Goal: Communication & Community: Answer question/provide support

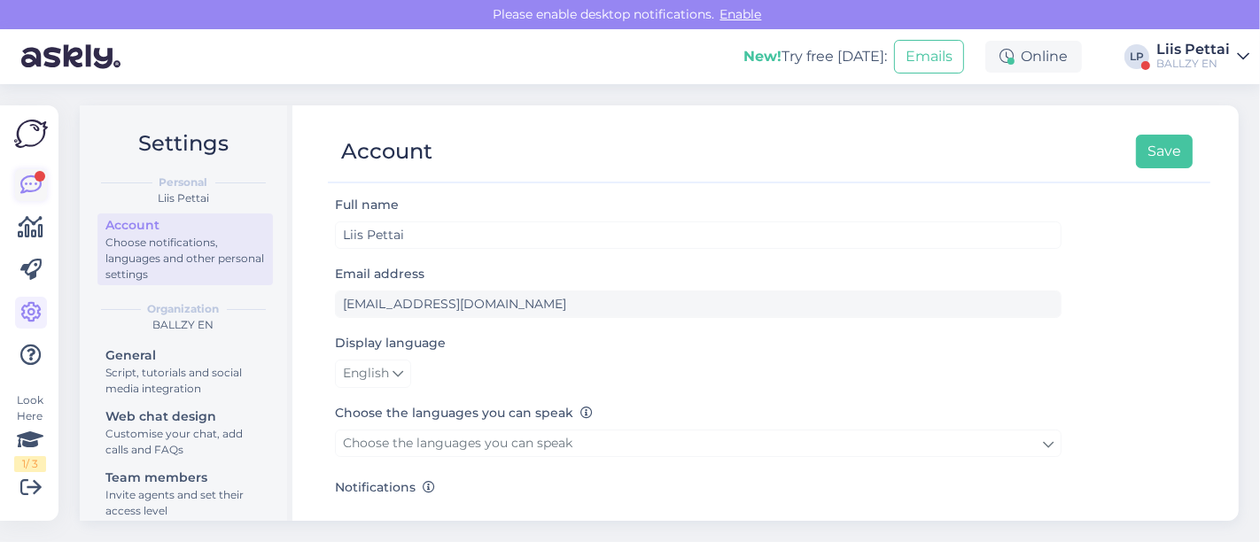
click at [29, 181] on icon at bounding box center [30, 184] width 21 height 21
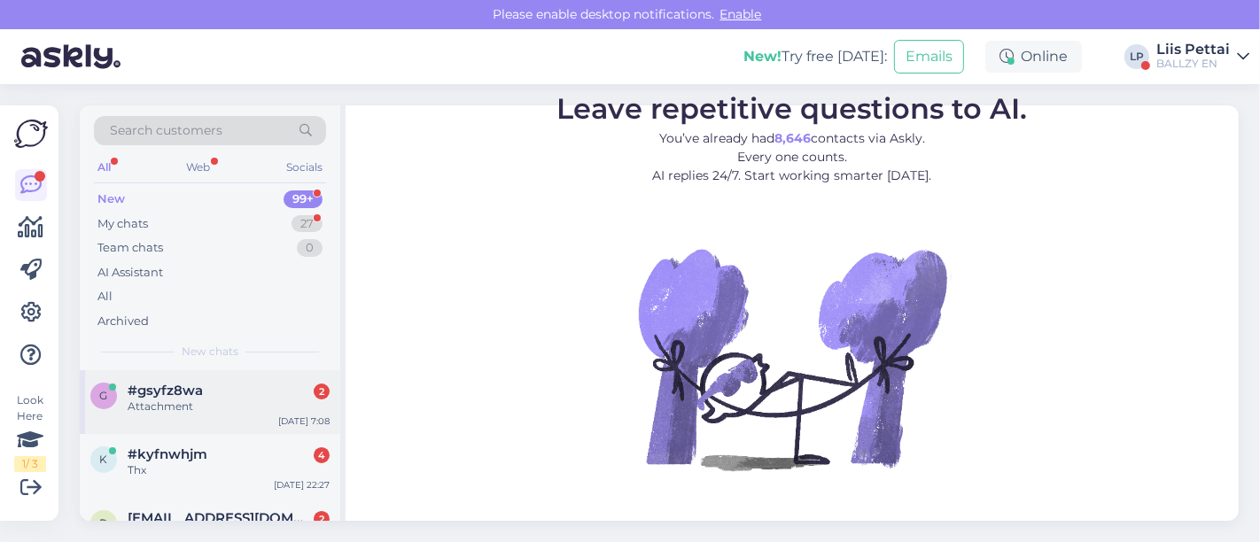
click at [198, 405] on div "Attachment" at bounding box center [229, 407] width 202 height 16
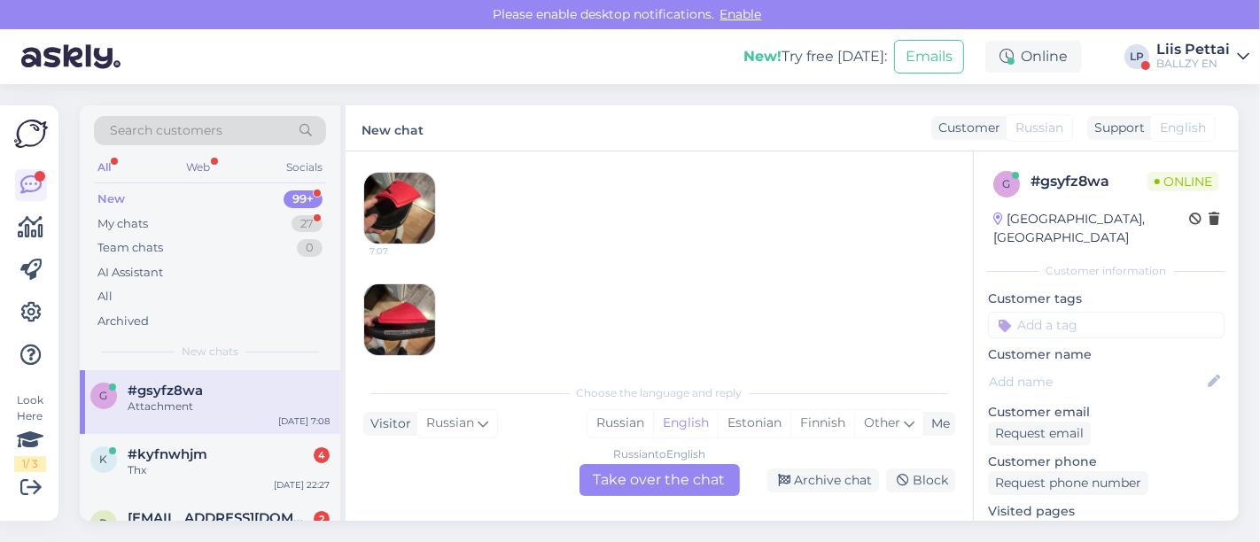
scroll to position [106, 0]
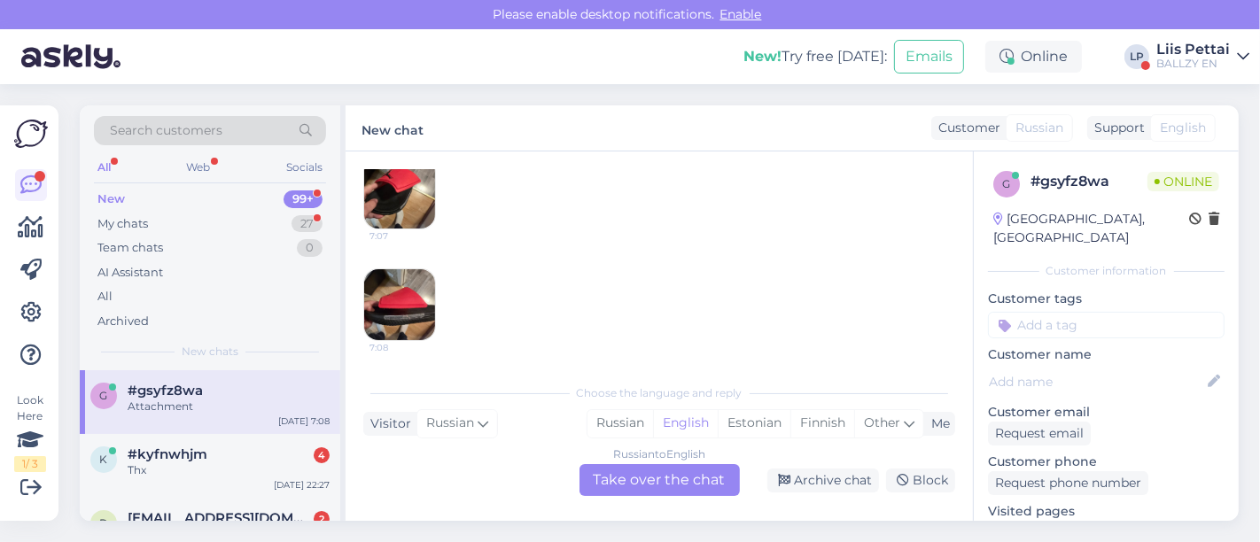
click at [709, 482] on div "Russian to English Take over the chat" at bounding box center [659, 480] width 160 height 32
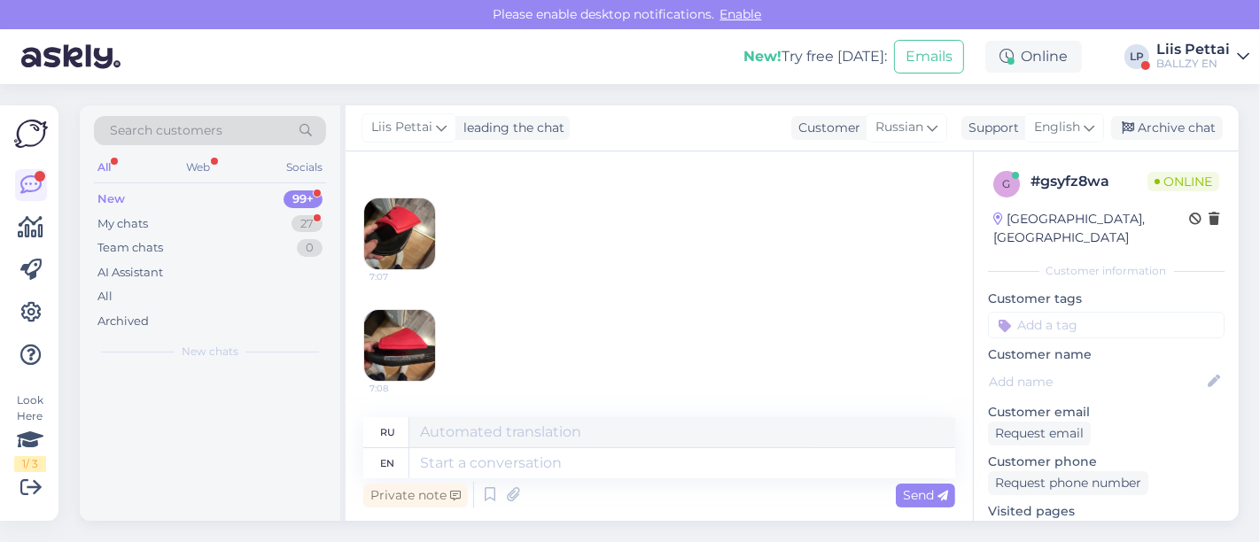
scroll to position [63, 0]
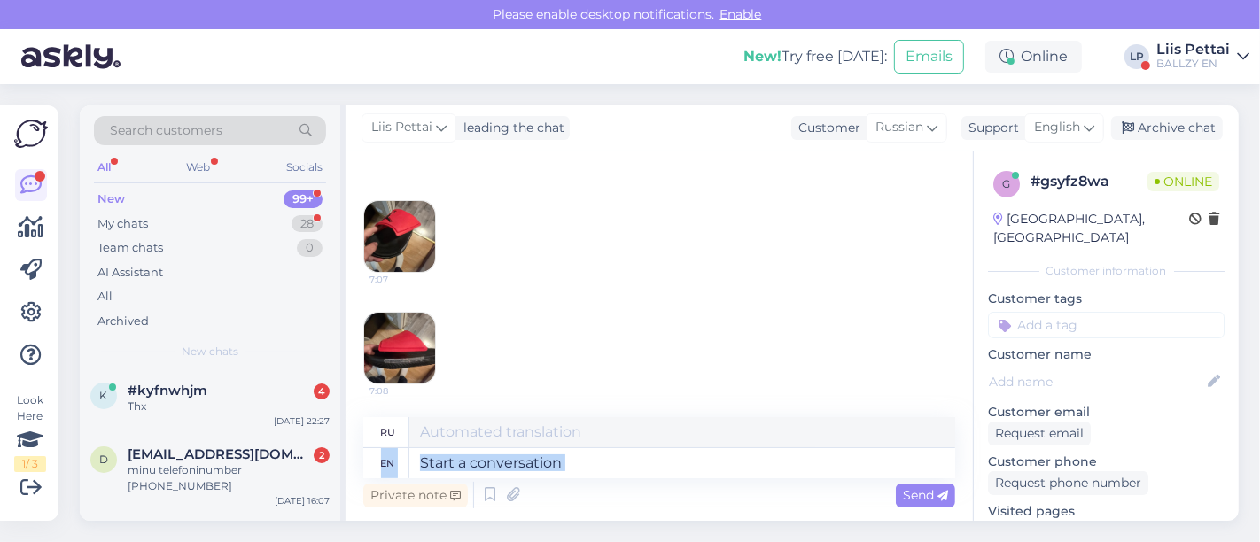
click at [658, 477] on div "ru en Private note Send" at bounding box center [659, 464] width 592 height 95
click at [658, 476] on textarea at bounding box center [682, 463] width 546 height 30
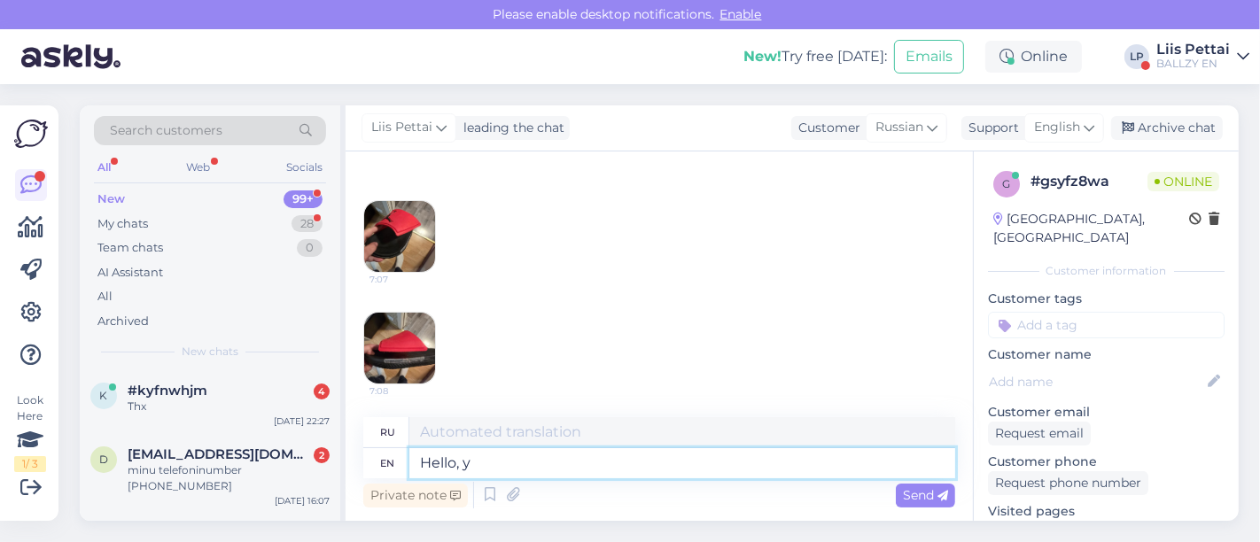
type textarea "Hello, ye"
type textarea "Привет,"
type textarea "Hello, yes did"
type textarea "Привет, да."
type textarea "Hello, yes did n"
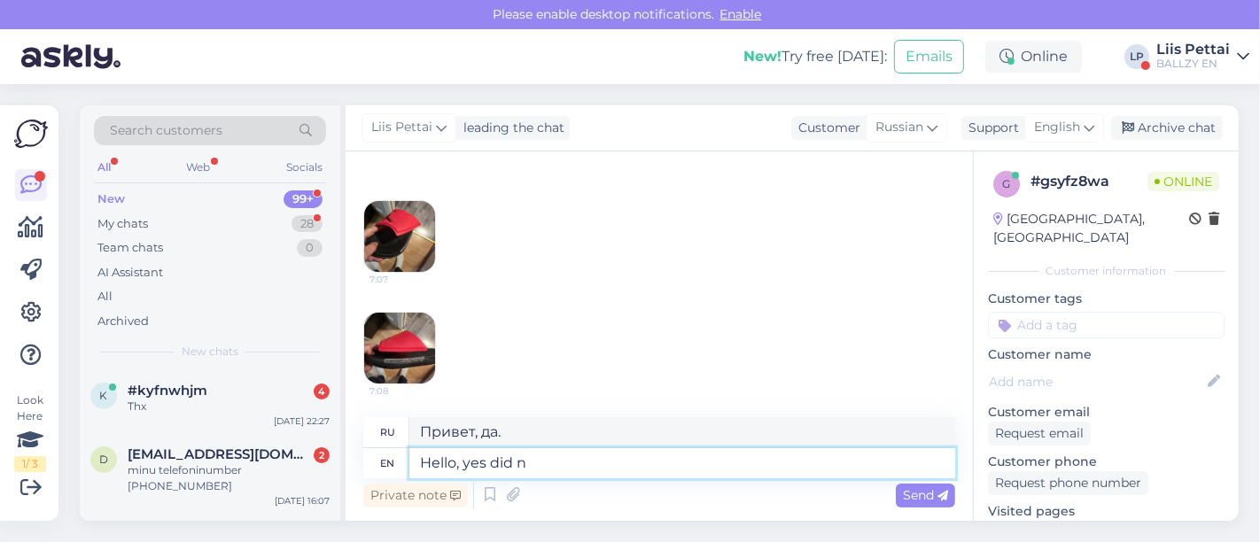
type textarea "Привет, да, сделал"
type textarea "Hello, yes did not"
type textarea "Привет, да, не сделал"
type textarea "Hello, yes did not catch u"
type textarea "Привет, да, не расслышал."
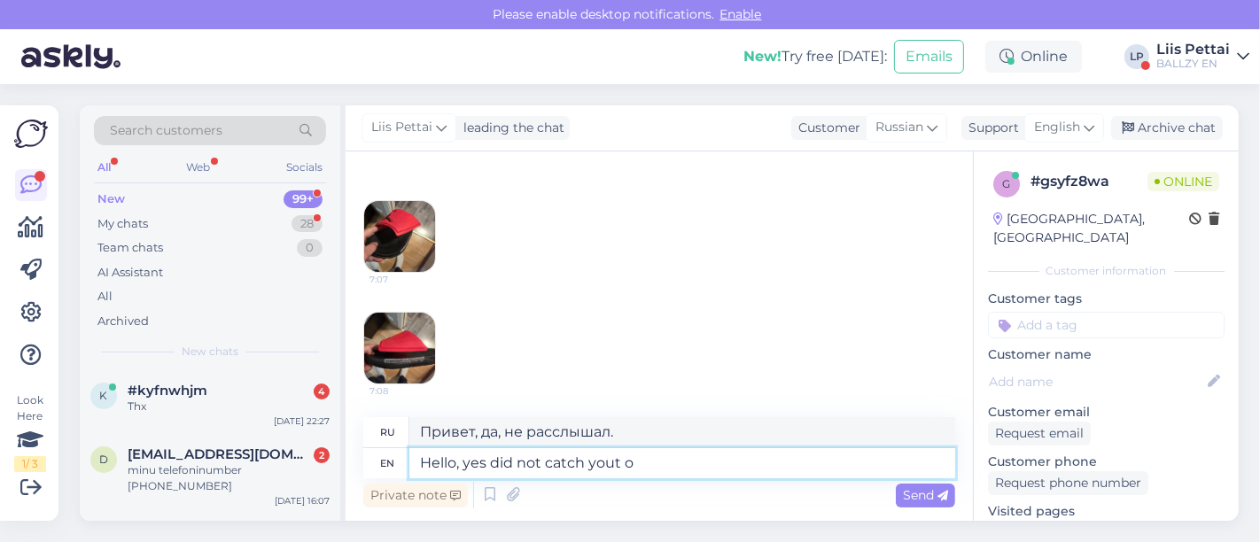
type textarea "Hello, yes did not catch yout ot"
type textarea "Привет, да, я тебя не расслышал."
type textarea "Hello, yes did not catch yout order nu"
type textarea "Здравствуйте, да, я не расслышал ваш заказ."
type textarea "Hello, yes did not catch yout order number?"
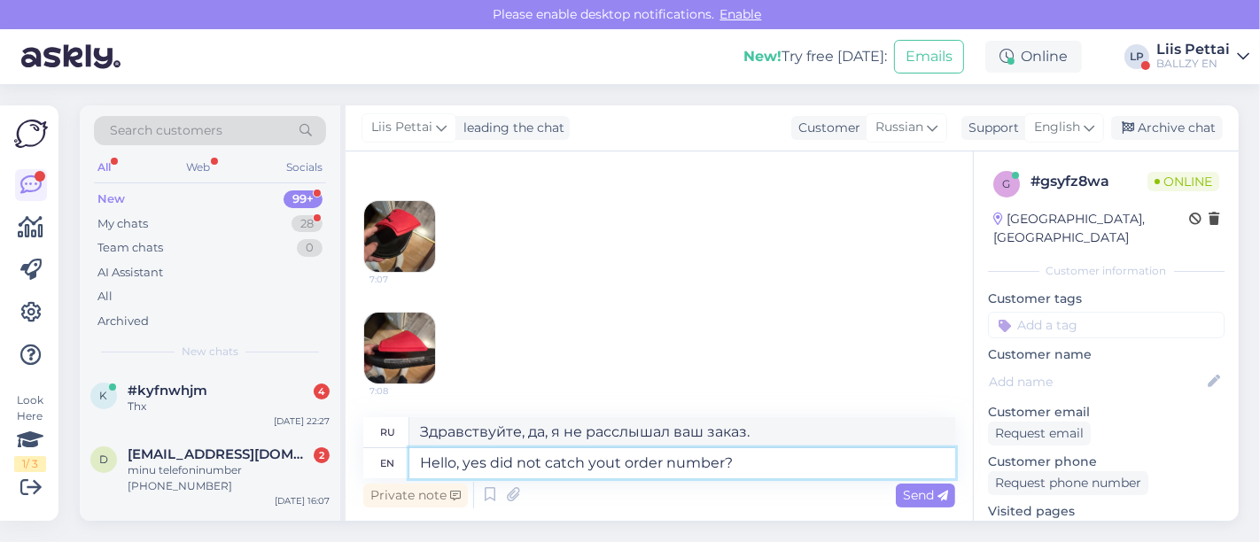
type textarea "Здравствуйте, да, я не понял номер вашего заказа?"
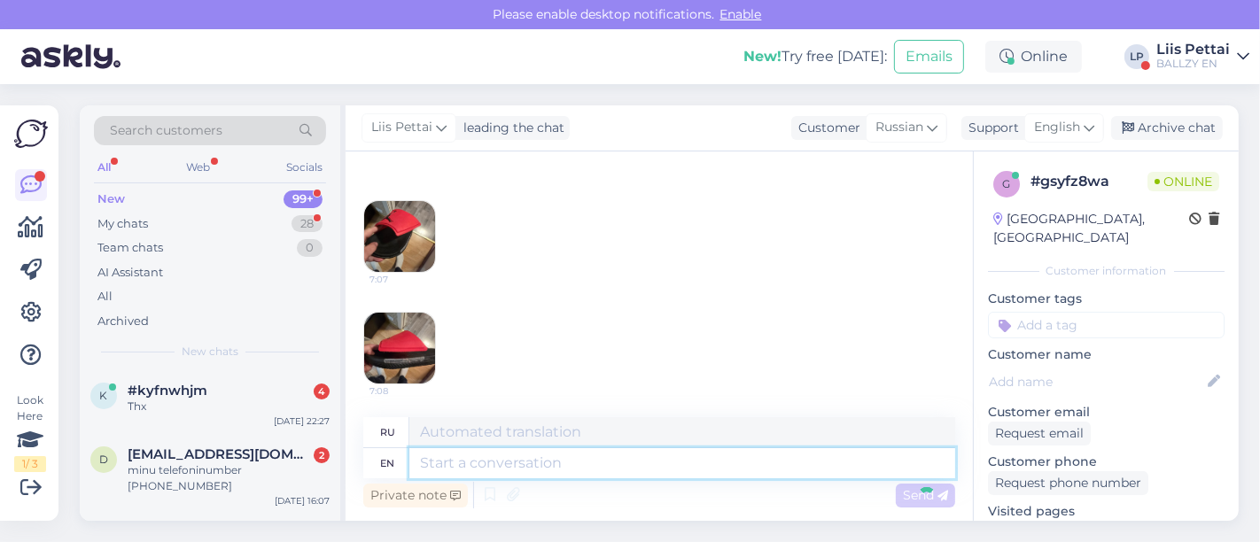
scroll to position [169, 0]
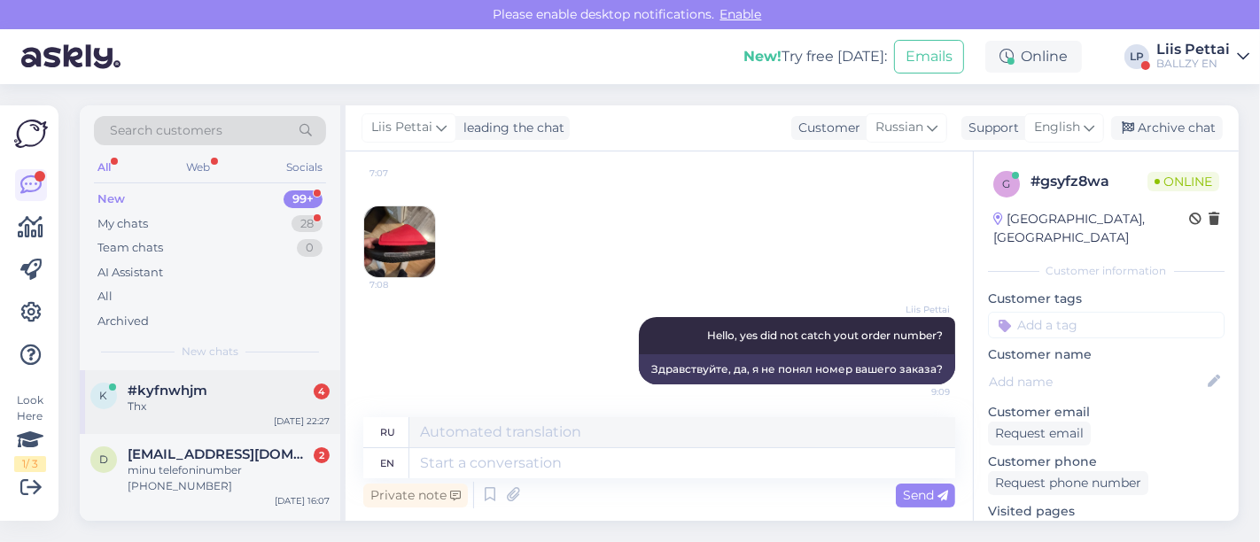
click at [262, 393] on div "#kyfnwhjm 4" at bounding box center [229, 391] width 202 height 16
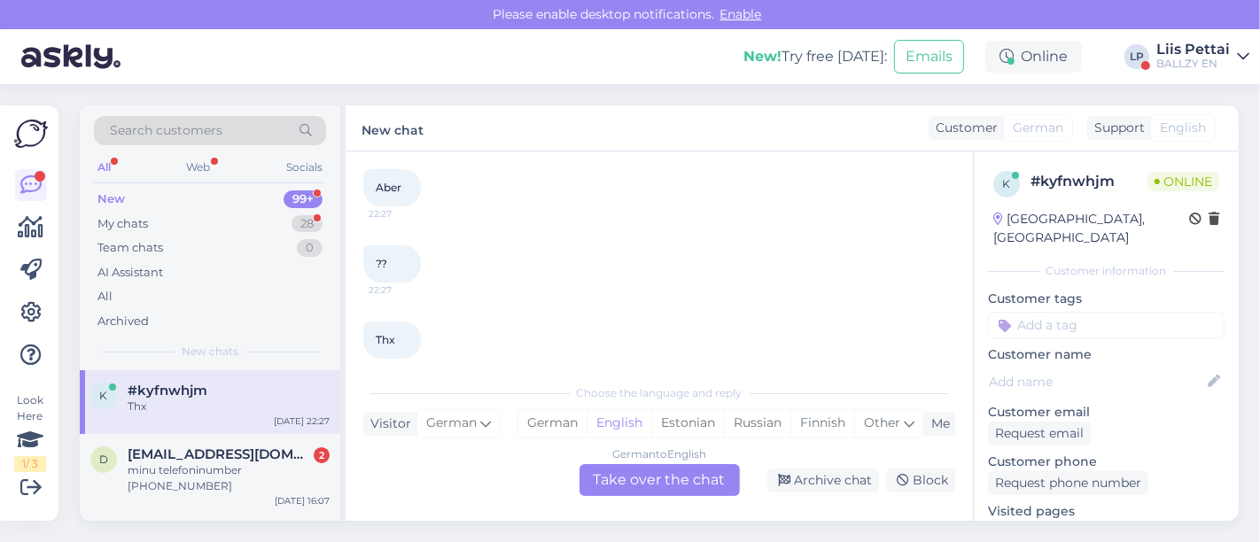
scroll to position [188, 0]
click at [646, 475] on div "German to English Take over the chat" at bounding box center [659, 480] width 160 height 32
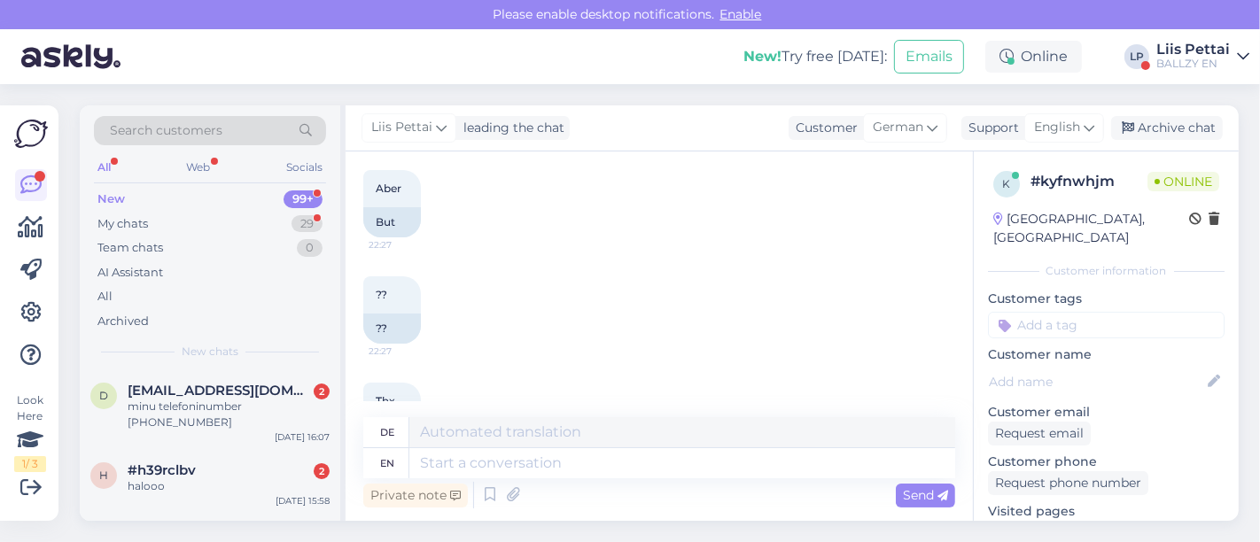
scroll to position [266, 0]
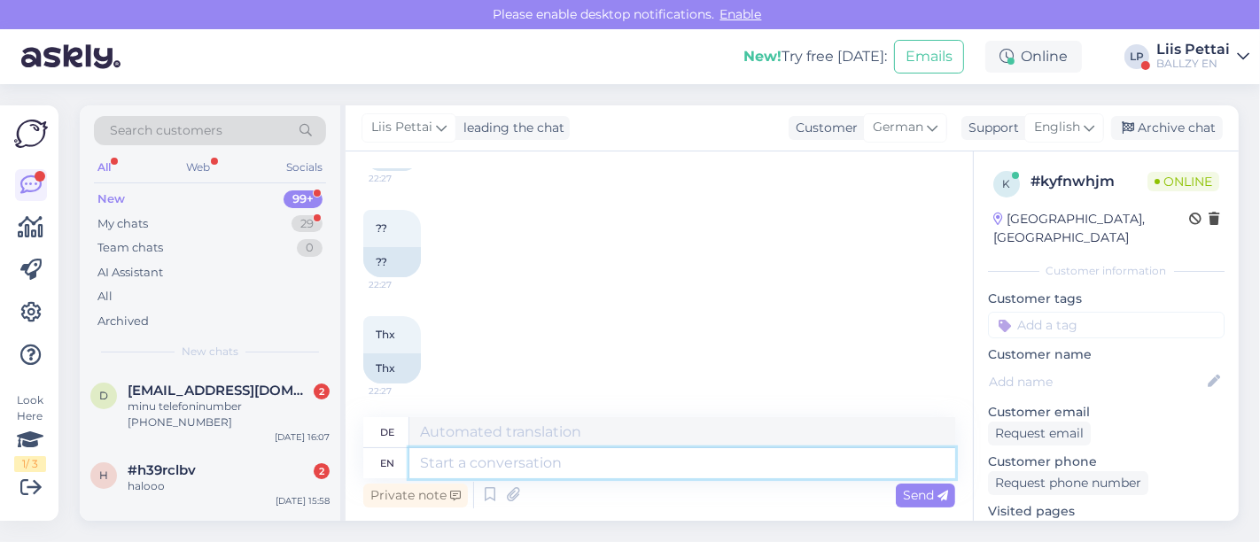
click at [826, 464] on textarea at bounding box center [682, 463] width 546 height 30
type textarea "Hello, u"
type textarea "Hallo,"
type textarea "Hello, unfo"
type textarea "Hallo, unfo"
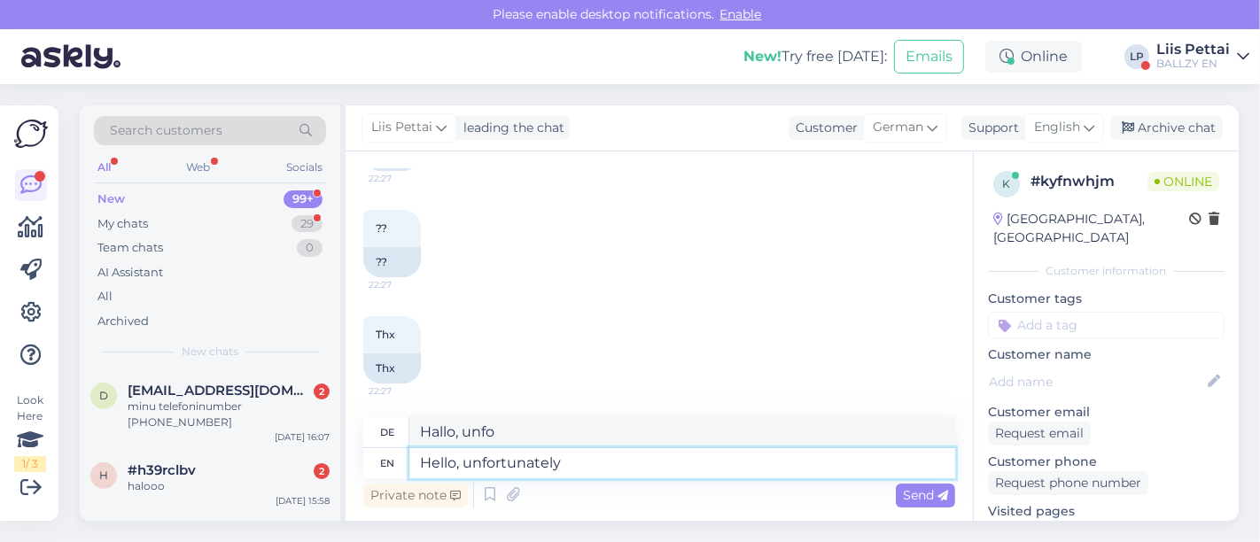
type textarea "Hello, unfortunately n"
type textarea "Hallo, leider"
type textarea "Hello, unfortunately no"
type textarea "Hallo, leider nein"
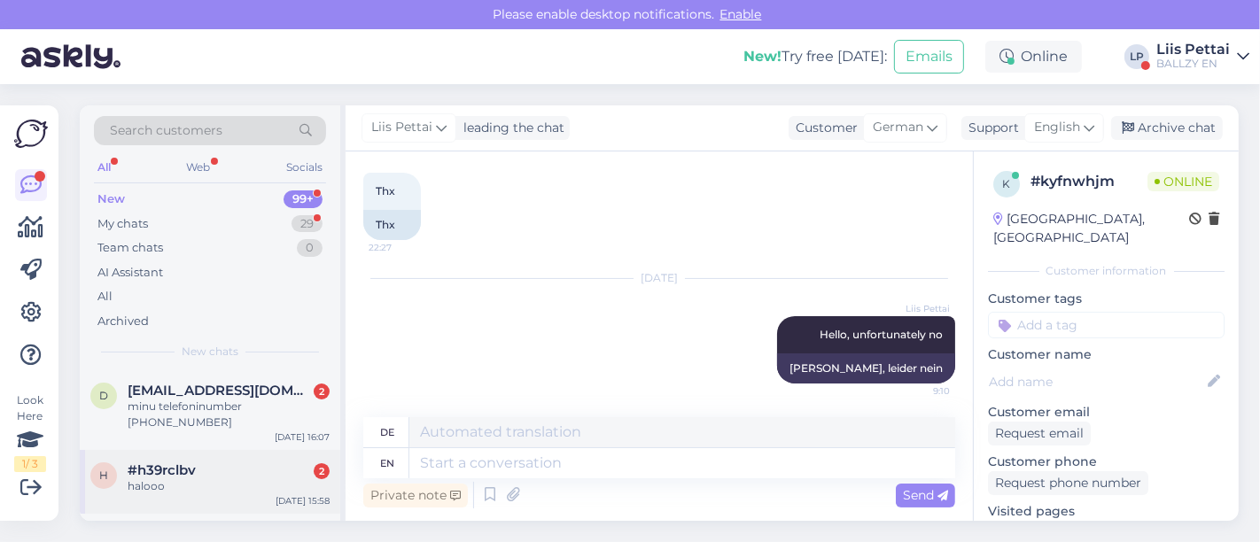
click at [236, 462] on div "#h39rclbv 2" at bounding box center [229, 470] width 202 height 16
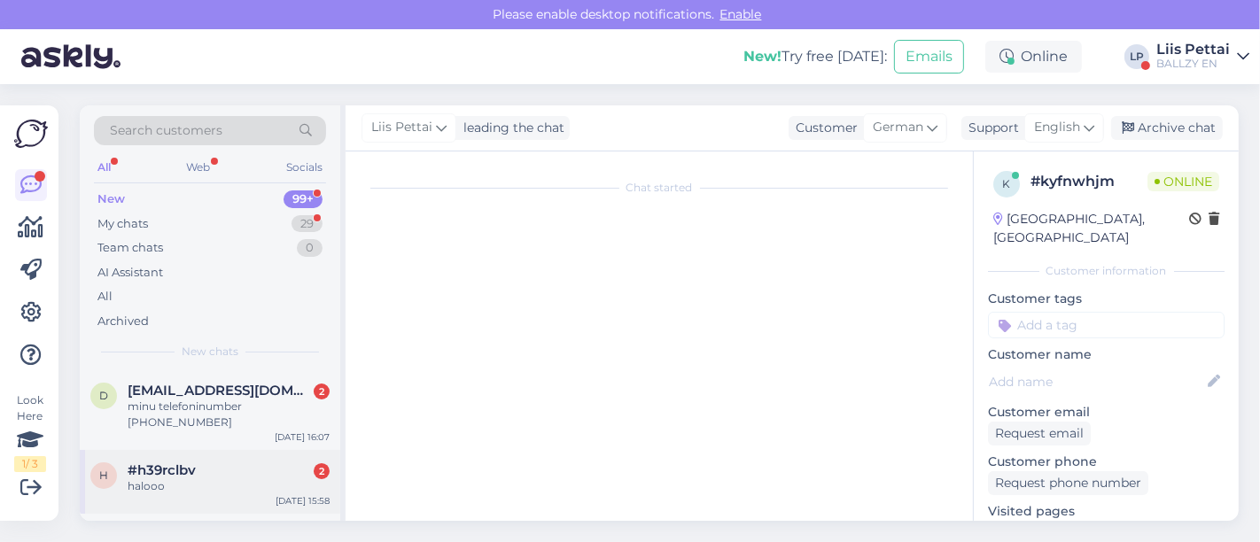
scroll to position [52, 0]
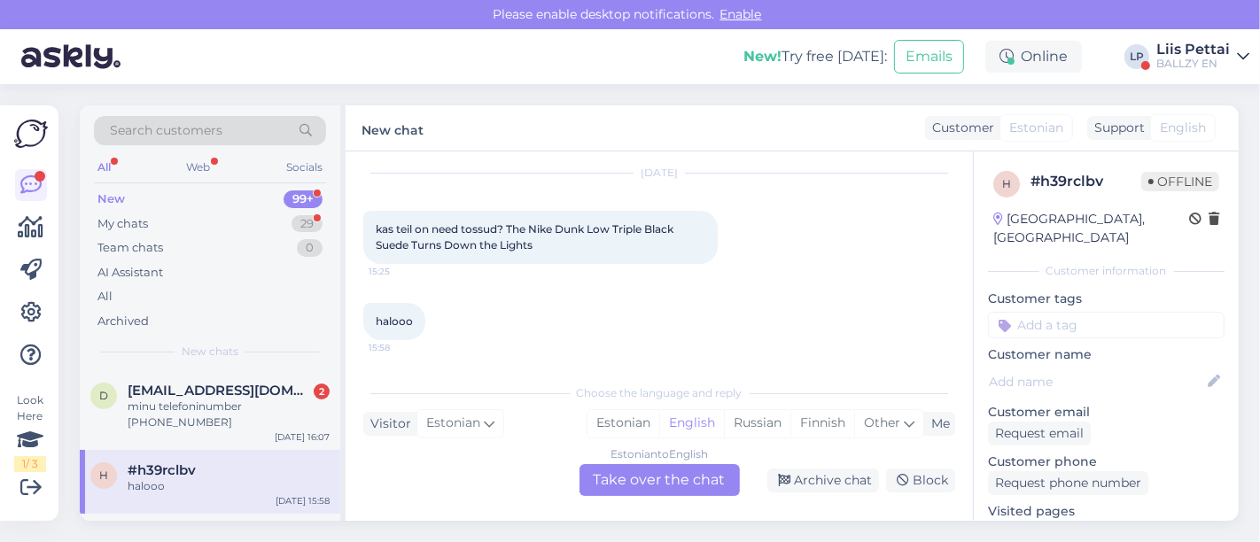
click at [632, 474] on div "Estonian to English Take over the chat" at bounding box center [659, 480] width 160 height 32
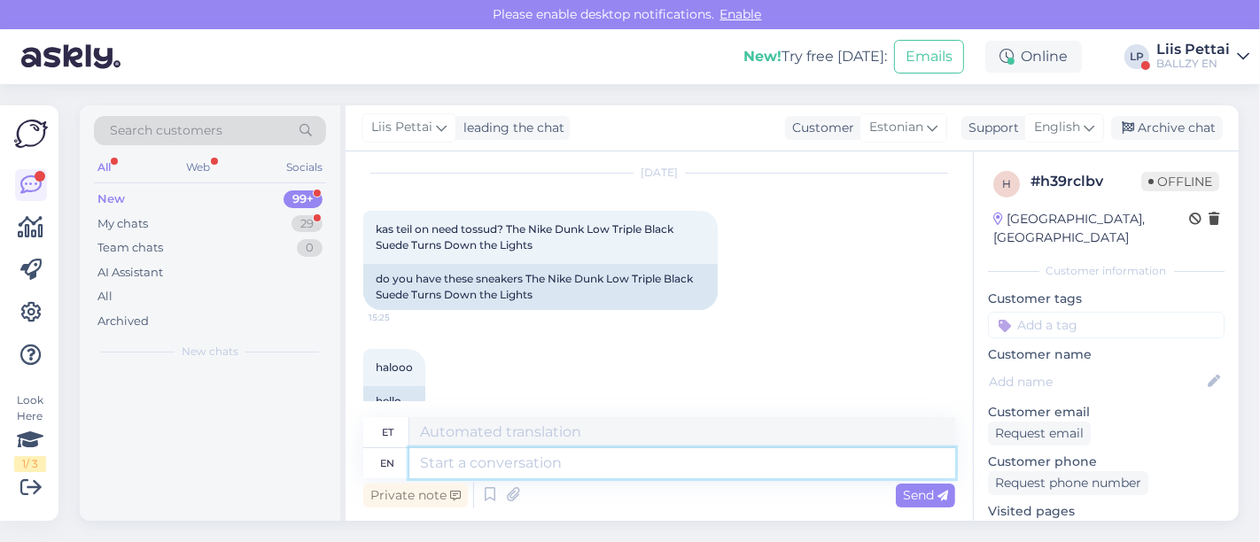
click at [592, 466] on textarea at bounding box center [682, 463] width 546 height 30
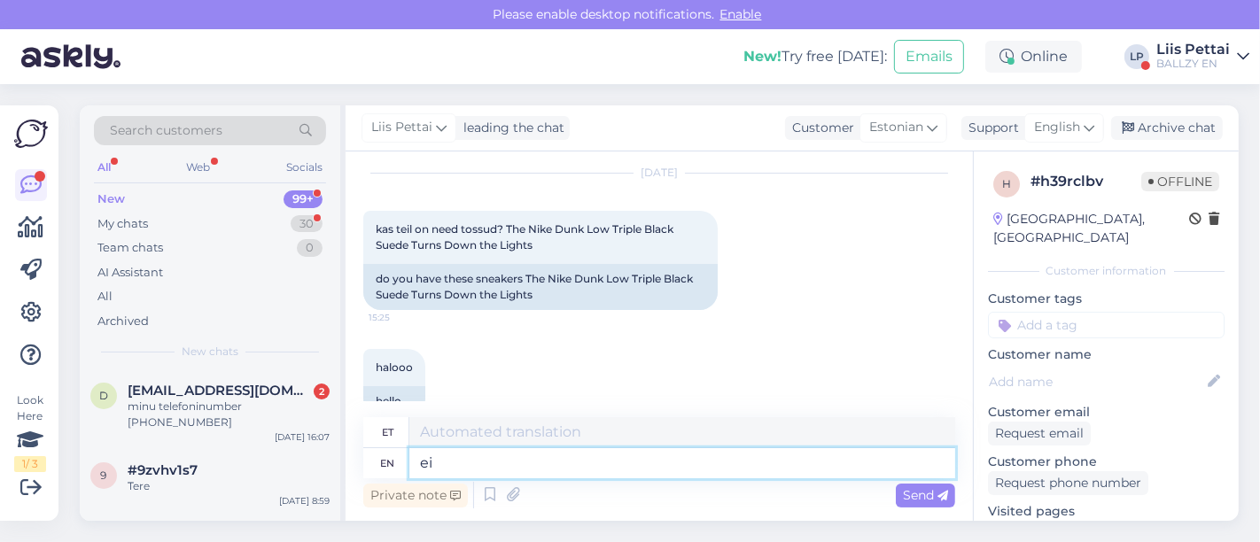
type textarea "ei o"
type textarea "ei"
type textarea "ei ole kah"
type textarea "ei ole"
type textarea "ei ole kahjuks"
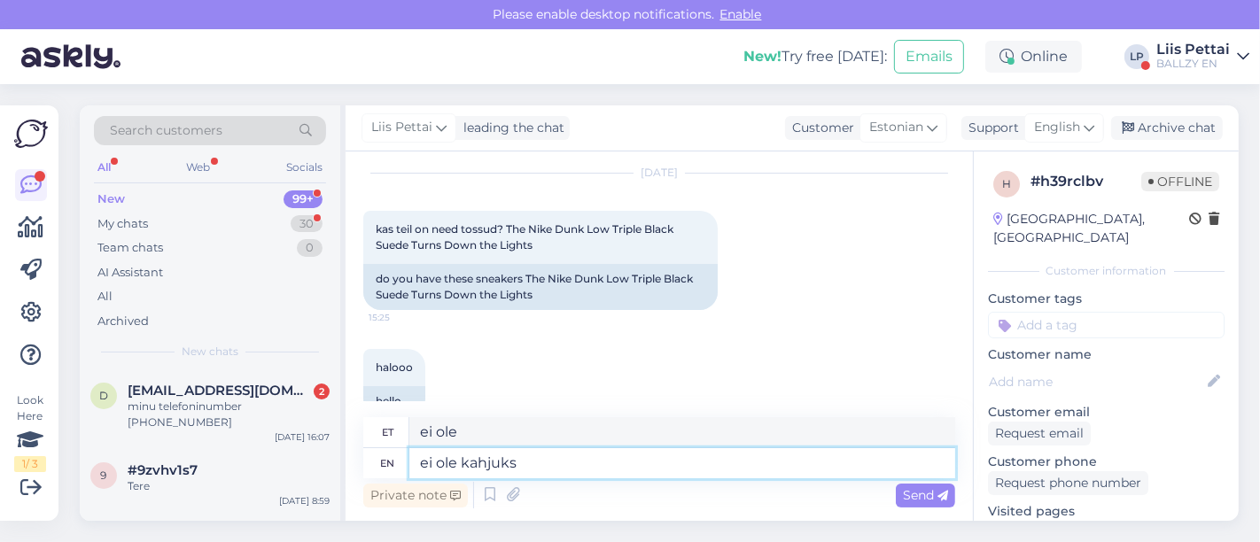
type textarea "ei ole kahjuks"
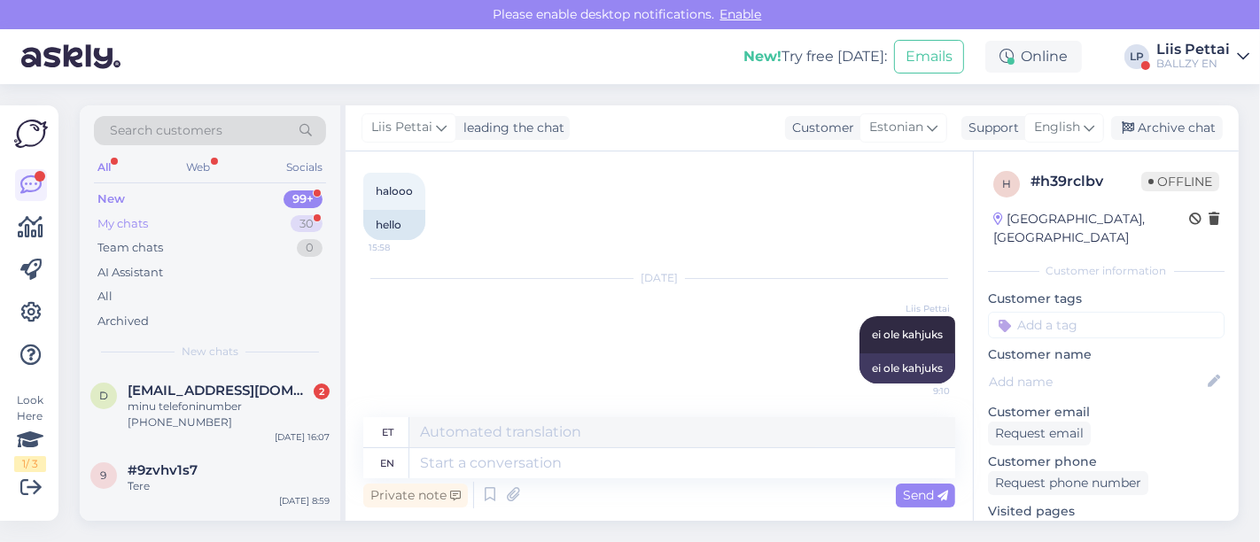
click at [167, 220] on div "My chats 30" at bounding box center [210, 224] width 232 height 25
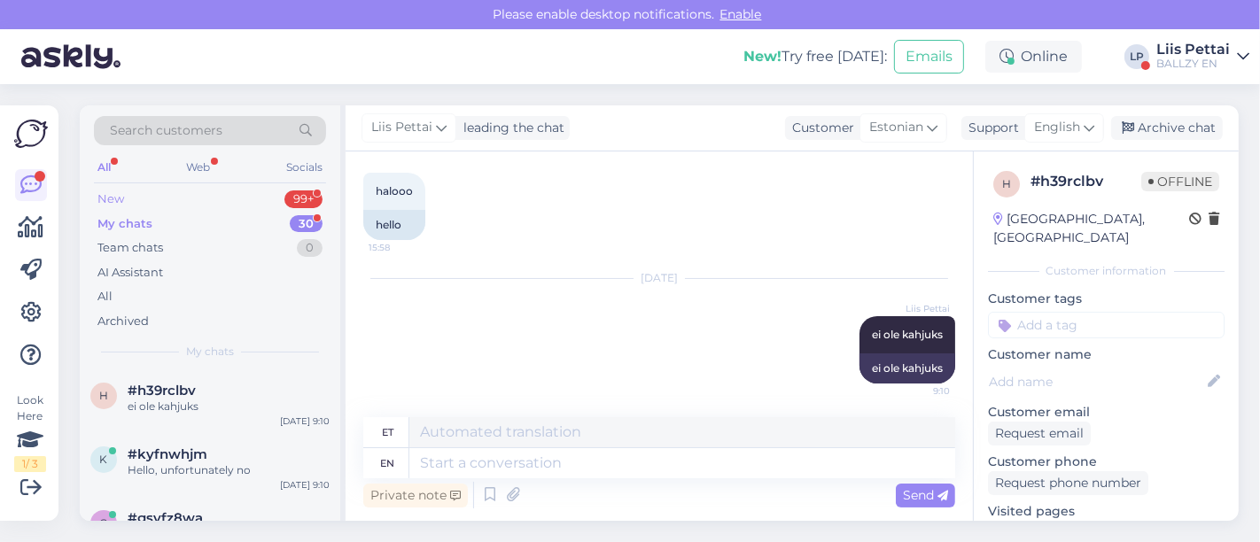
click at [154, 202] on div "New 99+" at bounding box center [210, 199] width 232 height 25
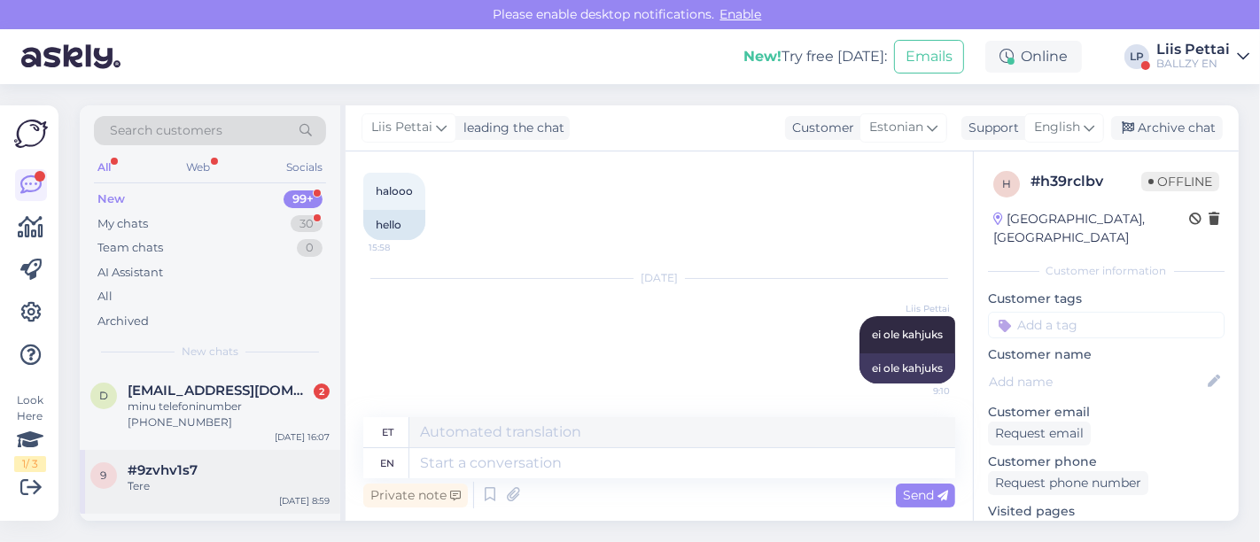
click at [150, 477] on div "9 #9zvhv1s7 Tere Sep 29 8:59" at bounding box center [210, 482] width 260 height 64
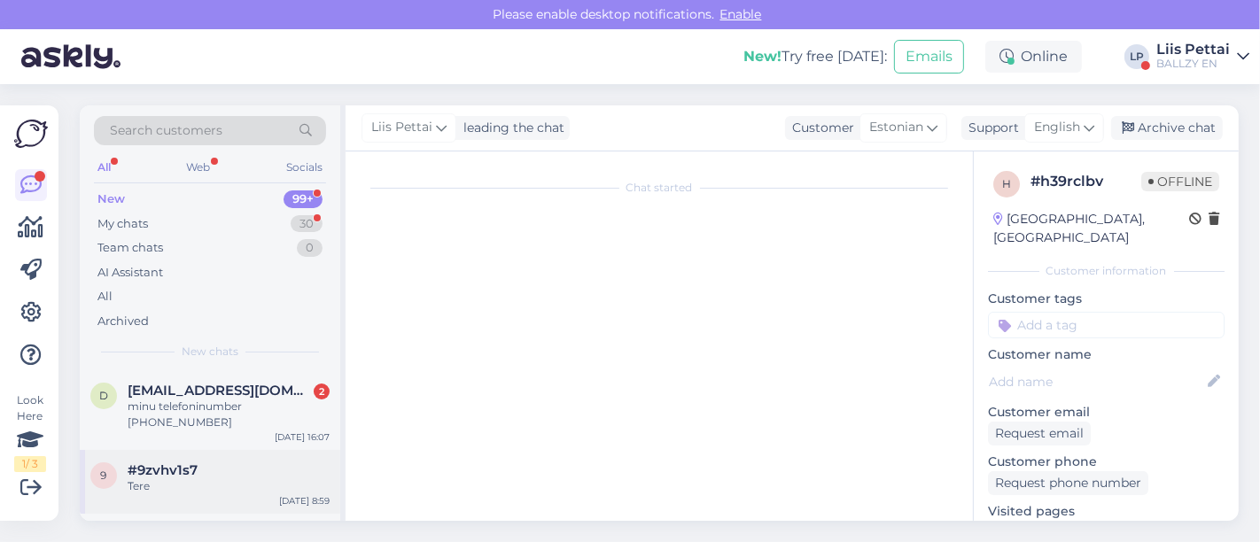
scroll to position [0, 0]
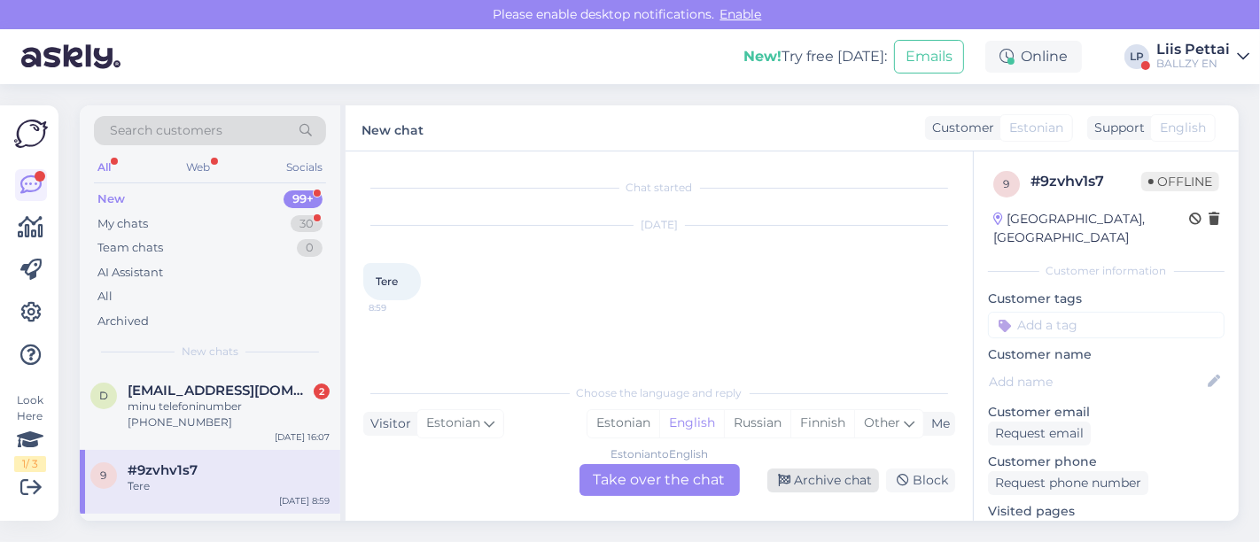
click at [804, 479] on div "Archive chat" at bounding box center [823, 481] width 112 height 24
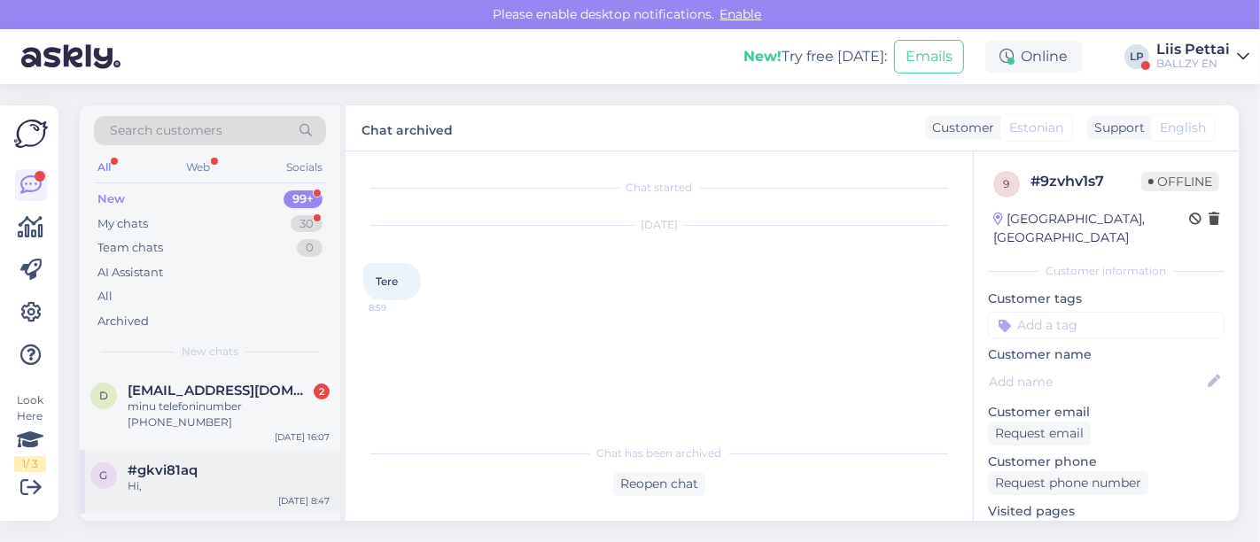
click at [191, 478] on div "Hi," at bounding box center [229, 486] width 202 height 16
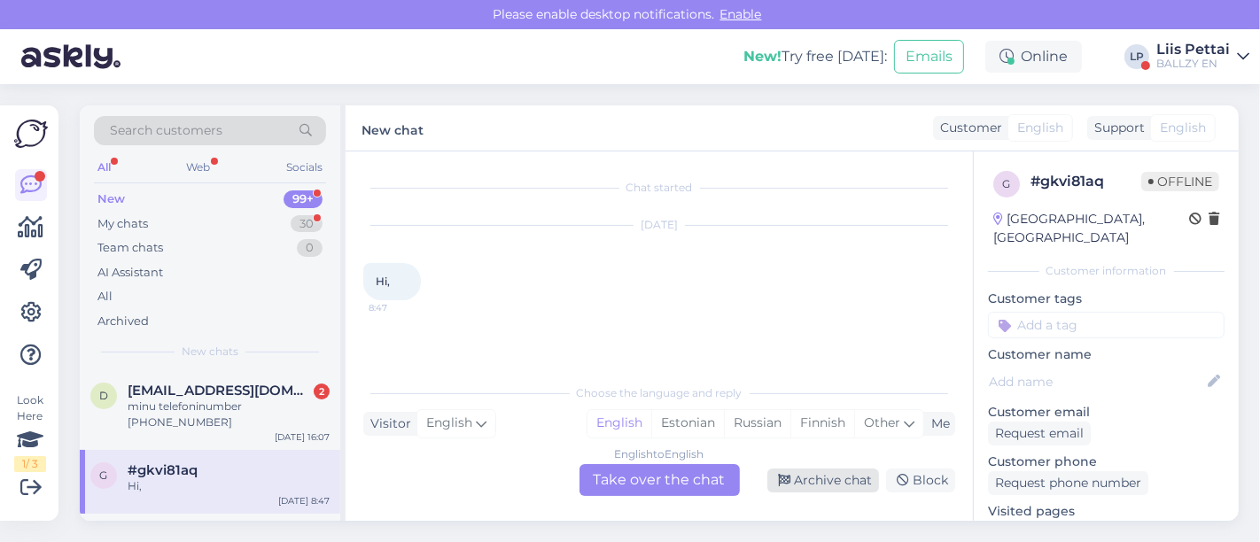
click at [828, 487] on div "Archive chat" at bounding box center [823, 481] width 112 height 24
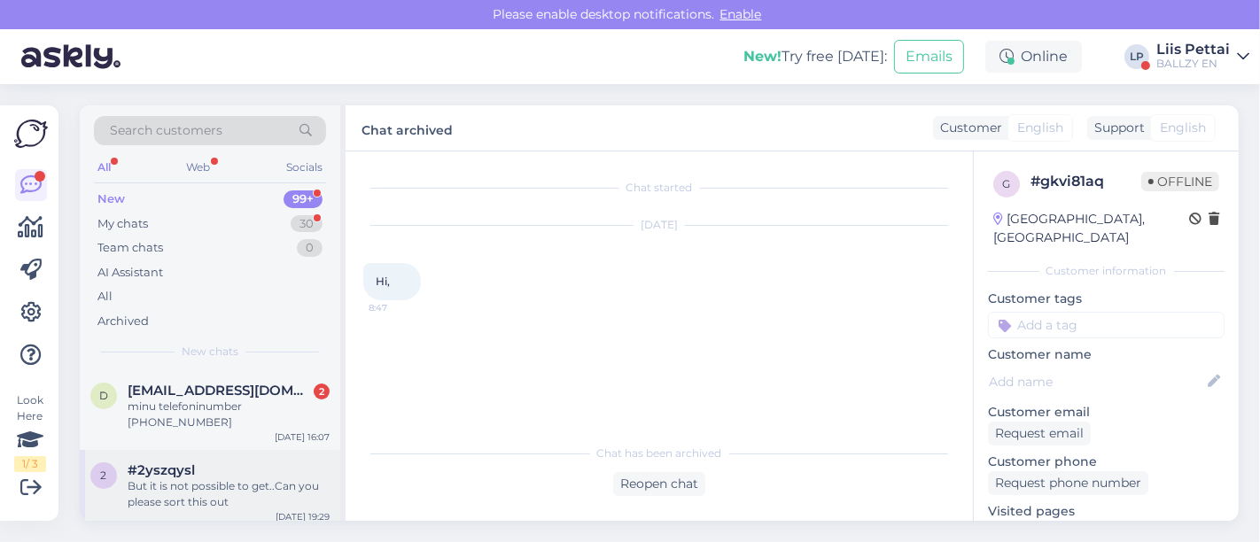
click at [190, 478] on div "But it is not possible to get..Can you please sort this out" at bounding box center [229, 494] width 202 height 32
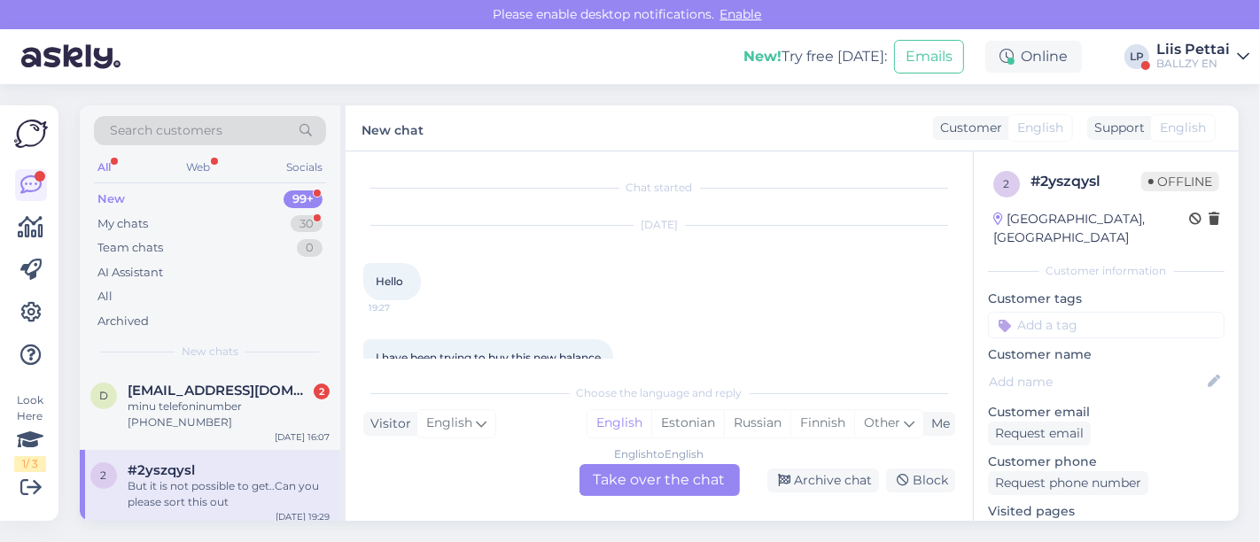
scroll to position [223, 0]
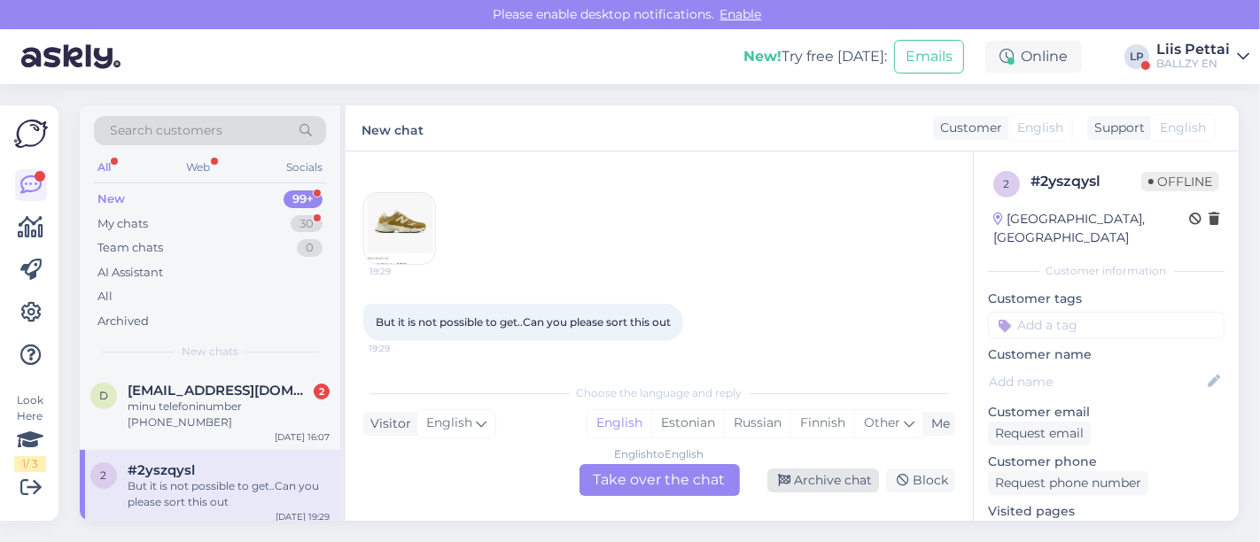
click at [821, 478] on div "Archive chat" at bounding box center [823, 481] width 112 height 24
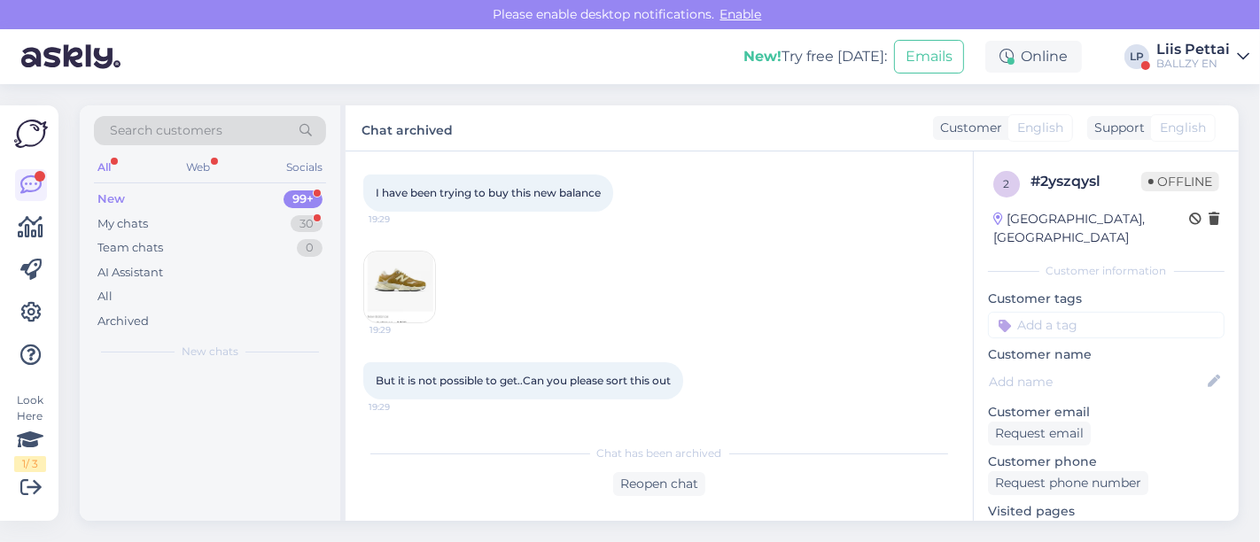
scroll to position [163, 0]
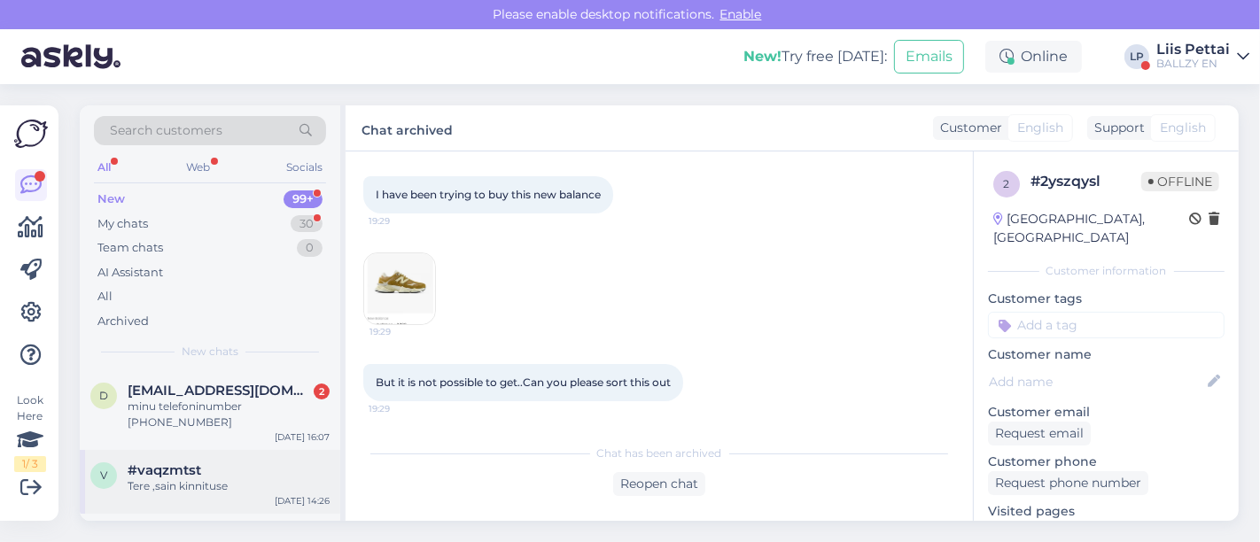
click at [249, 478] on div "Tere ,sain kinnituse" at bounding box center [229, 486] width 202 height 16
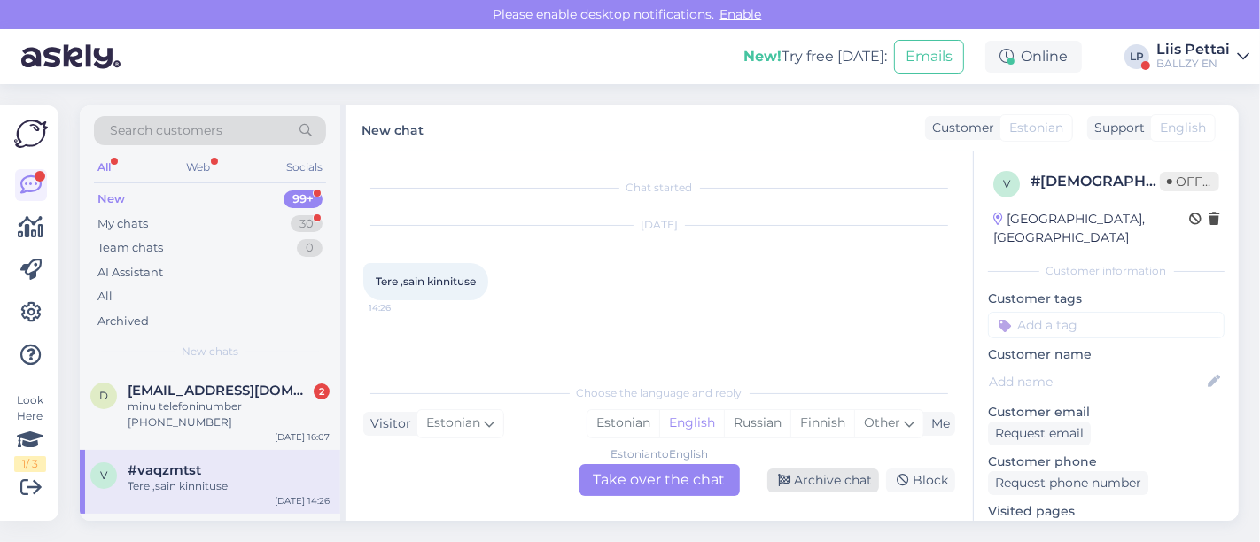
click at [867, 478] on div "Archive chat" at bounding box center [823, 481] width 112 height 24
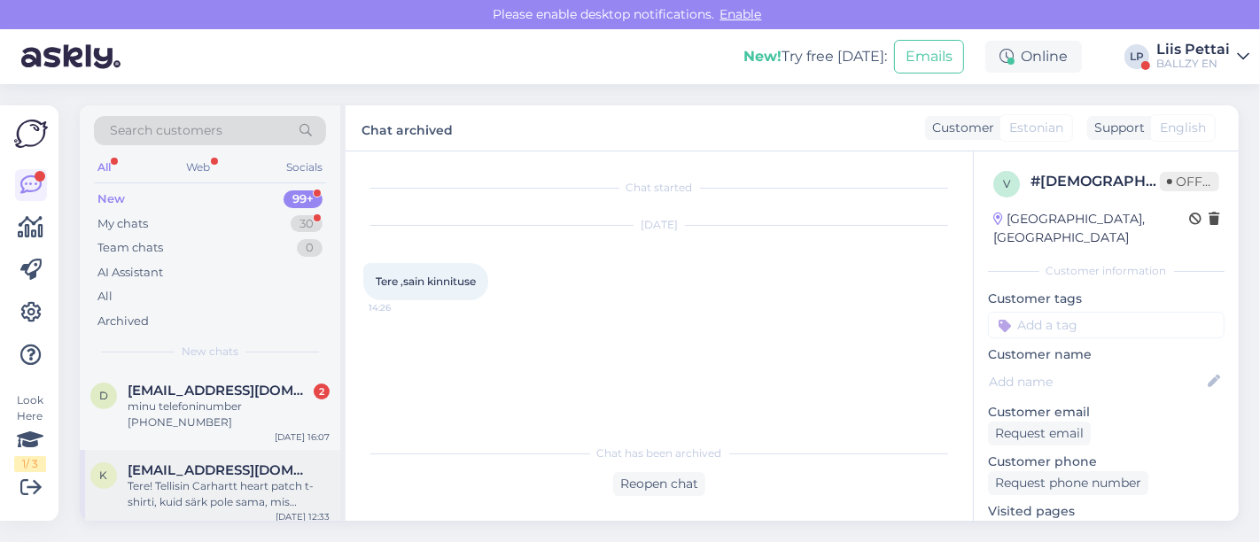
click at [221, 478] on div "Tere! Tellisin Carhartt heart patch t-shirti, kuid särk pole sama, mis tootepil…" at bounding box center [229, 494] width 202 height 32
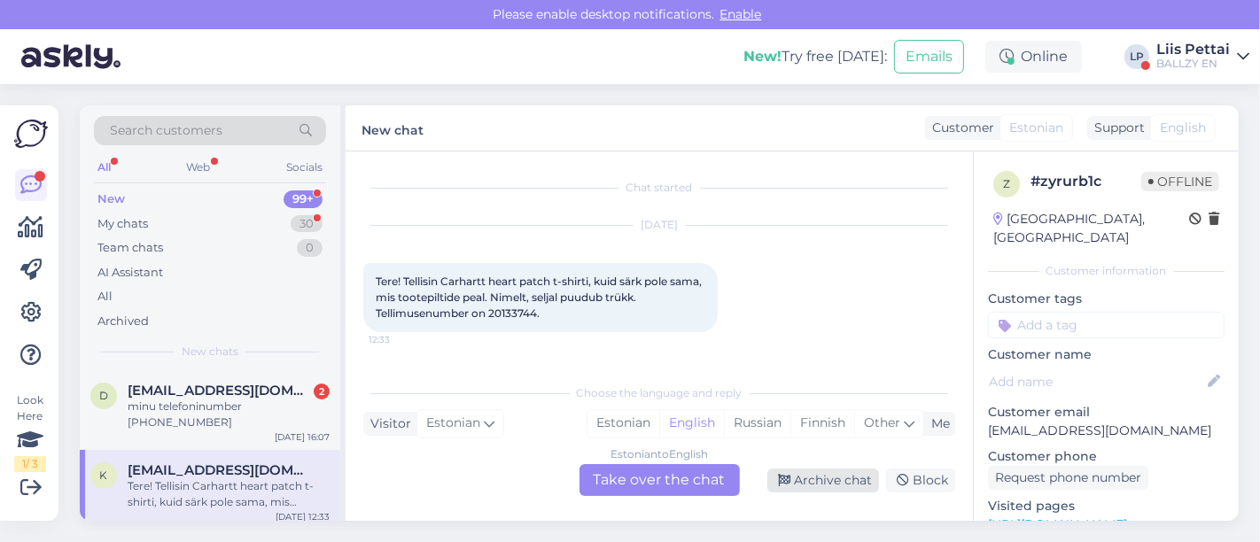
click at [860, 484] on div "Archive chat" at bounding box center [823, 481] width 112 height 24
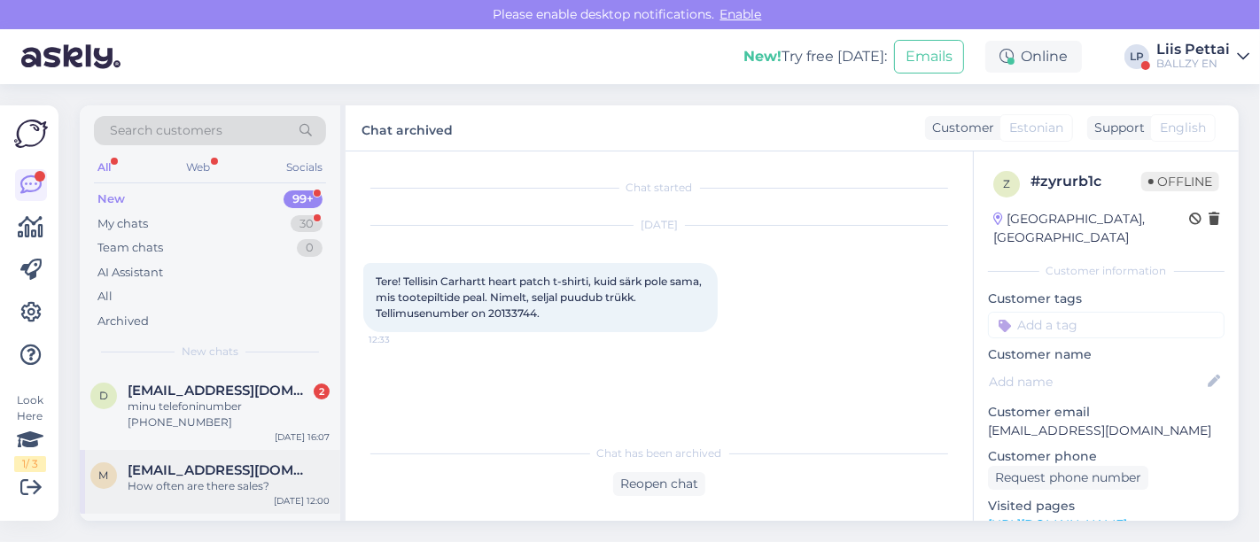
click at [228, 478] on div "How often are there sales?" at bounding box center [229, 486] width 202 height 16
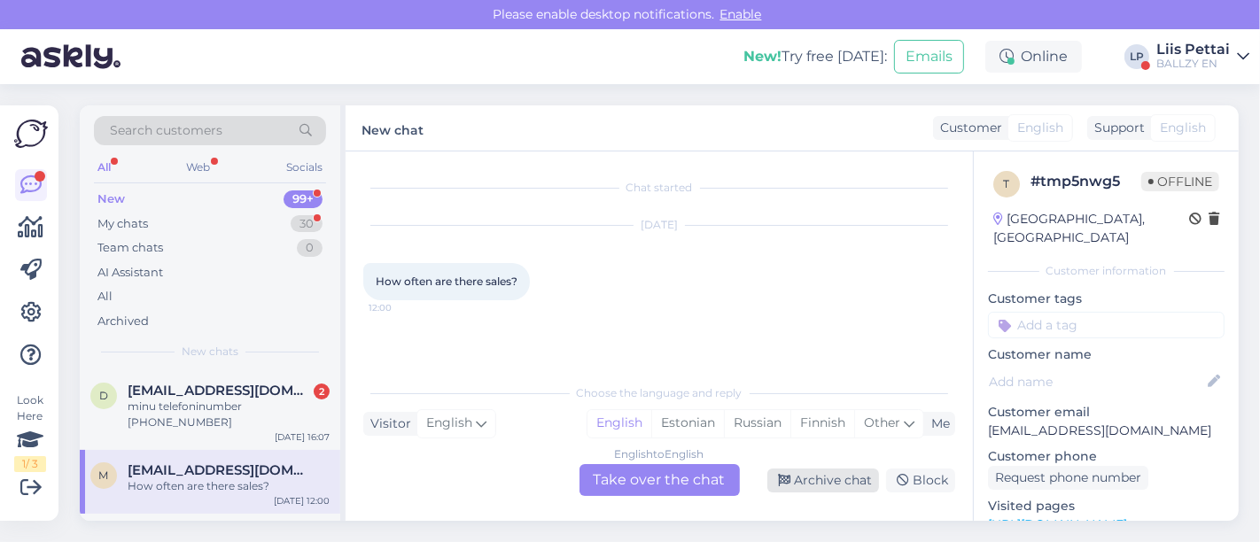
click at [815, 476] on div "Archive chat" at bounding box center [823, 481] width 112 height 24
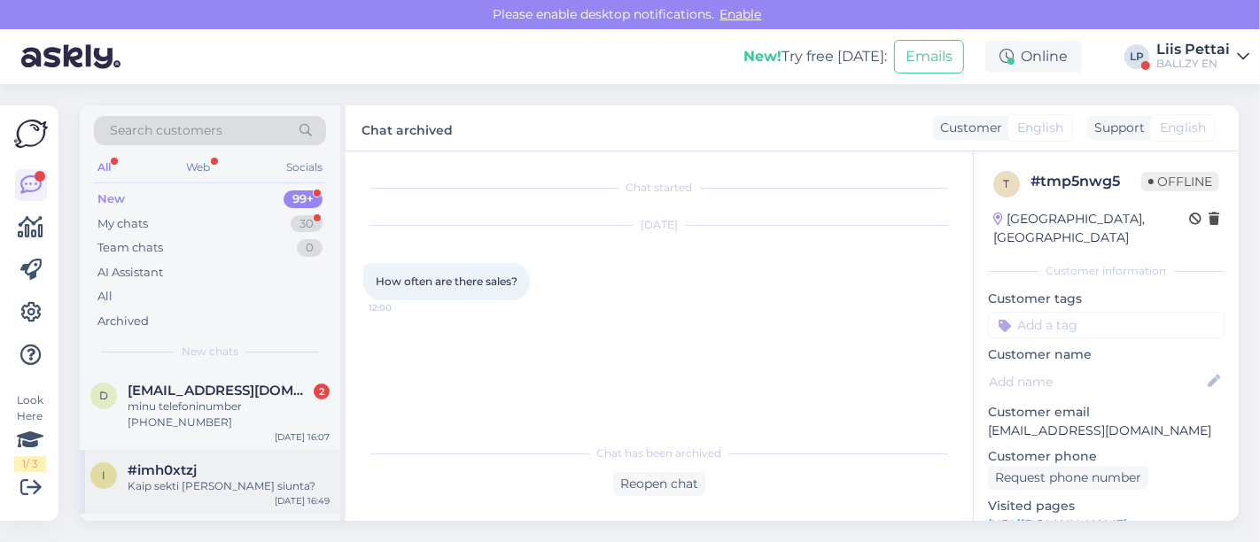
click at [252, 478] on div "Kaip sekti savo siunta?" at bounding box center [229, 486] width 202 height 16
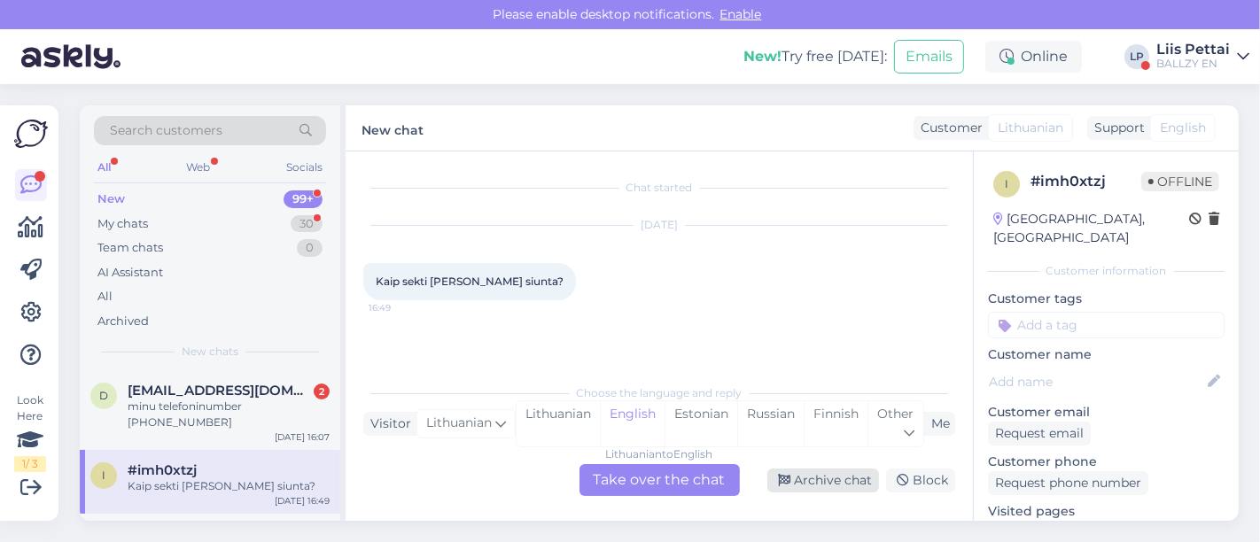
click at [802, 480] on div "Archive chat" at bounding box center [823, 481] width 112 height 24
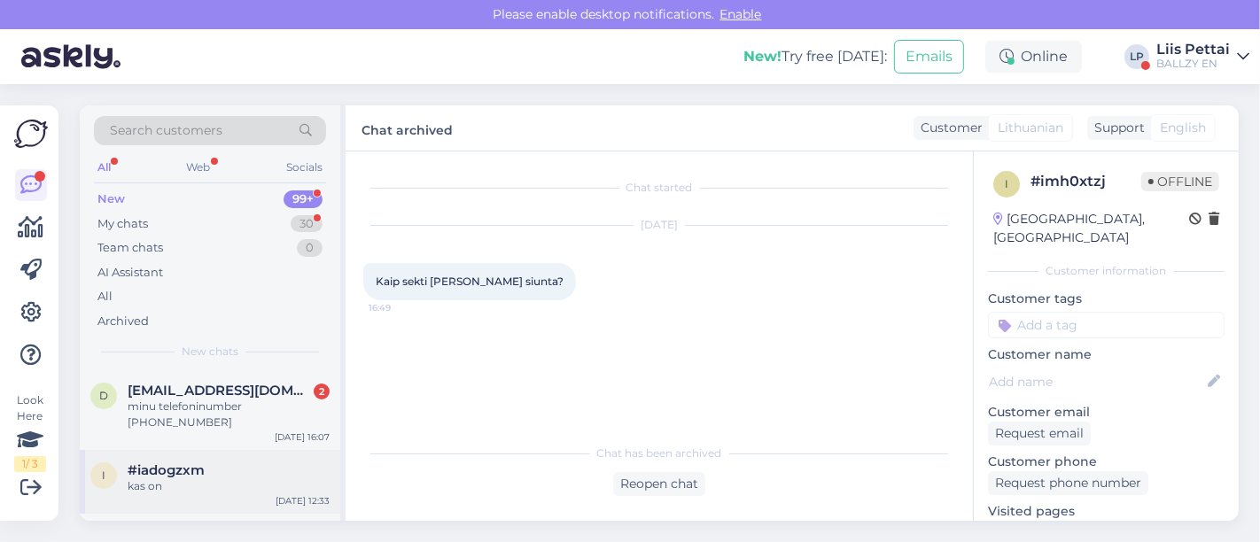
click at [242, 462] on div "#iadogzxm" at bounding box center [229, 470] width 202 height 16
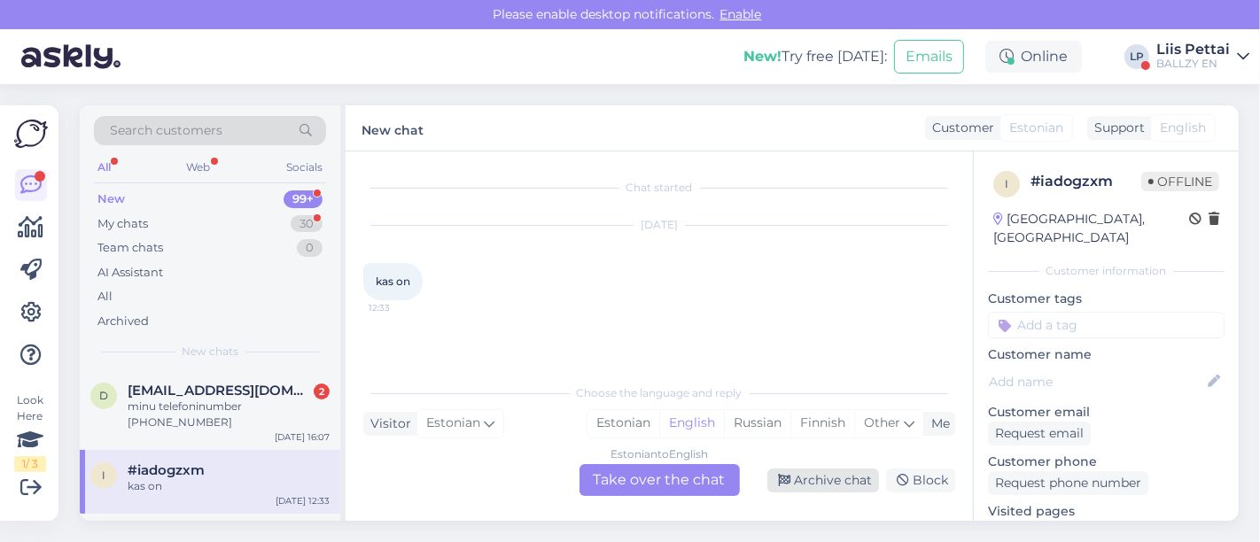
click at [801, 474] on div "Archive chat" at bounding box center [823, 481] width 112 height 24
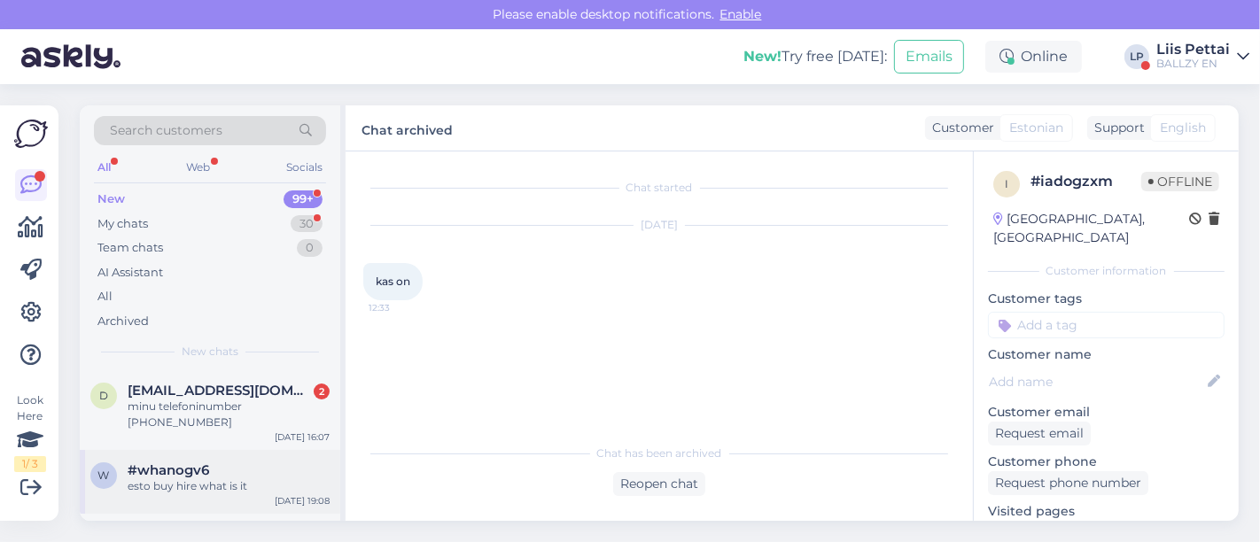
click at [241, 478] on div "esto buy hire what is it" at bounding box center [229, 486] width 202 height 16
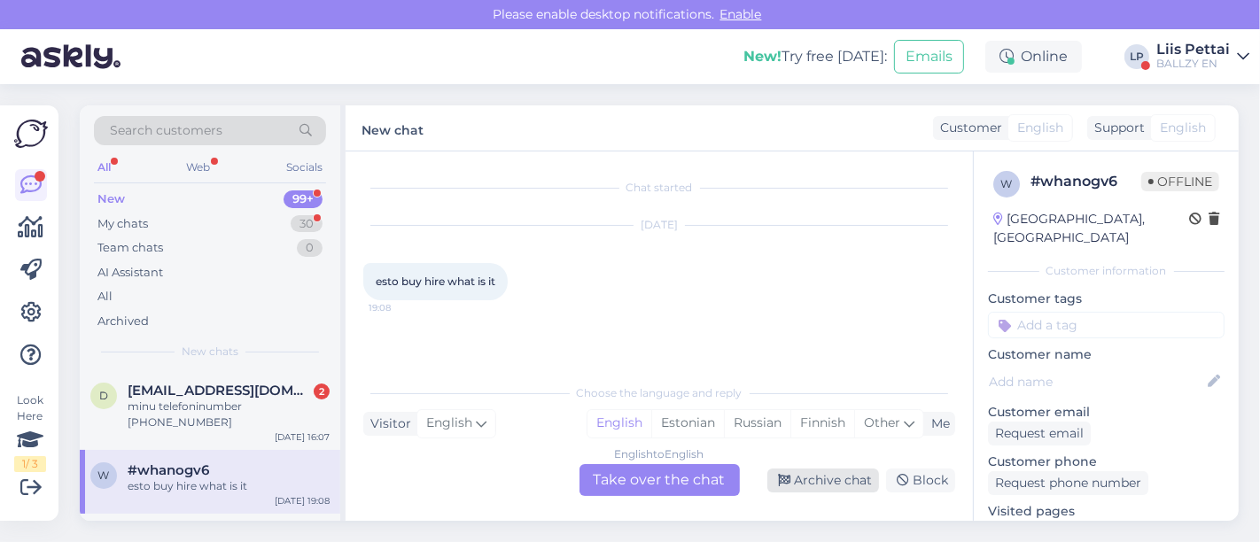
click at [816, 488] on div "Archive chat" at bounding box center [823, 481] width 112 height 24
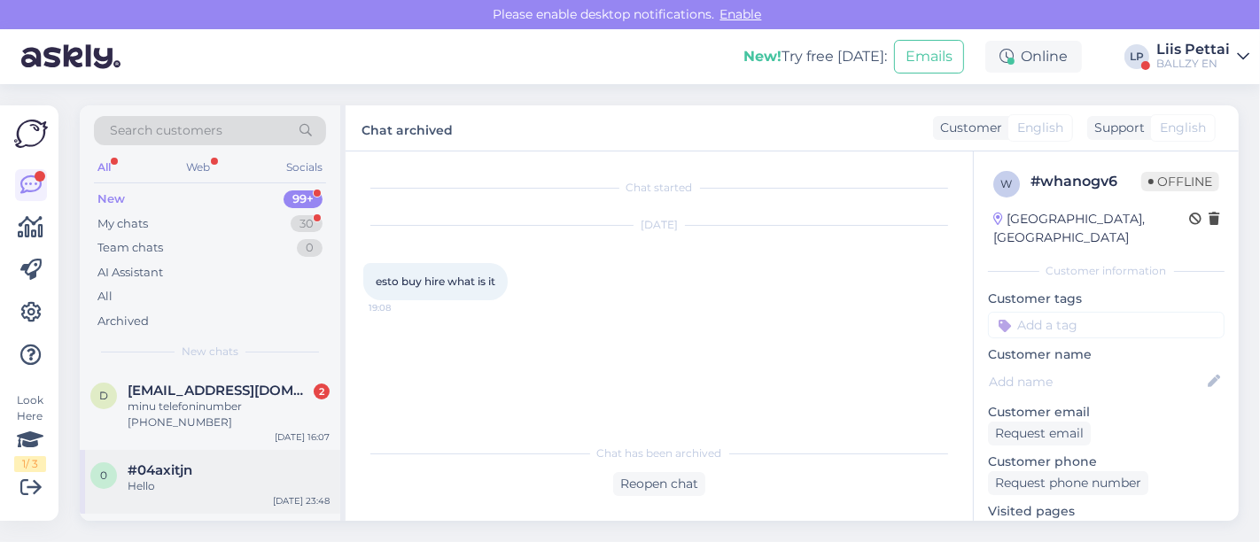
click at [217, 478] on div "Hello" at bounding box center [229, 486] width 202 height 16
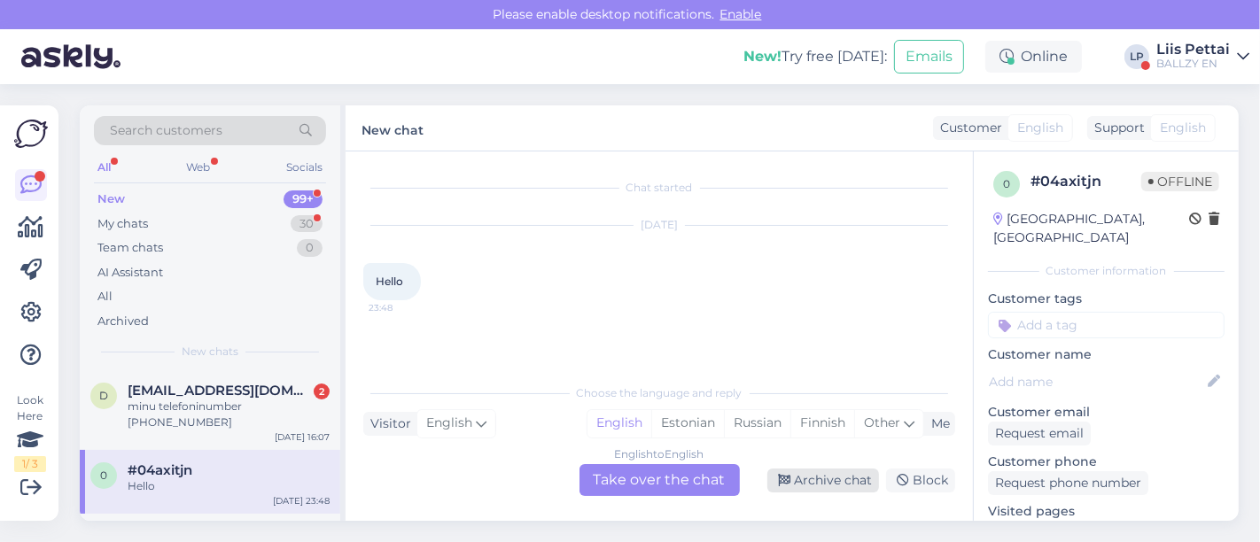
click at [799, 472] on div "Archive chat" at bounding box center [823, 481] width 112 height 24
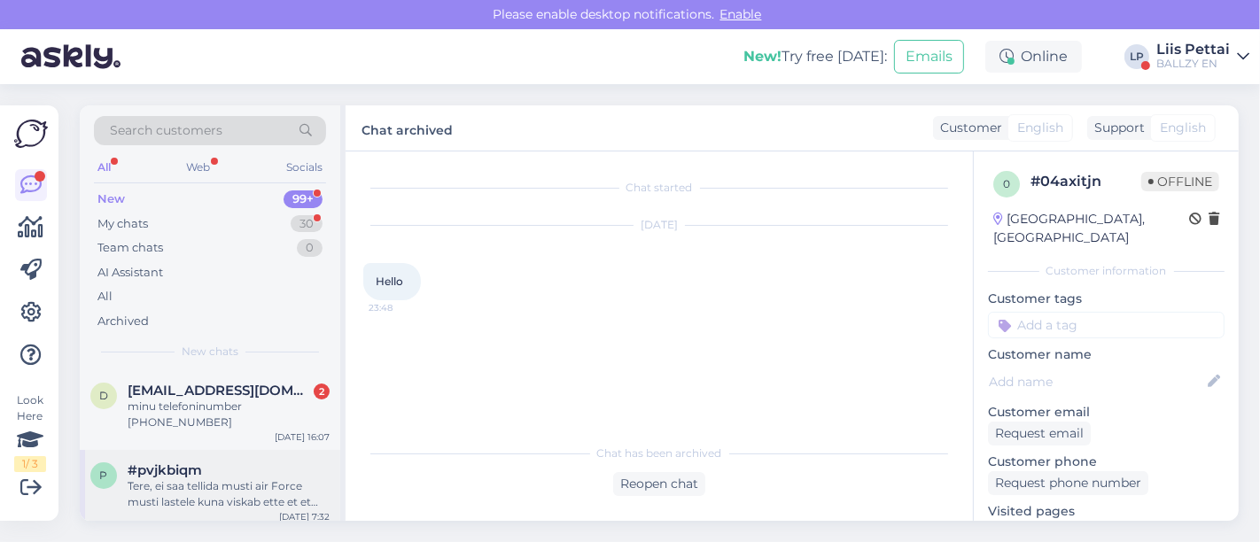
click at [212, 482] on div "Tere, ei saa tellida musti air Force musti lastele kuna viskab ette et et not f…" at bounding box center [229, 494] width 202 height 32
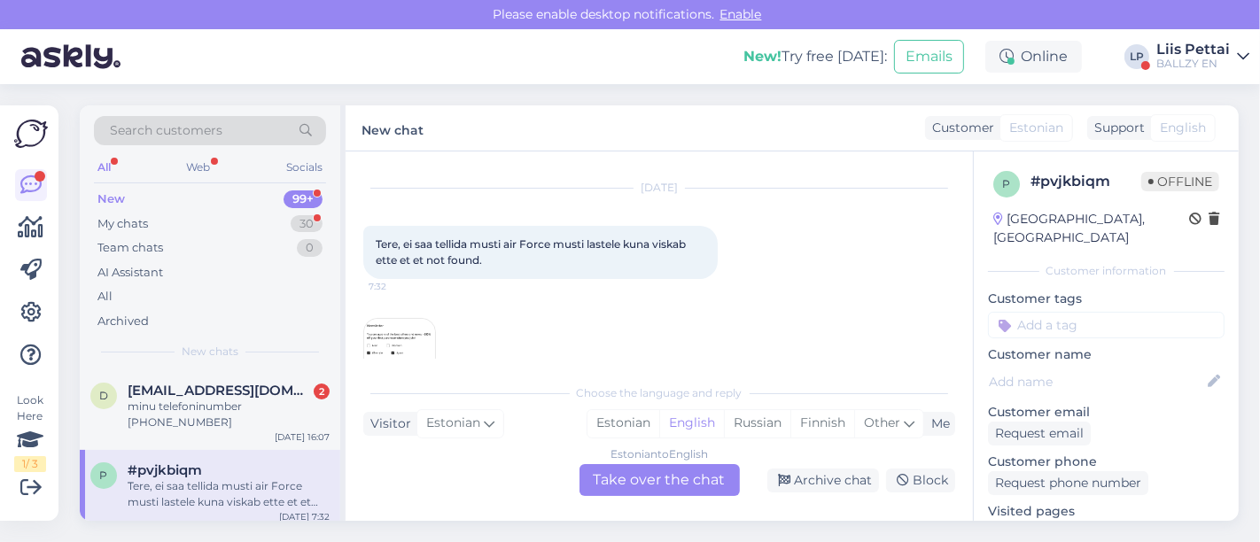
drag, startPoint x: 818, startPoint y: 477, endPoint x: 581, endPoint y: 523, distance: 240.9
click at [818, 477] on div "Archive chat" at bounding box center [823, 481] width 112 height 24
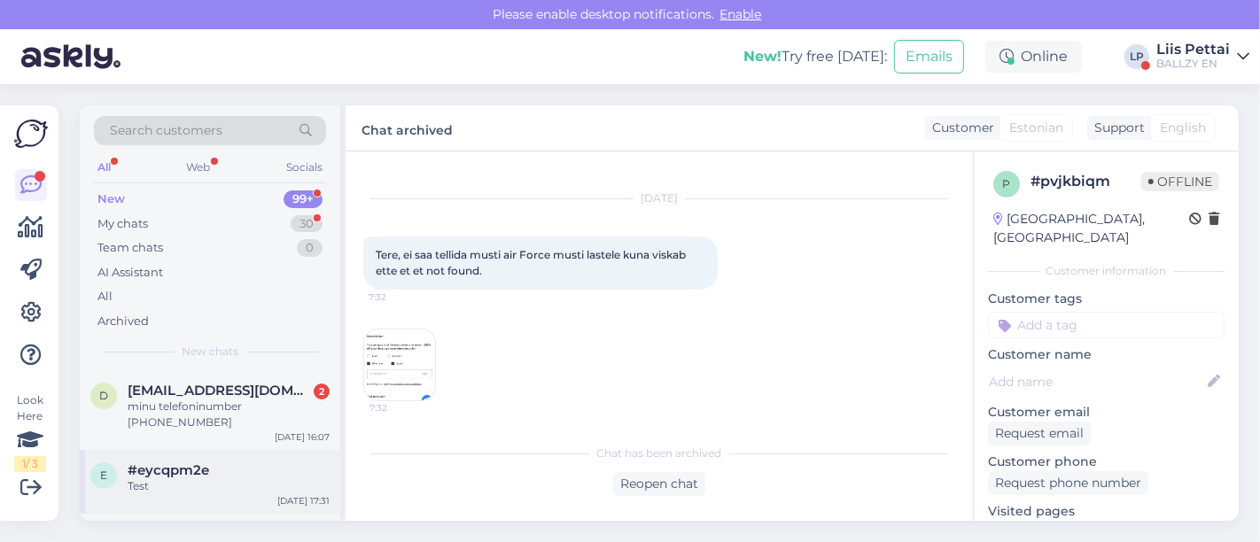
click at [195, 462] on span "#eycqpm2e" at bounding box center [168, 470] width 81 height 16
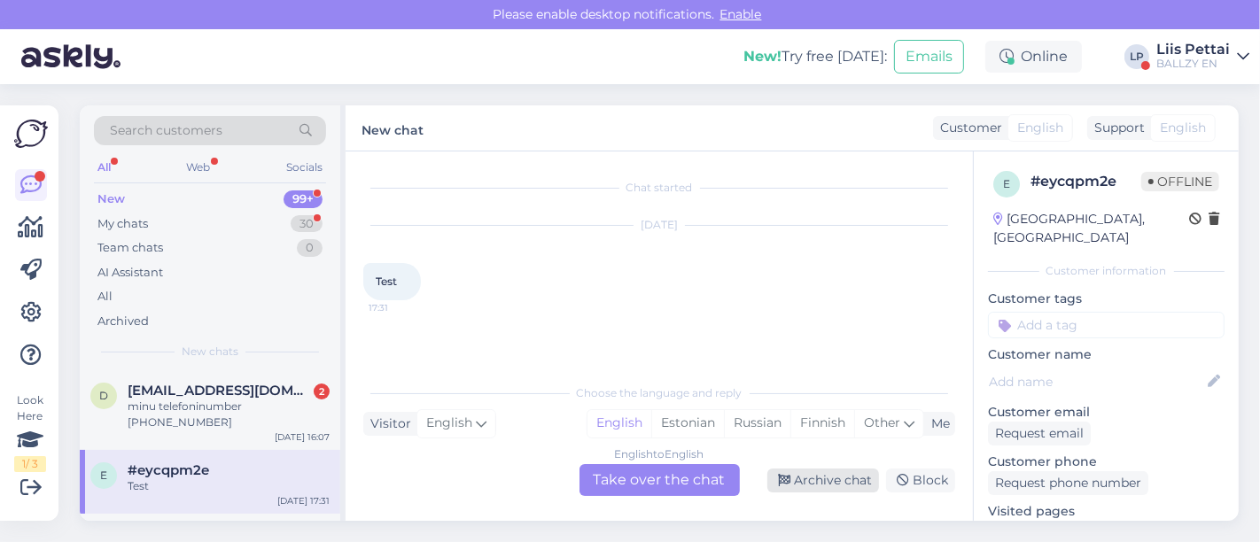
click at [800, 484] on div "Archive chat" at bounding box center [823, 481] width 112 height 24
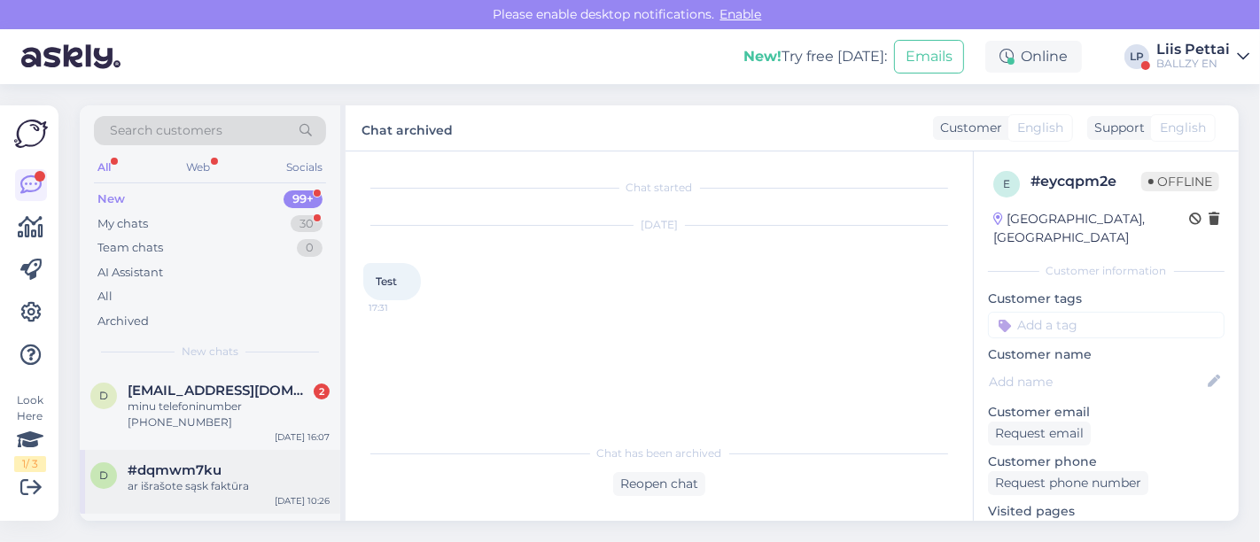
click at [213, 462] on span "#dqmwm7ku" at bounding box center [175, 470] width 94 height 16
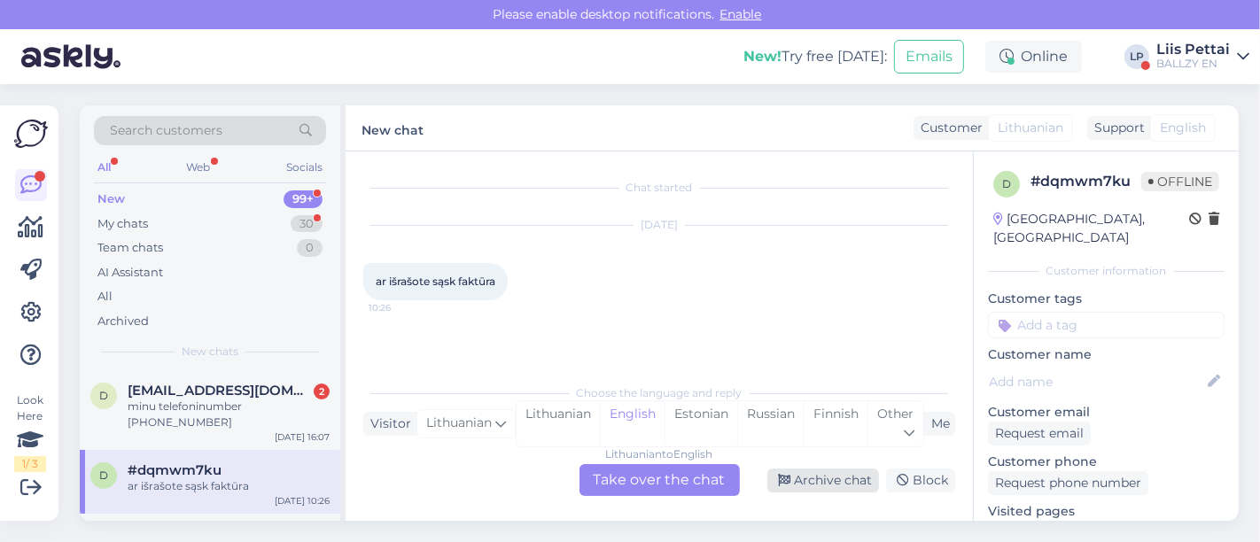
click at [845, 479] on div "Archive chat" at bounding box center [823, 481] width 112 height 24
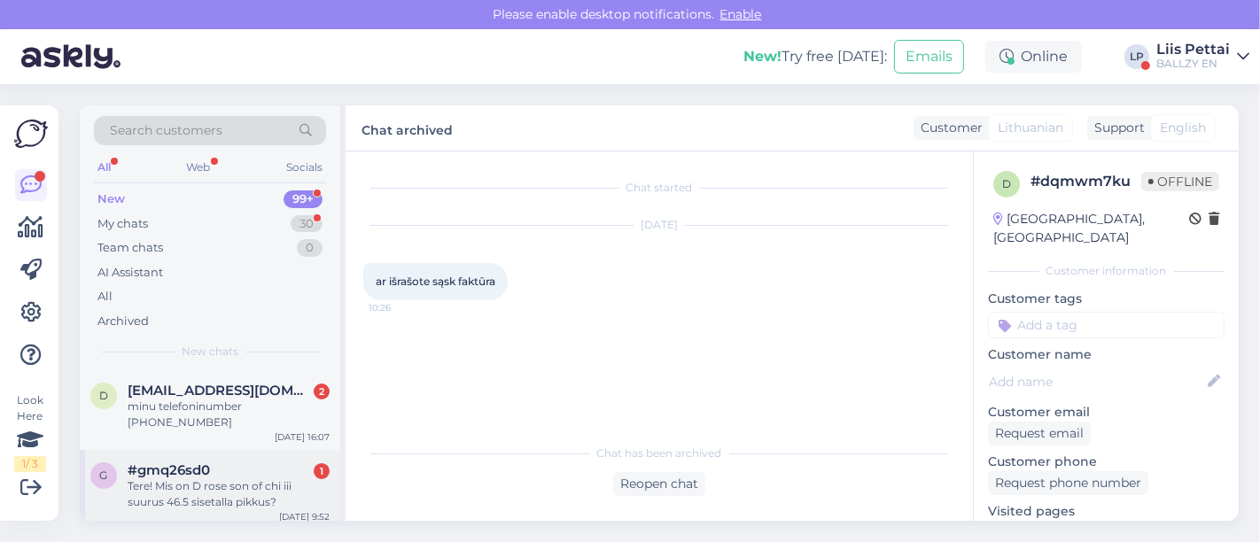
click at [213, 481] on div "Tere! Mis on D rose son of chi iii suurus 46.5 sisetalla pikkus?" at bounding box center [229, 494] width 202 height 32
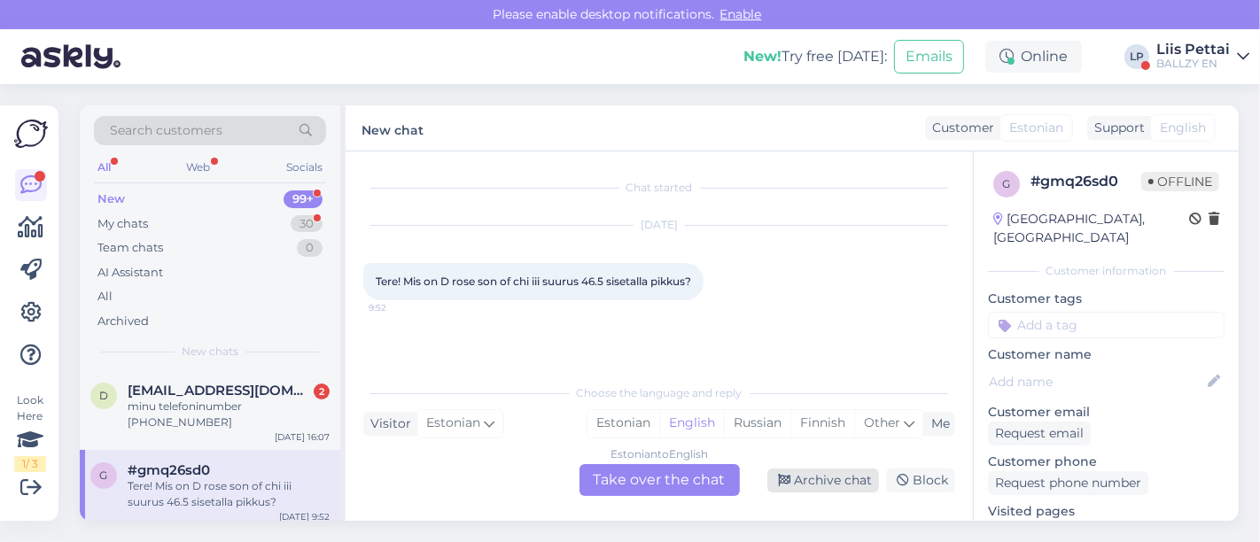
click at [838, 478] on div "Archive chat" at bounding box center [823, 481] width 112 height 24
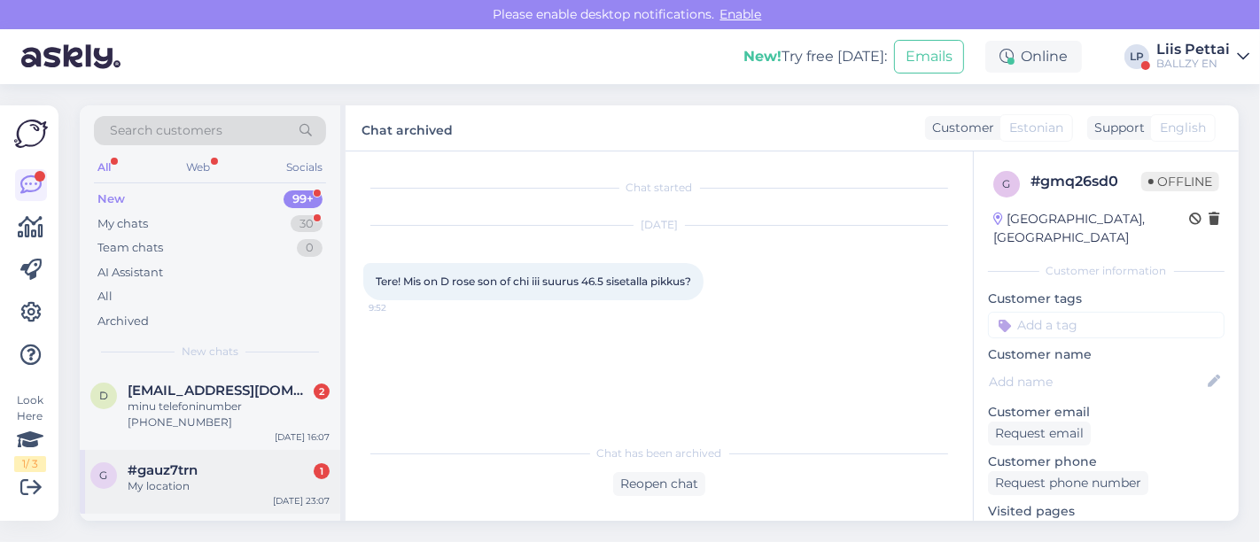
drag, startPoint x: 225, startPoint y: 476, endPoint x: 234, endPoint y: 472, distance: 9.5
click at [225, 478] on div "My location" at bounding box center [229, 486] width 202 height 16
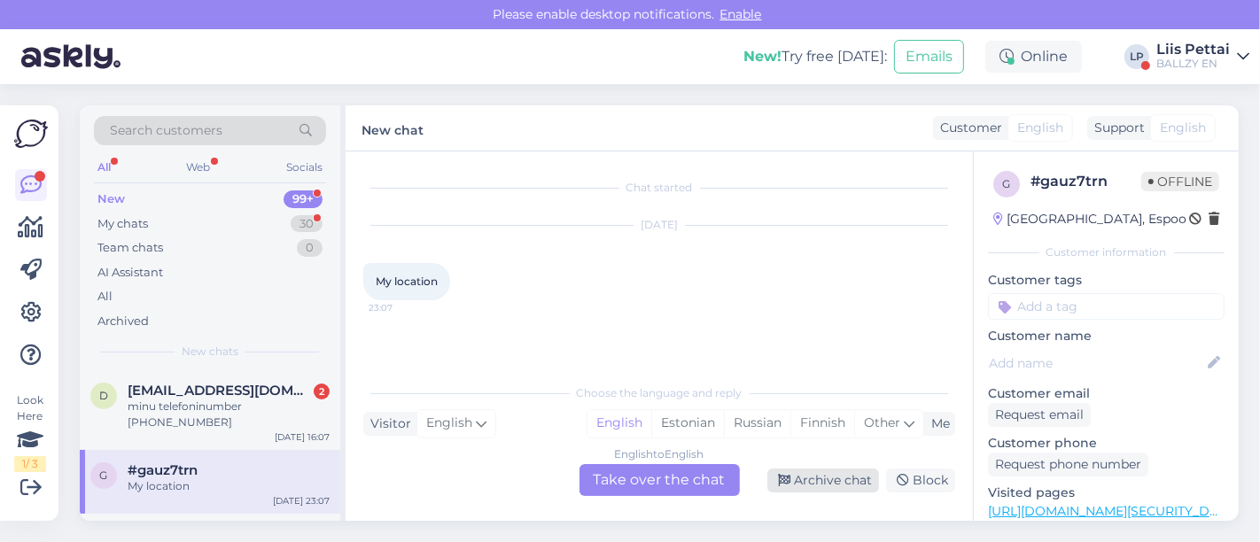
click at [849, 485] on div "Archive chat" at bounding box center [823, 481] width 112 height 24
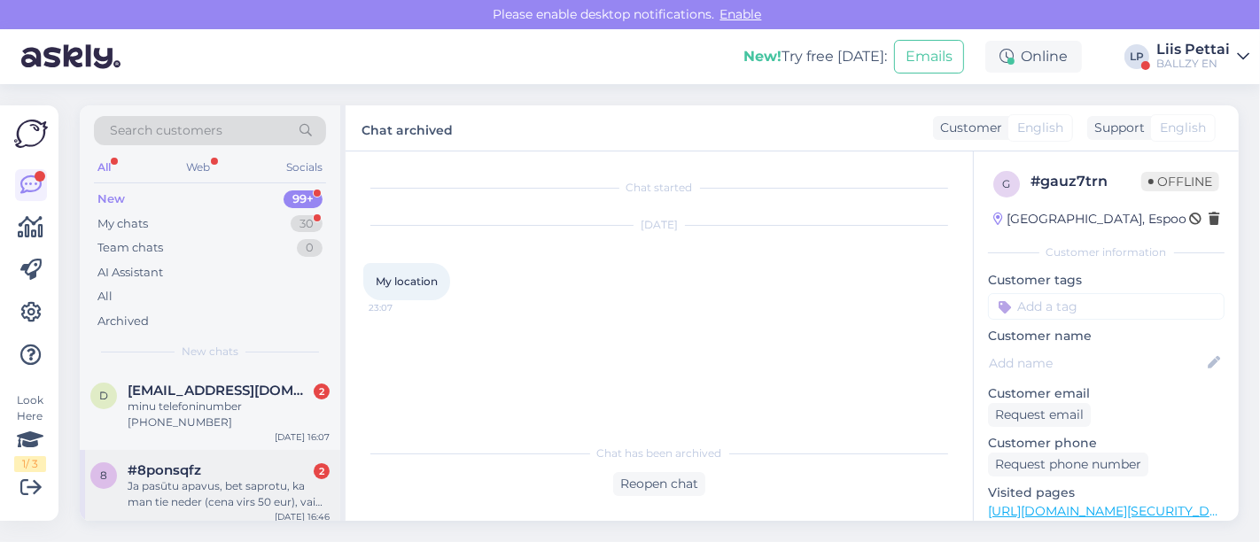
click at [185, 478] on div "Ja pasūtu apavus, bet saprotu, ka man tie neder (cena virs 50 eur), vai man ir …" at bounding box center [229, 494] width 202 height 32
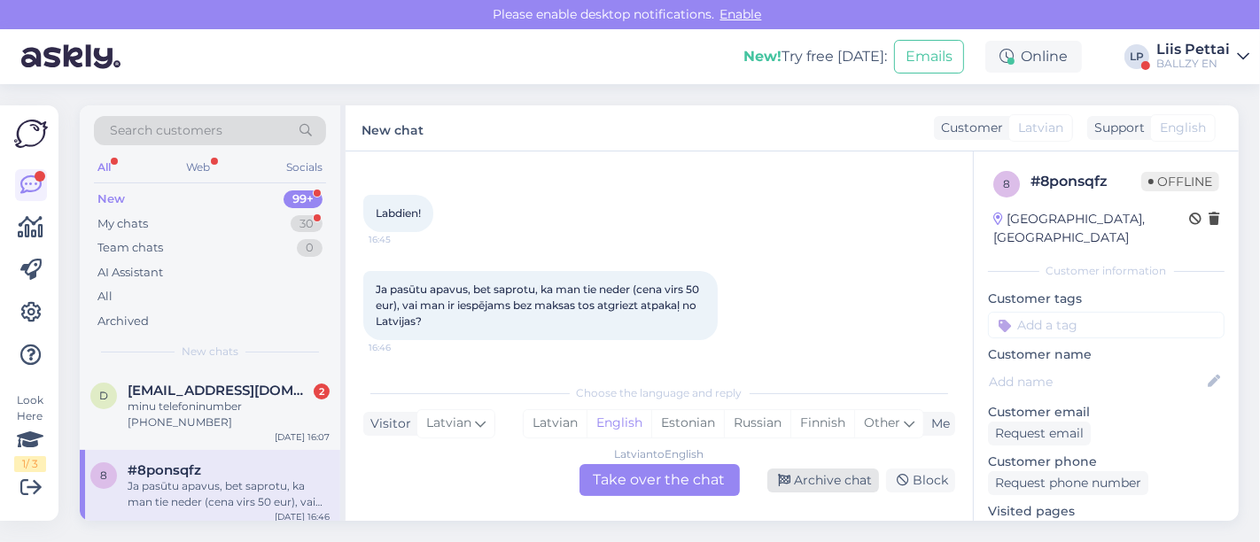
drag, startPoint x: 802, startPoint y: 482, endPoint x: 787, endPoint y: 483, distance: 15.1
click at [802, 483] on div "Archive chat" at bounding box center [823, 481] width 112 height 24
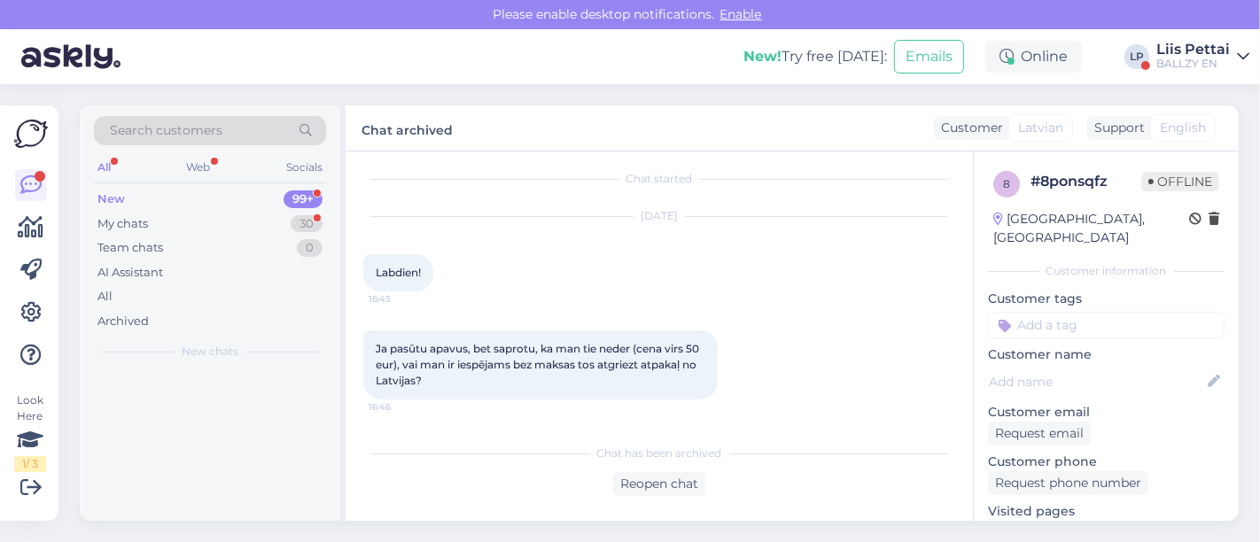
scroll to position [7, 0]
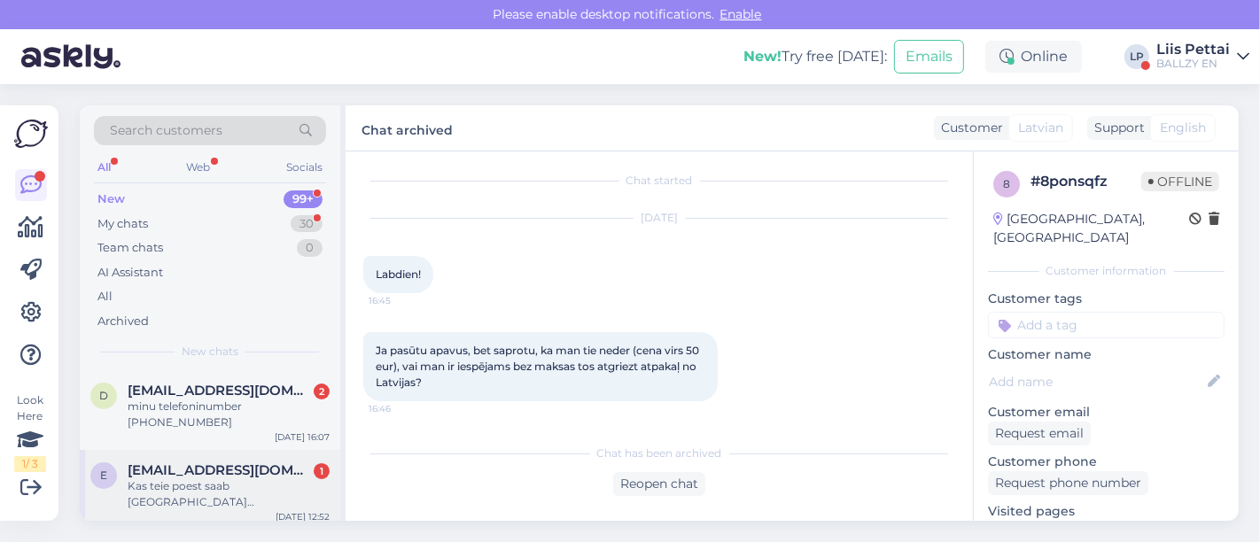
drag, startPoint x: 202, startPoint y: 471, endPoint x: 301, endPoint y: 471, distance: 99.2
click at [203, 478] on div "Kas teie poest saab Tartus ka arve eestkostjale saada ja kohe jalanõud kätte sa…" at bounding box center [229, 494] width 202 height 32
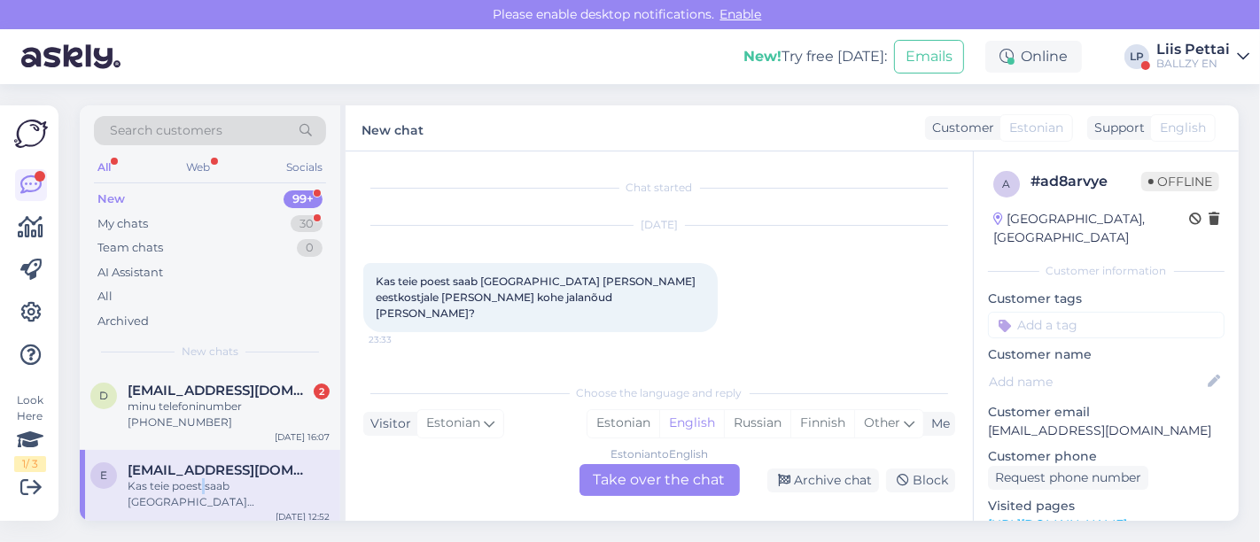
scroll to position [105, 0]
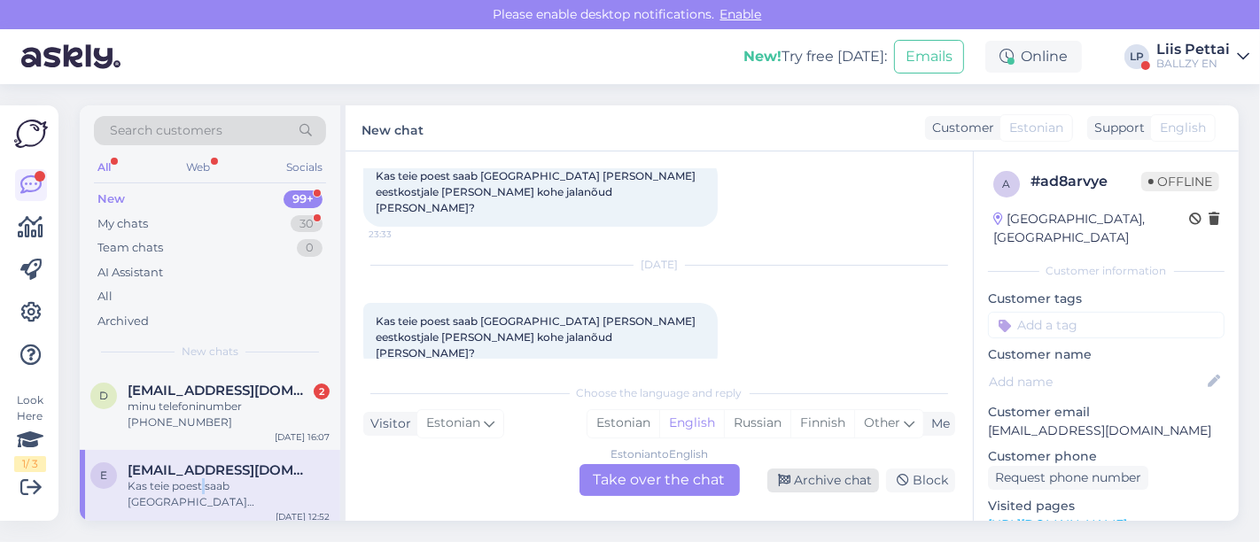
click at [784, 481] on icon at bounding box center [784, 481] width 12 height 12
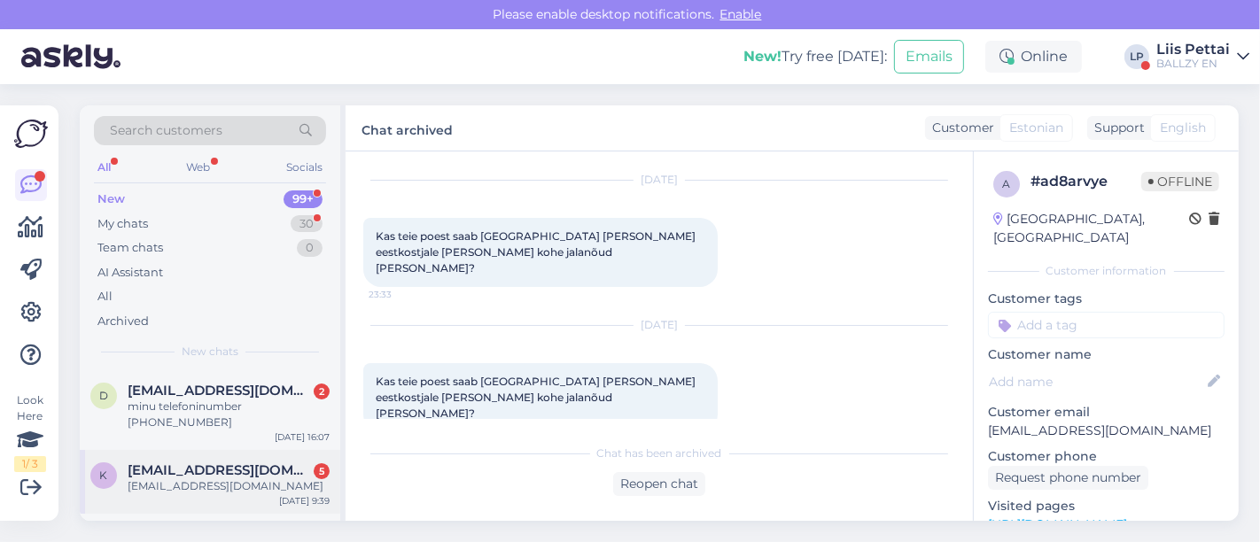
click at [193, 478] on div "karina.majore@inbox.lv" at bounding box center [229, 486] width 202 height 16
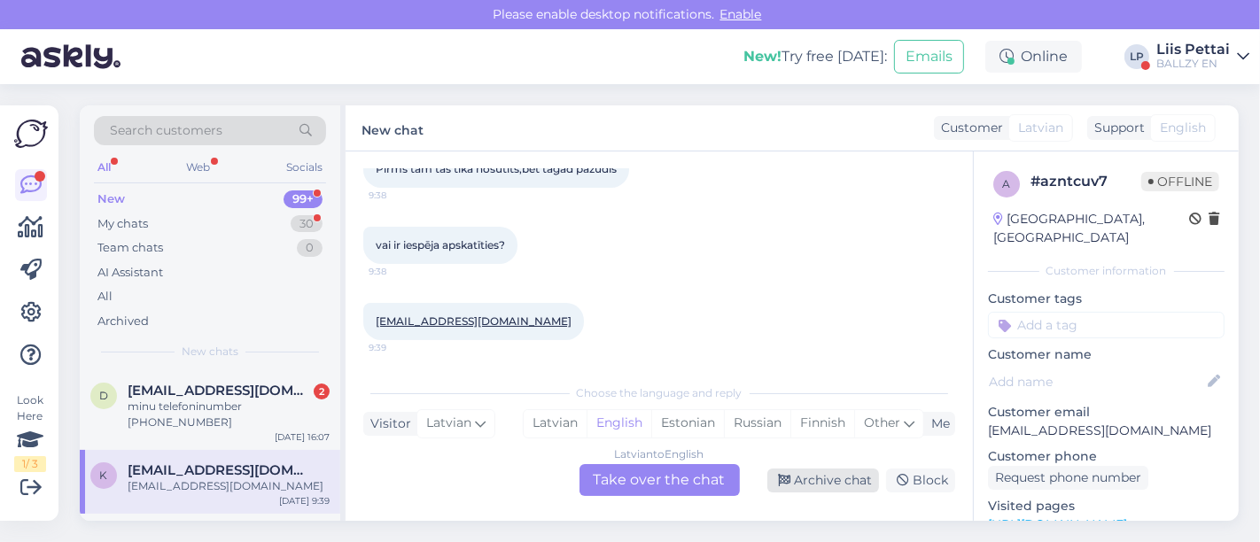
click at [825, 489] on div "Archive chat" at bounding box center [823, 481] width 112 height 24
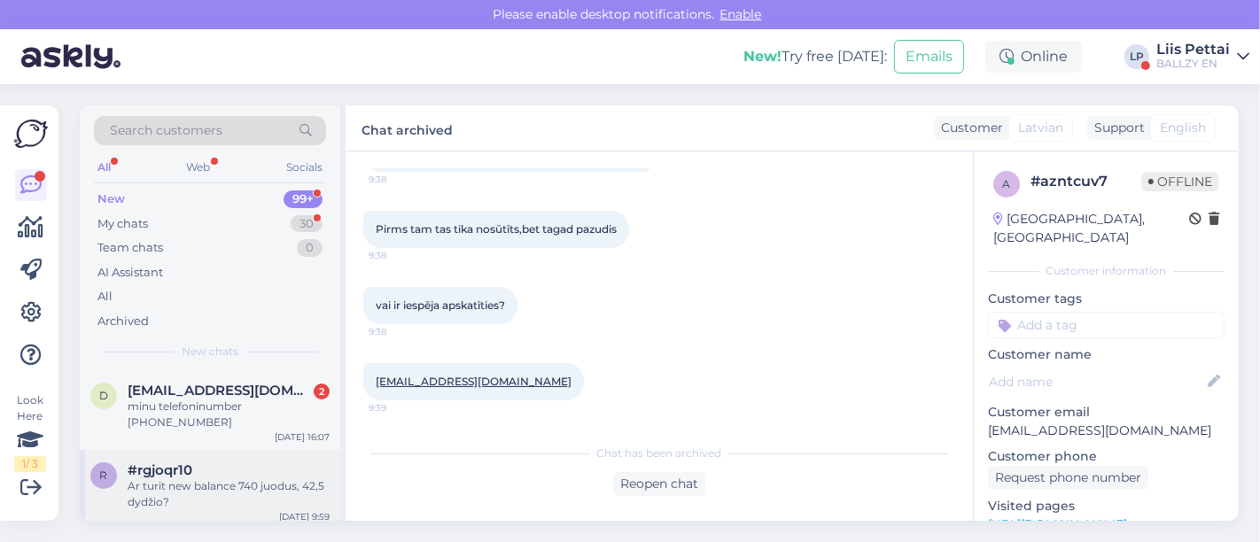
click at [233, 485] on div "Ar turit new balance 740 juodus, 42,5 dydžio?" at bounding box center [229, 494] width 202 height 32
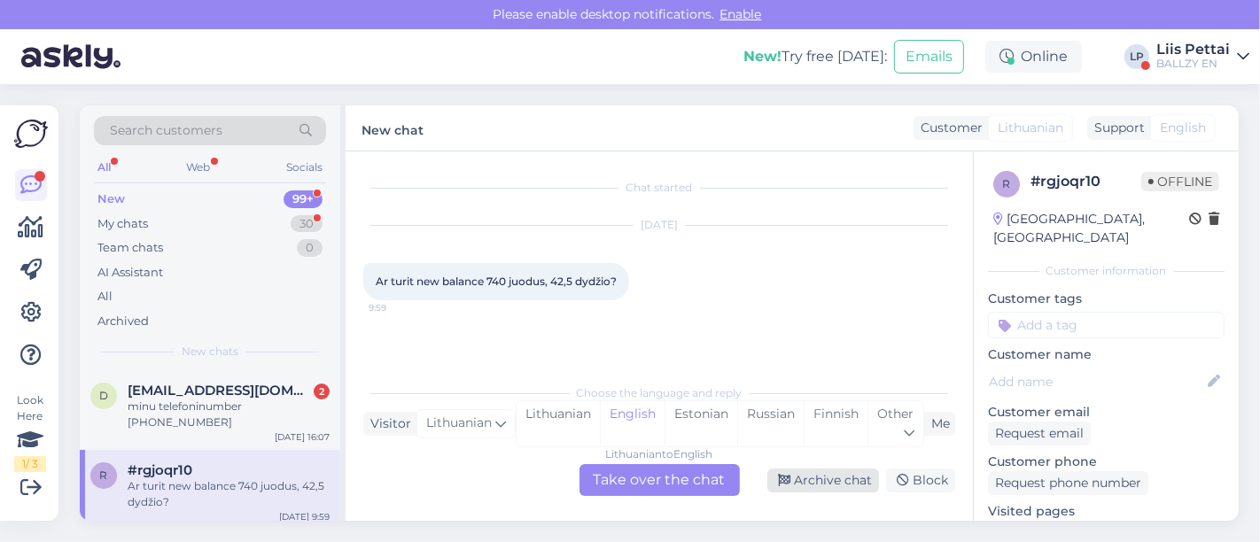
click at [865, 478] on div "Archive chat" at bounding box center [823, 481] width 112 height 24
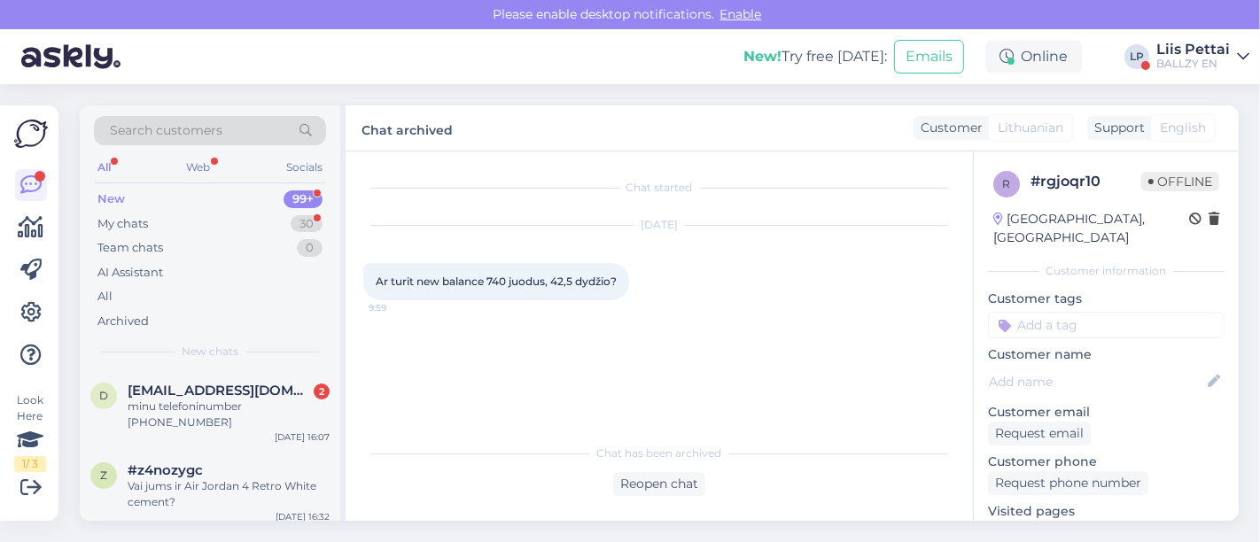
click at [213, 478] on div "Vai jums ir Air Jordan 4 Retro White cement?" at bounding box center [229, 494] width 202 height 32
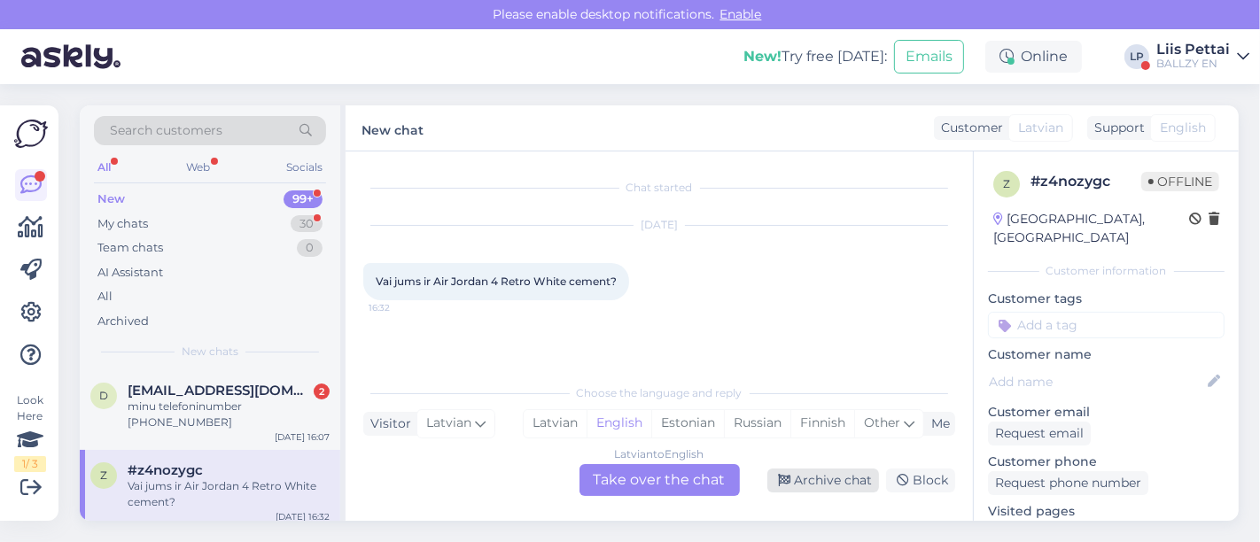
click at [802, 489] on div "Archive chat" at bounding box center [823, 481] width 112 height 24
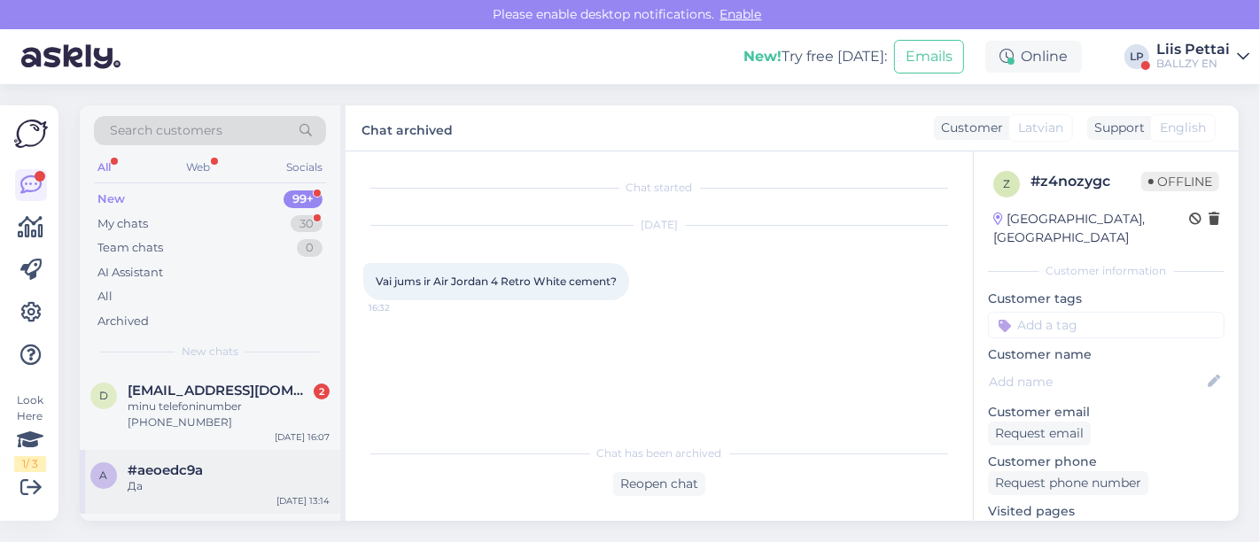
click at [152, 477] on div "a #aeoedc9a Да Sep 2 13:14" at bounding box center [210, 482] width 260 height 64
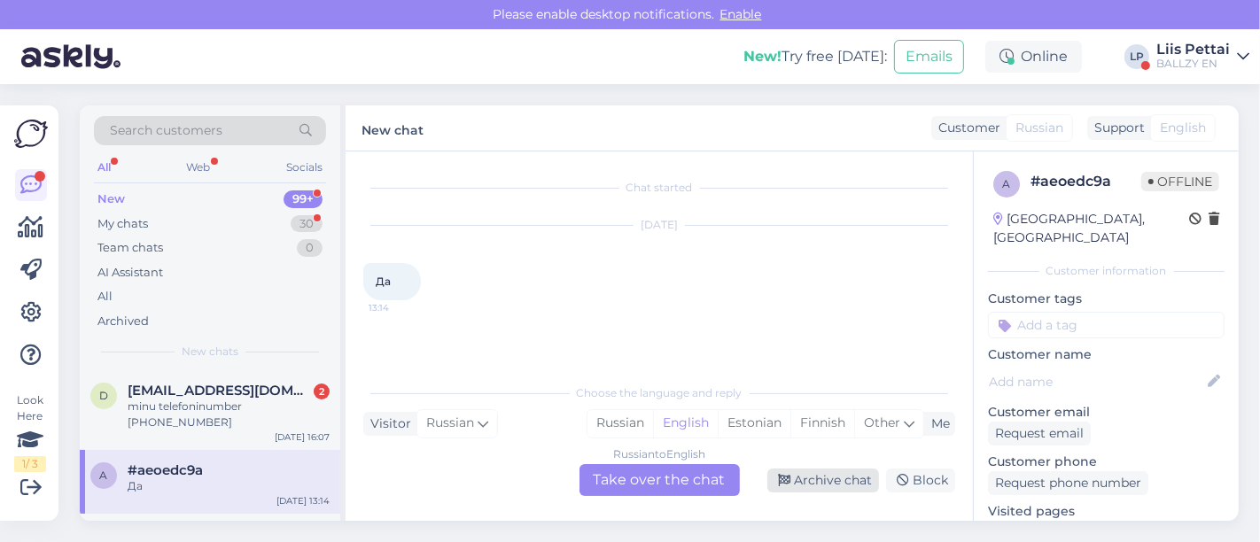
click at [831, 479] on div "Archive chat" at bounding box center [823, 481] width 112 height 24
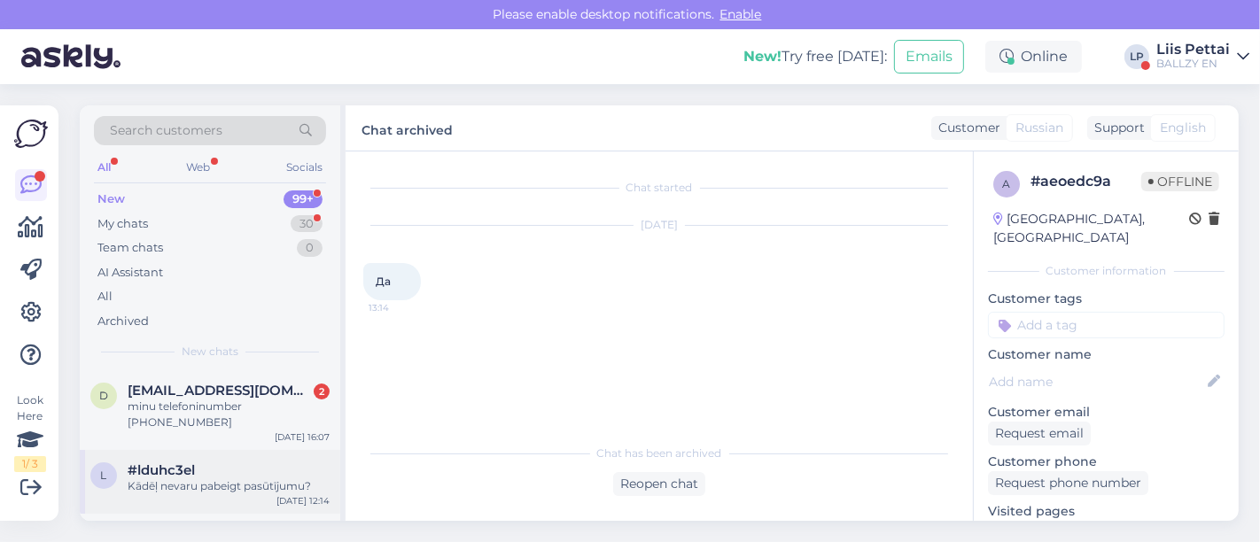
click at [190, 462] on span "#lduhc3el" at bounding box center [161, 470] width 67 height 16
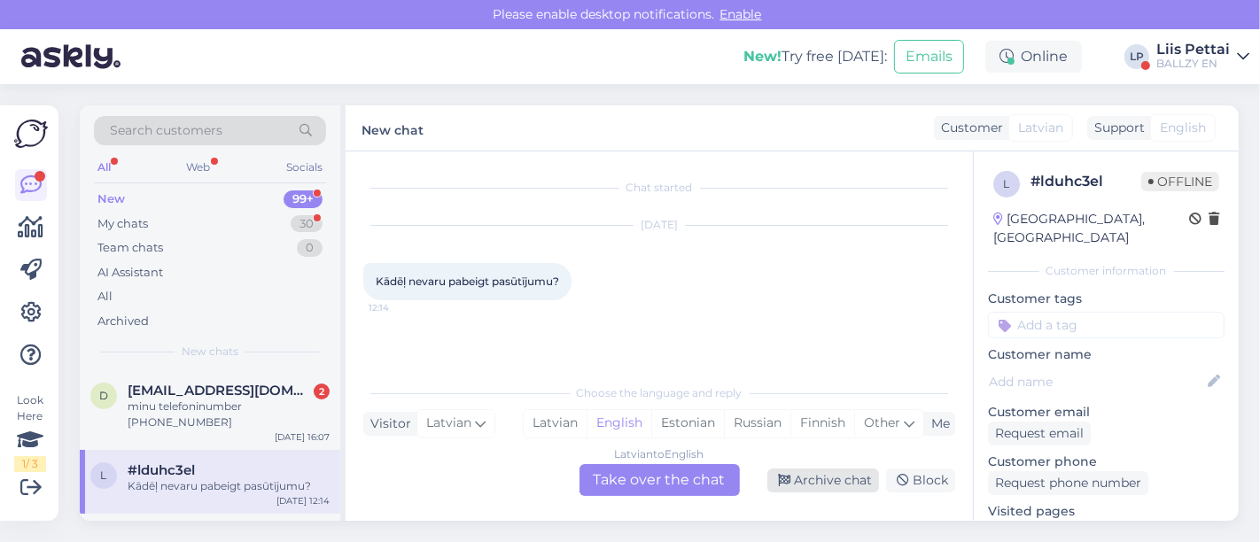
click at [864, 488] on div "Archive chat" at bounding box center [823, 481] width 112 height 24
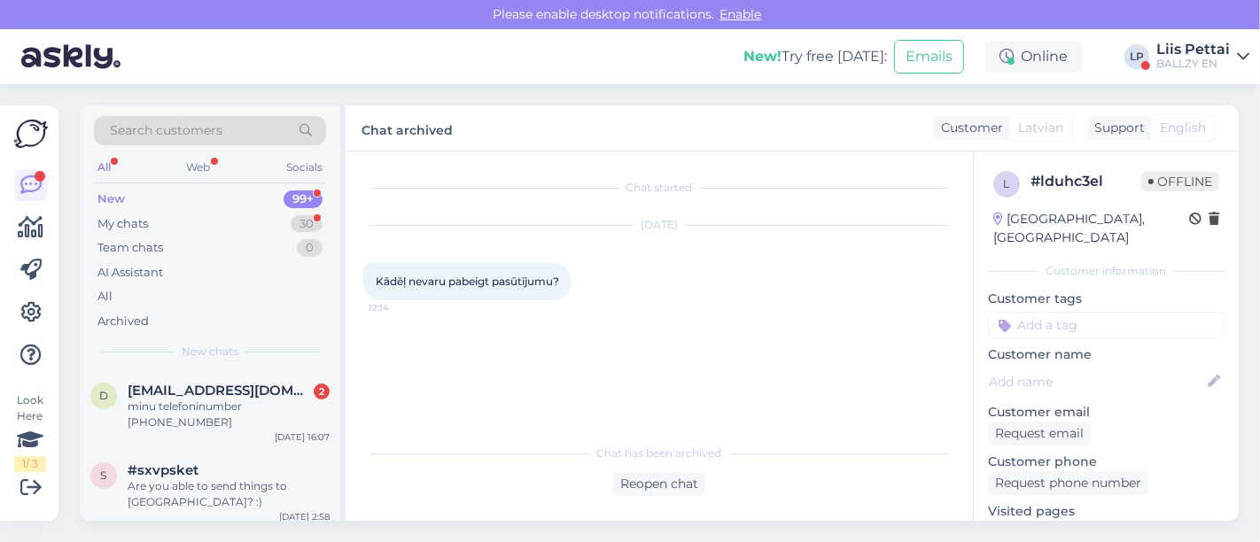
click at [193, 484] on div "Are you able to send things to Portugal? :)" at bounding box center [229, 494] width 202 height 32
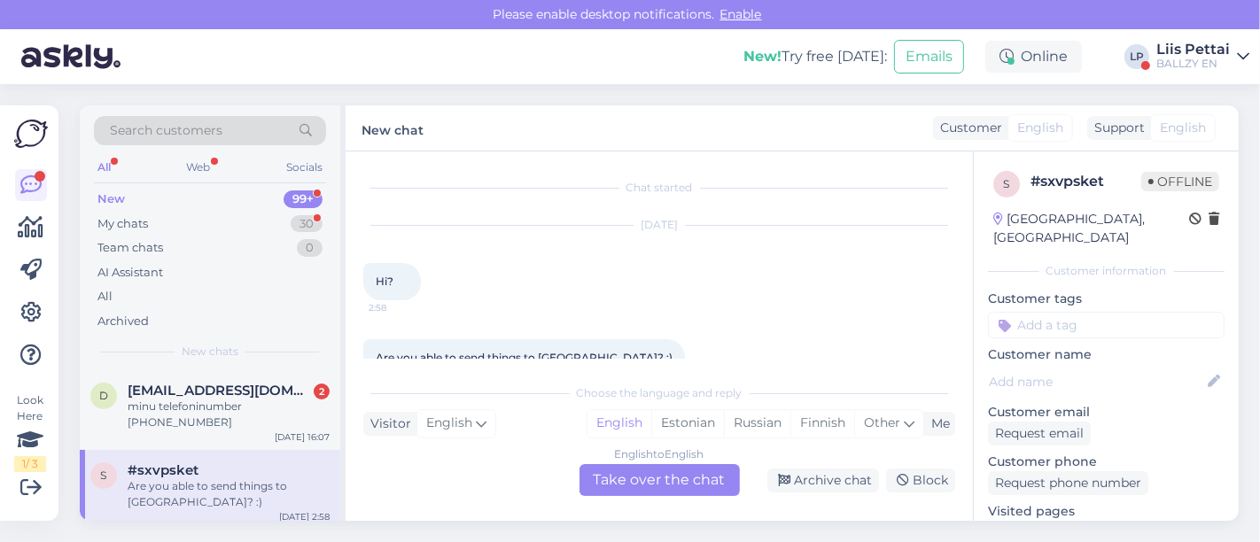
scroll to position [35, 0]
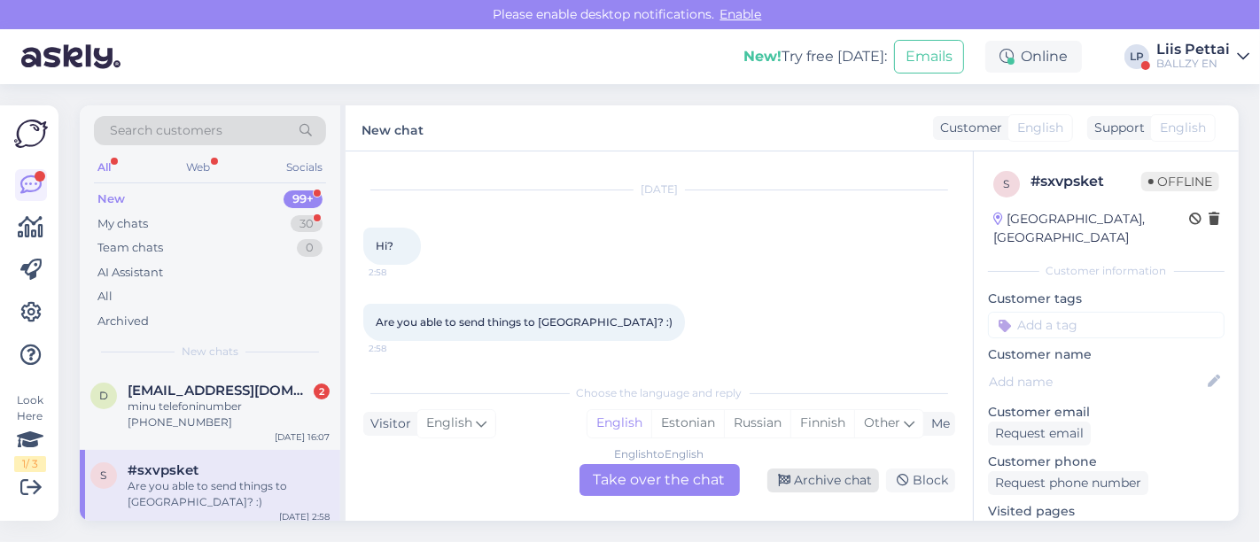
click at [845, 479] on div "Archive chat" at bounding box center [823, 481] width 112 height 24
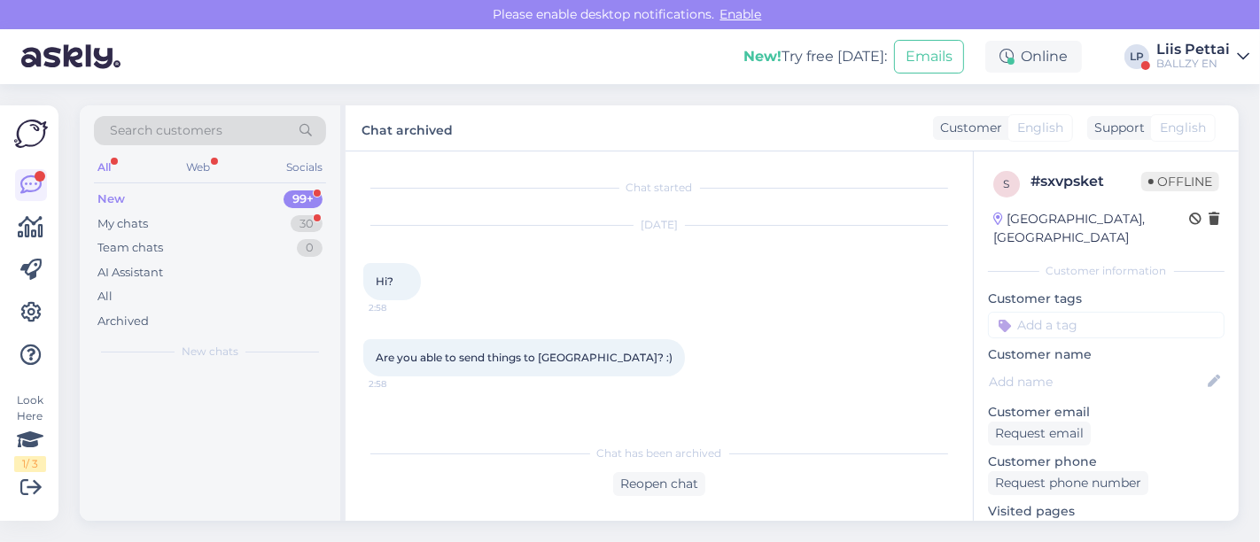
scroll to position [0, 0]
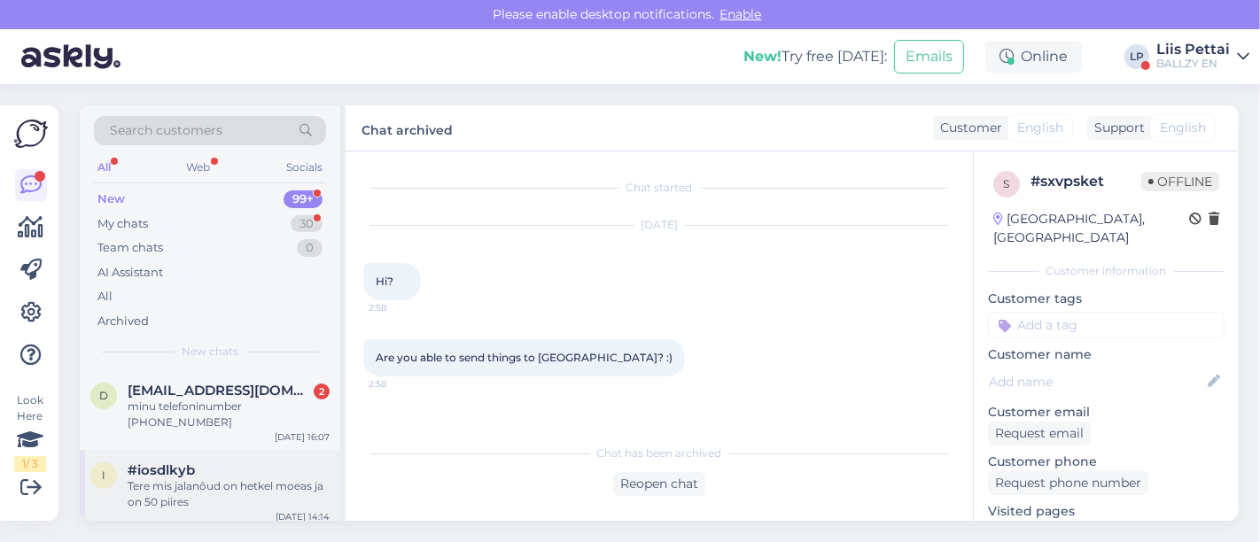
click at [272, 485] on div "Tere mis jalanõud on hetkel moeas ja on 50 piires" at bounding box center [229, 494] width 202 height 32
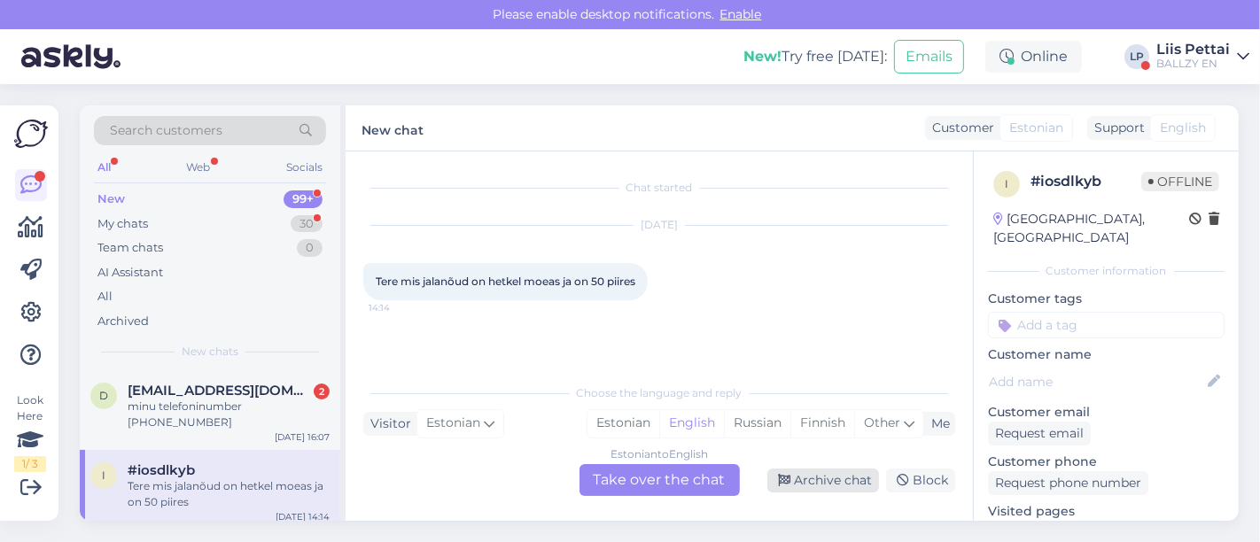
click at [819, 484] on div "Archive chat" at bounding box center [823, 481] width 112 height 24
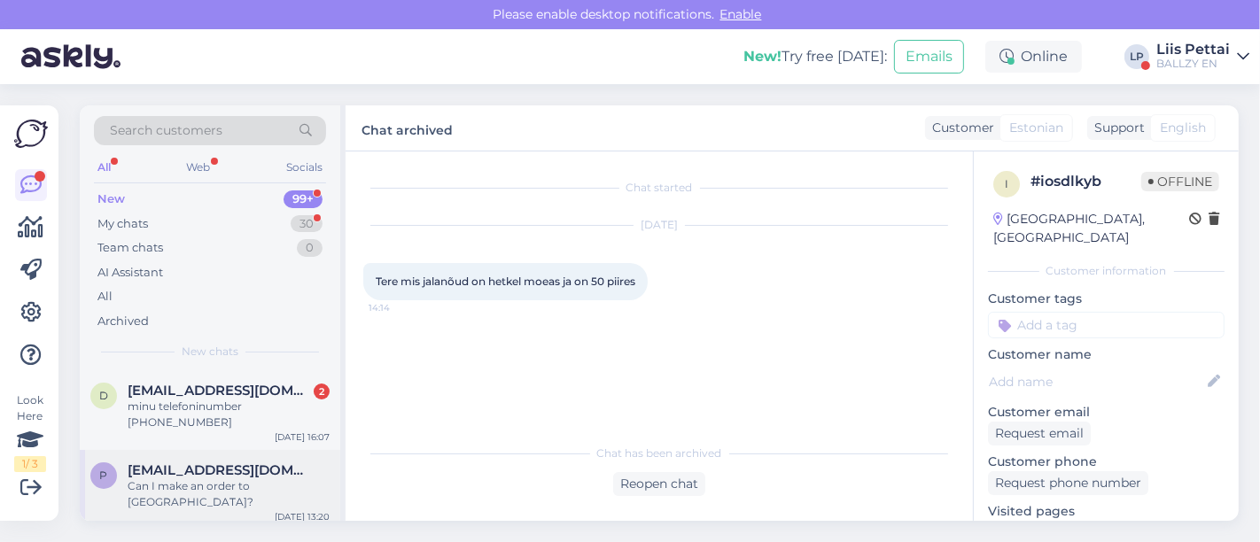
click at [214, 462] on span "ptsioulk@gmail.com" at bounding box center [220, 470] width 184 height 16
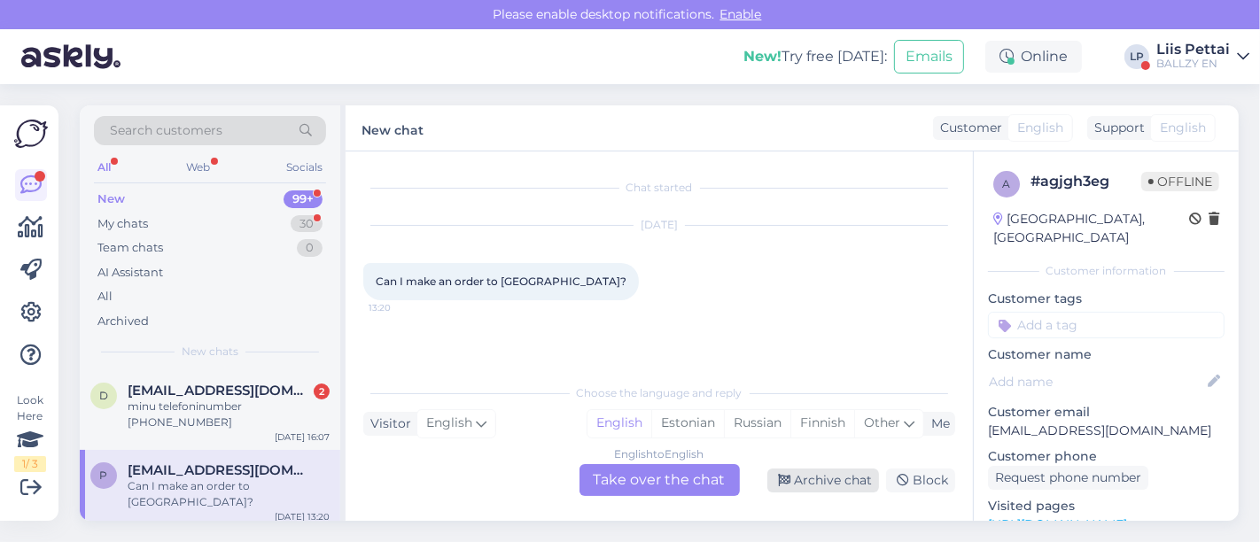
click at [797, 477] on div "Archive chat" at bounding box center [823, 481] width 112 height 24
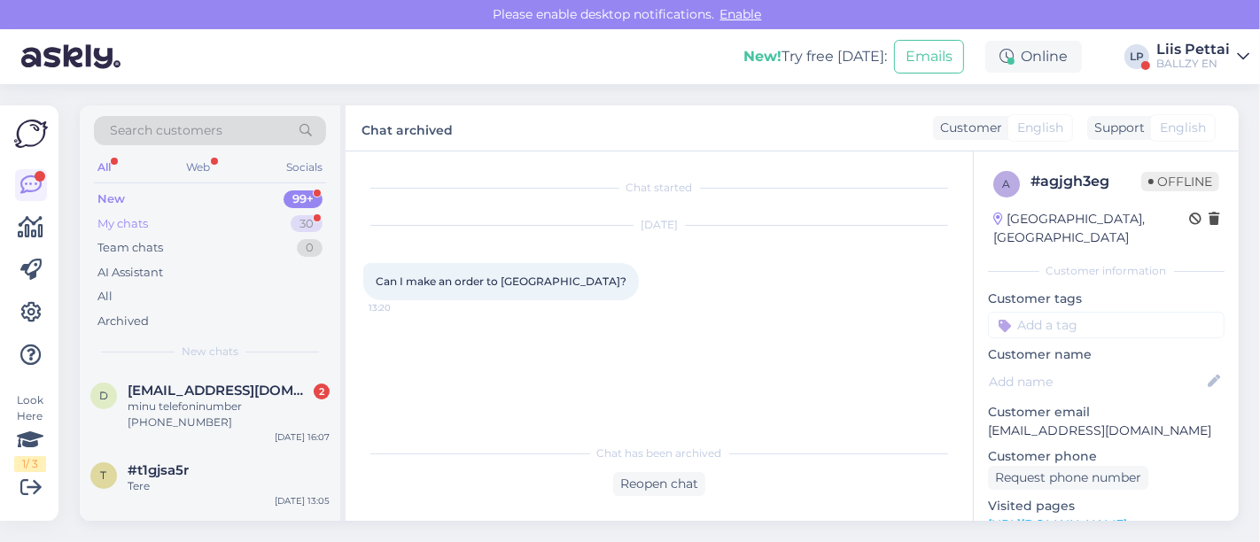
click at [157, 223] on div "My chats 30" at bounding box center [210, 224] width 232 height 25
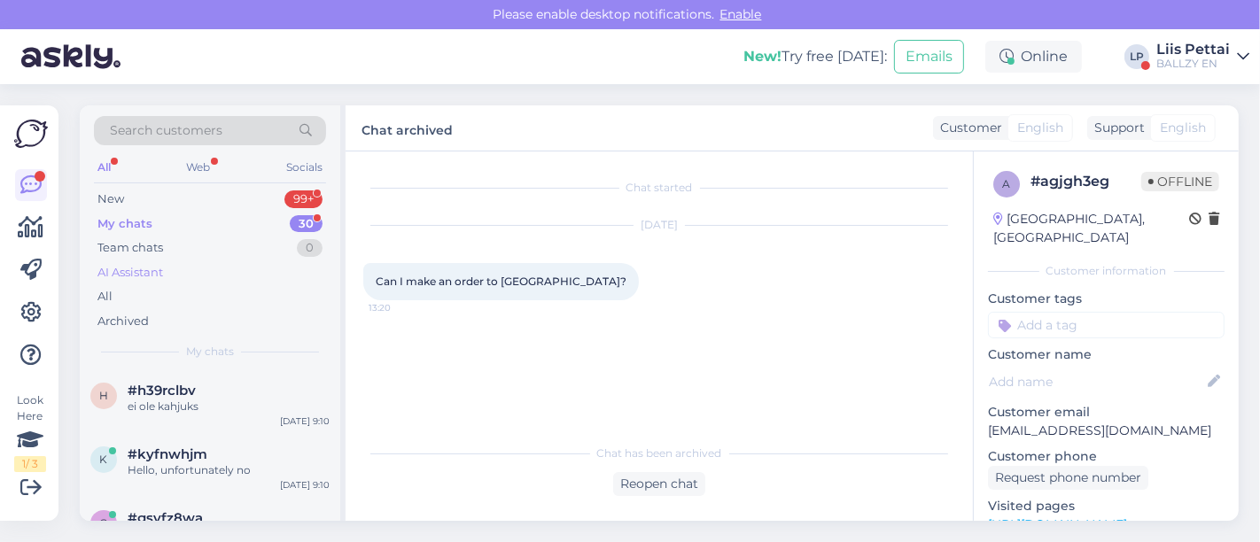
click at [133, 266] on div "AI Assistant" at bounding box center [130, 273] width 66 height 18
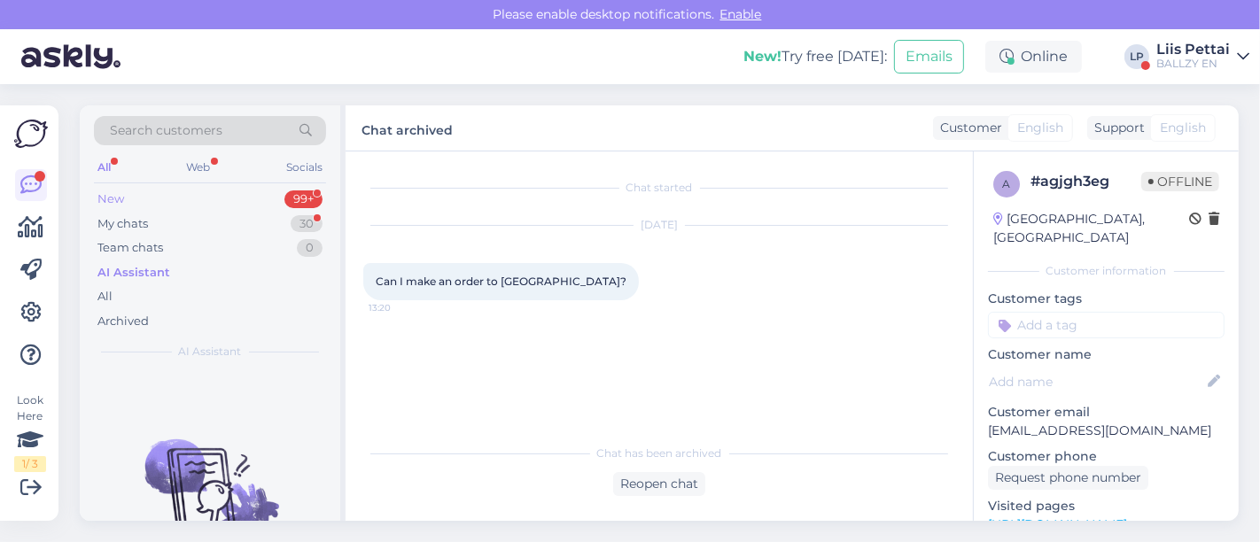
click at [145, 205] on div "New 99+" at bounding box center [210, 199] width 232 height 25
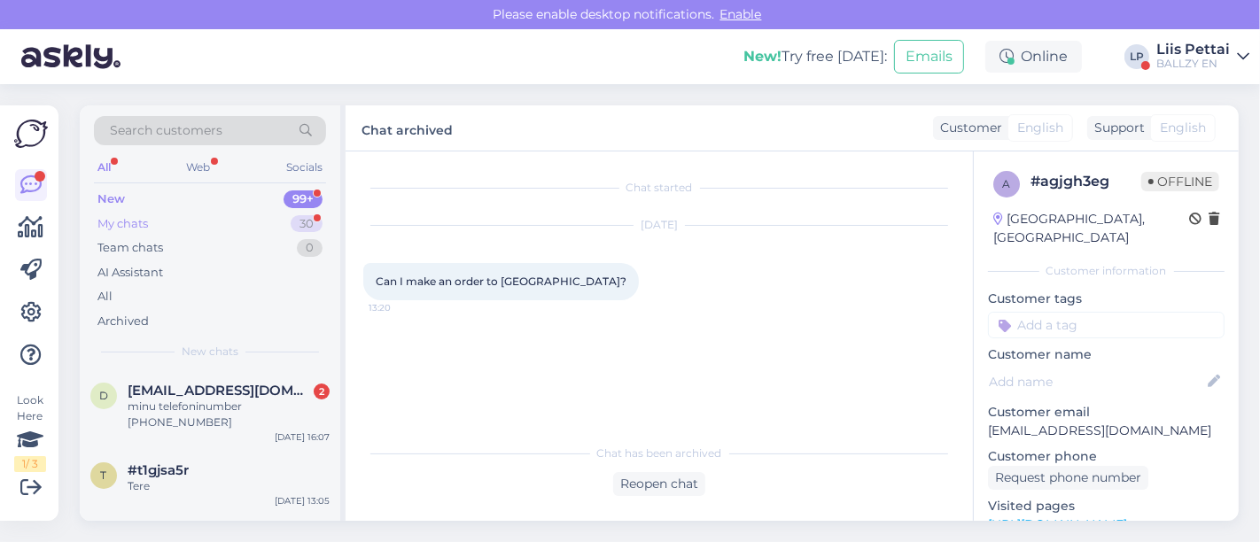
click at [136, 223] on div "My chats" at bounding box center [122, 224] width 50 height 18
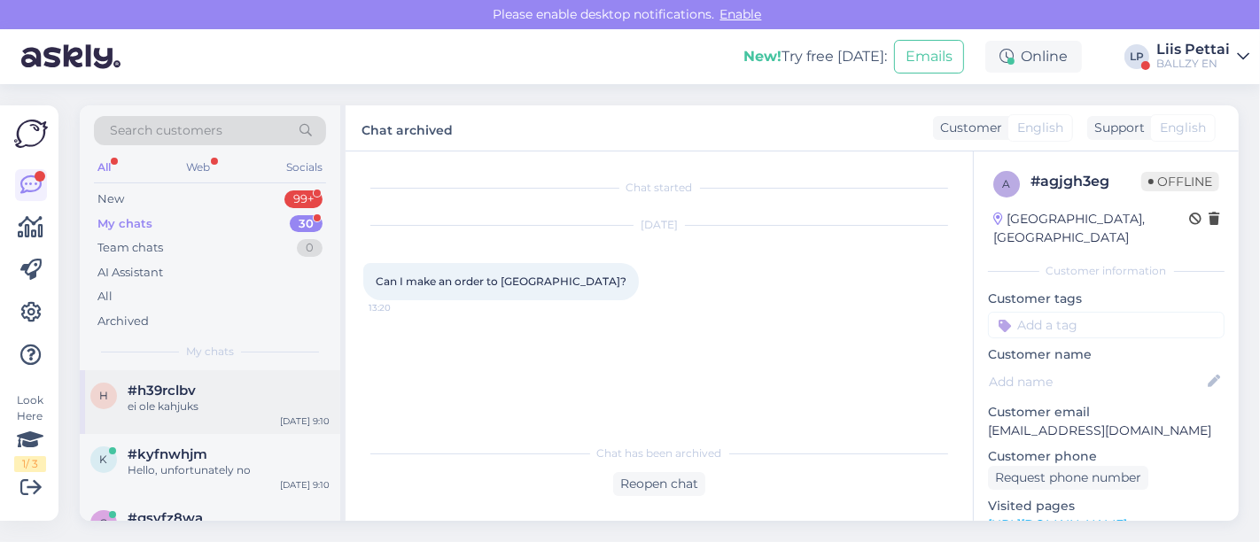
click at [209, 430] on div "h #h39rclbv ei ole kahjuks Sep 30 9:10" at bounding box center [210, 402] width 260 height 64
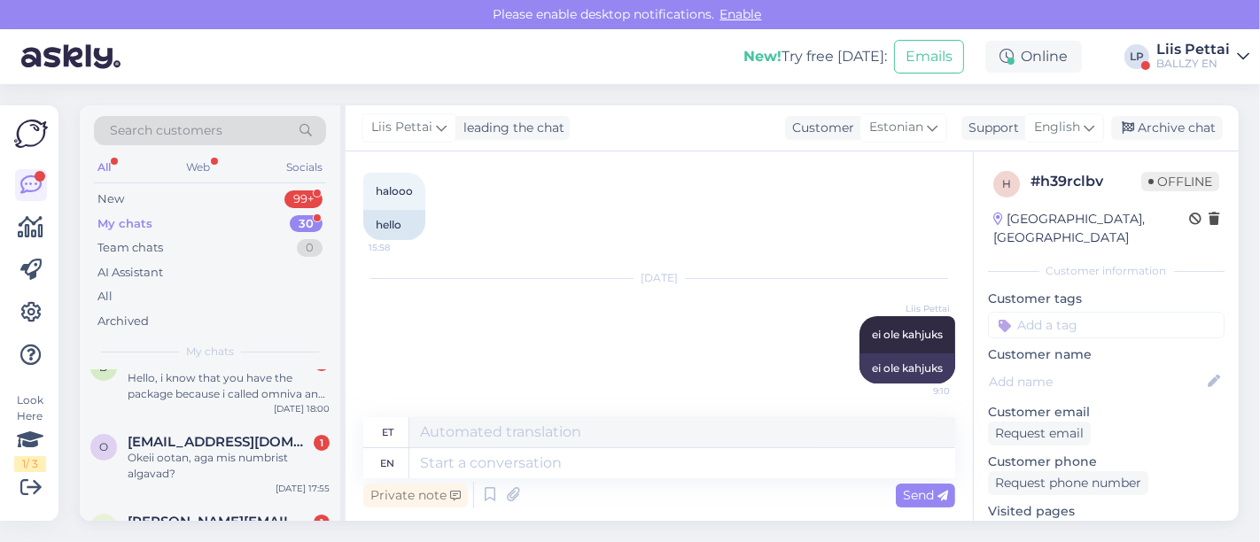
scroll to position [275, 0]
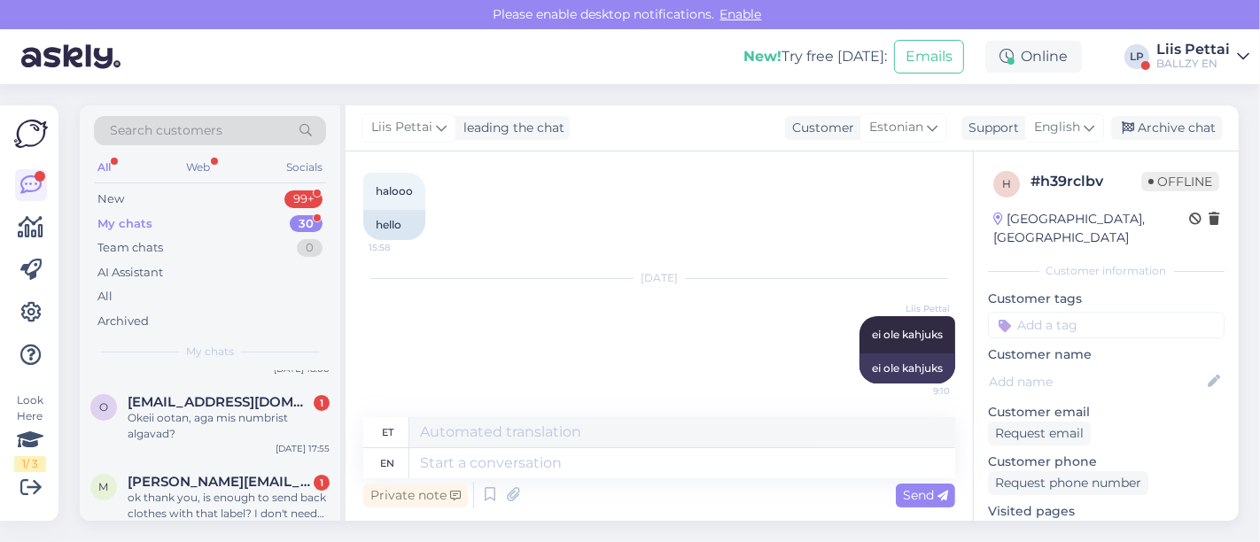
click at [209, 430] on div "Okeii ootan, aga mis numbrist algavad?" at bounding box center [229, 426] width 202 height 32
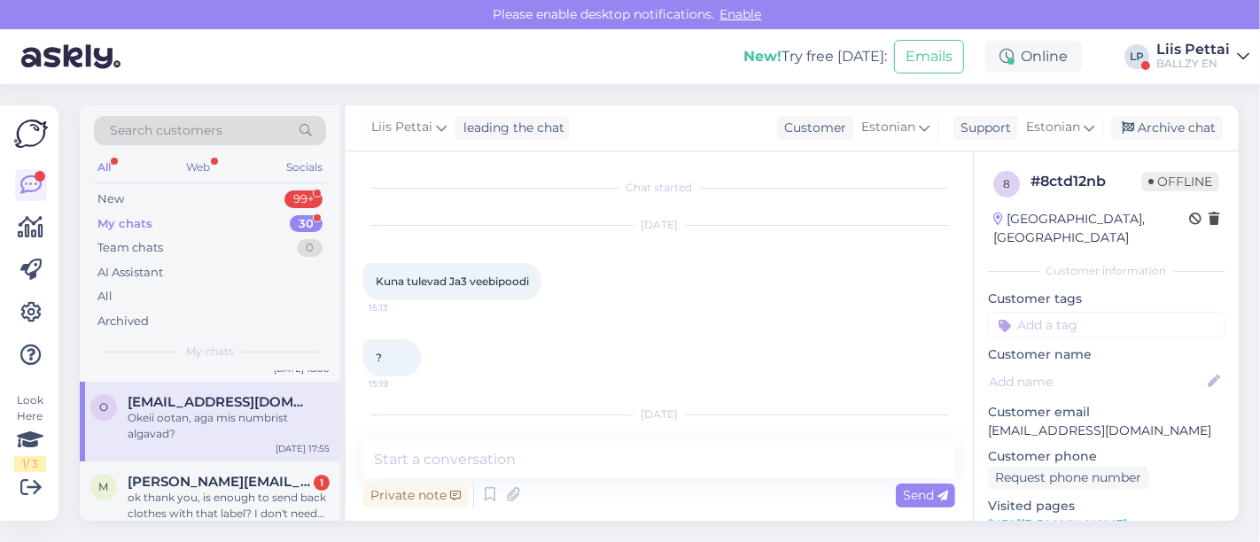
scroll to position [235, 0]
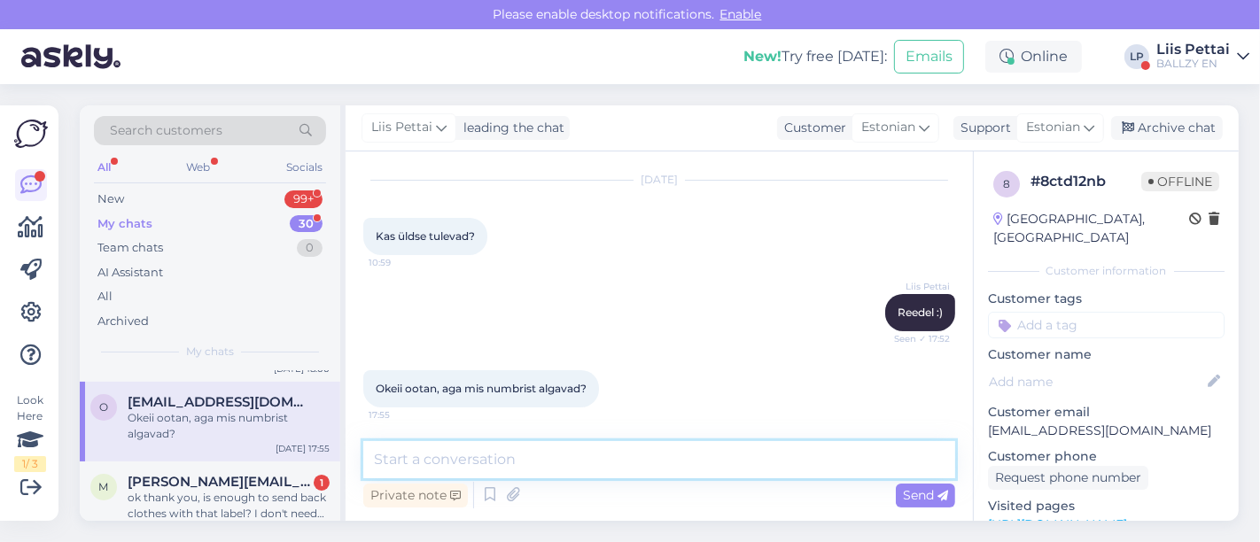
click at [678, 469] on textarea at bounding box center [659, 459] width 592 height 37
type textarea "1"
type textarea "41"
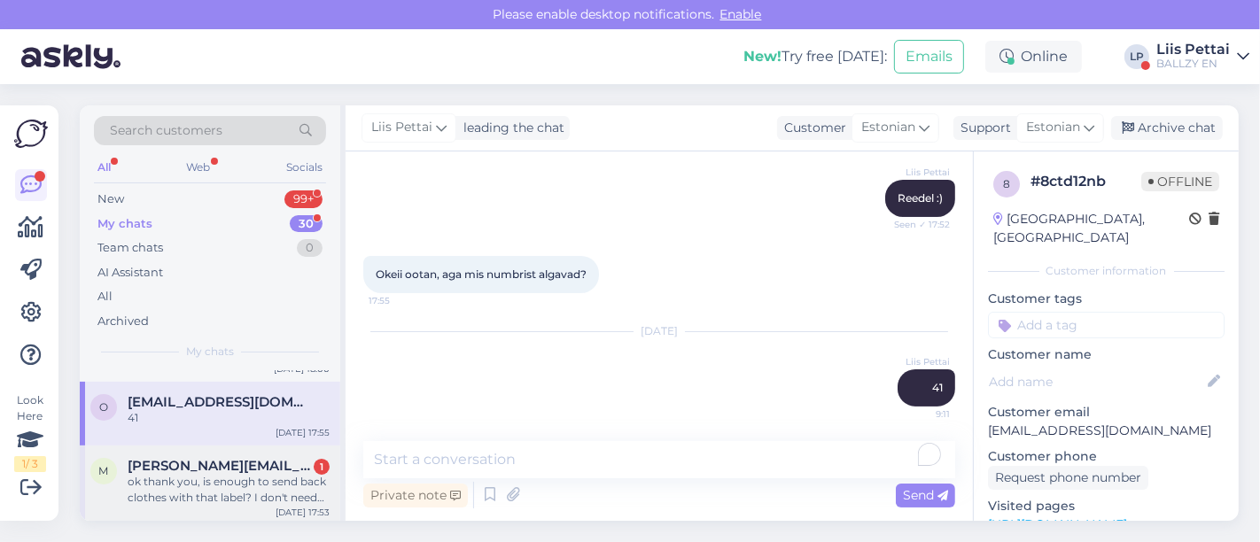
click at [197, 494] on div "ok thank you, is enough to send back clothes with that label? I don't need to r…" at bounding box center [229, 490] width 202 height 32
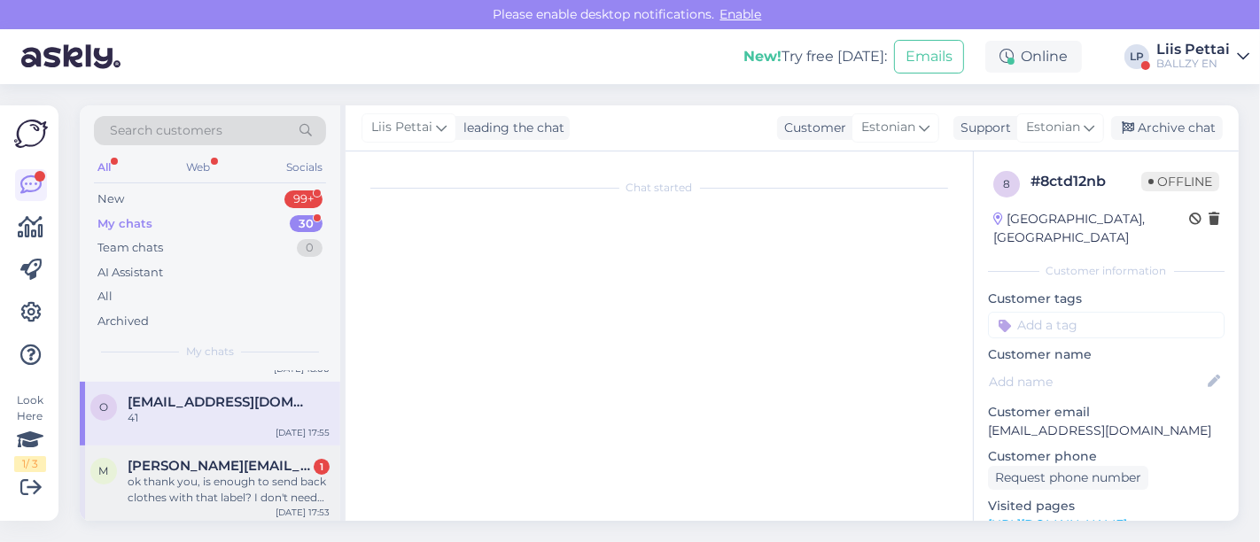
scroll to position [306, 0]
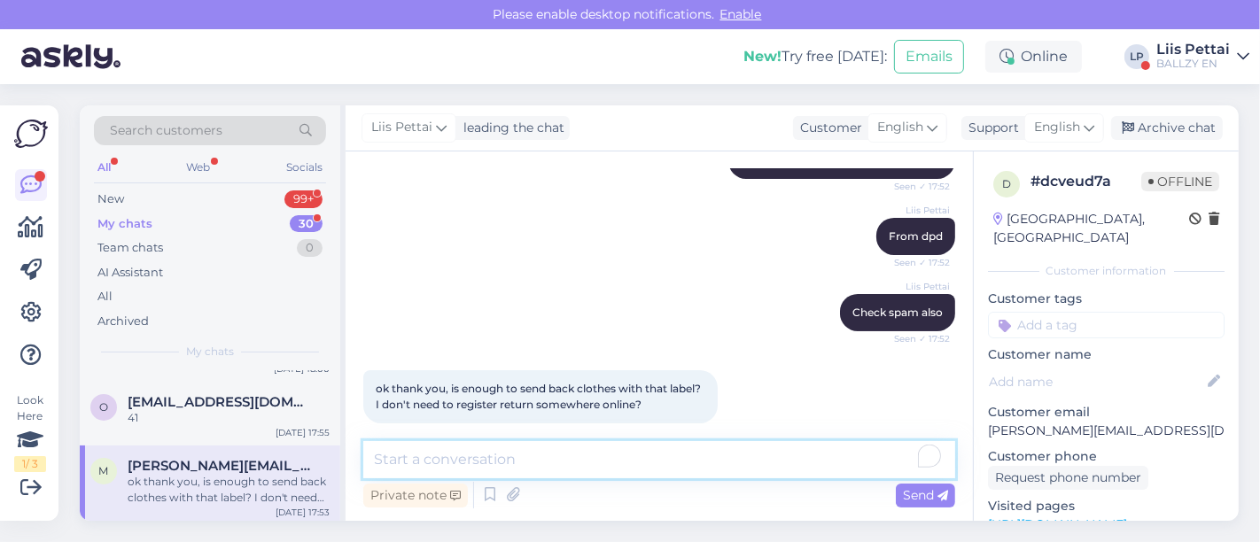
click at [625, 472] on textarea "To enrich screen reader interactions, please activate Accessibility in Grammarl…" at bounding box center [659, 459] width 592 height 37
type textarea "no need to register yes :)"
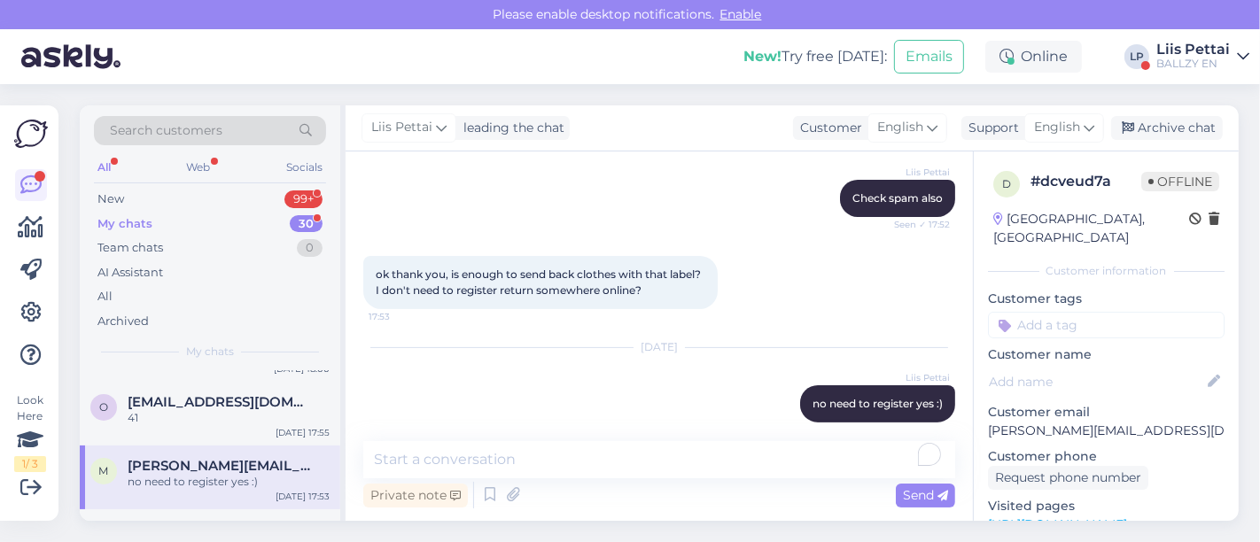
click at [149, 475] on div "no need to register yes :)" at bounding box center [229, 482] width 202 height 16
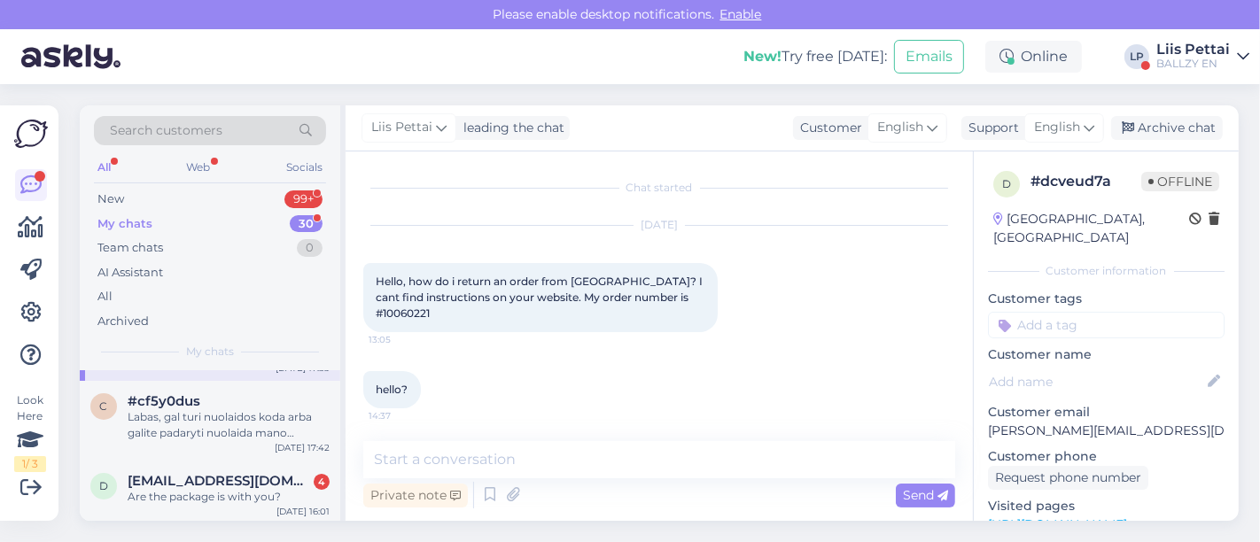
scroll to position [432, 0]
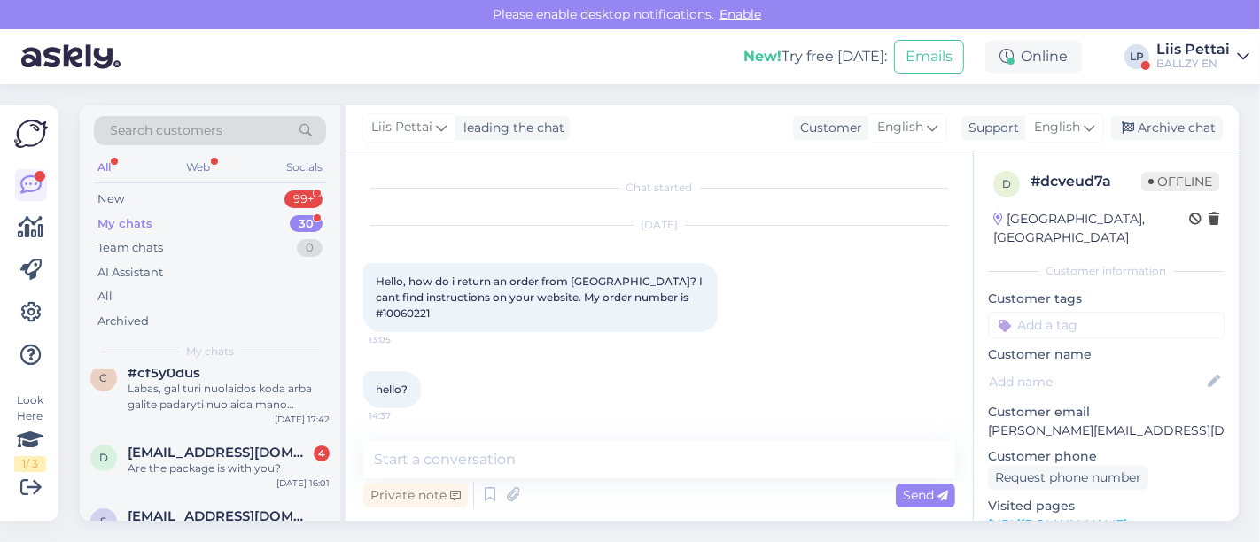
click at [149, 475] on div "d deividas123budrys@gmail.com 4 Are the package is with you? Sep 29 16:01" at bounding box center [210, 464] width 260 height 64
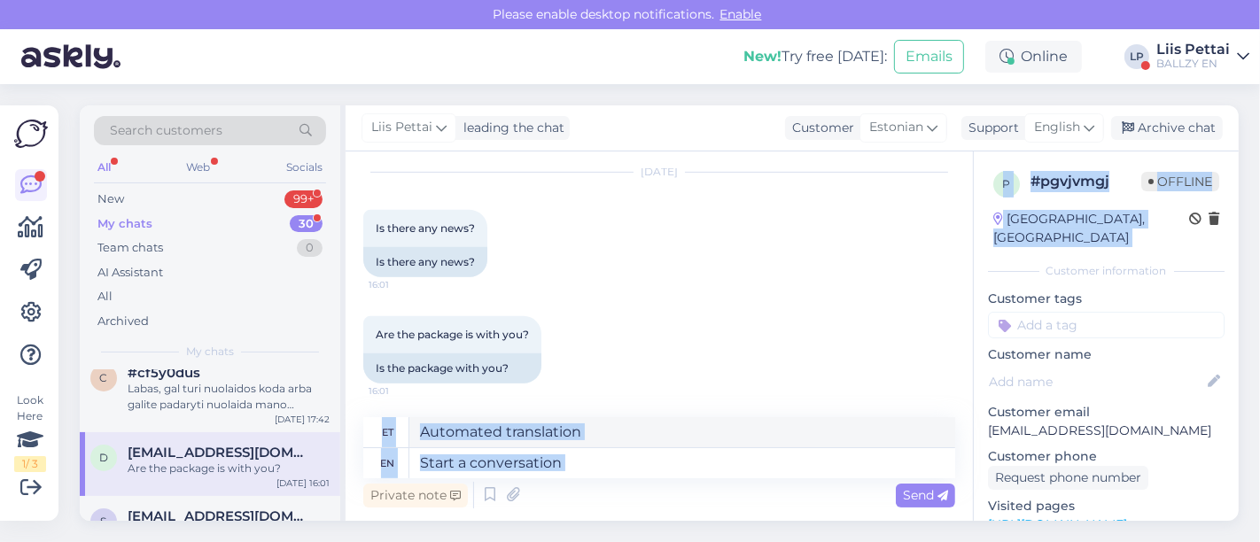
drag, startPoint x: 971, startPoint y: 368, endPoint x: 981, endPoint y: 261, distance: 107.7
click at [981, 261] on div "Chat started Sep 23 2025 Hello, can you help me? You send me shoes but i forget…" at bounding box center [791, 335] width 893 height 369
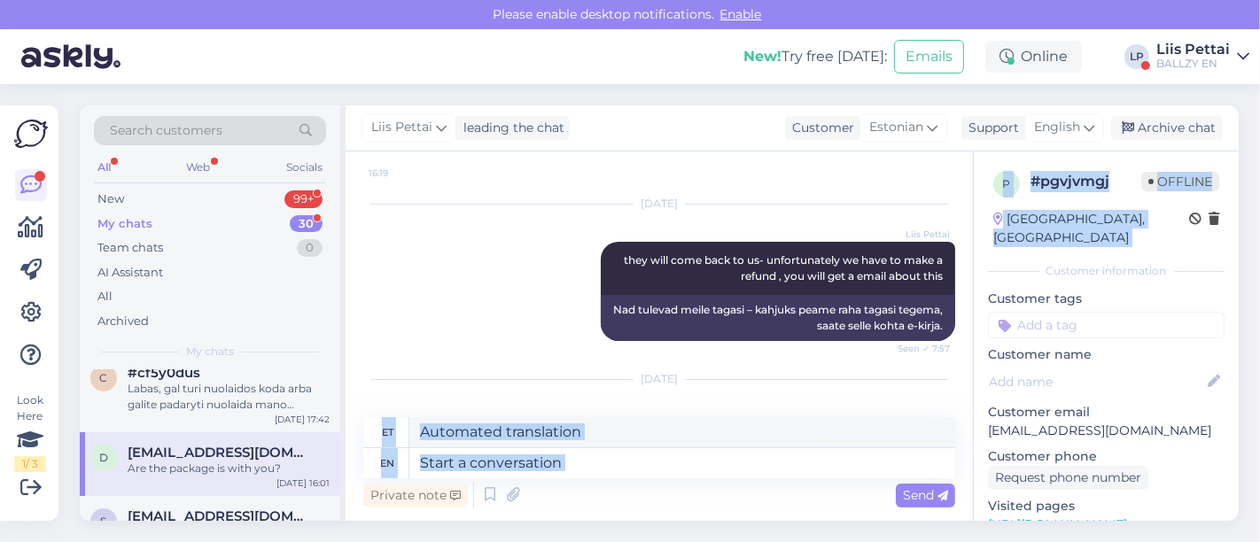
scroll to position [254, 0]
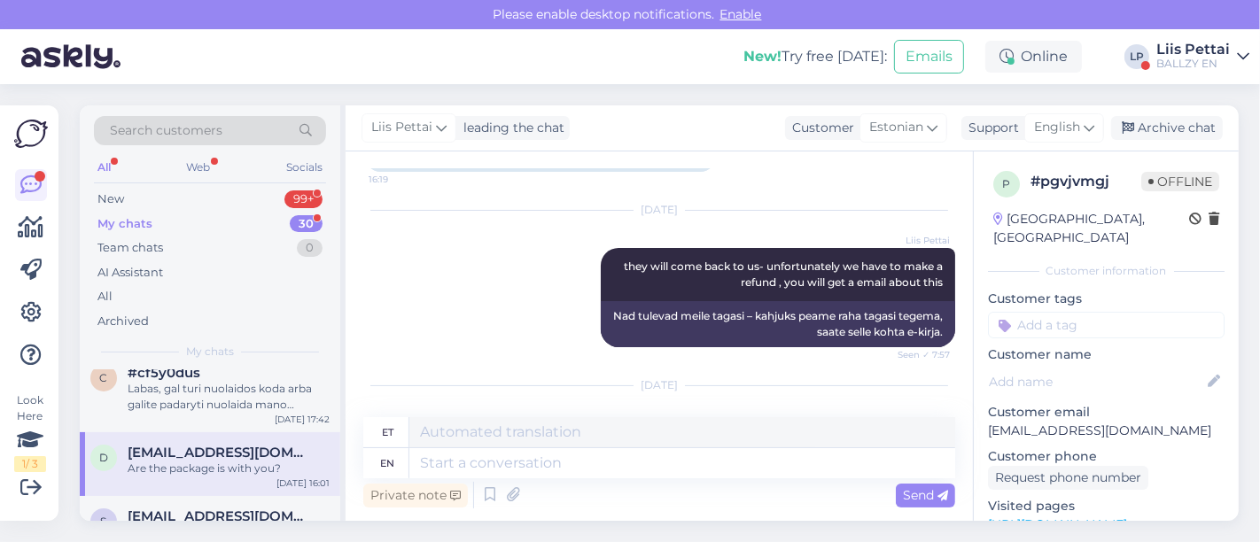
click at [870, 395] on div "Sep 25 2025 So you will send back to me or no? And they arrived or no? 16:45 So…" at bounding box center [659, 438] width 592 height 143
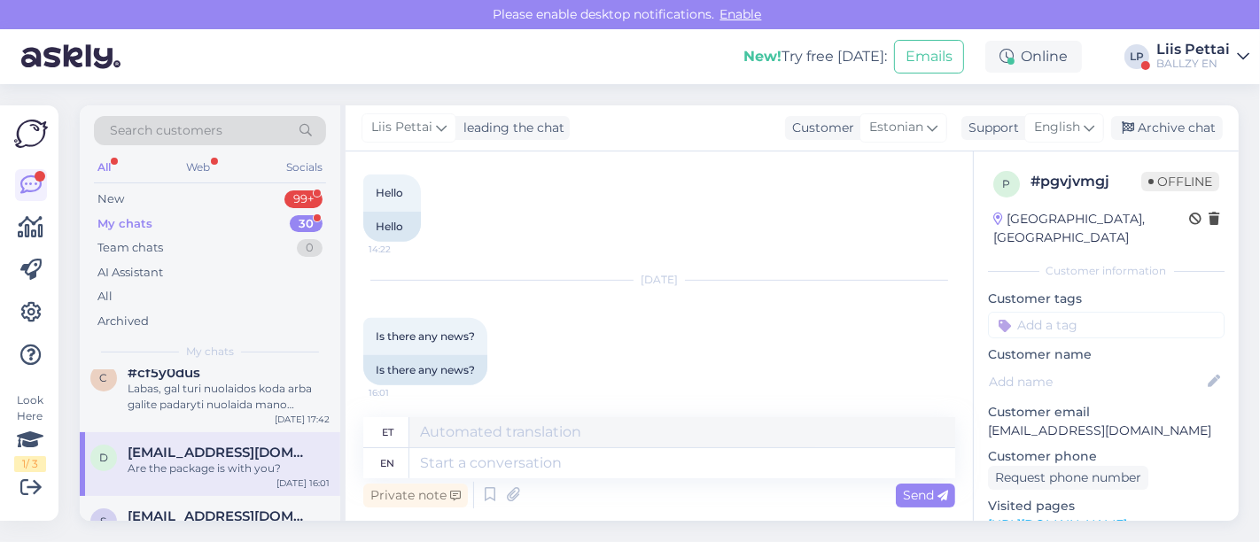
scroll to position [755, 0]
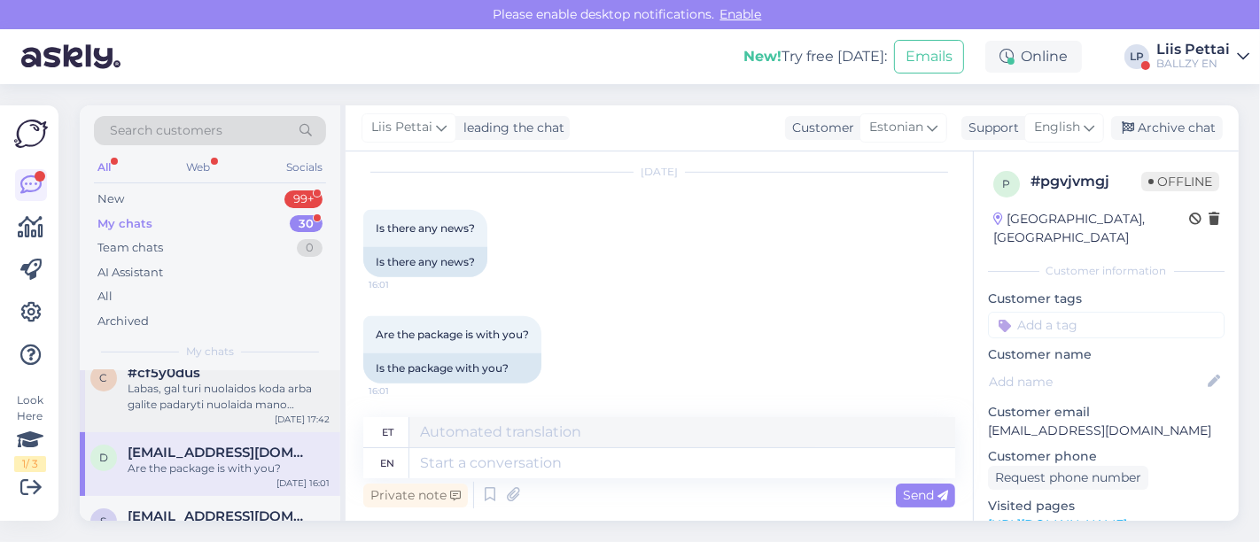
click at [270, 403] on div "Labas, gal turi nuolaidos koda arba galite padaryti nuolaida mano krepseliui" at bounding box center [229, 397] width 202 height 32
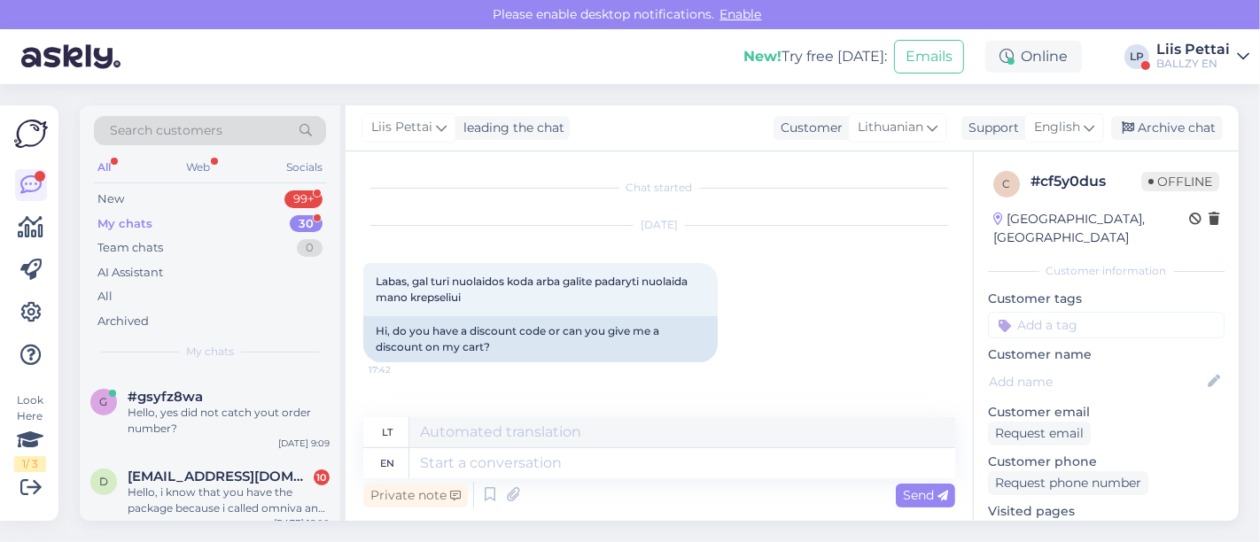
scroll to position [118, 0]
click at [236, 476] on span "deiviokass@gmail.com" at bounding box center [220, 480] width 184 height 16
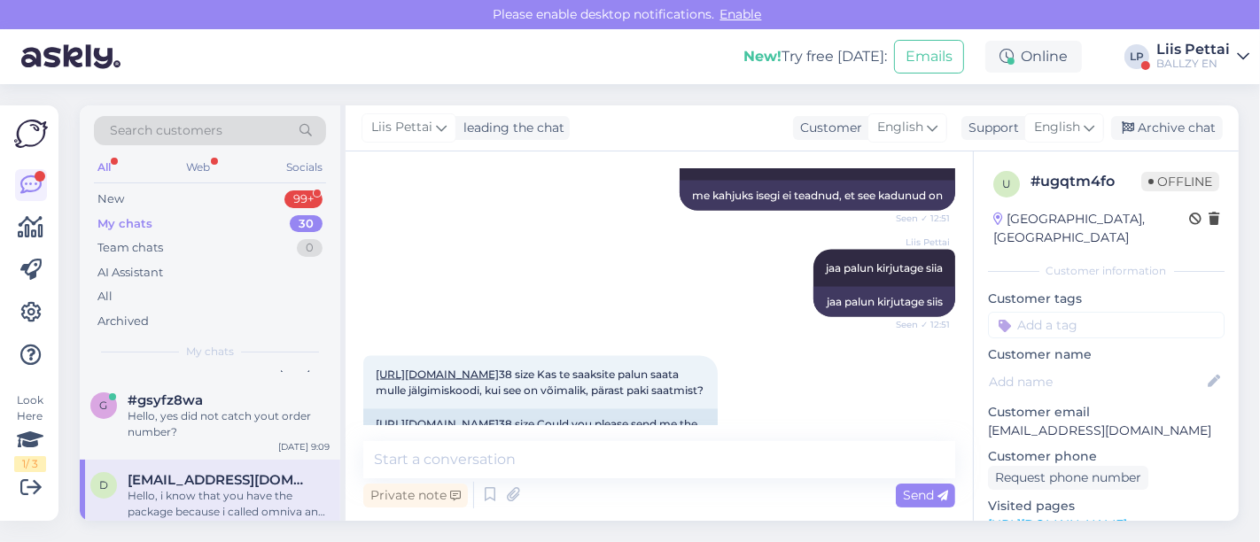
scroll to position [2672, 0]
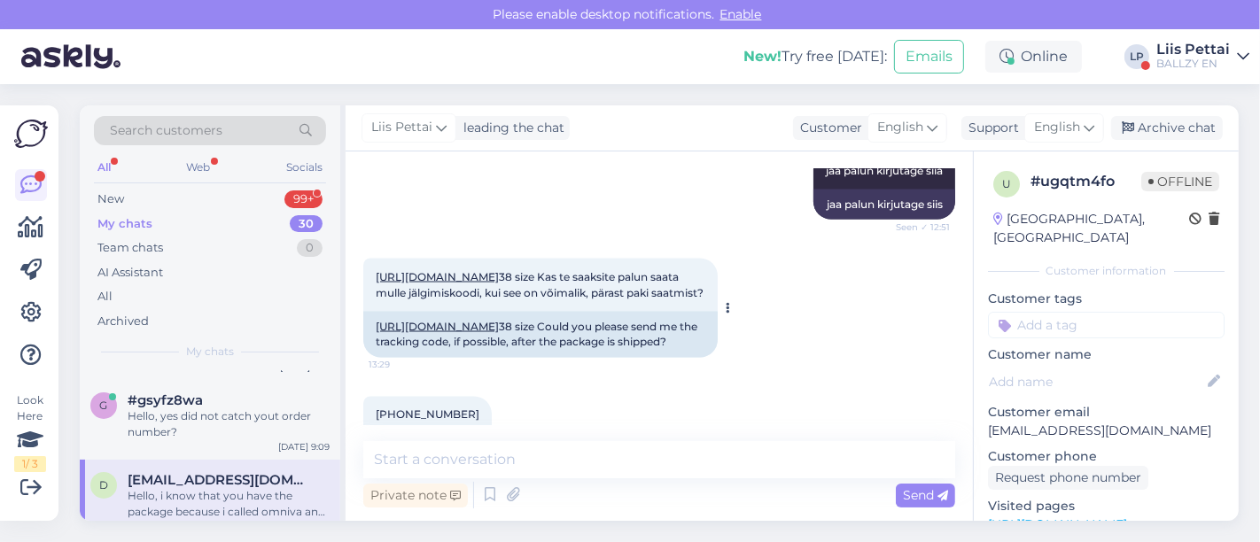
click at [499, 270] on link "https://ballzy.eu/lt/product/gel-cumulus-16-1203a733-400-37-cnf" at bounding box center [437, 276] width 123 height 13
click at [547, 461] on textarea "To enrich screen reader interactions, please activate Accessibility in Grammarl…" at bounding box center [659, 459] width 592 height 37
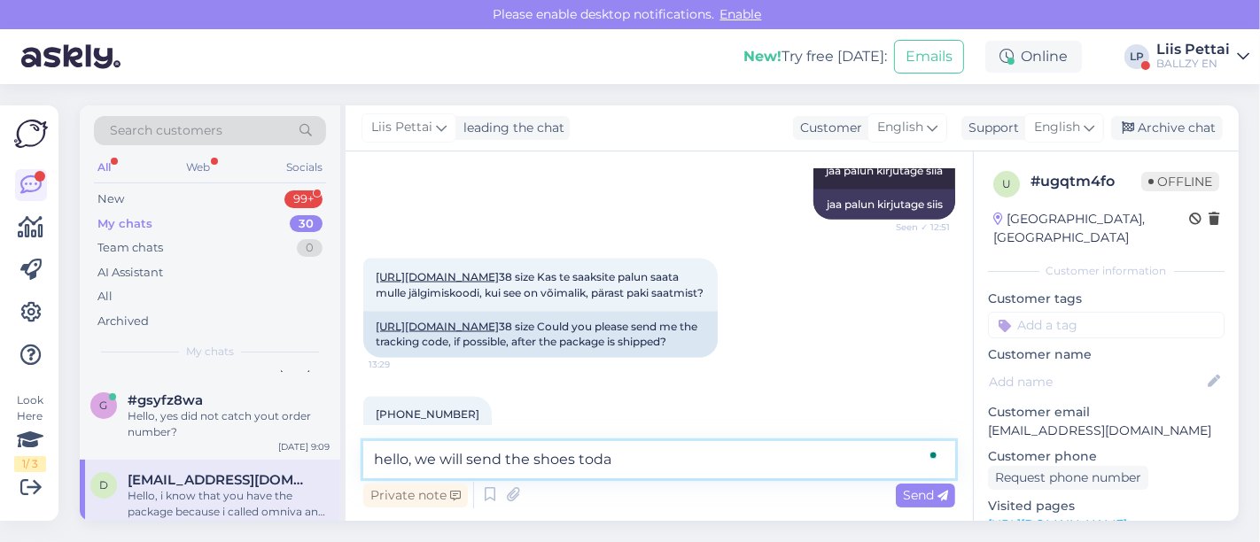
type textarea "hello, we will send the shoes today"
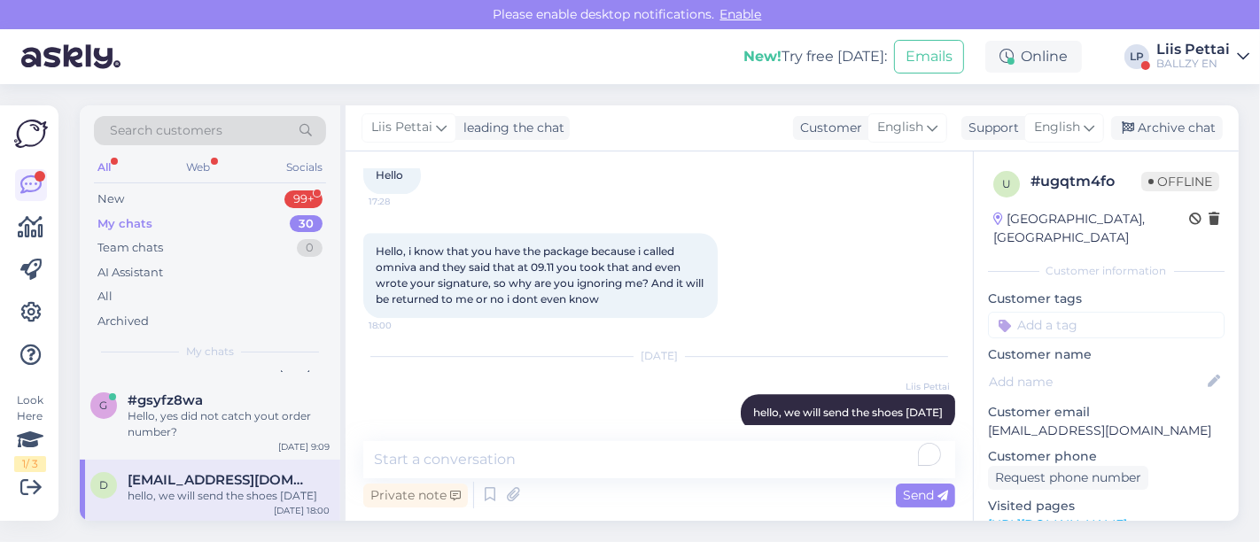
click at [1208, 52] on div "Liis Pettai" at bounding box center [1193, 50] width 74 height 14
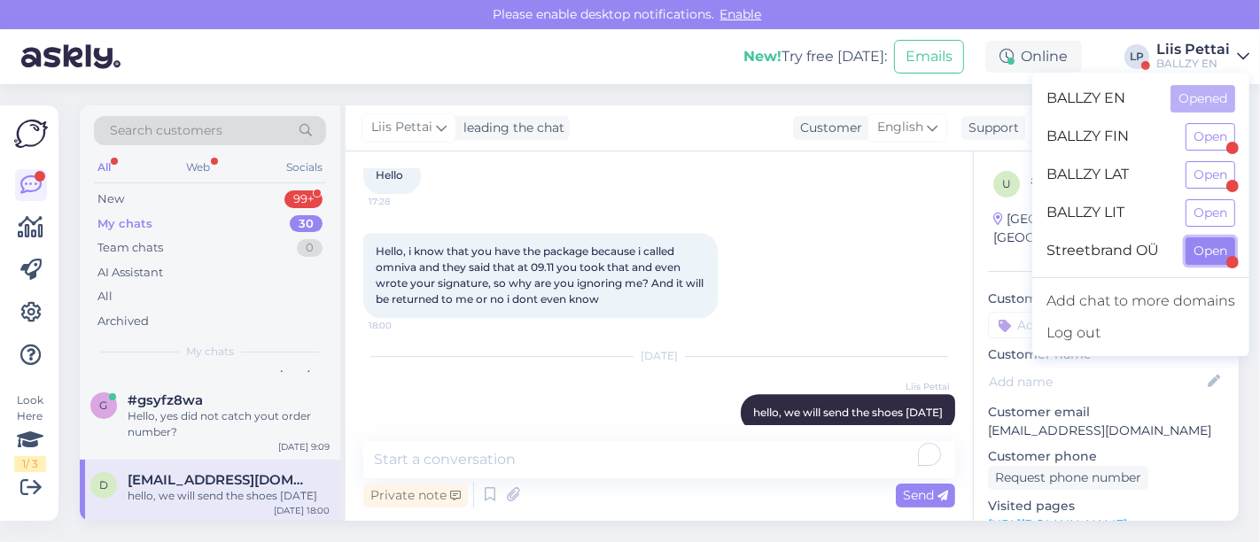
click at [1215, 252] on button "Open" at bounding box center [1210, 250] width 50 height 27
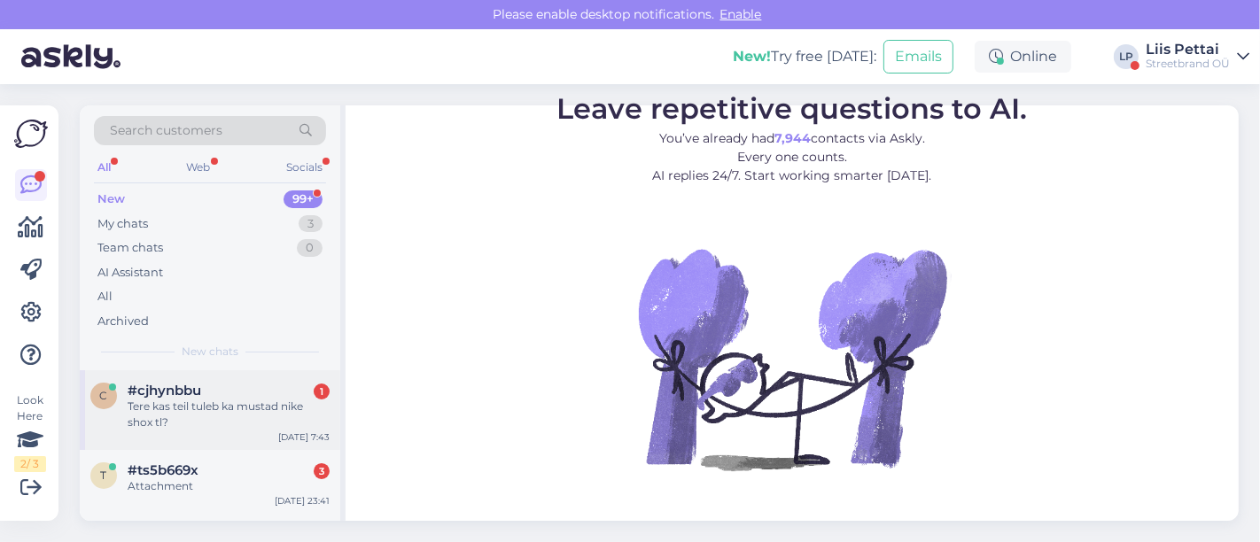
click at [219, 406] on div "Tere kas teil tuleb ka mustad nike shox tl?" at bounding box center [229, 415] width 202 height 32
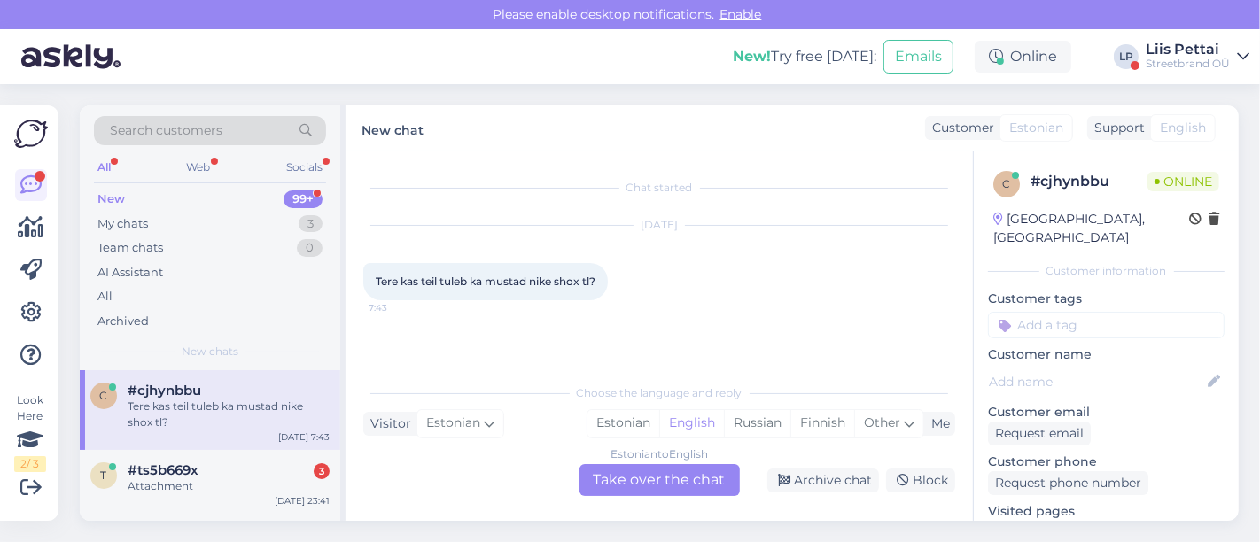
click at [678, 477] on div "Estonian to English Take over the chat" at bounding box center [659, 480] width 160 height 32
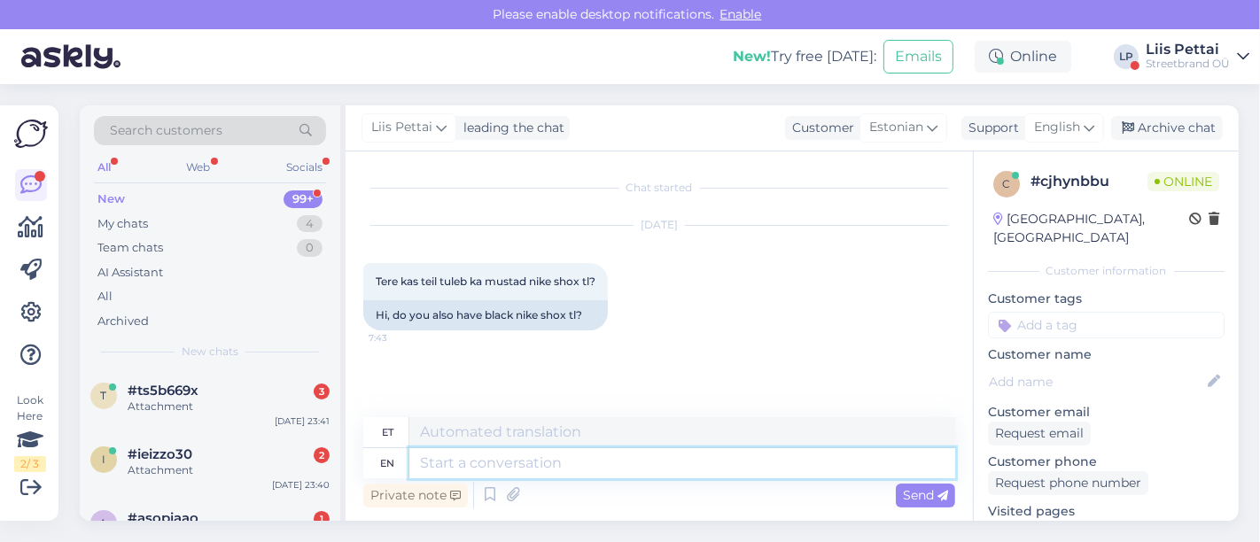
click at [678, 471] on textarea at bounding box center [682, 463] width 546 height 30
type textarea "Tere, m"
type textarea "Tere,"
type textarea "Tere, mõne k"
type textarea "Tere, mõni"
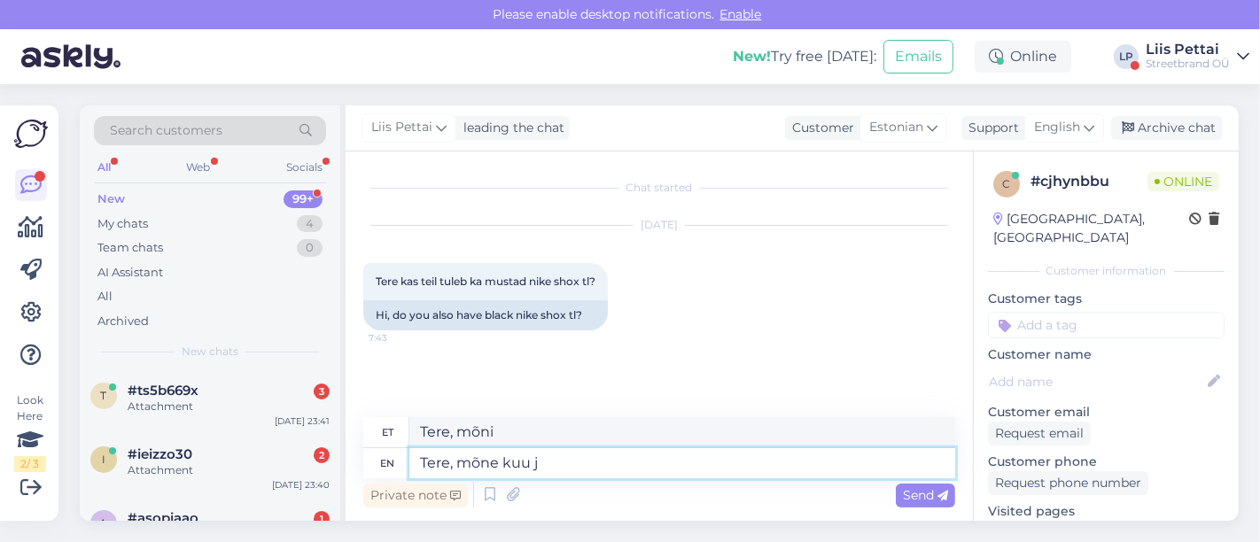
type textarea "Tere, mõne kuu jo"
type textarea "Tere, mõni kuu"
type textarea "Tere, mõne kuu jooksul"
type textarea "Tere, mõni kuu jooksul"
type textarea "Tere, mõne kuu jooksul :)"
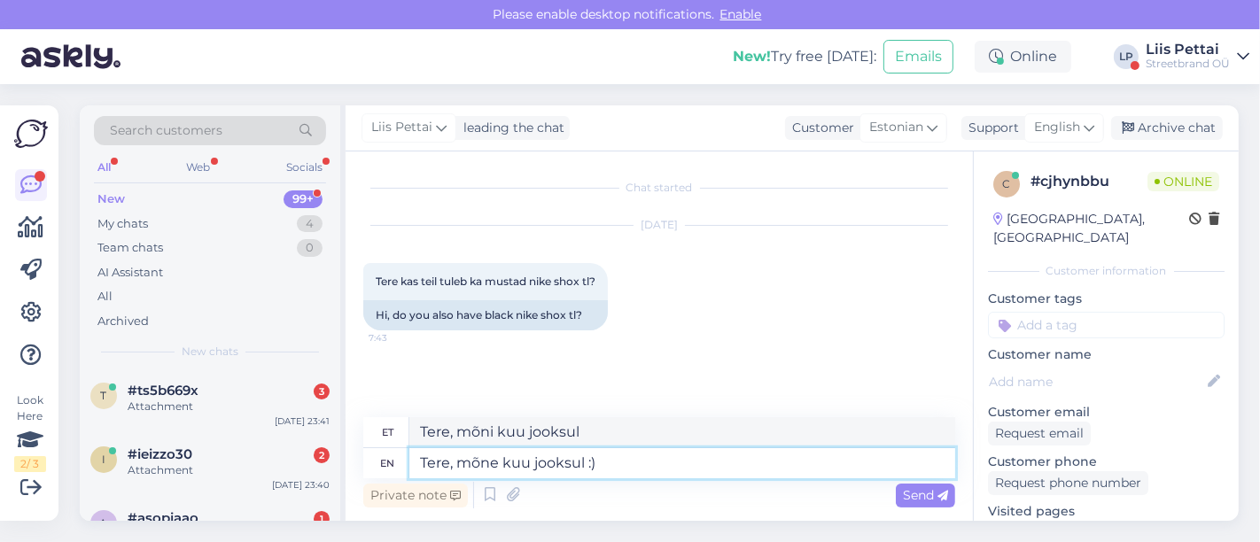
type textarea "Tere, mõni kuu jooksul :)"
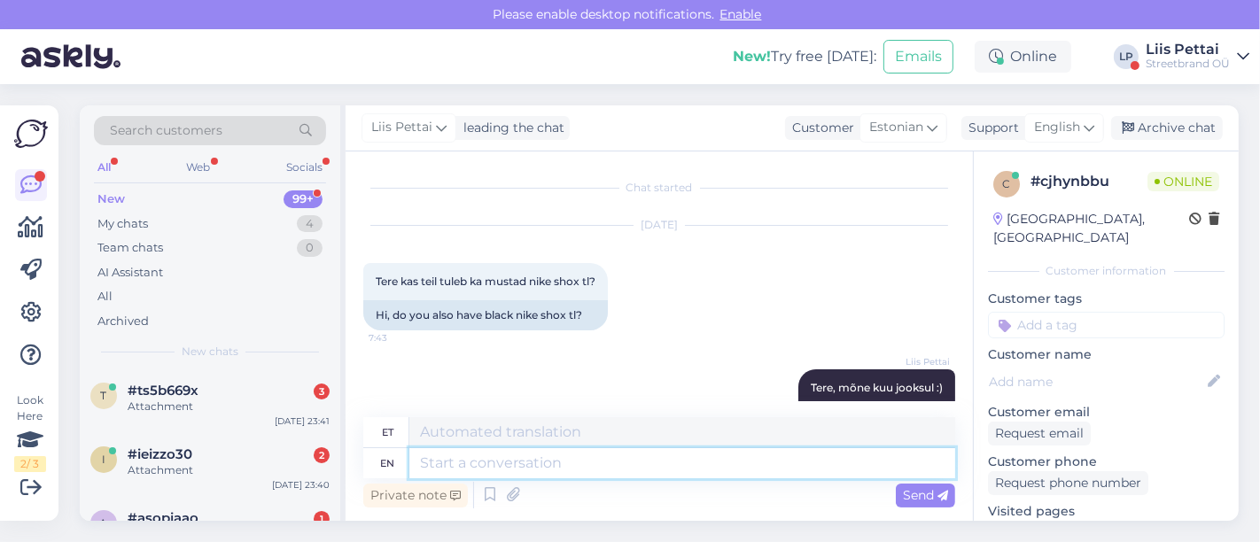
scroll to position [53, 0]
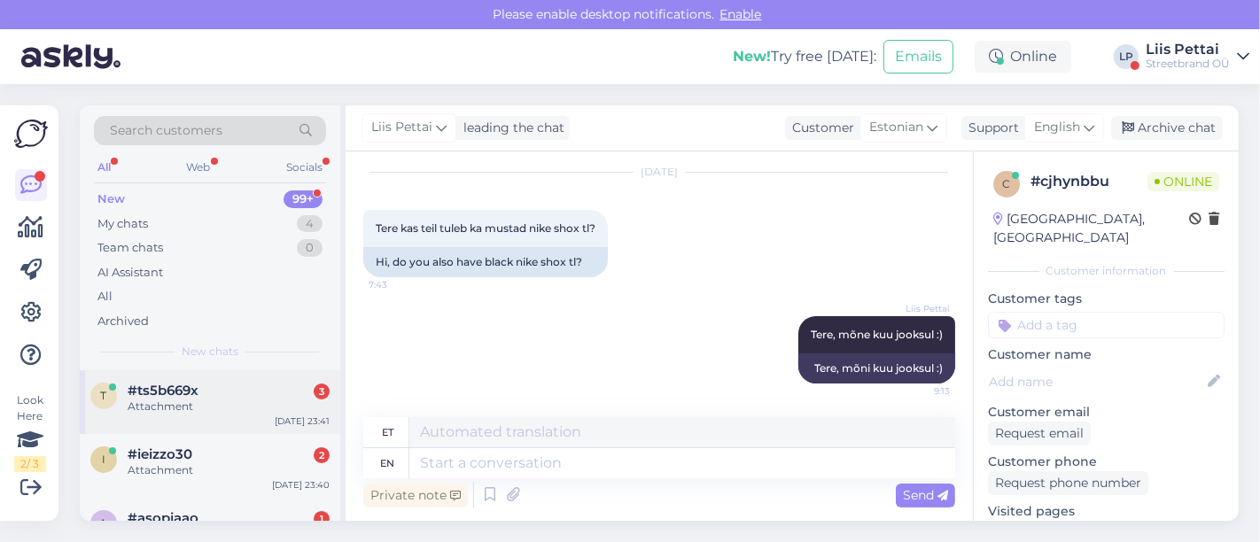
click at [223, 403] on div "Attachment" at bounding box center [229, 407] width 202 height 16
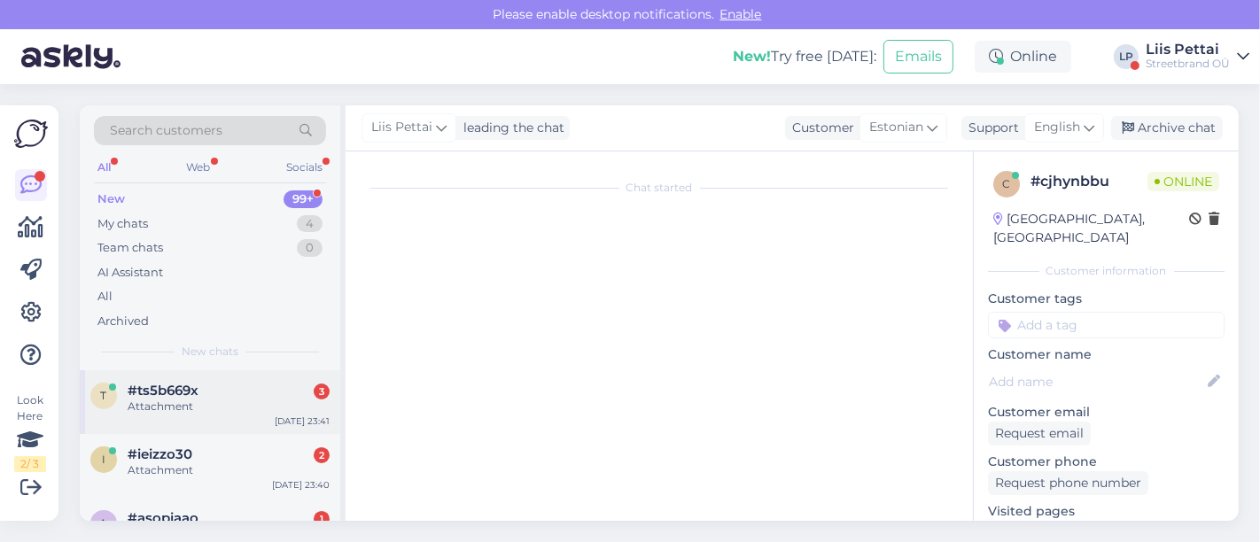
scroll to position [147, 0]
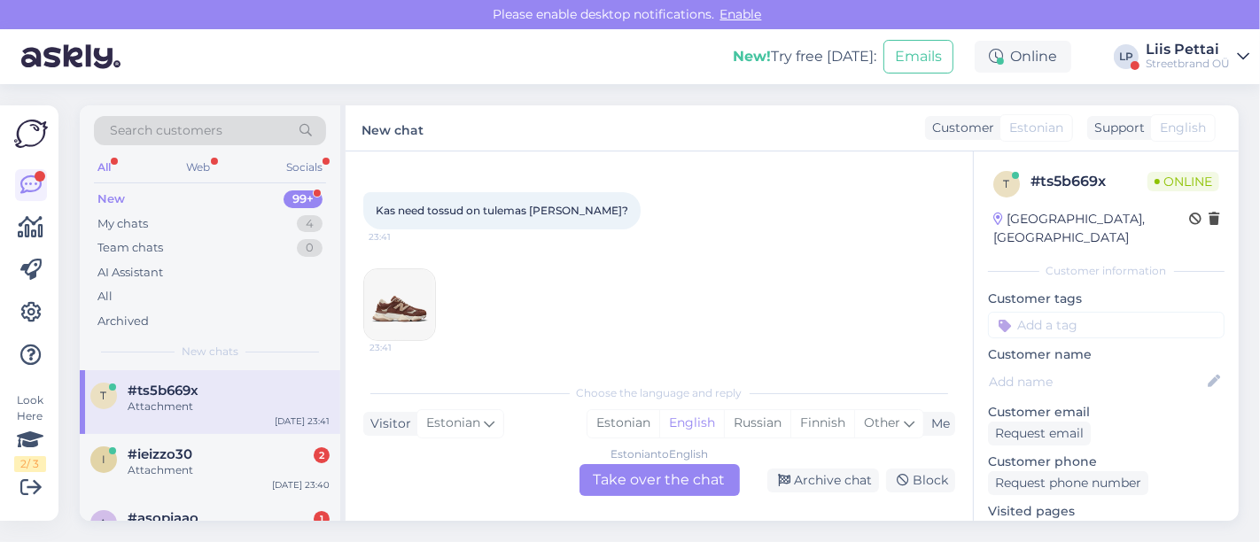
click at [637, 484] on div "Estonian to English Take over the chat" at bounding box center [659, 480] width 160 height 32
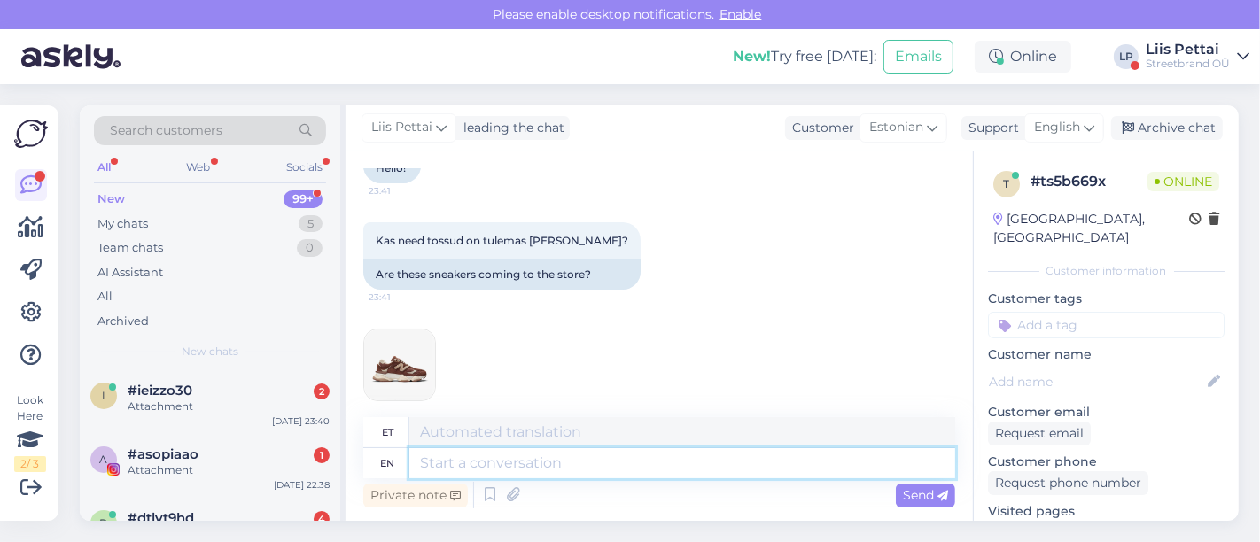
click at [606, 463] on textarea at bounding box center [682, 463] width 546 height 30
type textarea "ei, o"
type textarea "ei,"
type textarea "e"
type textarea "Tere, ei"
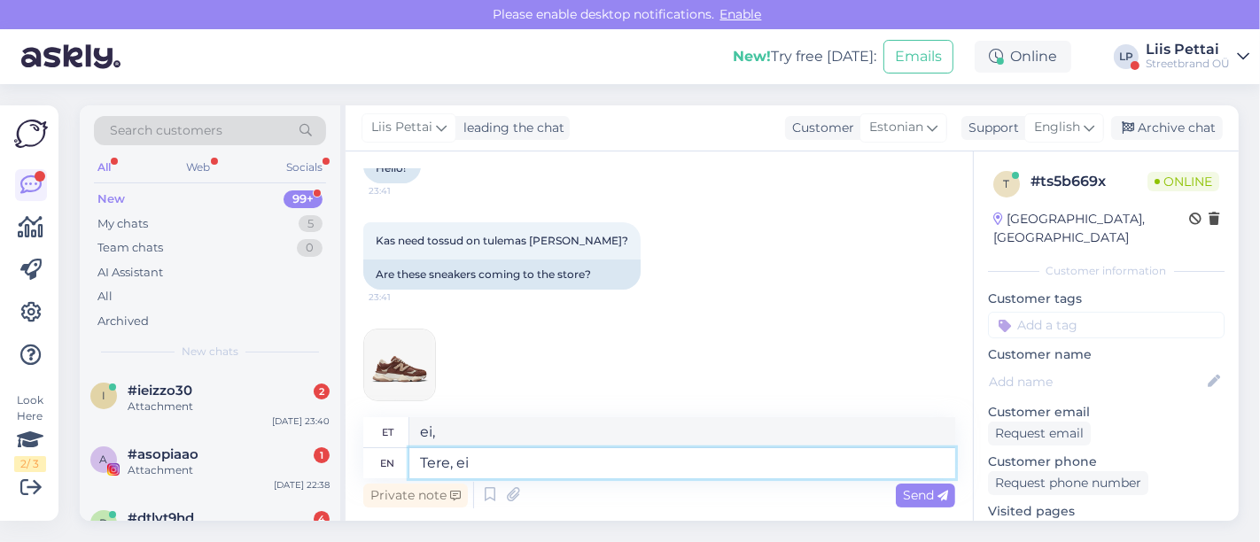
type textarea "Tere,"
type textarea "Tere, ei nee"
type textarea "Tere, ei"
type textarea "Tere, ei need on"
type textarea "Tere, ei vaja"
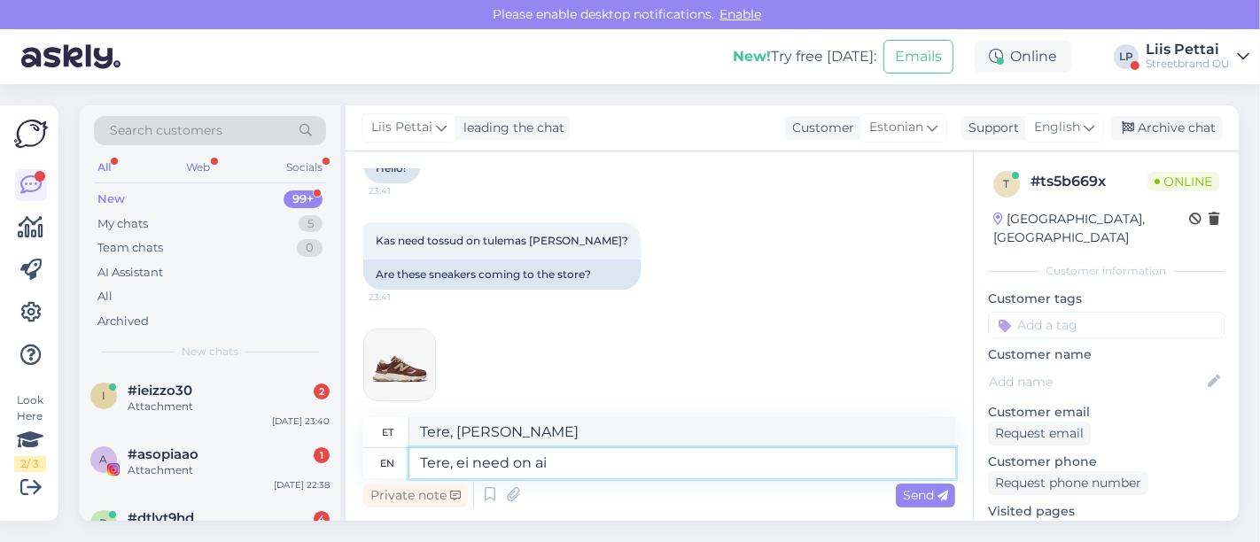
type textarea "Tere, ei need on ain"
type textarea "Tere, ei vaja edasi"
type textarea "Tere, ei need on ainult"
type textarea "Tere, ei vaja ainult"
type textarea "Tere, ei need on ainult veebipoes"
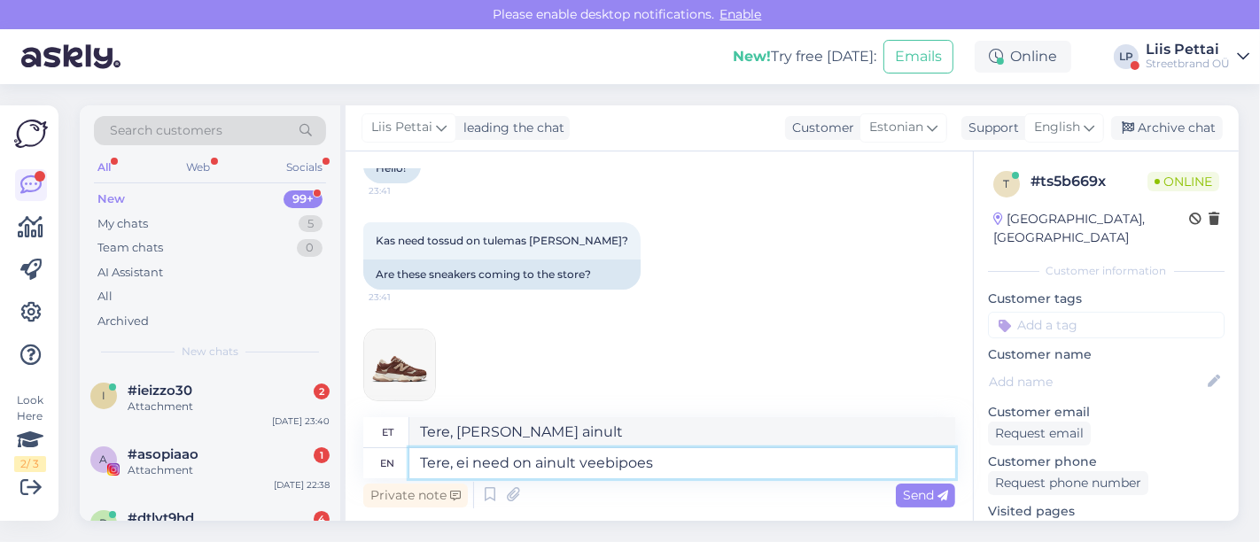
type textarea "Tere, ei need on ainult veebipoes"
click at [382, 384] on img at bounding box center [399, 365] width 71 height 71
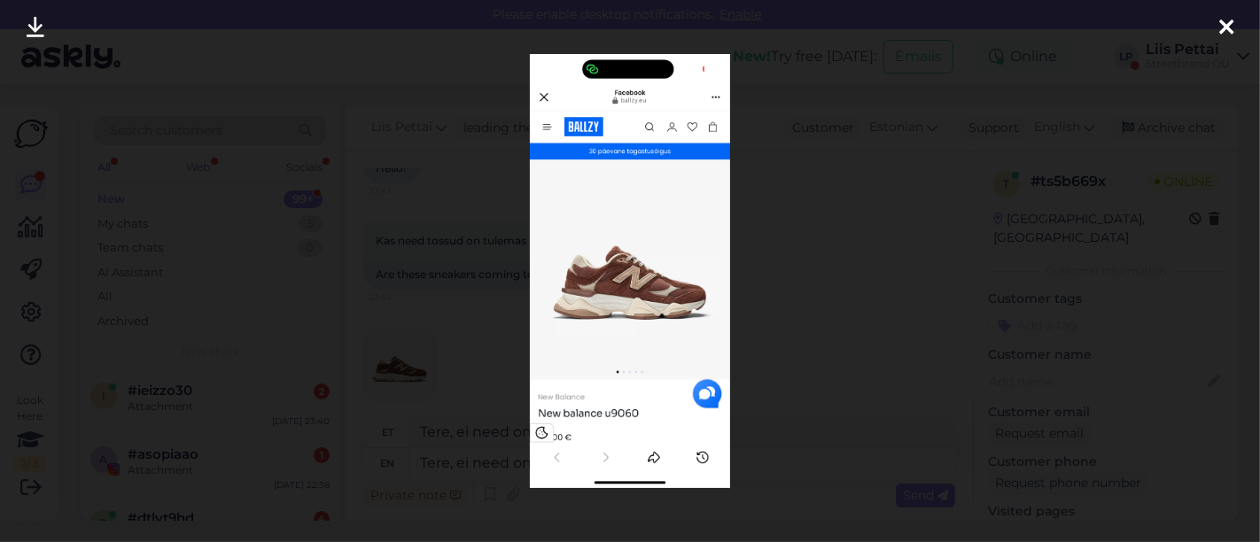
click at [483, 355] on div at bounding box center [630, 271] width 1260 height 542
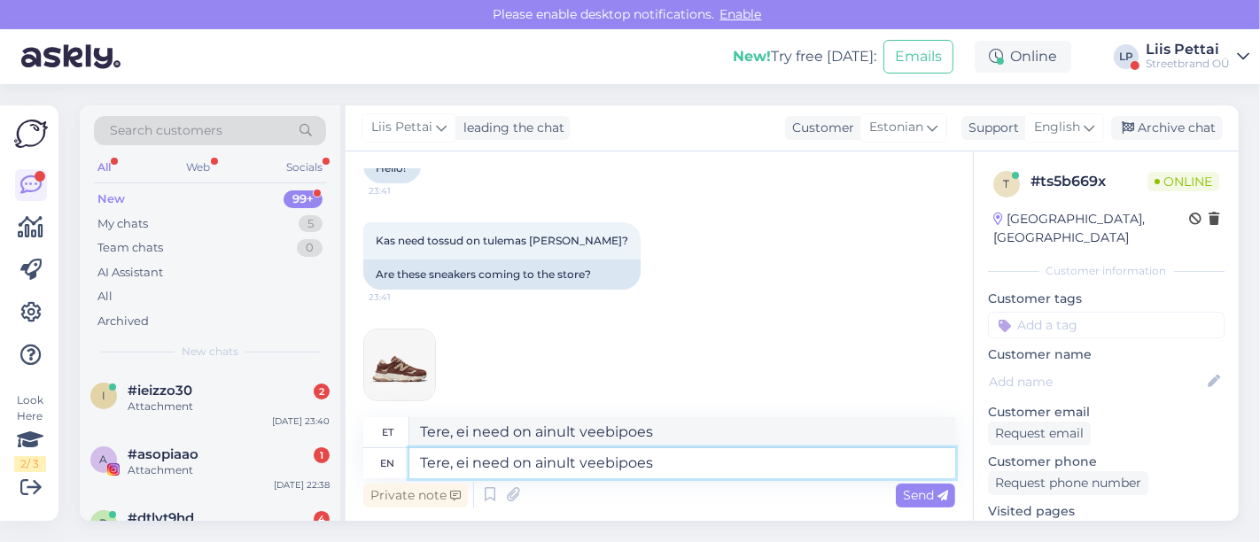
click at [658, 466] on textarea "Tere, ei need on ainult veebipoes" at bounding box center [682, 463] width 546 height 30
type textarea "Tere, ei need on ainult veebipoes."
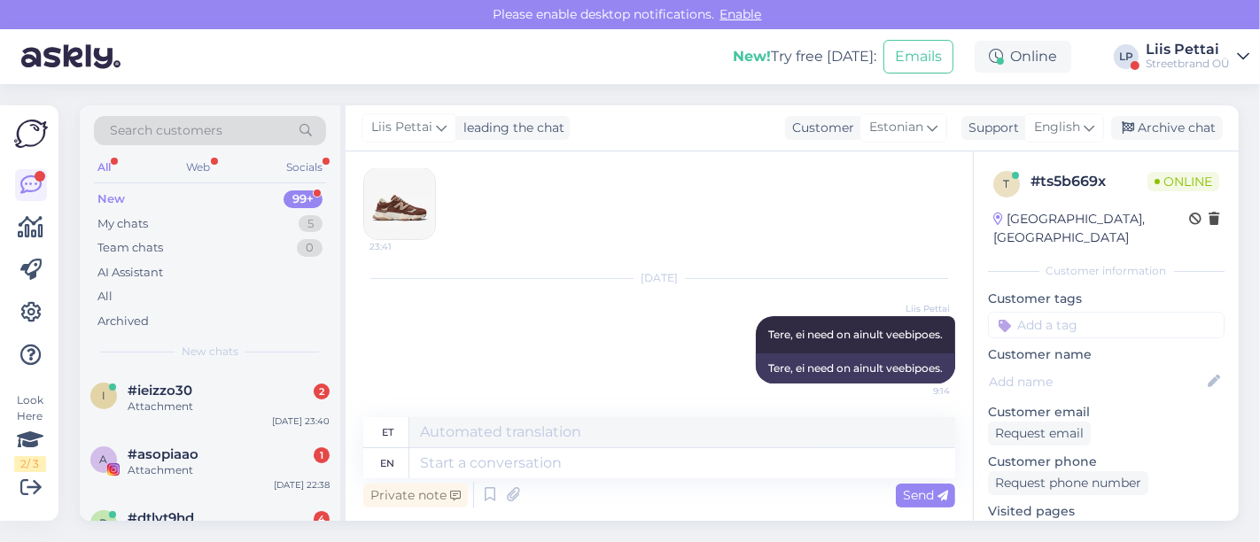
click at [172, 368] on div "Search customers All Web Socials New 99+ My chats 5 Team chats 0 AI Assistant A…" at bounding box center [210, 237] width 260 height 265
click at [180, 400] on div "Attachment" at bounding box center [229, 407] width 202 height 16
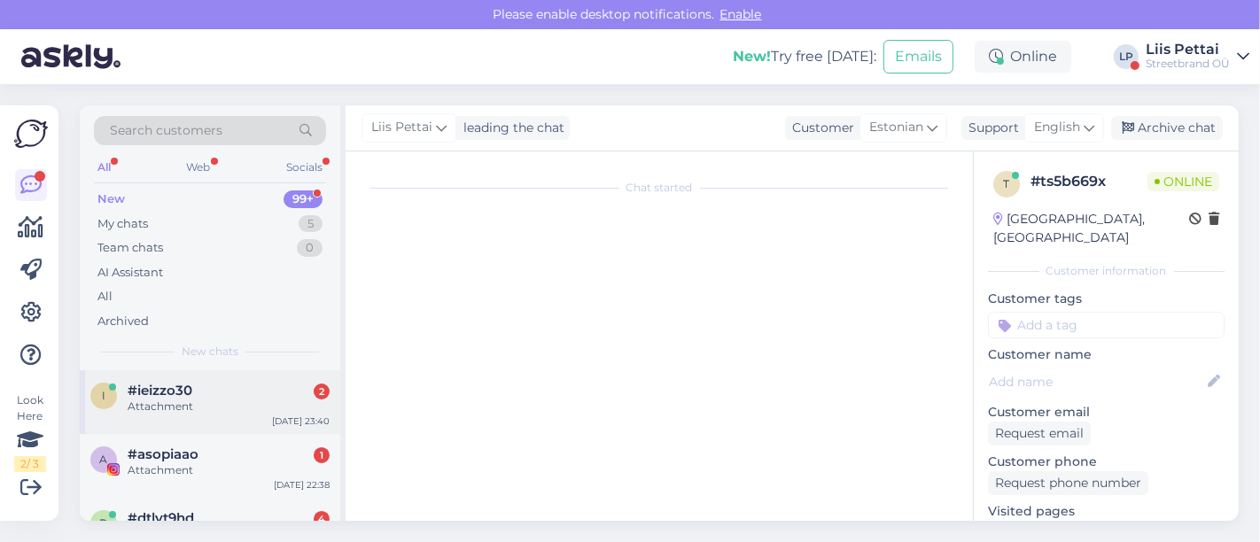
scroll to position [71, 0]
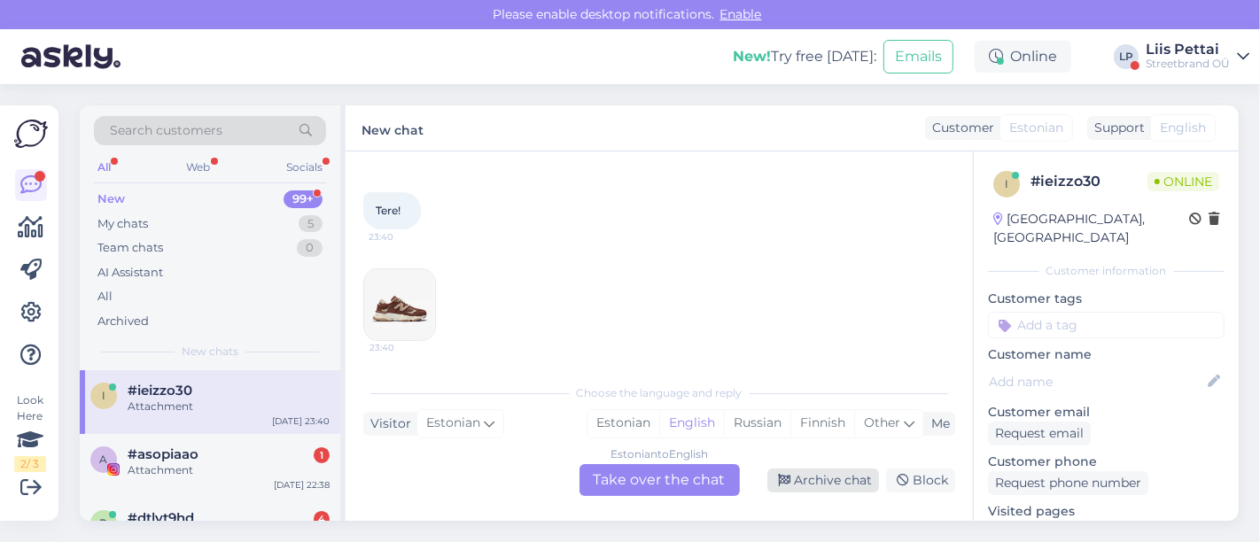
click at [811, 480] on div "Archive chat" at bounding box center [823, 481] width 112 height 24
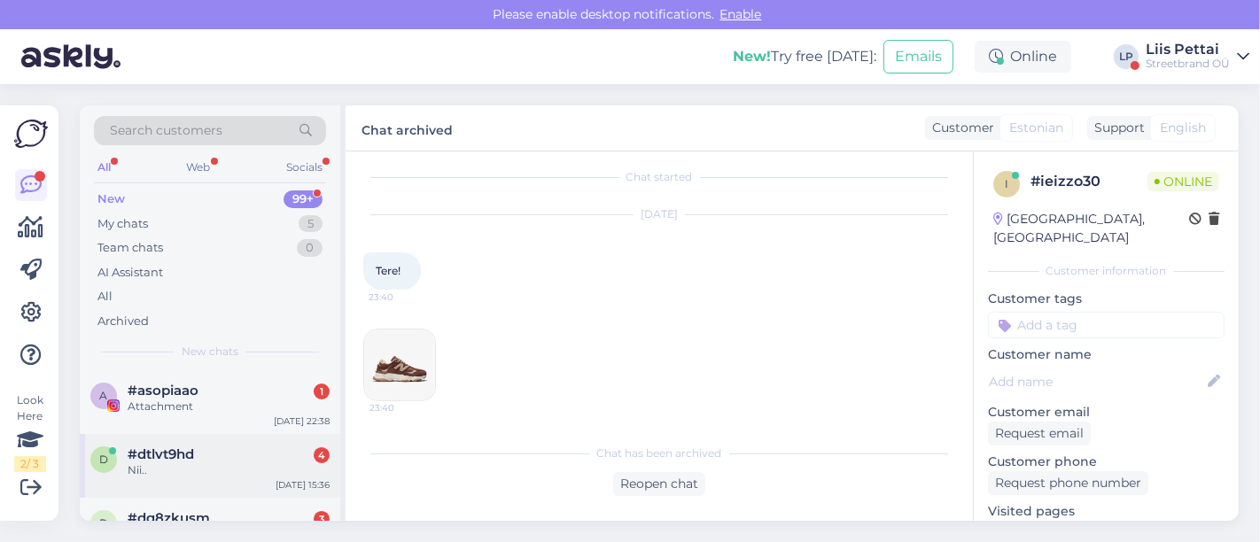
click at [210, 454] on div "#dtlvt9hd 4" at bounding box center [229, 454] width 202 height 16
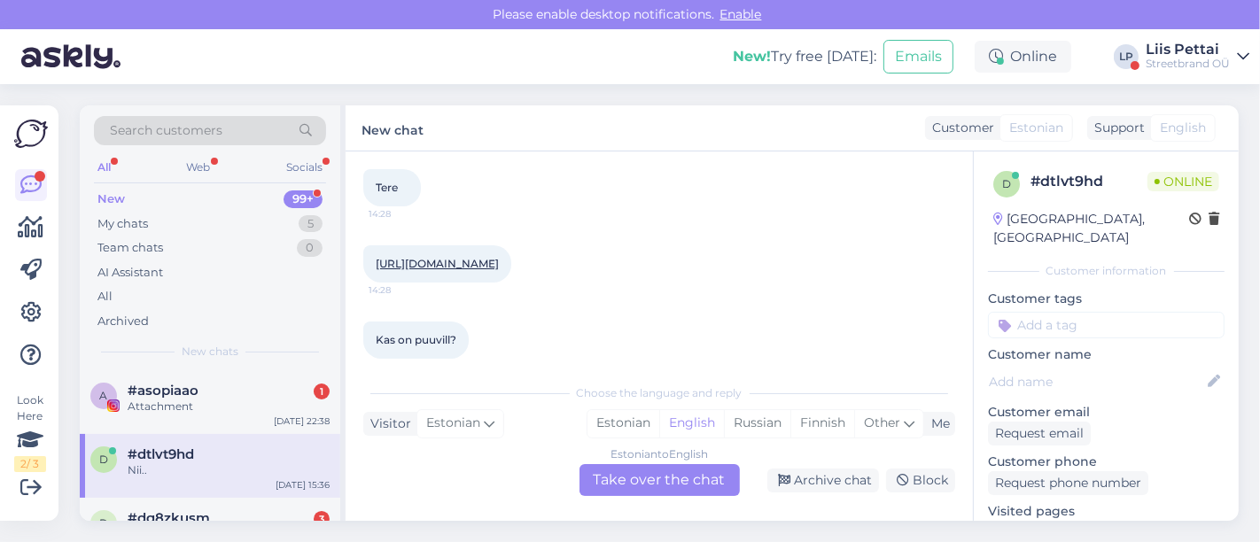
scroll to position [89, 0]
click at [499, 272] on link "https://ballzy.eu/et/product/u-j-everyday-max-ns-3pr-sx5546-100-s-cnf" at bounding box center [437, 267] width 123 height 13
click at [633, 475] on div "Estonian to English Take over the chat" at bounding box center [659, 480] width 160 height 32
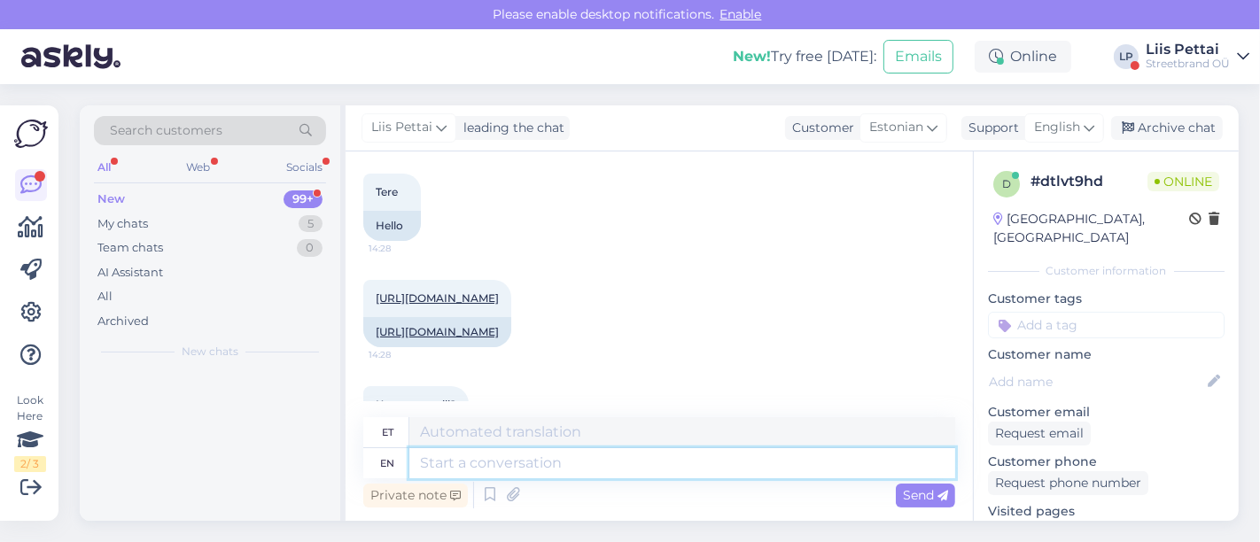
click at [609, 477] on textarea at bounding box center [682, 463] width 546 height 30
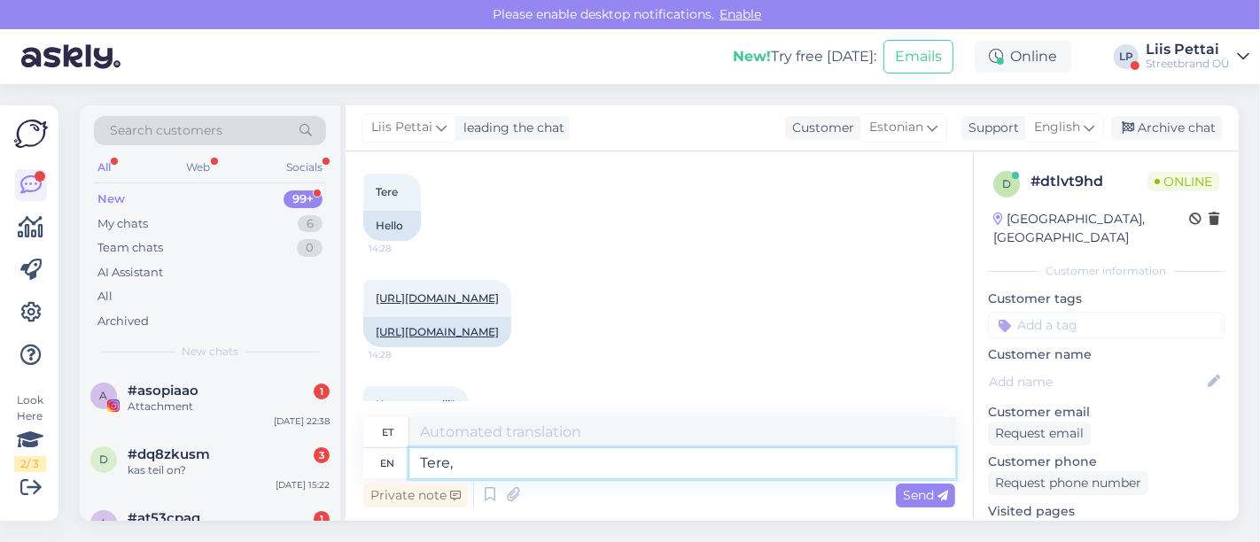
type textarea "Tere, j"
type textarea "Tere,"
type textarea "Tere, jah se"
type textarea "Tere, jah"
type textarea "Tere, jah see o"
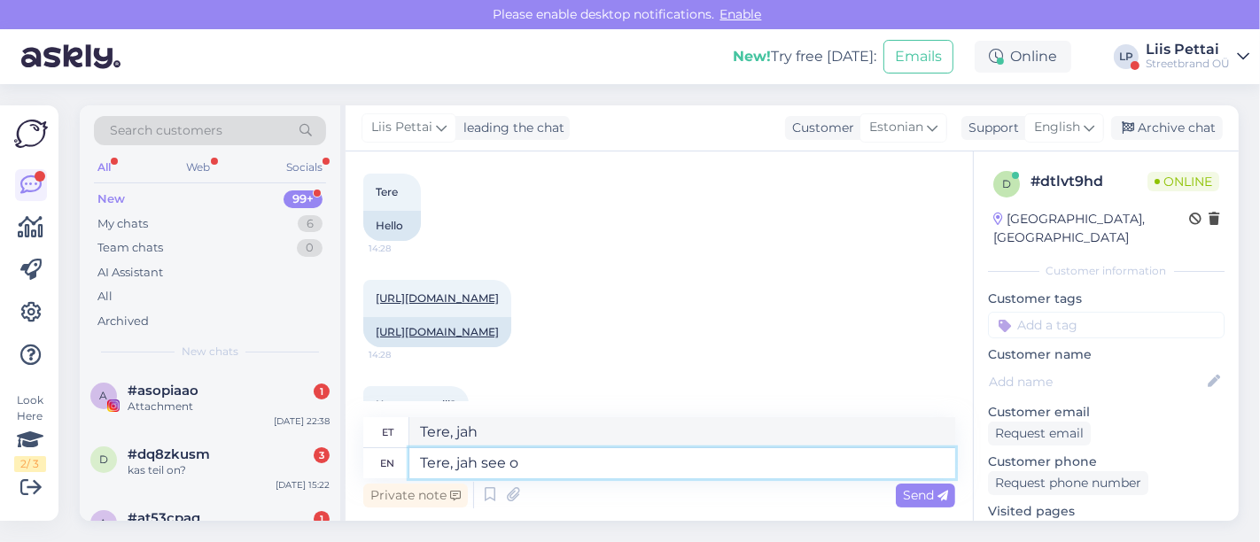
type textarea "Tere, näen jah"
type textarea "Tere, jah see on p"
type textarea "Tere, jah, näen edasi"
type textarea "Tere, jah see on puuvill ja"
type textarea "Tere, jah näen puuvill ja"
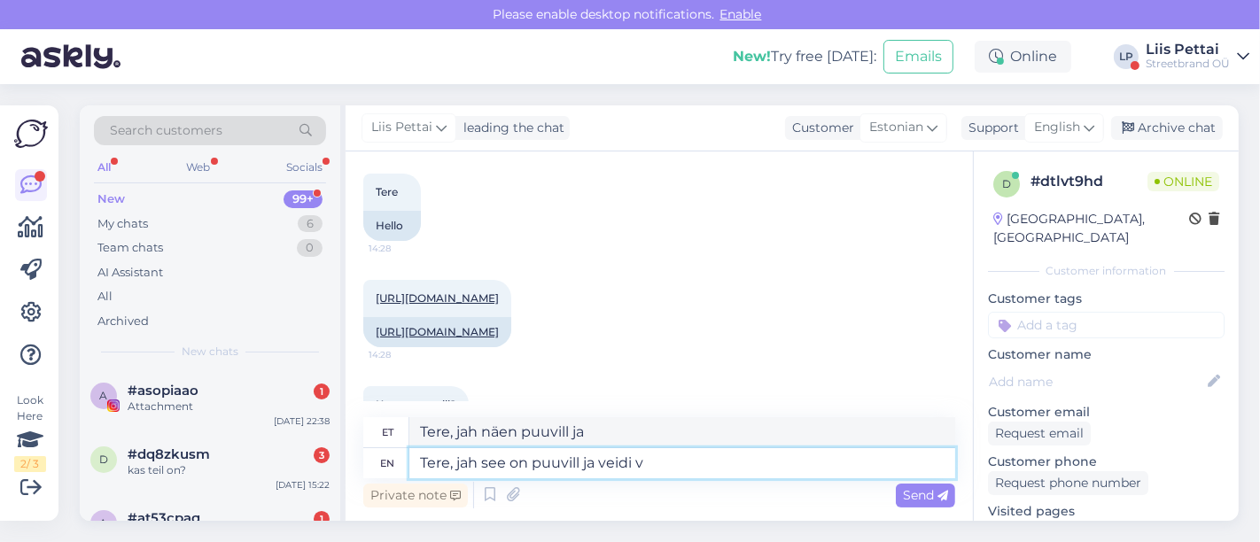
type textarea "Tere, jah see on puuvill ja veidi vi"
type textarea "Tere, jah see on puuvill ja veidi"
type textarea "Tere, jah see on puuvill ja veidi viskoosi"
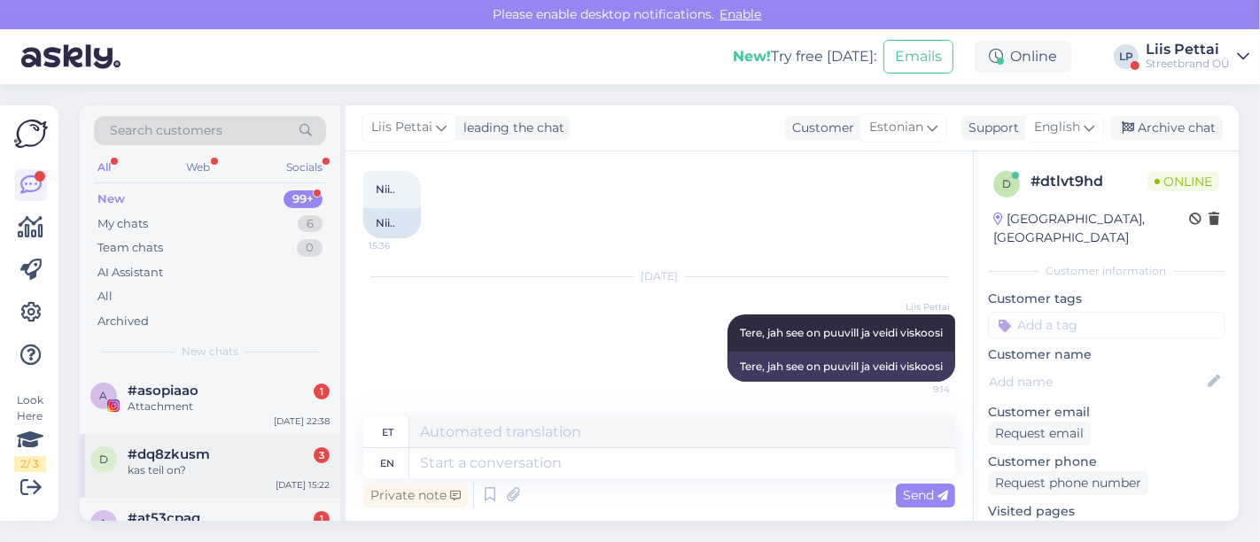
click at [168, 476] on div "kas teil on?" at bounding box center [229, 470] width 202 height 16
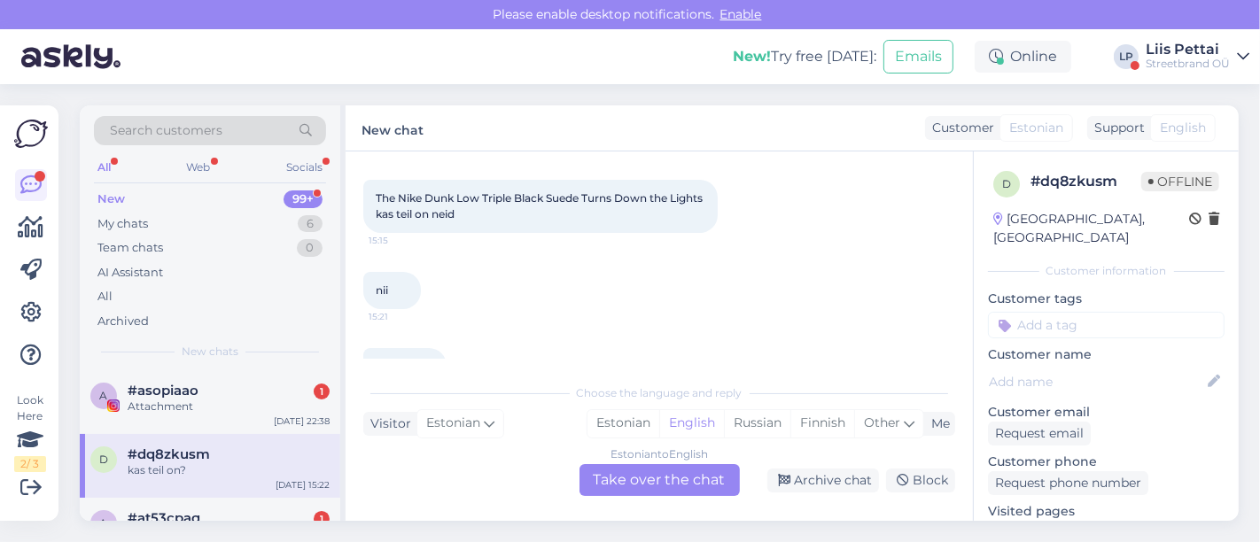
scroll to position [69, 0]
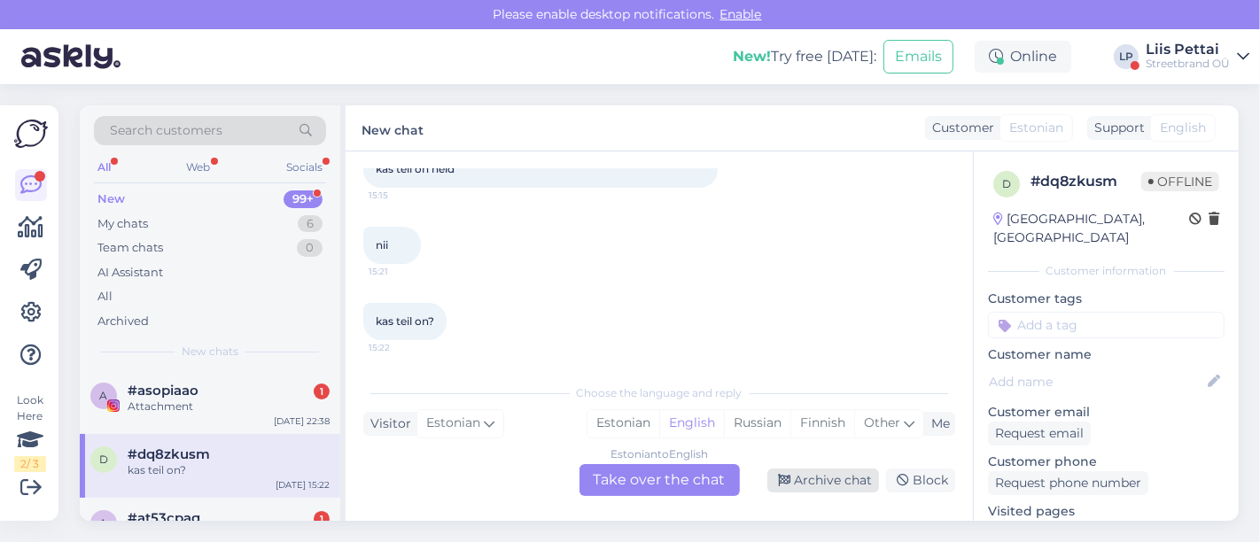
click at [828, 475] on div "Archive chat" at bounding box center [823, 481] width 112 height 24
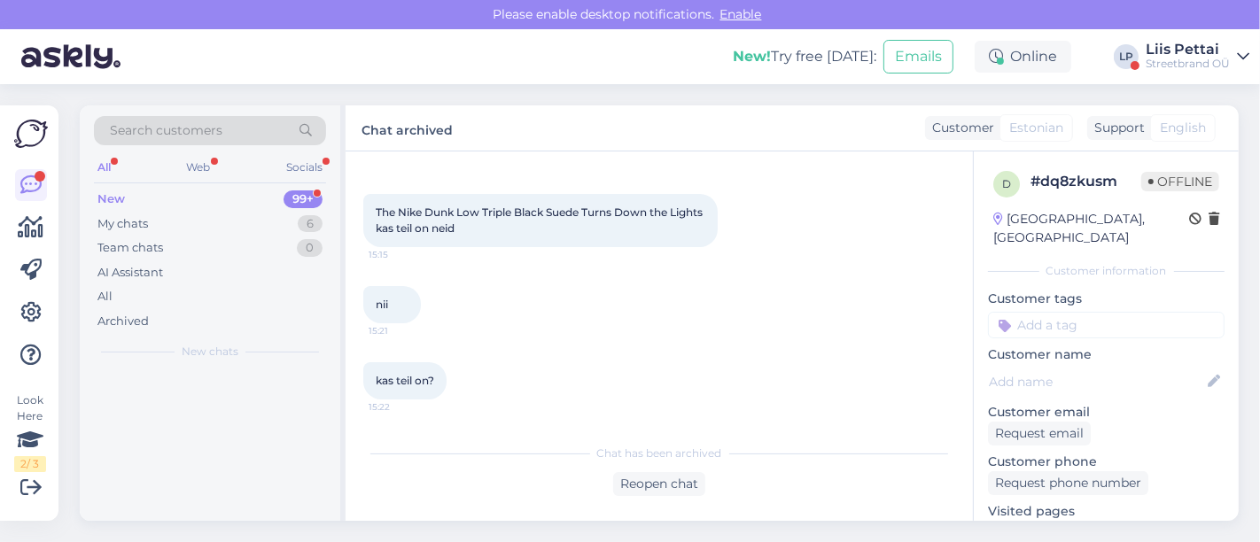
scroll to position [68, 0]
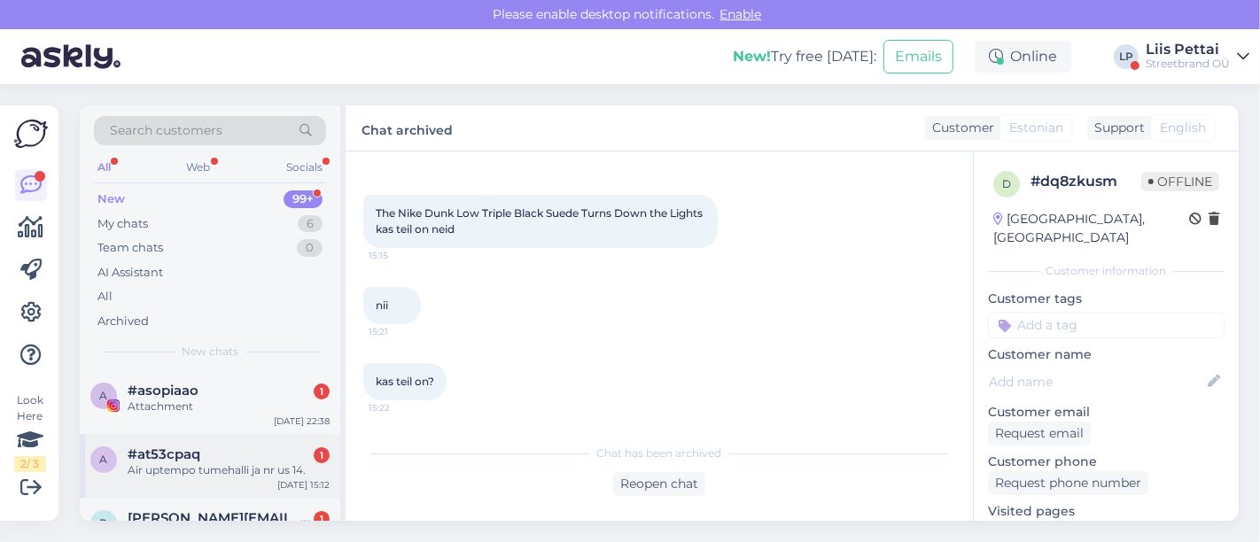
click at [228, 466] on div "Air uptempo tumehalli ja nr us 14." at bounding box center [229, 470] width 202 height 16
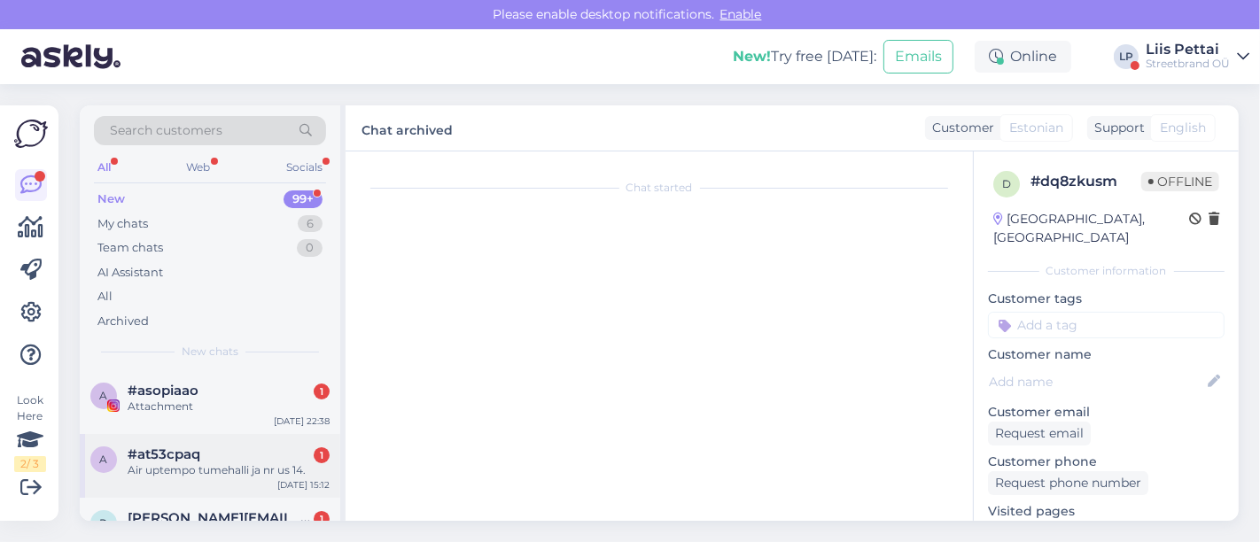
scroll to position [0, 0]
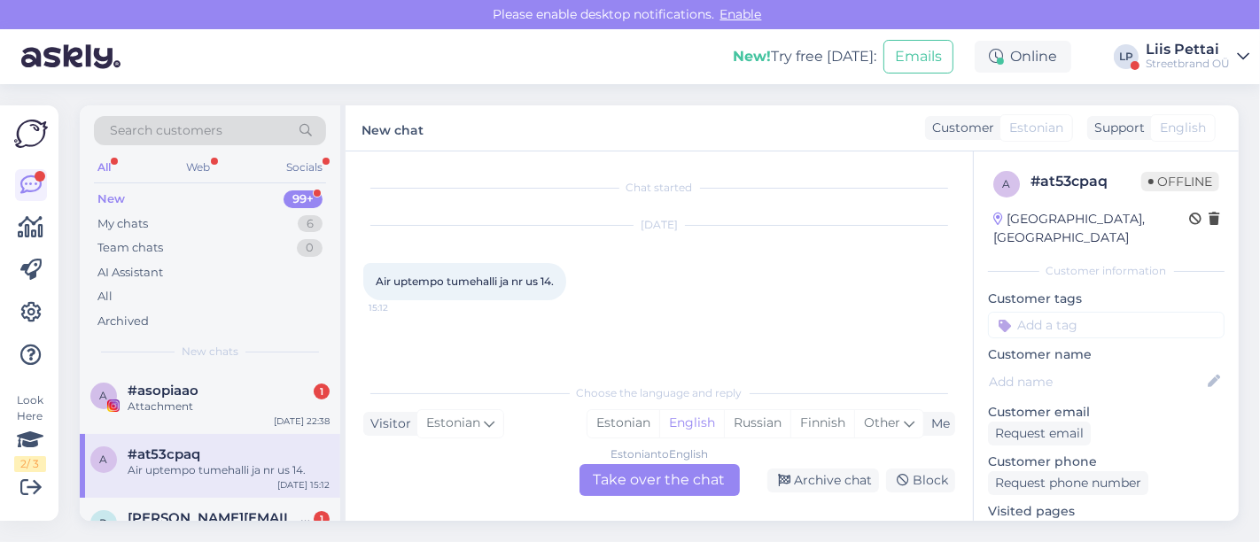
click at [1078, 522] on link "https://ballzy.eu/et/product/air-more-uptempo-low-fz3055-101-10-cnf?utm_source=…" at bounding box center [1057, 530] width 139 height 16
click at [663, 477] on div "Estonian to English Take over the chat" at bounding box center [659, 480] width 160 height 32
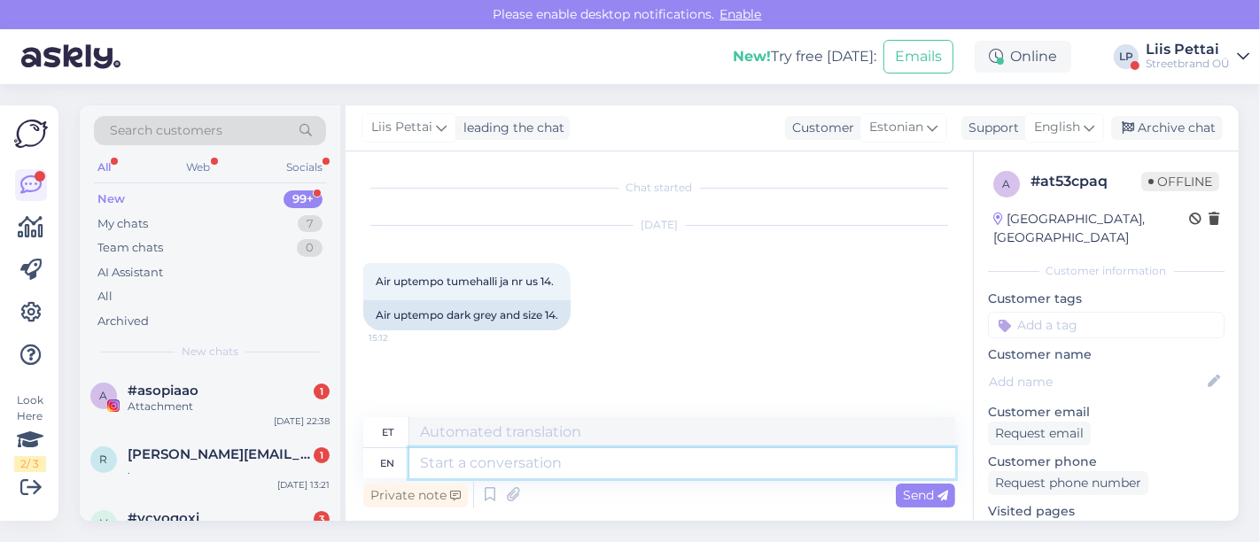
click at [628, 469] on textarea at bounding box center [682, 463] width 546 height 30
type textarea "Tere, kah"
type textarea "Tere,"
type textarea "Tere, kahjuks sel"
type textarea "Tere, kahjuks"
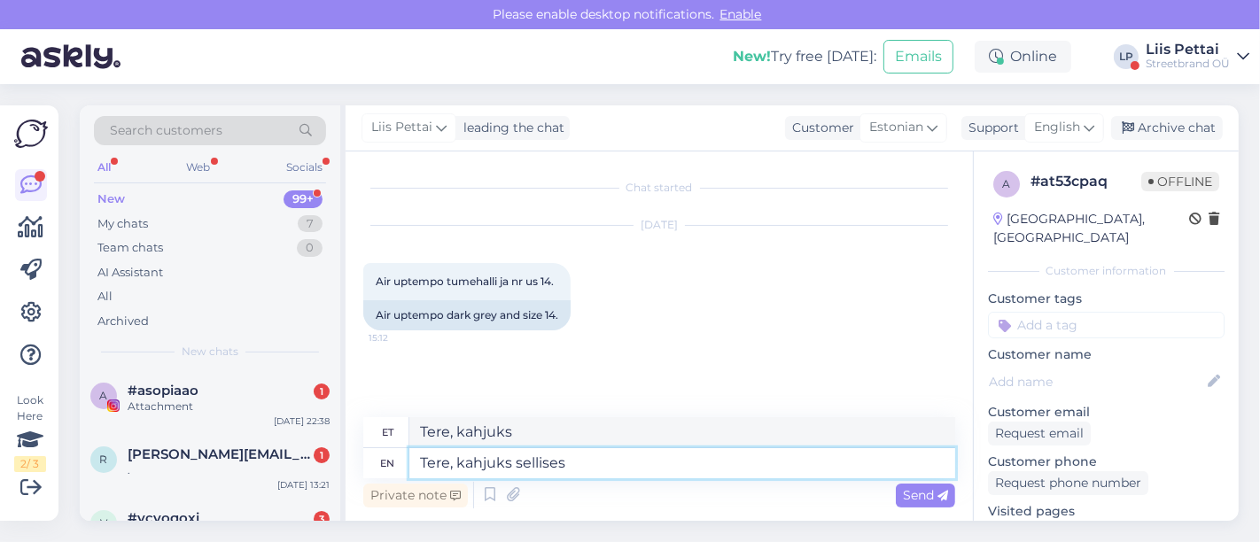
type textarea "Tere, kahjuks sellises v"
type textarea "Tere, kahjuks sellises"
type textarea "Tere, kahjuks sellises värvis ja"
type textarea "Tere, kahjuks sellises värvis"
type textarea "Tere, kahjuks sellises värvis ja su"
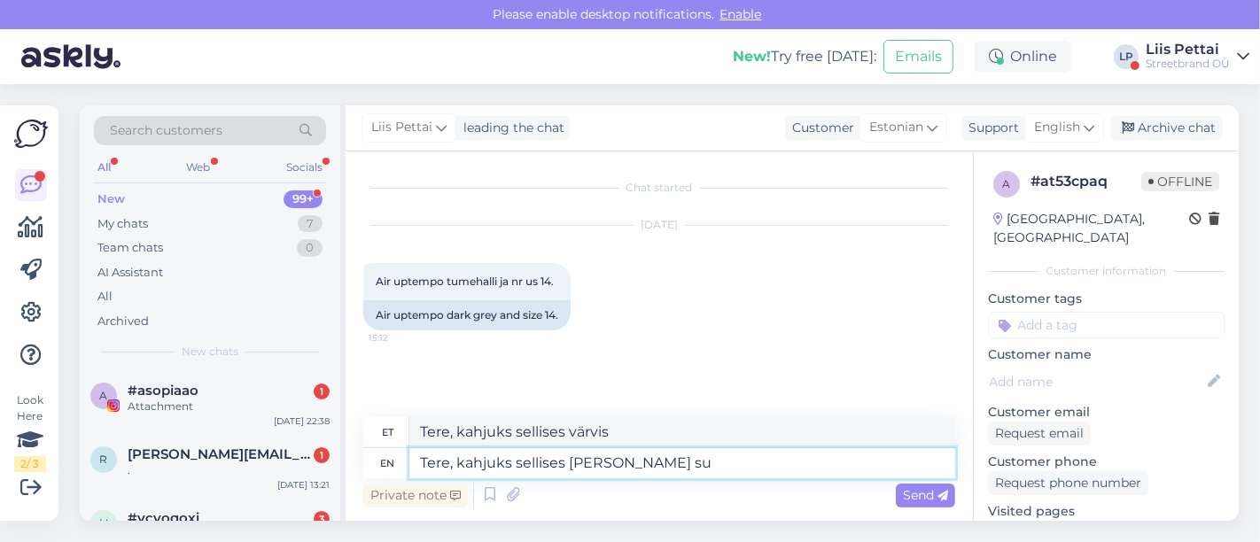
type textarea "Tere, kahjuks sellises värvis ja"
type textarea "Tere, kahjuks sellises värvis ja suuruses"
type textarea "Tere, kahjuks sellises värvis ja suuruses meil u"
type textarea "Tere, kahjuks sellises värvis ja suuruses meil"
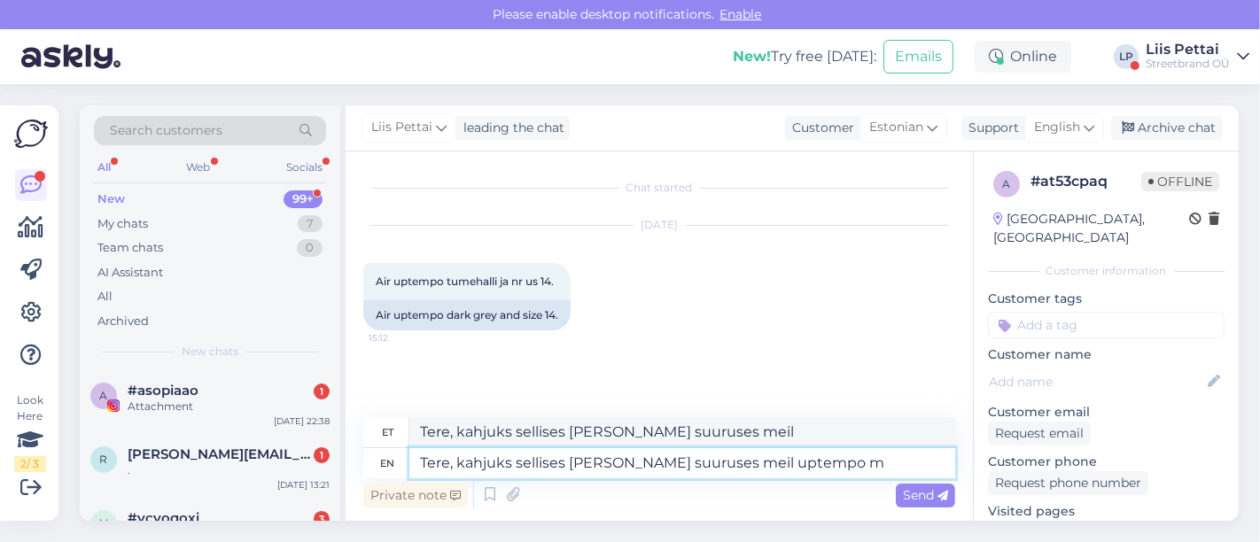
type textarea "Tere, kahjuks sellises värvis ja suuruses meil uptempo mu"
type textarea "Tere, kahjuks sellises värvis ja suuruses meil uptempo"
type textarea "Tere, kahjuks sellises värvis ja suuruses meil uptempo mudelit ei l"
type textarea "Tere, kahjuks sellises värvis ja suuruses meil uptempo mudelit"
type textarea "Tere, kahjuks sellises värvis ja suuruses meil uptempo mudelit ei le"
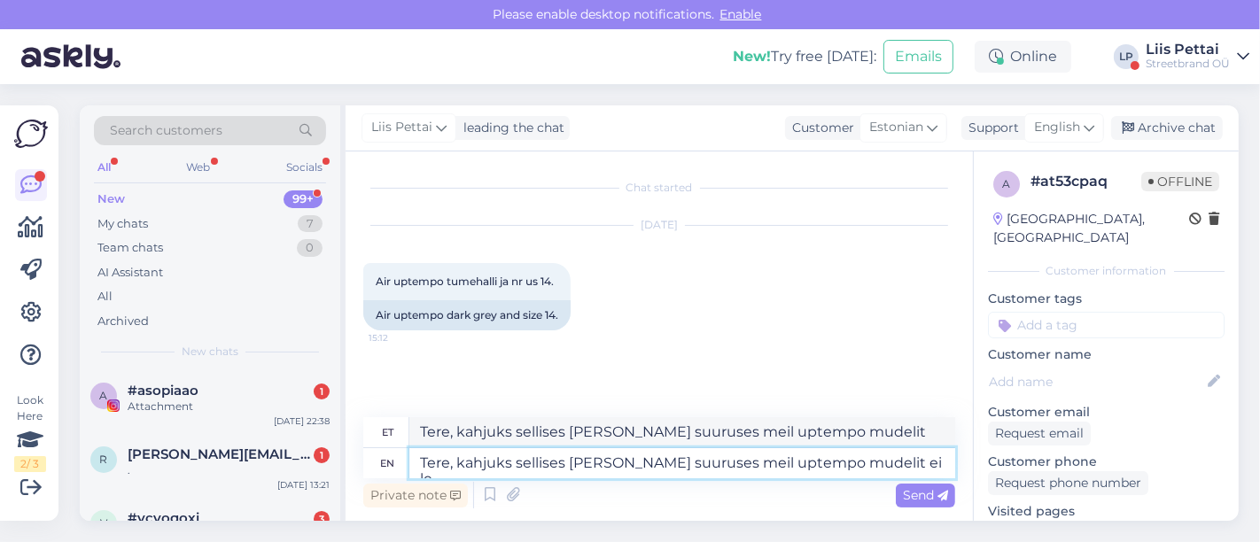
type textarea "Tere, kahjuks sellises värvis ja suuruses meil uptempo mudelit ei"
type textarea "Tere, kahjuks sellises värvis ja suuruses meil uptempo mudelit ei leidu"
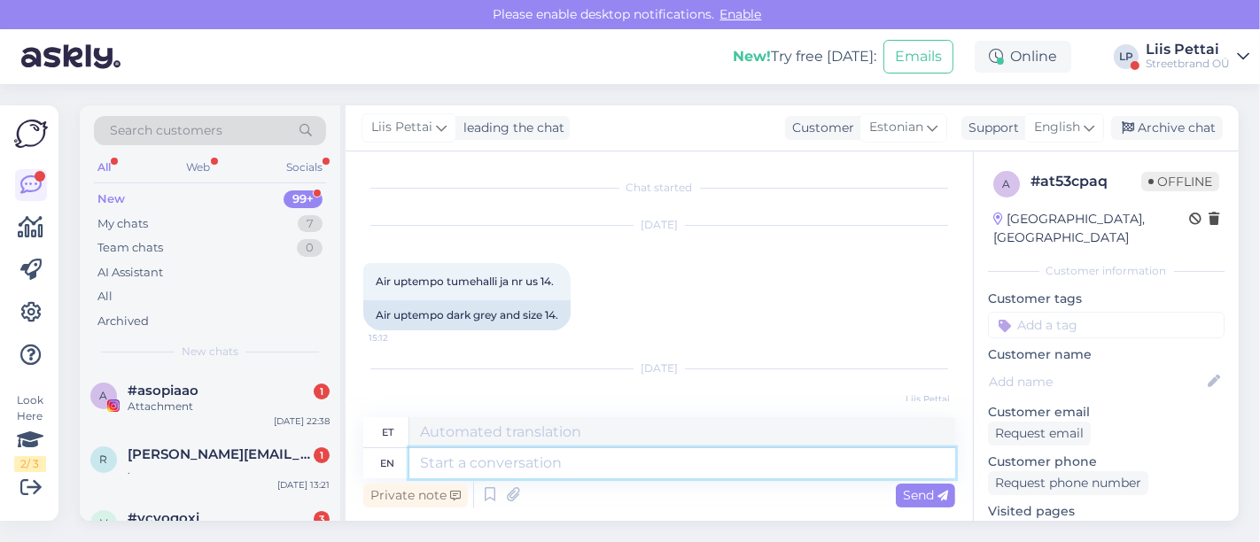
scroll to position [122, 0]
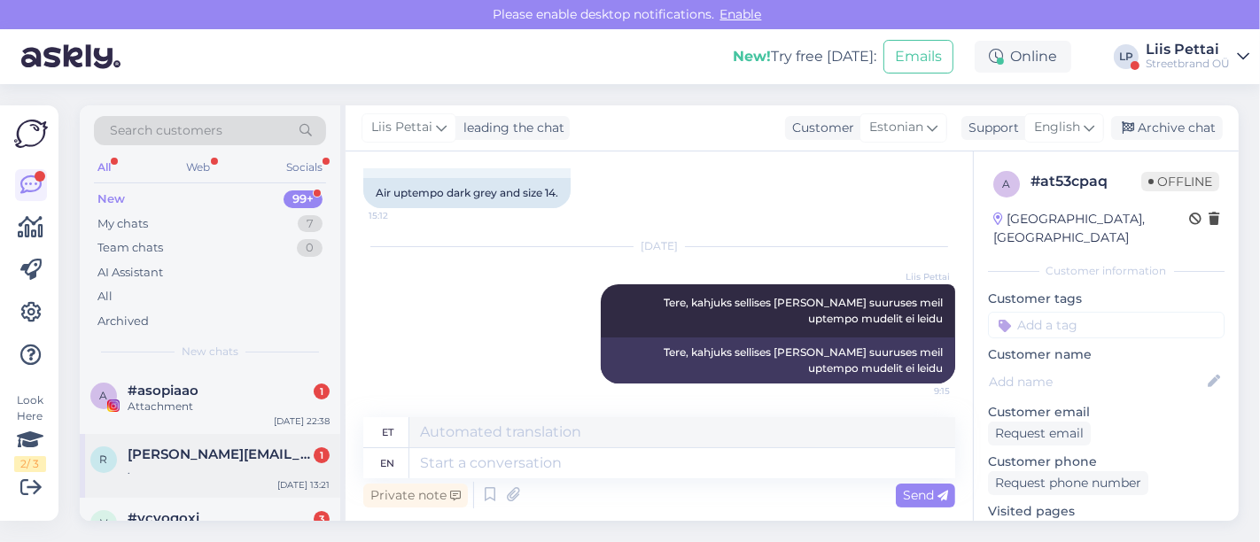
click at [190, 469] on div "." at bounding box center [229, 470] width 202 height 16
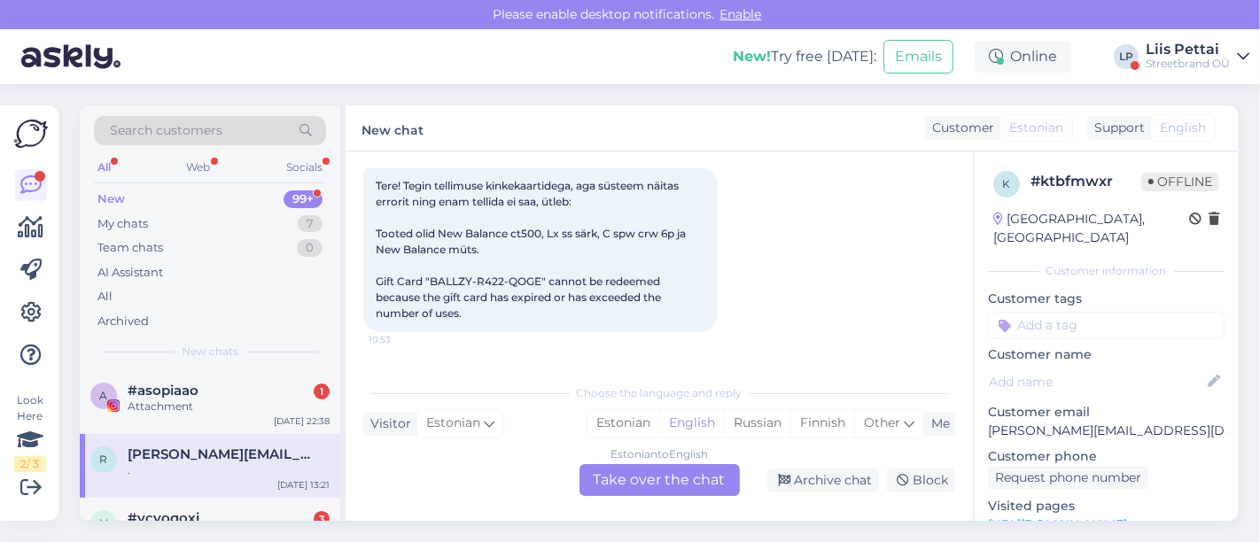
scroll to position [107, 0]
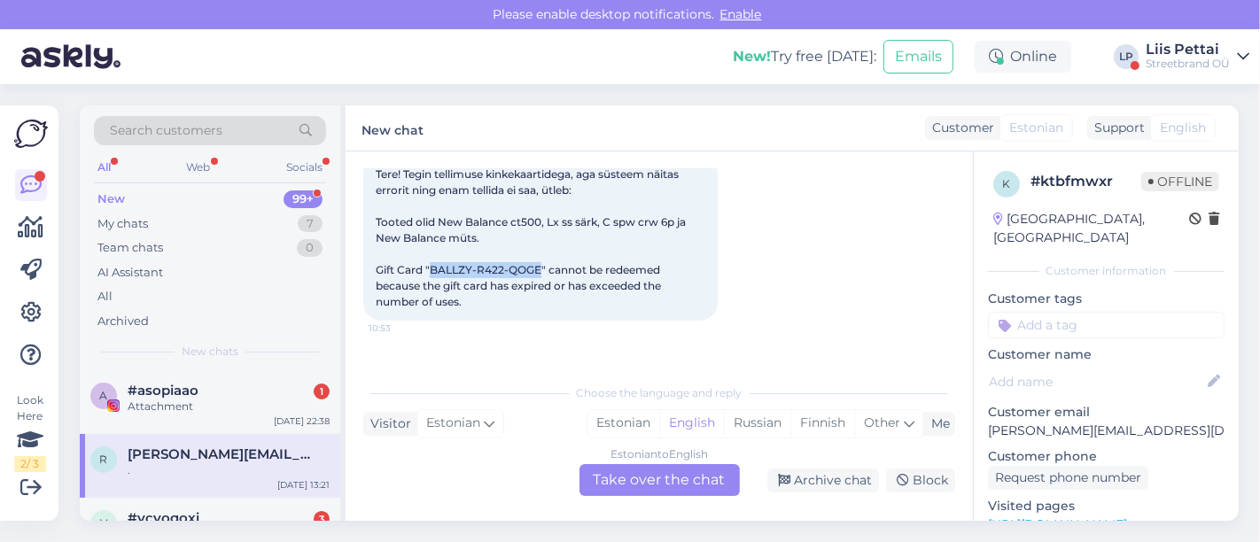
drag, startPoint x: 430, startPoint y: 269, endPoint x: 536, endPoint y: 274, distance: 105.5
click at [536, 274] on span "Tere! Tegin tellimuse kinkekaartidega, aga süsteem näitas errorit ning enam tel…" at bounding box center [532, 237] width 313 height 141
copy span "BALLZY-R422-QOGE"
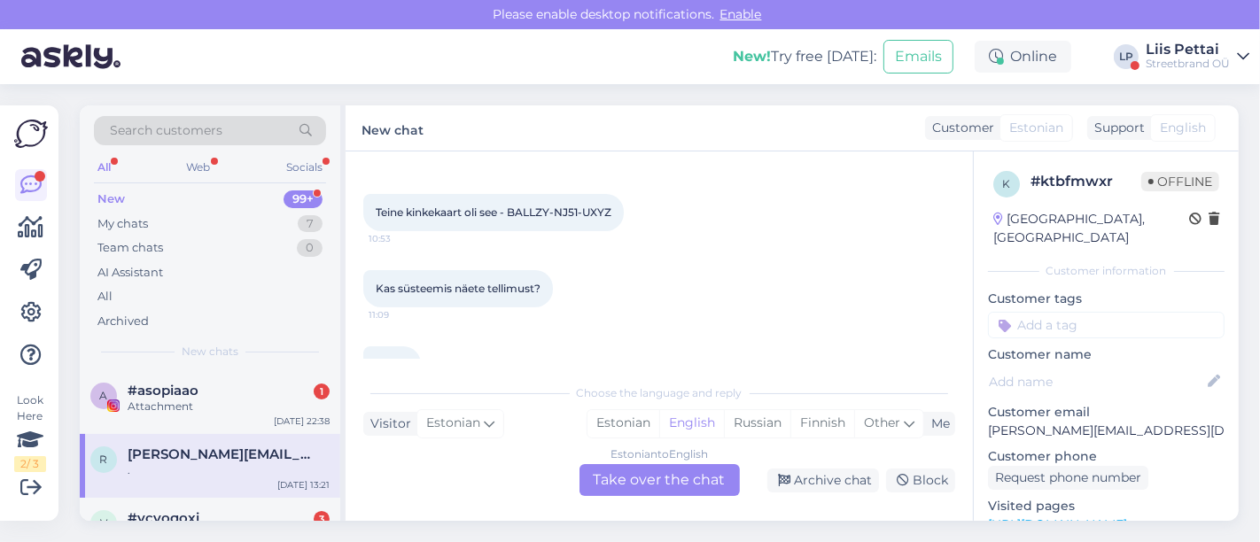
scroll to position [323, 0]
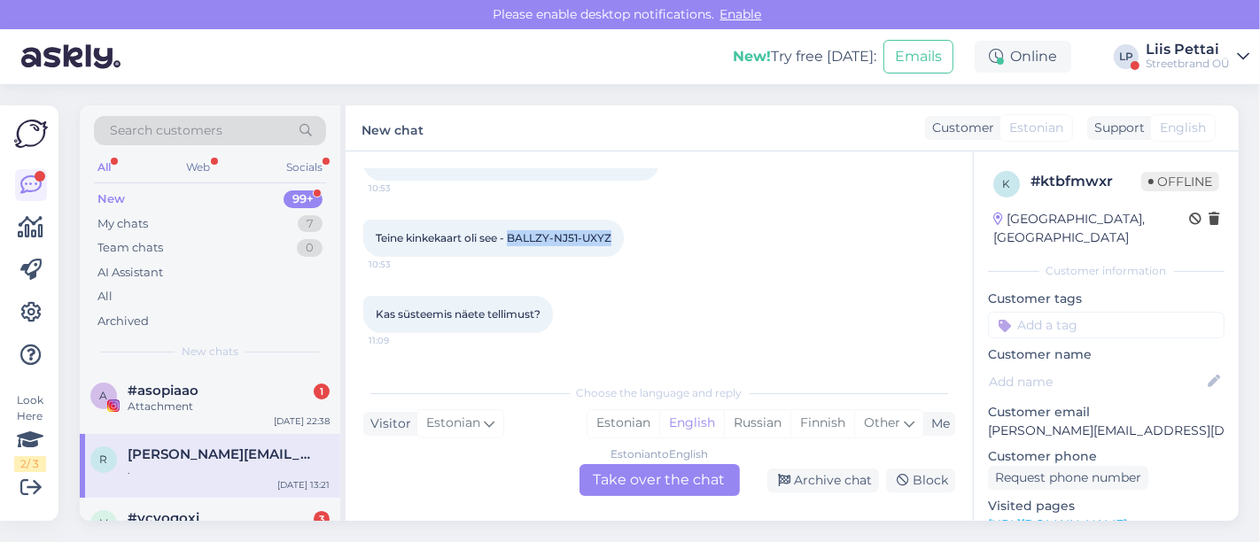
drag, startPoint x: 515, startPoint y: 236, endPoint x: 624, endPoint y: 235, distance: 109.8
click at [624, 235] on div "Teine kinkekaart oli see - BALLZY-NJ51-UXYZ 10:53" at bounding box center [493, 238] width 260 height 37
copy span "BALLZY-NJ51-UXYZ"
click at [626, 472] on div "Estonian to English Take over the chat" at bounding box center [659, 480] width 160 height 32
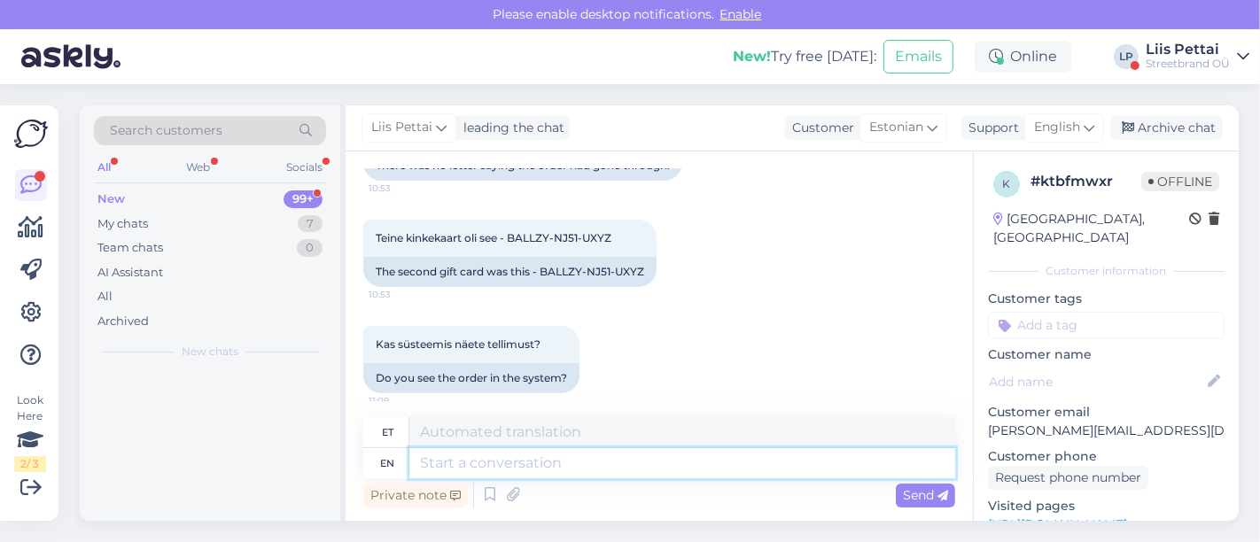
click at [564, 469] on textarea at bounding box center [682, 463] width 546 height 30
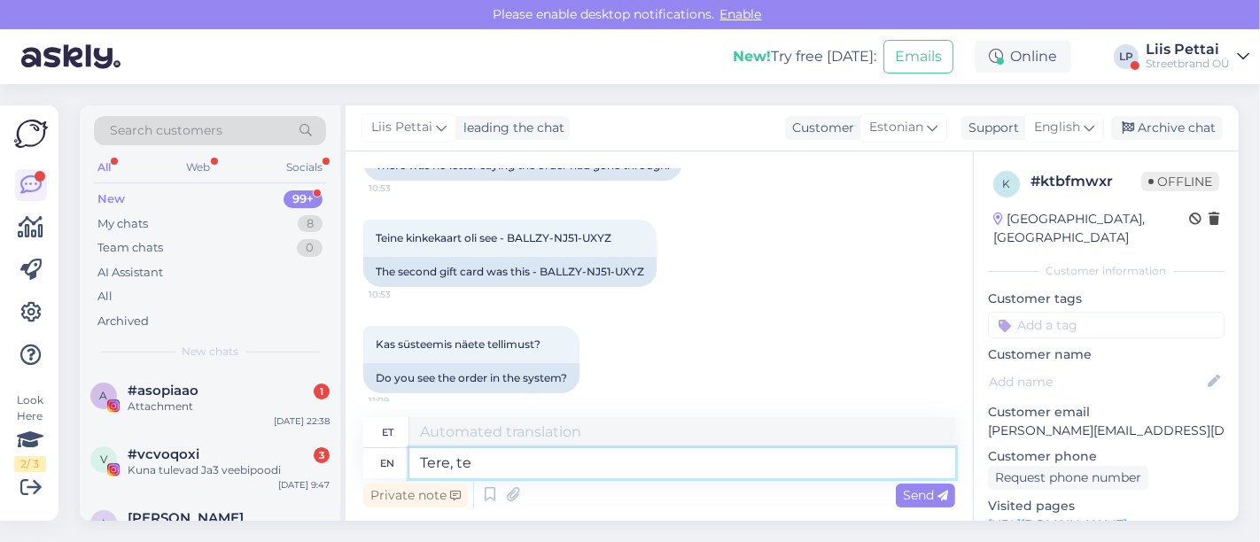
type textarea "Tere, tel"
type textarea "Tere,"
type textarea "Tere, tellimusts üs"
type textarea "Tere, tellimustid"
type textarea "Tere, tellimust s"
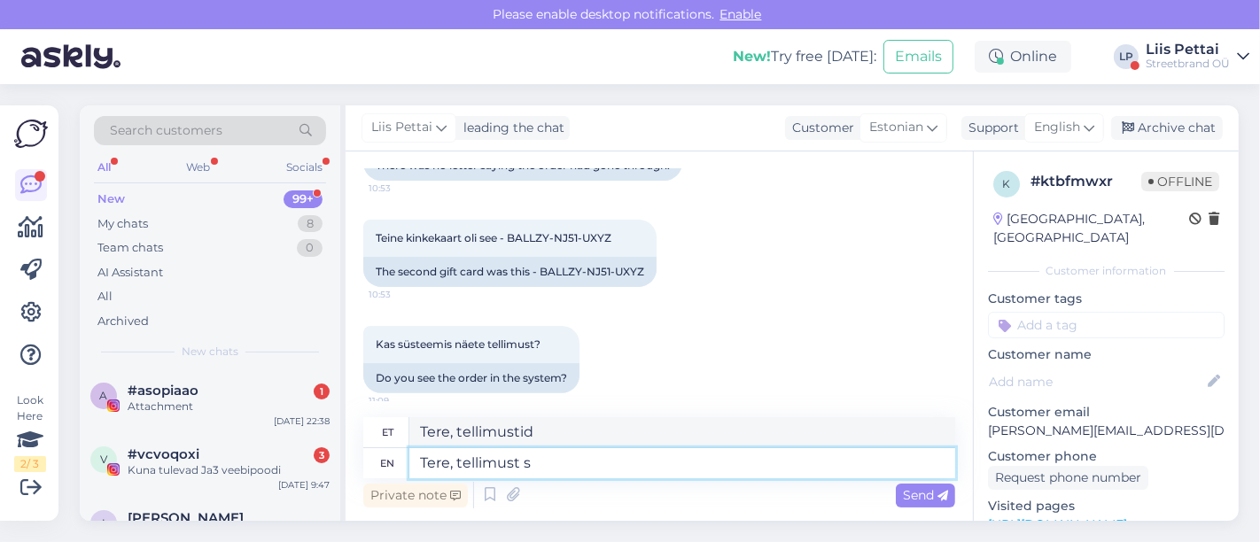
type textarea "Tere, ütlen sulle"
type textarea "Tere, tellimust süsteemis po"
type textarea "Tere, tellimusest süsteemis"
type textarea "Tere, tellimust süsteemis pole,"
type textarea "Tere, tellimuste süsteemi pole,"
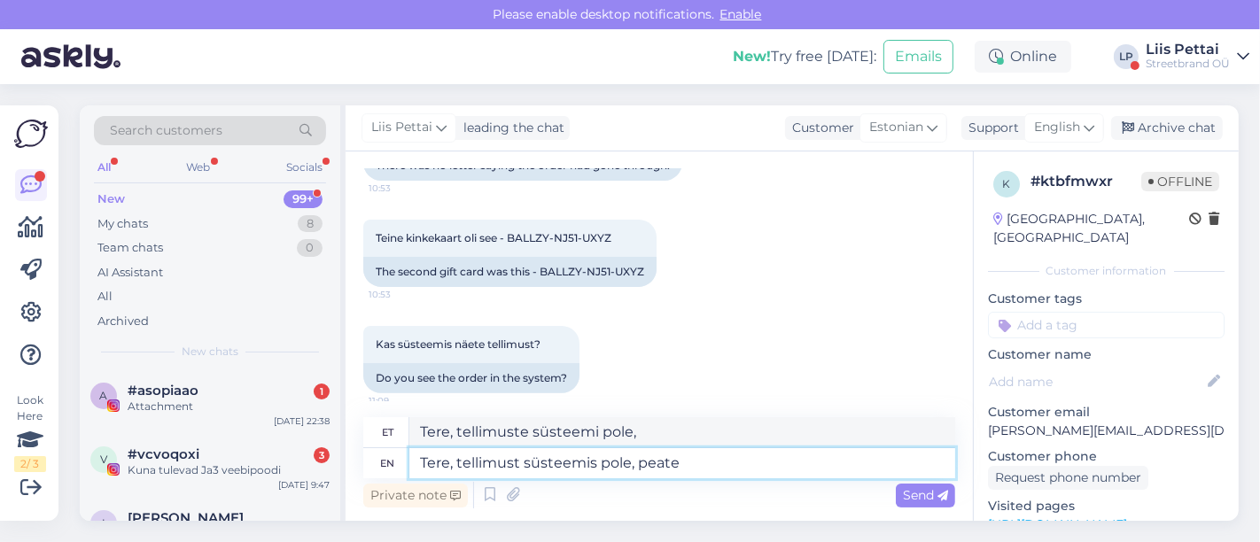
type textarea "Tere, tellimust süsteemis pole, peate a"
type textarea "Tere, tellimuste süsteemi pole, peate"
type textarea "Tere, tellimust süsteemis pole, peate algusest te"
type textarea "Tere, tellimuste süsteemi pole, peate alguses"
type textarea "Tere, tellimust süsteemis pole, peate algusest tegema,"
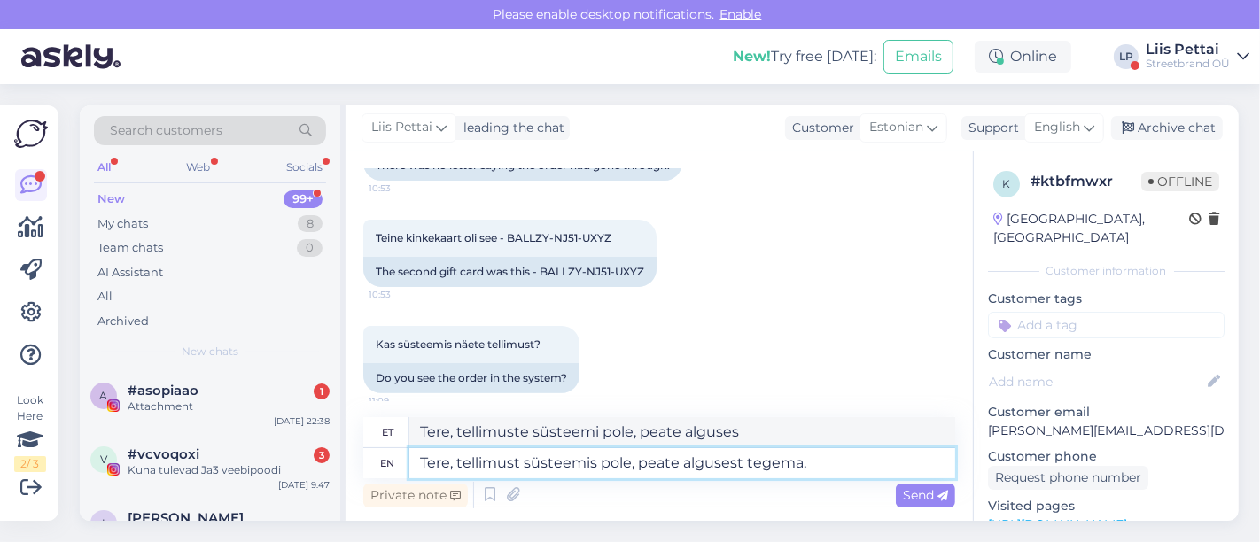
type textarea "Tere, tellimuse süsteemi pole, peate alguses tegema,"
type textarea "Tere, tellimust süsteemis pole, peate algusest tegema, tegi"
type textarea "Tere, tellimuste süsteemi pole, peate alguses tegema,"
type textarea "Tere, tellimust süsteemis pole, peate algusest tegema, tegin"
type textarea "Tere, tellimuste süsteemi pole, peate alguses tegema, tegin"
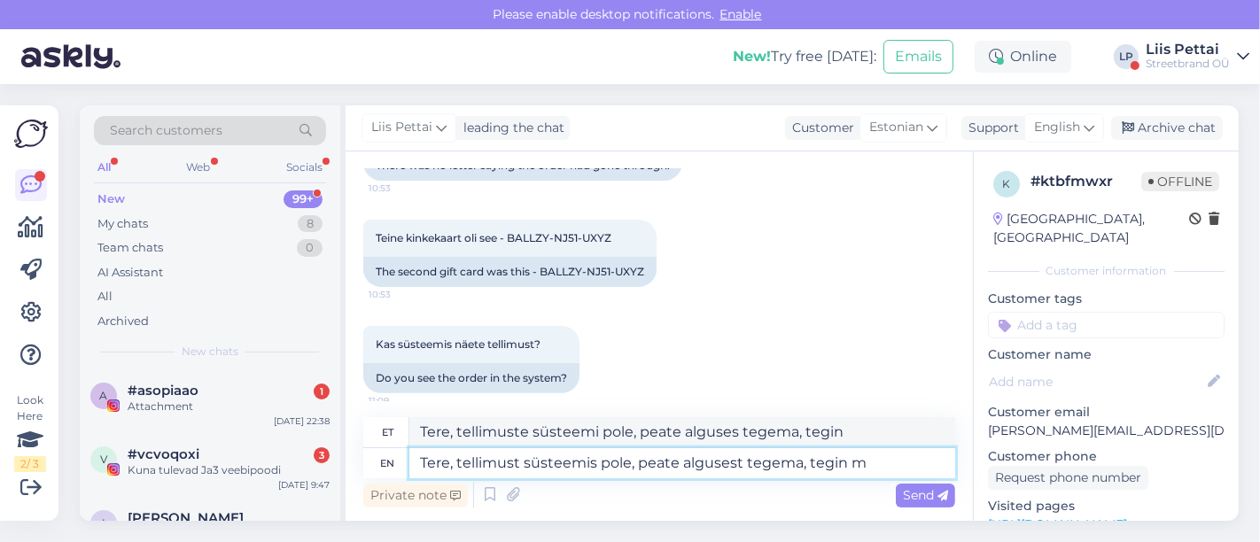
type textarea "Tere, tellimust süsteemis pole, peate algusest tegema, tegin mõ"
type textarea "Tere, tellimuse süsteemi pole, peate alguses tegema, tegin"
type textarea "Tere, tellimust süsteemis pole, peate algusest tegema, tegin mõlemad kin"
type textarea "Tere, tellimust süsteemi pole, peate alguses tegema, tegin mõlemad"
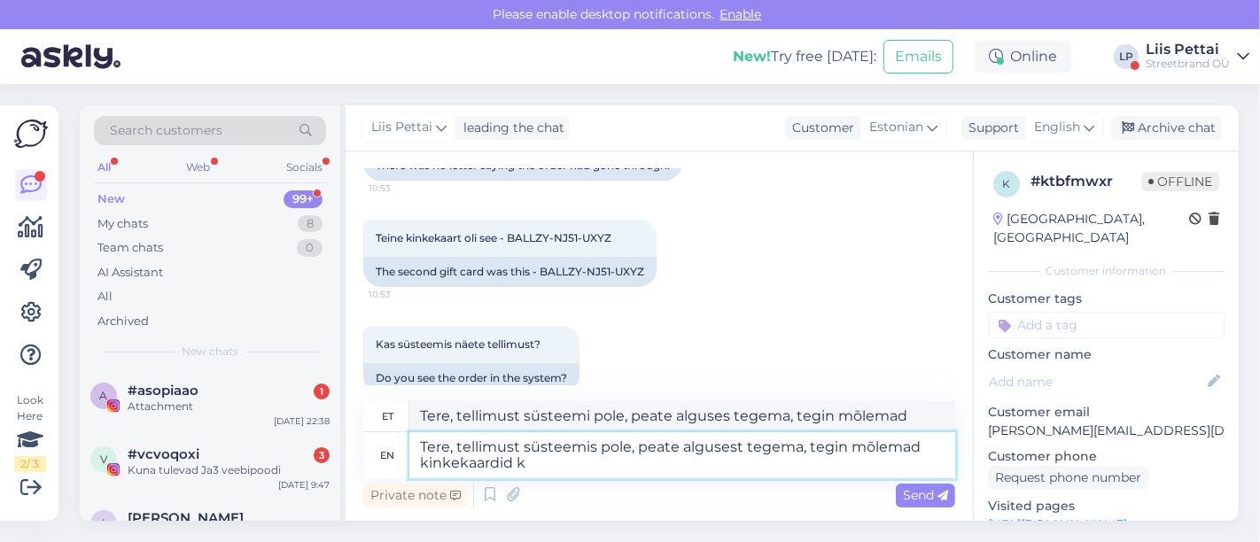
type textarea "Tere, tellimust süsteemis pole, peate algusest tegema, tegin mõlemad kinkekaard…"
type textarea "Tere, tellimuse süsteemi pole, peate alguses tegema, tegin mõlemad kinkekaardid"
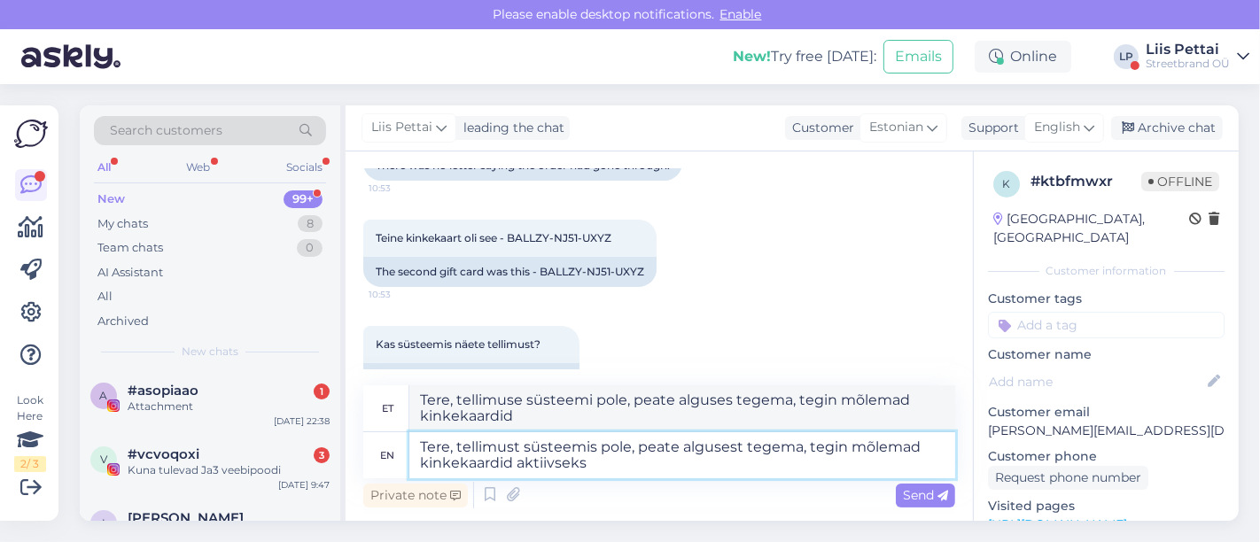
type textarea "Tere, tellimust süsteemis pole, peate algusest tegema, tegin mõlemad kinkekaard…"
type textarea "Tere, tellimust süsteemis pole, peate alguses tegema, tegin mõlemad kinkekaardi…"
type textarea "Tere, tellimust süsteemis pole, peate algusest tegema, tegin mõlemad kinkekaard…"
type textarea "Tere, tellimust süsteemis pole, peate alguses tegema, tegin mõlemad kinkekaardi…"
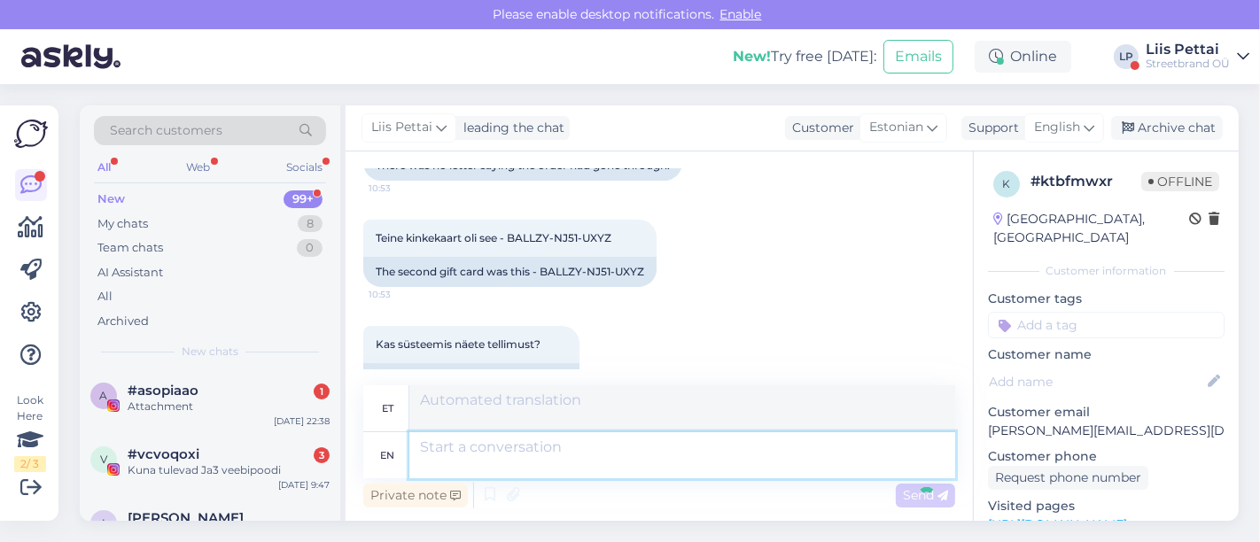
scroll to position [925, 0]
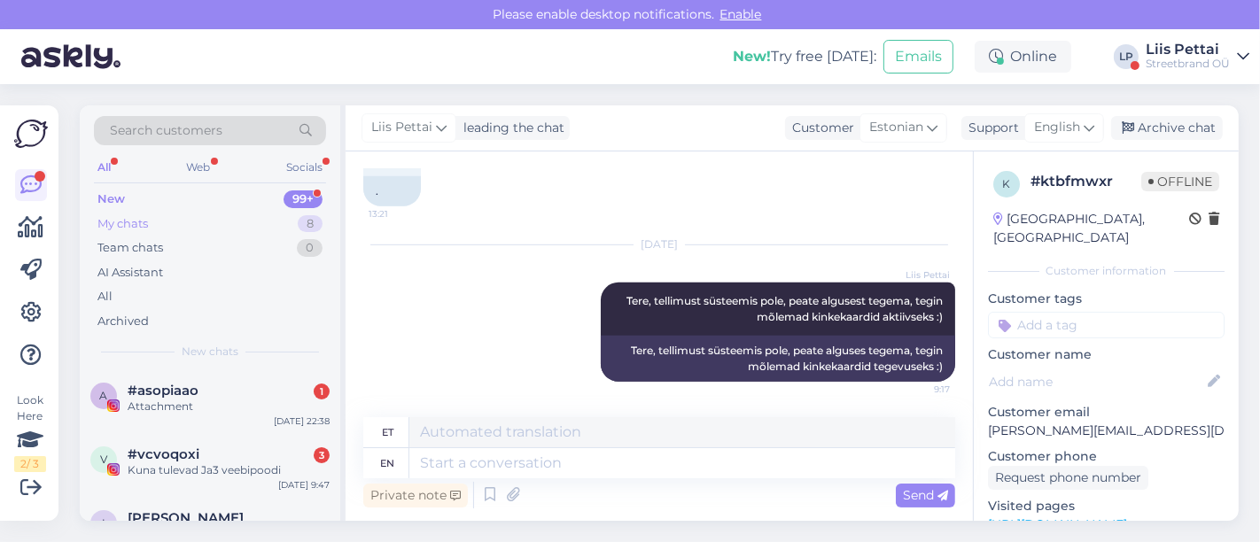
click at [184, 216] on div "My chats 8" at bounding box center [210, 224] width 232 height 25
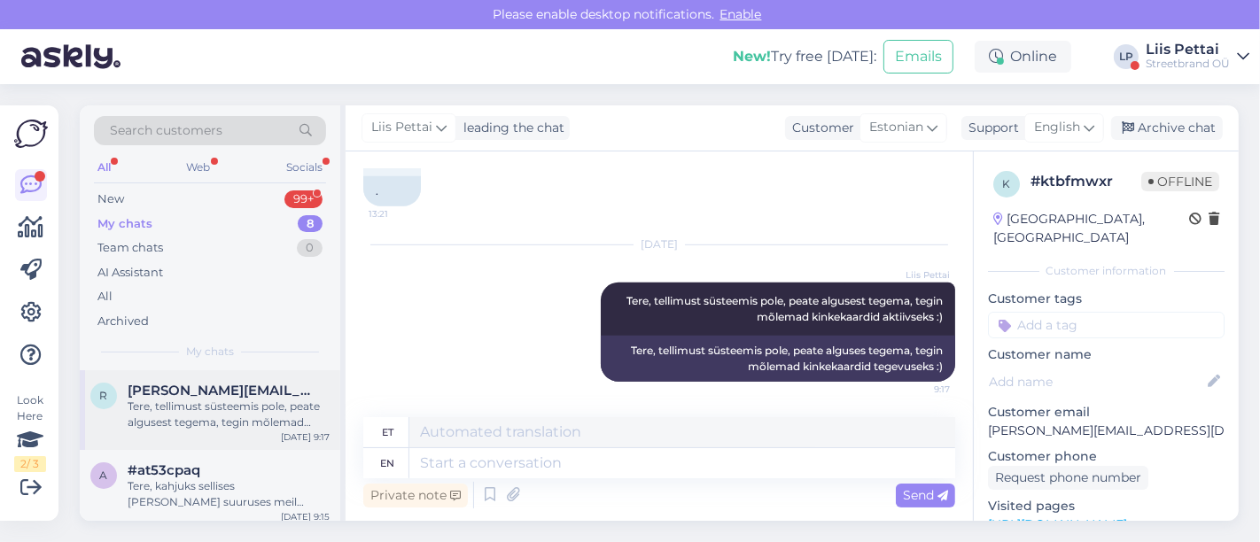
click at [213, 434] on div "r rene.prans@gmail.com Tere, tellimust süsteemis pole, peate algusest tegema, t…" at bounding box center [210, 410] width 260 height 80
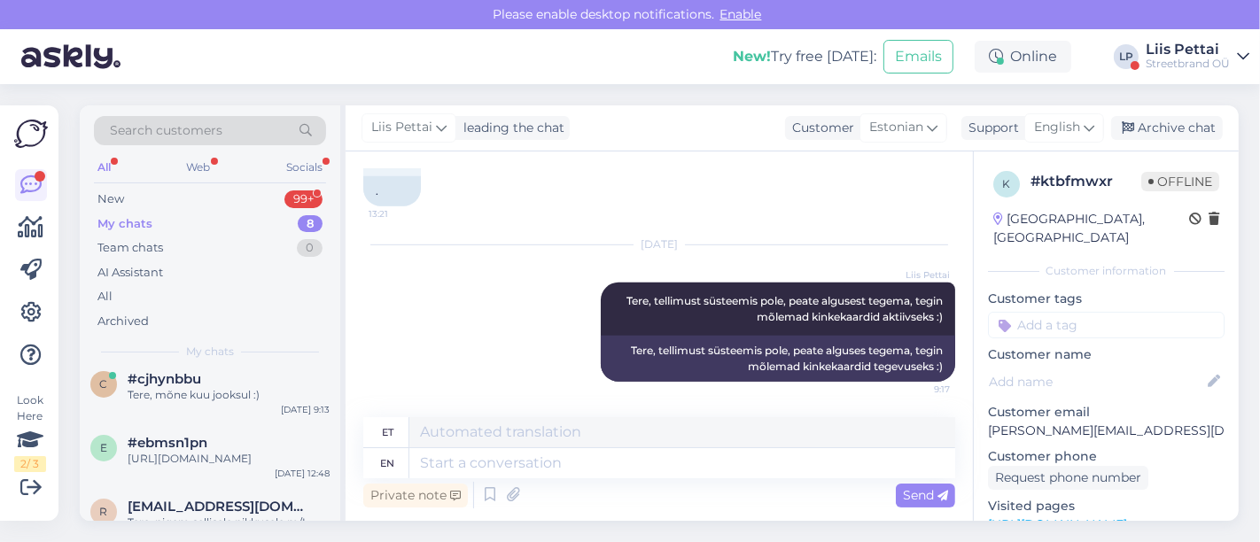
scroll to position [421, 0]
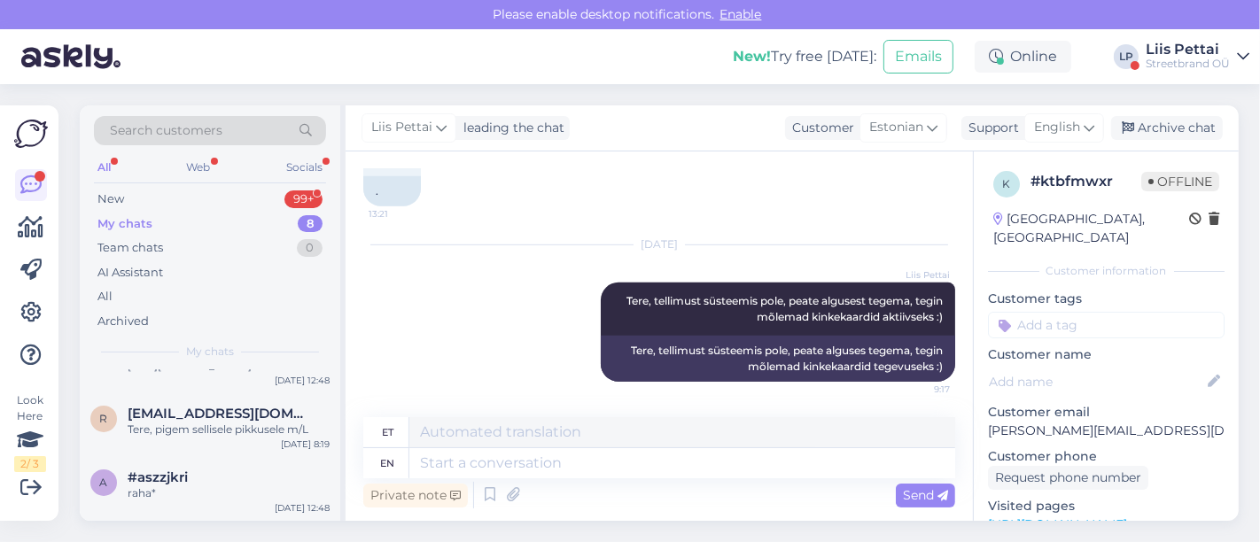
click at [213, 434] on div "Tere, pigem sellisele pikkusele m/L" at bounding box center [229, 430] width 202 height 16
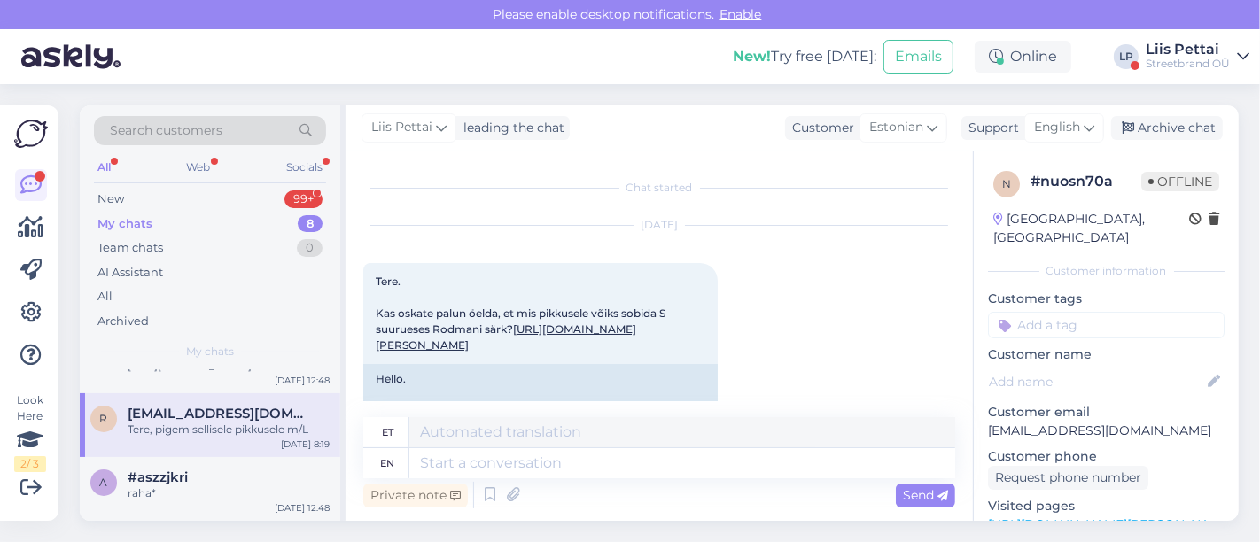
scroll to position [453, 0]
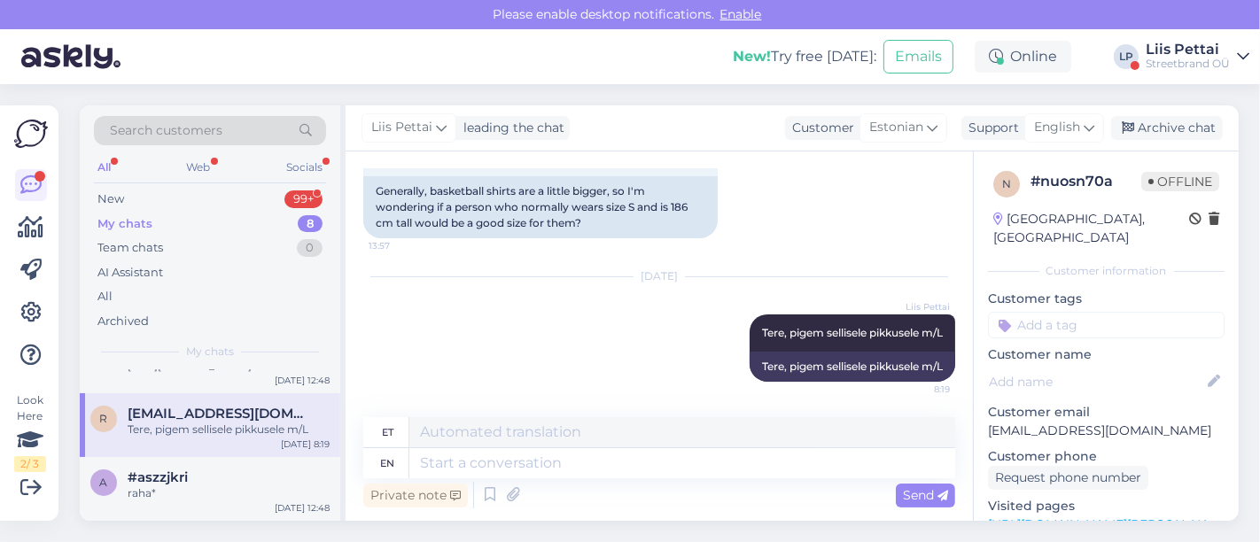
click at [212, 431] on div "Tere, pigem sellisele pikkusele m/L" at bounding box center [229, 430] width 202 height 16
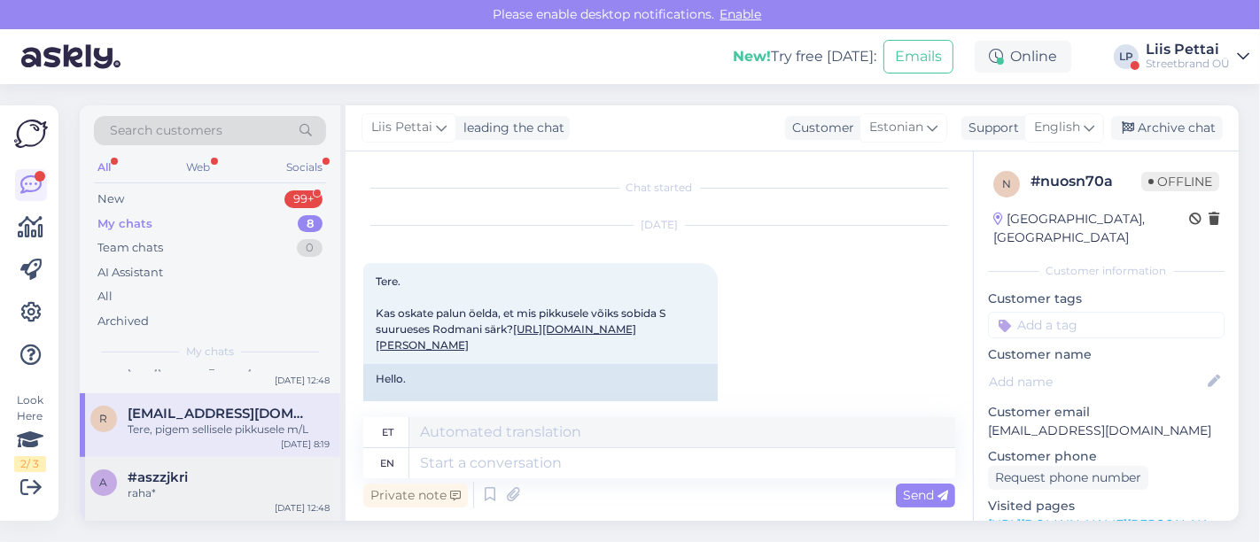
click at [213, 495] on div "raha*" at bounding box center [229, 493] width 202 height 16
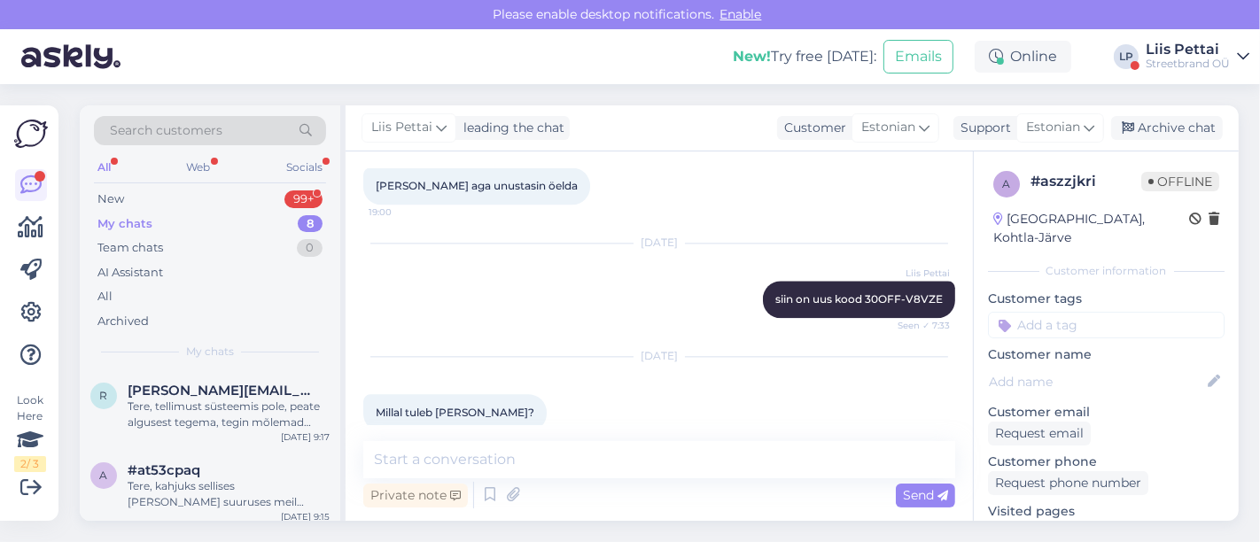
click at [213, 495] on div "Tere, kahjuks sellises värvis ja suuruses meil uptempo mudelit ei leidu" at bounding box center [229, 494] width 202 height 32
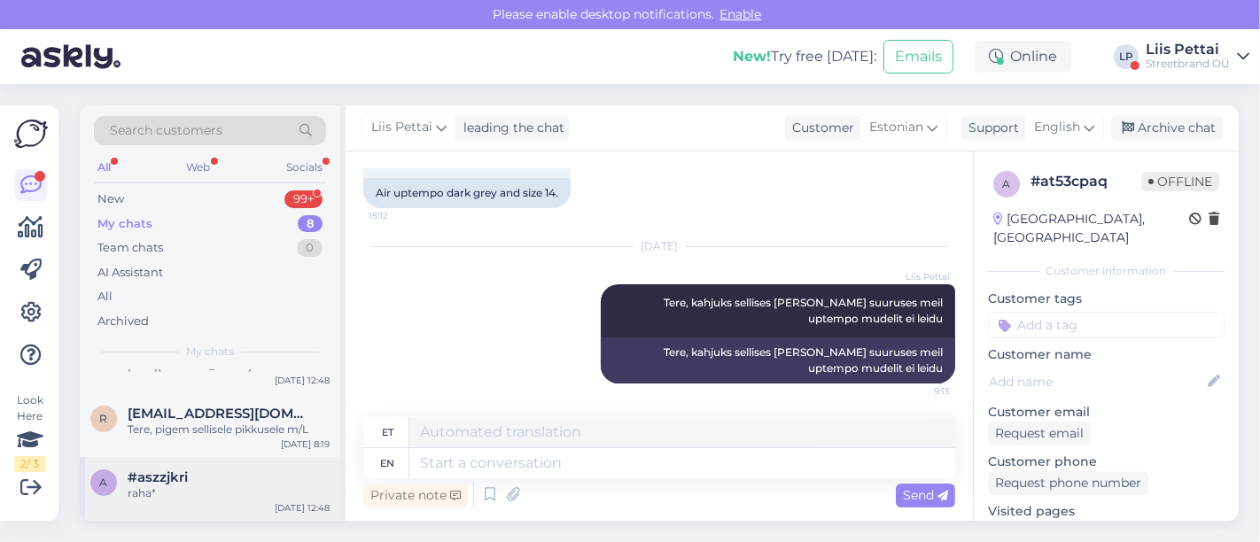
scroll to position [421, 0]
click at [4, 489] on div "Look Here 2 / 3 Get more Your checklist to get more value from Askly. Close Con…" at bounding box center [29, 312] width 58 height 415
click at [31, 492] on icon at bounding box center [30, 487] width 21 height 21
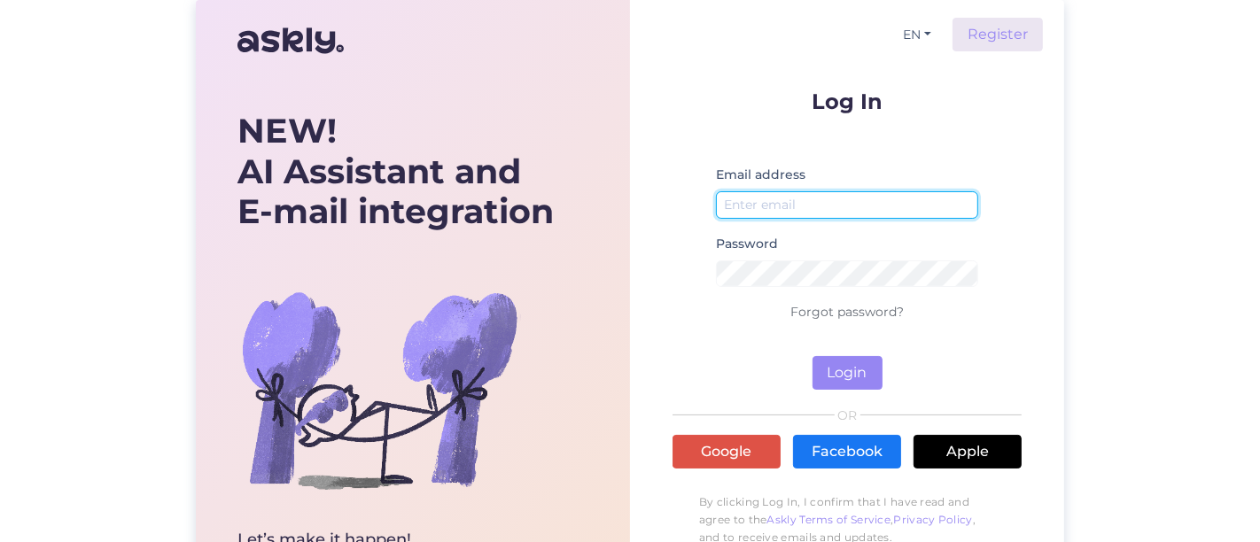
click at [804, 211] on input "email" at bounding box center [847, 204] width 262 height 27
click at [883, 201] on input "email" at bounding box center [847, 204] width 262 height 27
type input "[EMAIL_ADDRESS][DOMAIN_NAME]"
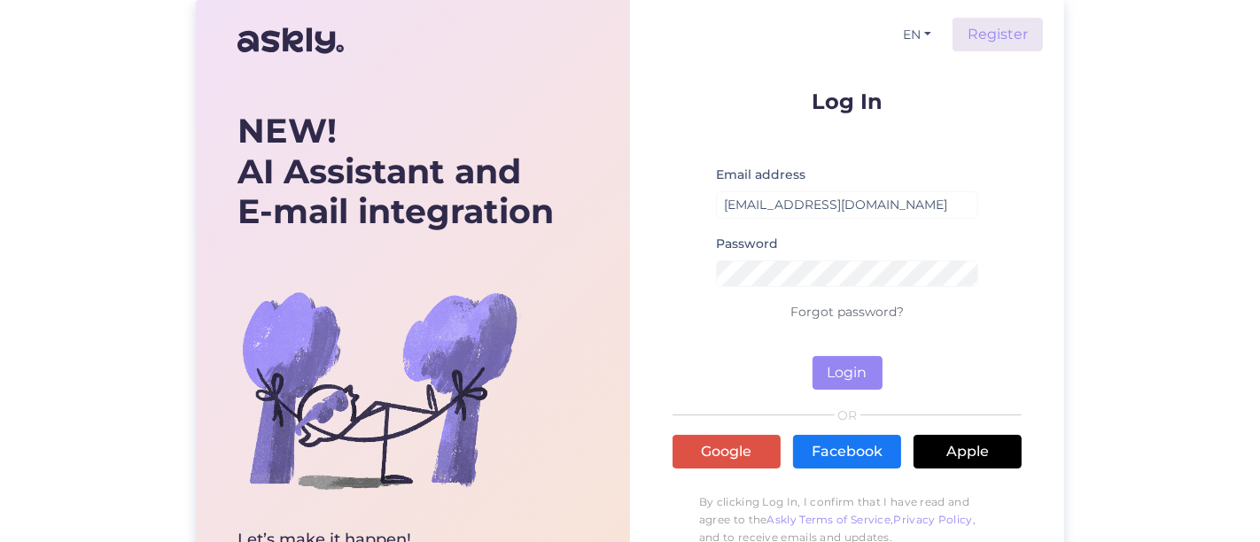
click at [840, 295] on small at bounding box center [847, 296] width 262 height 11
click at [841, 312] on link "Forgot password?" at bounding box center [846, 312] width 113 height 16
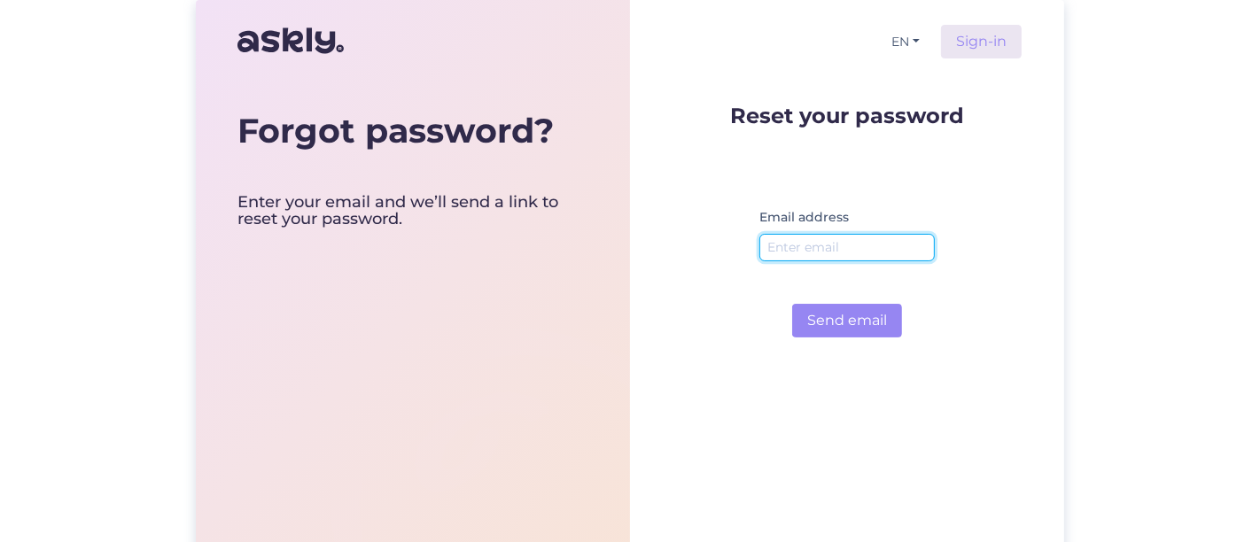
click at [803, 254] on input "email" at bounding box center [846, 247] width 175 height 27
type input "[EMAIL_ADDRESS][DOMAIN_NAME]"
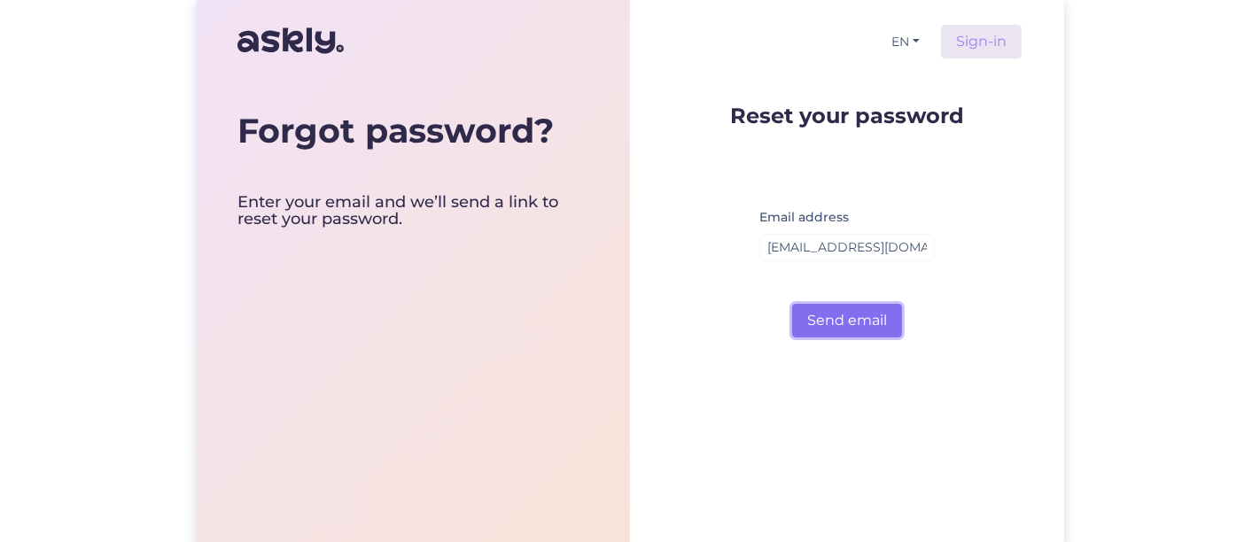
click at [827, 335] on button "Send email" at bounding box center [847, 321] width 110 height 34
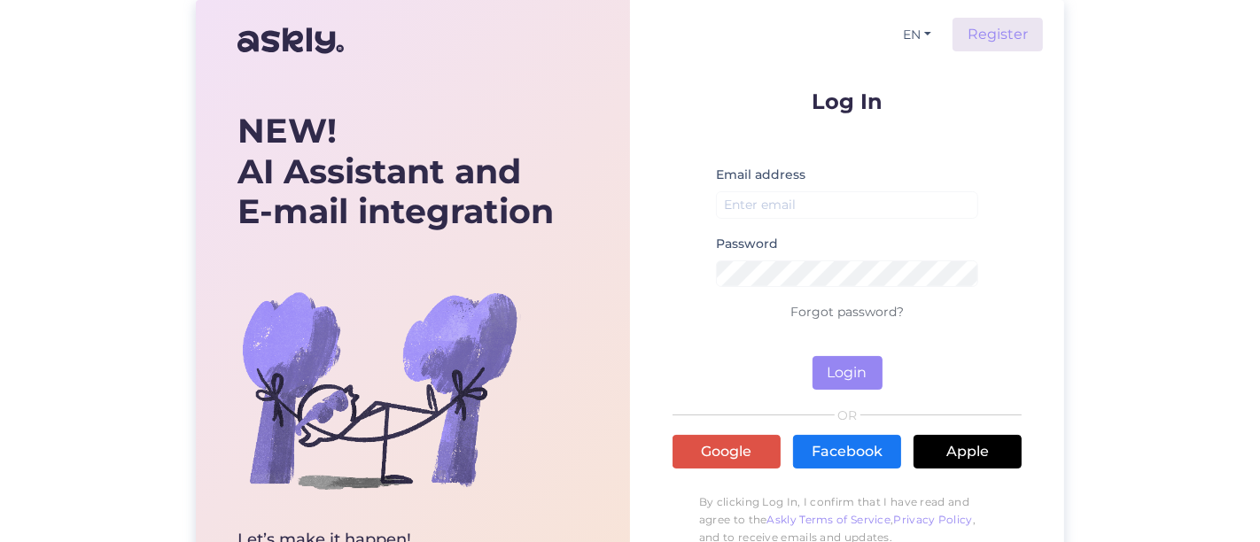
click at [848, 221] on div "Email address" at bounding box center [847, 198] width 262 height 69
click at [848, 210] on input "email" at bounding box center [847, 204] width 262 height 27
type input "[EMAIL_ADDRESS][DOMAIN_NAME]"
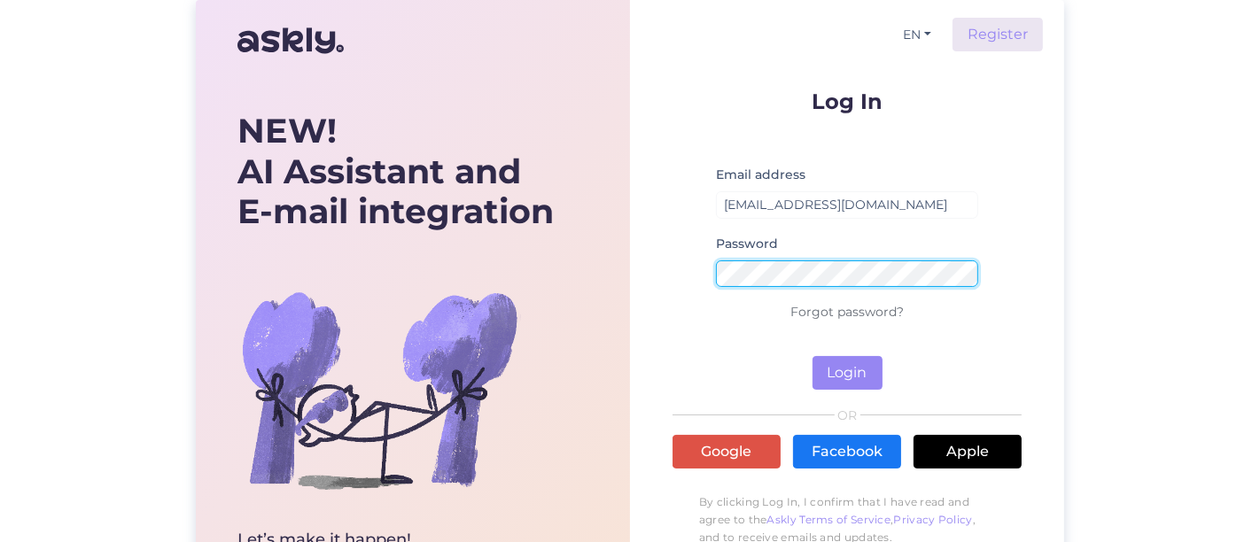
click at [812, 356] on button "Login" at bounding box center [847, 373] width 70 height 34
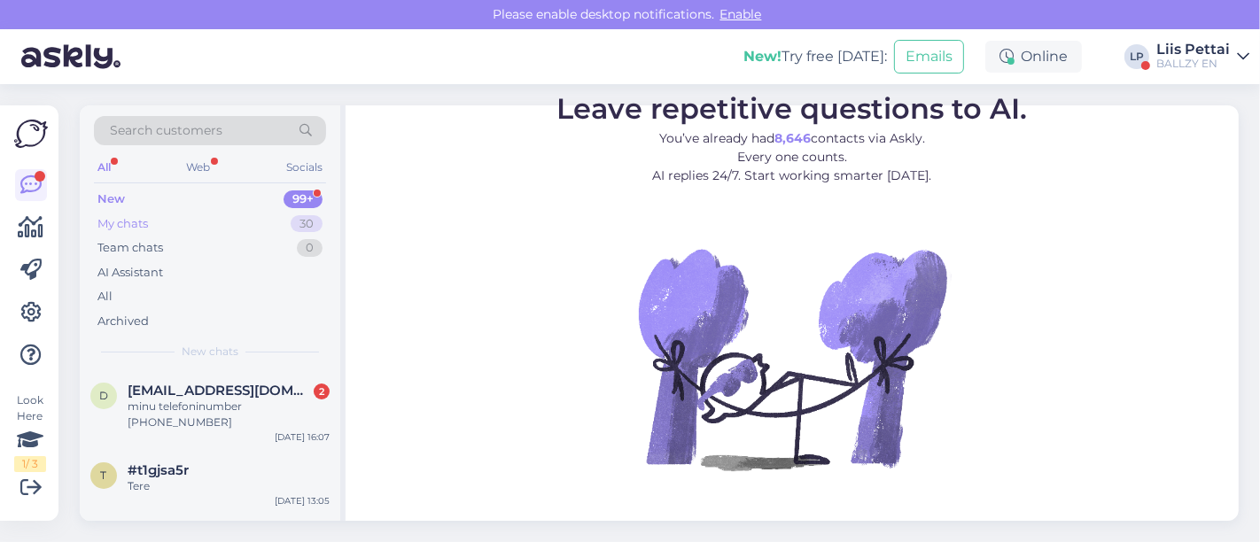
click at [206, 214] on div "My chats 30" at bounding box center [210, 224] width 232 height 25
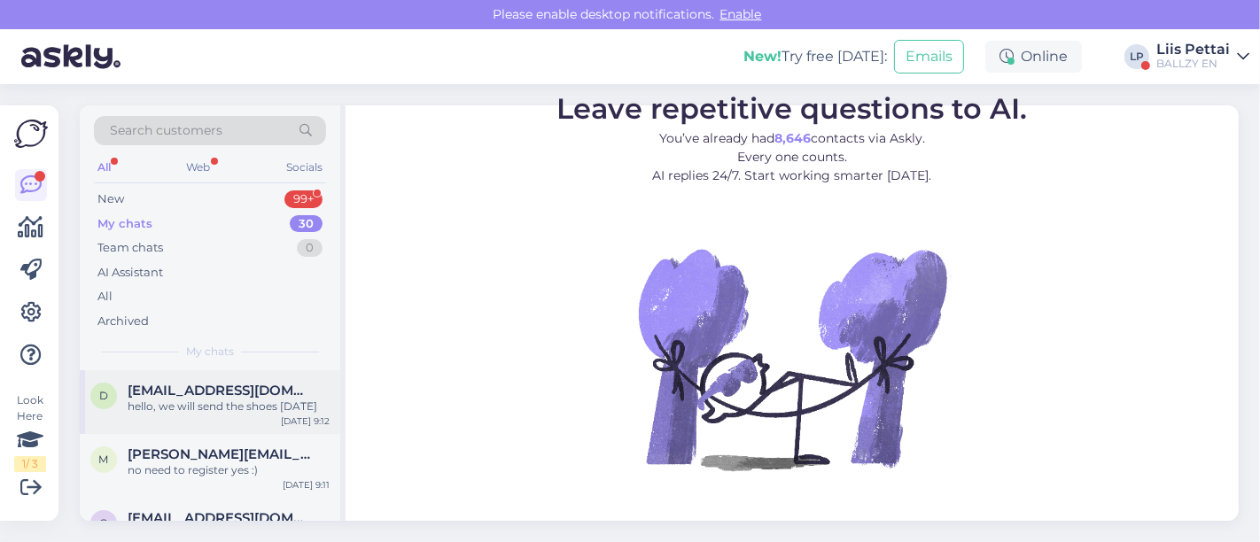
click at [229, 424] on div "d [EMAIL_ADDRESS][DOMAIN_NAME] hello, we will send the shoes [DATE] [DATE] 9:12" at bounding box center [210, 402] width 260 height 64
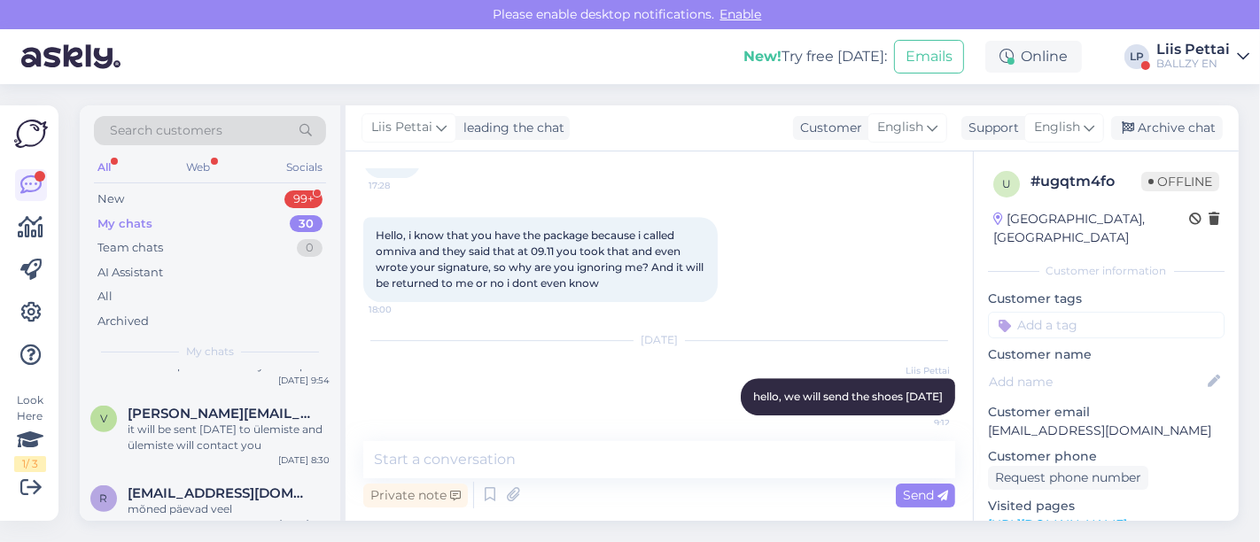
scroll to position [1102, 0]
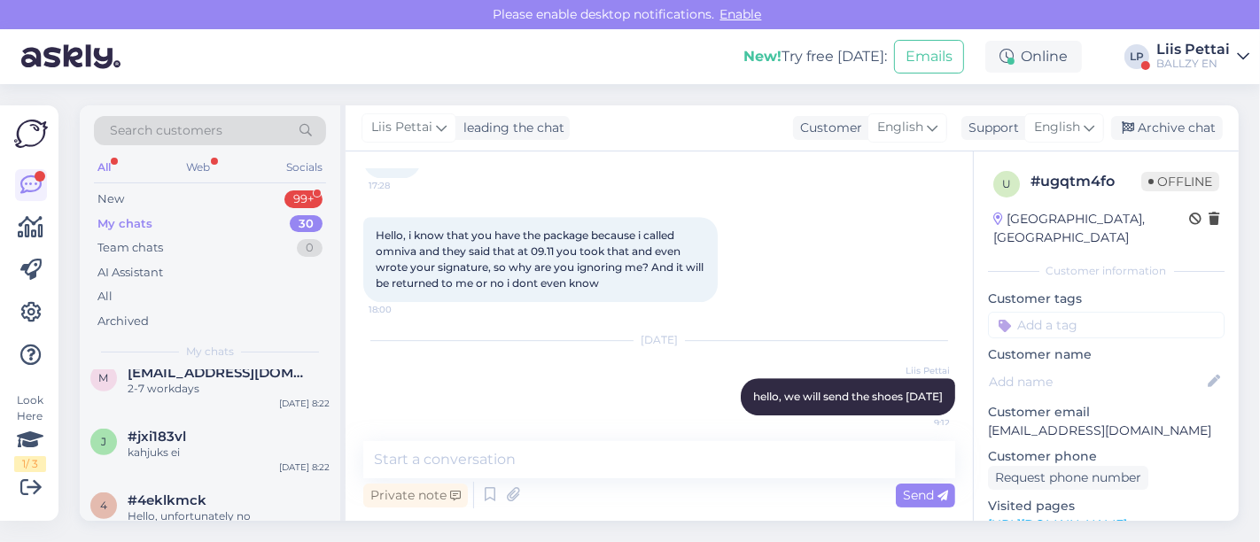
click at [1187, 55] on div "Liis Pettai" at bounding box center [1193, 50] width 74 height 14
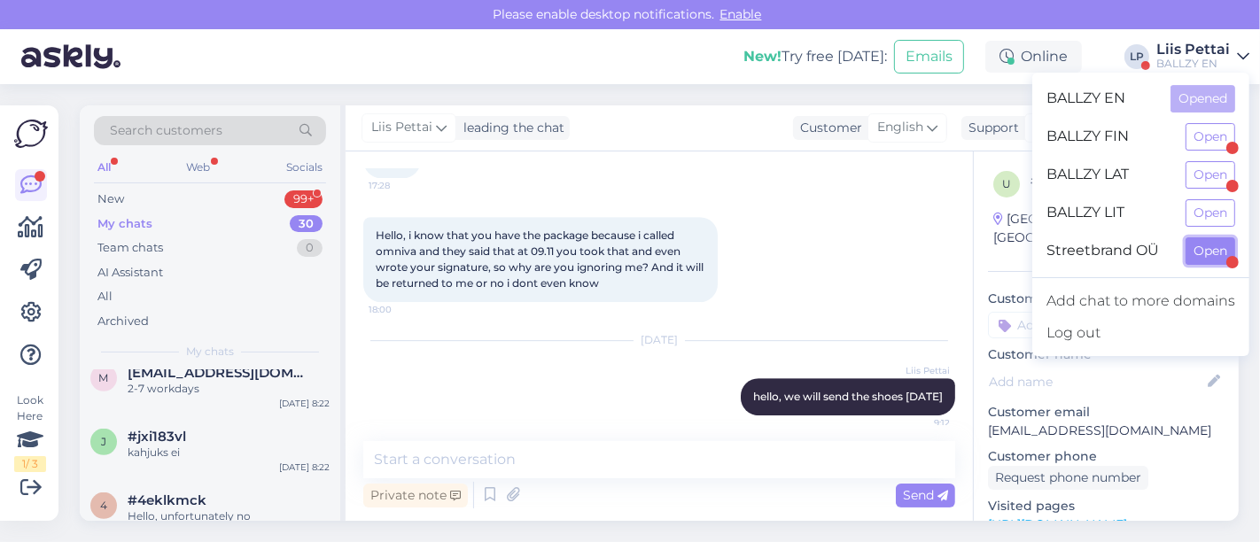
click at [1204, 244] on button "Open" at bounding box center [1210, 250] width 50 height 27
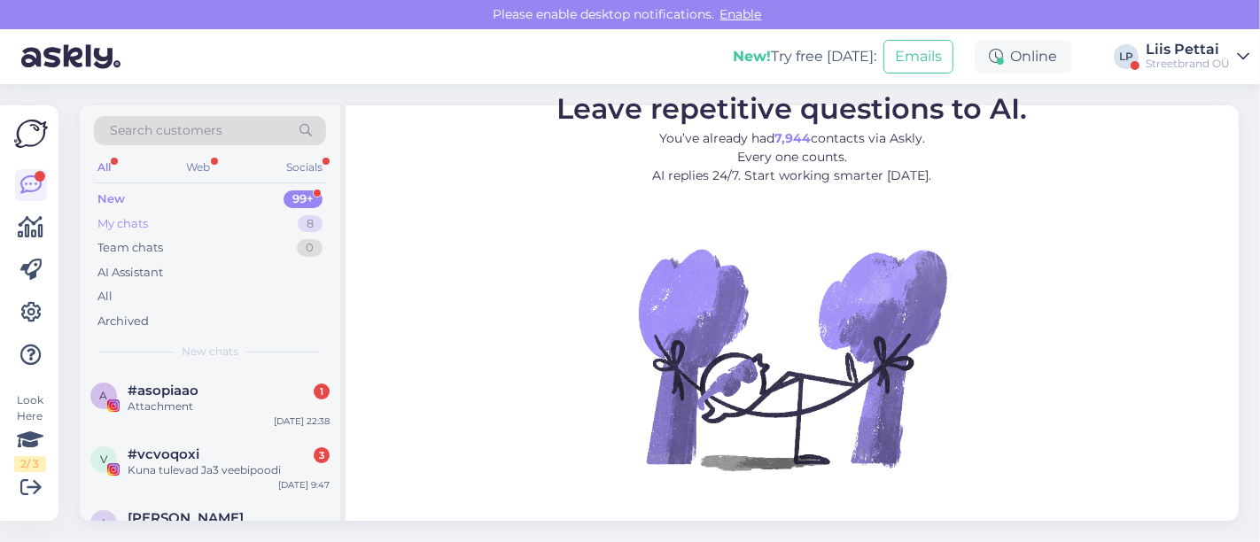
click at [171, 227] on div "My chats 8" at bounding box center [210, 224] width 232 height 25
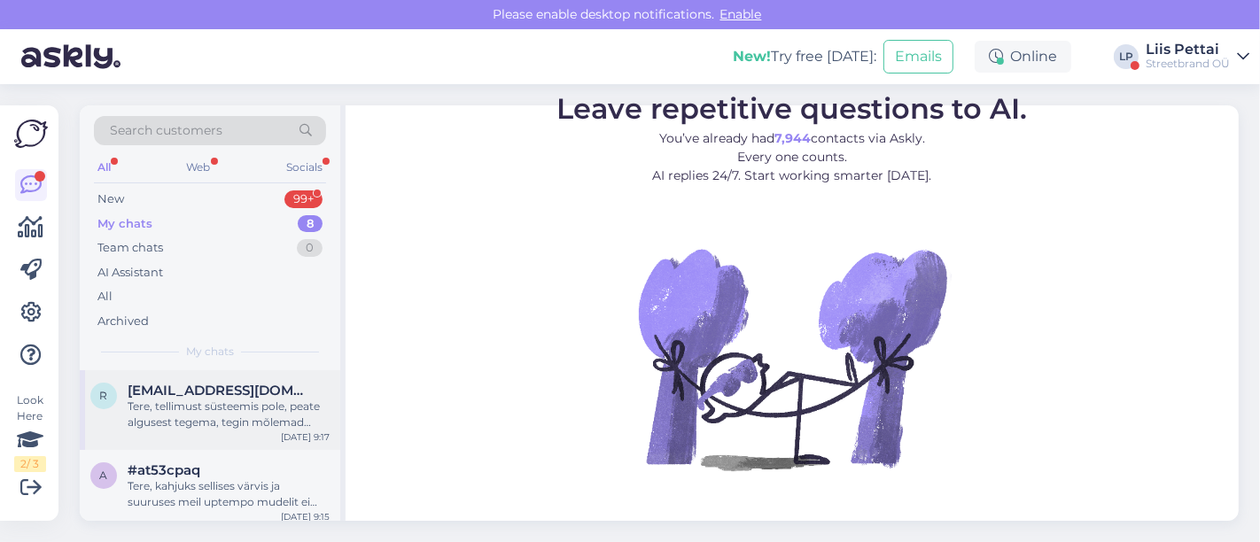
click at [187, 393] on span "[EMAIL_ADDRESS][DOMAIN_NAME]" at bounding box center [220, 391] width 184 height 16
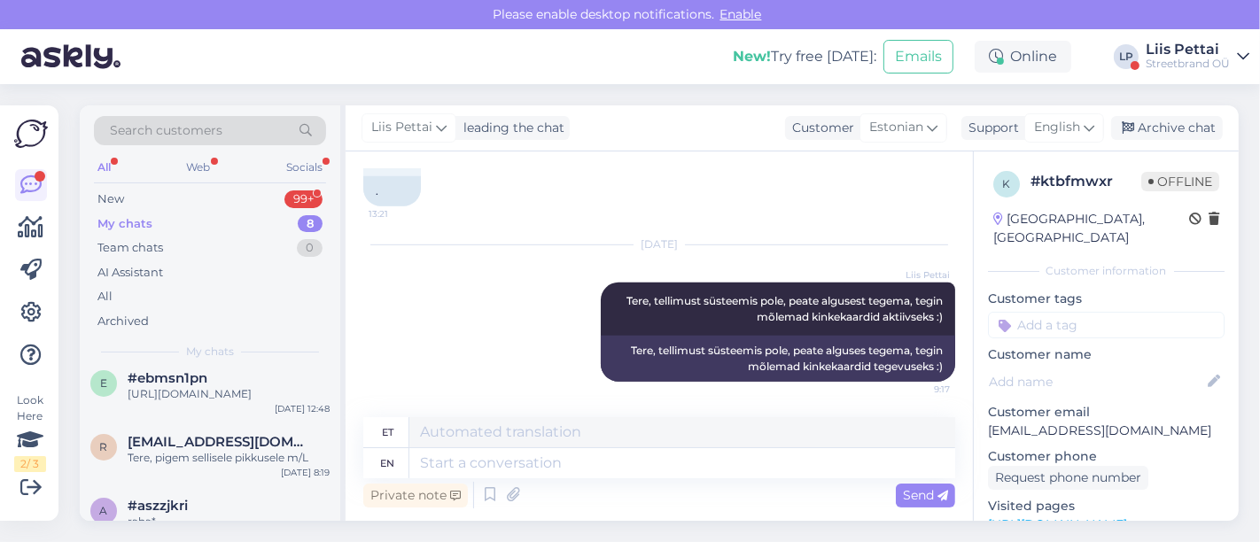
scroll to position [421, 0]
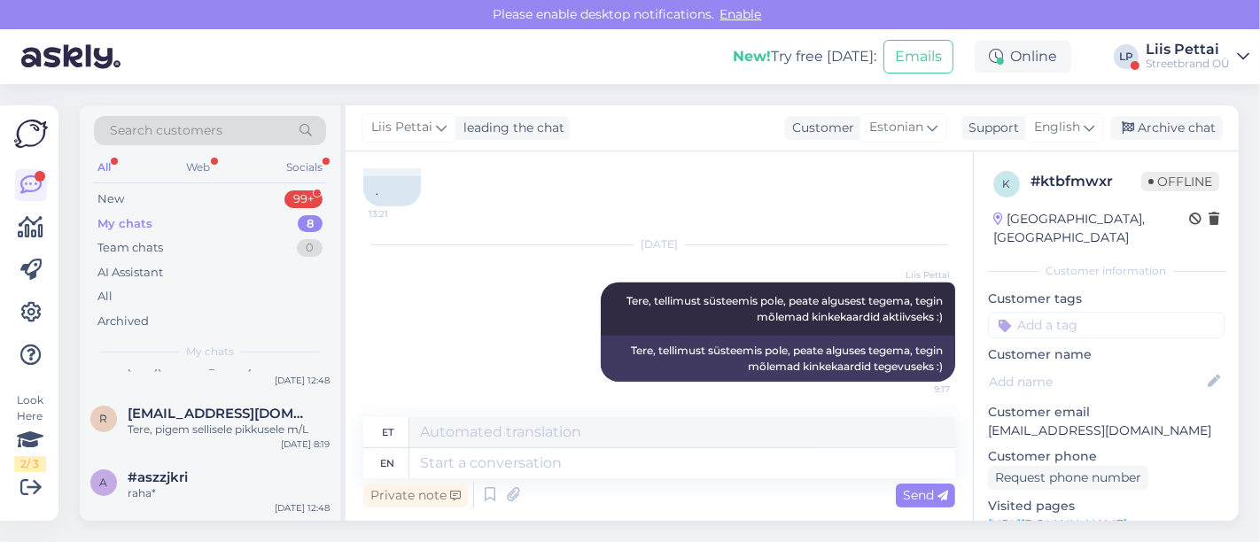
click at [1149, 61] on div "Streetbrand OÜ" at bounding box center [1187, 64] width 84 height 14
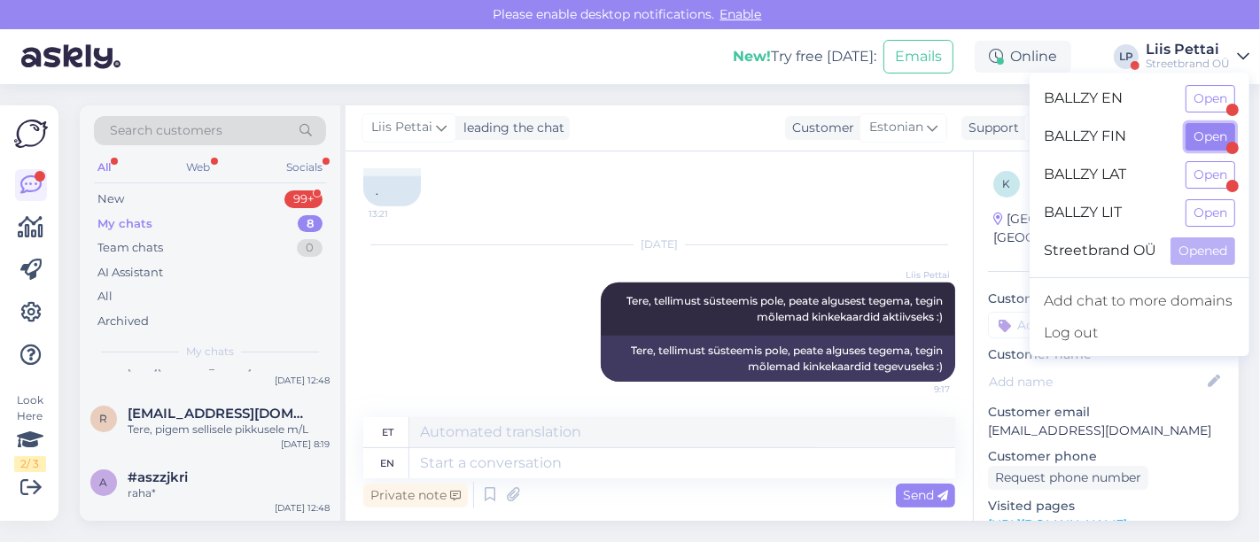
click at [1203, 130] on button "Open" at bounding box center [1210, 136] width 50 height 27
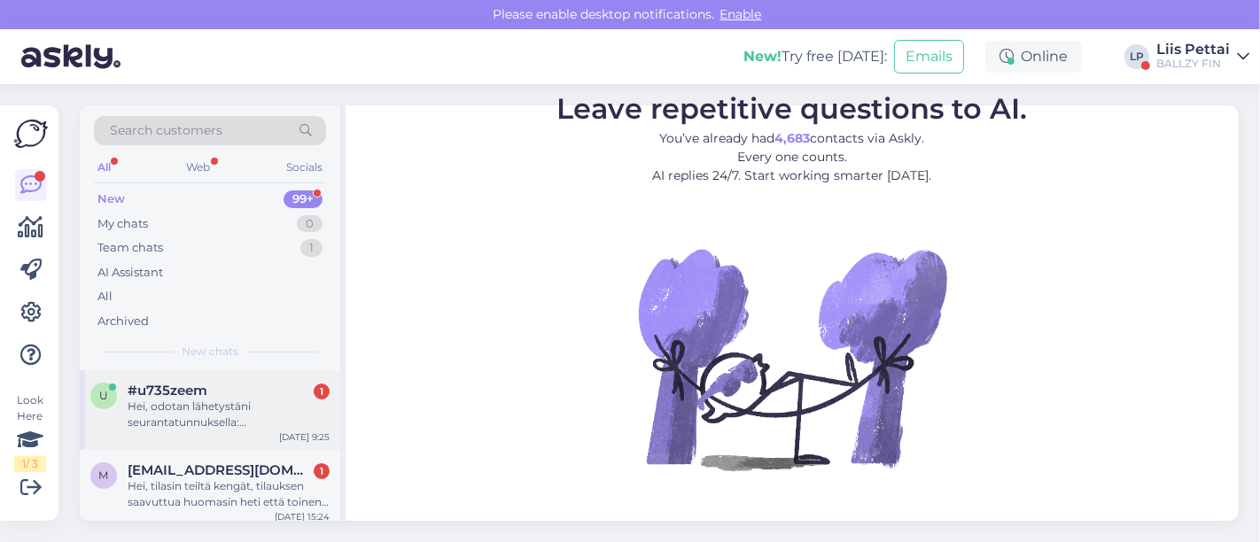
click at [225, 406] on div "Hei, odotan lähetystäni seurantatunnuksella: 00364300487184265317" at bounding box center [229, 415] width 202 height 32
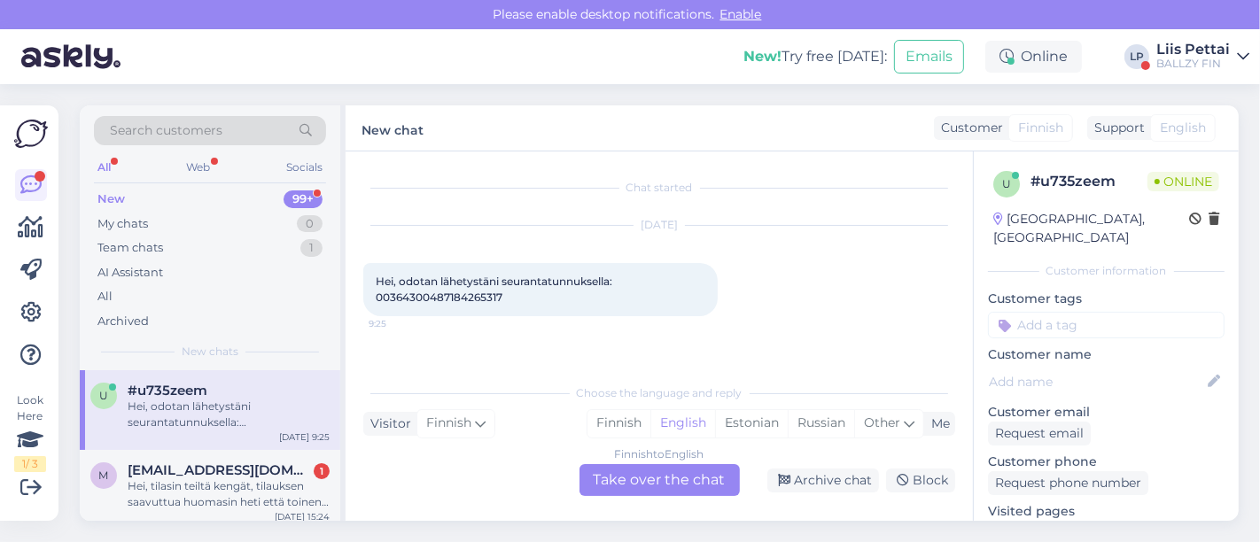
click at [624, 474] on div "Finnish to English Take over the chat" at bounding box center [659, 480] width 160 height 32
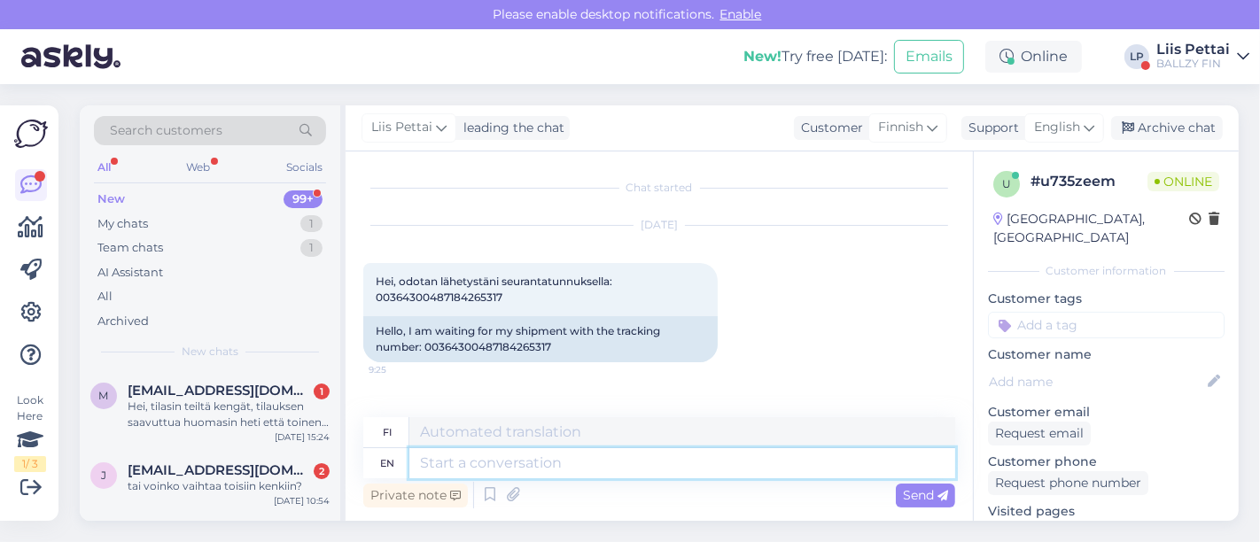
click at [617, 448] on textarea at bounding box center [682, 463] width 546 height 30
type textarea "Hello, y"
type textarea "Hei,"
type textarea "Hello, your or"
type textarea "Hei, sinun"
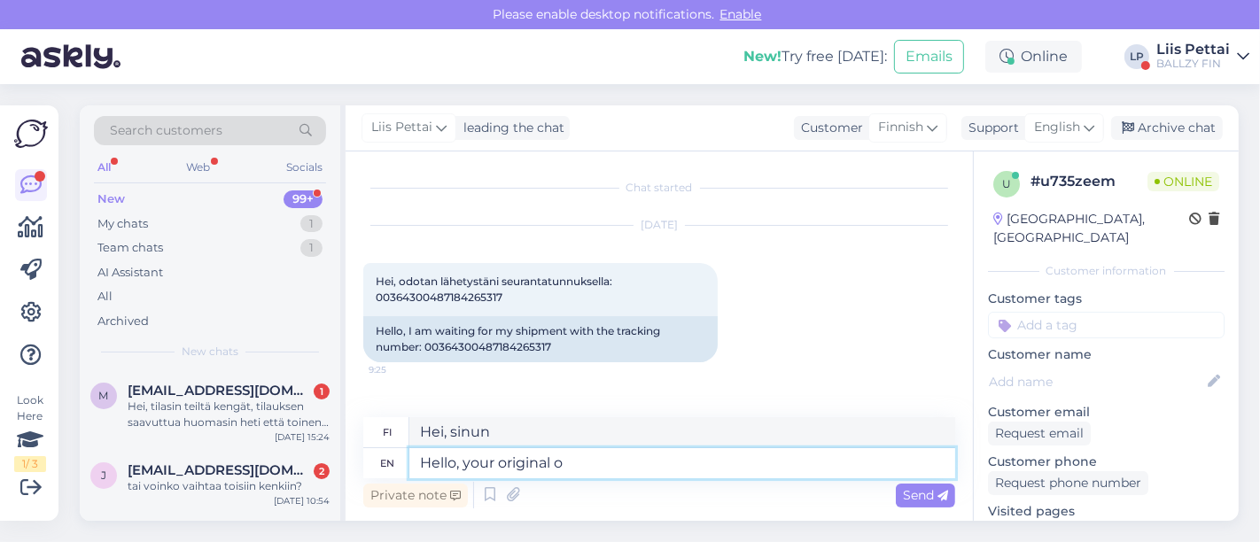
type textarea "Hello, your original or"
type textarea "Hei, alkuperäinen"
type textarea "Hello, your original order n"
type textarea "Hei, alkuperäinen tilauksesi"
type textarea "Hello, your original order number?"
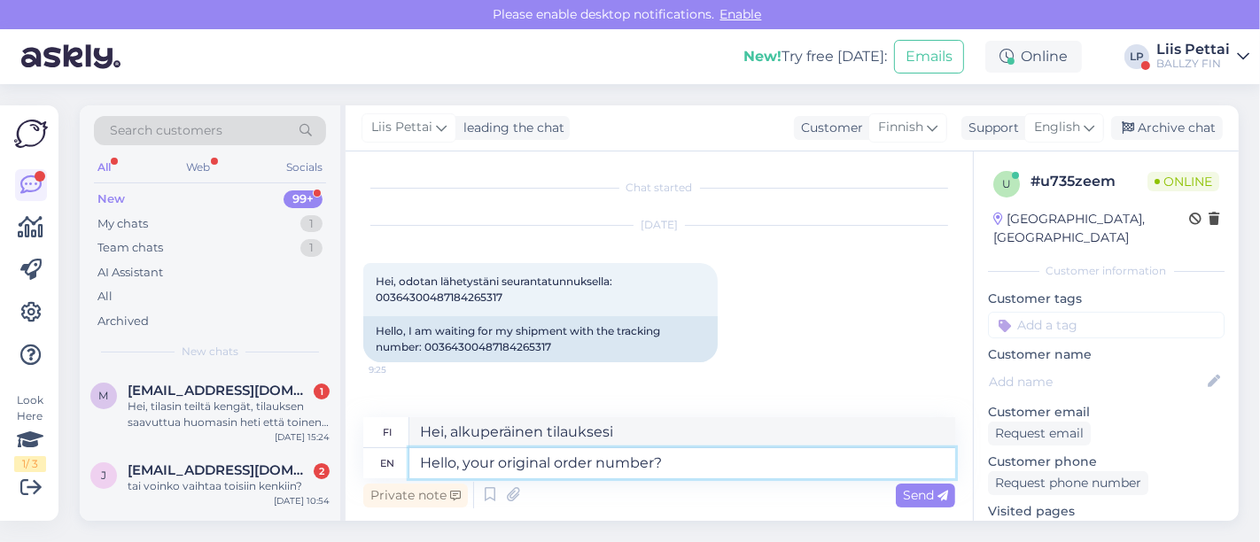
type textarea "Hei, alkuperäinen tilausnumerosi?"
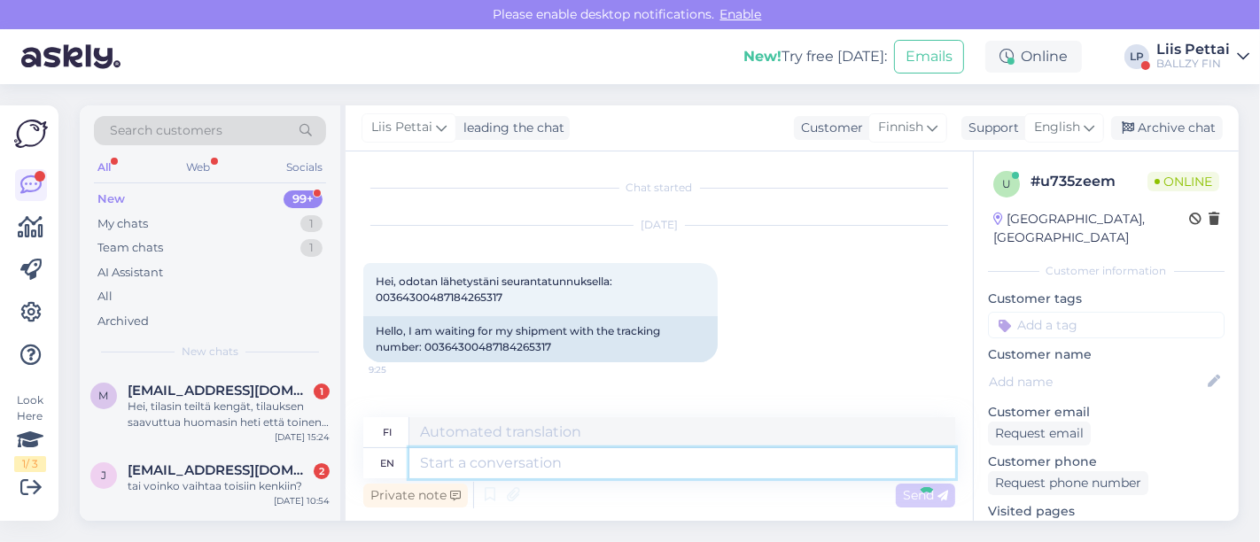
scroll to position [86, 0]
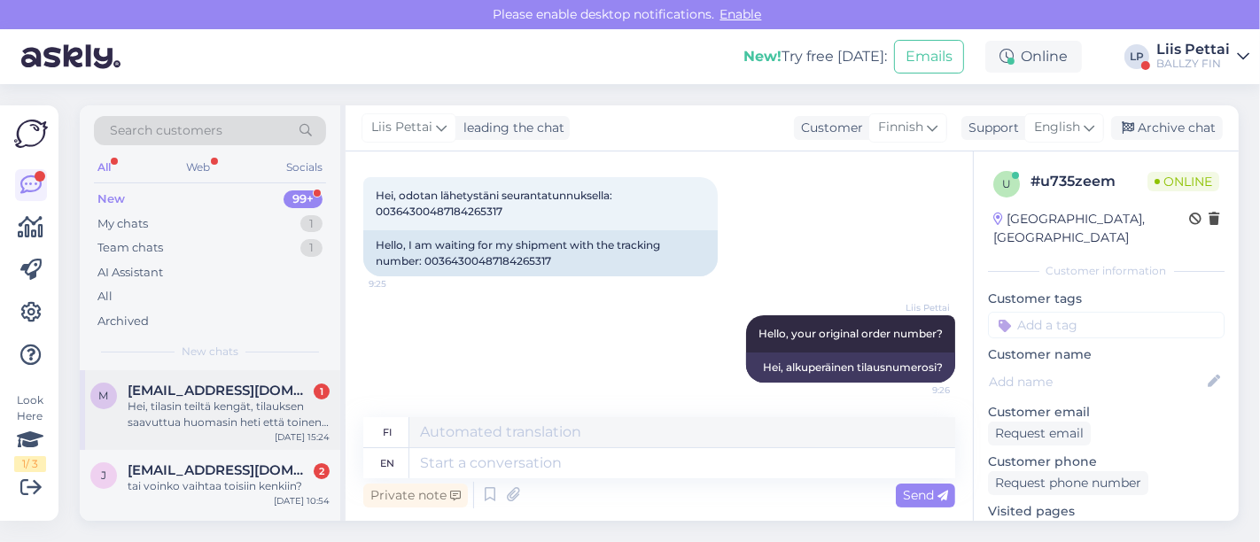
click at [156, 379] on div "m [EMAIL_ADDRESS][DOMAIN_NAME] [DATE], tilasin teiltä kengät, tilauksen saavutt…" at bounding box center [210, 410] width 260 height 80
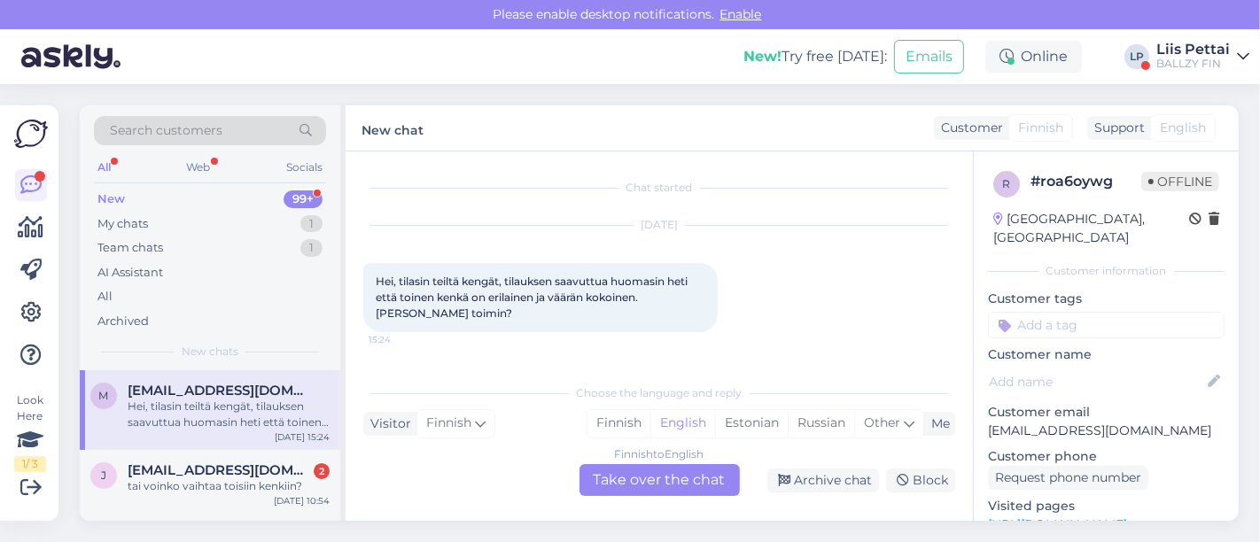
click at [655, 478] on div "Finnish to English Take over the chat" at bounding box center [659, 480] width 160 height 32
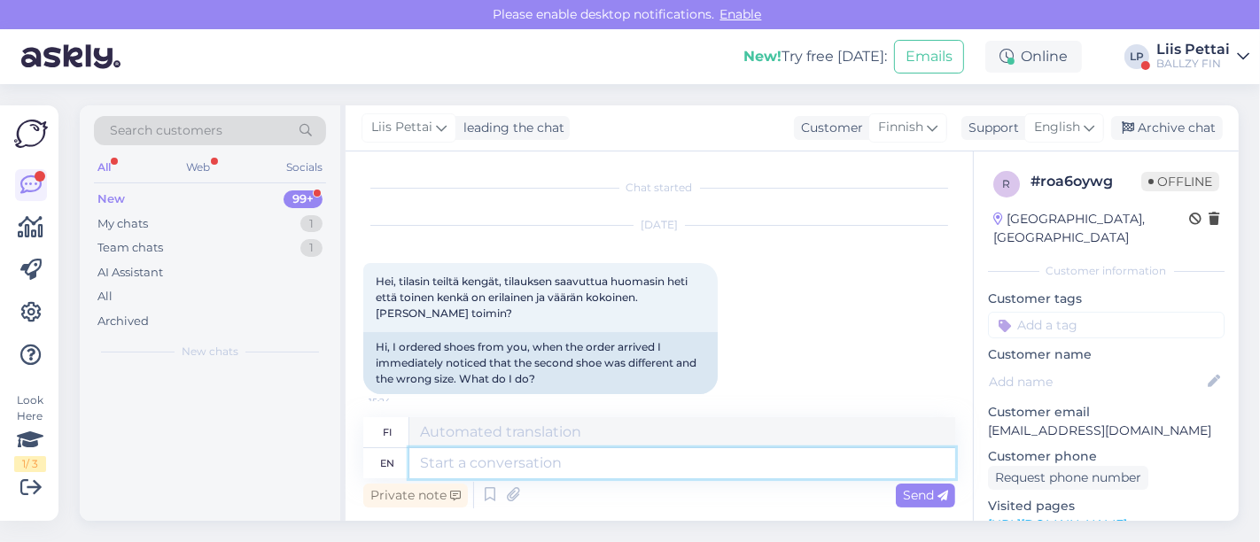
click at [633, 459] on textarea at bounding box center [682, 463] width 546 height 30
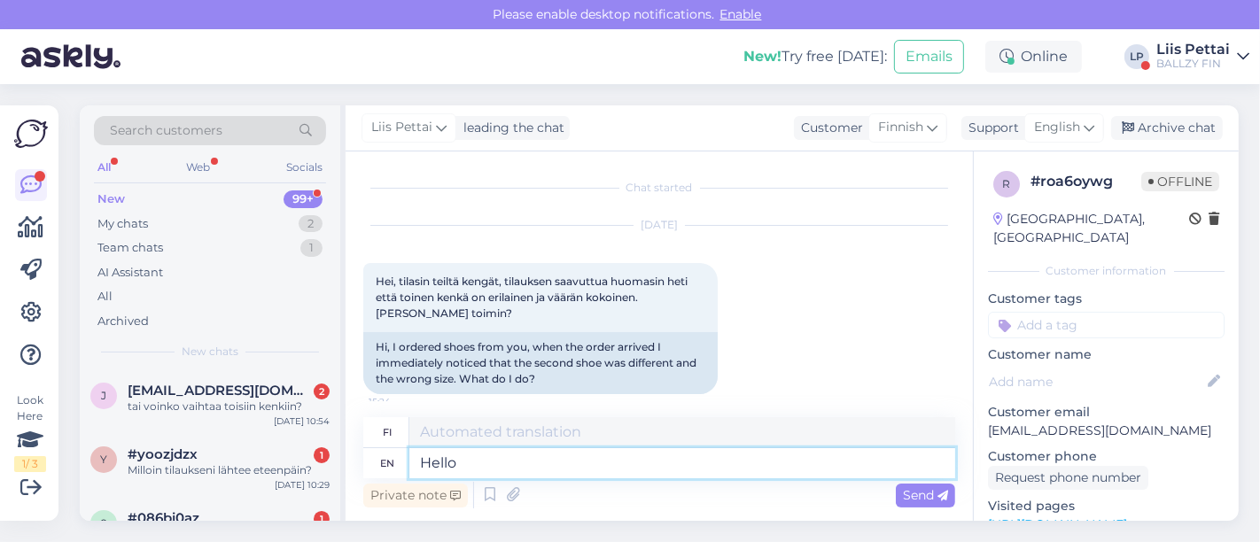
type textarea "Hello"
type textarea "Hei"
type textarea "Hello,"
type textarea "Hei,"
type textarea "Hello, we"
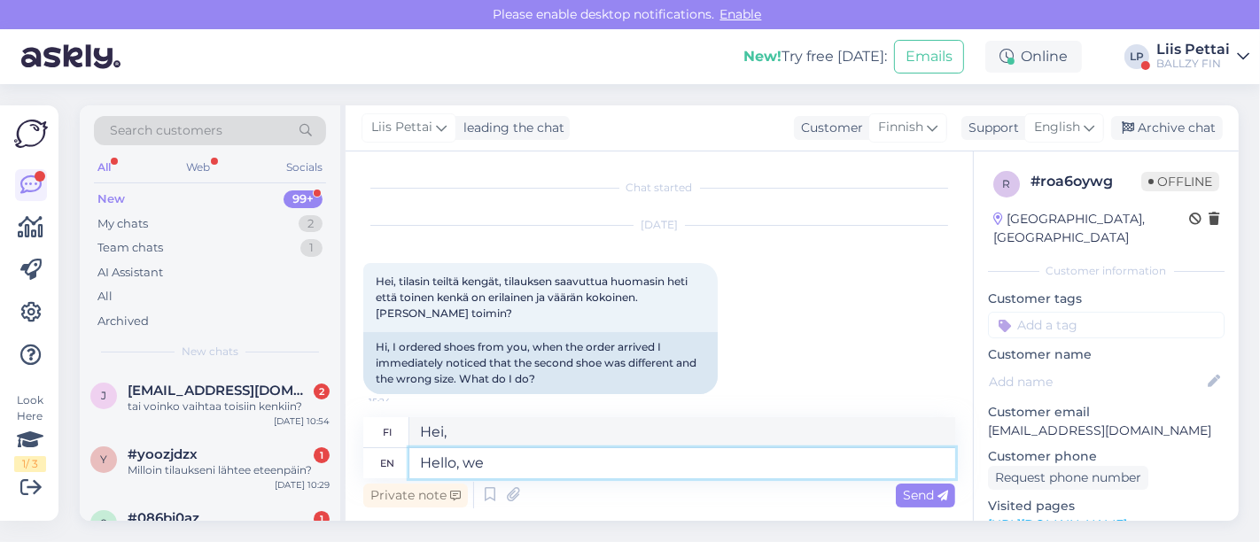
type textarea "Hei, me"
type textarea "Hello, we would r"
type textarea "Hei, me tekisimme niin"
type textarea "Hello, we would recom"
type textarea "Hei, suosittelemme"
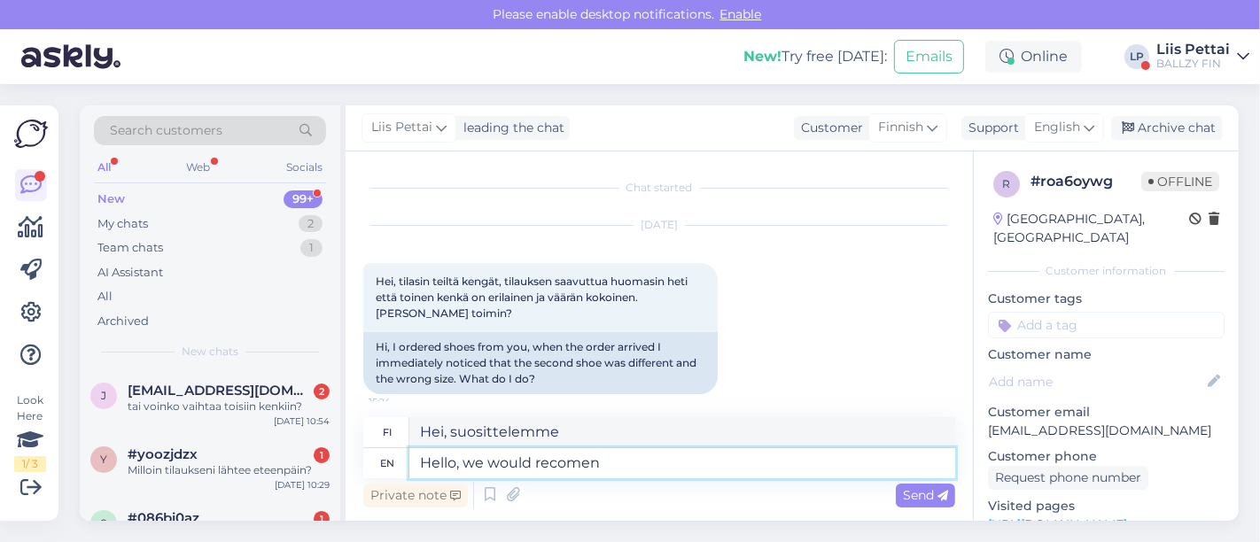
type textarea "Hello, we would recomend"
type textarea "Hei, me suosittelemme"
type textarea "Hello, we would recomm"
type textarea "Hei, suosittelemme"
type textarea "Hello, we would"
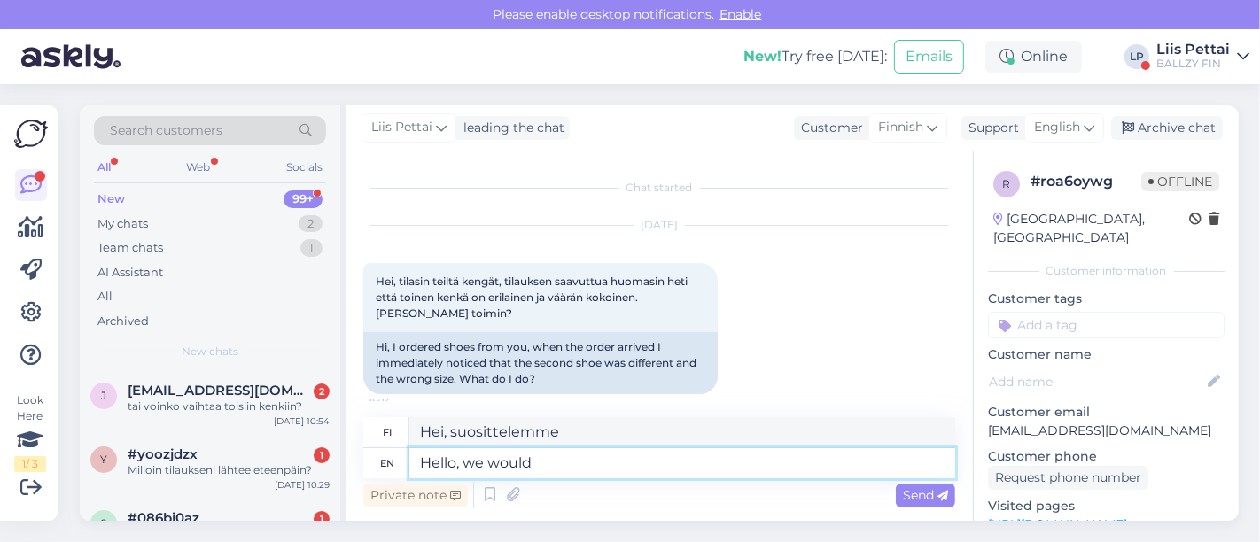
type textarea "Hei, me tekisimme niin"
type textarea "Hello, we"
type textarea "Hei, me"
type textarea "Hello, re"
type textarea "Hei,"
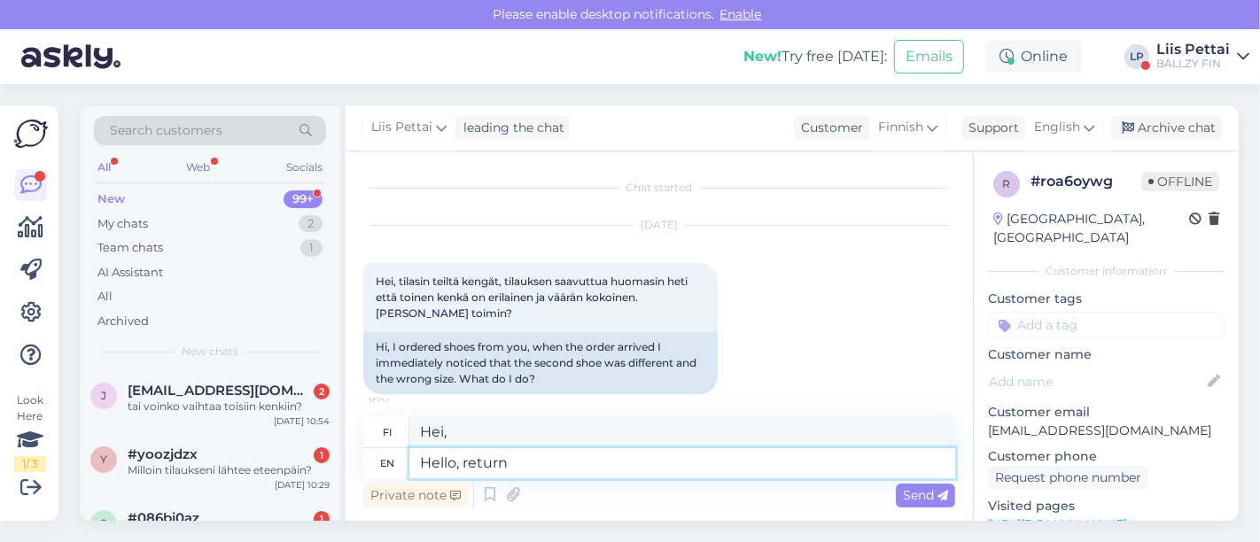
type textarea "Hello, return m"
type textarea "Hei, paluu"
type textarea "Hello, return maybe?"
type textarea "Hei, ehkä paluu?"
type textarea "Hello, return maybe? was"
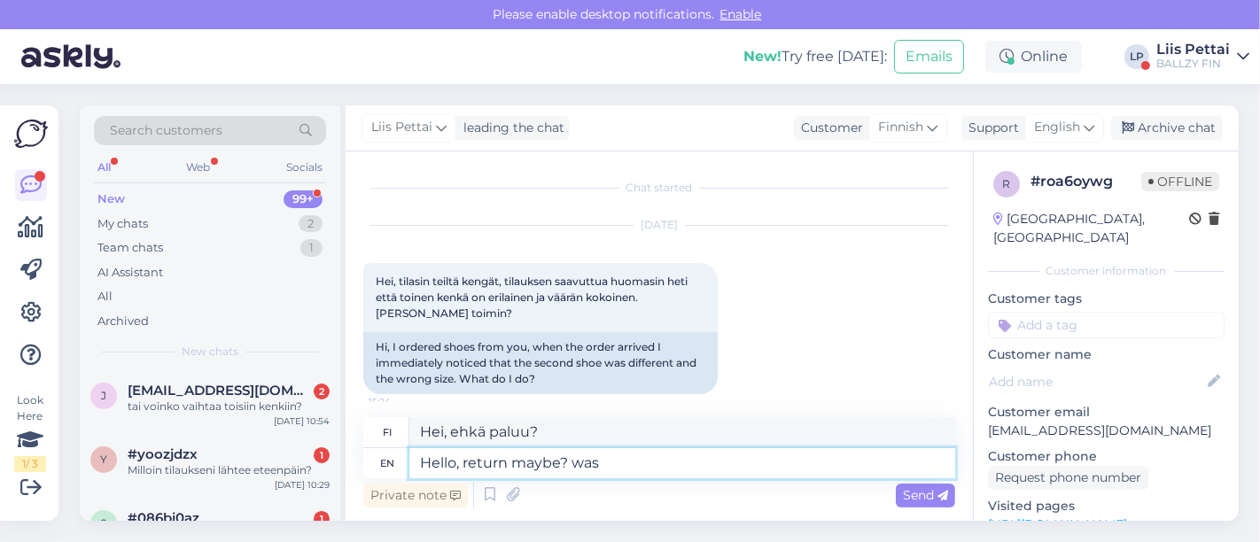
type textarea "Hei, voisitko palauttaa?"
type textarea "Hello, return maybe? was it"
type textarea "Hei, paluu kenties? Oliko se"
type textarea "Hello, return maybe? wa"
type textarea "Hei, voisitko palauttaa?"
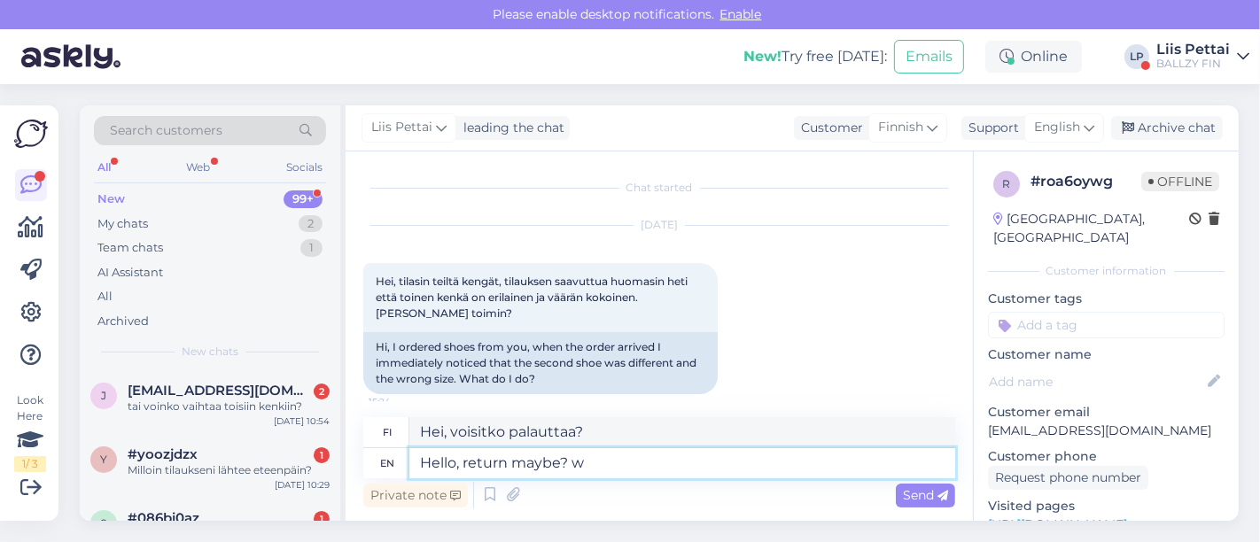
type textarea "Hello, return maybe?"
type textarea "Hei, ehkä paluu?"
type textarea "Hello, return maybe? was th"
type textarea "Hei, voisitko palauttaa?"
type textarea "Hello, return maybe? was the"
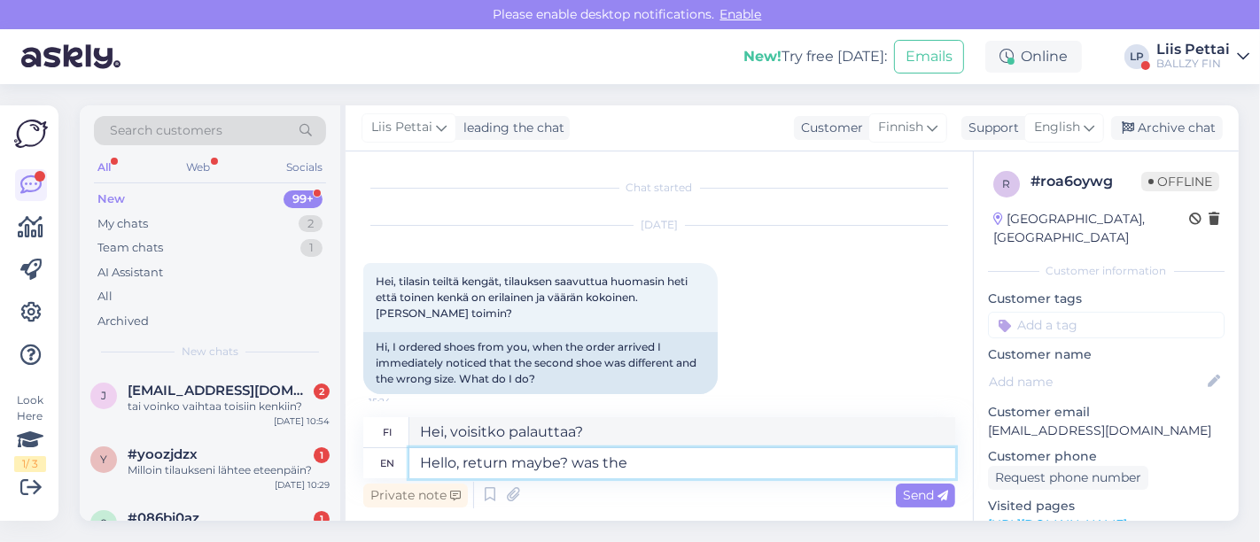
type textarea "Hei, paluu kenties? oliko"
type textarea "Hello, return maybe? wa"
type textarea "Hei, voisitko palauttaa?"
type textarea "Hello, return maybe?"
type textarea "Hei, ehkä paluu?"
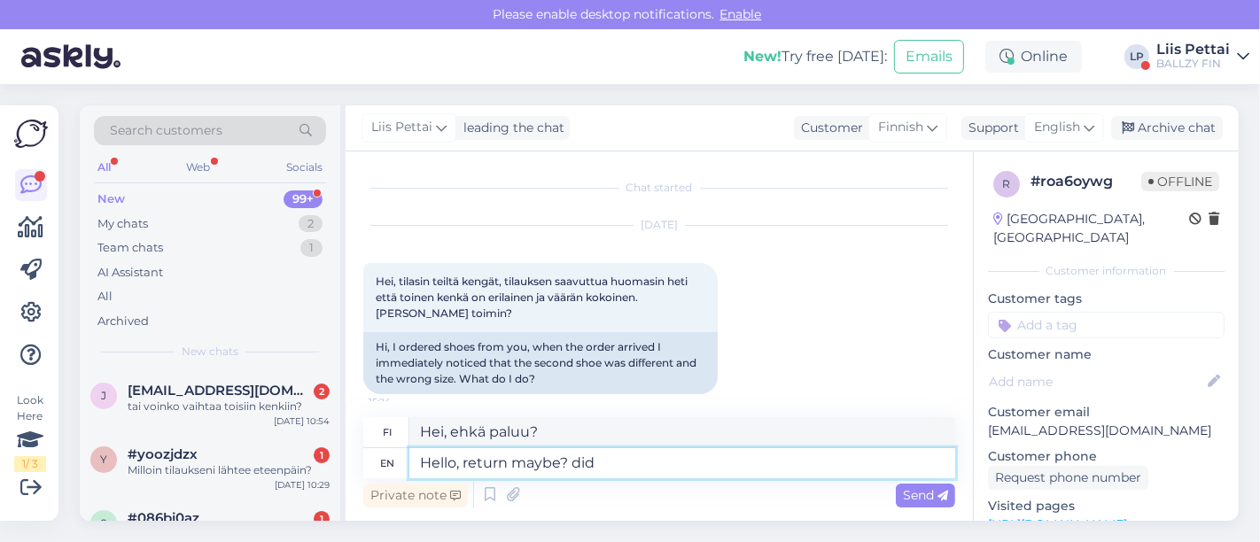
type textarea "Hello, return maybe? did y"
type textarea "Hei, voisitko palata?"
type textarea "Hello, return maybe? did you buy w"
type textarea "Hei, voisitko palauttaa? Ostitko?"
type textarea "Hello, return maybe? did you buy with"
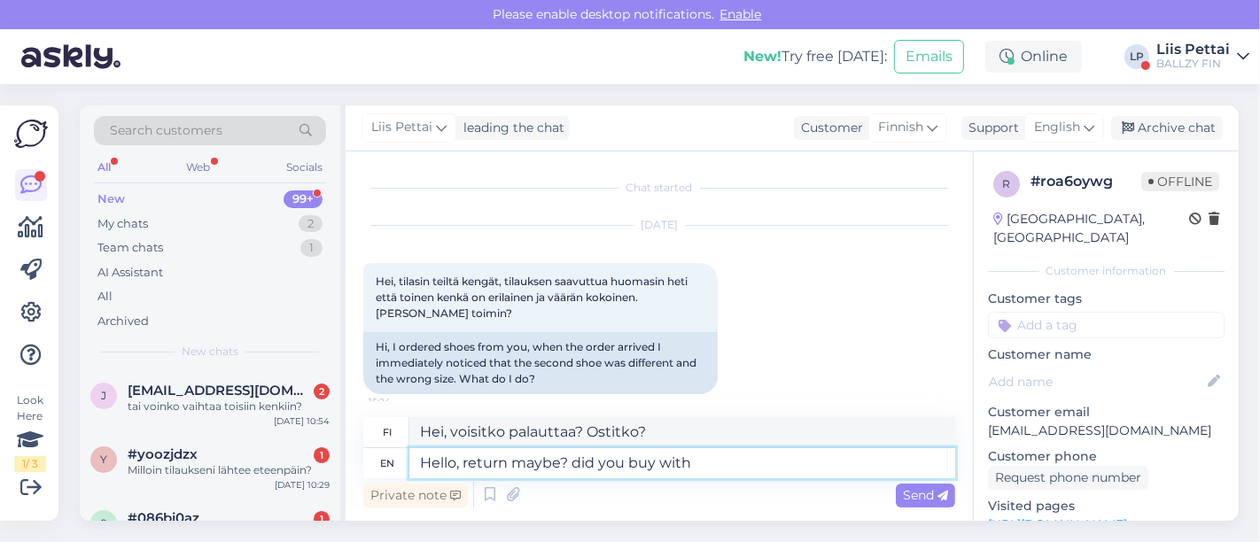
type textarea "Hei, voisitko palauttaa? Ostitko sen?"
type textarea "Hello, return maybe? did you buy with some d"
type textarea "Hei, voisitko palauttaa? Ostitko jotain"
type textarea "Hello, return maybe? did you buy with some discount?"
type textarea "Hei, voisitko palauttaa? Ostitko jotain alennusta?"
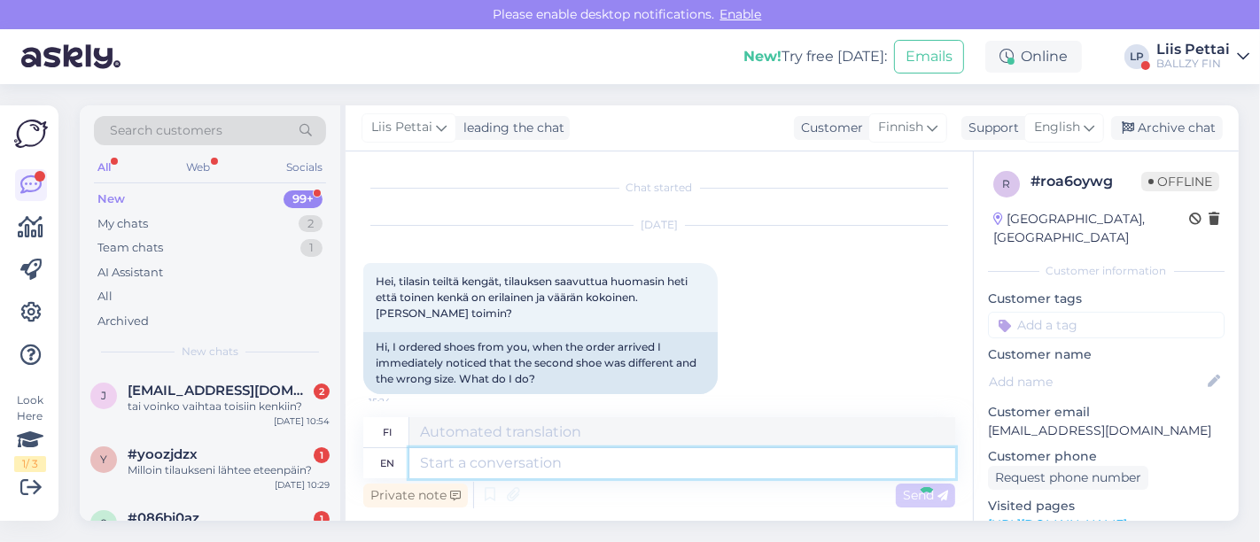
scroll to position [154, 0]
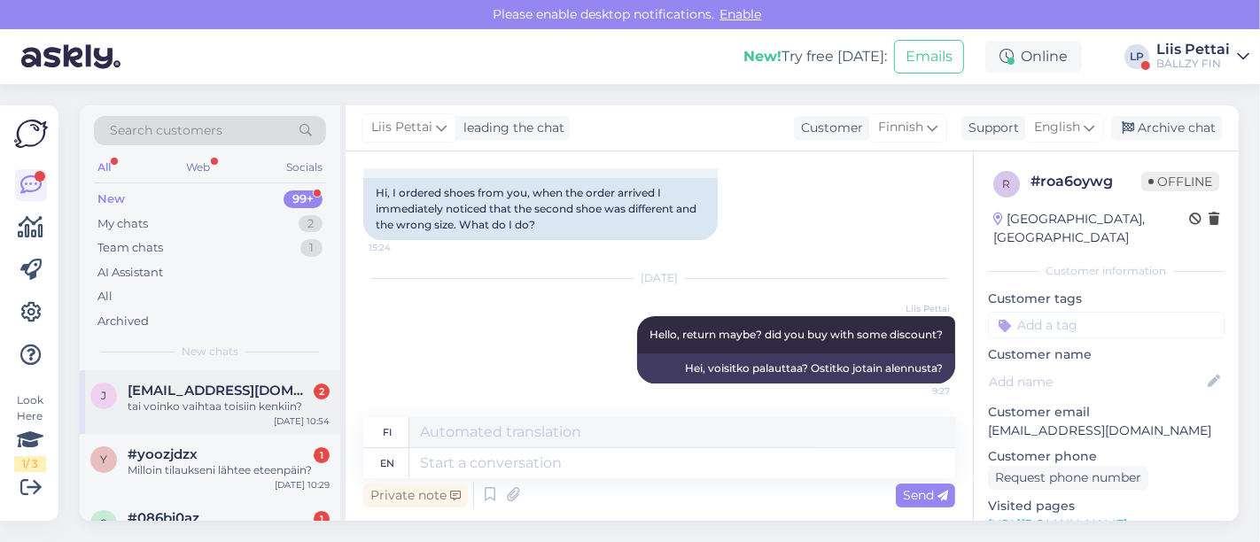
drag, startPoint x: 181, startPoint y: 408, endPoint x: 194, endPoint y: 415, distance: 14.7
click at [182, 408] on div "tai voinko vaihtaa toisiin kenkiin?" at bounding box center [229, 407] width 202 height 16
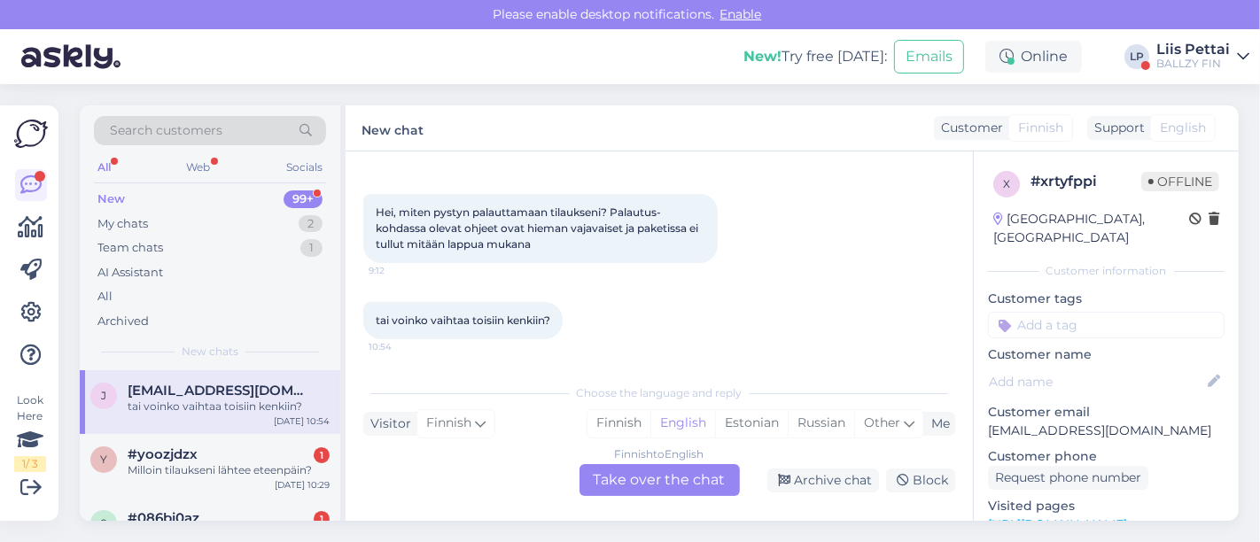
scroll to position [68, 0]
click at [667, 474] on div "Finnish to English Take over the chat" at bounding box center [659, 480] width 160 height 32
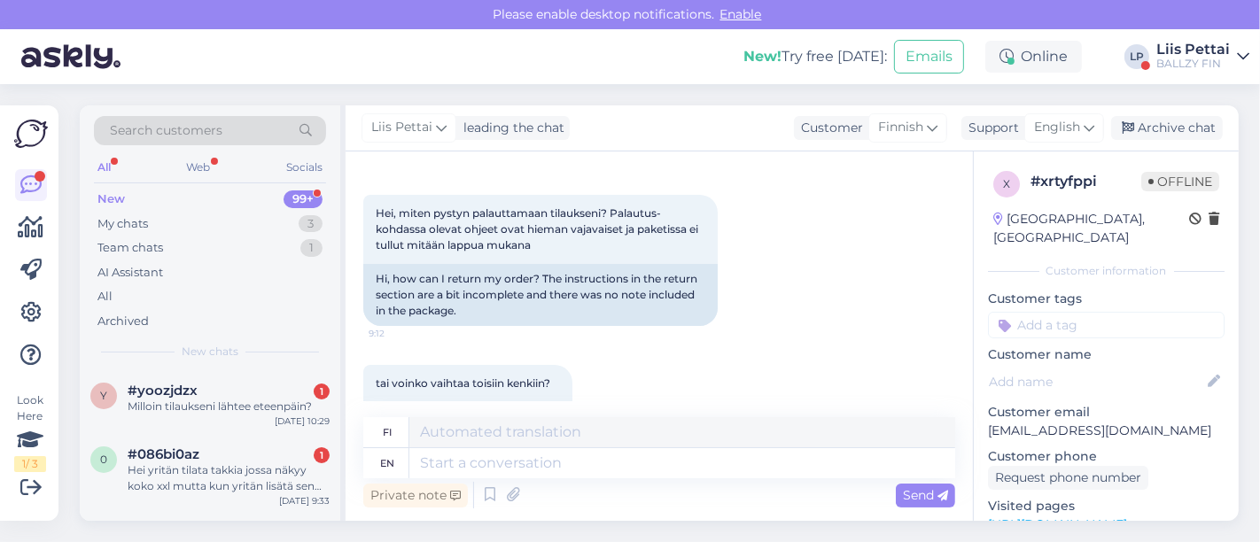
click at [624, 483] on div "Private note Send" at bounding box center [659, 495] width 592 height 34
click at [635, 469] on textarea at bounding box center [682, 463] width 546 height 30
type textarea "Hello"
type textarea "Hei"
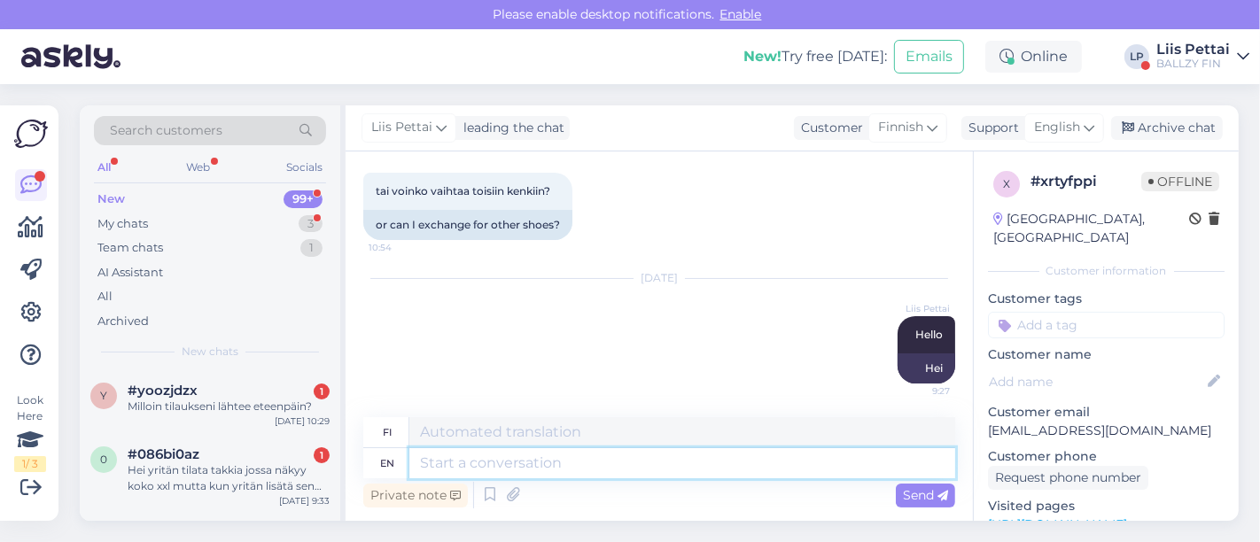
paste textarea "https://www.posti.fi/en/private/parcels-and-tracking/return-a-parcel"
type textarea "https://www.posti.fi/en/private/parcels-and-tracking/return-a-parcel"
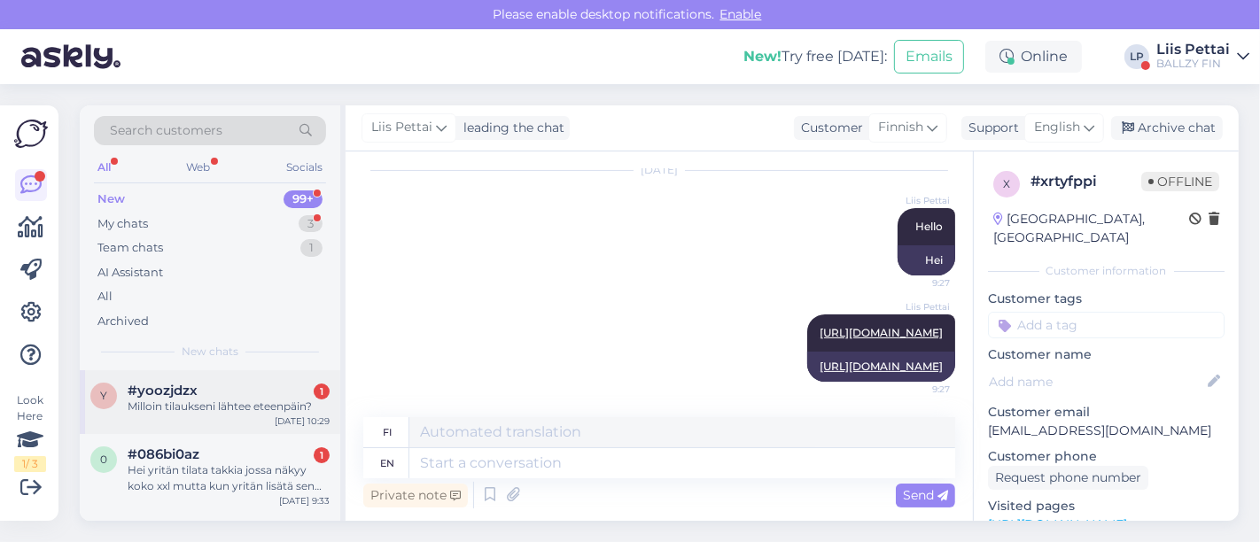
drag, startPoint x: 227, startPoint y: 407, endPoint x: 251, endPoint y: 410, distance: 24.1
click at [227, 407] on div "Milloin tilaukseni lähtee eteenpäin?" at bounding box center [229, 407] width 202 height 16
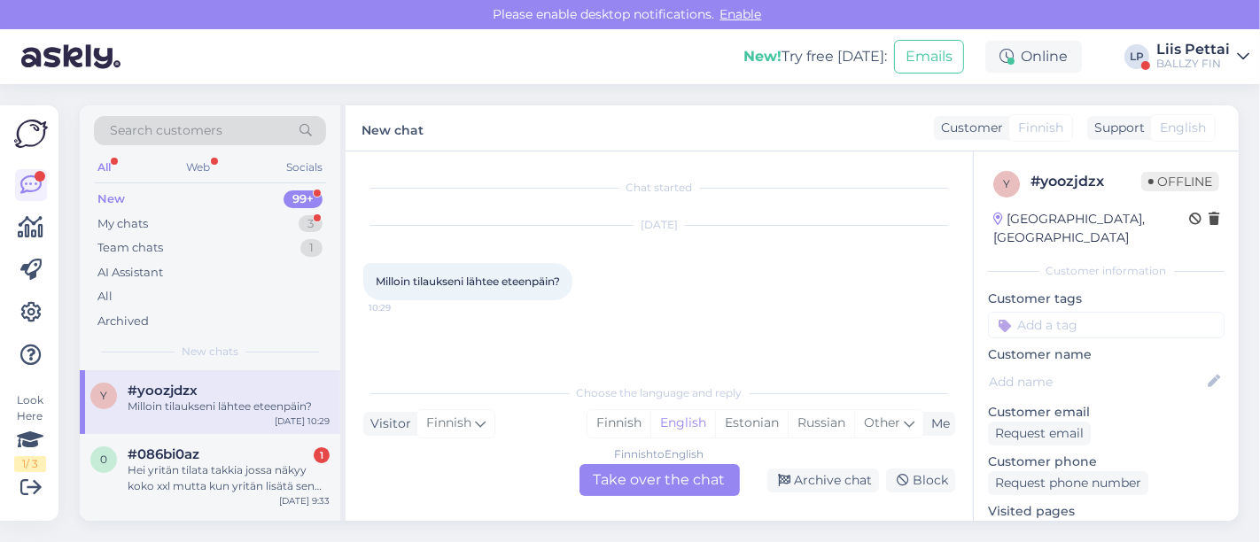
click at [686, 487] on div "Finnish to English Take over the chat" at bounding box center [659, 480] width 160 height 32
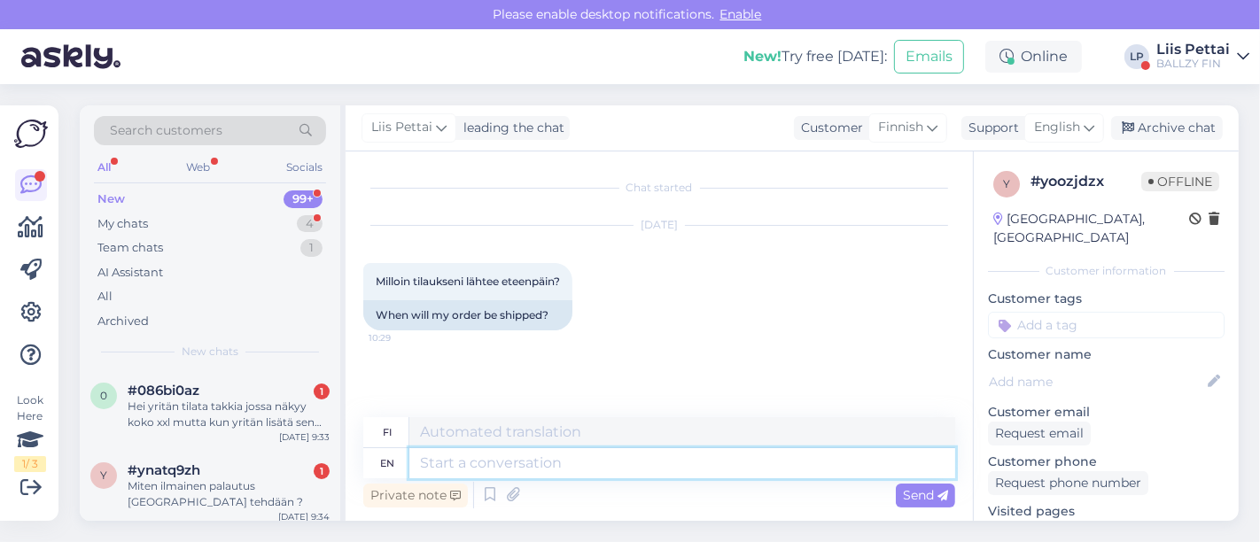
click at [668, 456] on textarea at bounding box center [682, 463] width 546 height 30
type textarea "27"
type textarea "2"
type textarea "2.7"
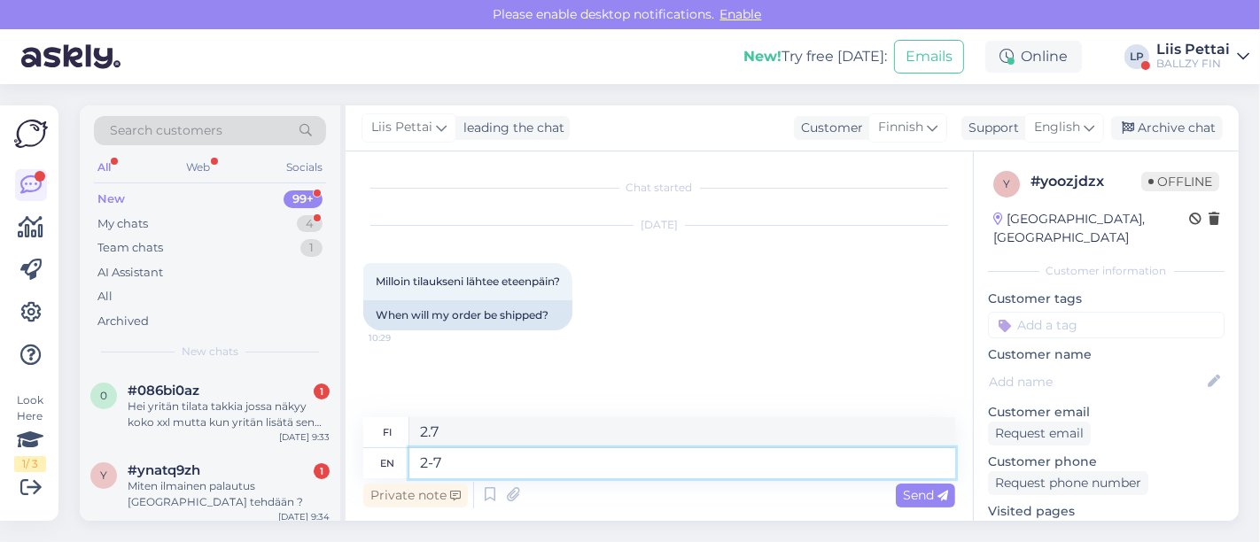
type textarea "2-7 w"
type textarea "2–7"
type textarea "2-7 wokrdays :"
type textarea "2–7 arkipäivää"
type textarea "2-7 wokrdays :)"
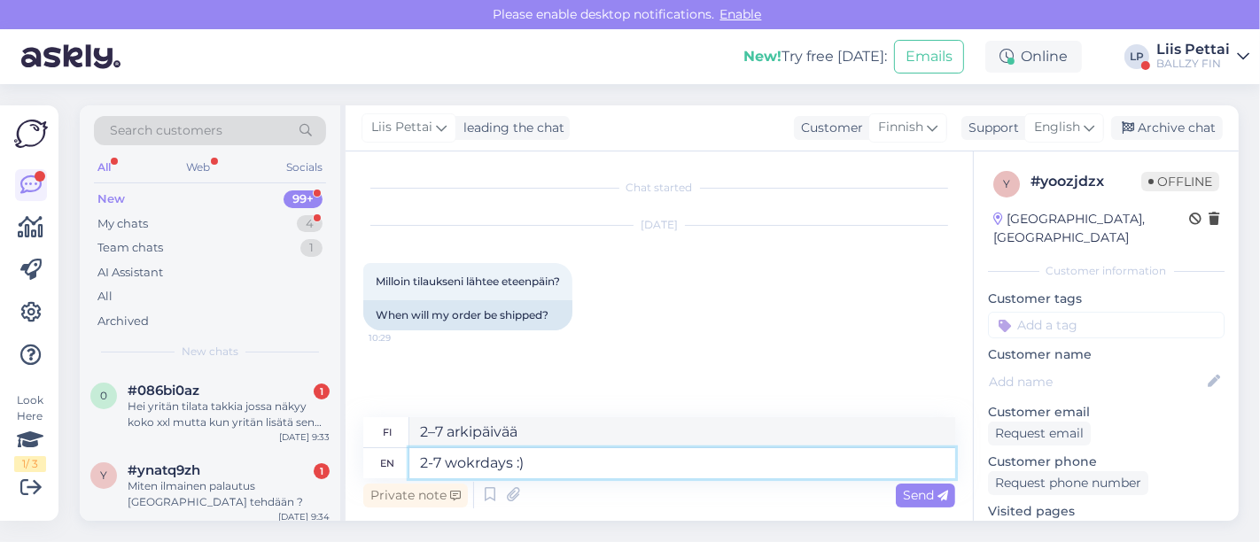
type textarea "2-7 arkipäivää :)"
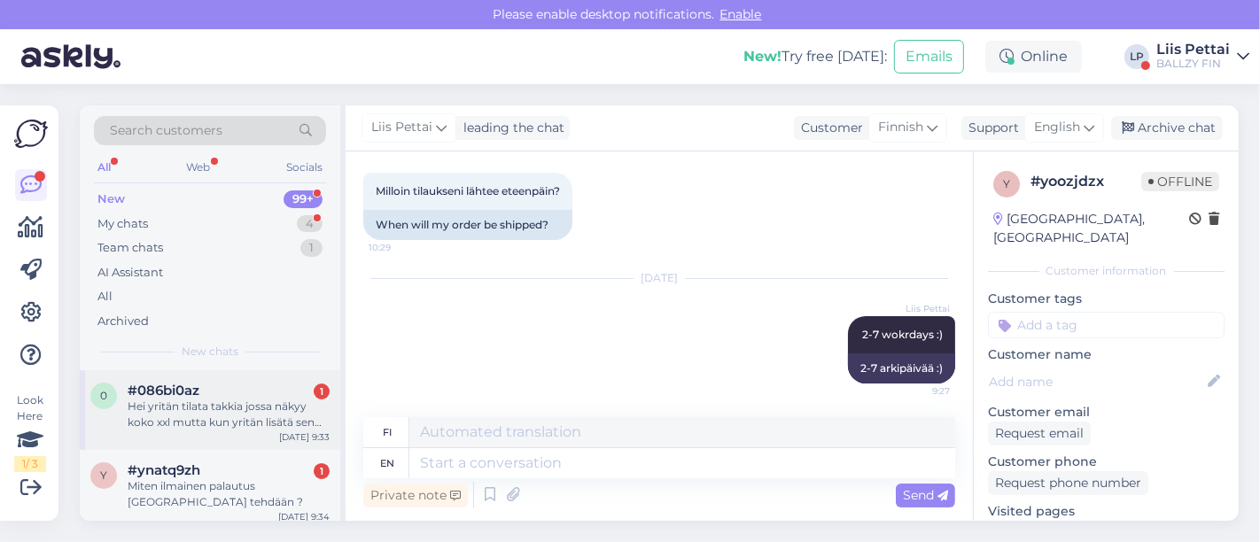
click at [213, 421] on div "Hei yritän tilata takkia jossa näkyy koko xxl mutta kun yritän lisätä sen ostos…" at bounding box center [229, 415] width 202 height 32
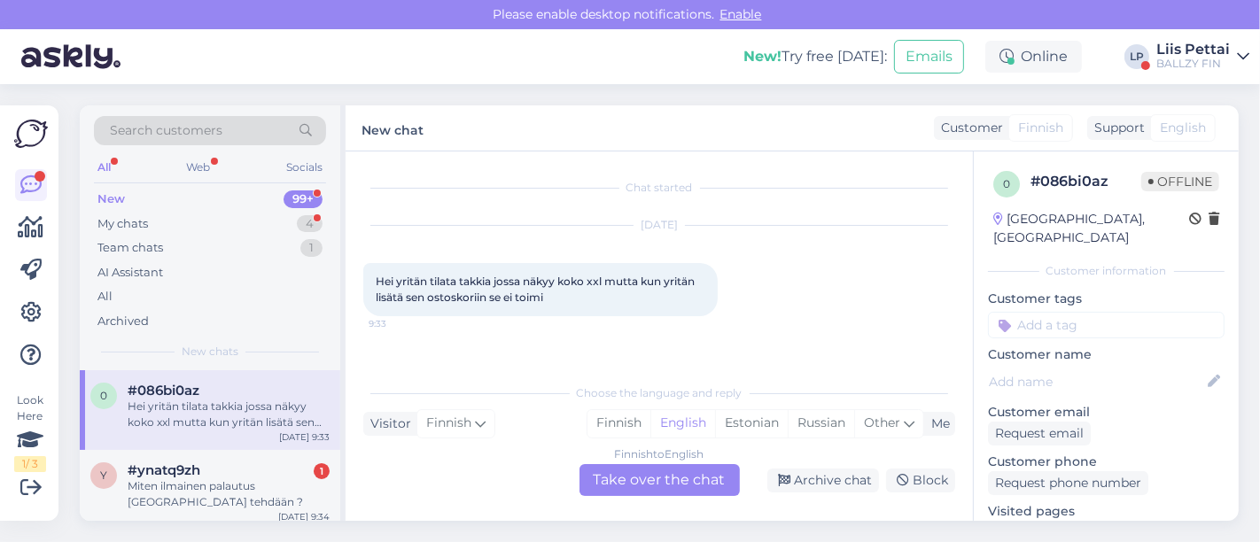
click at [680, 484] on div "Finnish to English Take over the chat" at bounding box center [659, 480] width 160 height 32
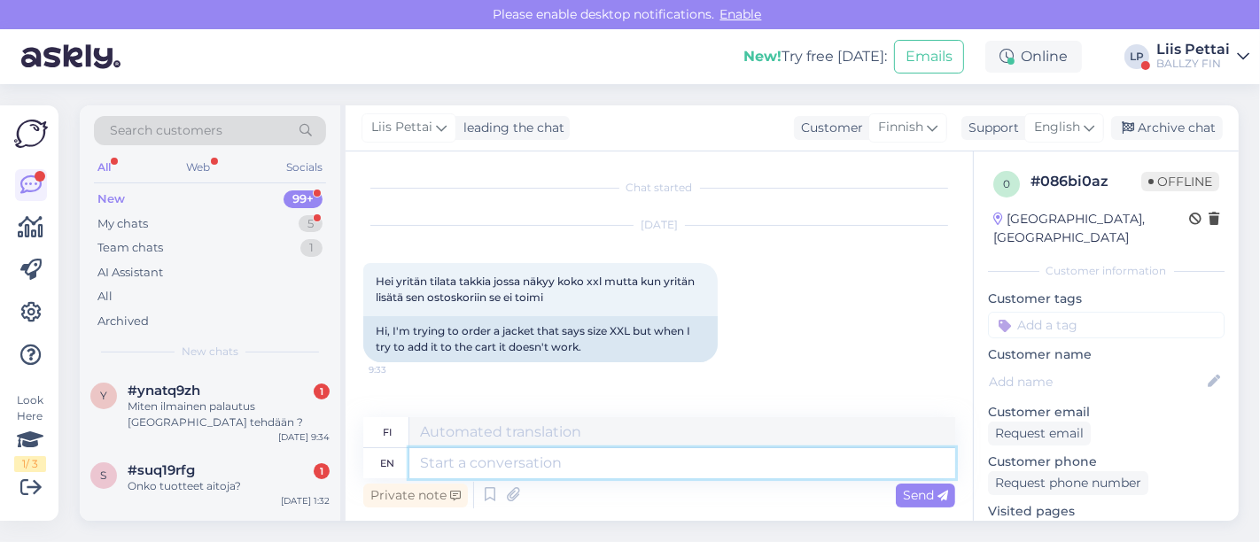
click at [647, 463] on textarea at bounding box center [682, 463] width 546 height 30
click at [1073, 522] on link "https://ballzy.eu/fi/product/men-s-nike-sportswear-air-synthetic-fill-jacket-hm…" at bounding box center [1057, 530] width 139 height 16
click at [572, 461] on textarea at bounding box center [682, 463] width 546 height 30
type textarea "you me"
type textarea "sinä"
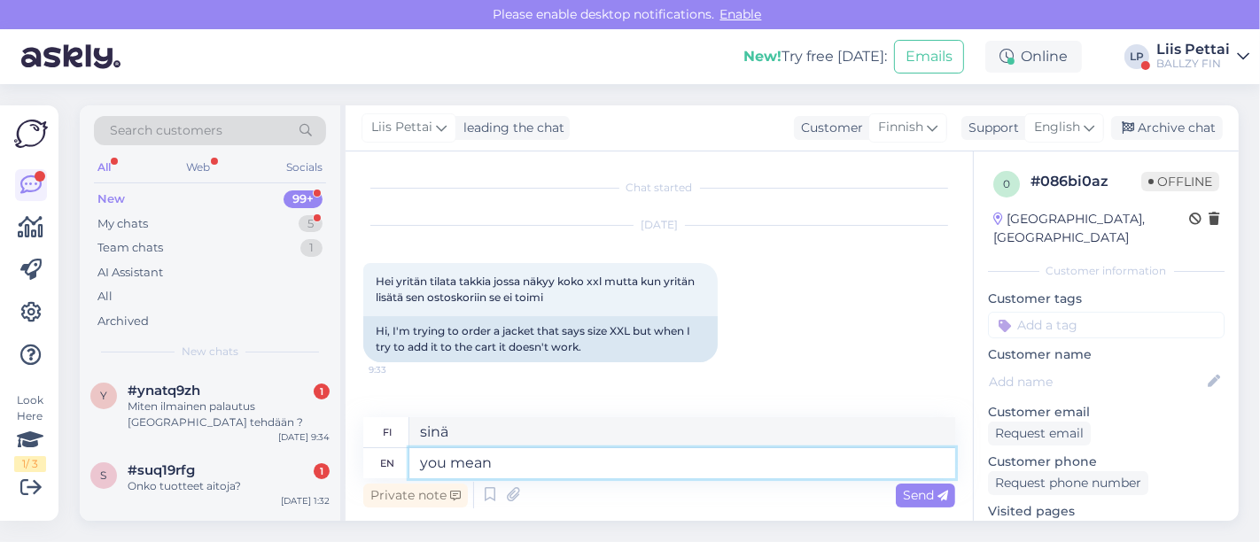
type textarea "you mean"
type textarea "tarkoitatko"
type textarea "you mean 2xl?"
type textarea "Tarkoitatko kokoa 2xl?"
click at [609, 466] on textarea "you mean 2xl? it" at bounding box center [682, 463] width 546 height 30
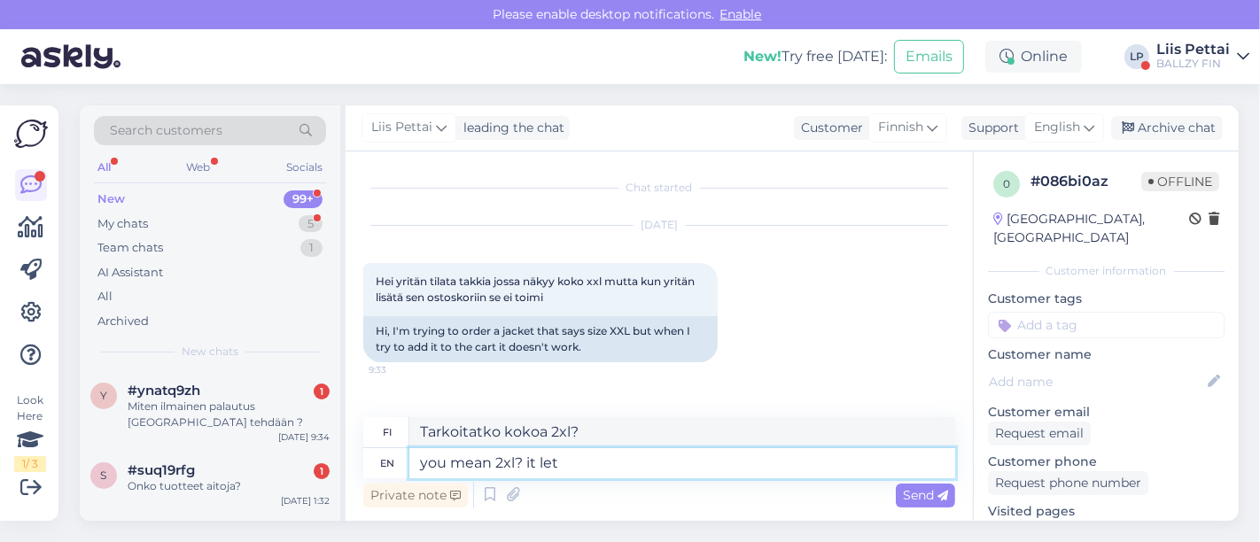
type textarea "you mean 2xl? it let m"
type textarea "Tarkoitatko 2xl? Se antaa periksi"
type textarea "you mean 2xl? it let me p"
type textarea "Tarkoitatko 2xl? Anna minun"
type textarea "you mean 2xl? it let me put it"
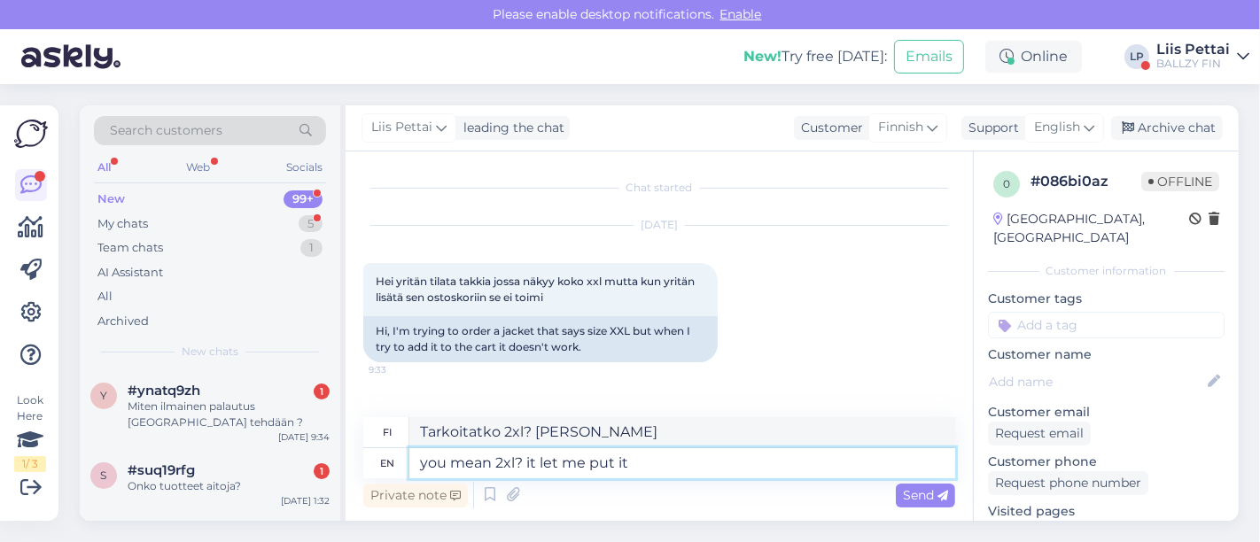
type textarea "Tarkoitatko 2xl? Anna kun laitan"
type textarea "you mean 2xl? it let me put it in"
type textarea "Tarkoitatko 2xl? Anna minun laittaa se sisään"
type textarea "you mean 2xl? it let me put it in the cart- try"
type textarea "Tarkoitatko 2xl? Laitan sen ostoskoriin-"
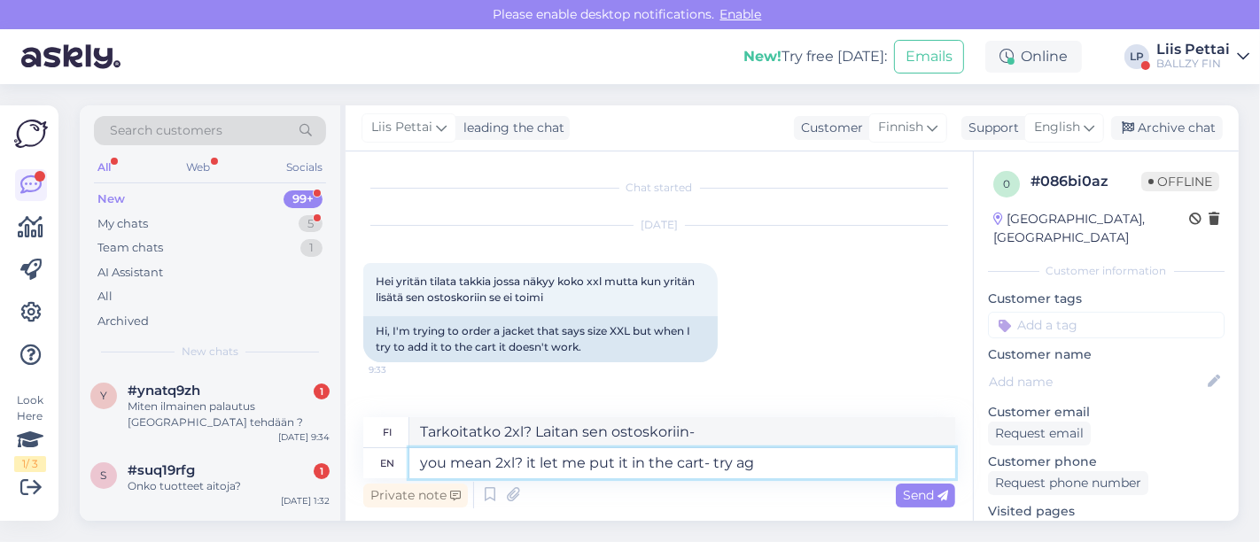
type textarea "you mean 2xl? it let me put it in the cart- try aga"
type textarea "Tarkoitatko 2xl? Anna minun laittaa se ostoskoriin - kokeile"
type textarea "you mean 2xl? it let me put it in the cart- try again"
type textarea "Tarkoitatko 2xl? Laitan sen ostoskoriin - yritä uudelleen"
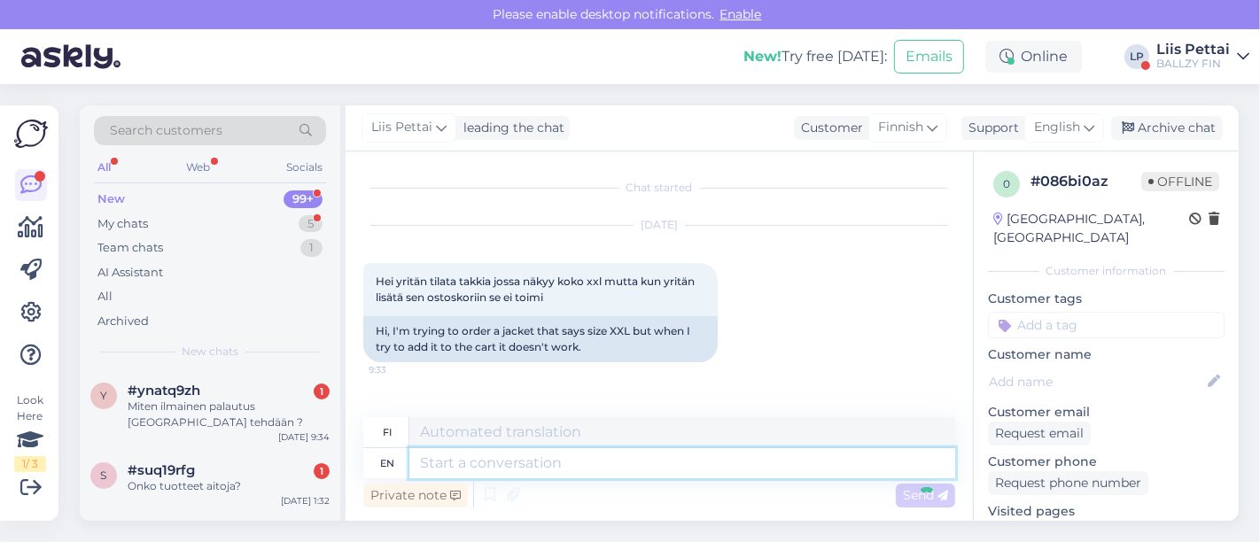
scroll to position [122, 0]
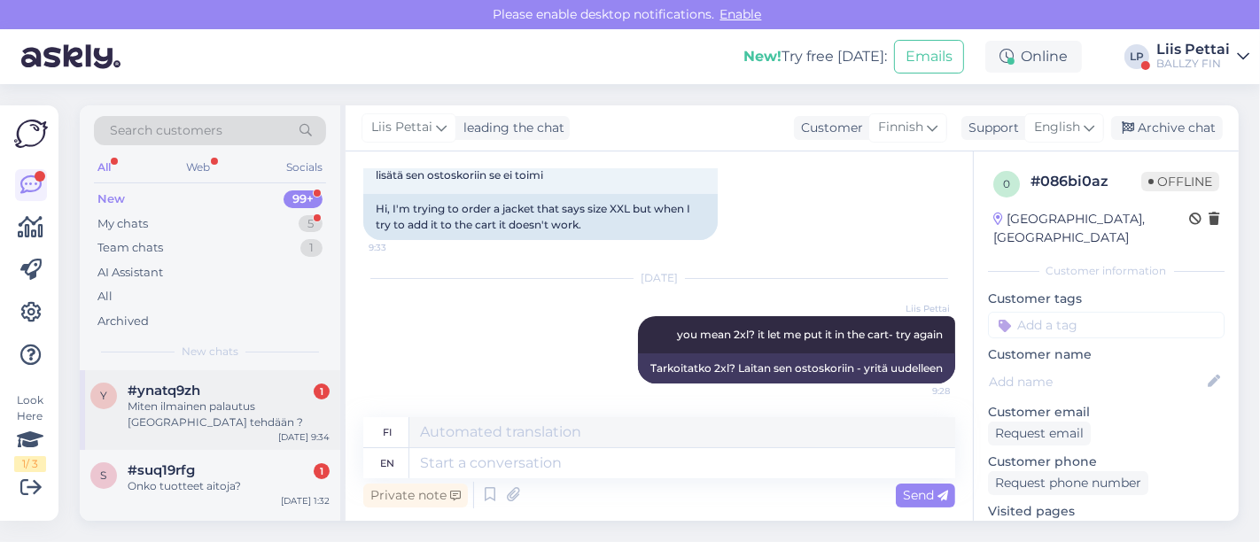
click at [210, 409] on div "Miten ilmainen palautus Suomesta tehdään ?" at bounding box center [229, 415] width 202 height 32
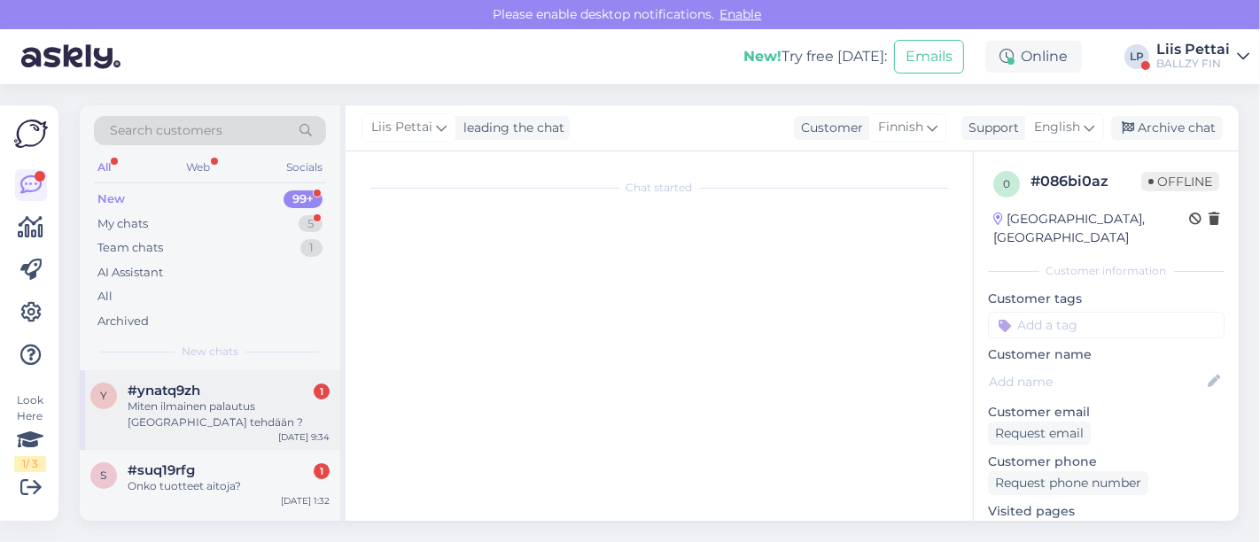
scroll to position [0, 0]
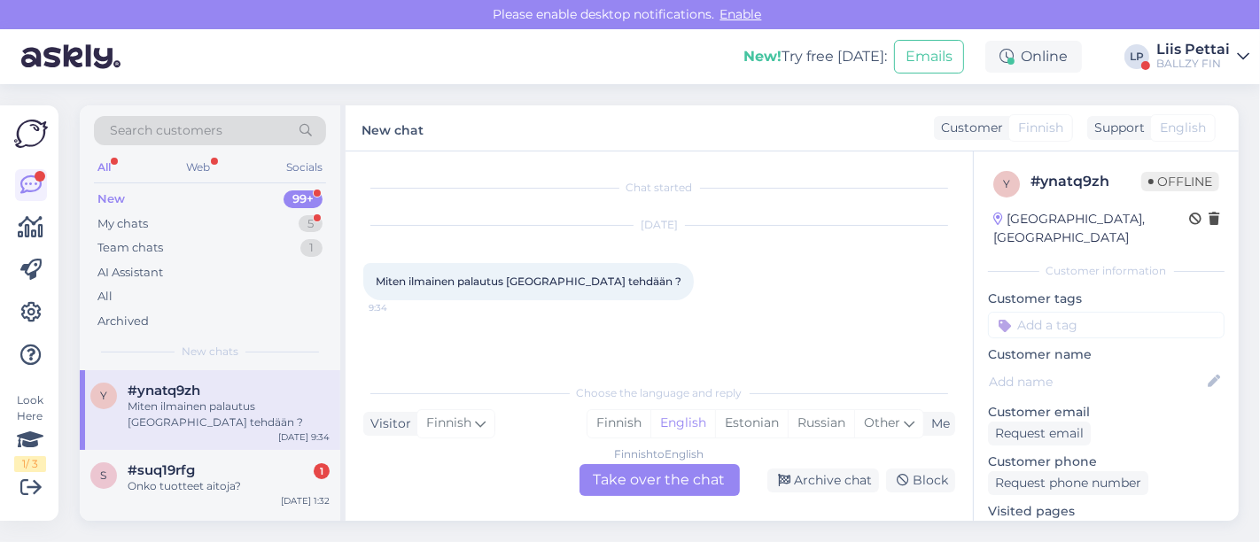
click at [686, 471] on div "Finnish to English Take over the chat" at bounding box center [659, 480] width 160 height 32
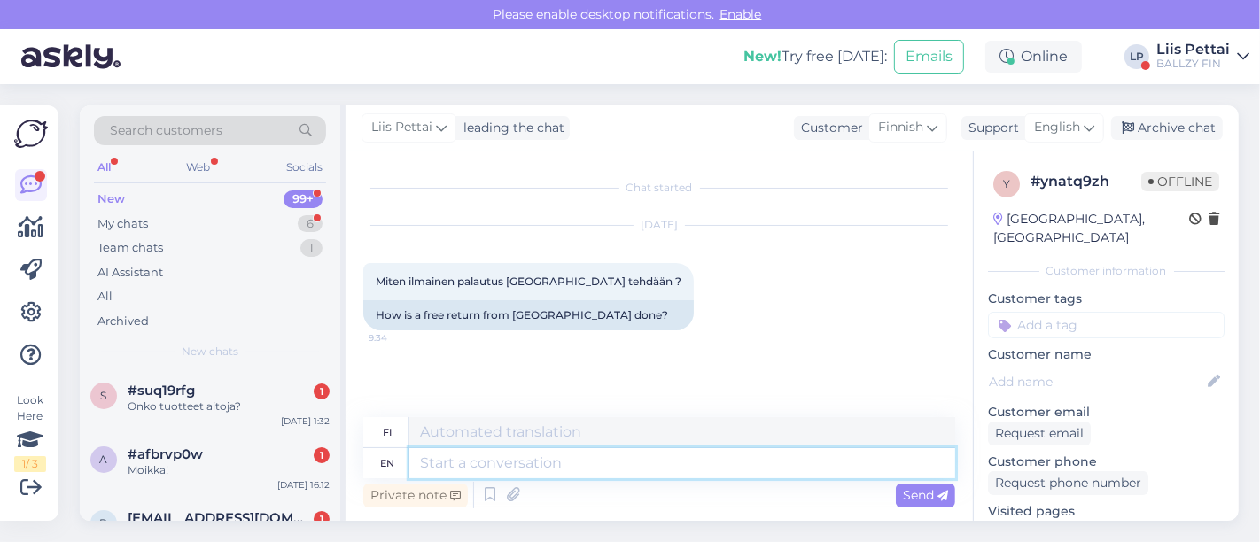
click at [650, 457] on textarea at bounding box center [682, 463] width 546 height 30
click at [579, 471] on textarea at bounding box center [682, 463] width 546 height 30
paste textarea "https://www.posti.fi/en/private/parcels-and-tracking/return-a-parcel"
type textarea "https://www.posti.fi/en/private/parcels-and-tracking/return-a-parcel"
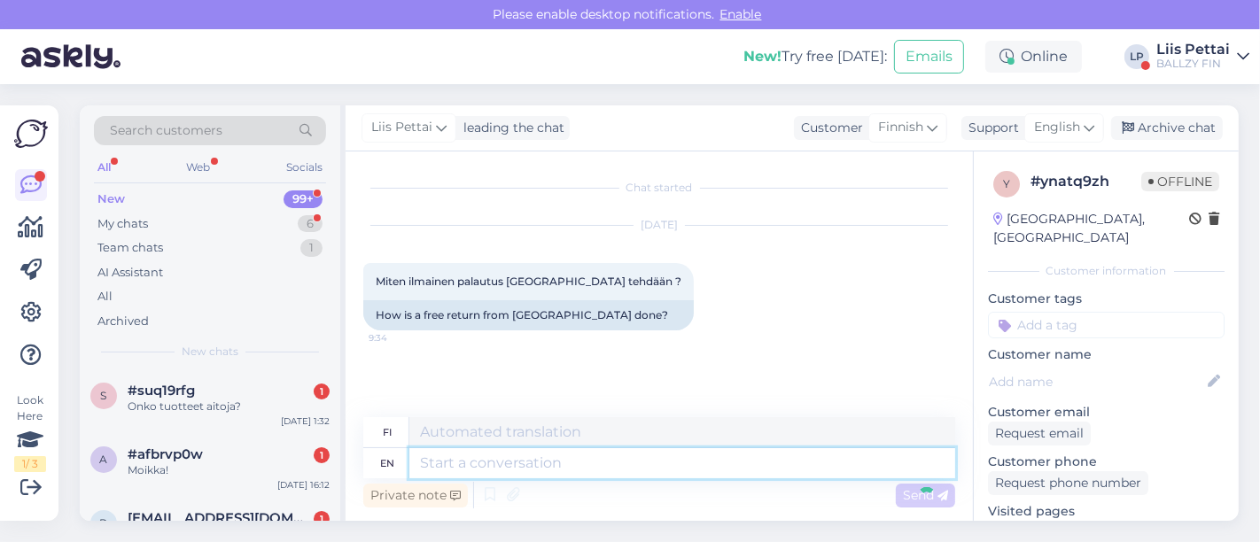
scroll to position [122, 0]
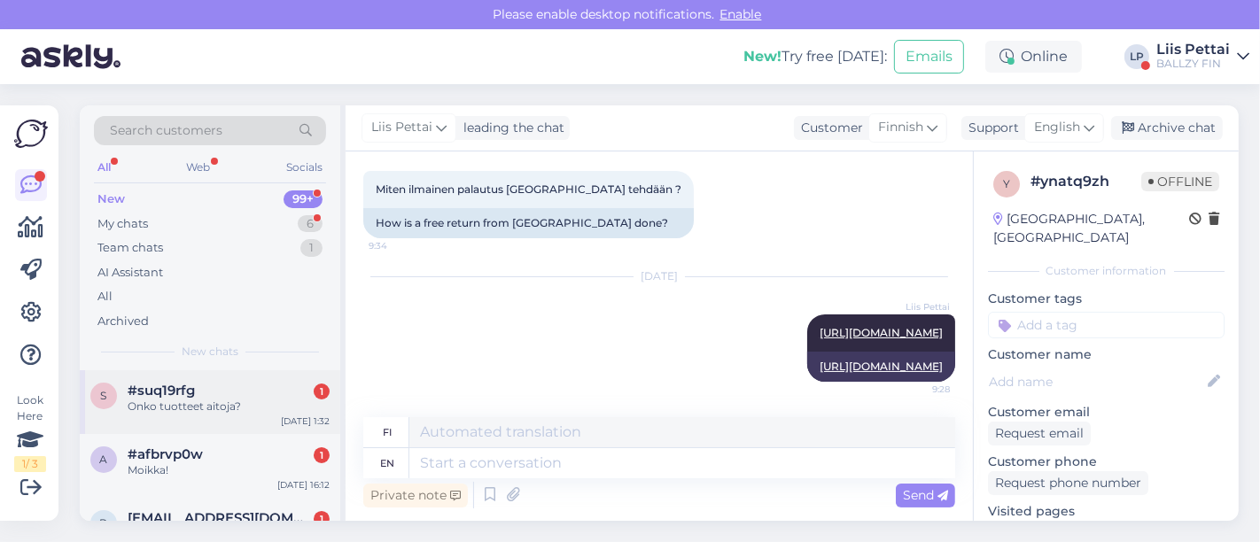
click at [251, 407] on div "Onko tuotteet aitoja?" at bounding box center [229, 407] width 202 height 16
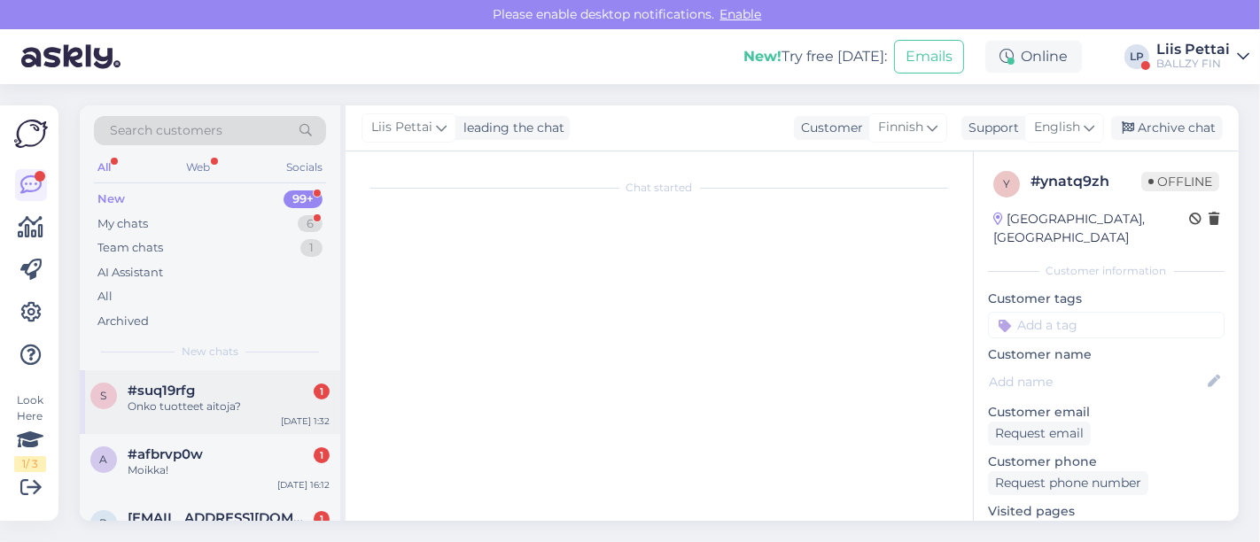
scroll to position [0, 0]
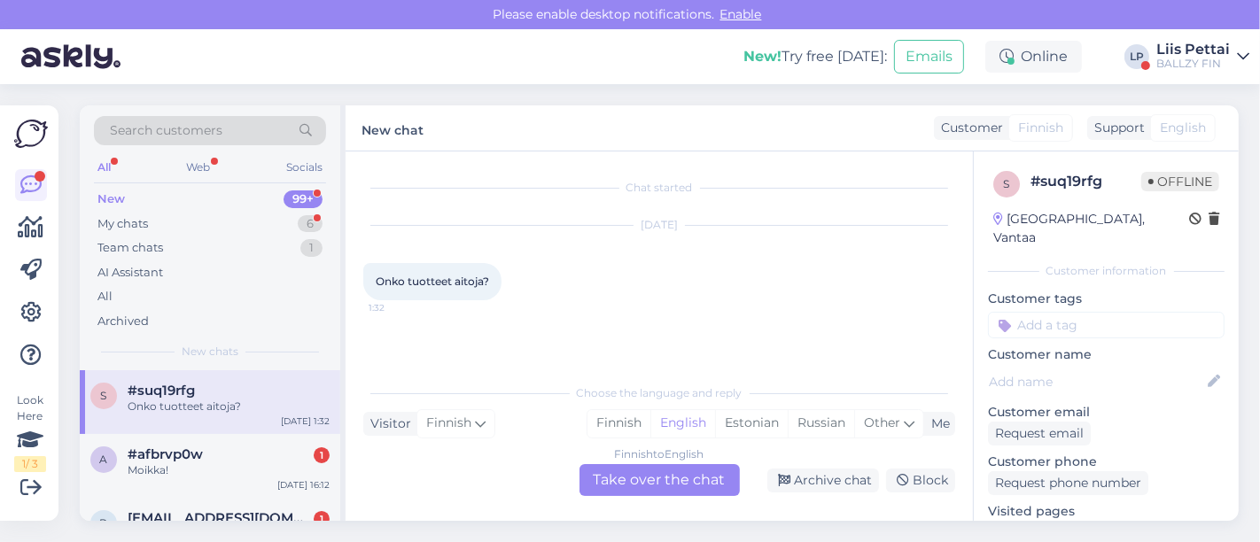
click at [678, 481] on div "Finnish to English Take over the chat" at bounding box center [659, 480] width 160 height 32
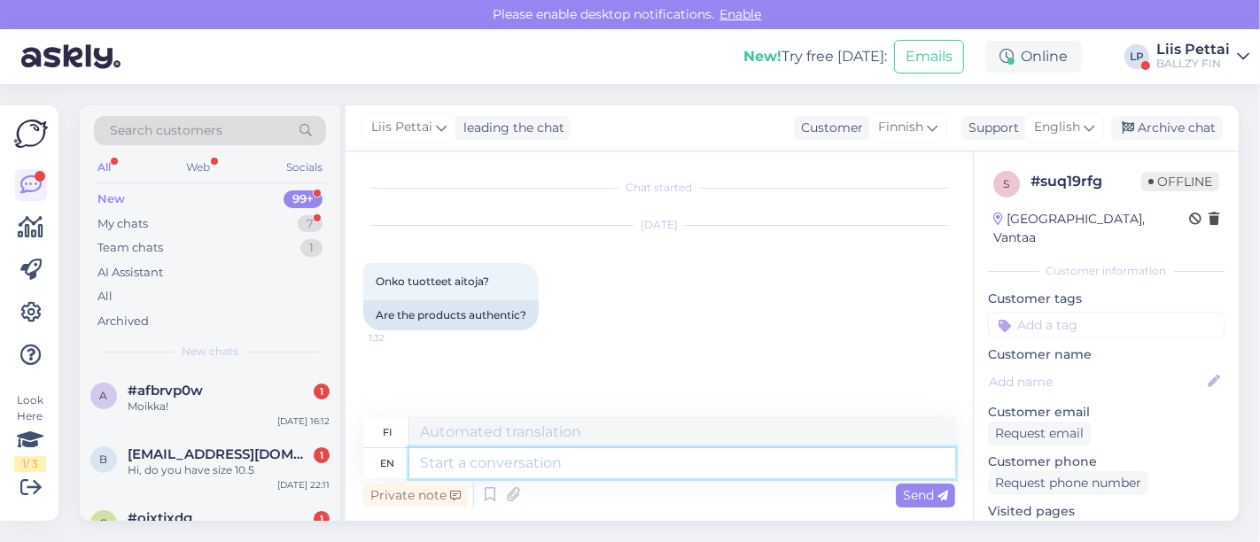
click at [641, 474] on textarea at bounding box center [682, 463] width 546 height 30
type textarea "Yes :"
type textarea "Kyllä"
type textarea "Yes :)"
type textarea "Kyllä :)"
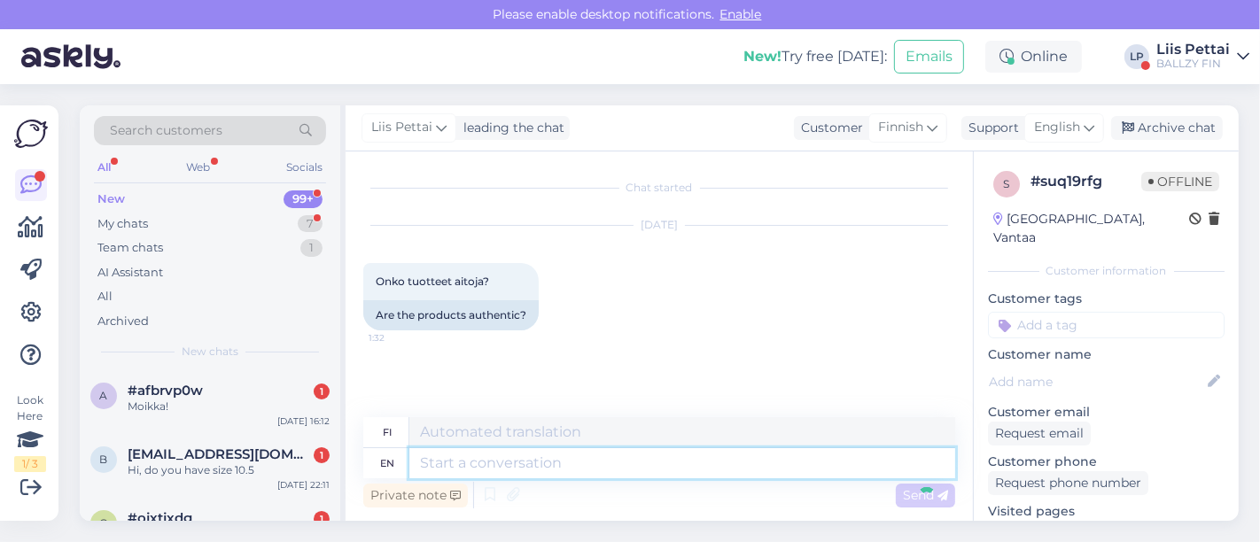
scroll to position [90, 0]
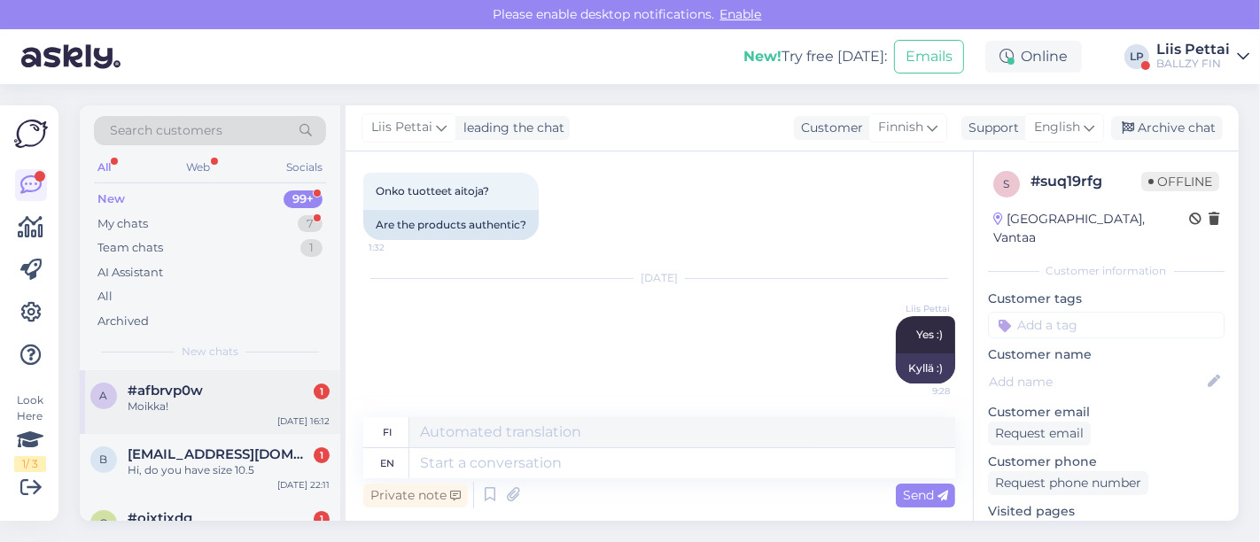
click at [253, 383] on div "#afbrvp0w 1" at bounding box center [229, 391] width 202 height 16
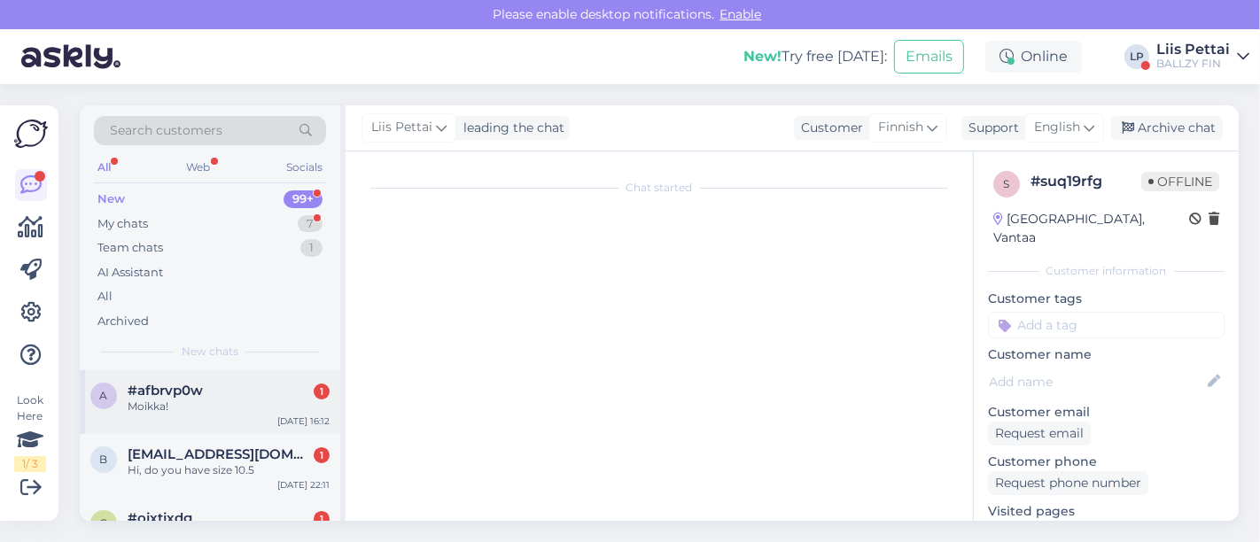
scroll to position [0, 0]
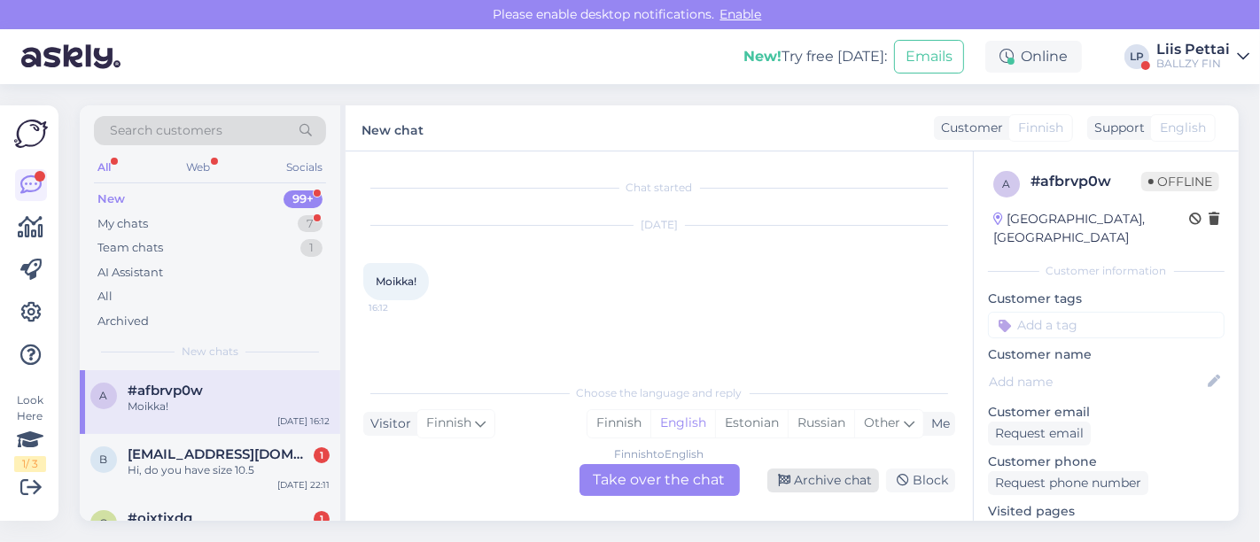
click at [811, 483] on div "Archive chat" at bounding box center [823, 481] width 112 height 24
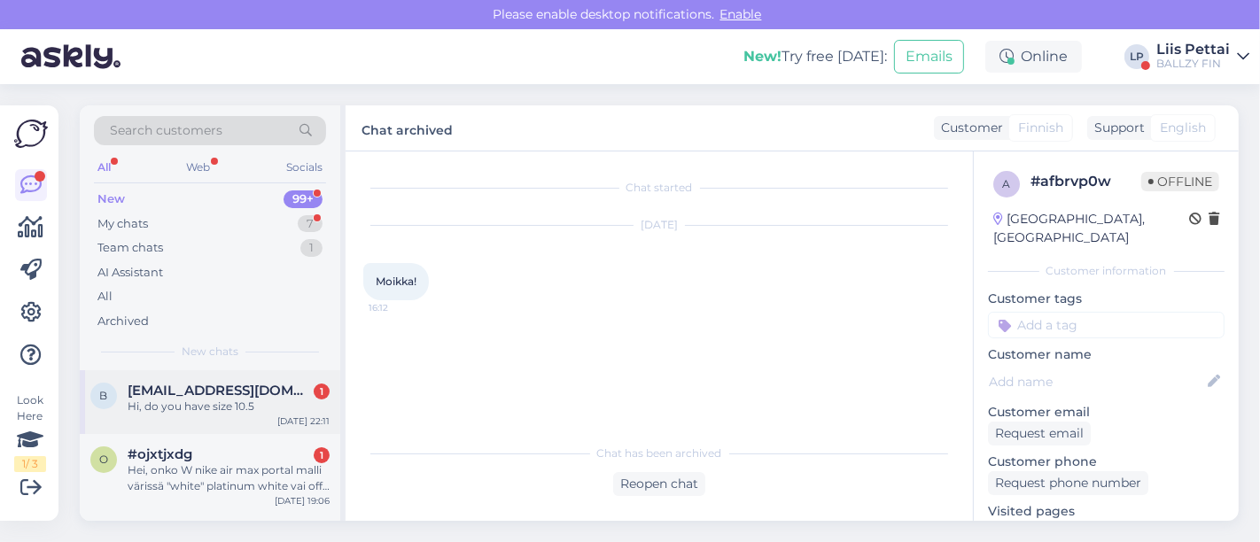
click at [256, 411] on div "Hi, do you have size 10.5" at bounding box center [229, 407] width 202 height 16
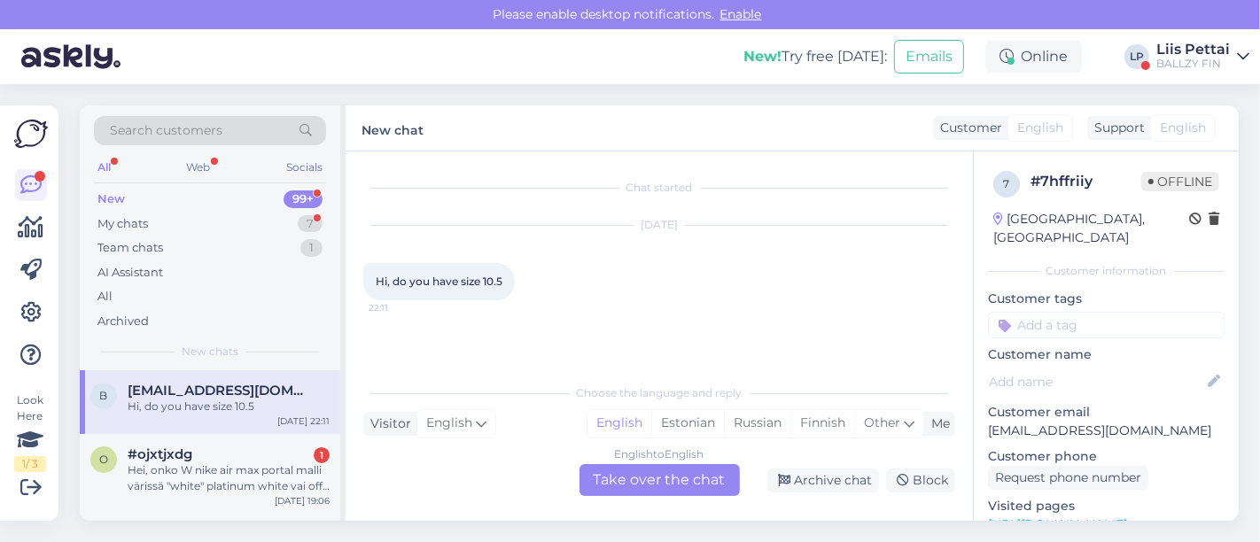
click at [663, 479] on div "English to English Take over the chat" at bounding box center [659, 480] width 160 height 32
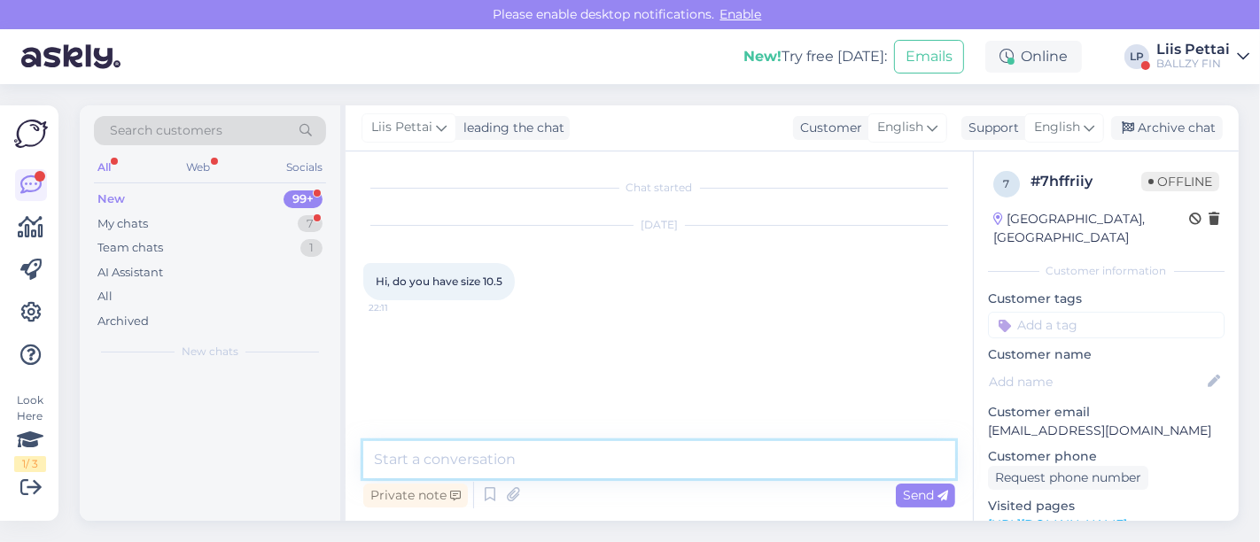
click at [646, 454] on textarea at bounding box center [659, 459] width 592 height 37
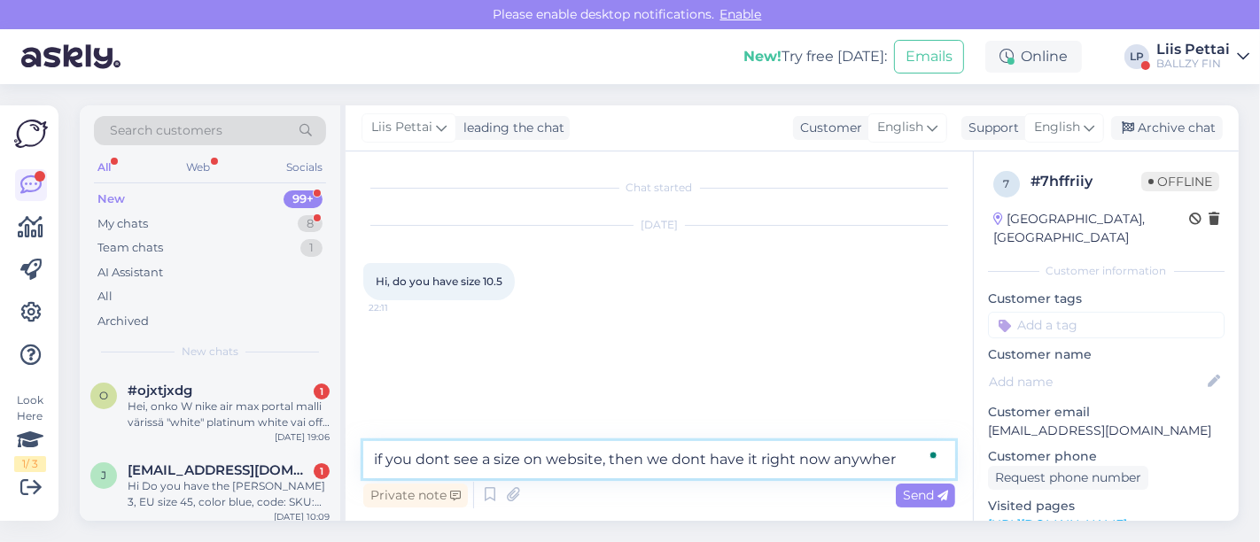
type textarea "if you dont see a size on website, then we dont have it right now anywhere"
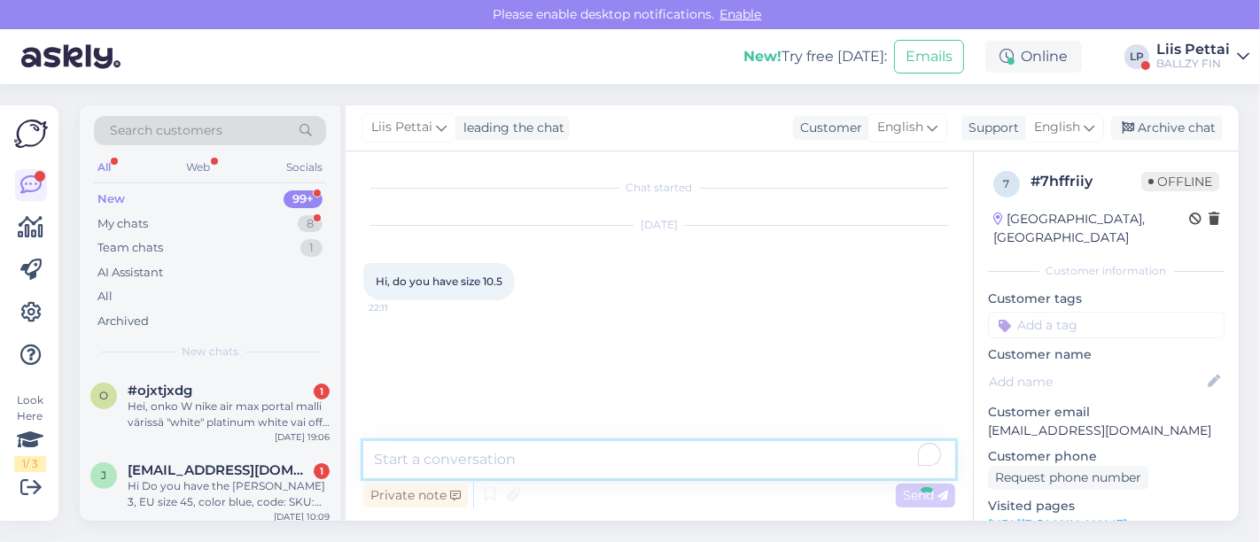
scroll to position [22, 0]
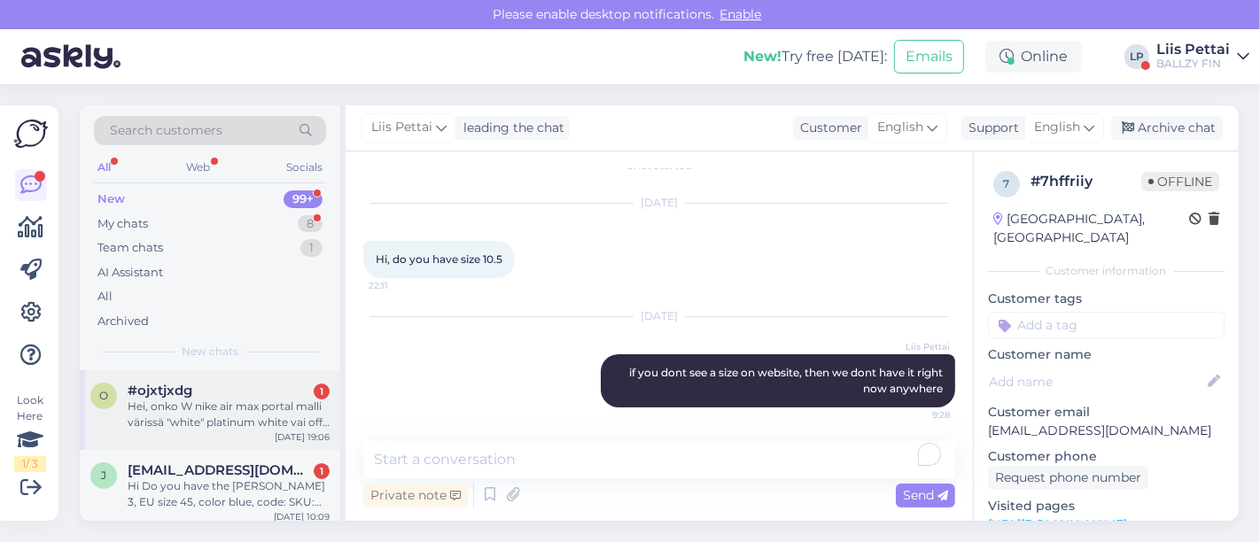
click at [205, 408] on div "Hei, onko W nike air max portal malli värissä "white" platinum white vai off-wh…" at bounding box center [229, 415] width 202 height 32
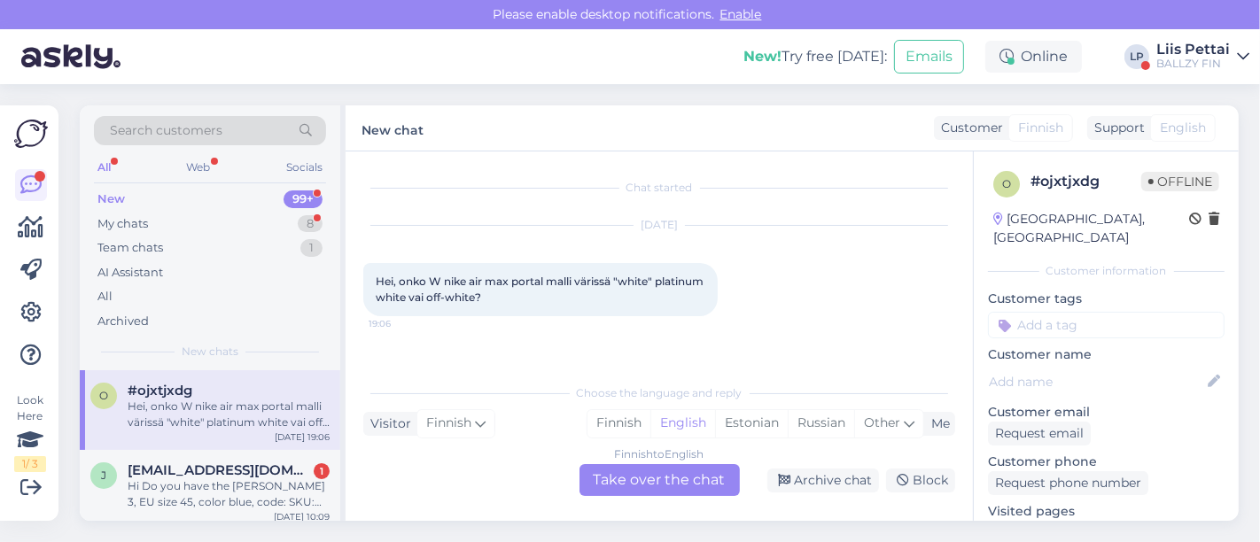
click at [606, 487] on div "Finnish to English Take over the chat" at bounding box center [659, 480] width 160 height 32
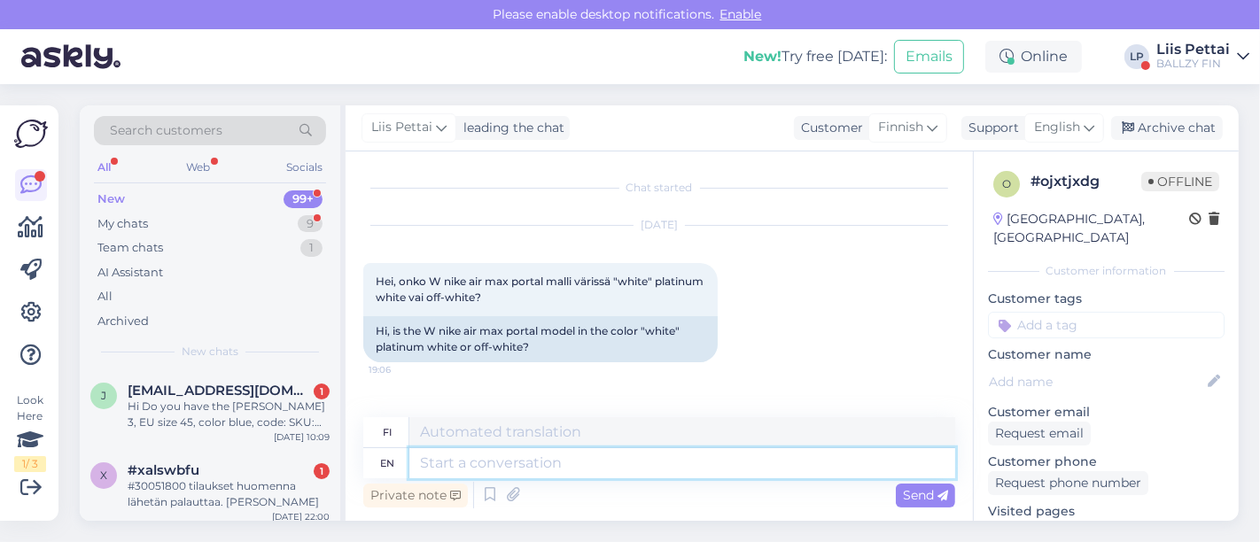
click at [584, 467] on textarea at bounding box center [682, 463] width 546 height 30
click at [1081, 522] on link "https://ballzy.eu/fi/men/shoes/street?color=Valkoinen&page=2&sorting=PRICE_ASC" at bounding box center [1057, 530] width 139 height 16
click at [655, 487] on div "Private note Send" at bounding box center [659, 495] width 592 height 34
click at [655, 464] on textarea at bounding box center [682, 463] width 546 height 30
type textarea "off-white"
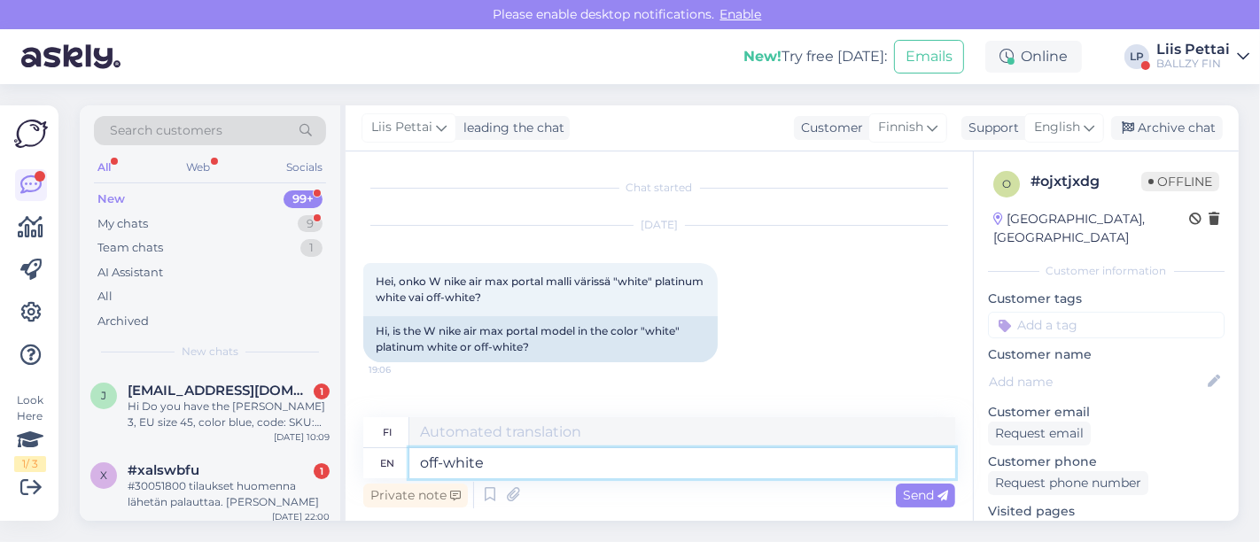
type textarea "luonnonvalkoinen"
type textarea "off-white :)"
type textarea "luonnonvalkoinen :)"
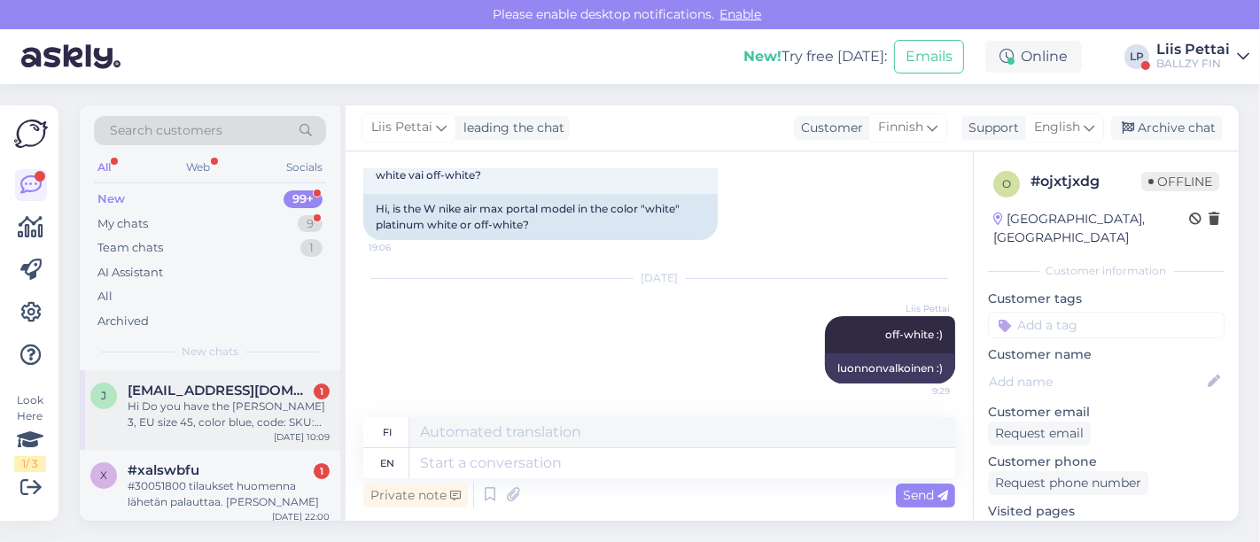
click at [283, 421] on div "Hi Do you have the Jordan Tatum 3, EU size 45, color blue, code: SKU: FZ6598_40…" at bounding box center [229, 415] width 202 height 32
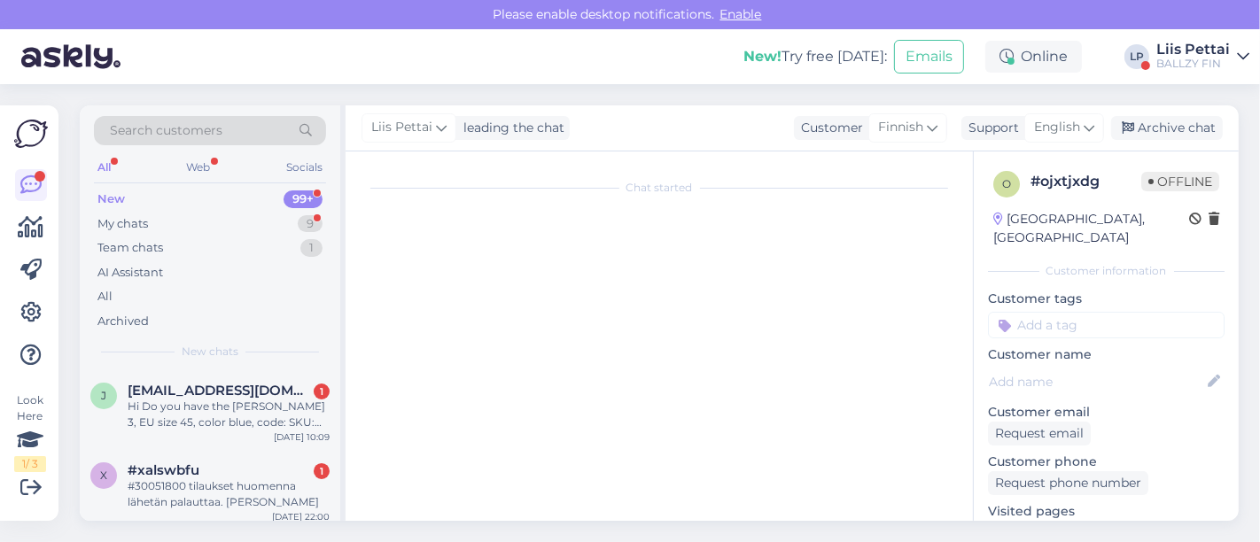
scroll to position [0, 0]
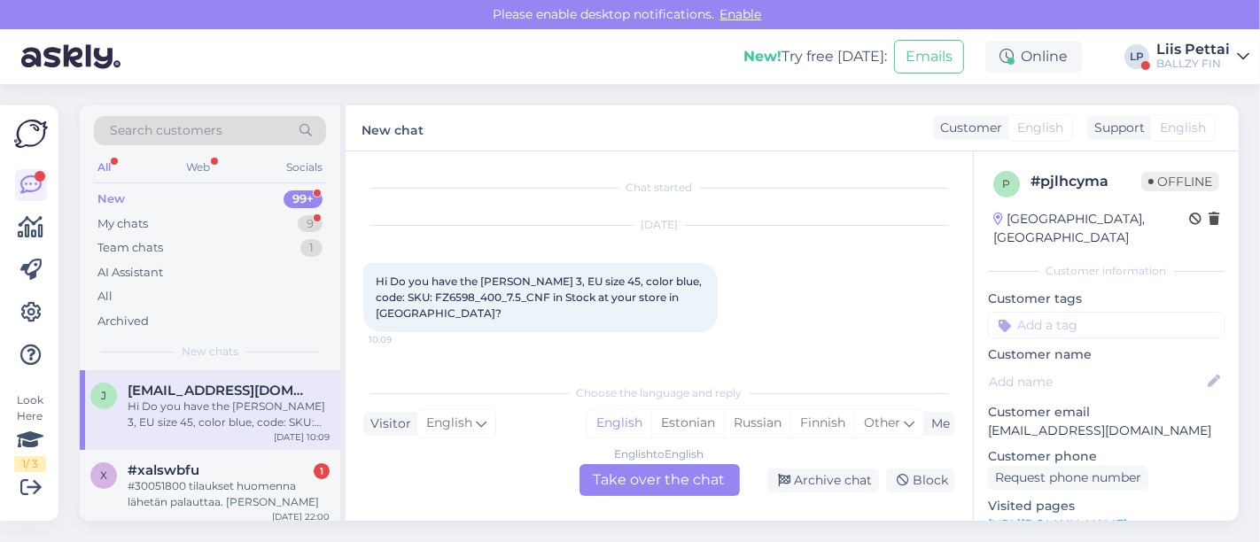
click at [696, 464] on div "English to English Take over the chat" at bounding box center [659, 480] width 160 height 32
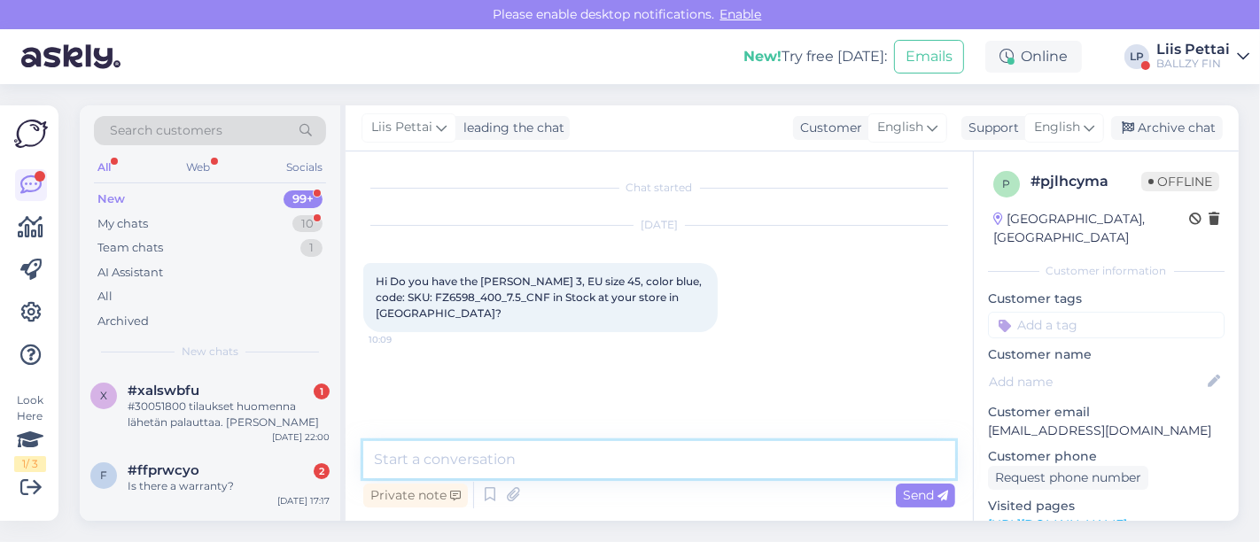
click at [686, 465] on textarea at bounding box center [659, 459] width 592 height 37
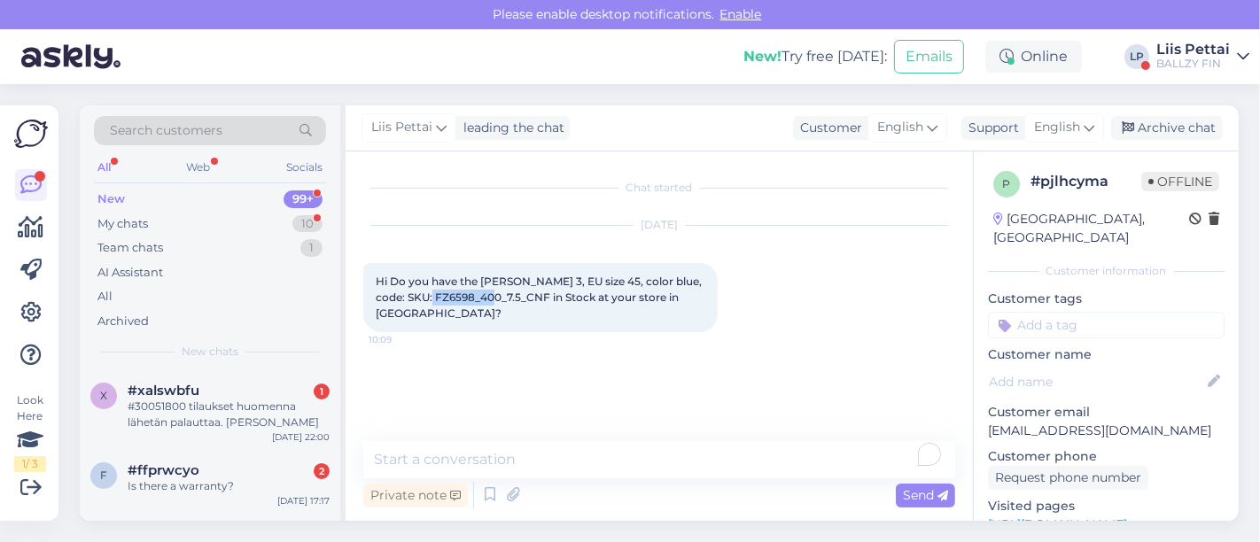
drag, startPoint x: 435, startPoint y: 301, endPoint x: 500, endPoint y: 299, distance: 65.6
click at [500, 299] on span "Hi Do you have the Jordan Tatum 3, EU size 45, color blue, code: SKU: FZ6598_40…" at bounding box center [540, 297] width 329 height 45
copy span "FZ6598_400"
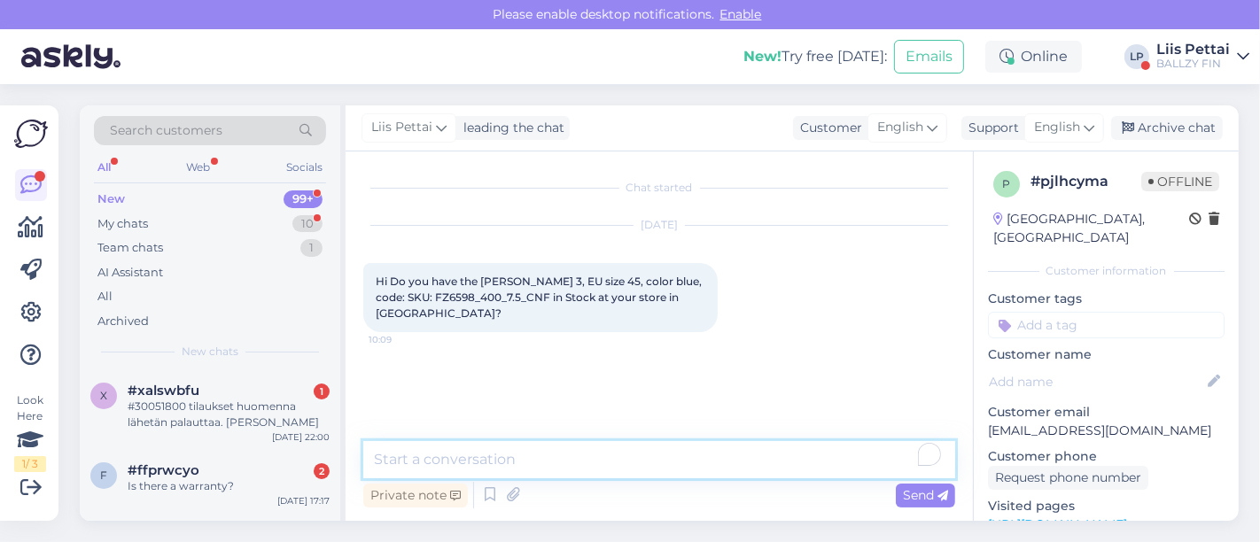
click at [547, 471] on textarea "To enrich screen reader interactions, please activate Accessibility in Grammarl…" at bounding box center [659, 459] width 592 height 37
type textarea "Hell, yes, 2 pairs"
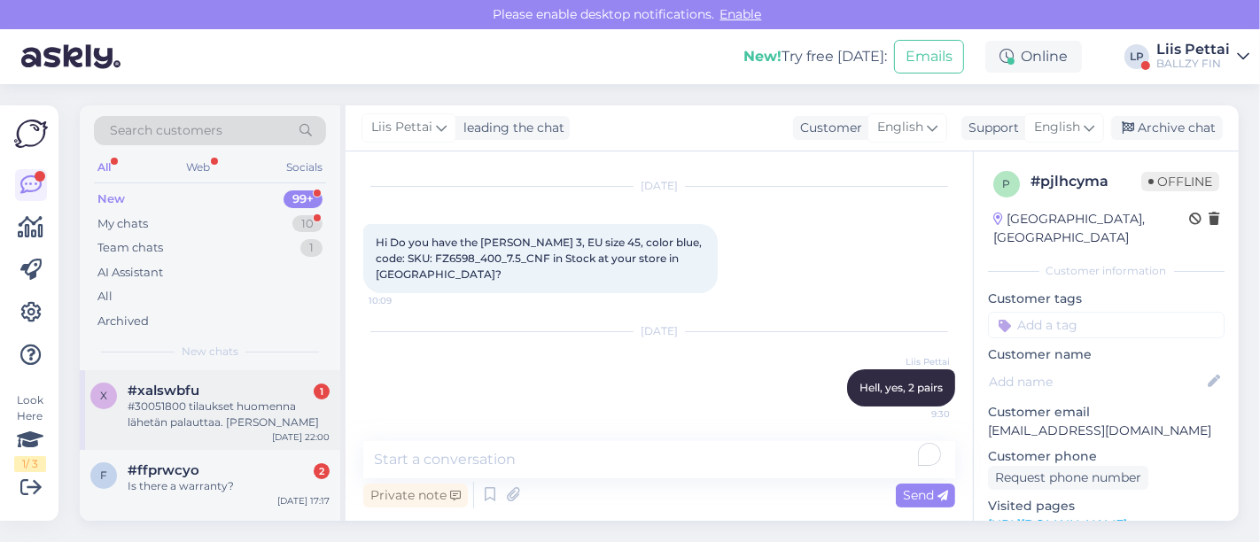
click at [221, 413] on div "#30051800 tilaukset huomenna lähetän palauttaa. Laszlo Adamik" at bounding box center [229, 415] width 202 height 32
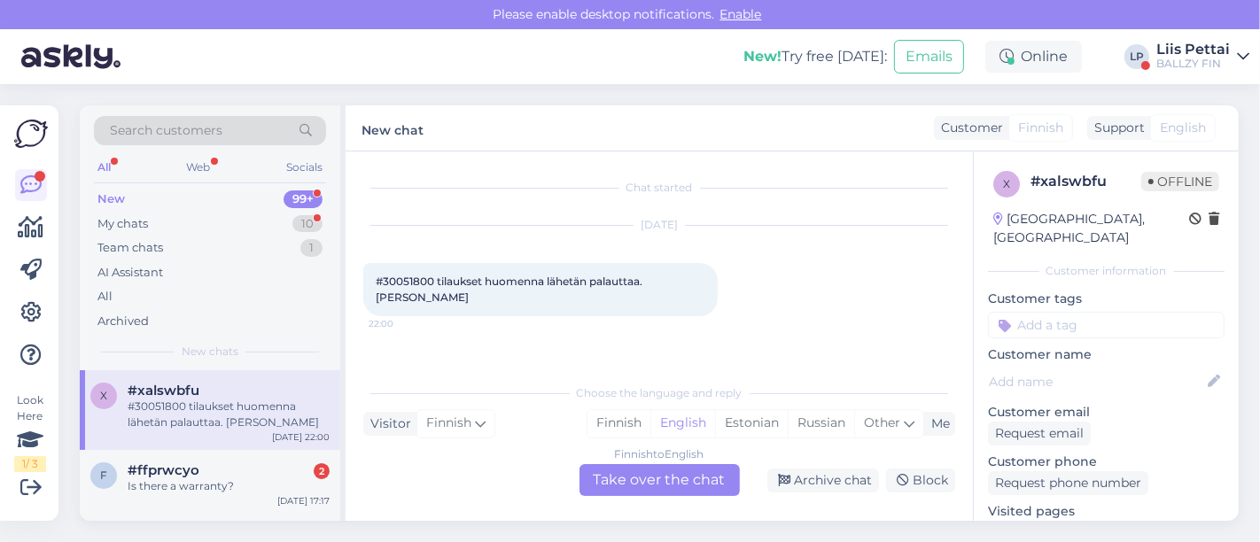
scroll to position [0, 0]
click at [686, 469] on div "Finnish to English Take over the chat" at bounding box center [659, 480] width 160 height 32
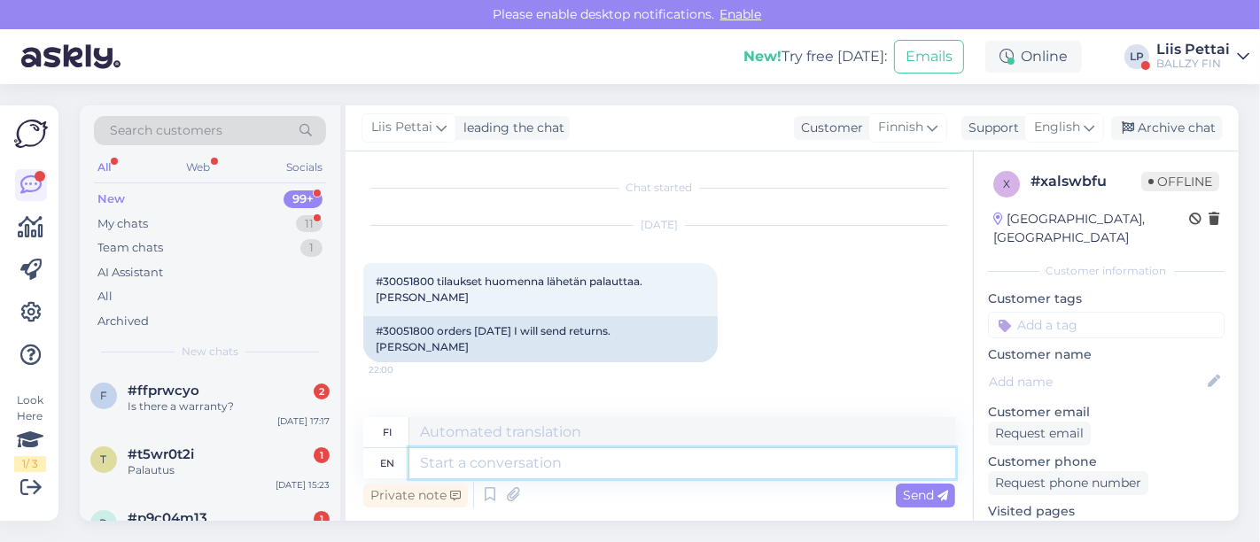
click at [666, 464] on textarea at bounding box center [682, 463] width 546 height 30
click at [238, 409] on div "Is there a warranty?" at bounding box center [229, 407] width 202 height 16
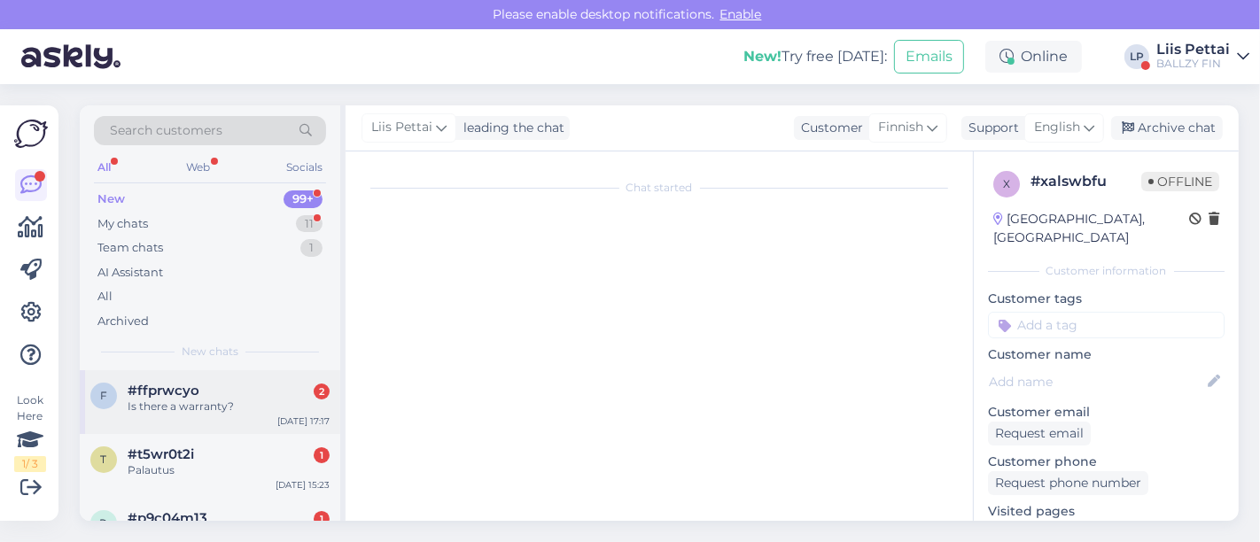
scroll to position [35, 0]
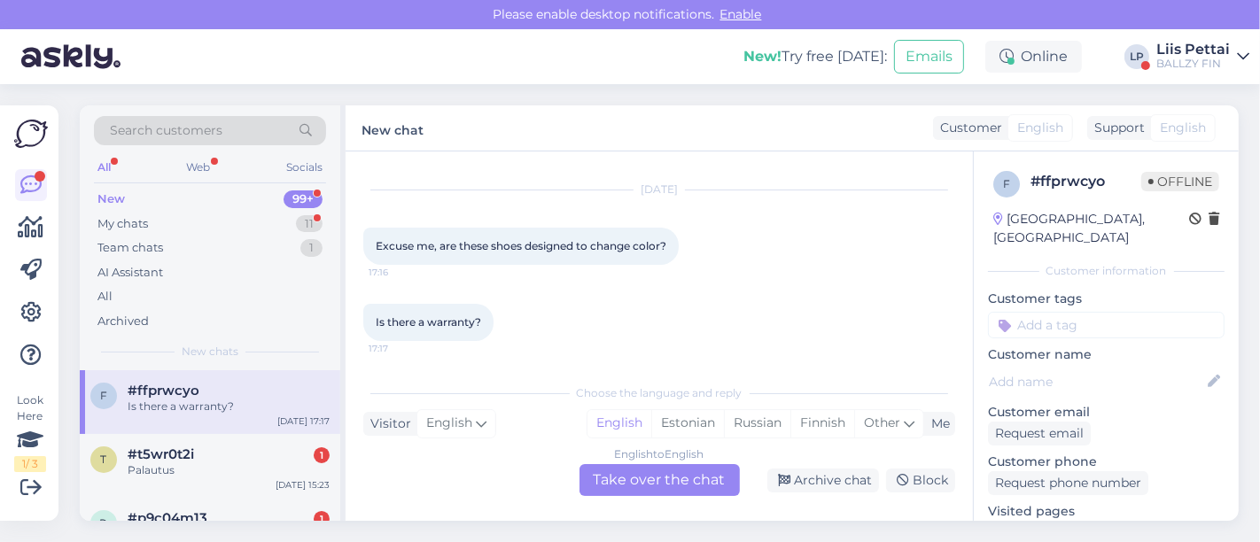
click at [620, 479] on div "English to English Take over the chat" at bounding box center [659, 480] width 160 height 32
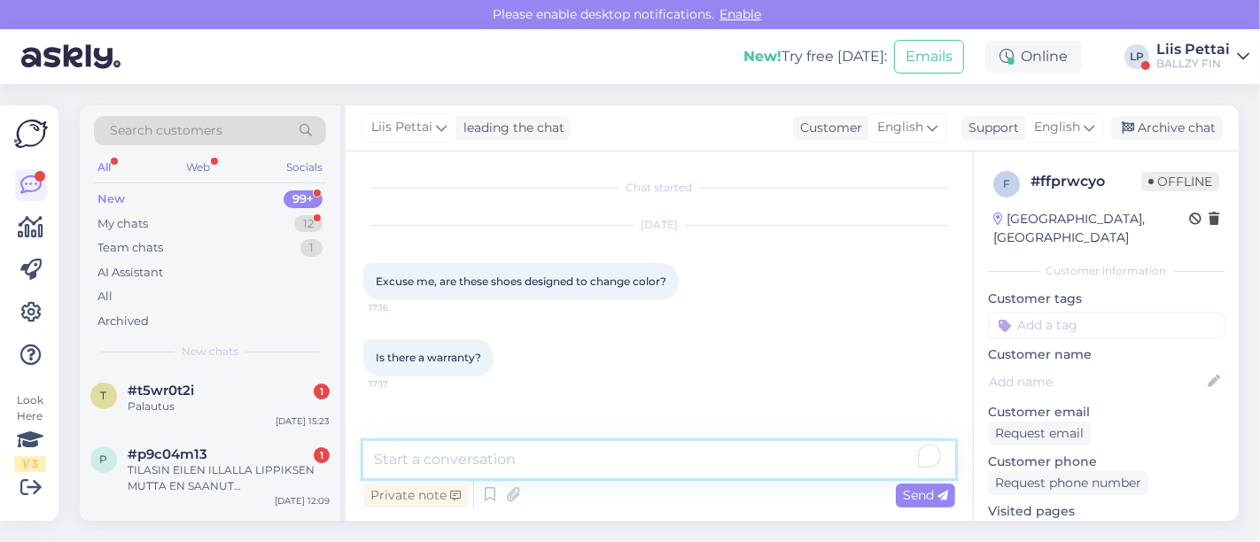
click at [585, 467] on textarea "To enrich screen reader interactions, please activate Accessibility in Grammarl…" at bounding box center [659, 459] width 592 height 37
type textarea "w"
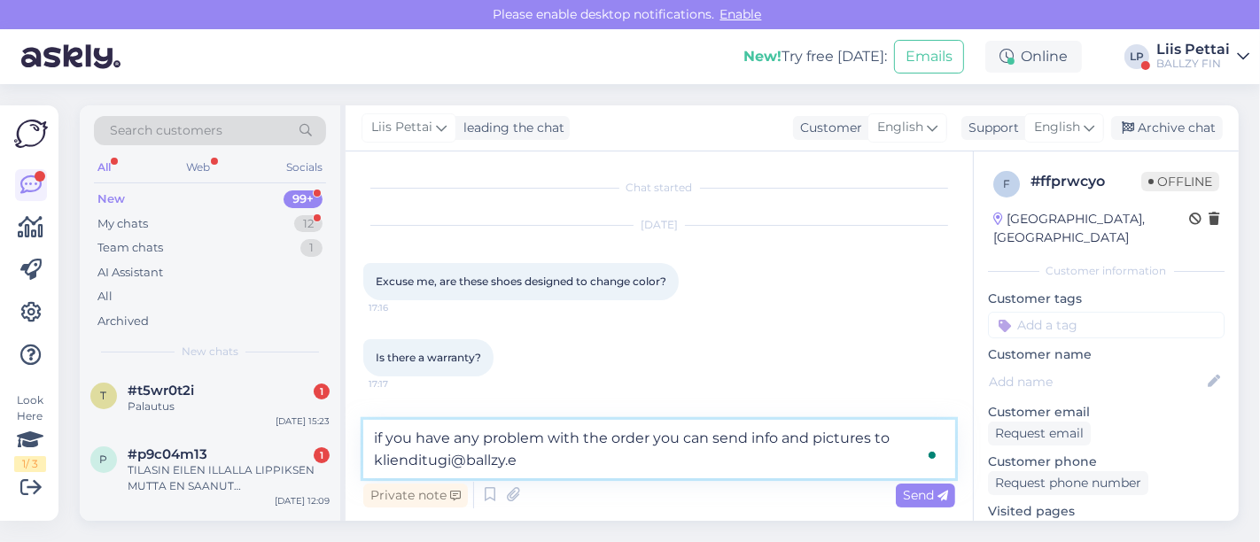
type textarea "if you have any problem with the order you can send info and pictures to kliend…"
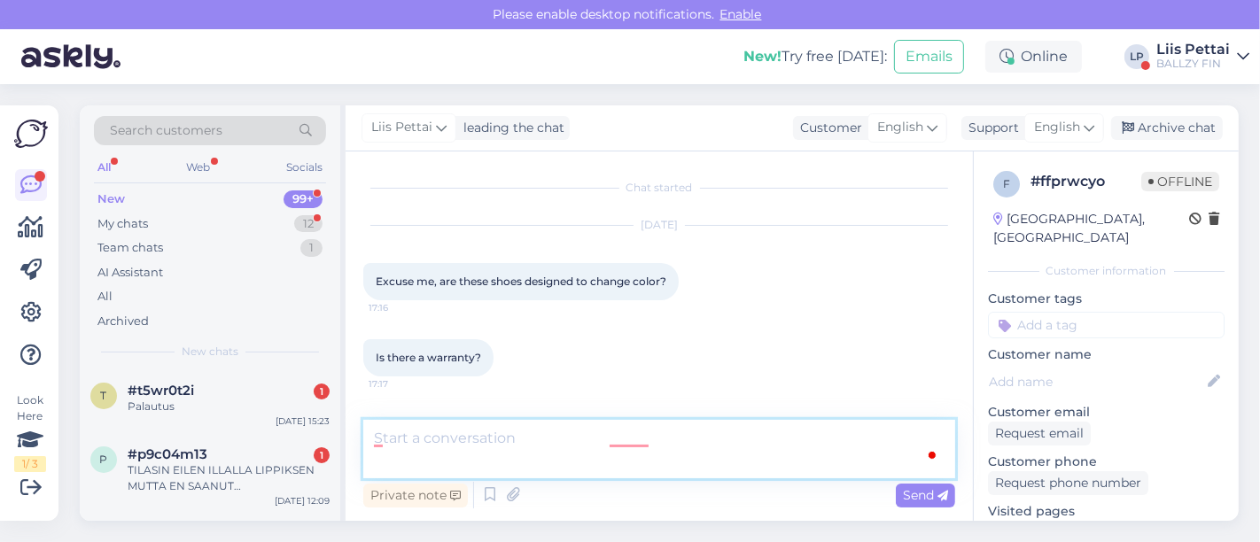
scroll to position [98, 0]
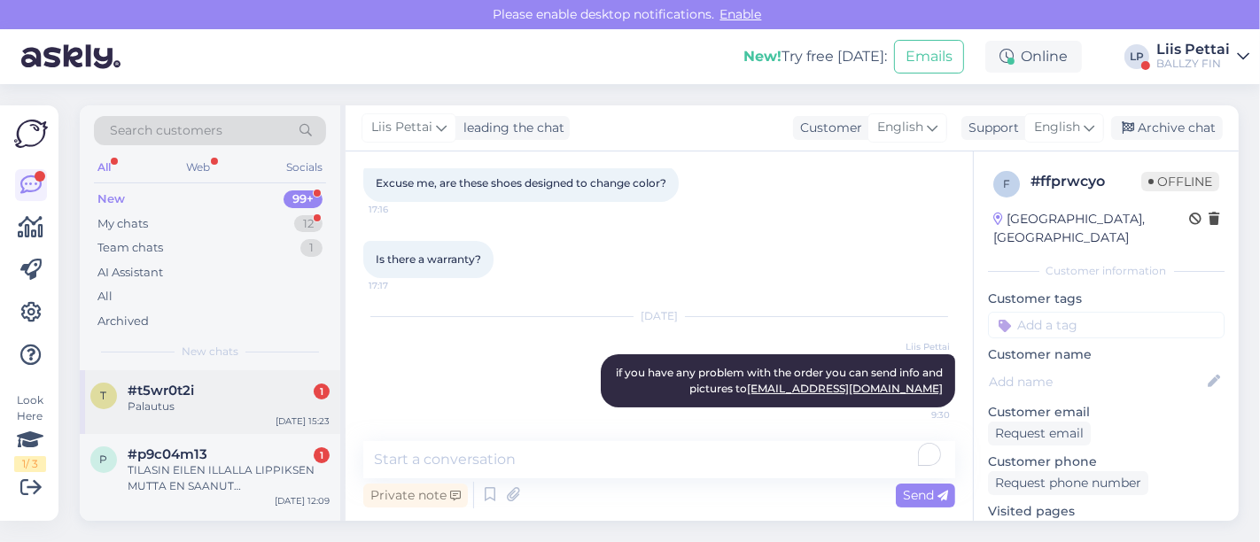
click at [173, 413] on div "Palautus" at bounding box center [229, 407] width 202 height 16
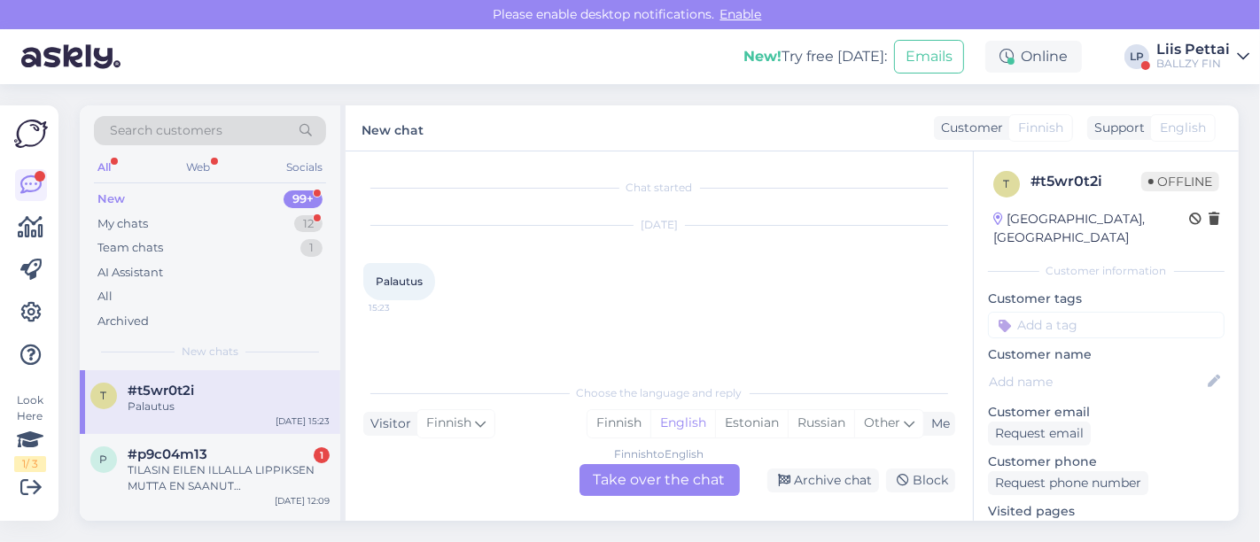
drag, startPoint x: 652, startPoint y: 477, endPoint x: 572, endPoint y: 454, distance: 83.0
click at [653, 478] on div "Finnish to English Take over the chat" at bounding box center [659, 480] width 160 height 32
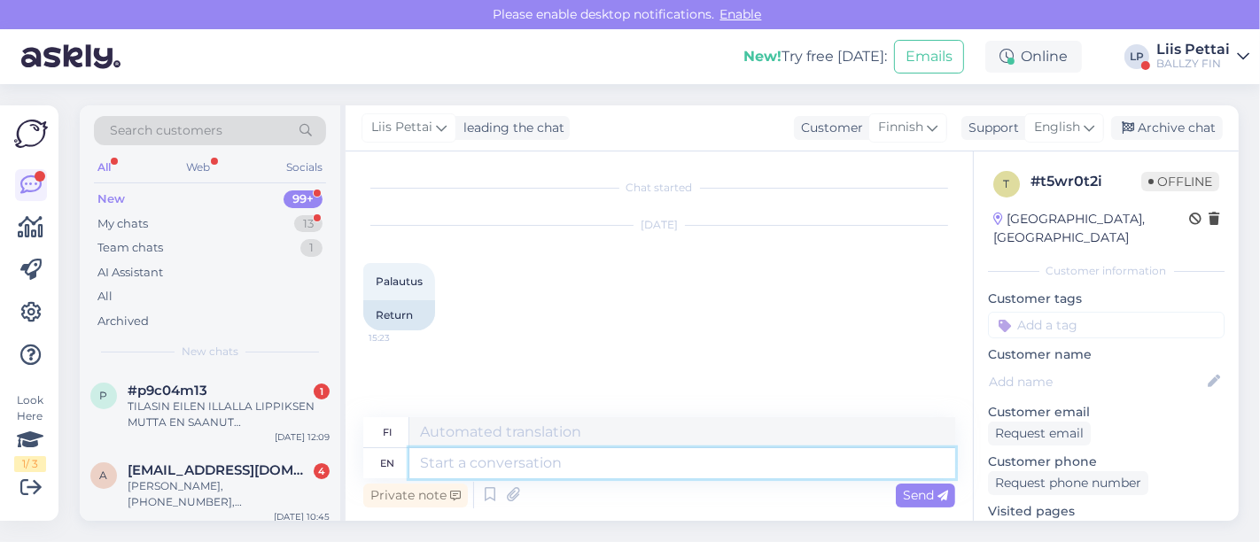
click at [536, 471] on textarea at bounding box center [682, 463] width 546 height 30
paste textarea "https://www.posti.fi/en/private/parcels-and-tracking/return-a-parcel"
type textarea "https://www.posti.fi/en/private/parcels-and-tracking/return-a-parcel"
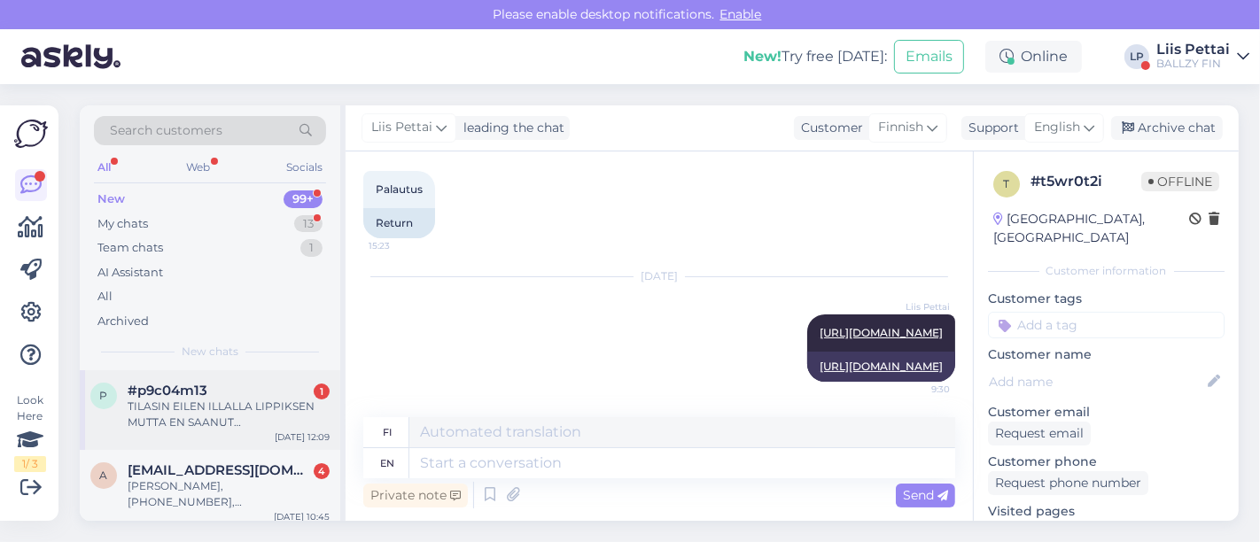
click at [191, 405] on div "TILASIN EILEN ILLALLA LIPPIKSEN MUTTA EN SAANUT TILAUSVAHVISTUSTA TAI PYSTY YLI…" at bounding box center [229, 415] width 202 height 32
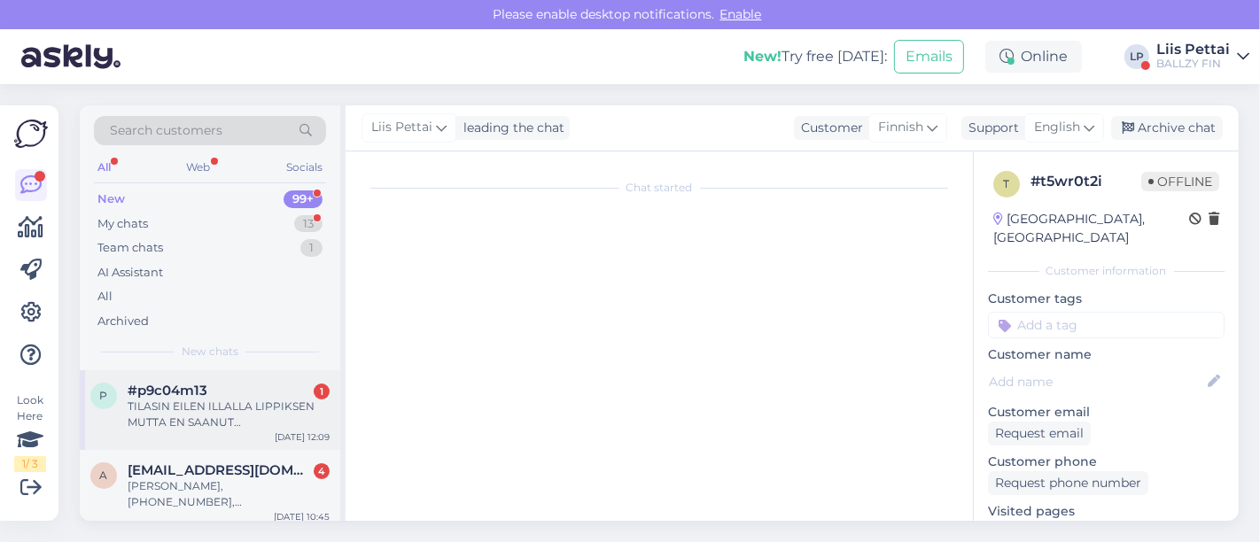
scroll to position [0, 0]
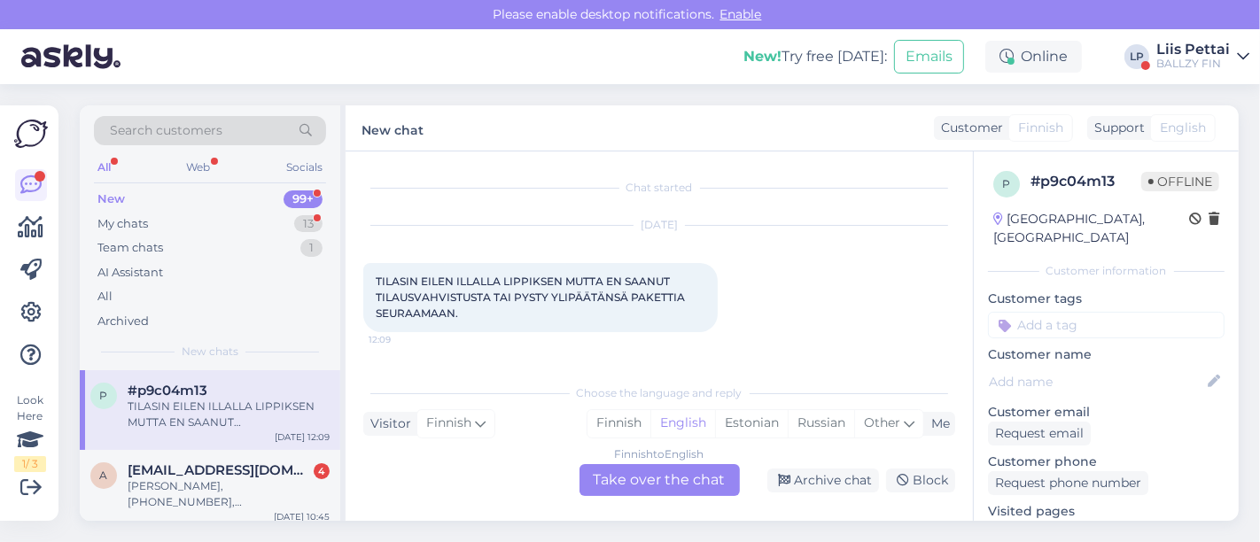
click at [645, 475] on div "Finnish to English Take over the chat" at bounding box center [659, 480] width 160 height 32
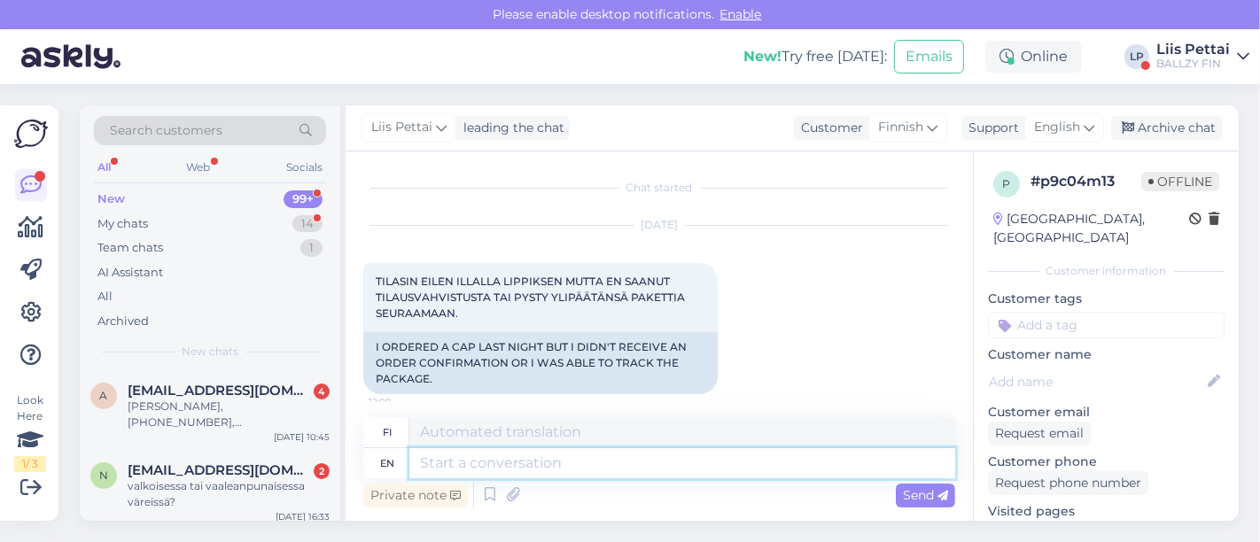
click at [632, 461] on textarea at bounding box center [682, 463] width 546 height 30
type textarea "Your"
type textarea "Sinun"
type textarea "Your full nam"
type textarea "Sinun koko"
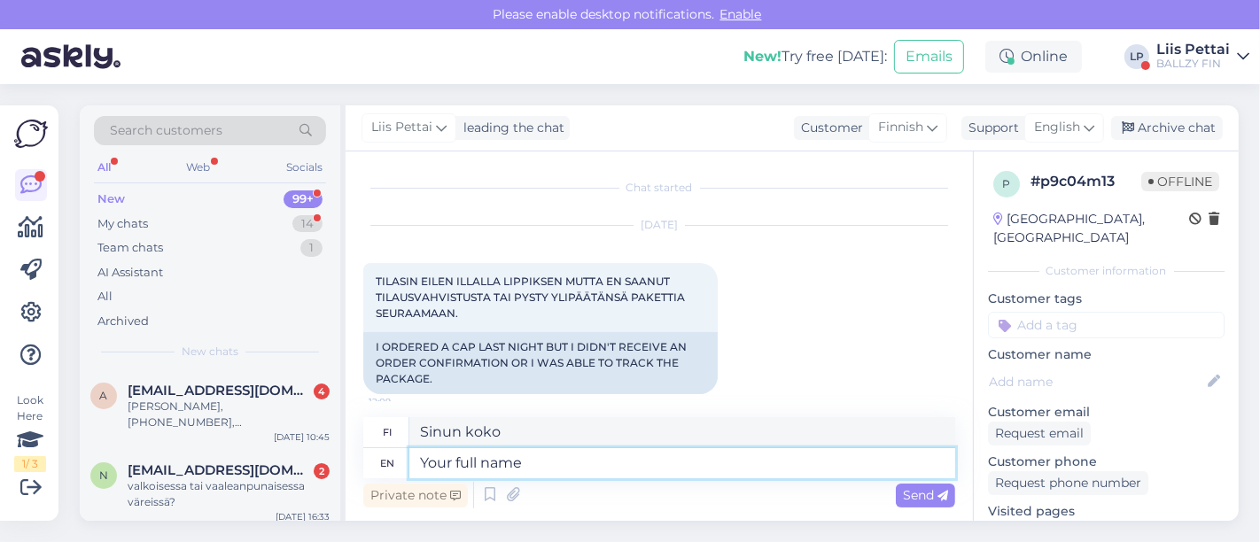
type textarea "Your full name?"
type textarea "Koko nimesi?"
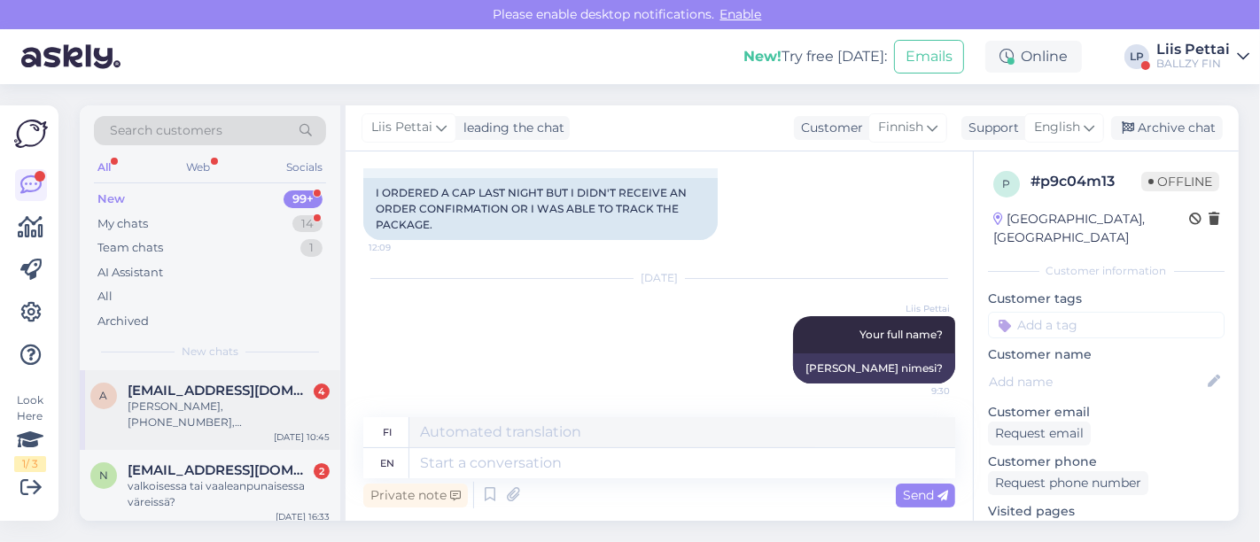
click at [232, 406] on div "Ali Liikanen, +358401308664, aliliikanen@hotmail.com" at bounding box center [229, 415] width 202 height 32
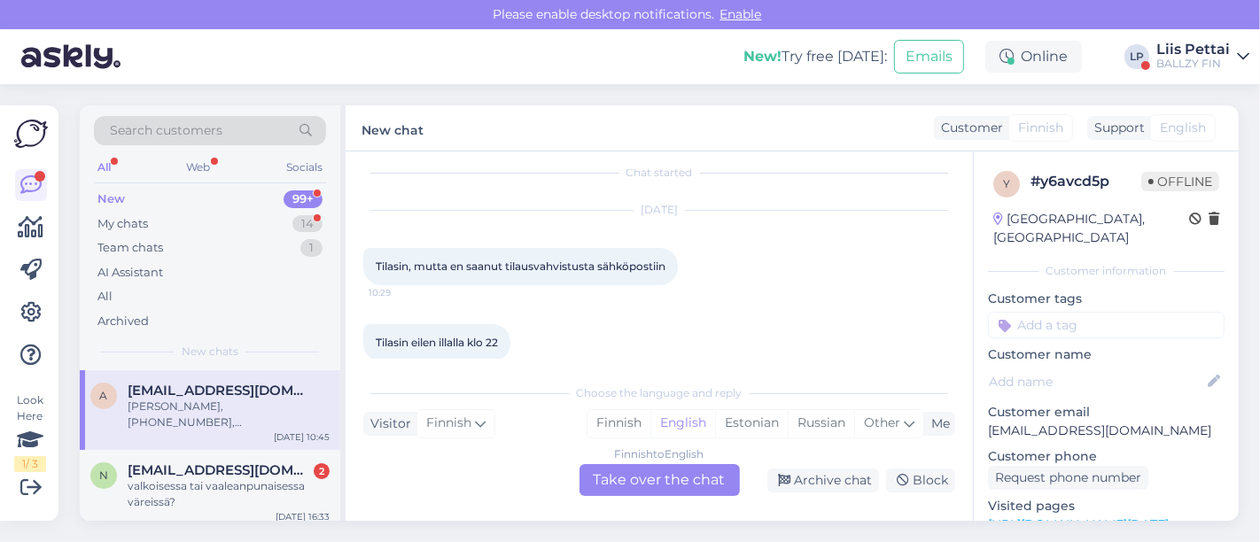
scroll to position [119, 0]
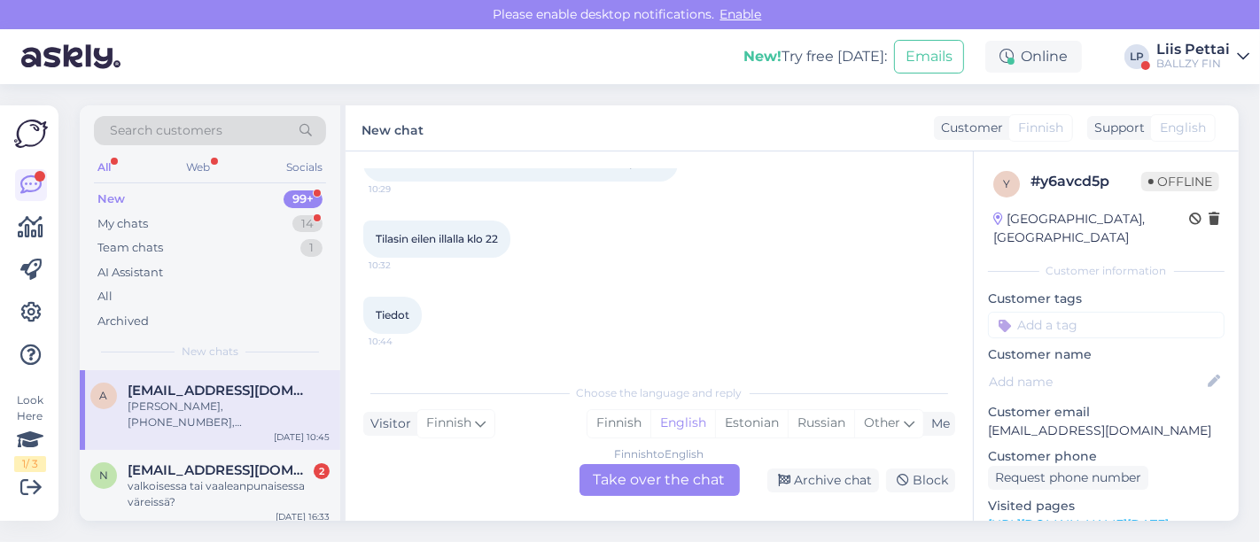
click at [644, 480] on div "Finnish to English Take over the chat" at bounding box center [659, 480] width 160 height 32
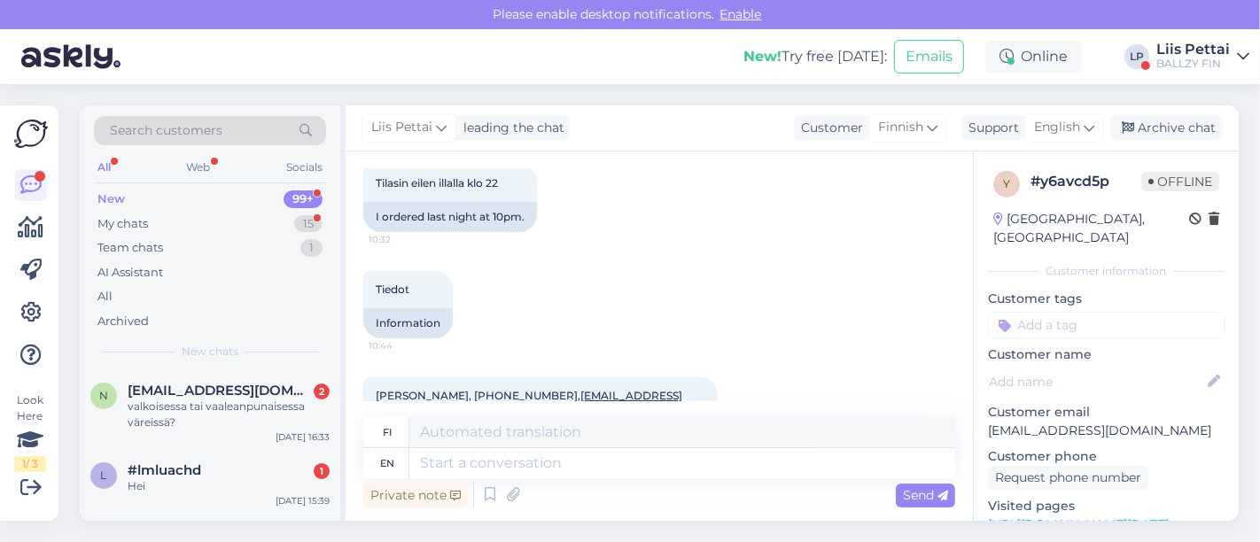
scroll to position [266, 0]
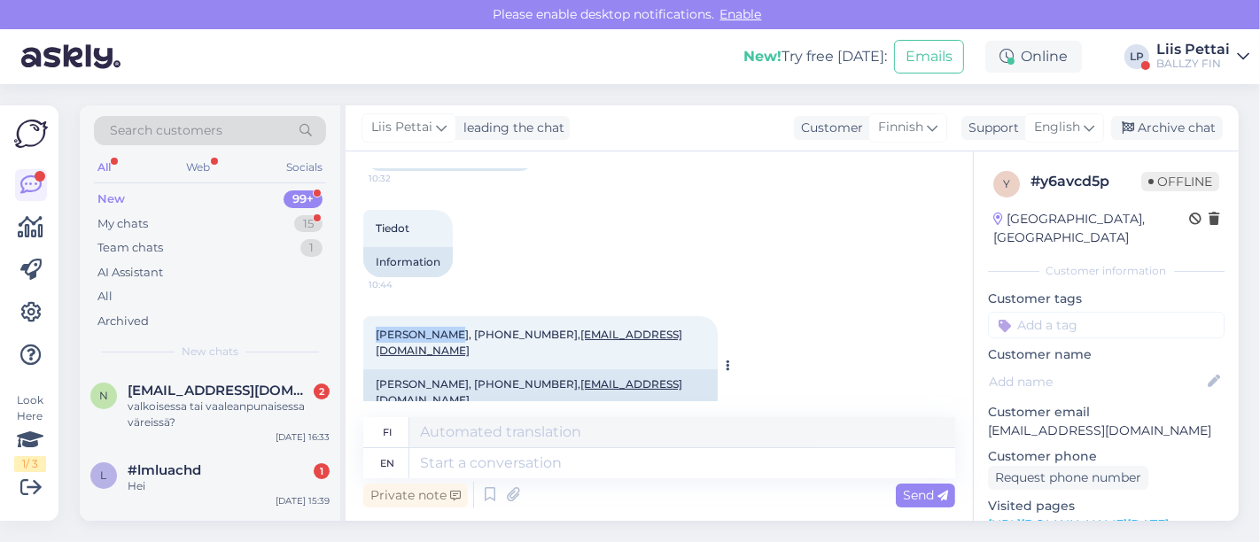
drag, startPoint x: 438, startPoint y: 345, endPoint x: 372, endPoint y: 345, distance: 65.5
click at [372, 345] on div "Ali Liikanen, +358401308664, aliliikanen@hotmail.com 10:45" at bounding box center [540, 342] width 354 height 53
copy span "Ali Liikanen"
click at [744, 537] on div "Search customers All Web Socials New 99+ My chats 15 Team chats 1 AI Assistant …" at bounding box center [664, 313] width 1190 height 458
click at [205, 413] on div "valkoisessa tai vaaleanpunaisessa väreissä?" at bounding box center [229, 415] width 202 height 32
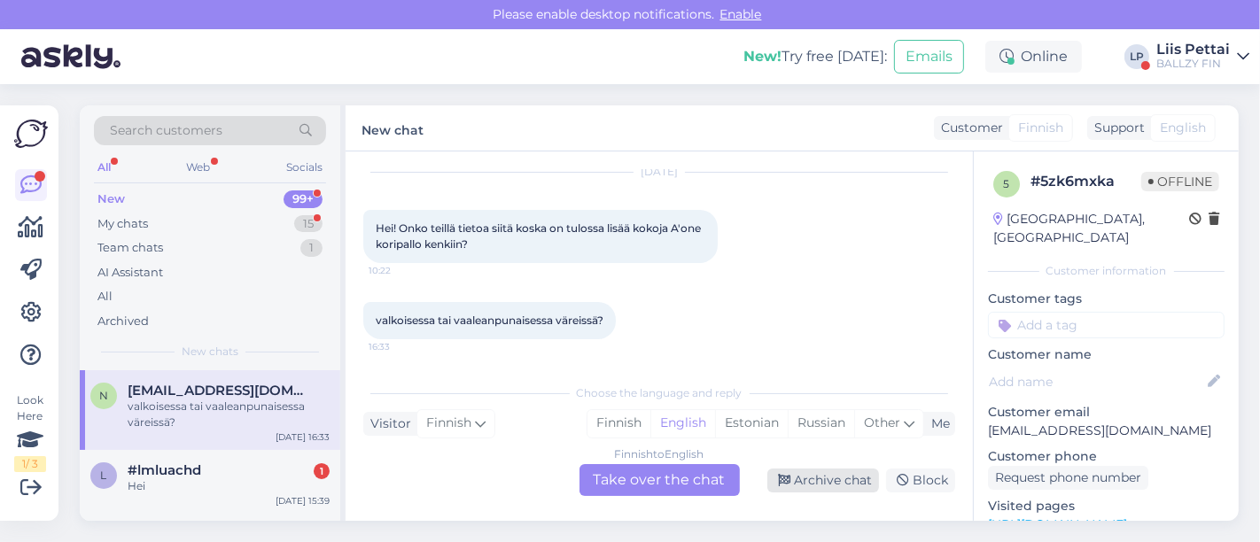
scroll to position [52, 0]
click at [833, 474] on div "Archive chat" at bounding box center [823, 481] width 112 height 24
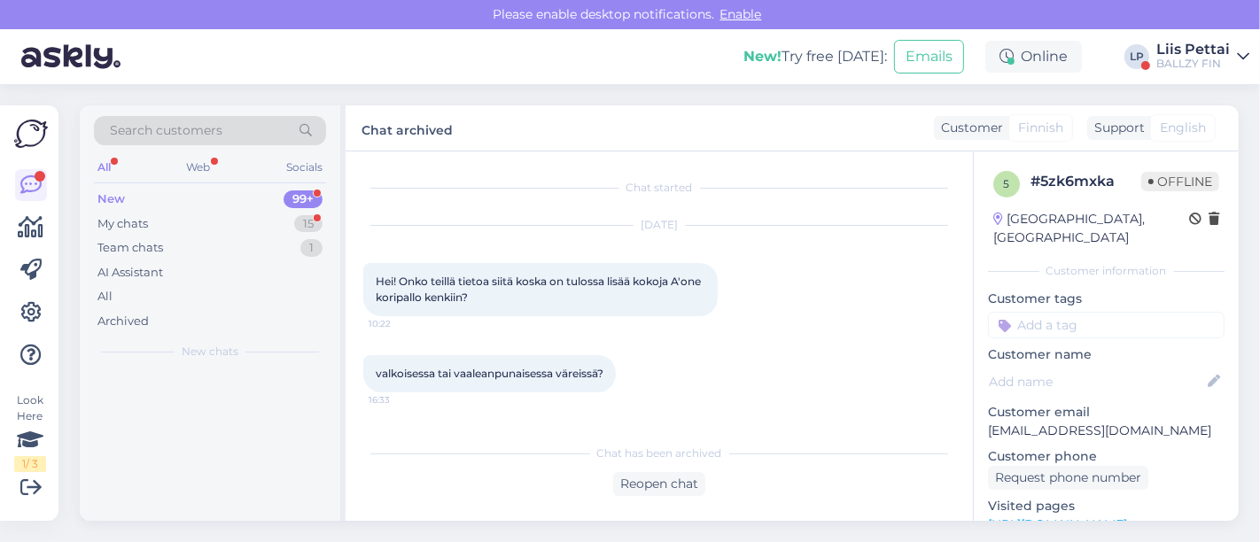
scroll to position [0, 0]
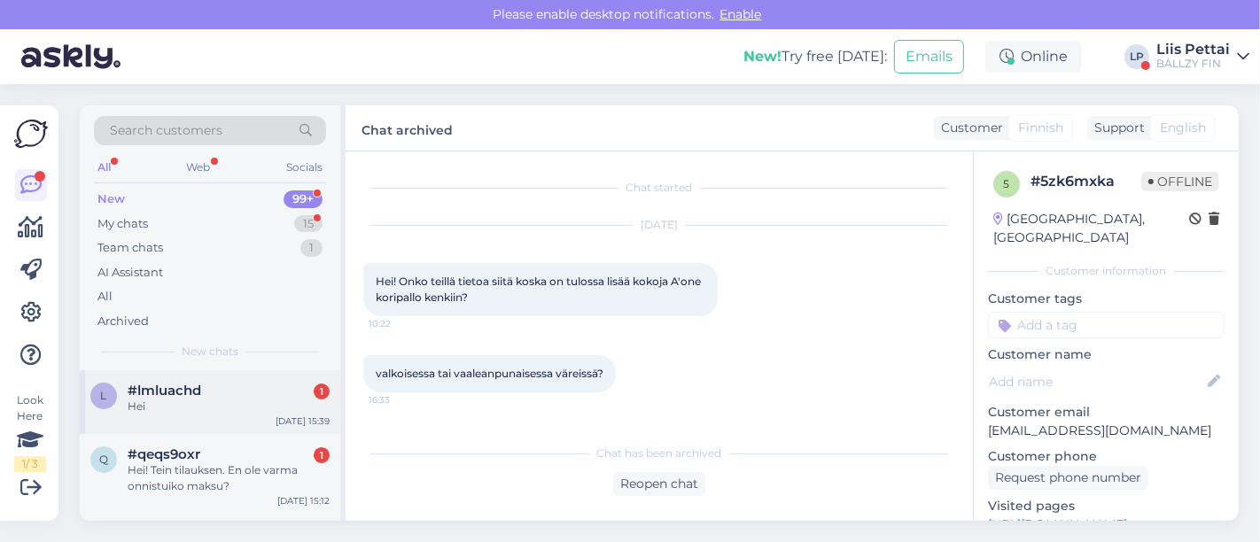
click at [205, 395] on div "#lmluachd 1" at bounding box center [229, 391] width 202 height 16
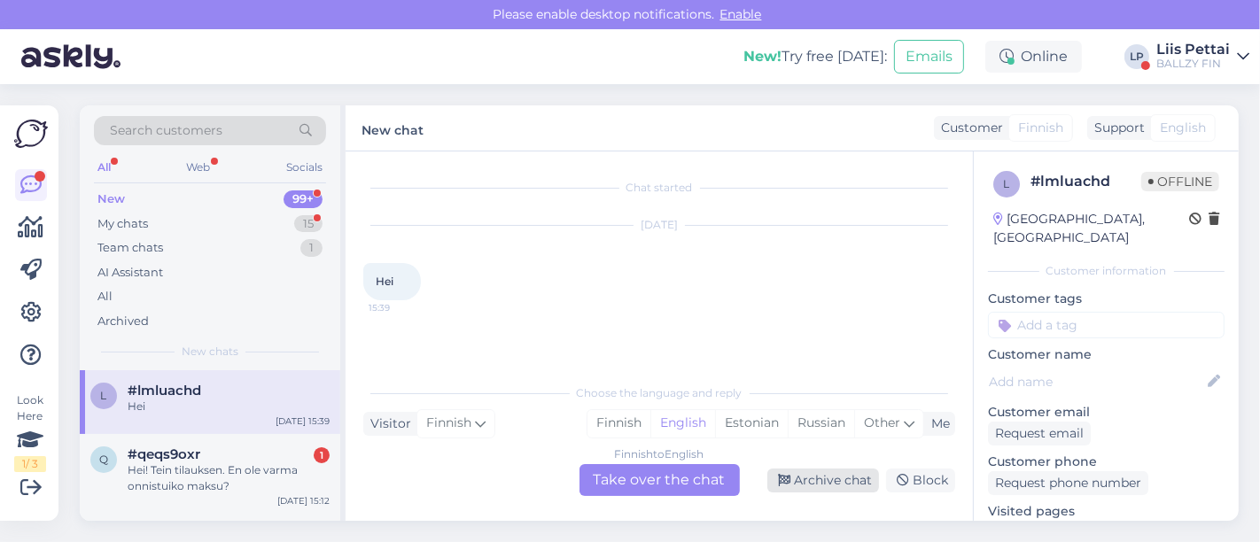
click at [845, 485] on div "Archive chat" at bounding box center [823, 481] width 112 height 24
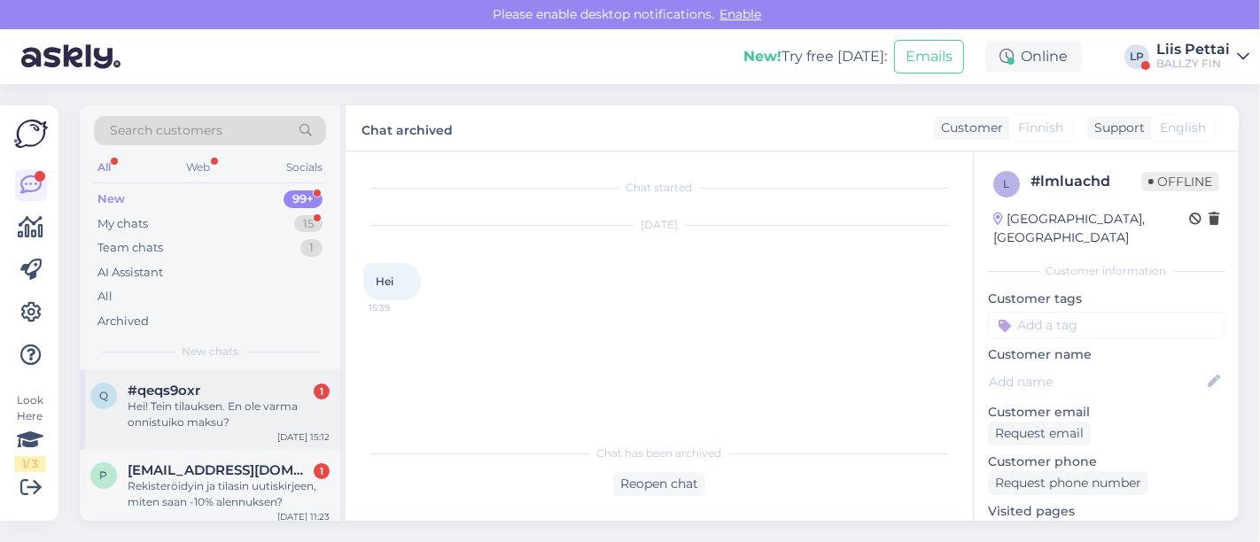
click at [228, 406] on div "Hei! Tein tilauksen. En ole varma onnistuiko maksu?" at bounding box center [229, 415] width 202 height 32
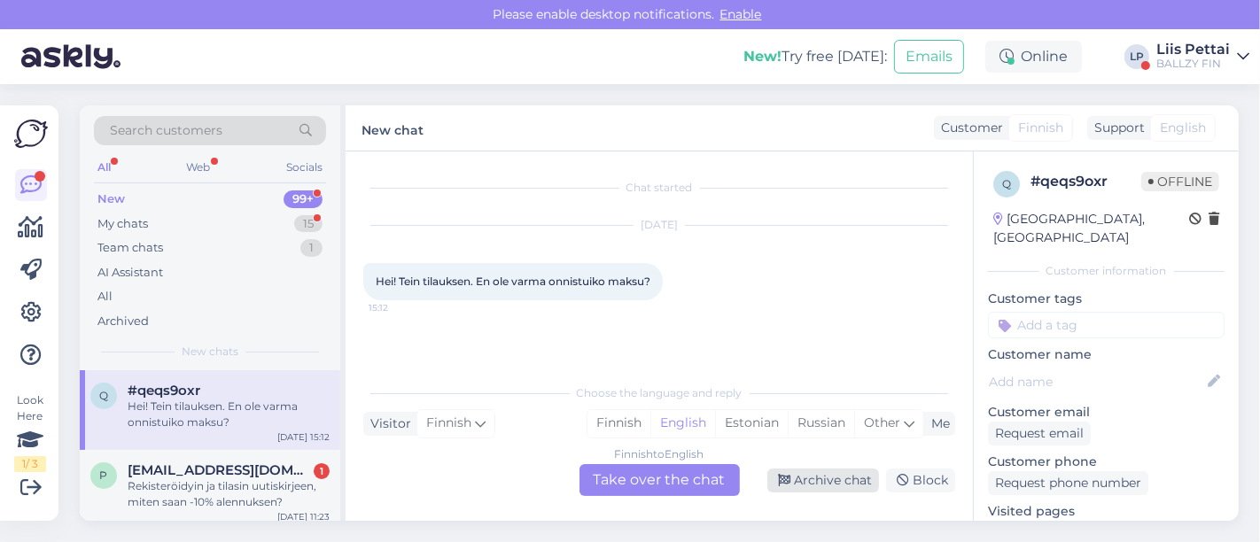
click at [839, 482] on div "Archive chat" at bounding box center [823, 481] width 112 height 24
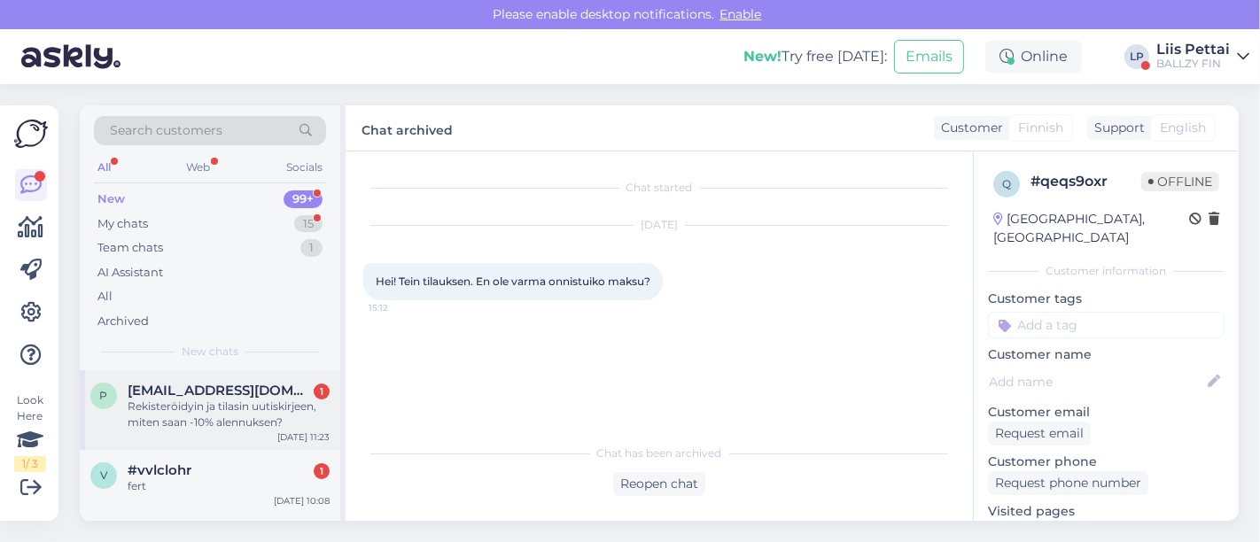
click at [224, 403] on div "Rekisteröidyin ja tilasin uutiskirjeen, miten saan -10% alennuksen?" at bounding box center [229, 415] width 202 height 32
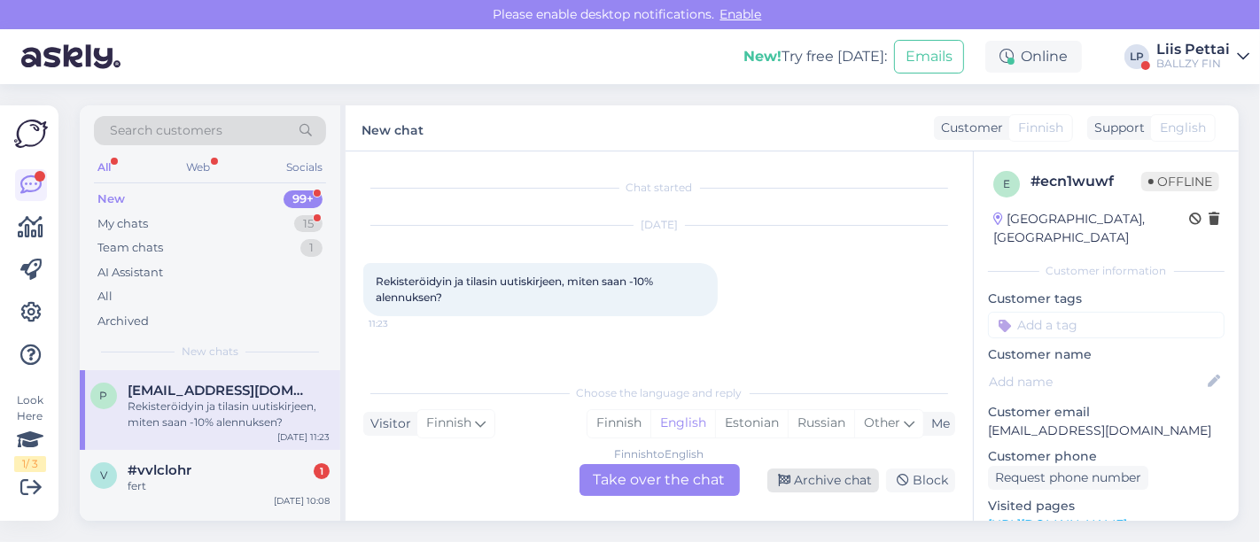
click at [823, 487] on div "Archive chat" at bounding box center [823, 481] width 112 height 24
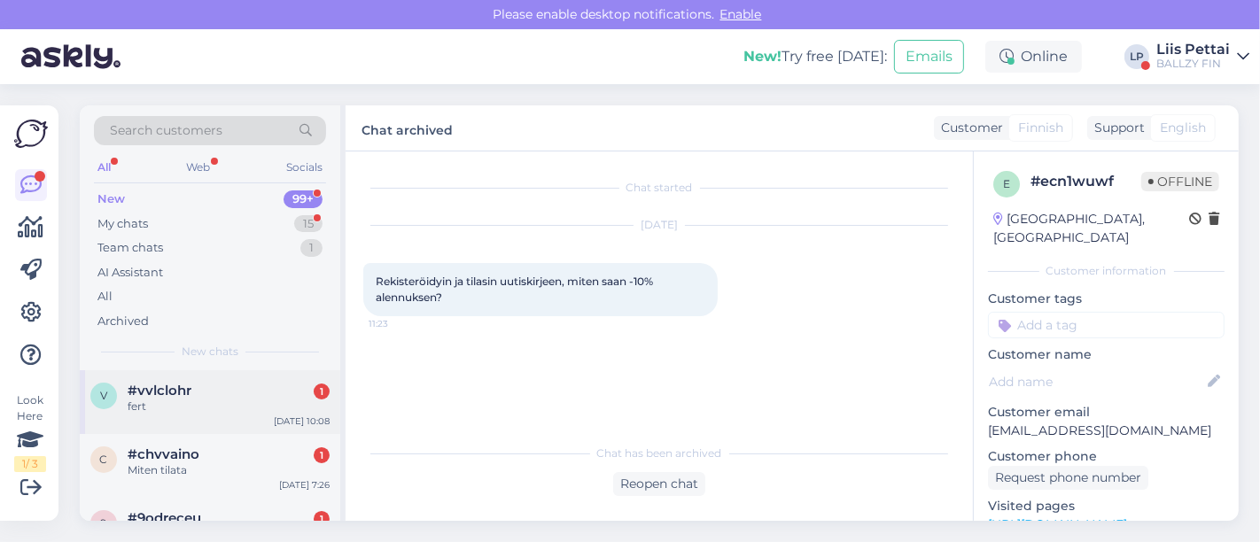
click at [229, 399] on div "fert" at bounding box center [229, 407] width 202 height 16
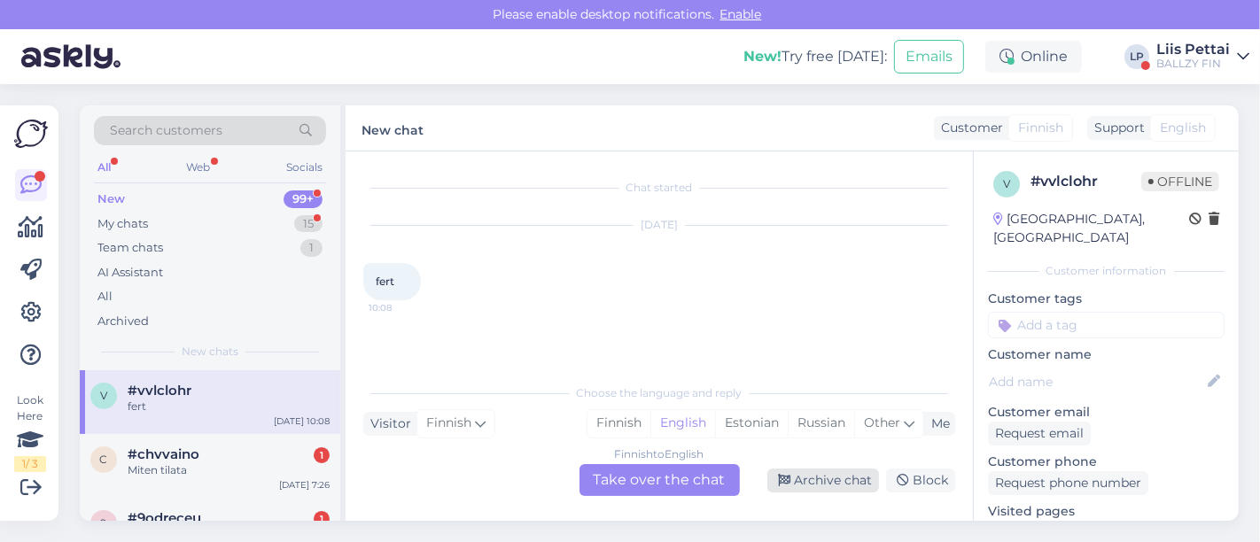
click at [834, 477] on div "Archive chat" at bounding box center [823, 481] width 112 height 24
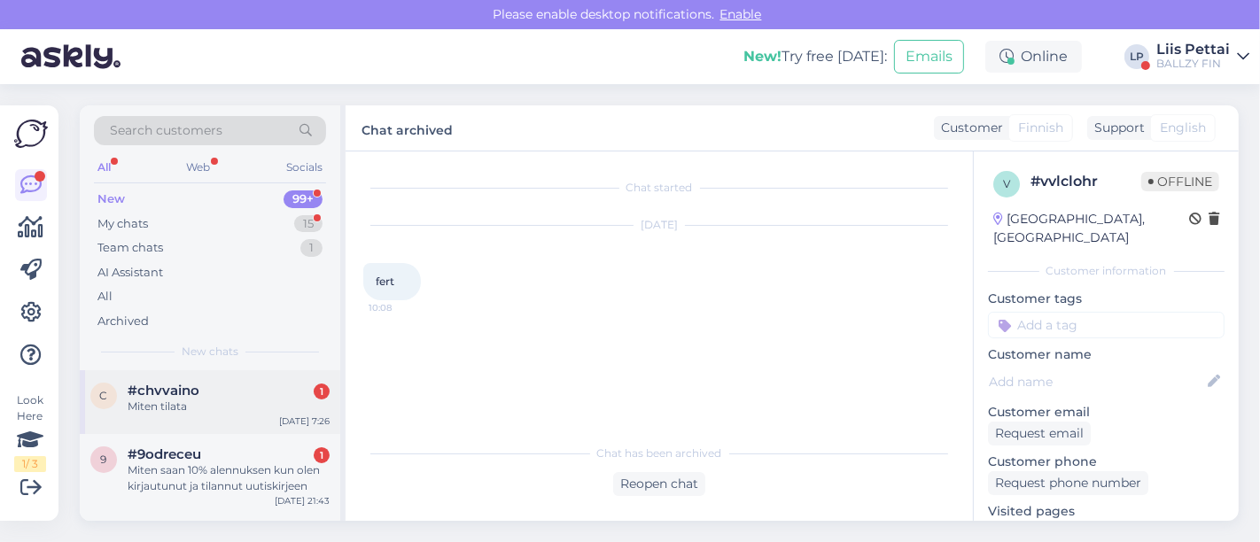
click at [194, 399] on div "Miten tilata" at bounding box center [229, 407] width 202 height 16
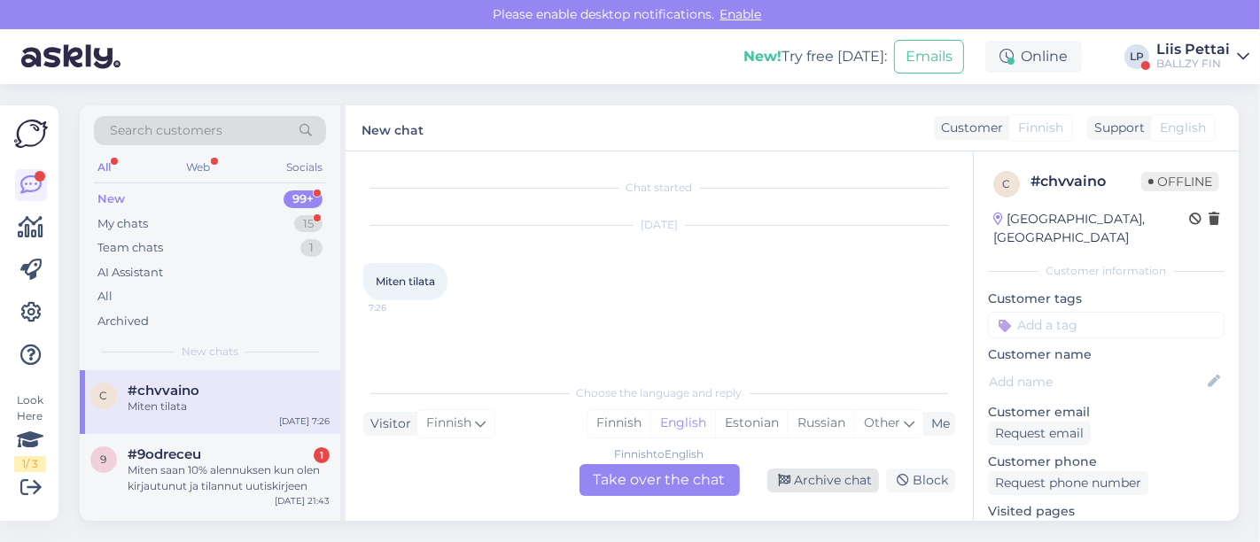
click at [863, 472] on div "Archive chat" at bounding box center [823, 481] width 112 height 24
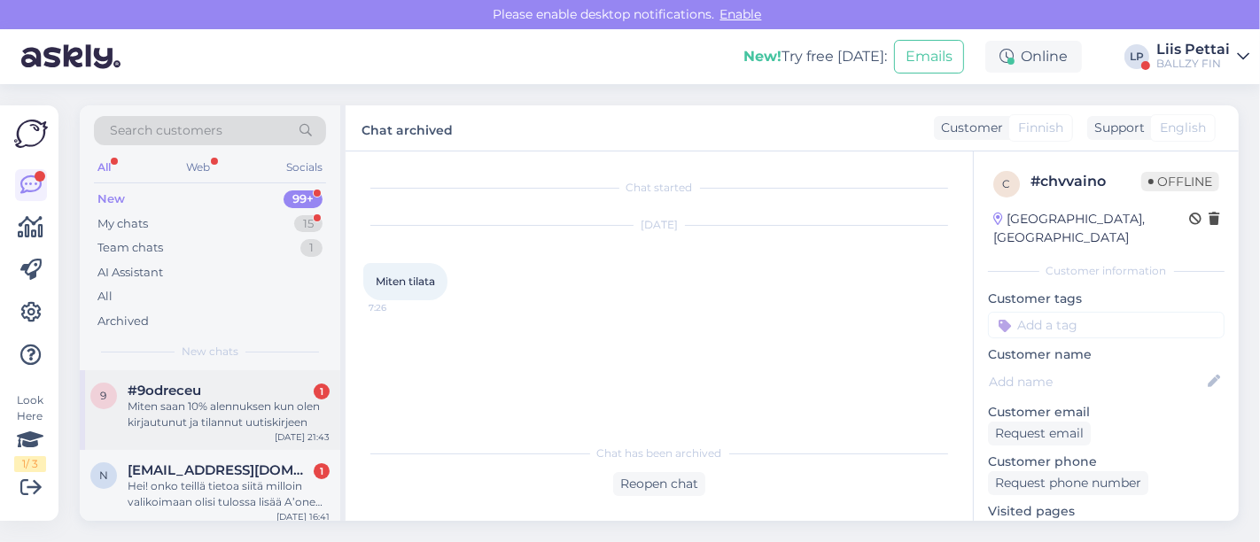
click at [149, 392] on span "#9odreceu" at bounding box center [165, 391] width 74 height 16
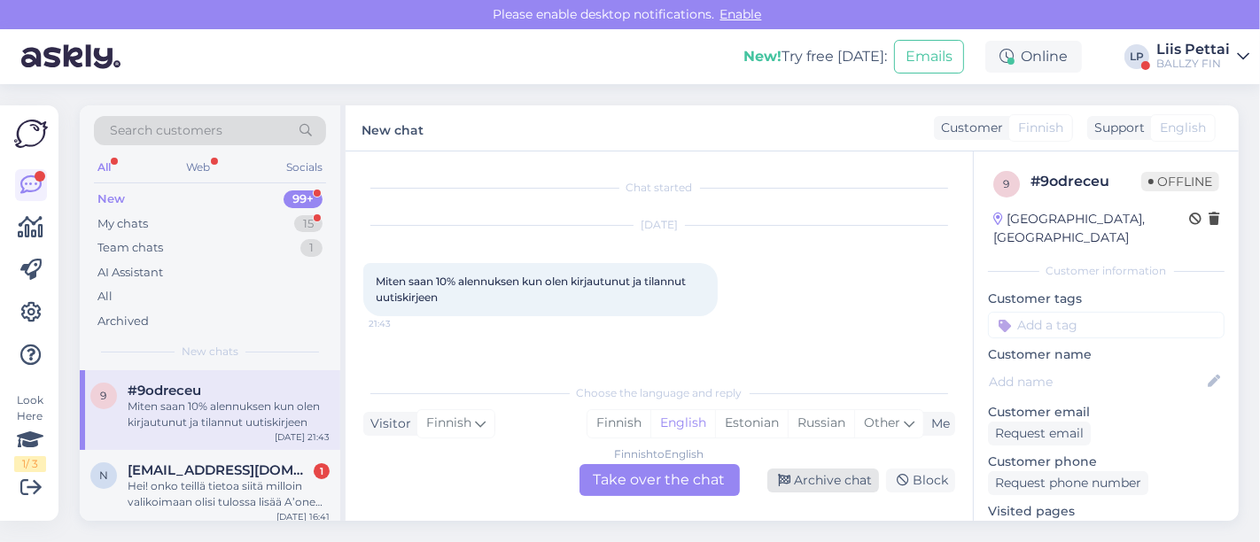
click at [849, 482] on div "Archive chat" at bounding box center [823, 481] width 112 height 24
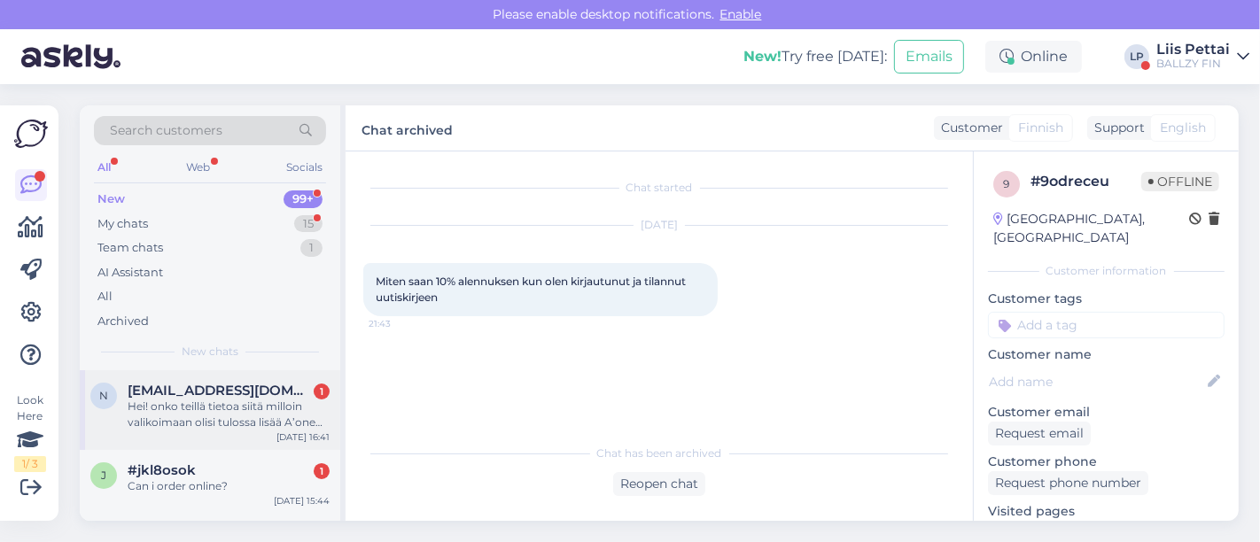
click at [265, 410] on div "Hei! onko teillä tietoa siitä milloin valikoimaan olisi tulossa lisää A’one kor…" at bounding box center [229, 415] width 202 height 32
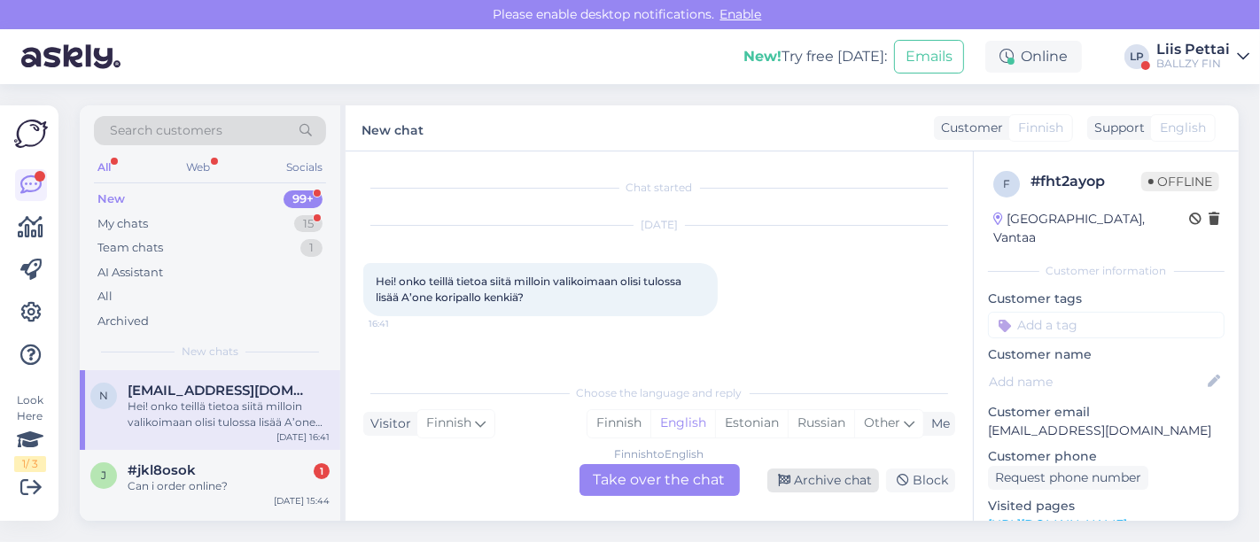
click at [795, 474] on div "Archive chat" at bounding box center [823, 481] width 112 height 24
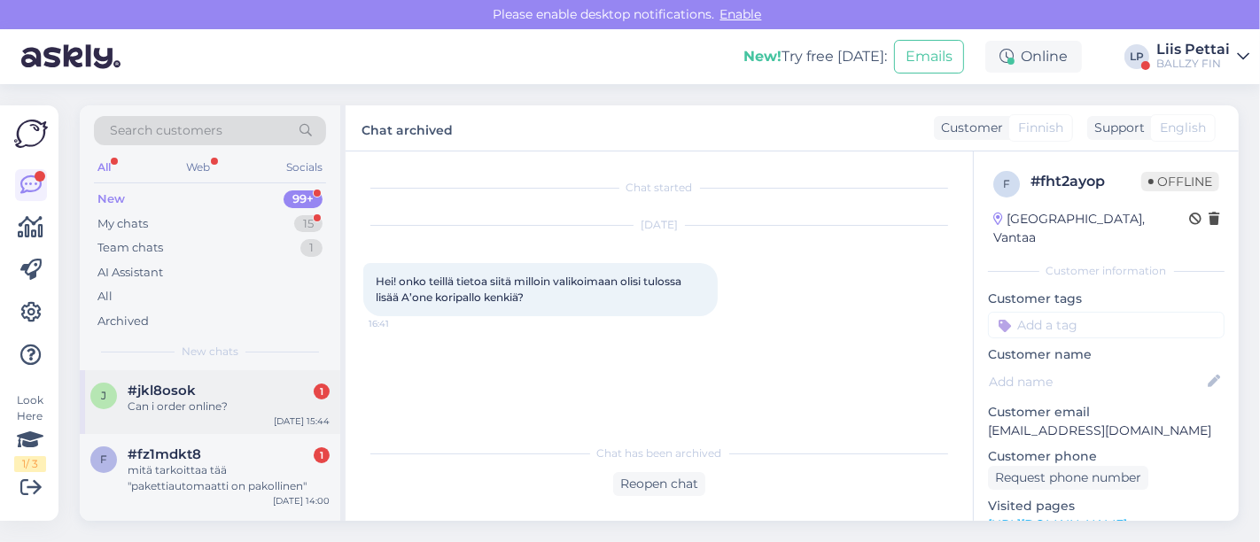
click at [269, 386] on div "#jkl8osok 1" at bounding box center [229, 391] width 202 height 16
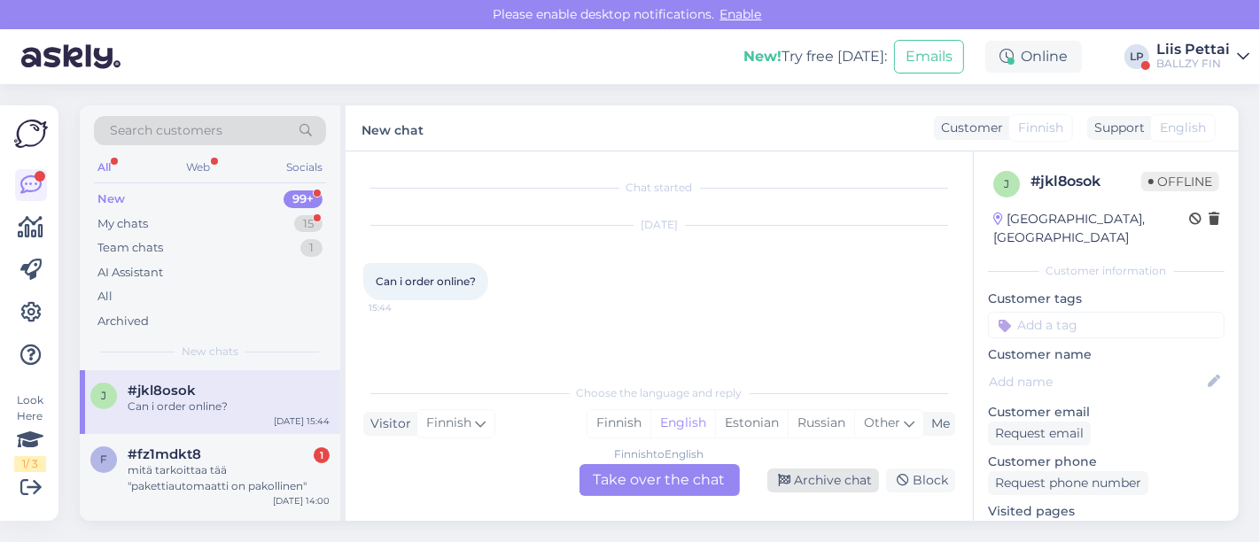
click at [857, 485] on div "Archive chat" at bounding box center [823, 481] width 112 height 24
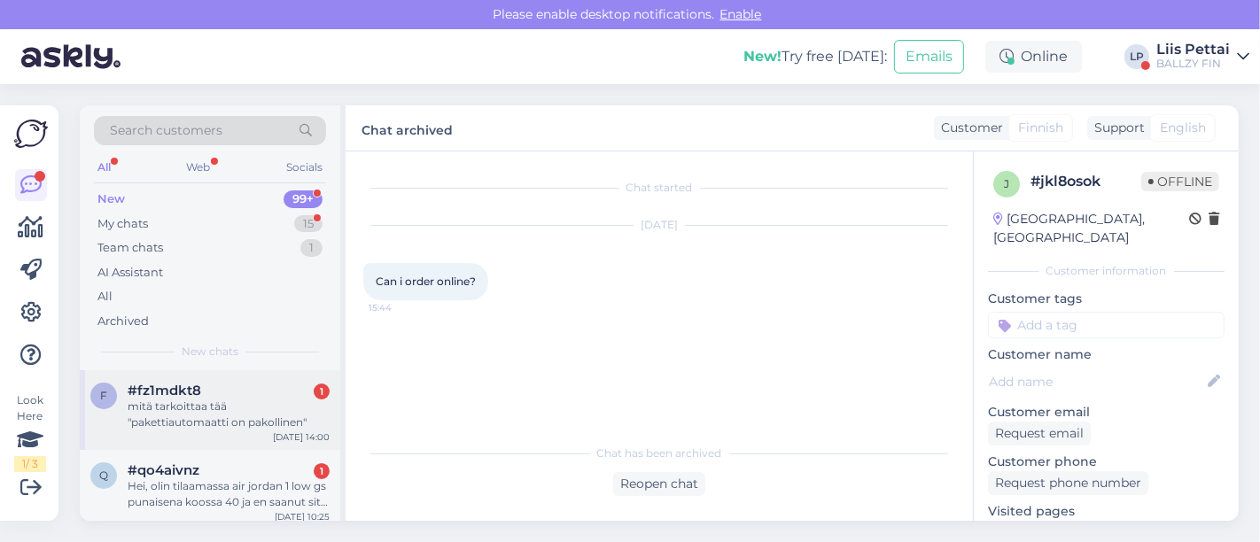
click at [236, 399] on div "mitä tarkoittaa tää "pakettiautomaatti on pakollinen"" at bounding box center [229, 415] width 202 height 32
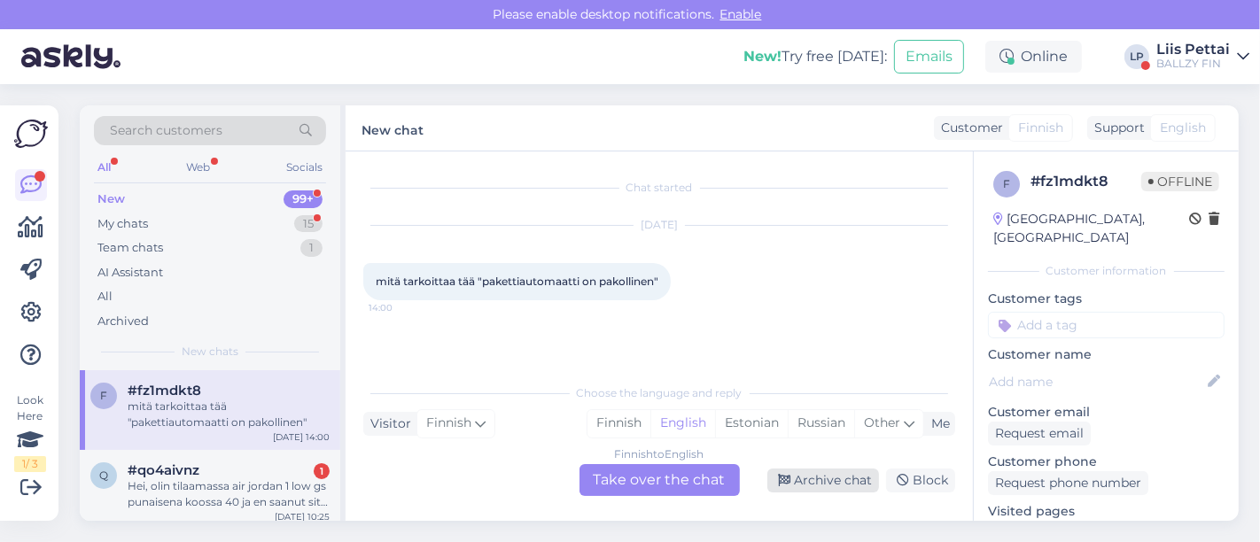
click at [800, 492] on div "Archive chat" at bounding box center [823, 481] width 112 height 24
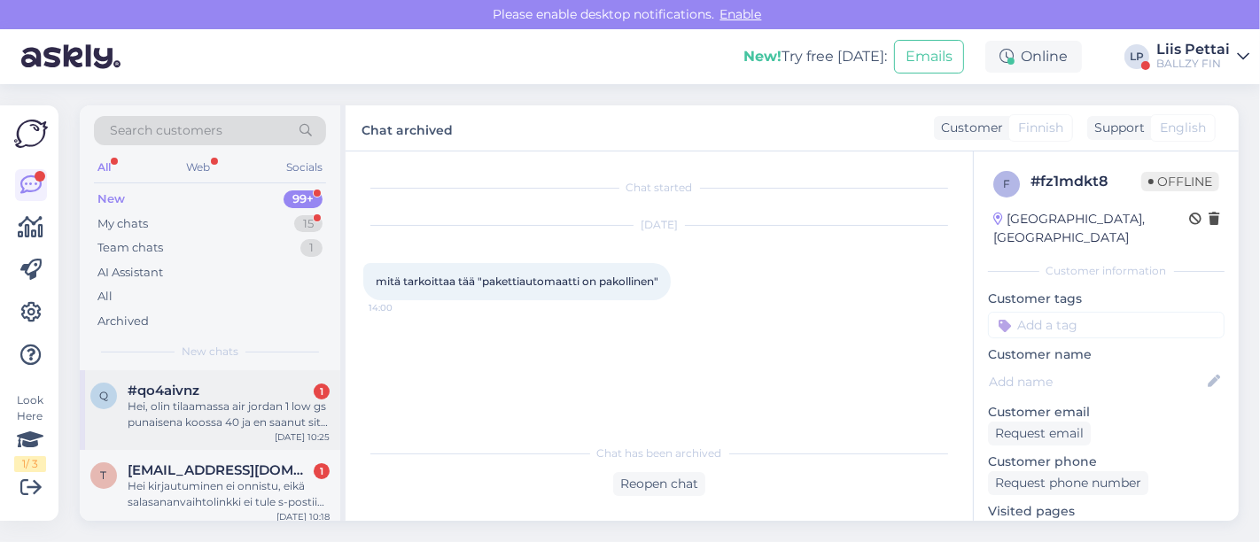
click at [201, 411] on div "Hei, olin tilaamassa air jordan 1 low gs punaisena koossa 40 ja en saanut sitä …" at bounding box center [229, 415] width 202 height 32
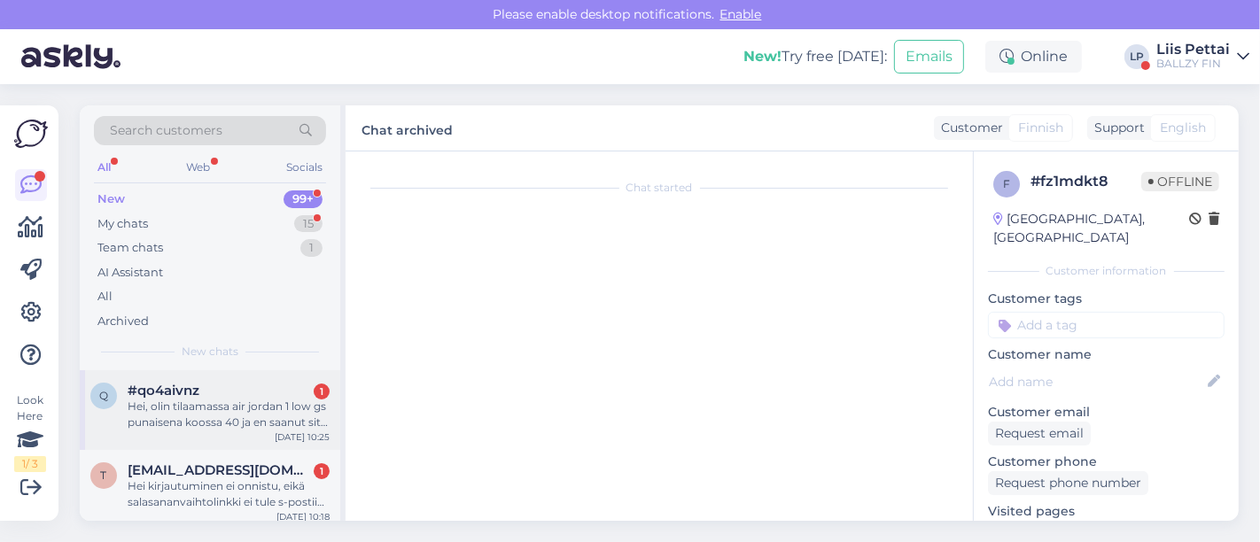
scroll to position [7, 0]
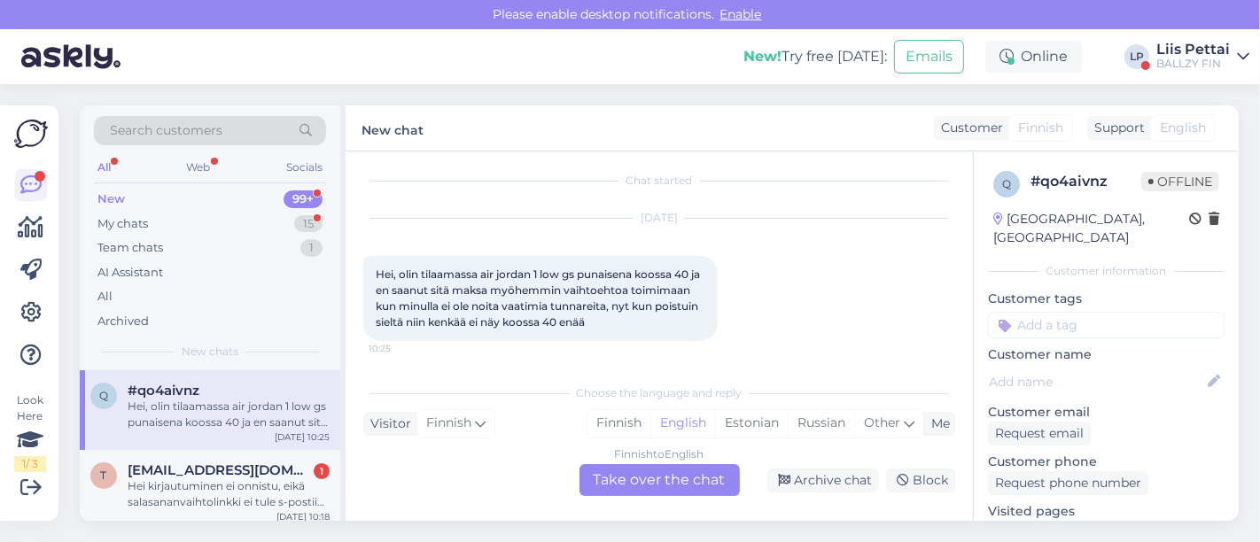
drag, startPoint x: 787, startPoint y: 487, endPoint x: 735, endPoint y: 479, distance: 52.0
click at [789, 487] on div "Archive chat" at bounding box center [823, 481] width 112 height 24
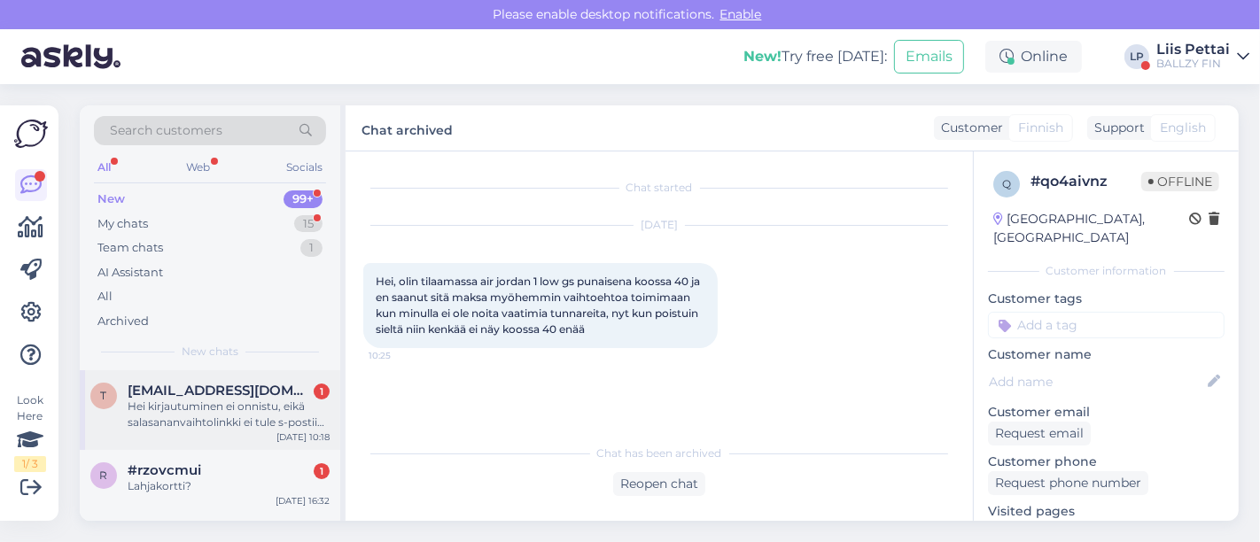
click at [210, 399] on div "Hei kirjautuminen ei onnistu, eikä salasananvaihtolinkki ei tule s-postiin. Hal…" at bounding box center [229, 415] width 202 height 32
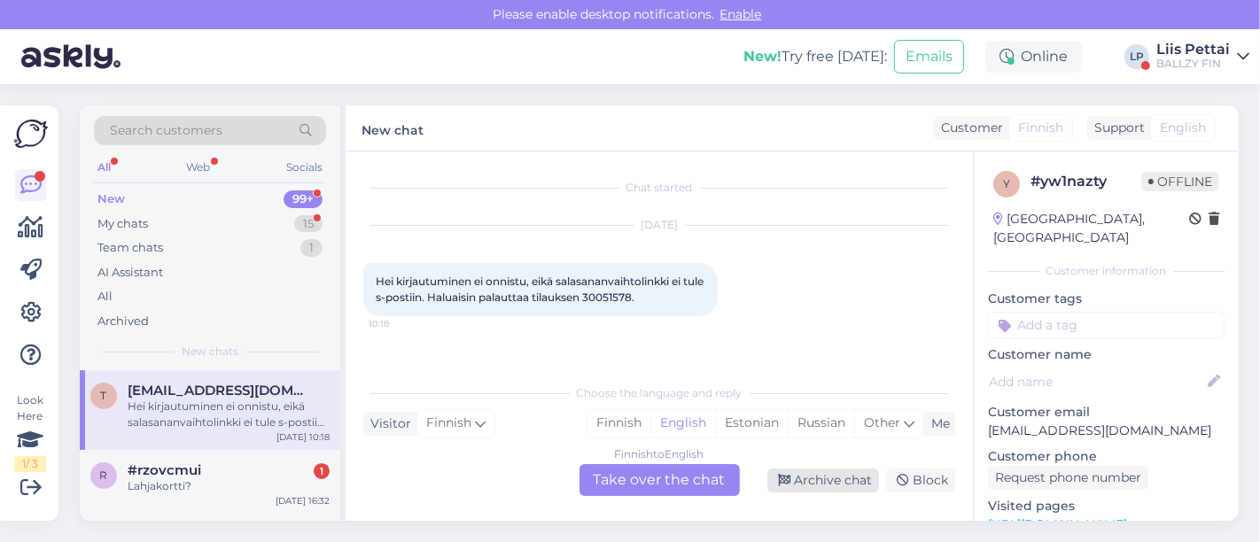
click at [797, 482] on div "Archive chat" at bounding box center [823, 481] width 112 height 24
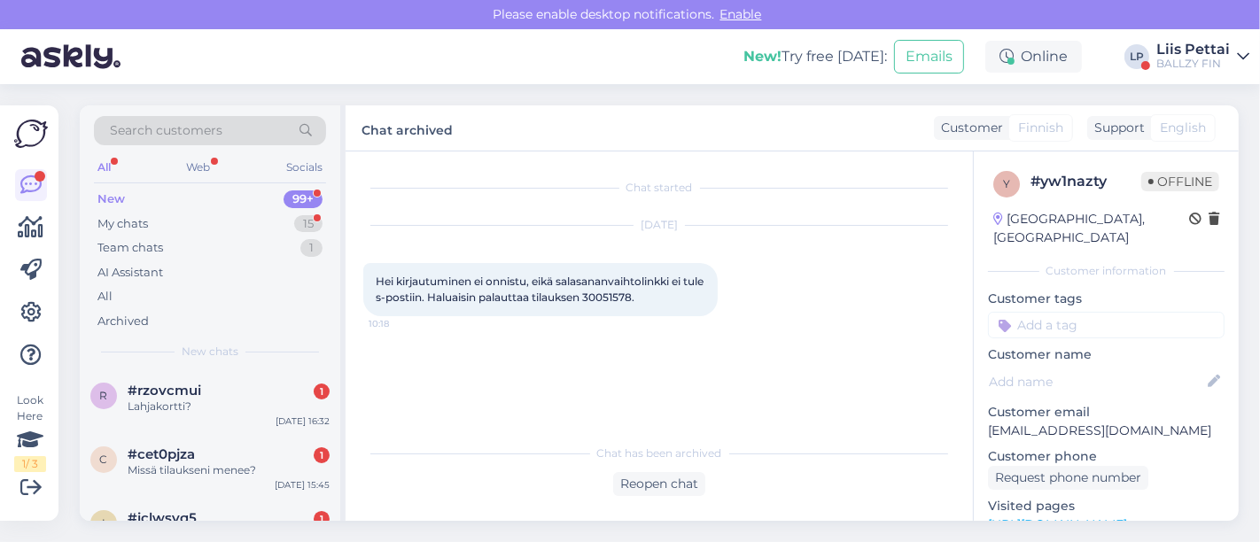
click at [207, 391] on div "#rzovcmui 1" at bounding box center [229, 391] width 202 height 16
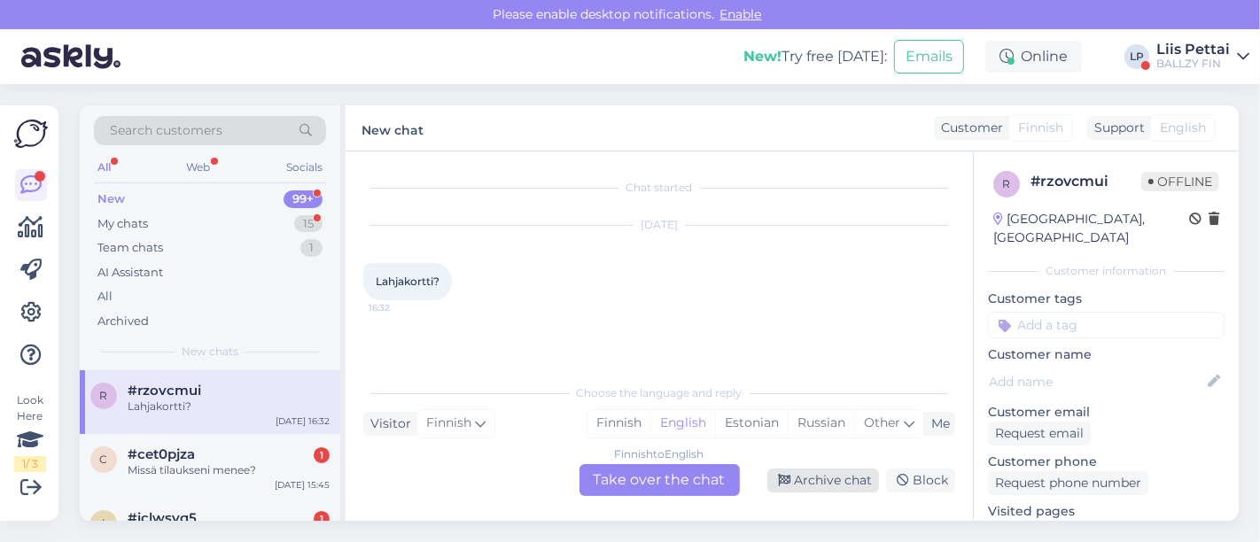
click at [842, 487] on div "Archive chat" at bounding box center [823, 481] width 112 height 24
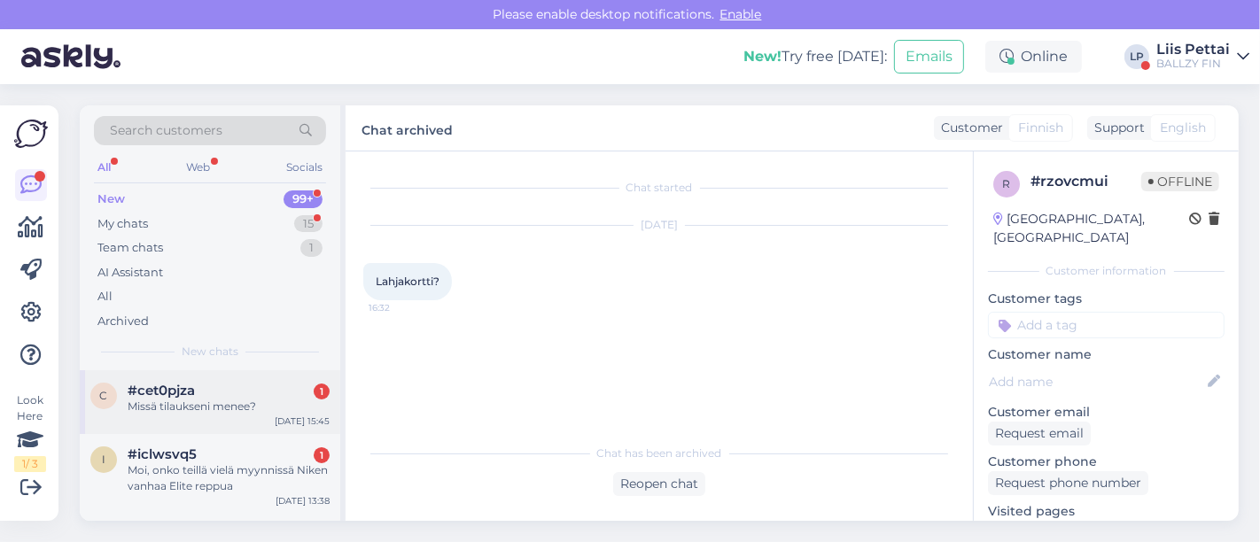
click at [268, 404] on div "Missä tilaukseni menee?" at bounding box center [229, 407] width 202 height 16
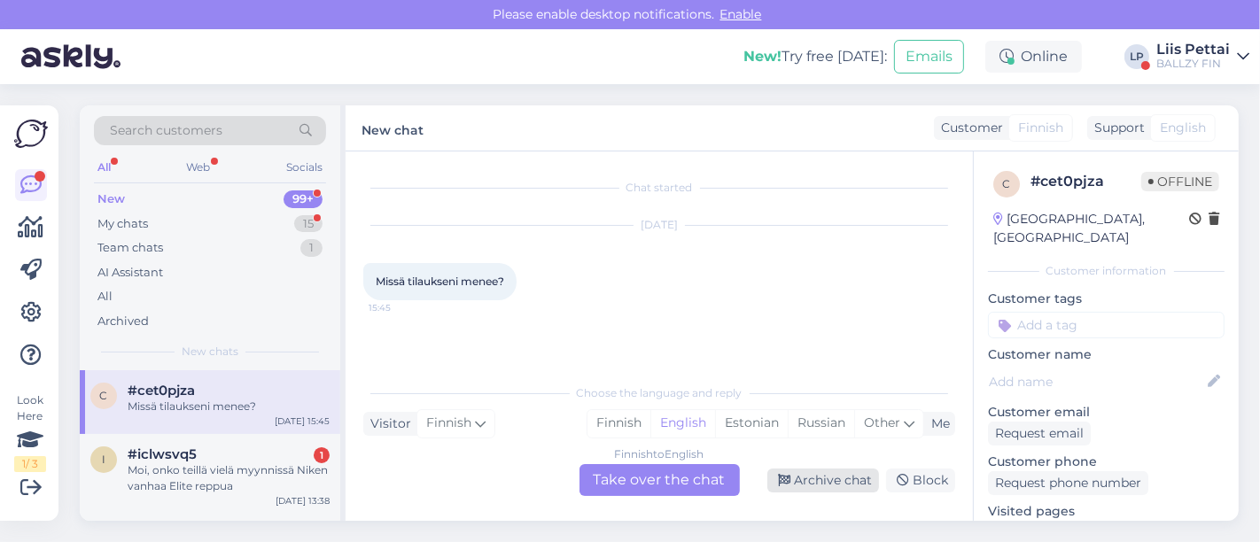
click at [845, 488] on div "Archive chat" at bounding box center [823, 481] width 112 height 24
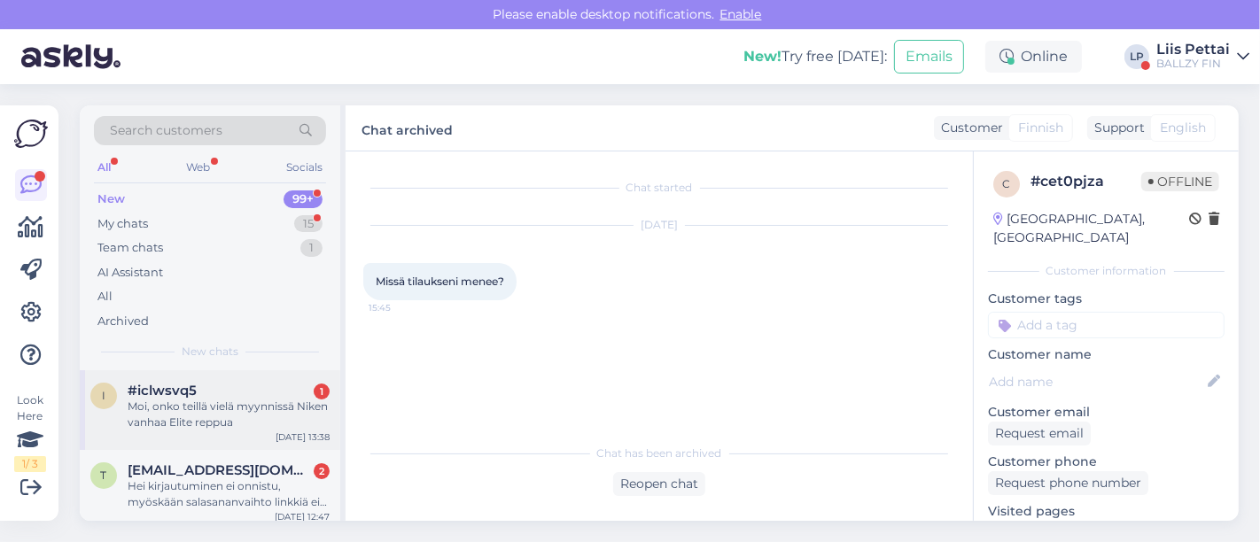
click at [210, 399] on div "Moi, onko teillä vielä myynnissä Niken vanhaa Elite reppua" at bounding box center [229, 415] width 202 height 32
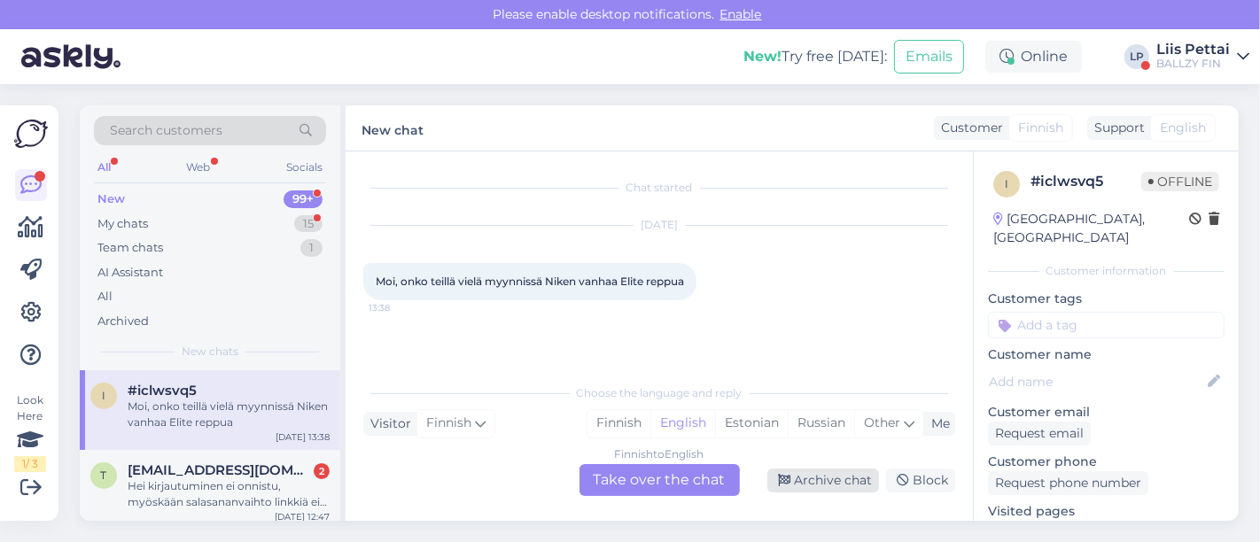
click at [825, 485] on div "Archive chat" at bounding box center [823, 481] width 112 height 24
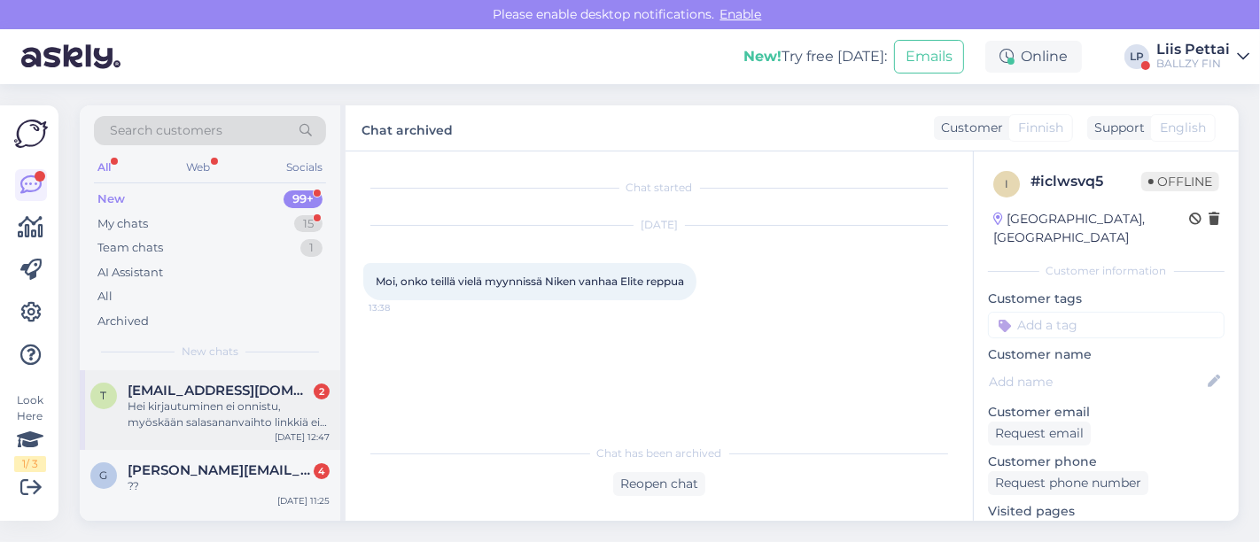
click at [172, 408] on div "Hei kirjautuminen ei onnistu, myöskään salasananvaihto linkkiä ei tule sähköpos…" at bounding box center [229, 415] width 202 height 32
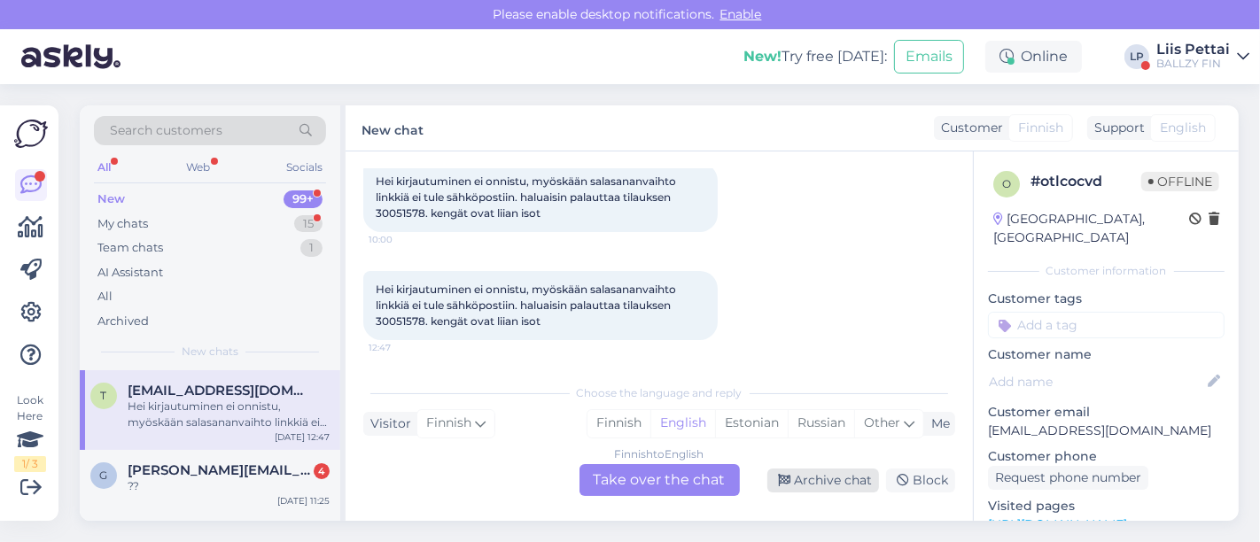
click at [827, 477] on div "Archive chat" at bounding box center [823, 481] width 112 height 24
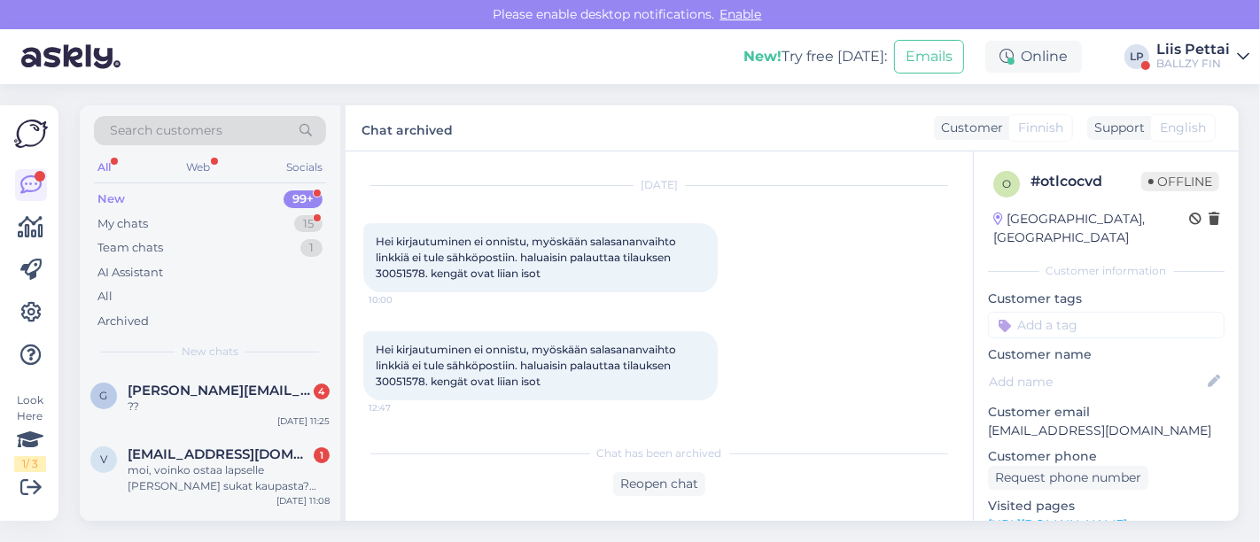
drag, startPoint x: 183, startPoint y: 401, endPoint x: 360, endPoint y: 436, distance: 179.6
click at [184, 401] on div "??" at bounding box center [229, 407] width 202 height 16
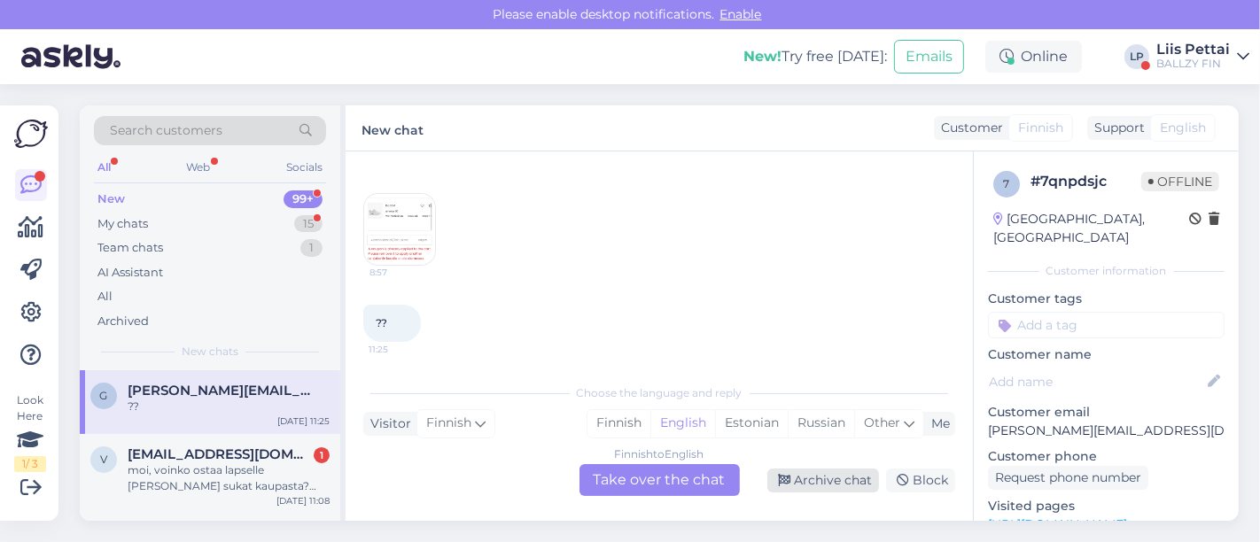
click at [829, 482] on div "Archive chat" at bounding box center [823, 481] width 112 height 24
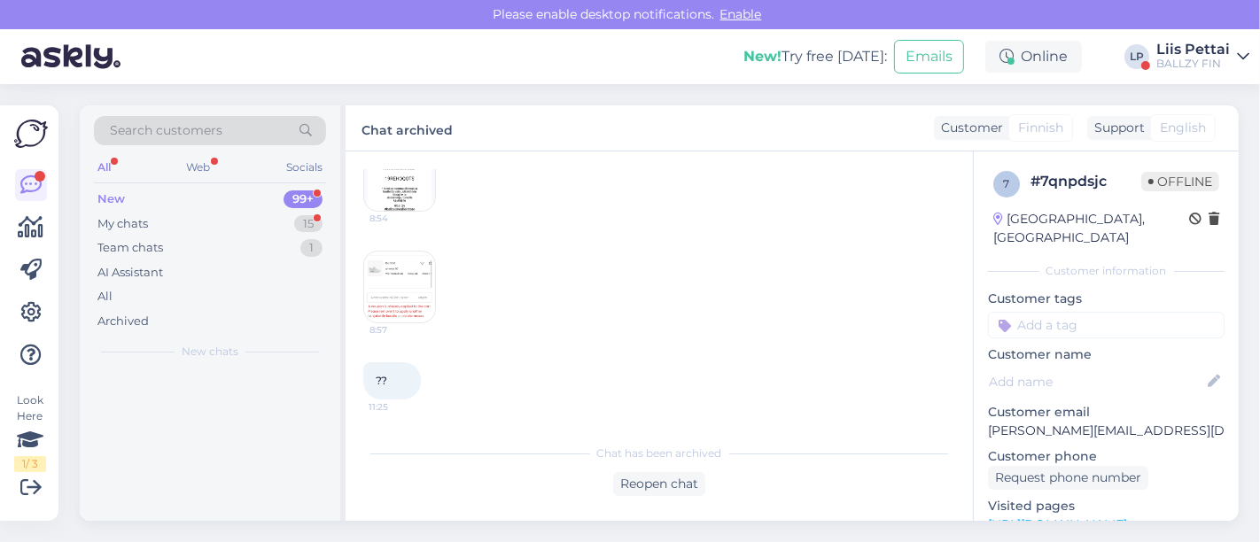
scroll to position [213, 0]
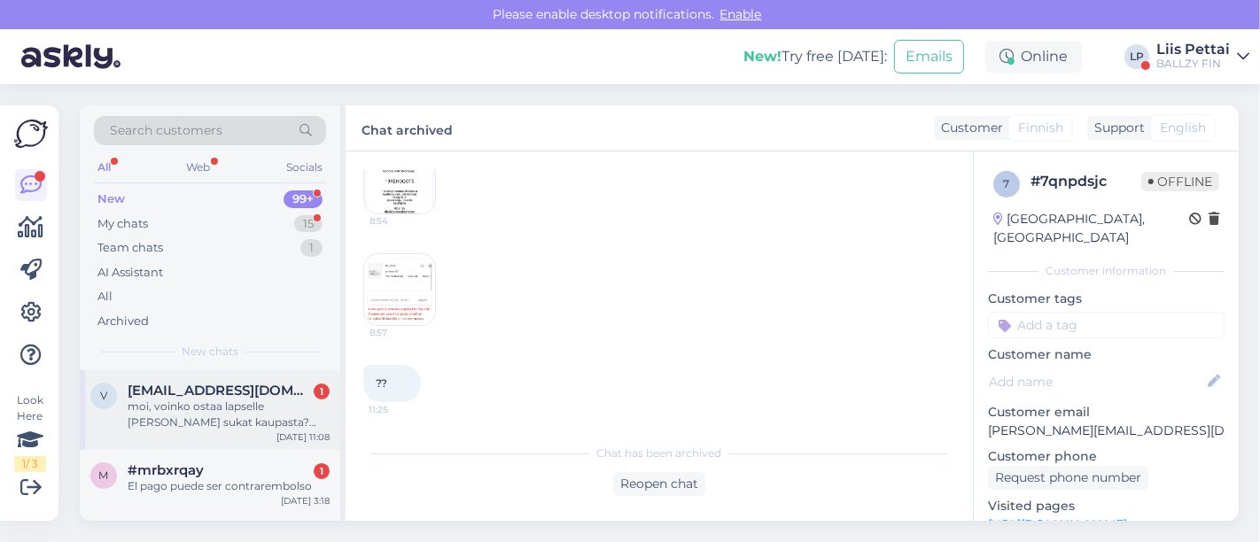
drag, startPoint x: 206, startPoint y: 403, endPoint x: 218, endPoint y: 411, distance: 14.0
click at [206, 405] on div "moi, voinko ostaa lapselle Lepy sukat kaupasta? koko 34" at bounding box center [229, 415] width 202 height 32
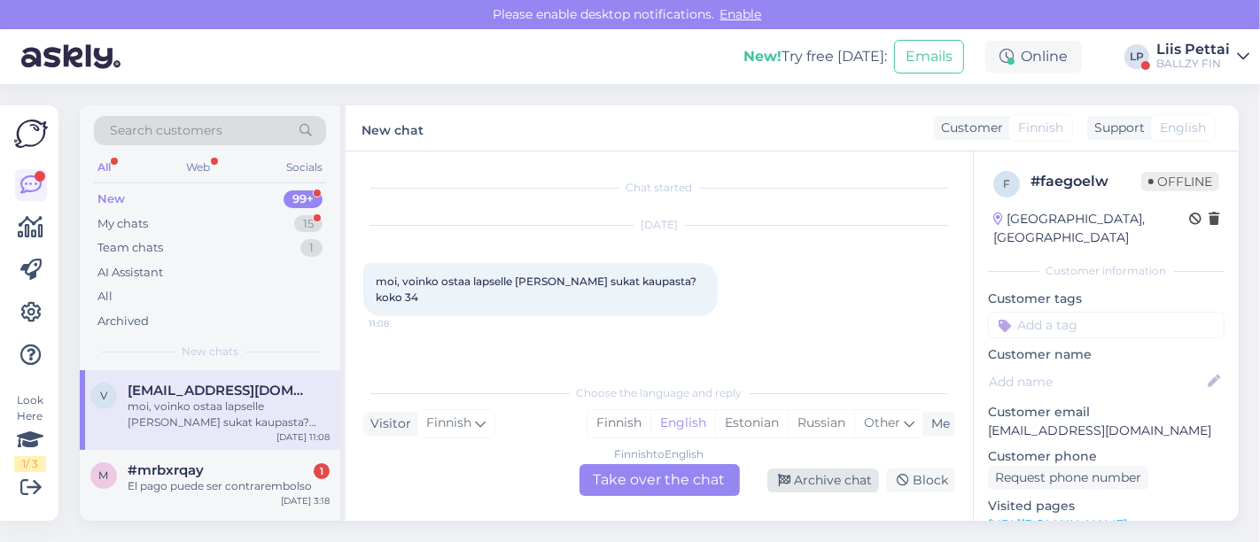
click at [856, 475] on div "Archive chat" at bounding box center [823, 481] width 112 height 24
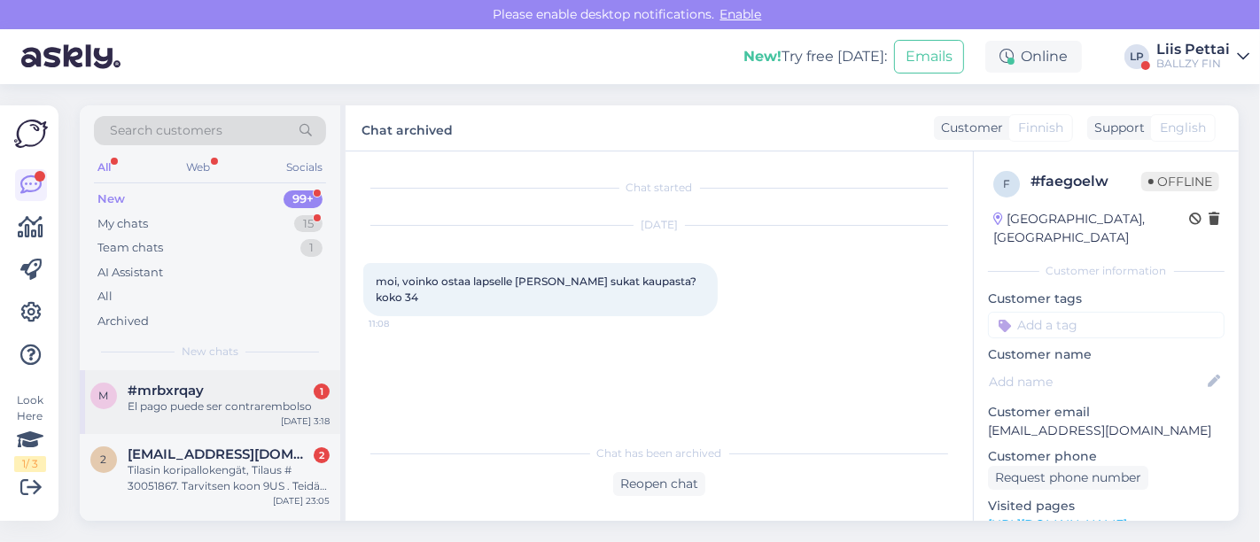
click at [167, 397] on div "#mrbxrqay 1 El pago puede ser contrarembolso" at bounding box center [229, 399] width 202 height 32
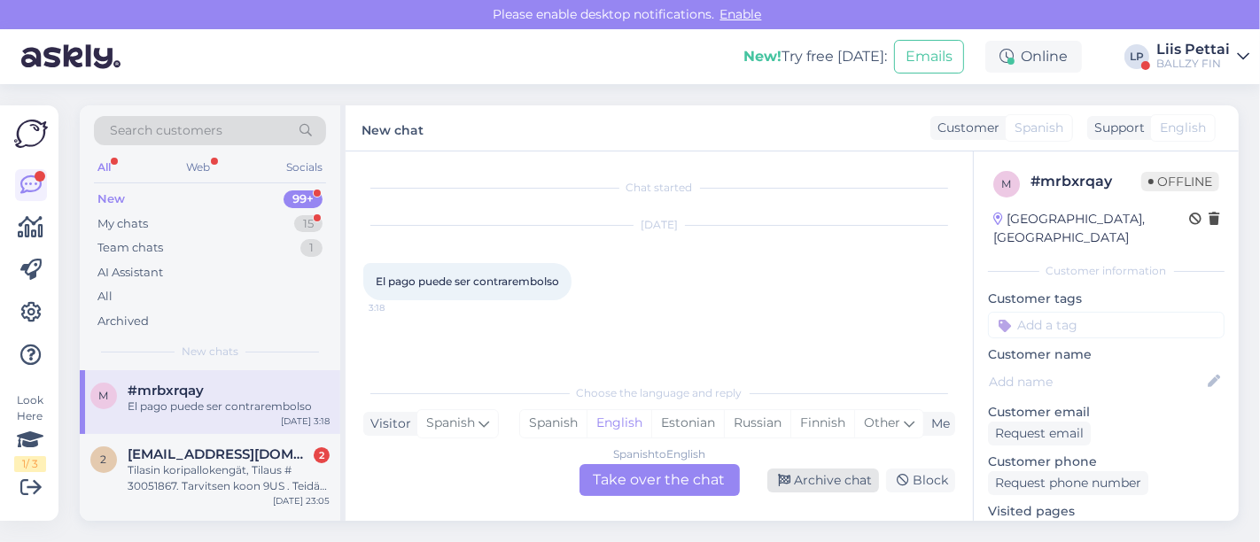
click at [848, 489] on div "Archive chat" at bounding box center [823, 481] width 112 height 24
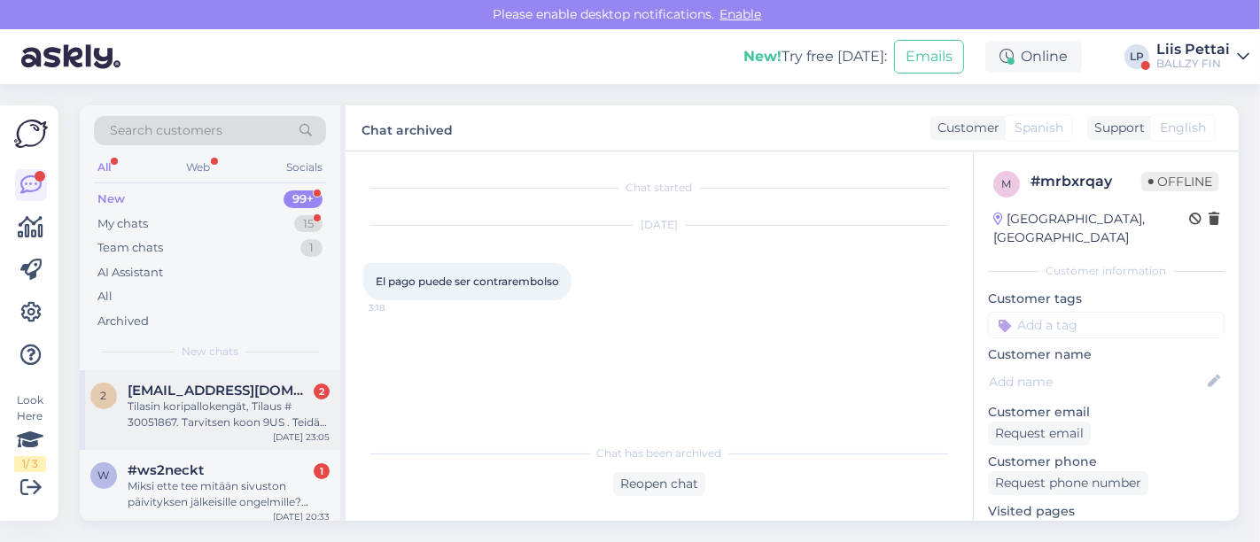
click at [260, 421] on div "Tilasin koripallokengät, Tilaus # 30051867. Tarvitsen koon 9US . Teidän sivulla…" at bounding box center [229, 415] width 202 height 32
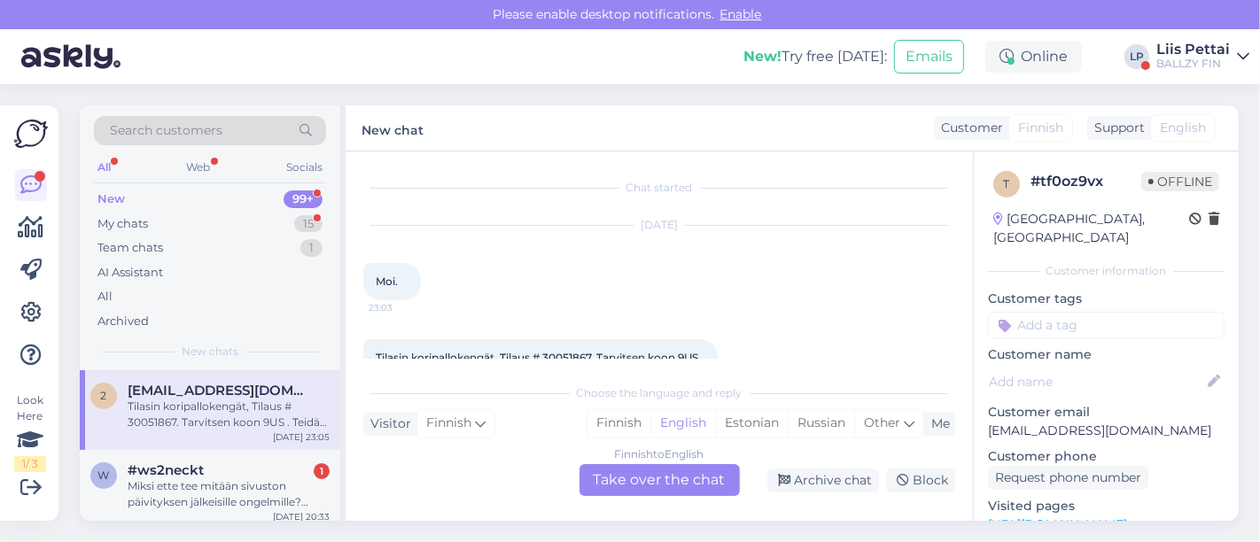
scroll to position [52, 0]
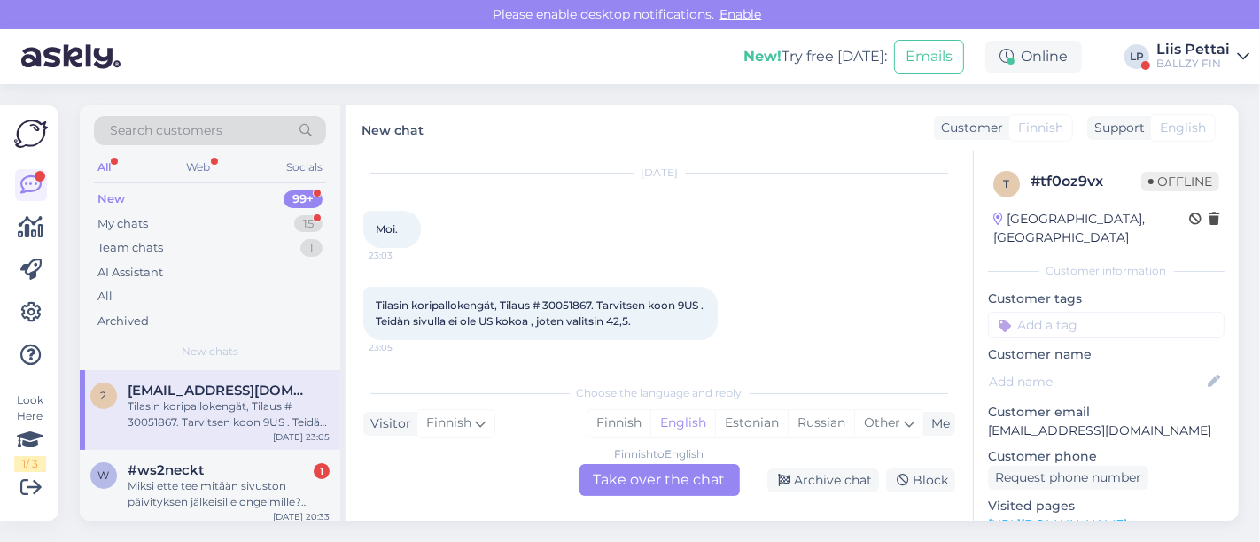
drag, startPoint x: 811, startPoint y: 488, endPoint x: 703, endPoint y: 501, distance: 108.9
click at [812, 487] on div "Archive chat" at bounding box center [823, 481] width 112 height 24
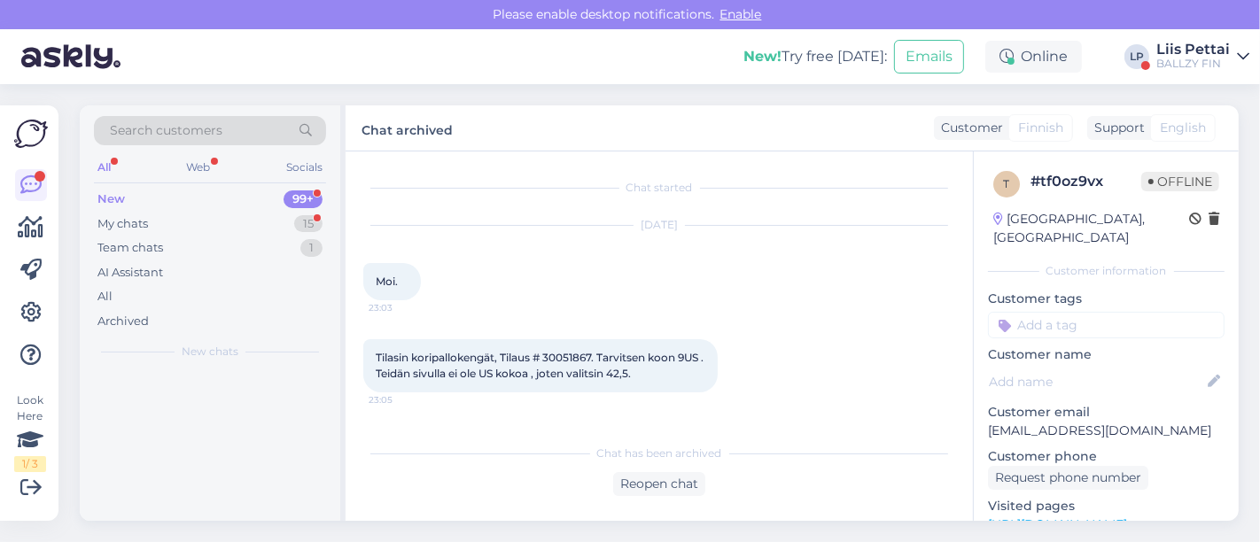
scroll to position [0, 0]
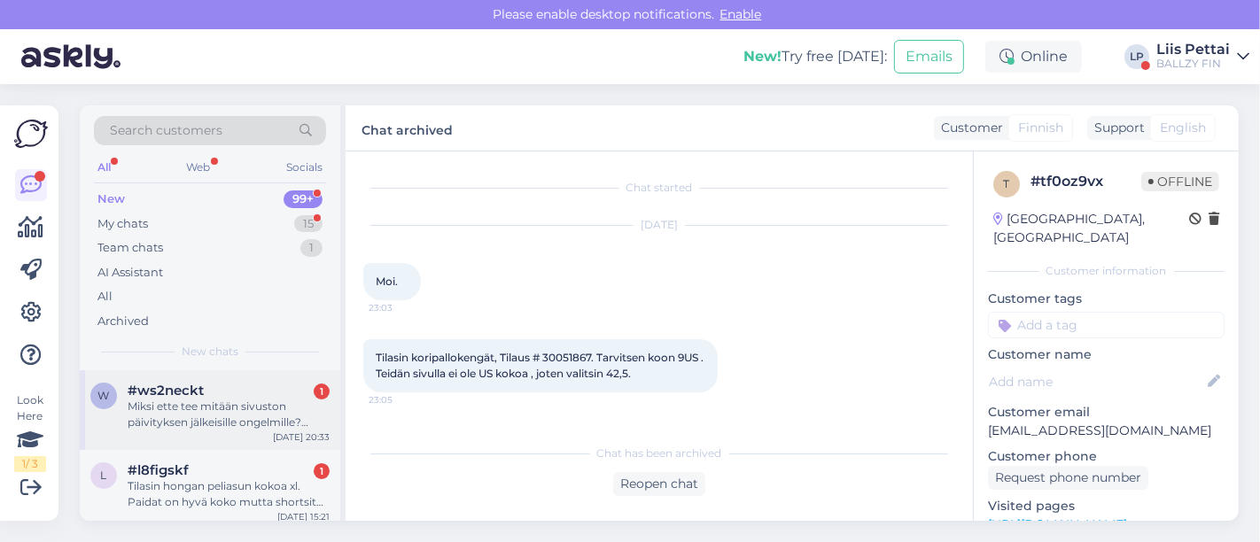
click at [199, 401] on div "Miksi ette tee mitään sivuston päivityksen jälkeisille ongelmille? Sorttaus ei …" at bounding box center [229, 415] width 202 height 32
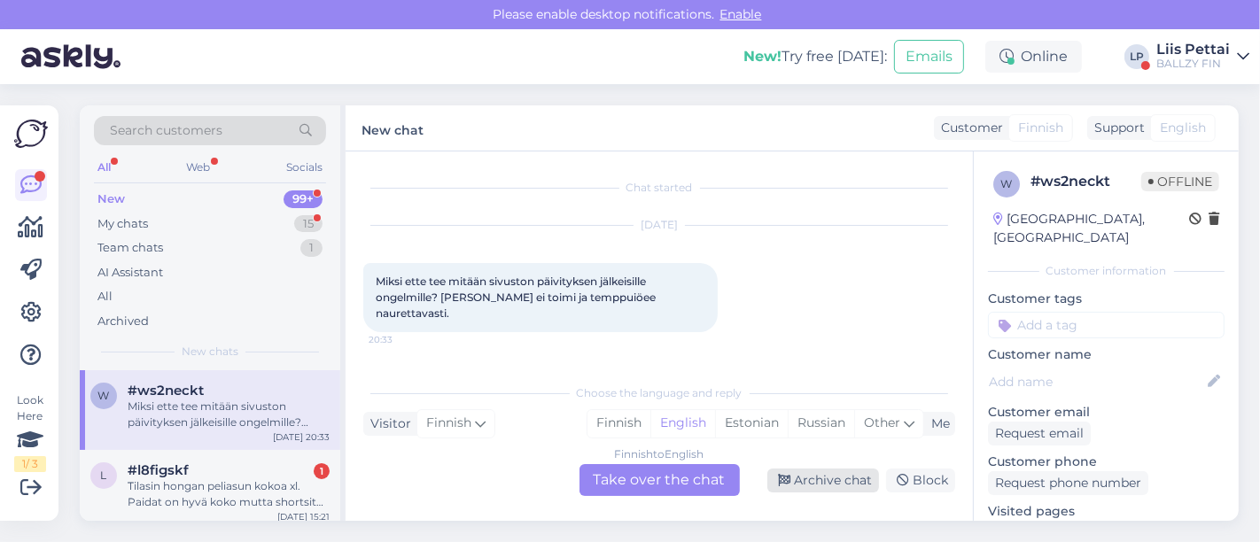
click at [852, 482] on div "Archive chat" at bounding box center [823, 481] width 112 height 24
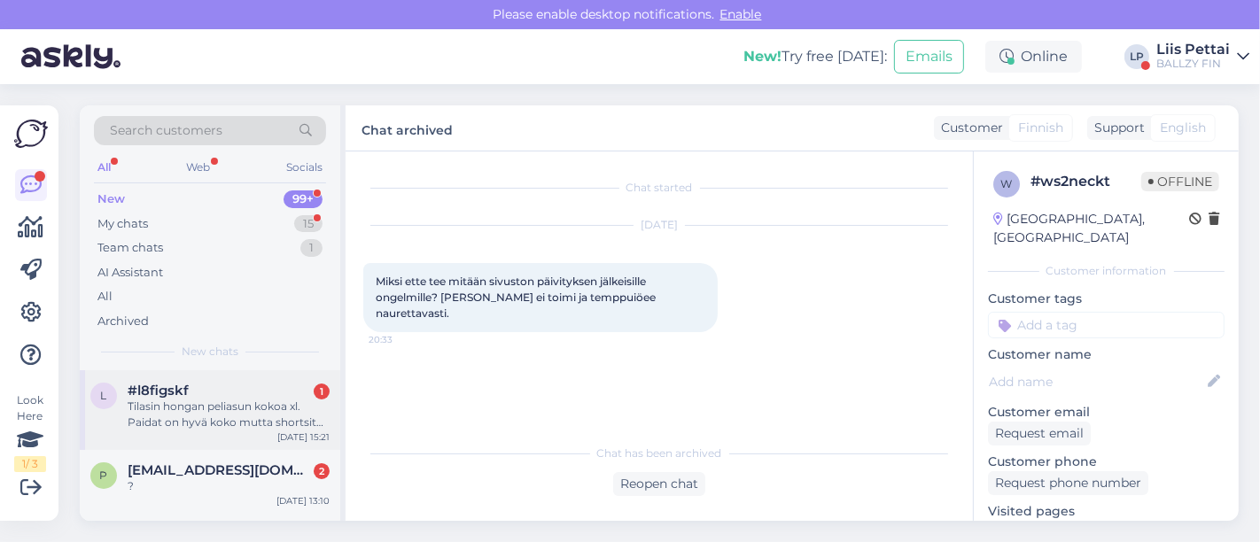
click at [208, 389] on div "#l8figskf 1" at bounding box center [229, 391] width 202 height 16
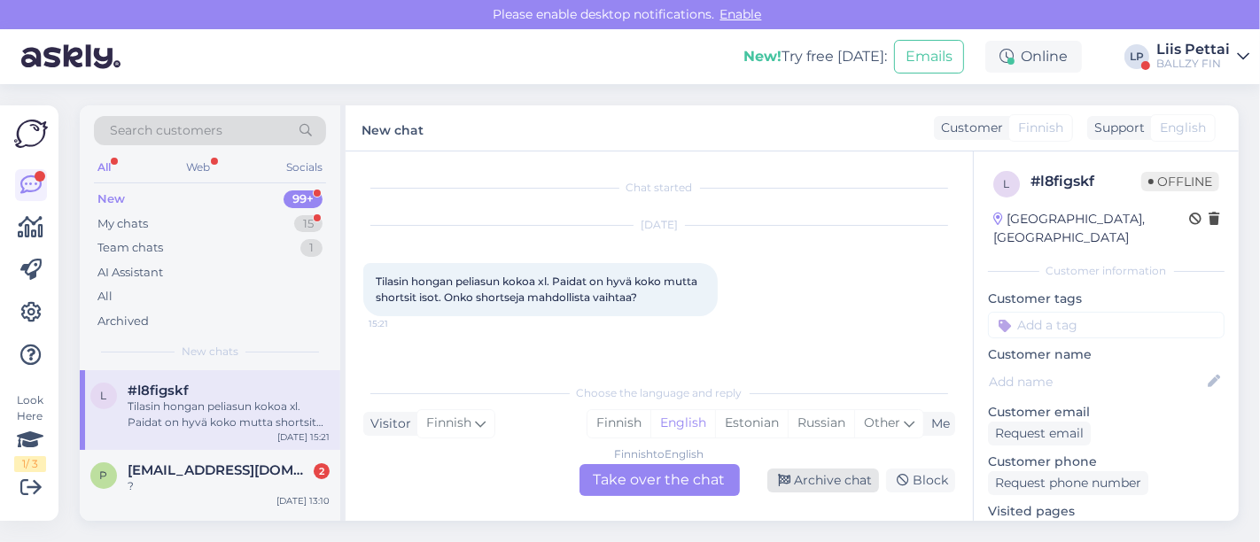
click at [819, 484] on div "Archive chat" at bounding box center [823, 481] width 112 height 24
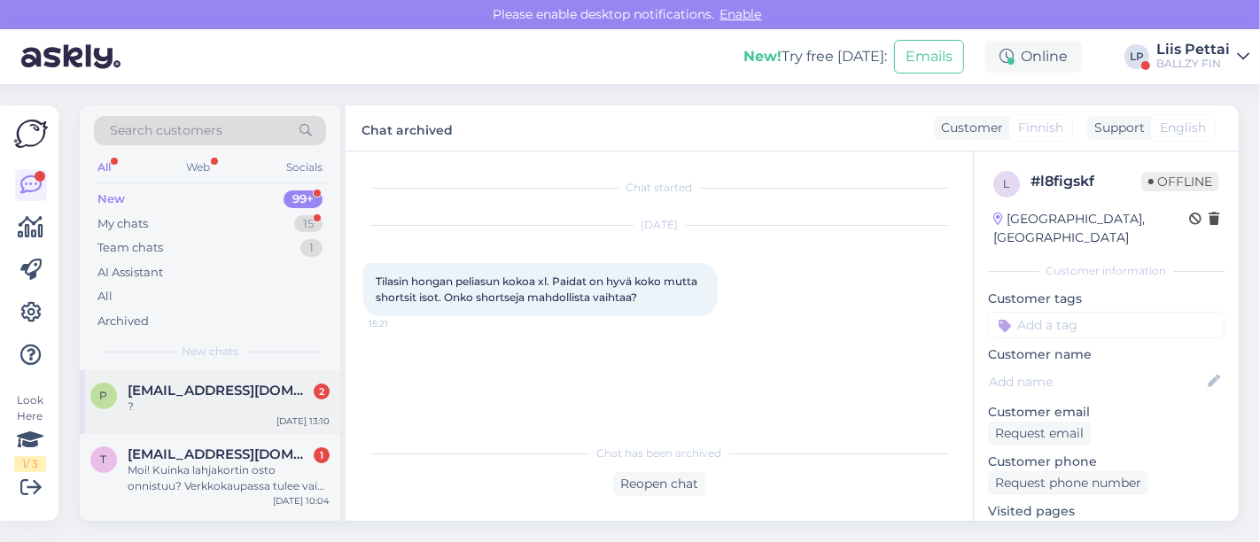
click at [247, 376] on div "p piia.koskimaa@gmail.com 2 ? Sep 19 13:10" at bounding box center [210, 402] width 260 height 64
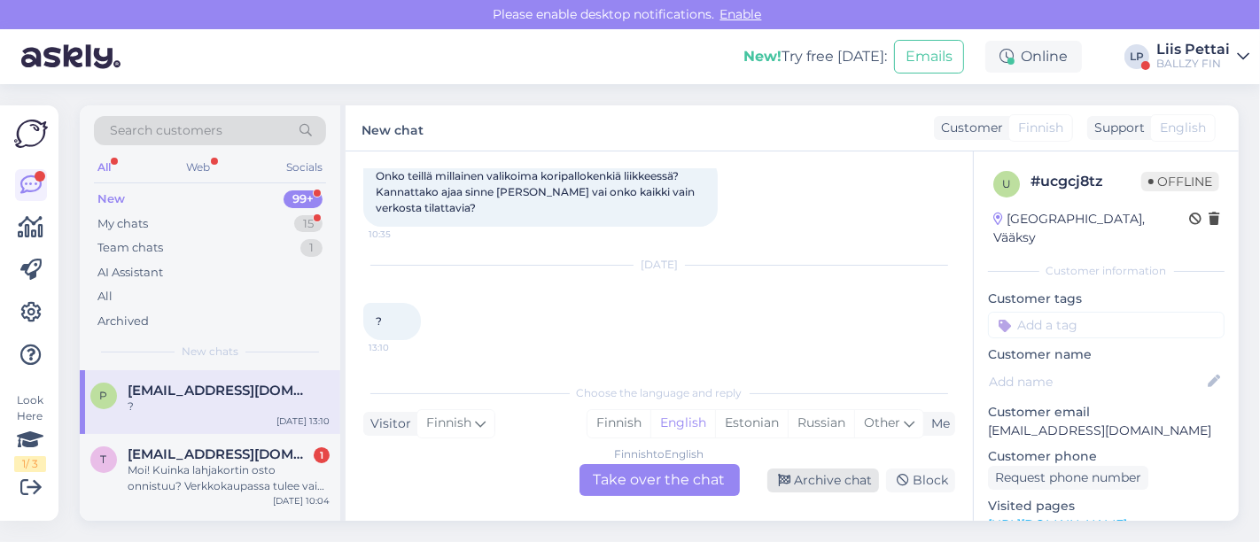
click at [819, 476] on div "Archive chat" at bounding box center [823, 481] width 112 height 24
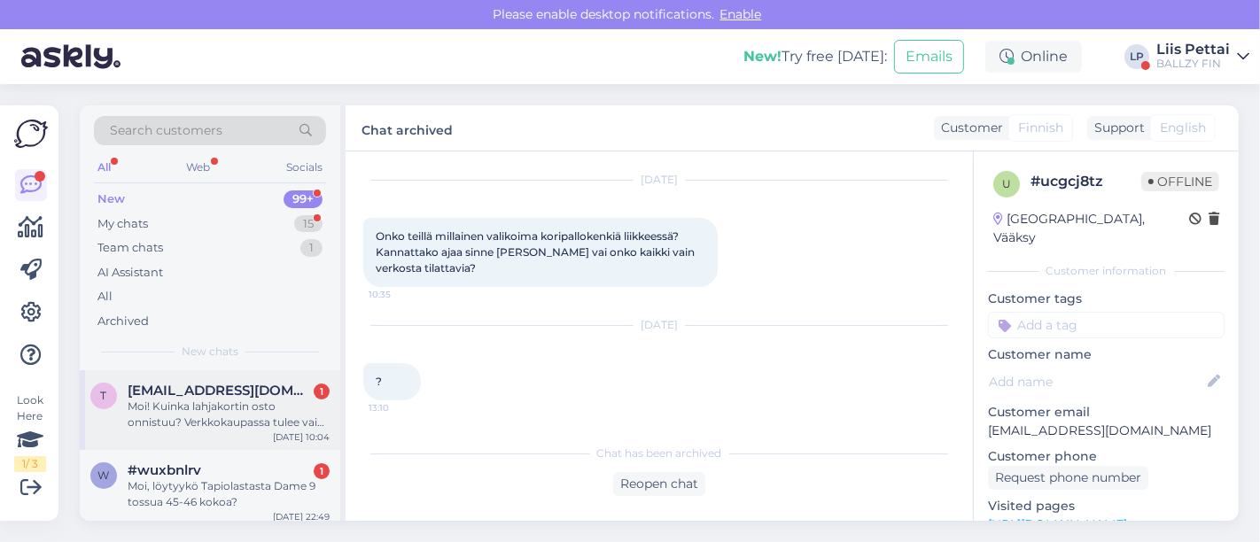
click at [244, 399] on div "Moi! Kuinka lahjakortin osto onnistuu? Verkkokaupassa tulee vain error teksti ”…" at bounding box center [229, 415] width 202 height 32
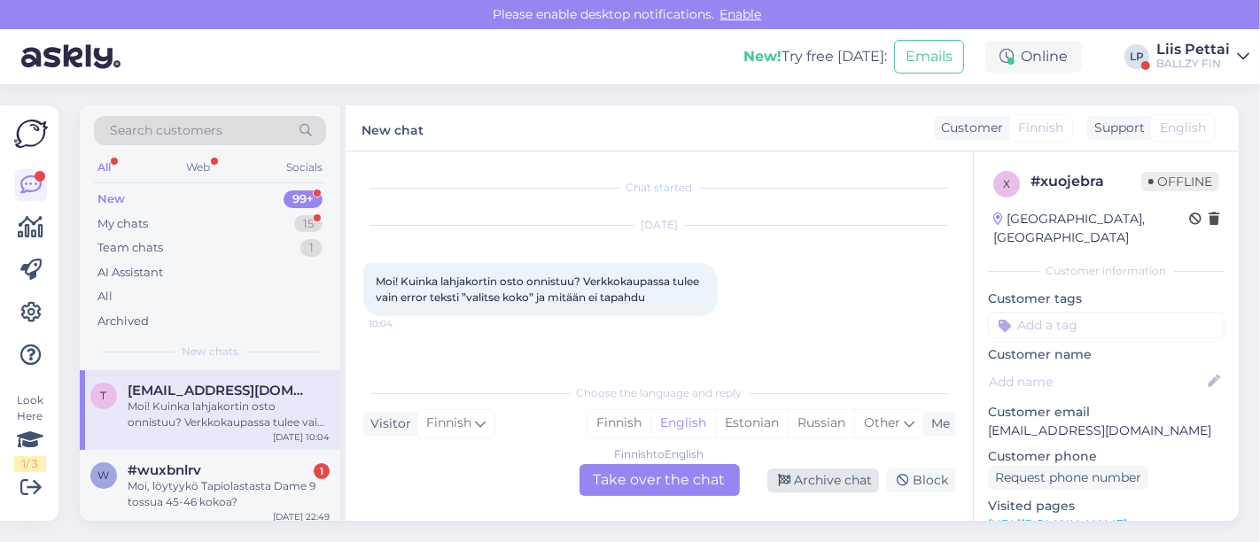
click at [813, 473] on div "Archive chat" at bounding box center [823, 481] width 112 height 24
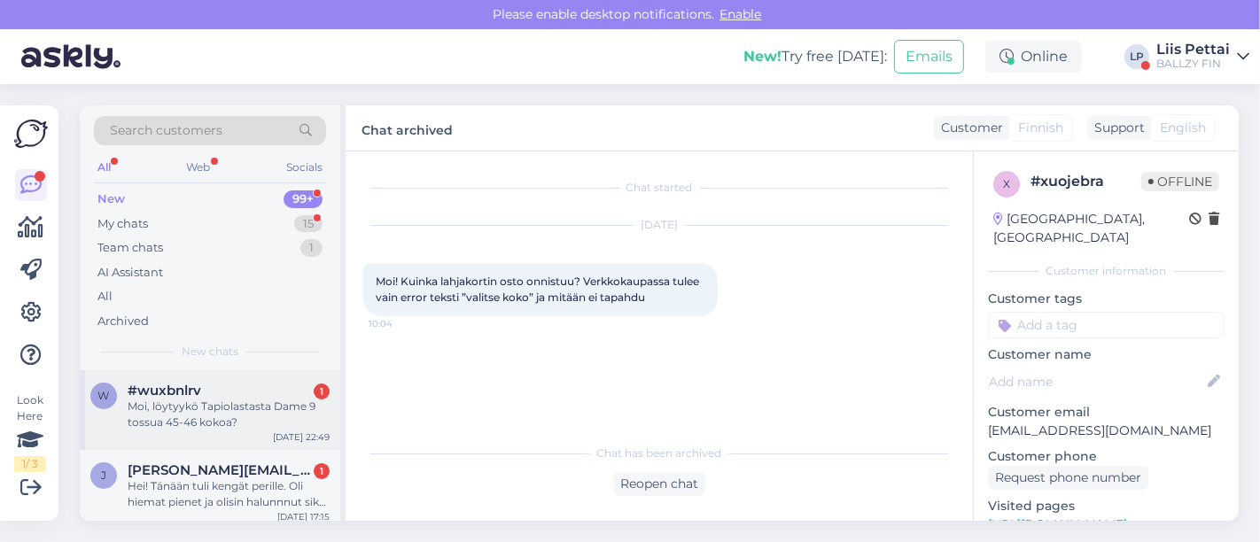
drag, startPoint x: 181, startPoint y: 400, endPoint x: 298, endPoint y: 416, distance: 118.0
click at [174, 396] on span "#wuxbnlrv" at bounding box center [165, 391] width 74 height 16
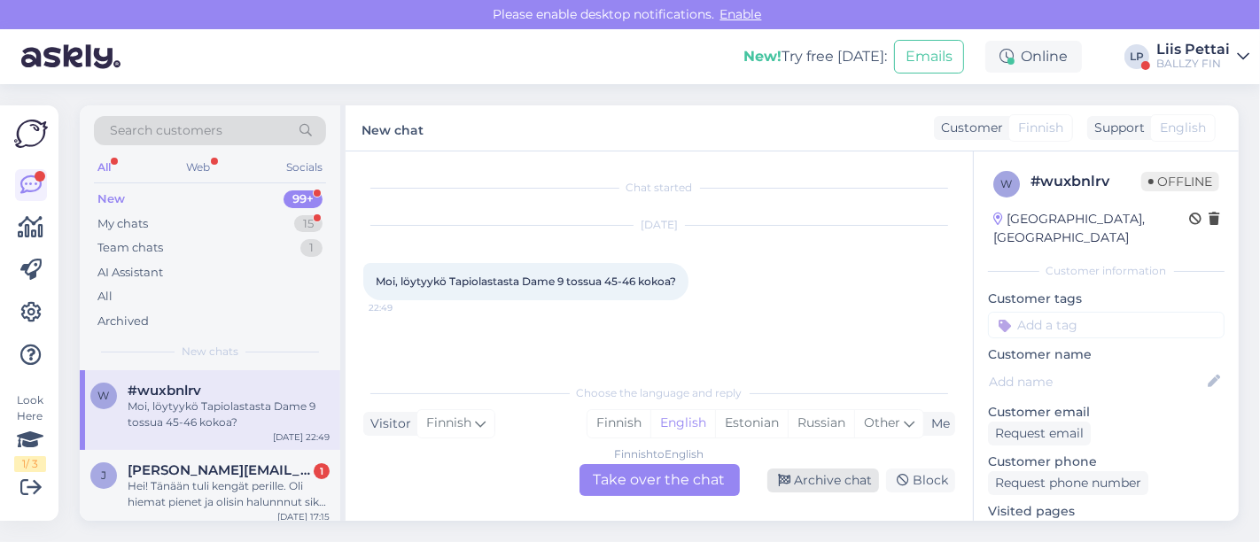
click at [815, 473] on div "Archive chat" at bounding box center [823, 481] width 112 height 24
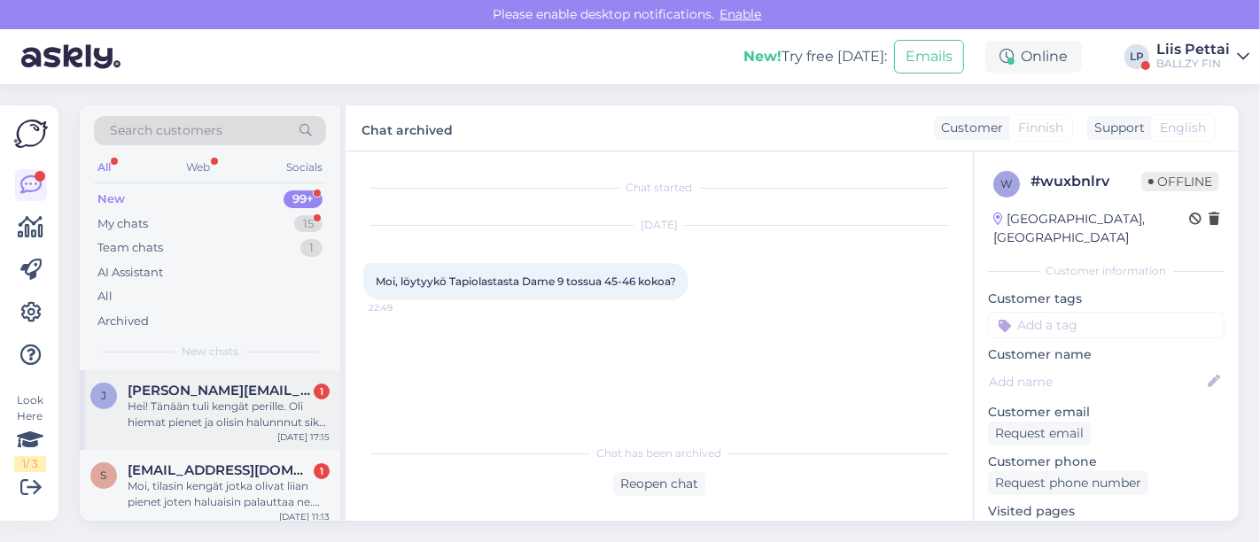
click at [206, 423] on div "Hei! Tänään tuli kengät perille. Oli hiemat pienet ja olisin halunnnut siksi pa…" at bounding box center [229, 415] width 202 height 32
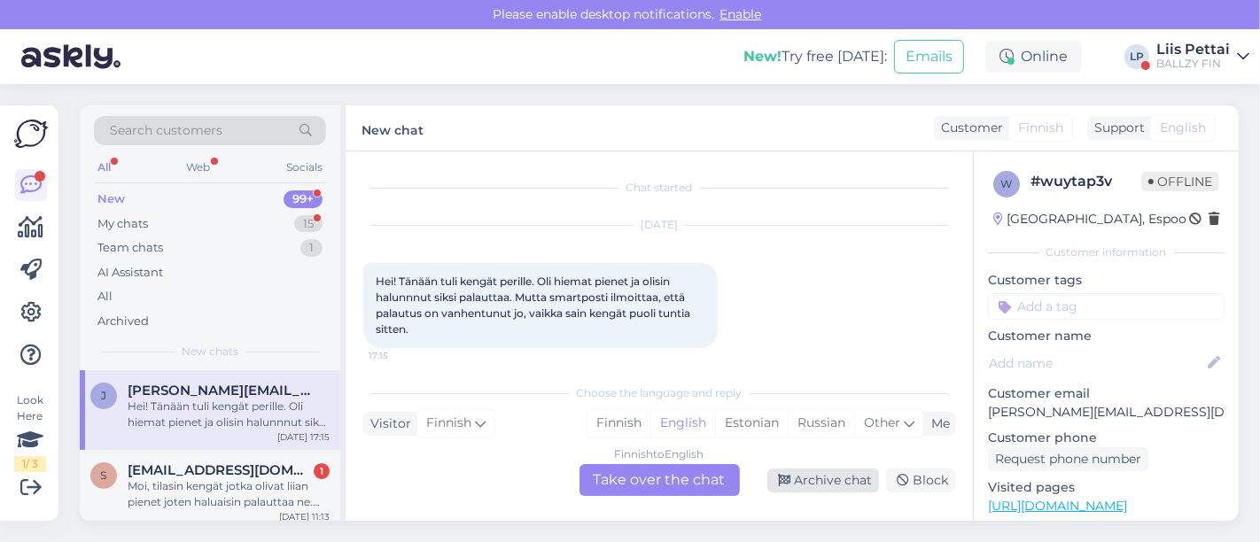
scroll to position [7, 0]
click at [821, 483] on div "Archive chat" at bounding box center [823, 481] width 112 height 24
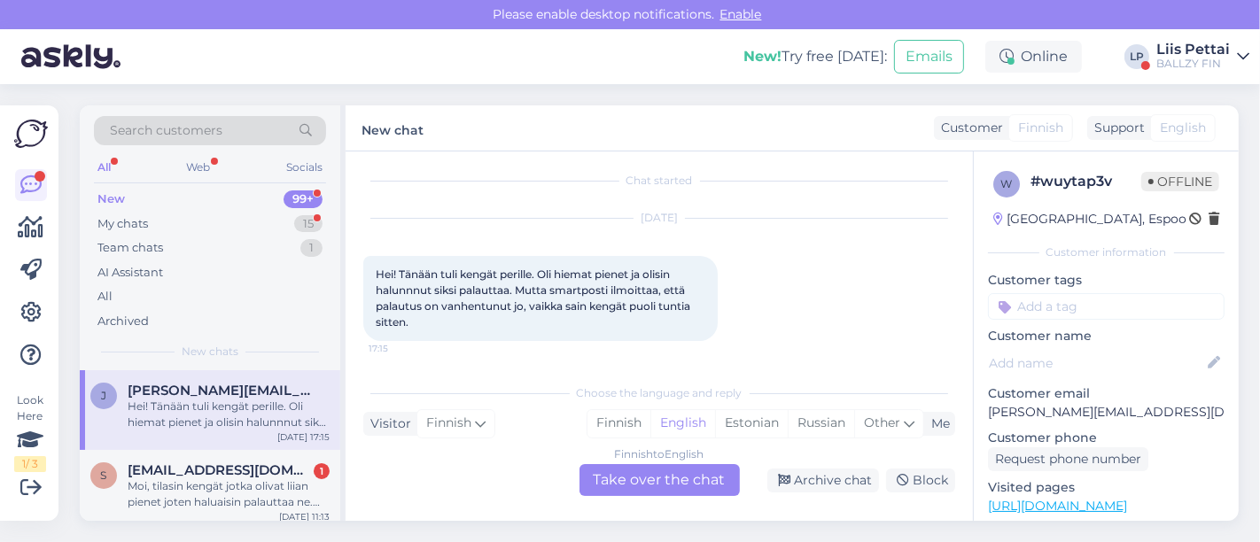
scroll to position [0, 0]
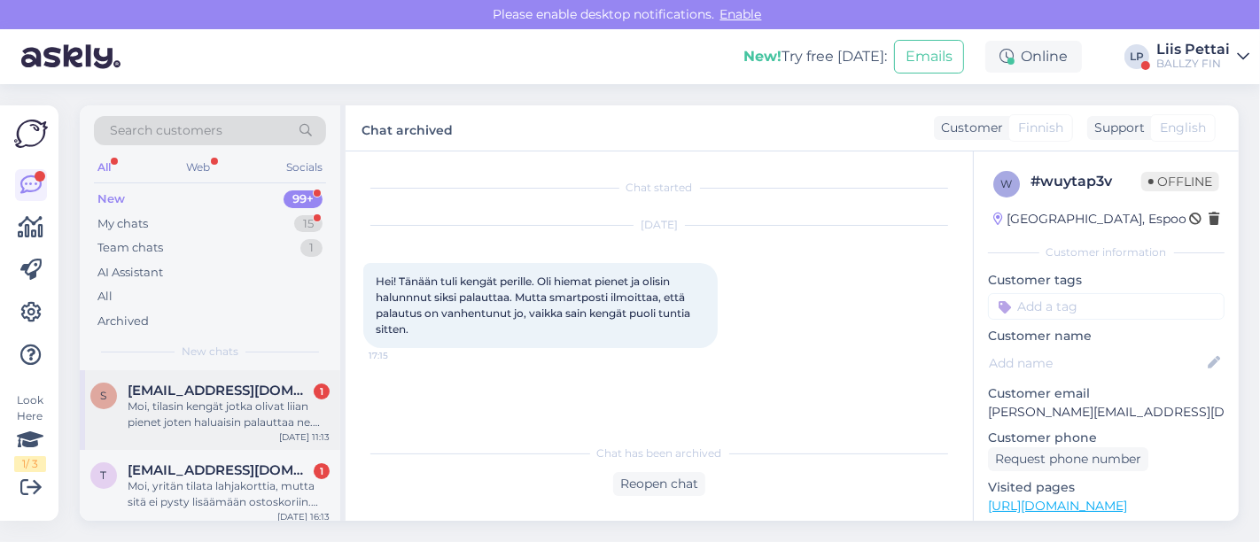
drag, startPoint x: 207, startPoint y: 387, endPoint x: 319, endPoint y: 400, distance: 112.4
click at [207, 388] on span "sara.hagstrm31@gmail.com" at bounding box center [220, 391] width 184 height 16
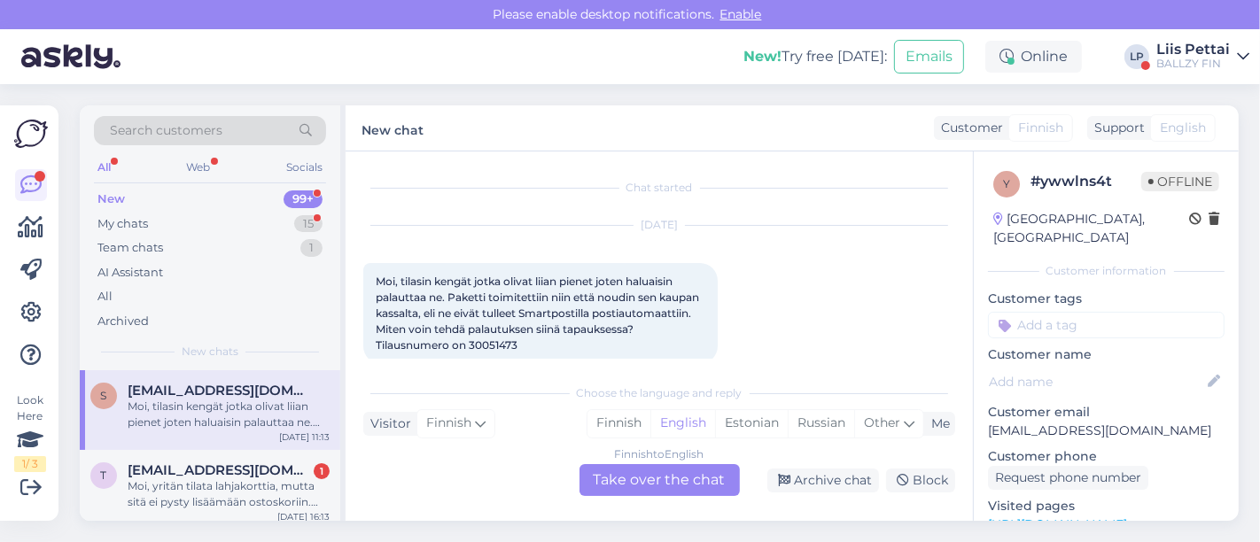
scroll to position [24, 0]
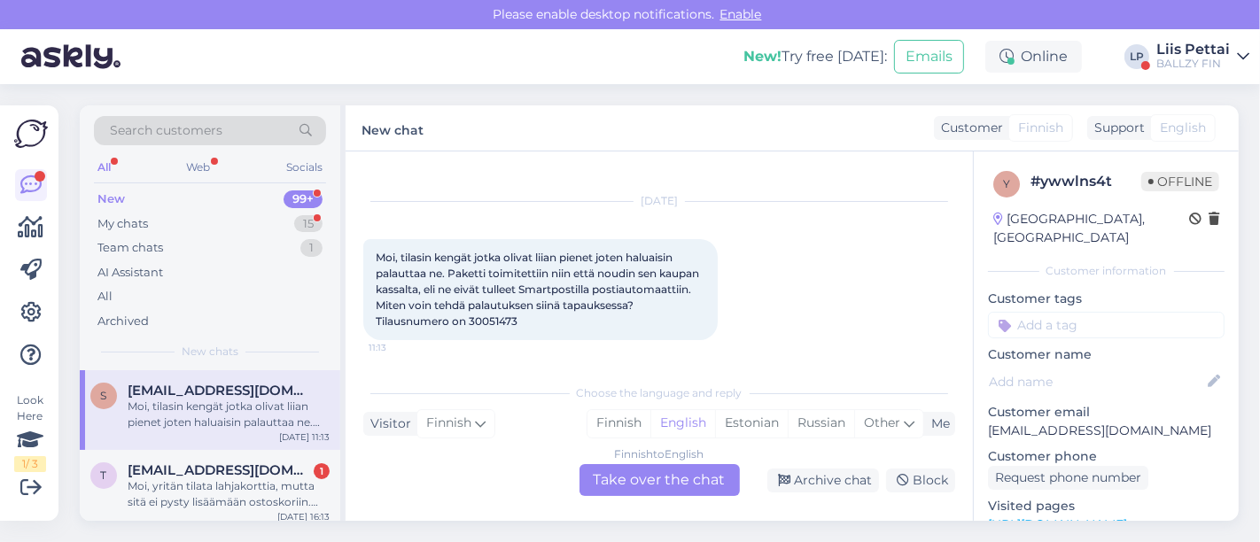
click at [786, 500] on div "Chat started Sep 18 2025 Moi, tilasin kengät jotka olivat liian pienet joten ha…" at bounding box center [658, 335] width 627 height 369
click at [802, 485] on div "Archive chat" at bounding box center [823, 481] width 112 height 24
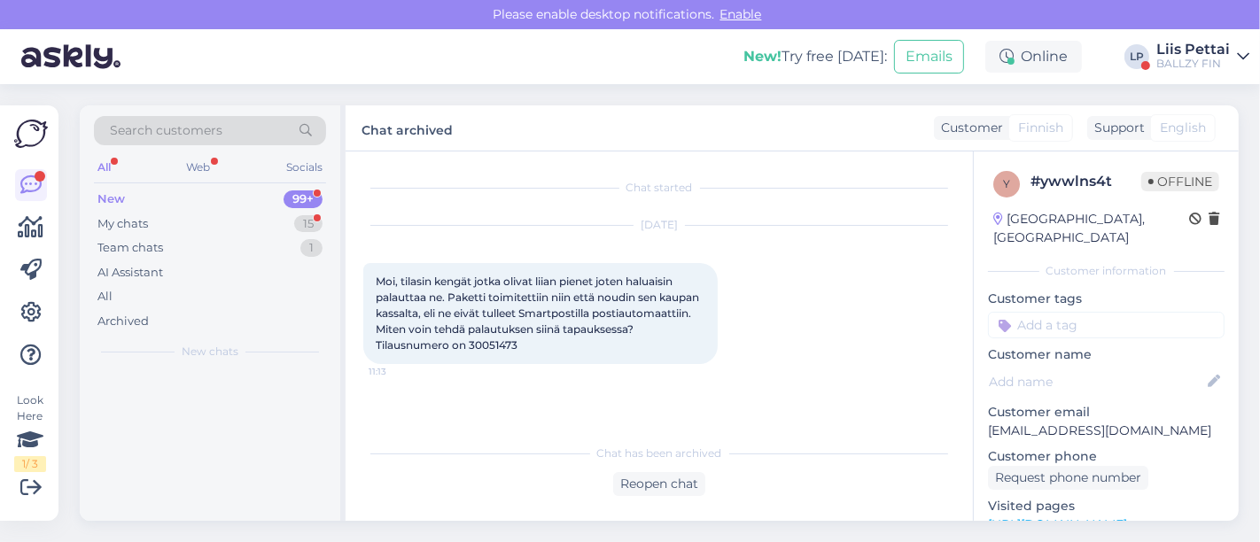
scroll to position [0, 0]
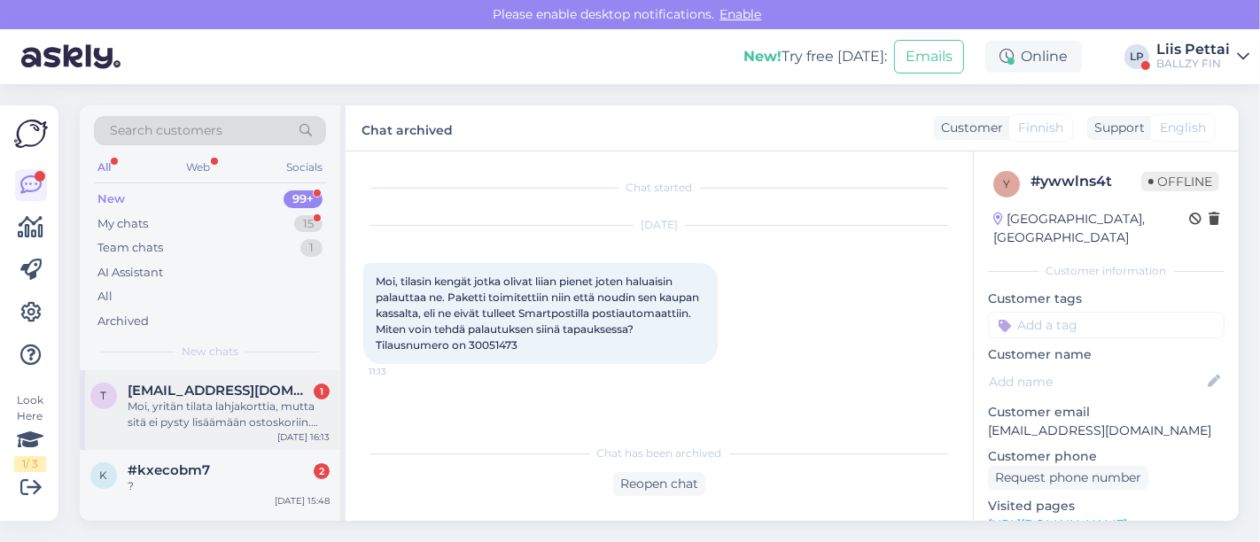
click at [222, 404] on div "Moi, yritän tilata lahjakorttia, mutta sitä ei pysty lisäämään ostoskoriin. Ant…" at bounding box center [229, 415] width 202 height 32
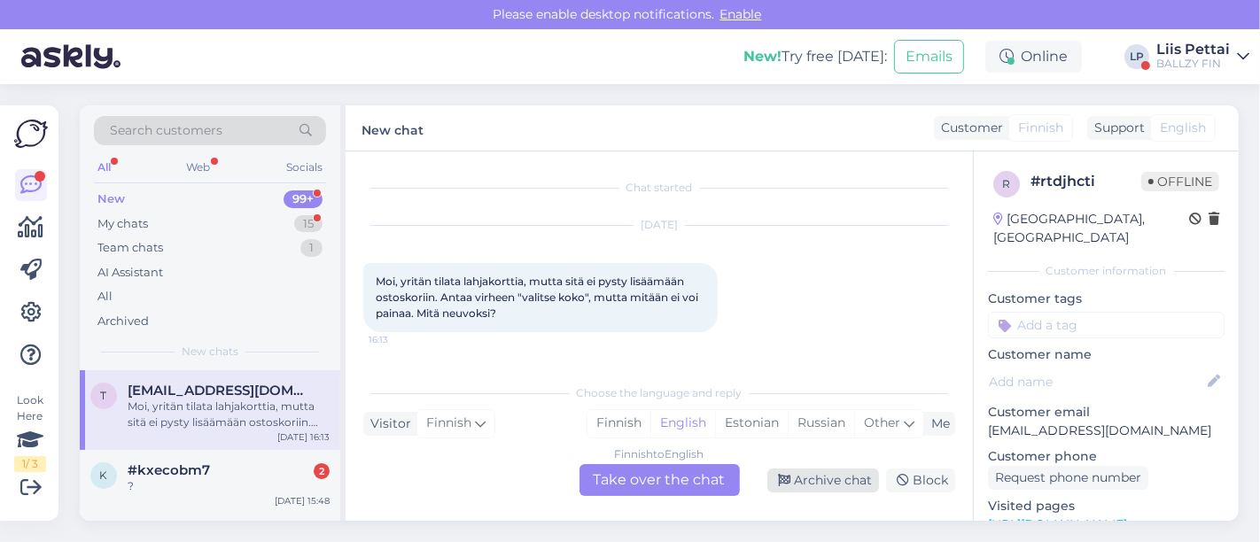
click at [801, 476] on div "Archive chat" at bounding box center [823, 481] width 112 height 24
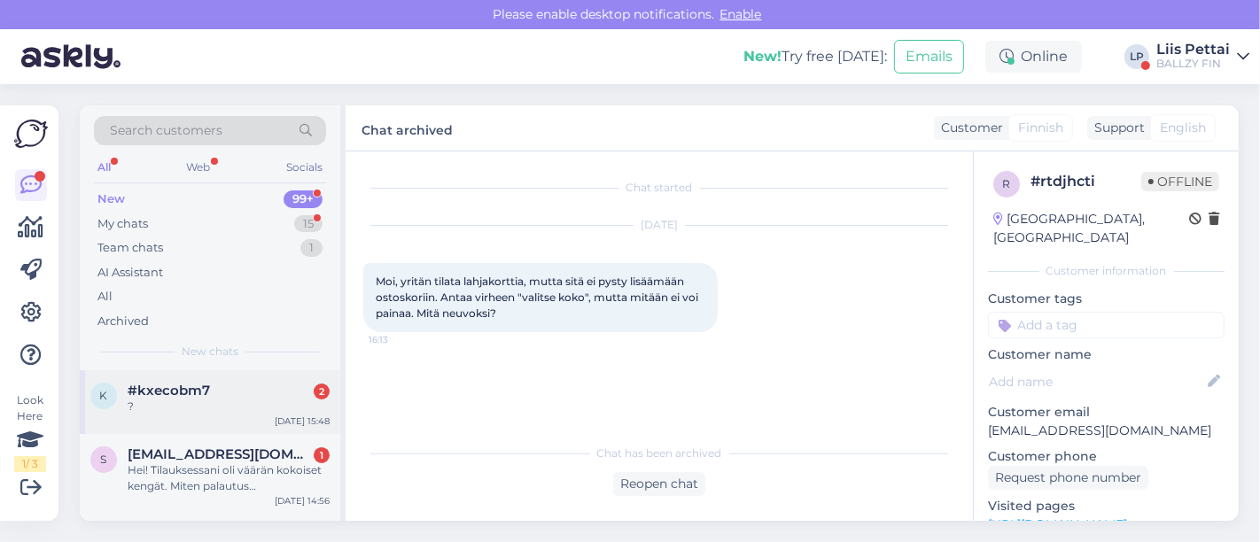
click at [172, 431] on div "k #kxecobm7 2 ? Sep 17 15:48" at bounding box center [210, 402] width 260 height 64
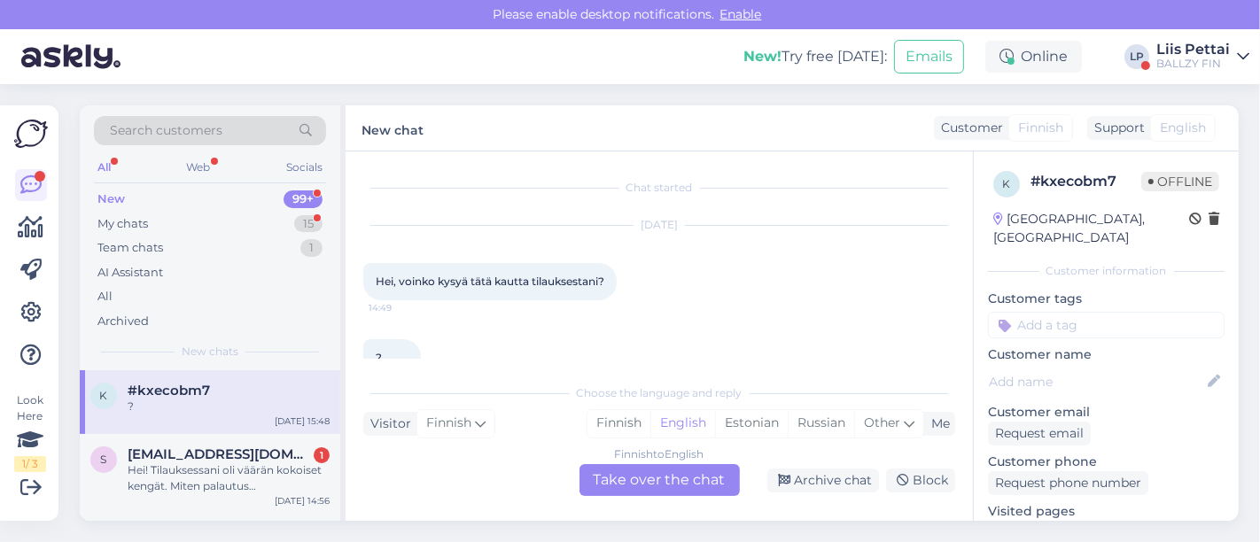
scroll to position [35, 0]
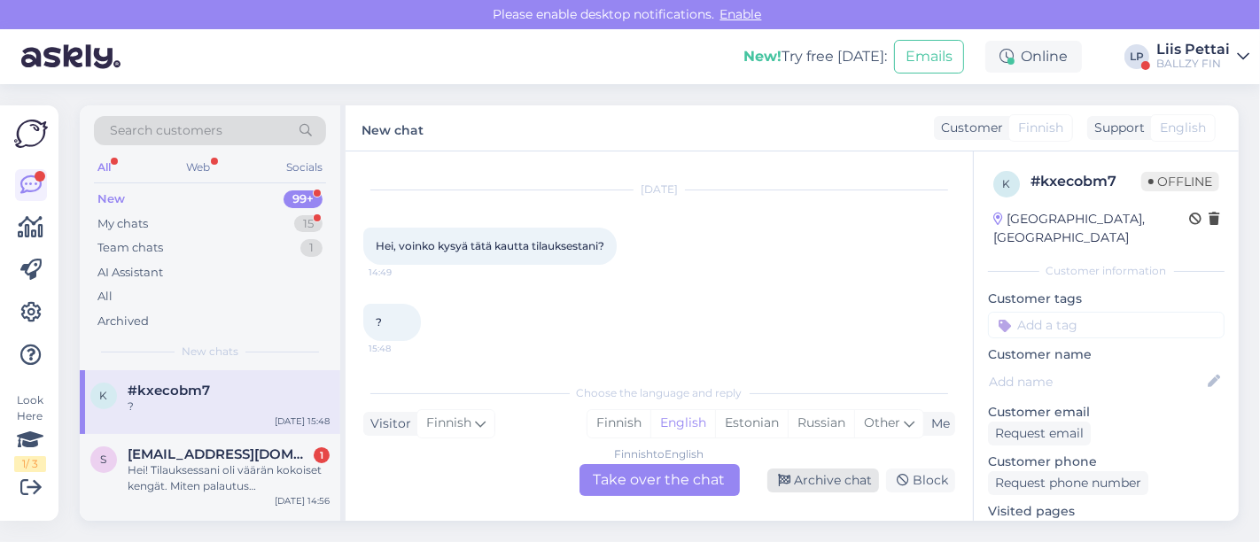
click at [835, 484] on div "Archive chat" at bounding box center [823, 481] width 112 height 24
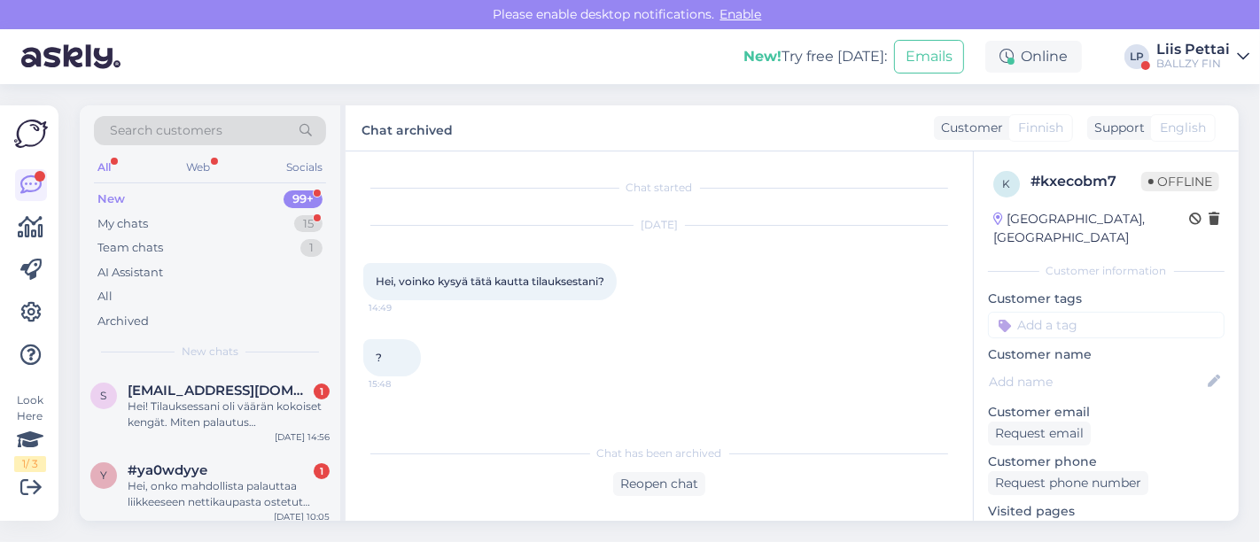
click at [283, 421] on div "Hei! Tilauksessani oli väärän kokoiset kengät. Miten palautus Suomesta onnistuu?" at bounding box center [229, 415] width 202 height 32
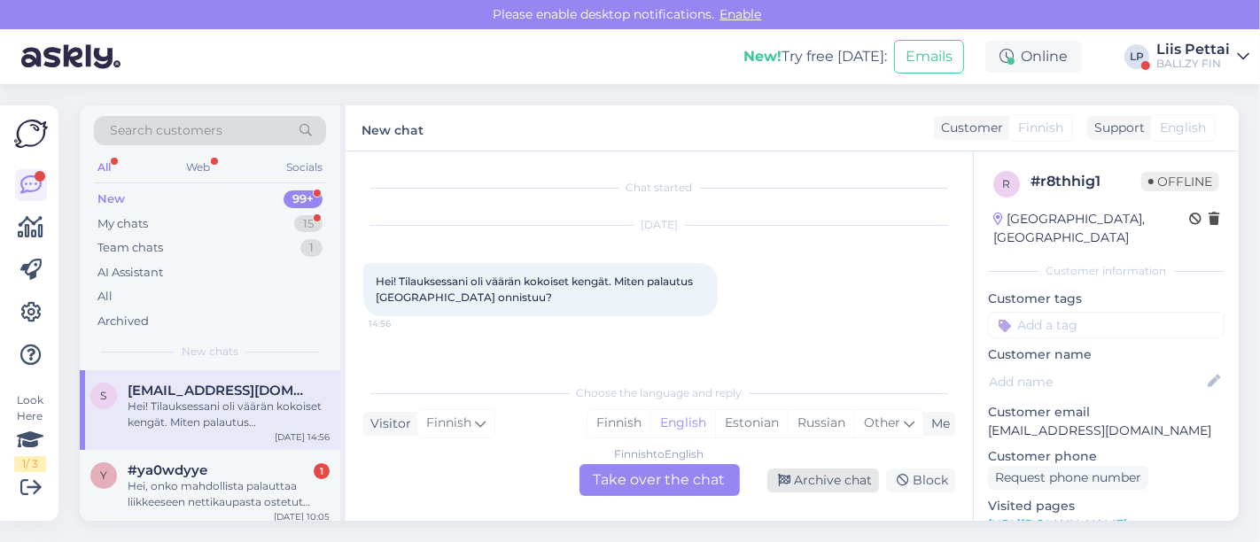
click at [824, 477] on div "Archive chat" at bounding box center [823, 481] width 112 height 24
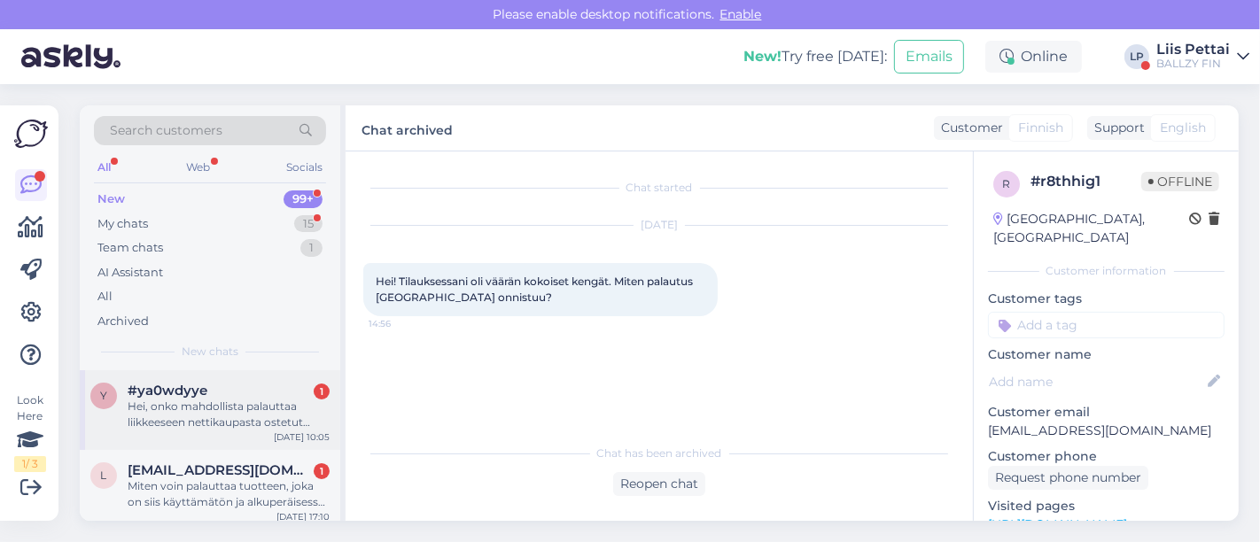
click at [196, 429] on div "y #ya0wdyye 1 Hei, onko mahdollista palauttaa liikkeeseen nettikaupasta ostetut…" at bounding box center [210, 410] width 260 height 80
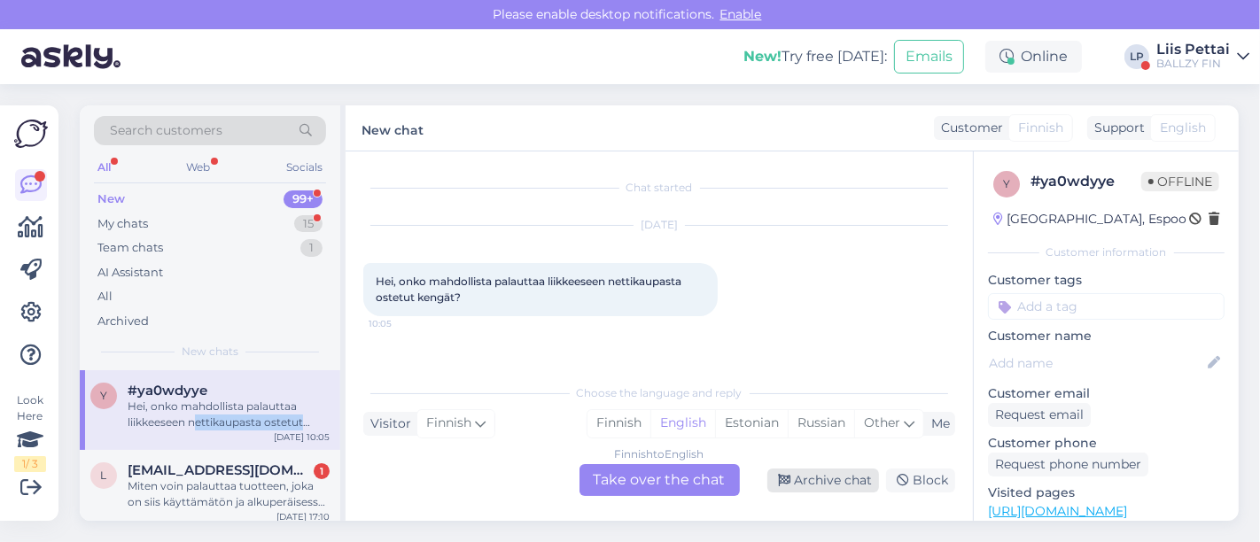
click at [810, 477] on div "Archive chat" at bounding box center [823, 481] width 112 height 24
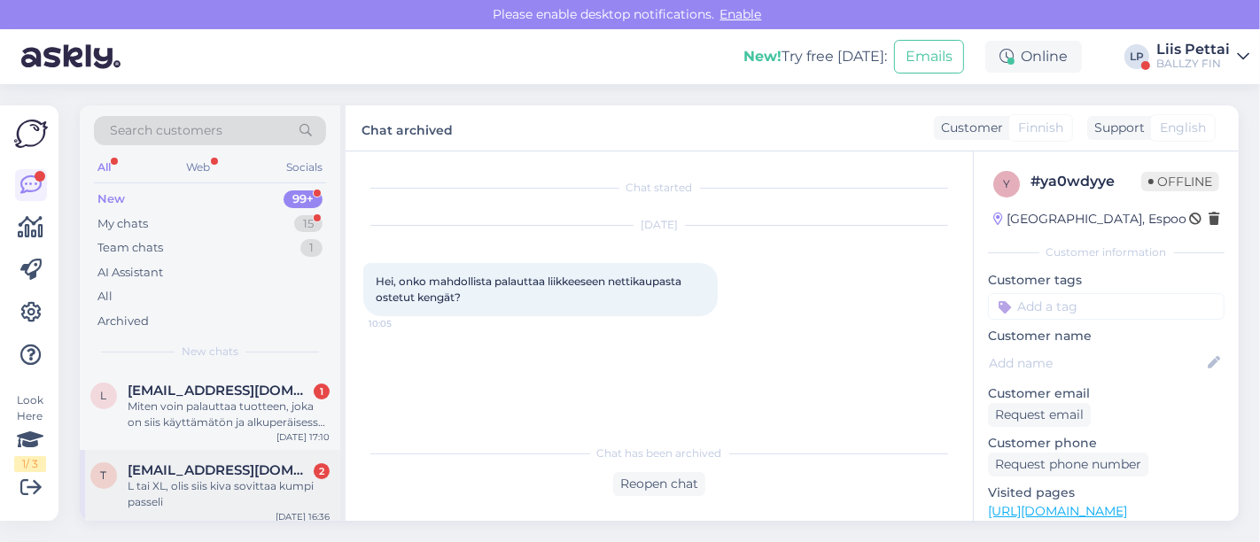
click at [235, 465] on span "timo.kirkkala@gmail.com" at bounding box center [220, 470] width 184 height 16
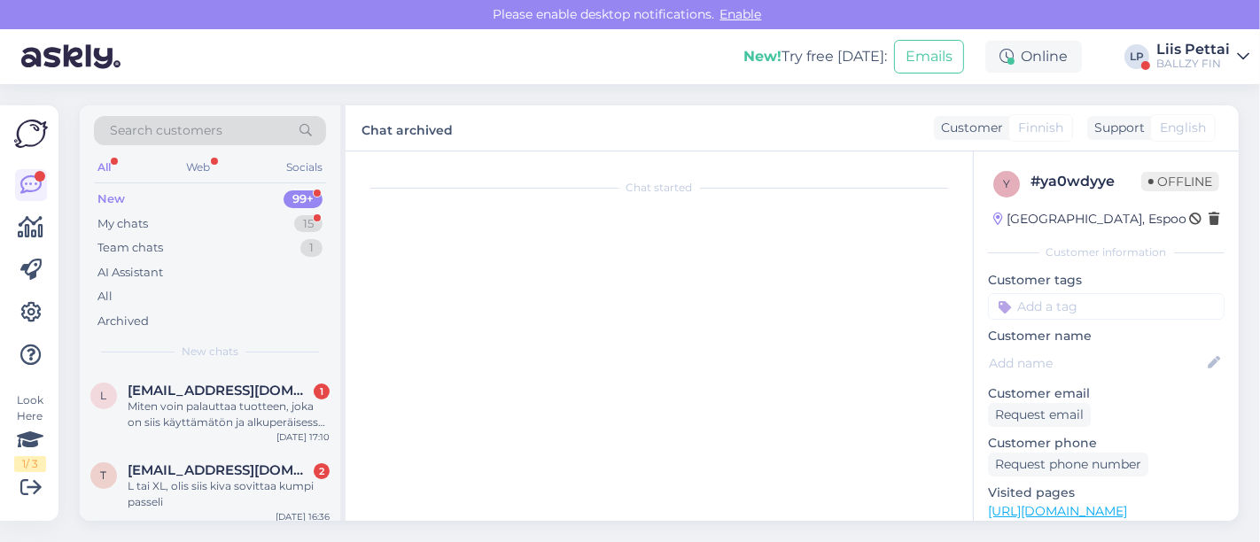
scroll to position [52, 0]
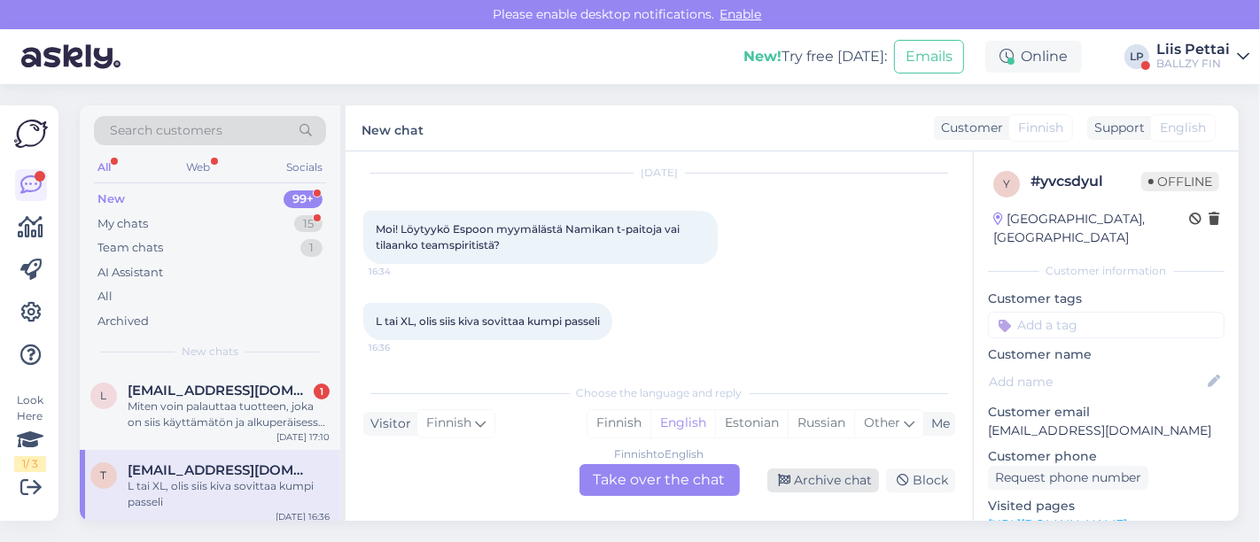
drag, startPoint x: 852, startPoint y: 492, endPoint x: 845, endPoint y: 482, distance: 12.0
click at [846, 484] on div "Archive chat" at bounding box center [823, 481] width 112 height 24
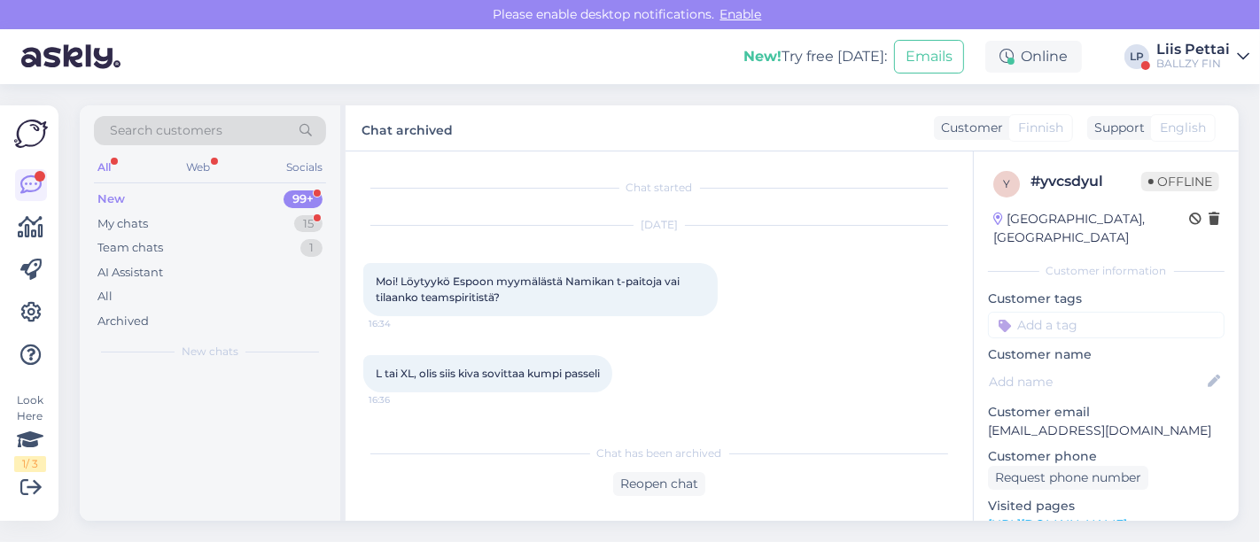
scroll to position [0, 0]
click at [845, 482] on div "Reopen chat" at bounding box center [659, 484] width 592 height 24
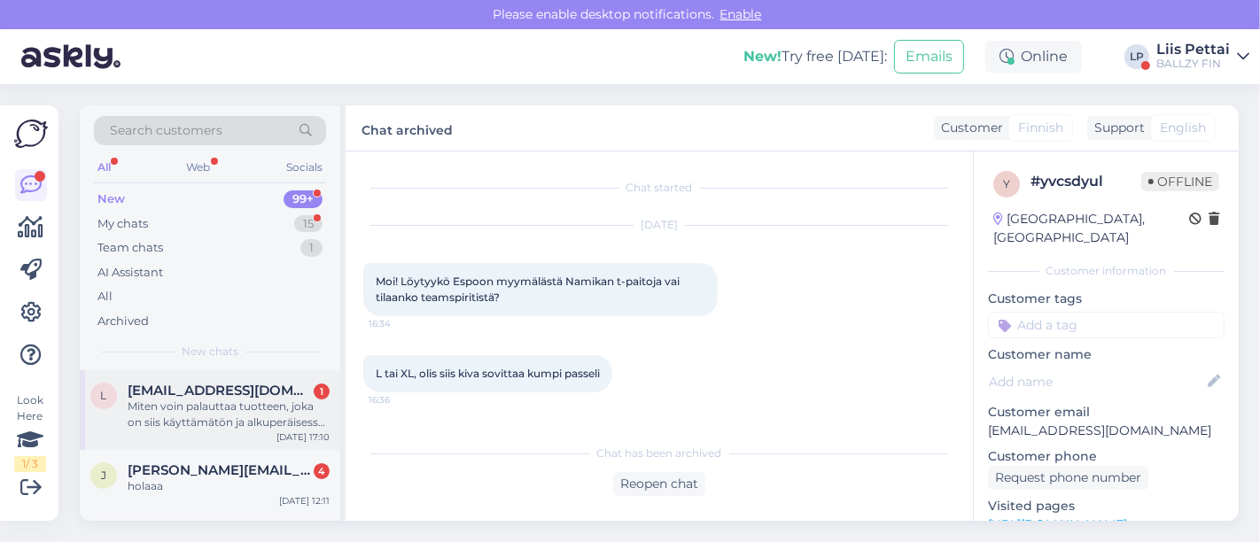
click at [202, 419] on div "Miten voin palauttaa tuotteen, joka on siis käyttämätön ja alkuperäisessä pakka…" at bounding box center [229, 415] width 202 height 32
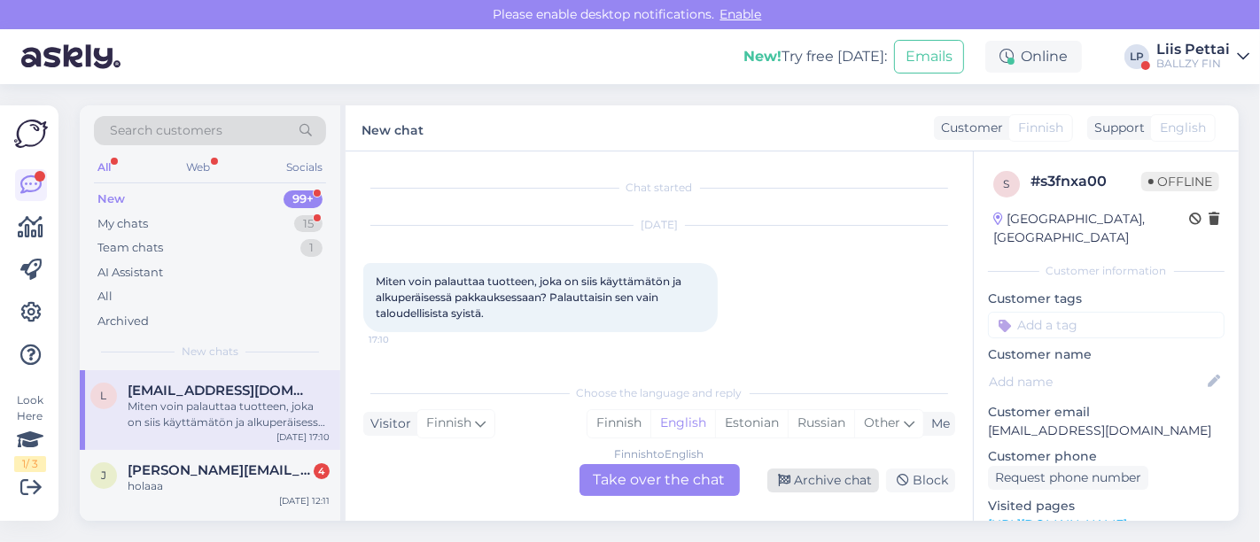
click at [823, 481] on div "Archive chat" at bounding box center [823, 481] width 112 height 24
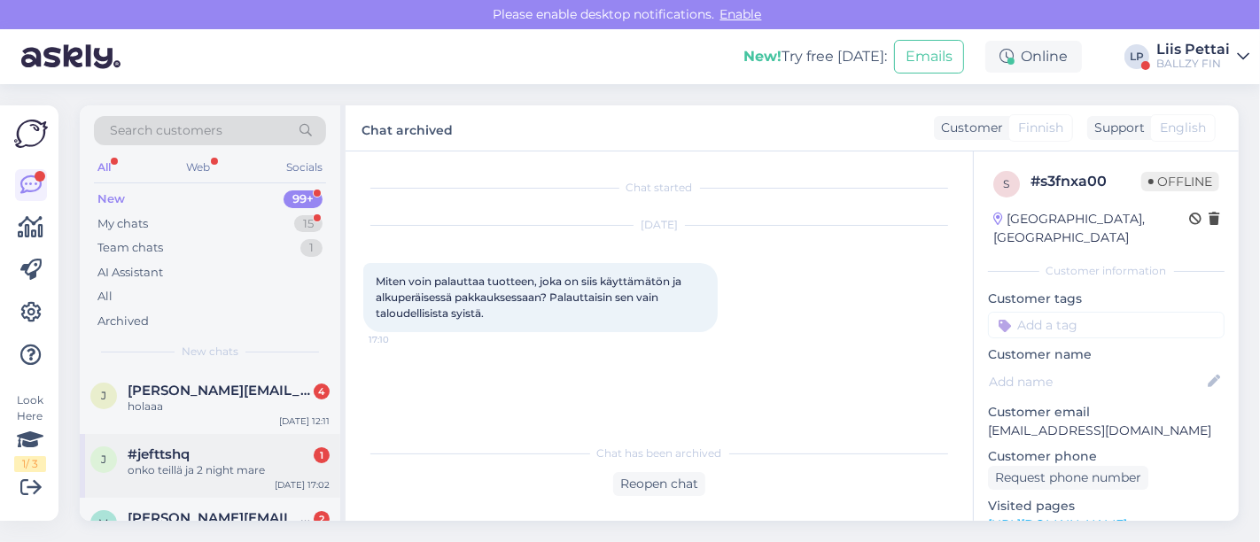
click at [245, 437] on div "j #jefttshq 1 onko teillä ja 2 night mare Sep 15 17:02" at bounding box center [210, 466] width 260 height 64
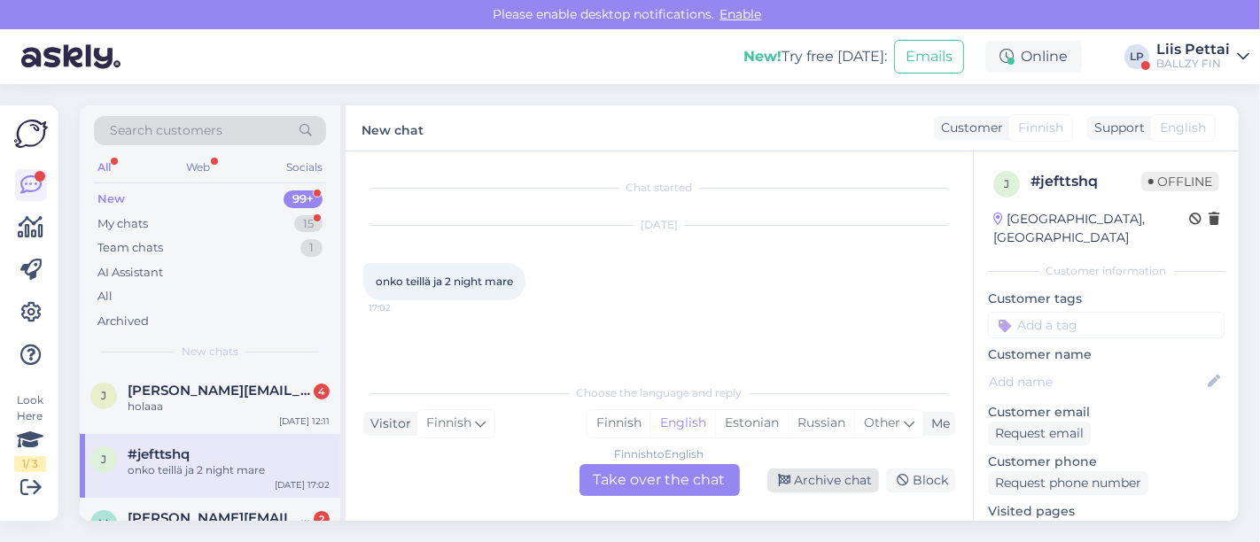
click at [787, 481] on icon at bounding box center [784, 481] width 12 height 12
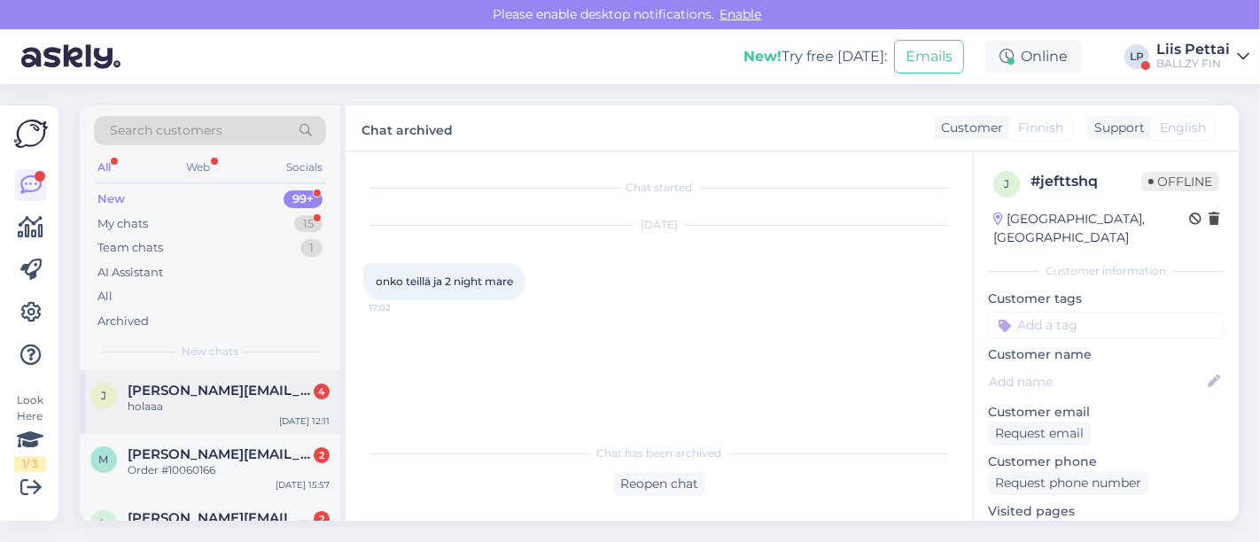
click at [292, 393] on div "jesper.hairo@gmail.com 4" at bounding box center [229, 391] width 202 height 16
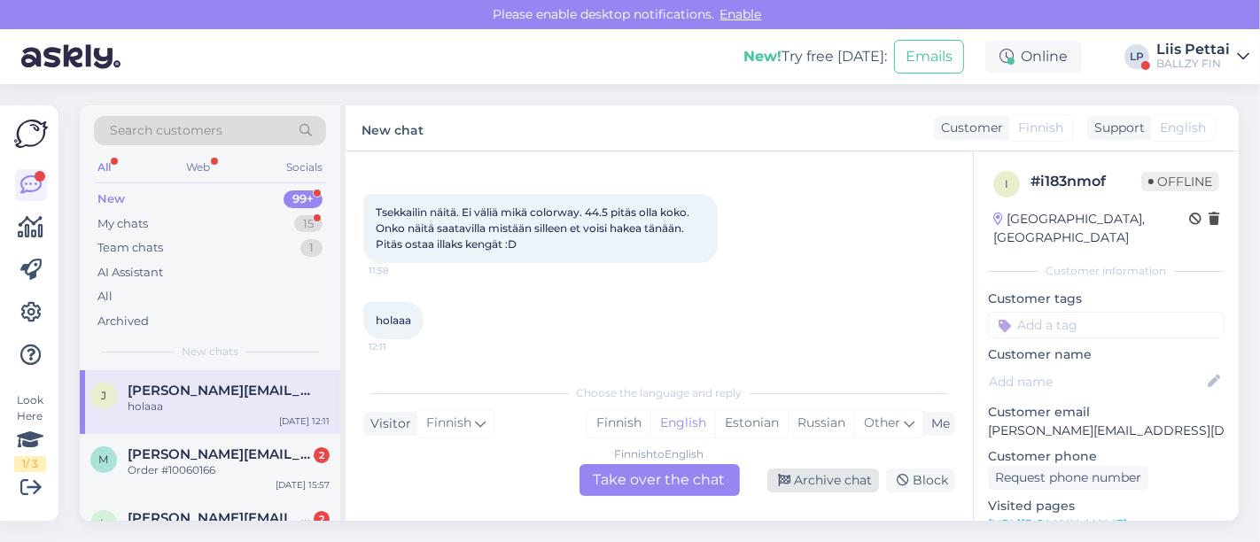
click at [782, 489] on div "Archive chat" at bounding box center [823, 481] width 112 height 24
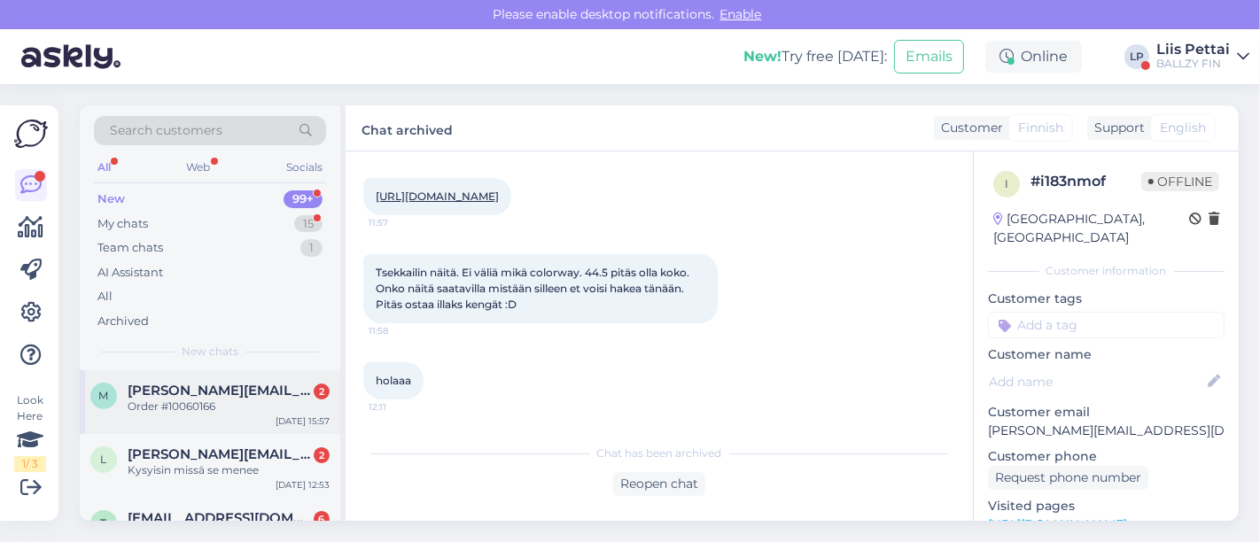
click at [230, 418] on div "m marcel.g.vandervliet@gmail.com 2 Order #10060166 Sep 15 15:57" at bounding box center [210, 402] width 260 height 64
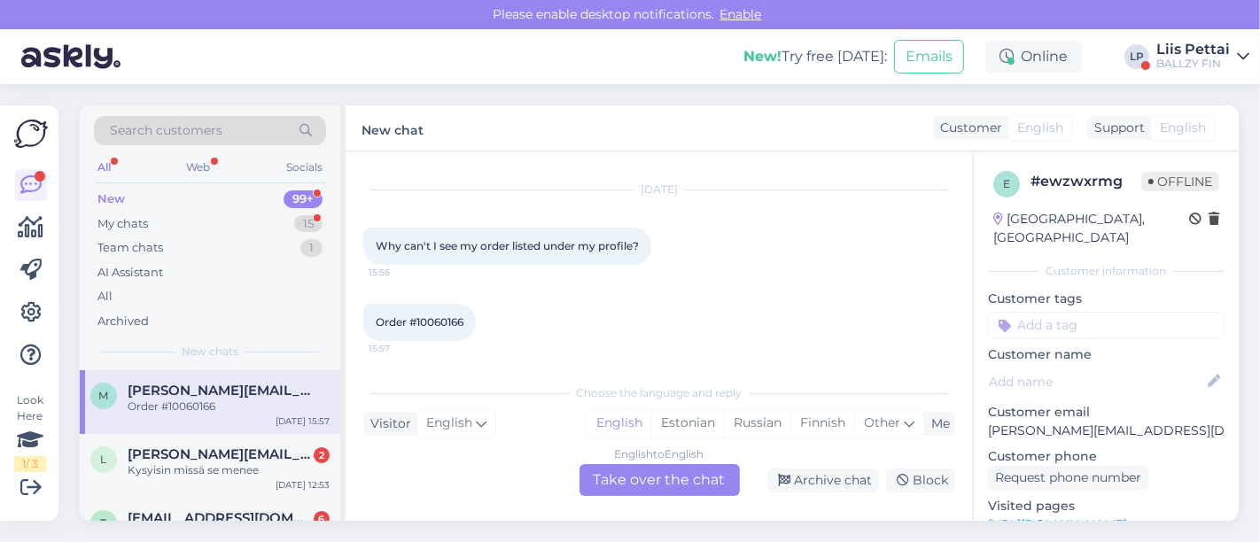
drag, startPoint x: 784, startPoint y: 484, endPoint x: 704, endPoint y: 482, distance: 79.7
click at [785, 484] on icon at bounding box center [784, 481] width 12 height 12
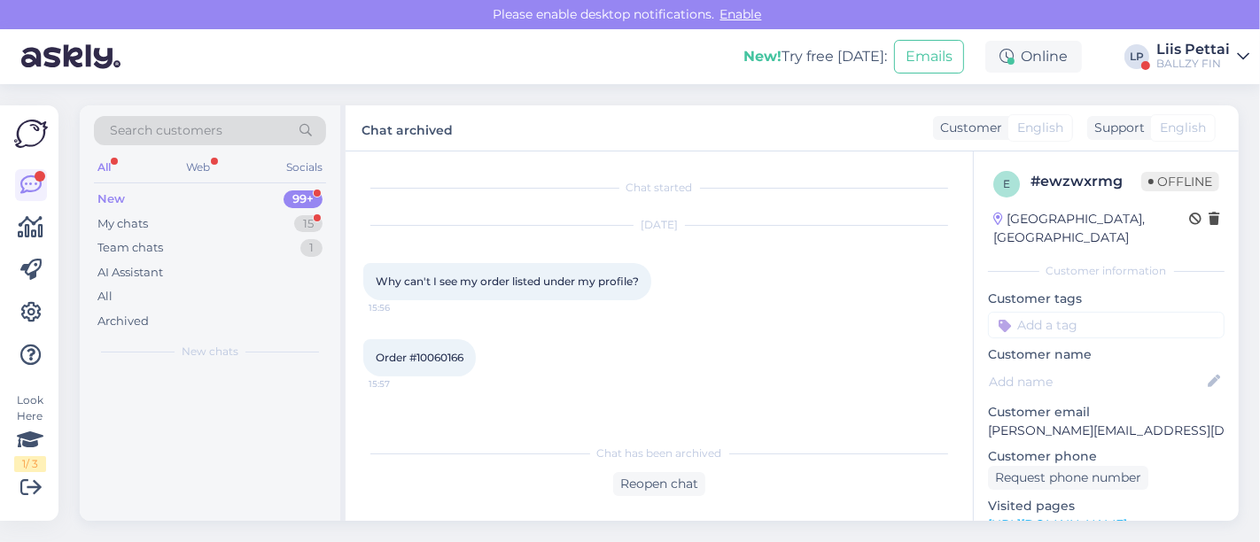
scroll to position [0, 0]
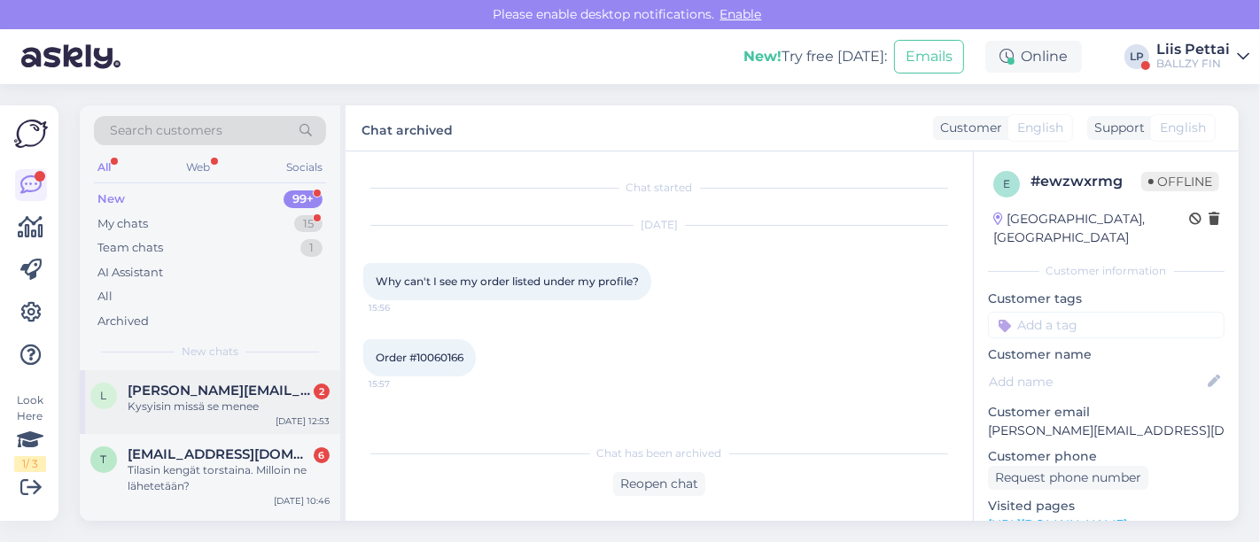
click at [246, 392] on span "linda.nevalainen@gmail.com" at bounding box center [220, 391] width 184 height 16
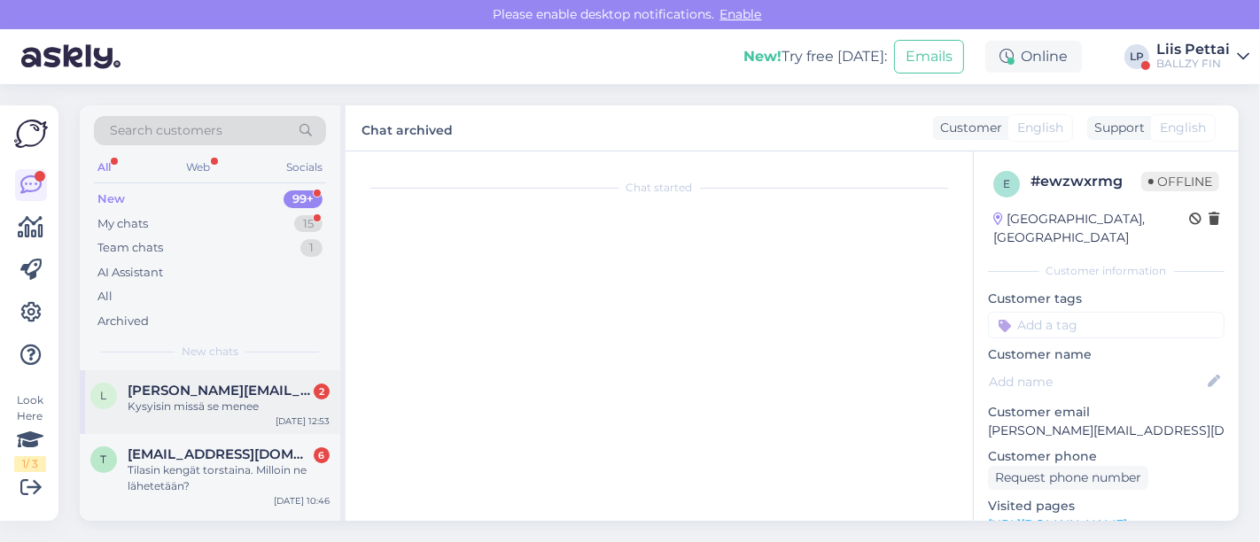
scroll to position [35, 0]
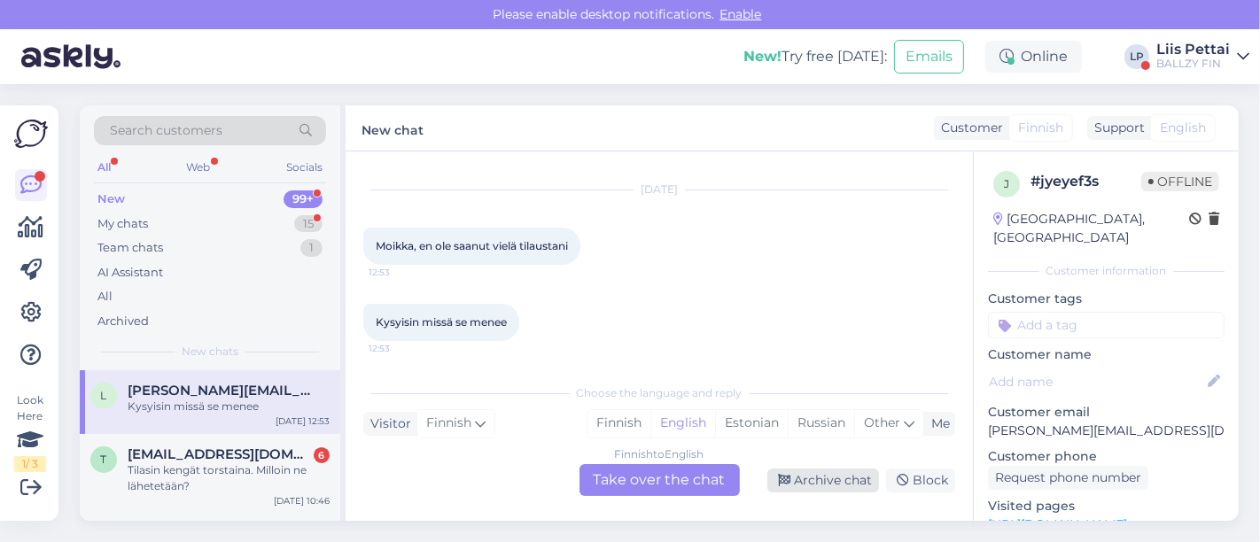
click at [871, 471] on div "Archive chat" at bounding box center [823, 481] width 112 height 24
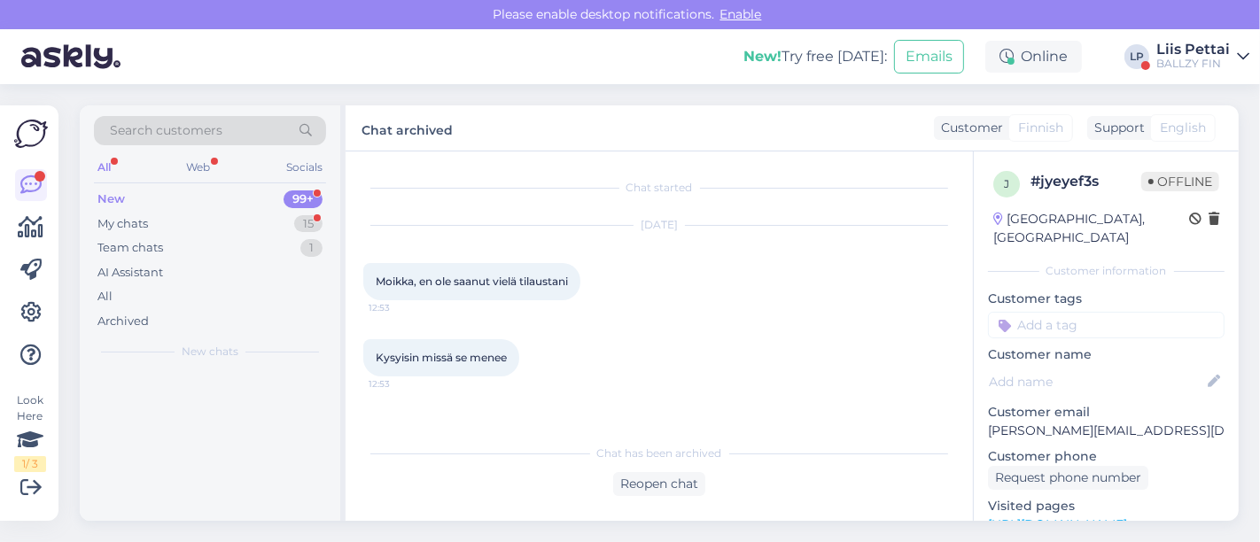
scroll to position [0, 0]
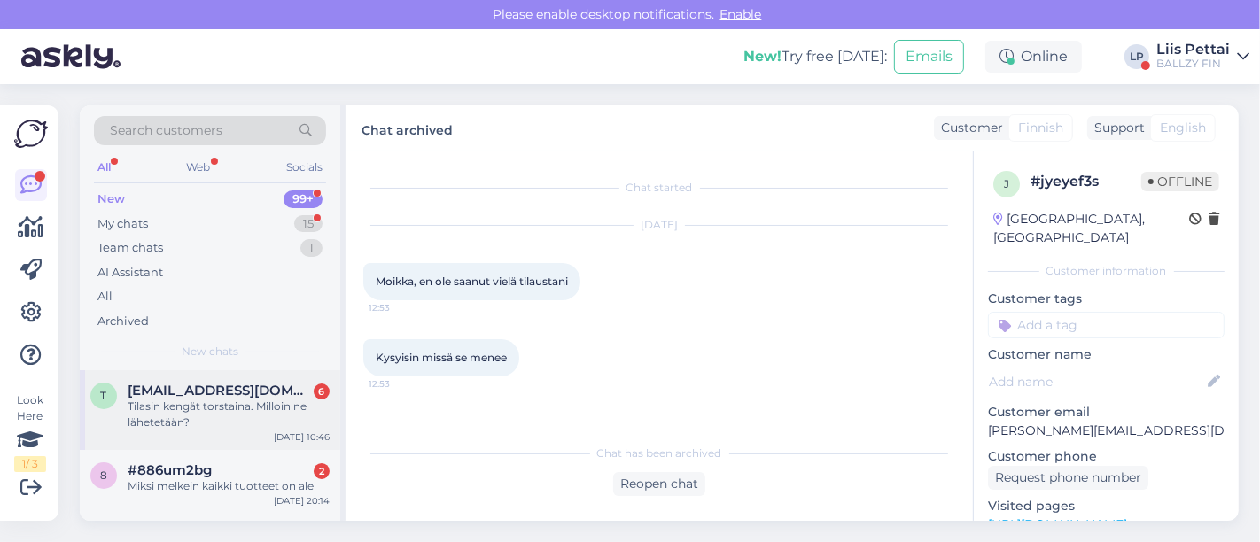
click at [159, 423] on div "Tilasin kengät torstaina. Milloin ne lähetetään?" at bounding box center [229, 415] width 202 height 32
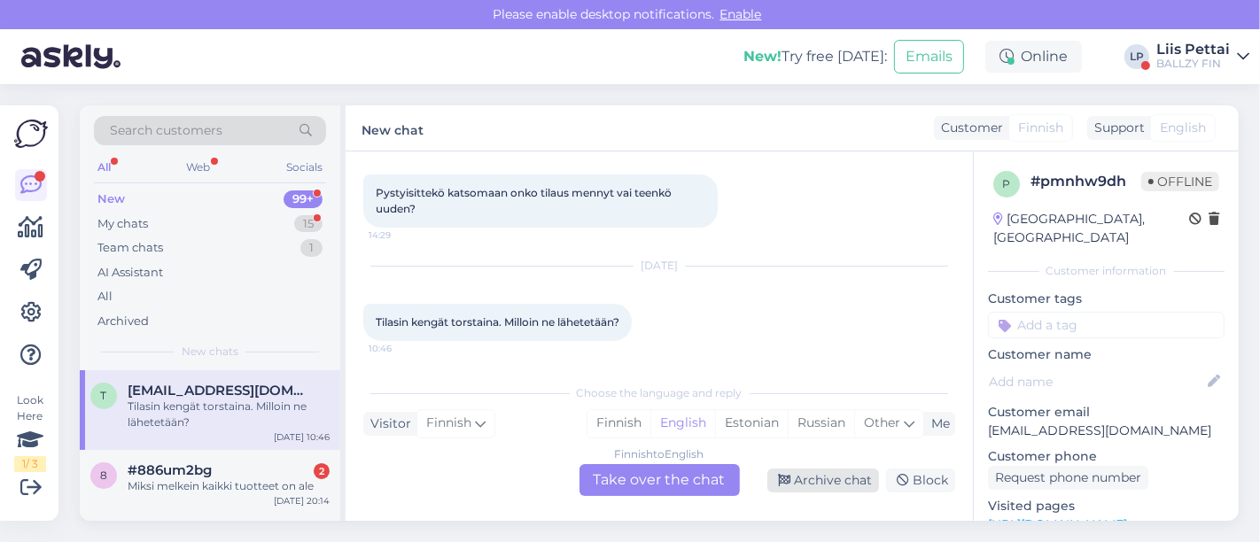
click at [818, 491] on div "Archive chat" at bounding box center [823, 481] width 112 height 24
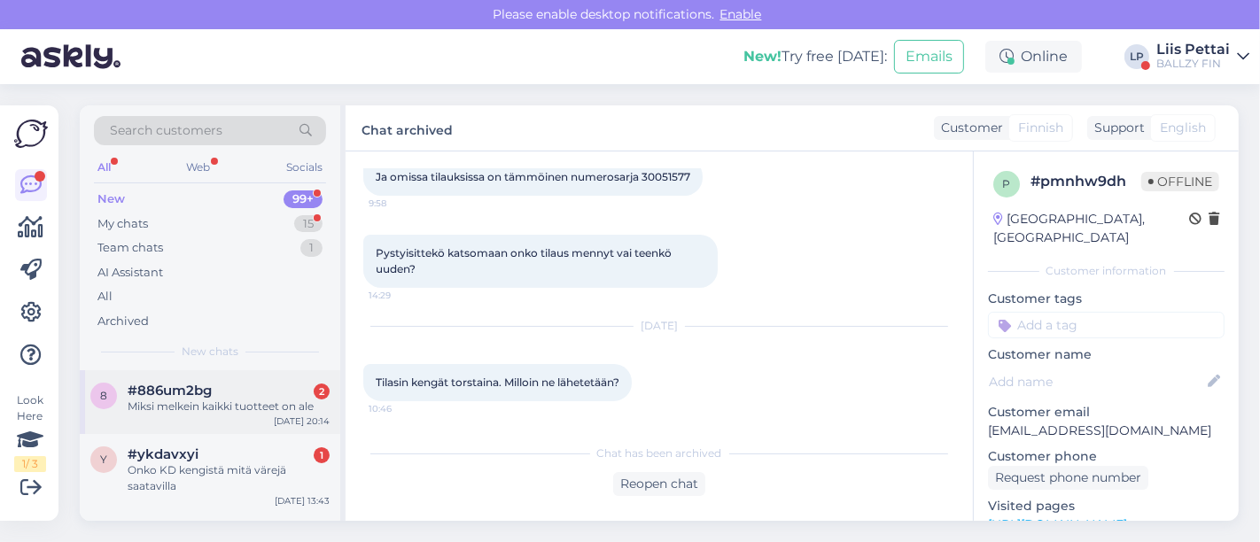
click at [227, 428] on div "8 #886um2bg 2 Miksi melkein kaikki tuotteet on ale Sep 12 20:14" at bounding box center [210, 402] width 260 height 64
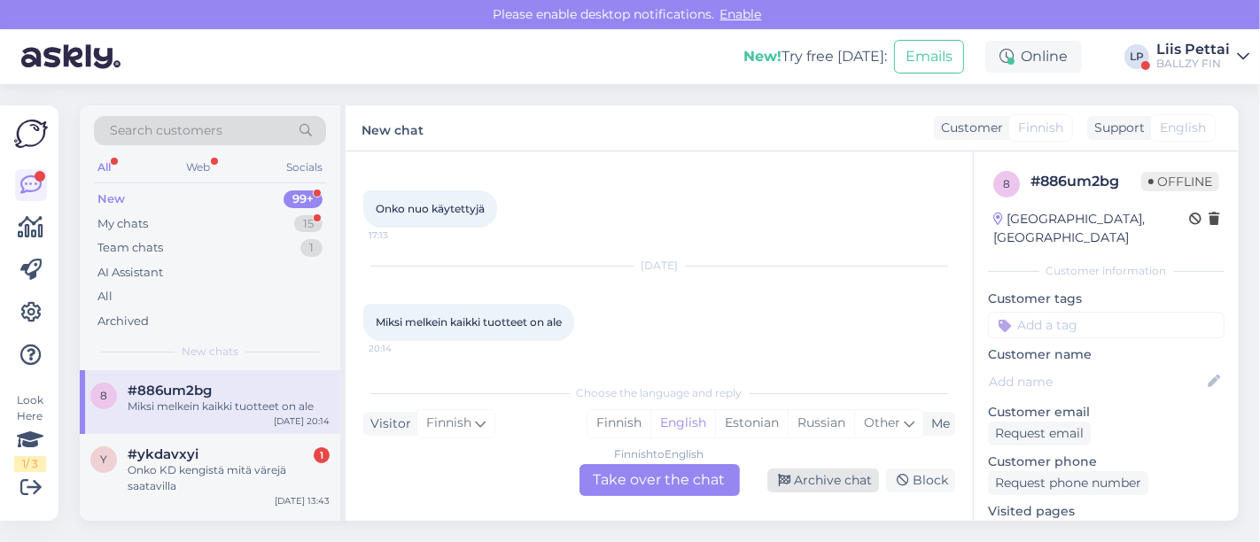
click at [790, 476] on icon at bounding box center [784, 481] width 12 height 12
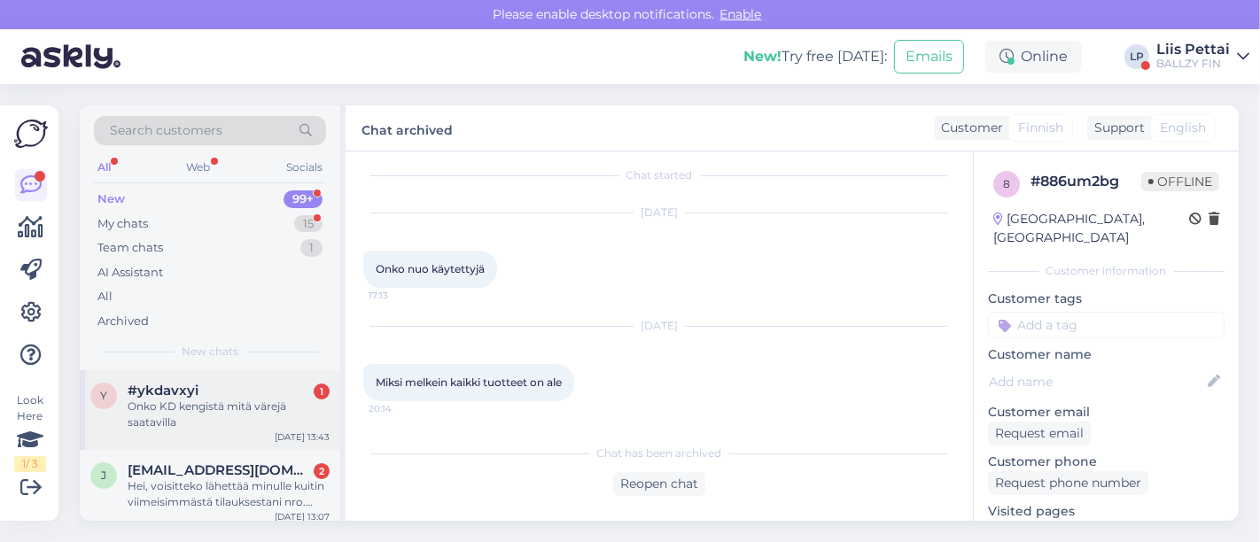
click at [190, 395] on span "#ykdavxyi" at bounding box center [163, 391] width 71 height 16
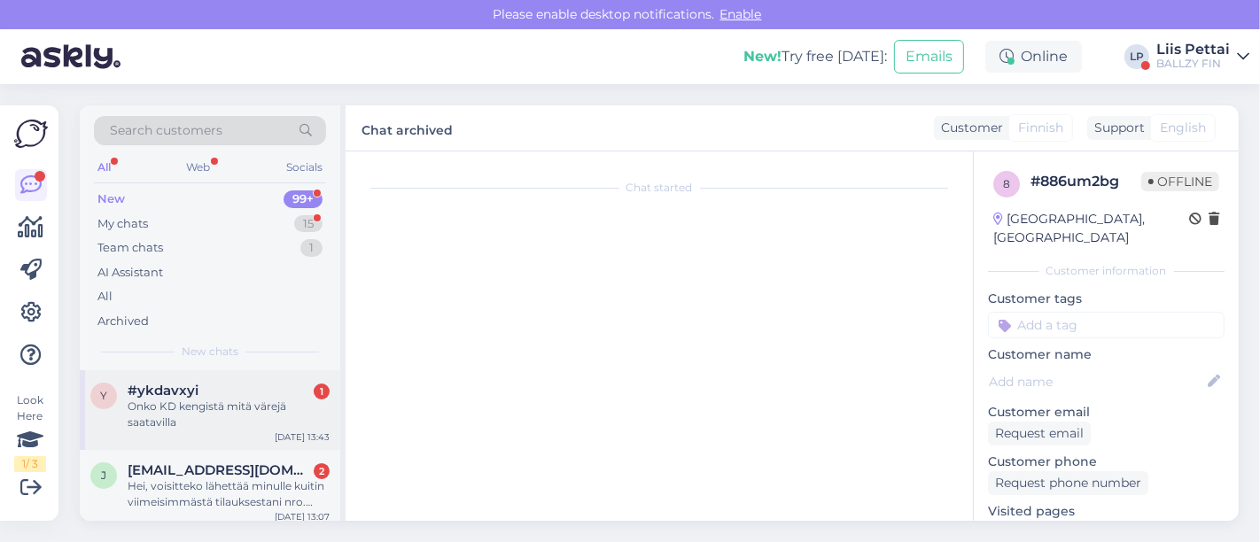
scroll to position [0, 0]
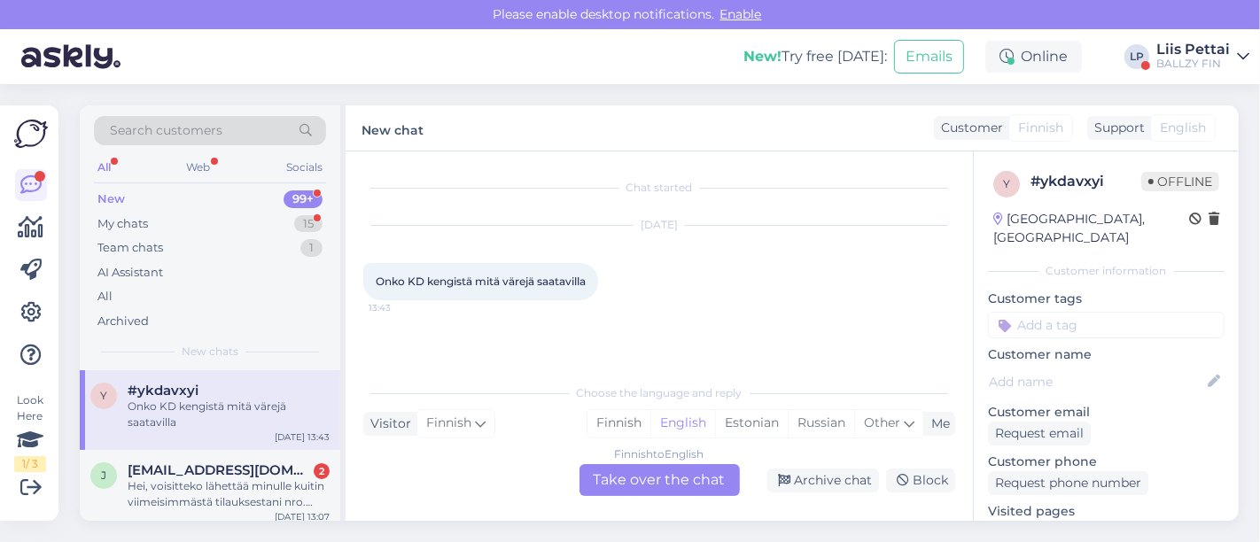
click at [820, 492] on div "Finnish to English Take over the chat Archive chat Block" at bounding box center [659, 480] width 592 height 32
click at [820, 471] on div "Archive chat" at bounding box center [823, 481] width 112 height 24
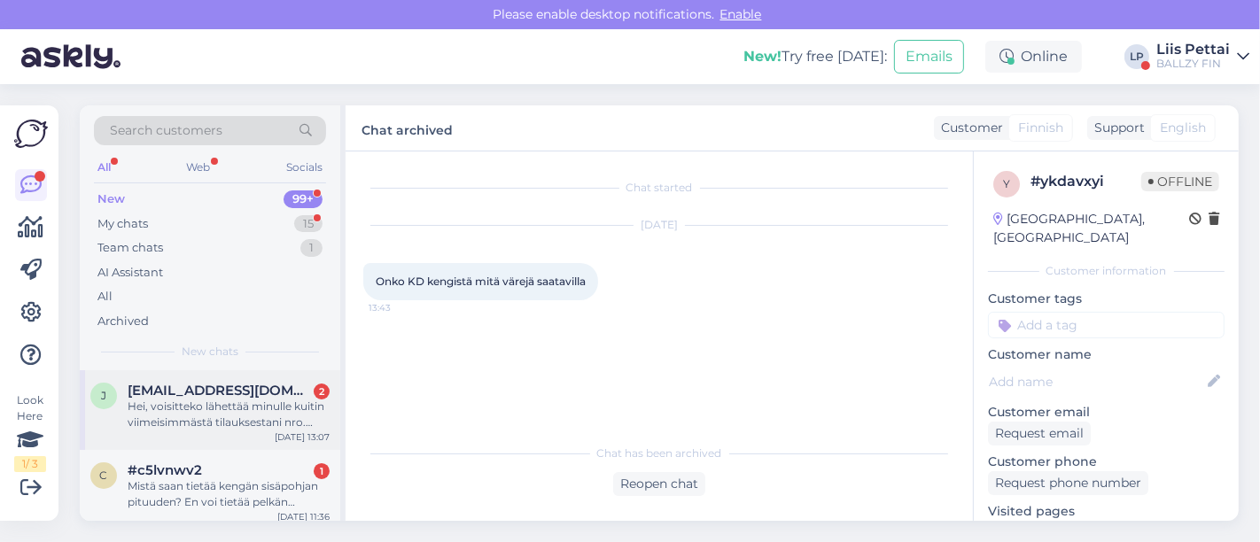
click at [236, 414] on div "Hei, voisitteko lähettää minulle kuitin viimeisimmästä tilauksestani nro. 30051…" at bounding box center [229, 415] width 202 height 32
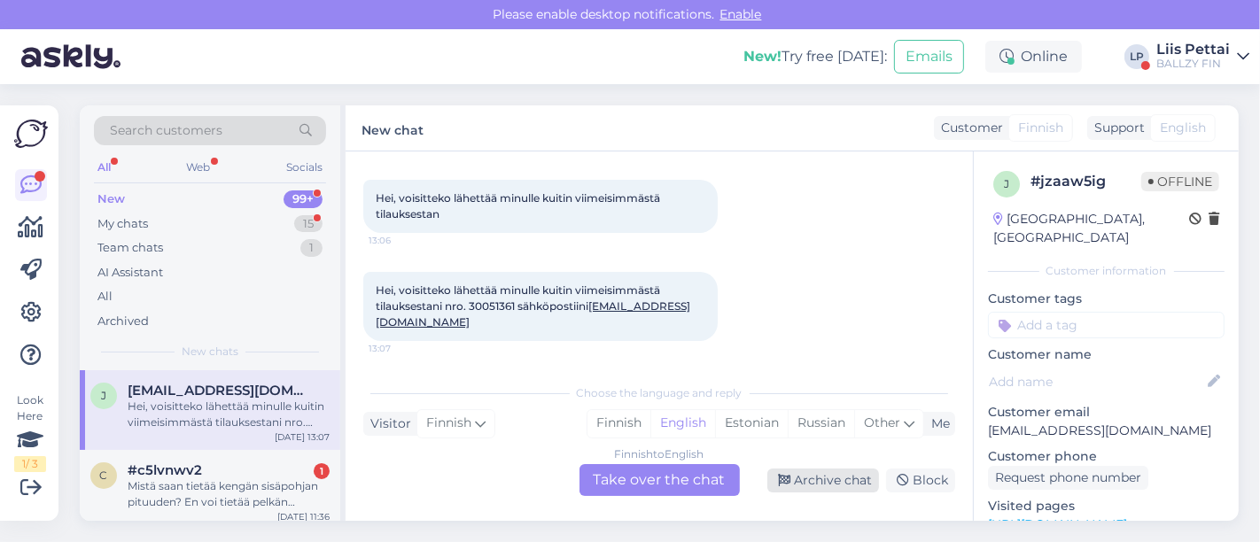
click at [802, 485] on div "Archive chat" at bounding box center [823, 481] width 112 height 24
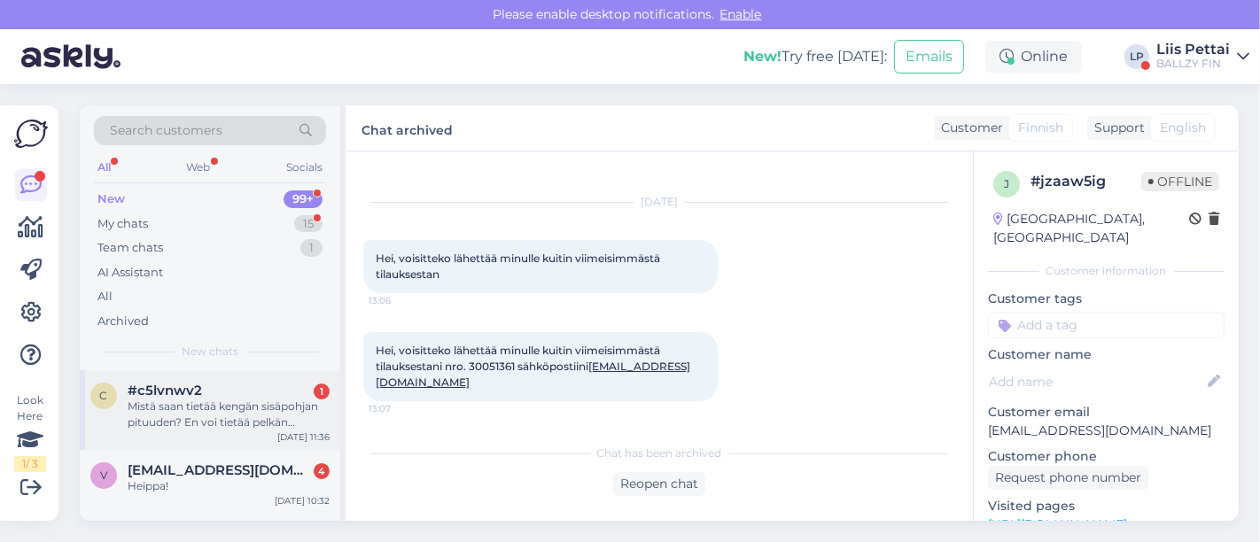
click at [257, 417] on div "Mistä saan tietää kengän sisäpohjan pituuden? En voi tietää pelkän kokonumeron …" at bounding box center [229, 415] width 202 height 32
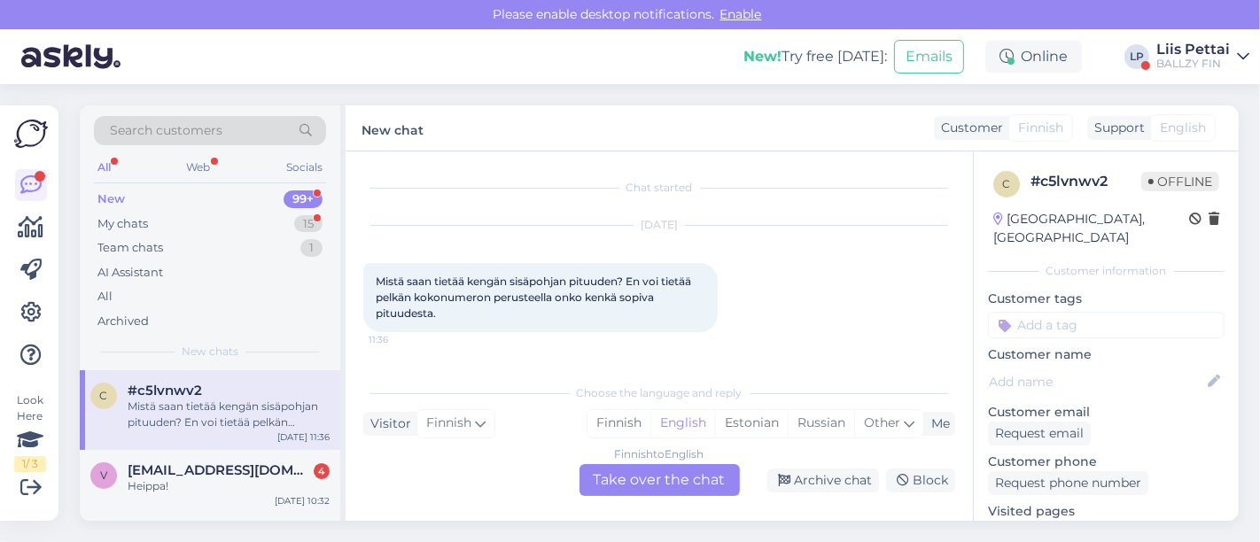
scroll to position [0, 0]
click at [792, 477] on div "Archive chat" at bounding box center [823, 481] width 112 height 24
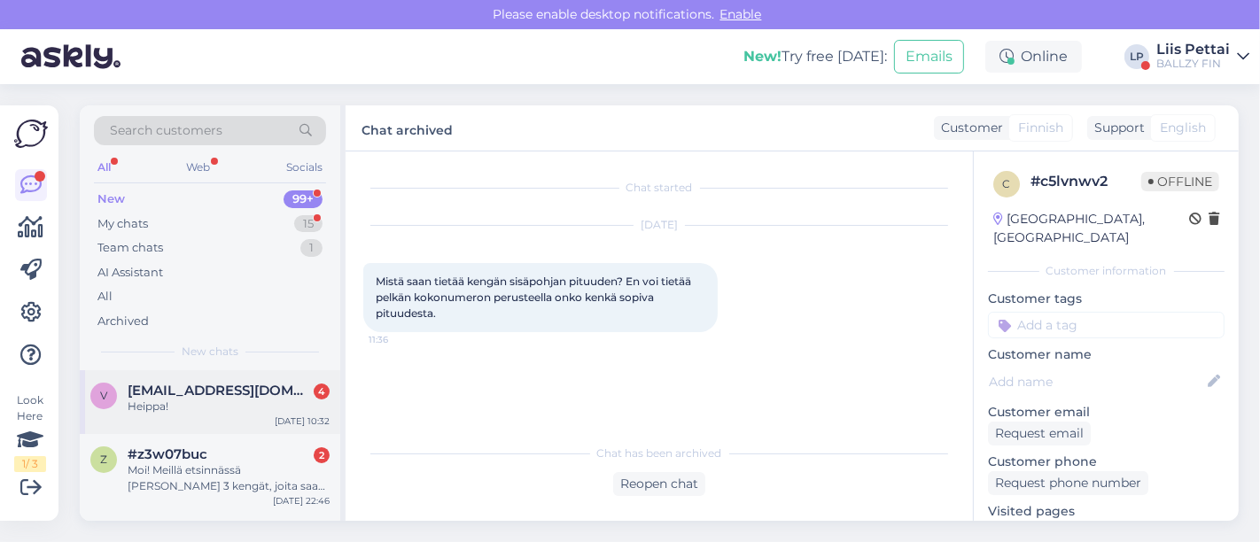
click at [206, 419] on div "v vincent.guiraud@gmail.com 4 Heippa! Sep 12 10:32" at bounding box center [210, 402] width 260 height 64
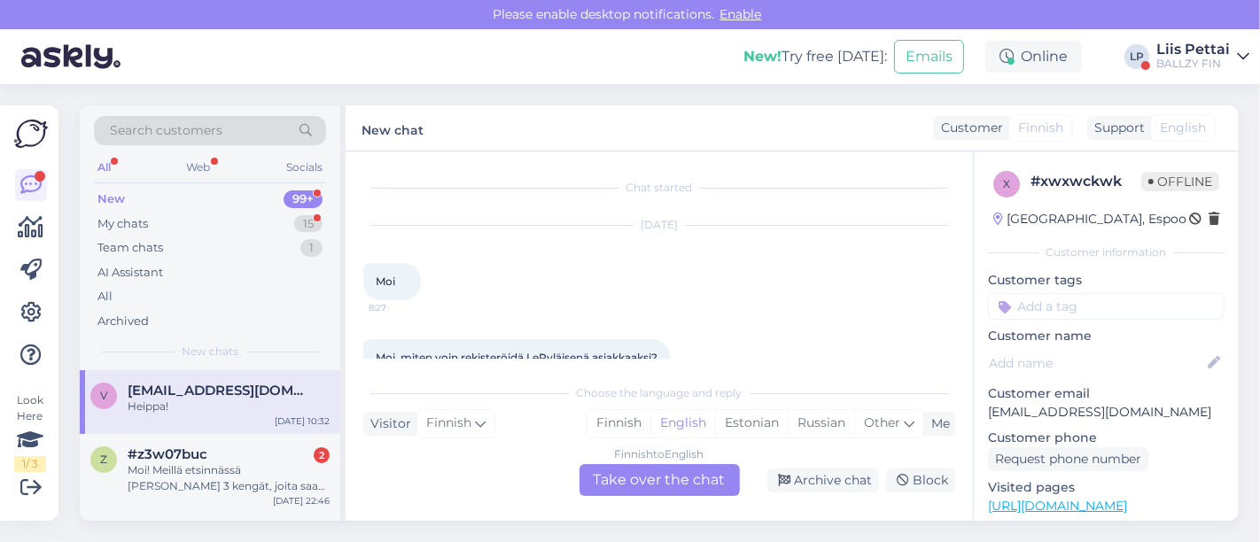
scroll to position [189, 0]
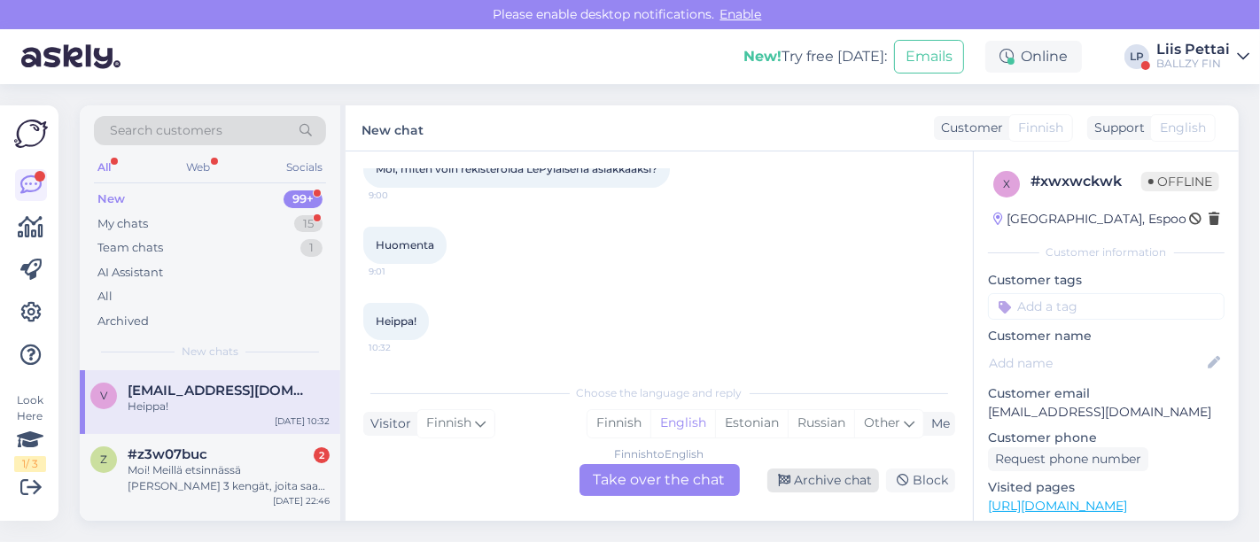
click at [834, 477] on div "Archive chat" at bounding box center [823, 481] width 112 height 24
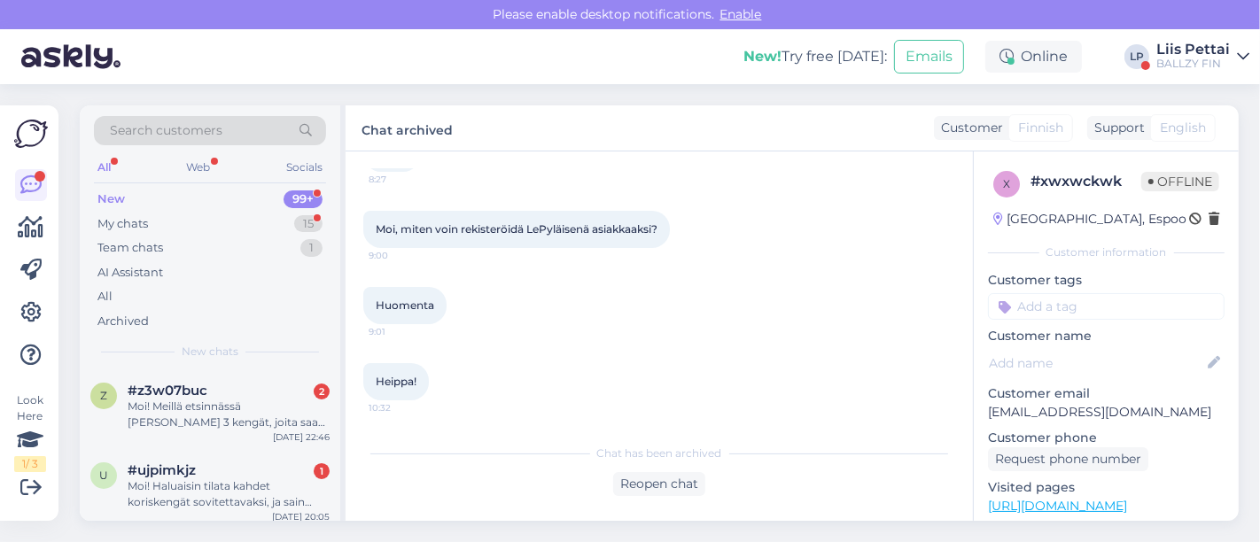
drag, startPoint x: 276, startPoint y: 400, endPoint x: 482, endPoint y: 416, distance: 206.1
click at [275, 400] on div "Moi! Meillä etsinnässä sabrina 3 kengät, joita saa vain netistä. Onko liikkeess…" at bounding box center [229, 415] width 202 height 32
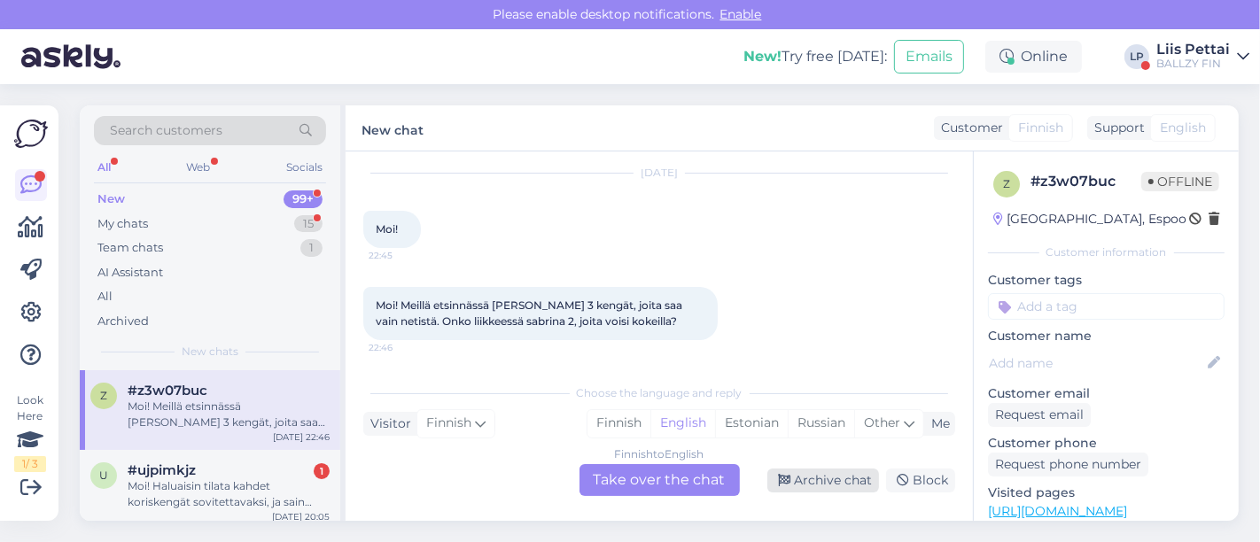
click at [812, 482] on div "Archive chat" at bounding box center [823, 481] width 112 height 24
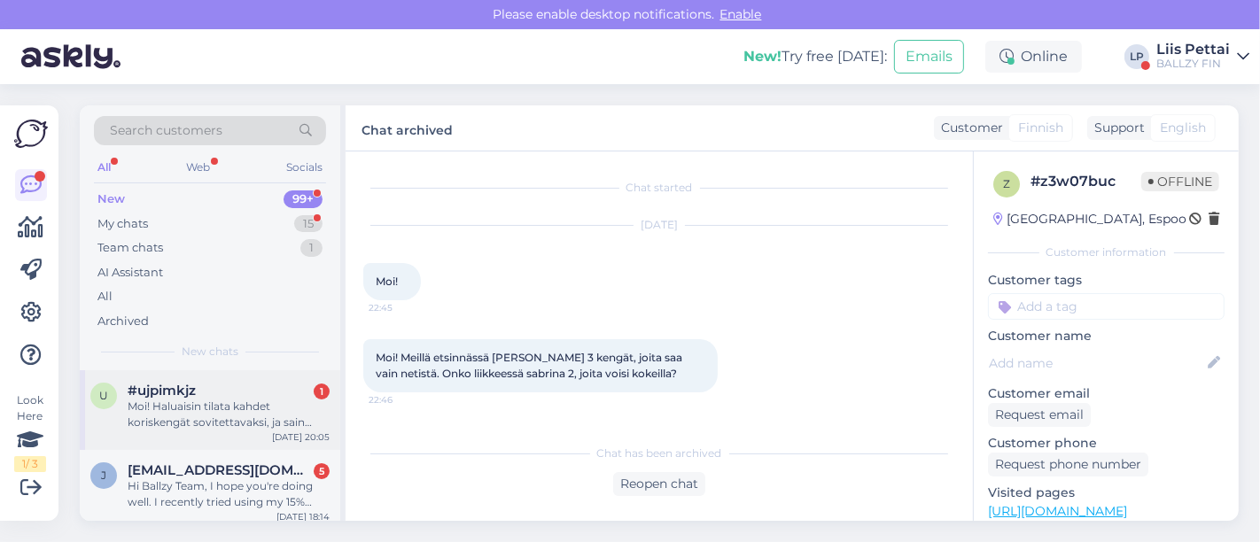
click at [303, 396] on div "#ujpimkjz 1" at bounding box center [229, 391] width 202 height 16
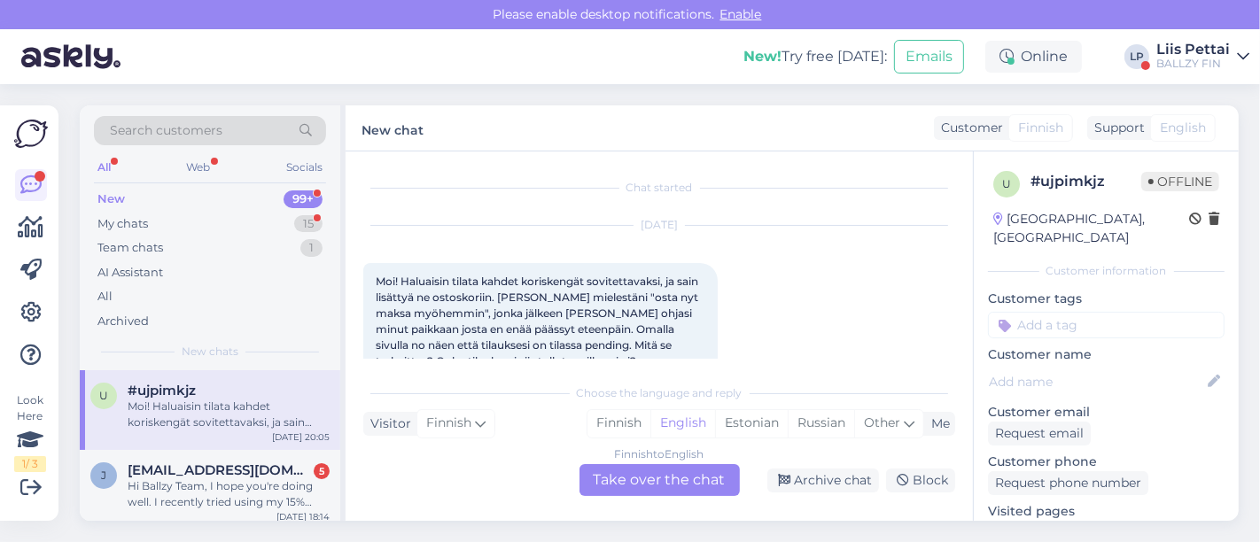
scroll to position [37, 0]
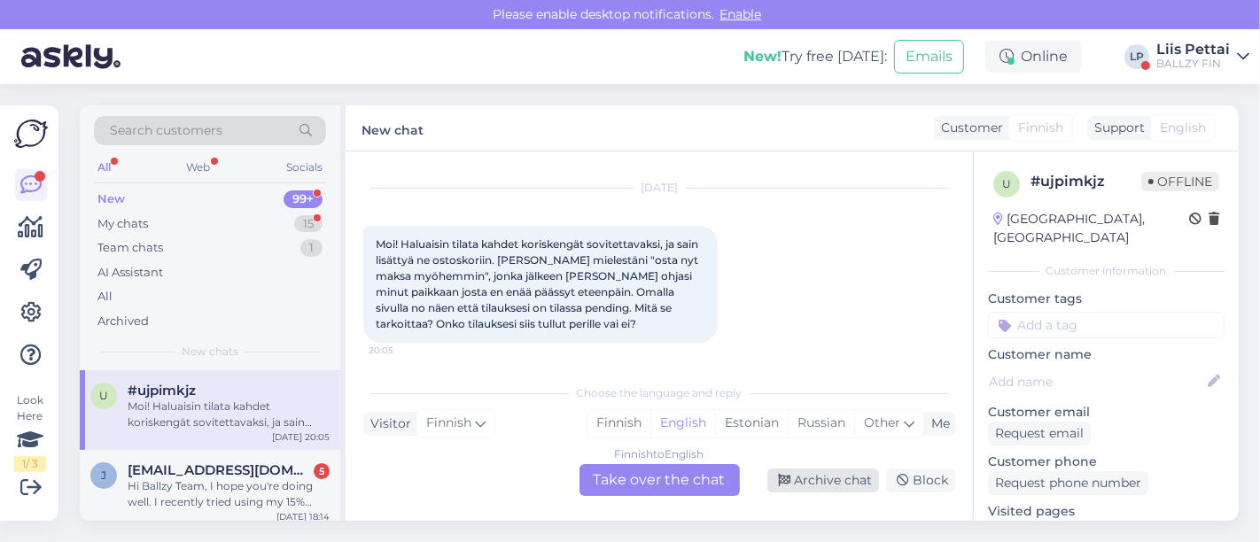
click at [840, 487] on div "Archive chat" at bounding box center [823, 481] width 112 height 24
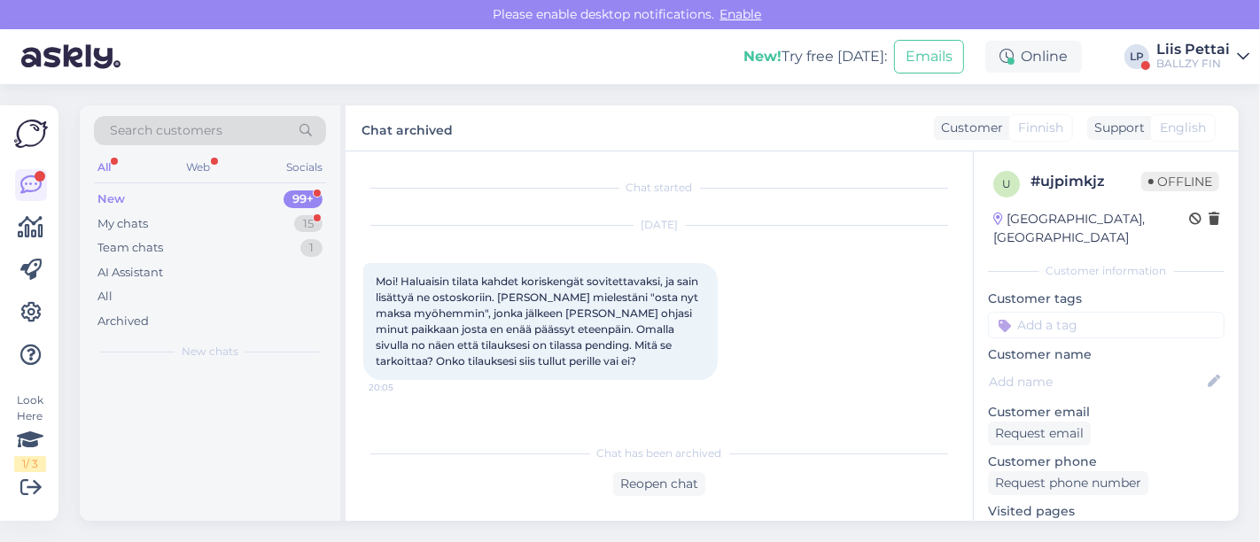
scroll to position [0, 0]
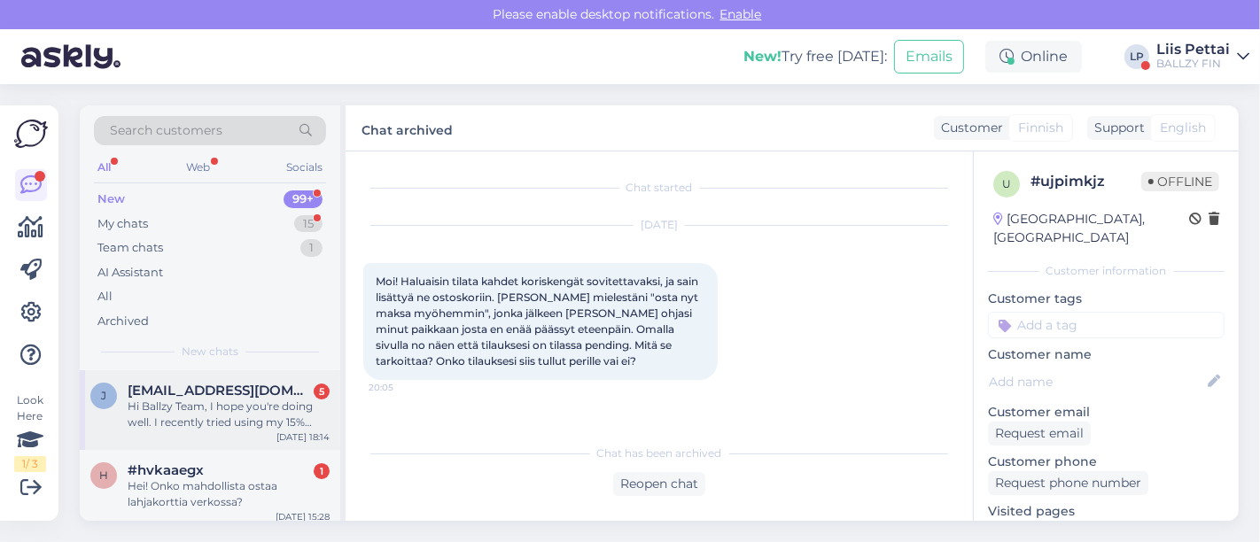
drag, startPoint x: 187, startPoint y: 421, endPoint x: 207, endPoint y: 416, distance: 20.8
click at [186, 420] on div "Hi Ballzy Team, I hope you're doing well. I recently tried using my 15% extra d…" at bounding box center [229, 415] width 202 height 32
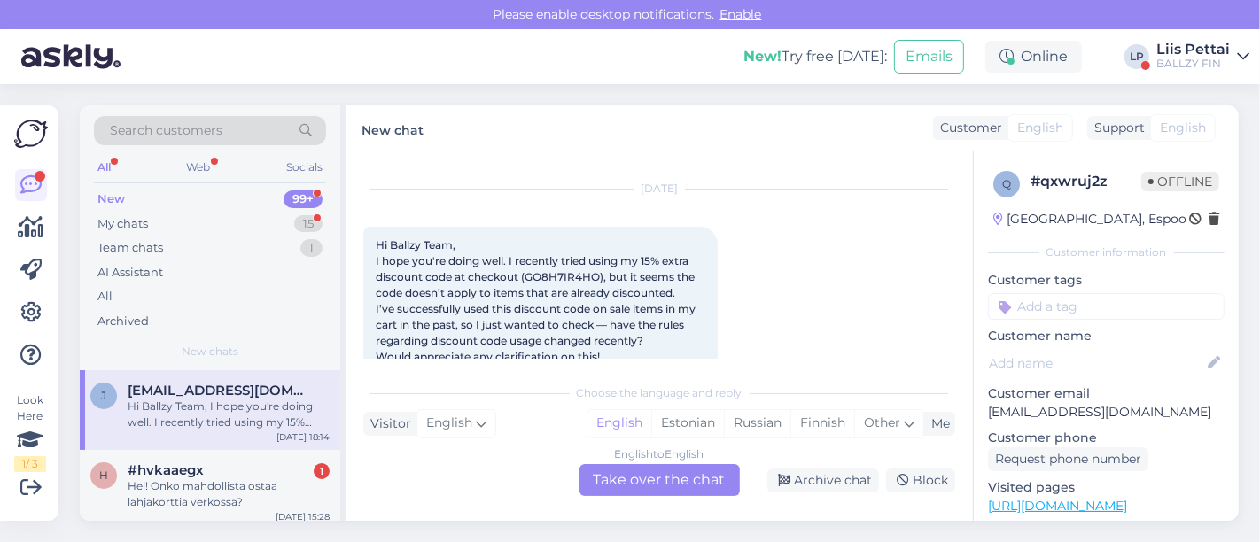
click at [822, 494] on div "English to English Take over the chat Archive chat Block" at bounding box center [659, 480] width 592 height 32
click at [857, 471] on div "Archive chat" at bounding box center [823, 481] width 112 height 24
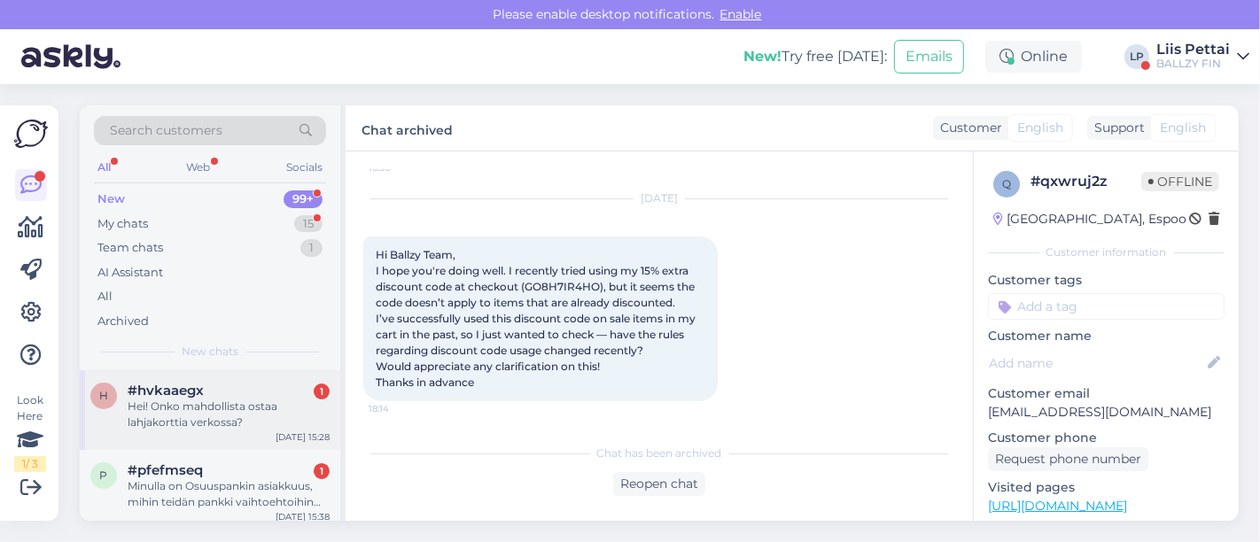
click at [236, 406] on div "Hei! Onko mahdollista ostaa lahjakorttia verkossa?" at bounding box center [229, 415] width 202 height 32
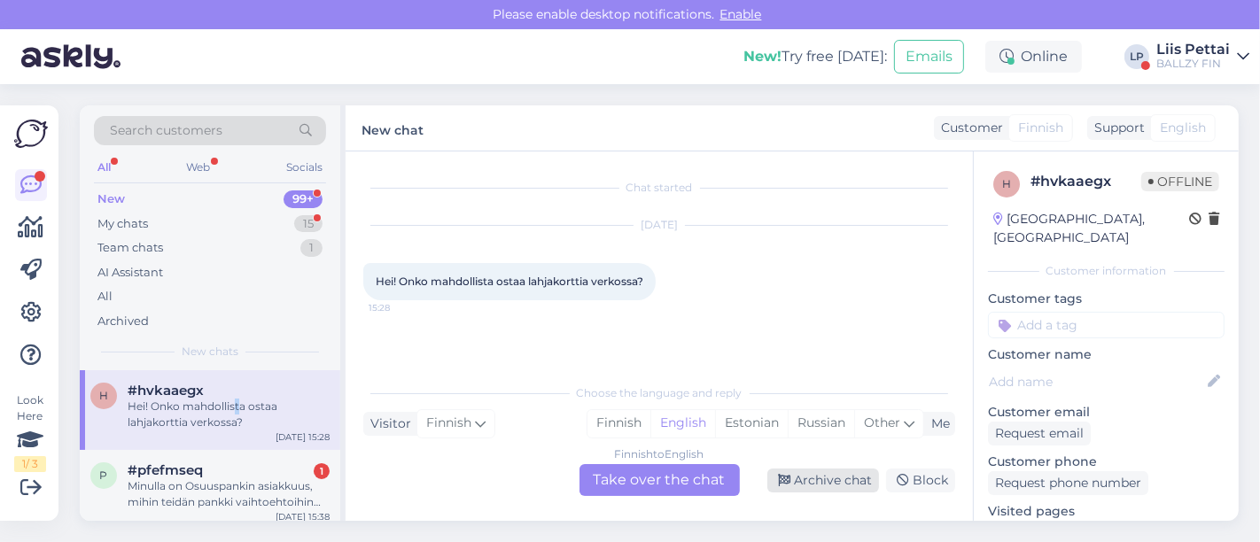
click at [826, 485] on div "Archive chat" at bounding box center [823, 481] width 112 height 24
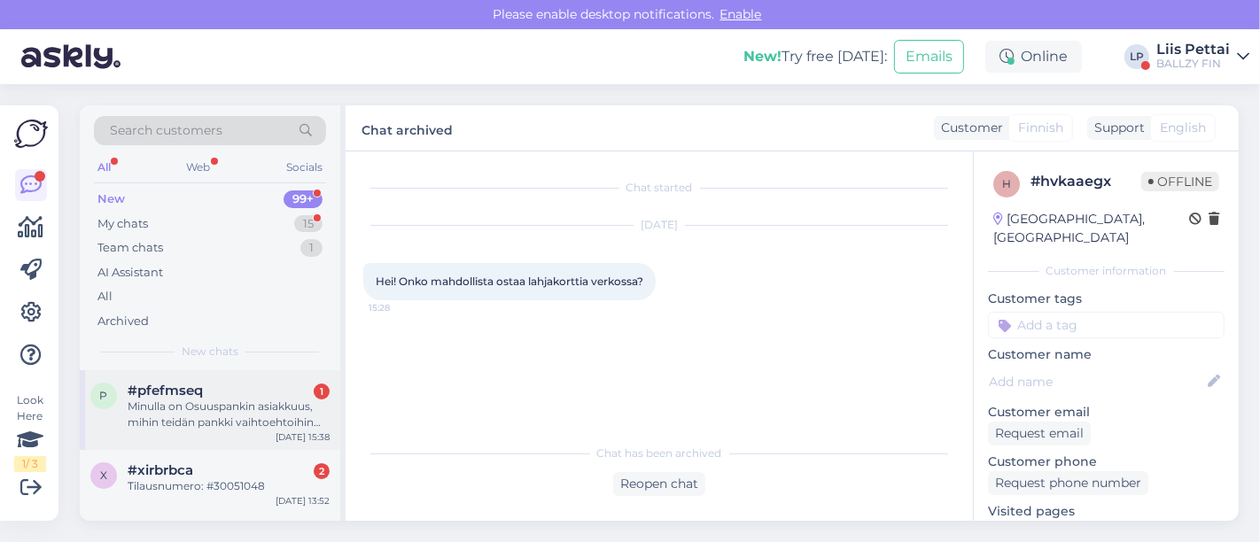
click at [246, 413] on div "Minulla on Osuuspankin asiakkuus, mihin teidän pankki vaihtoehtoihin maksan?" at bounding box center [229, 415] width 202 height 32
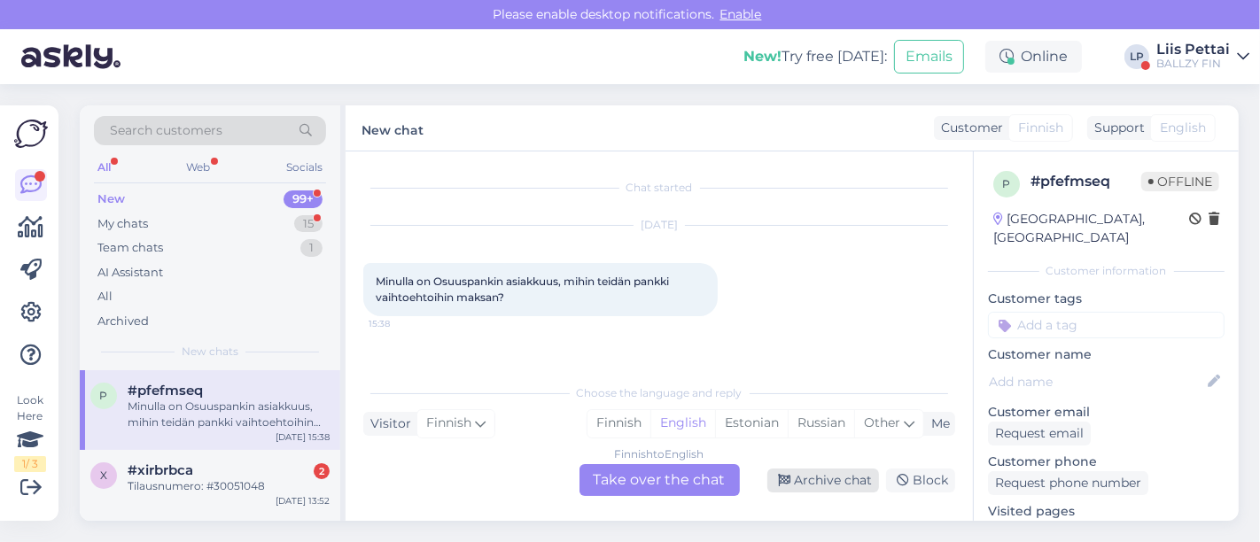
click at [807, 482] on div "Archive chat" at bounding box center [823, 481] width 112 height 24
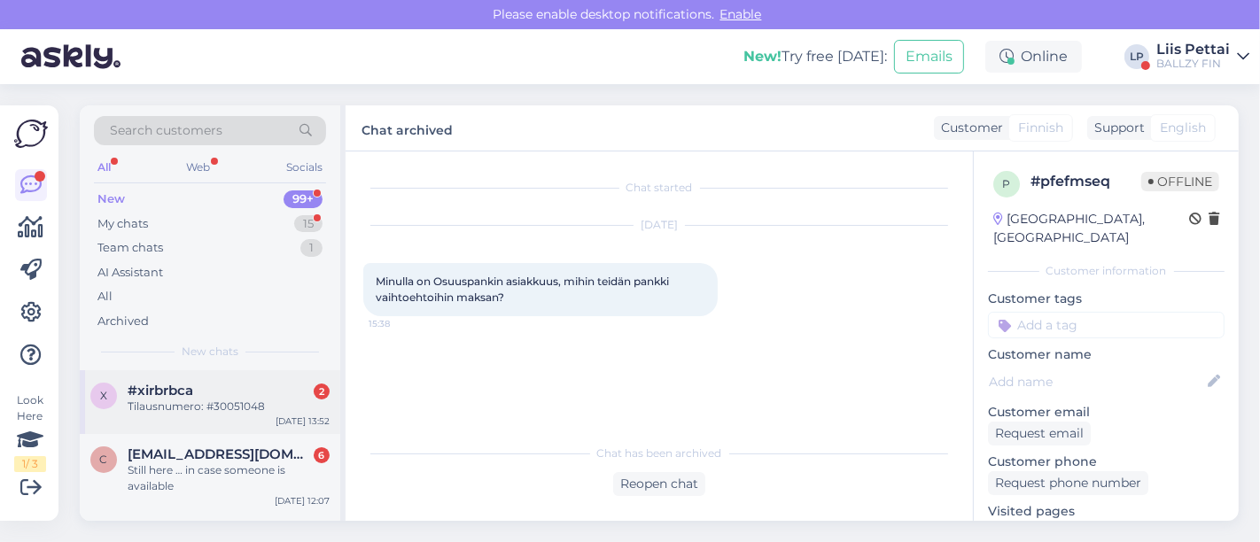
click at [245, 399] on div "Tilausnumero: #30051048" at bounding box center [229, 407] width 202 height 16
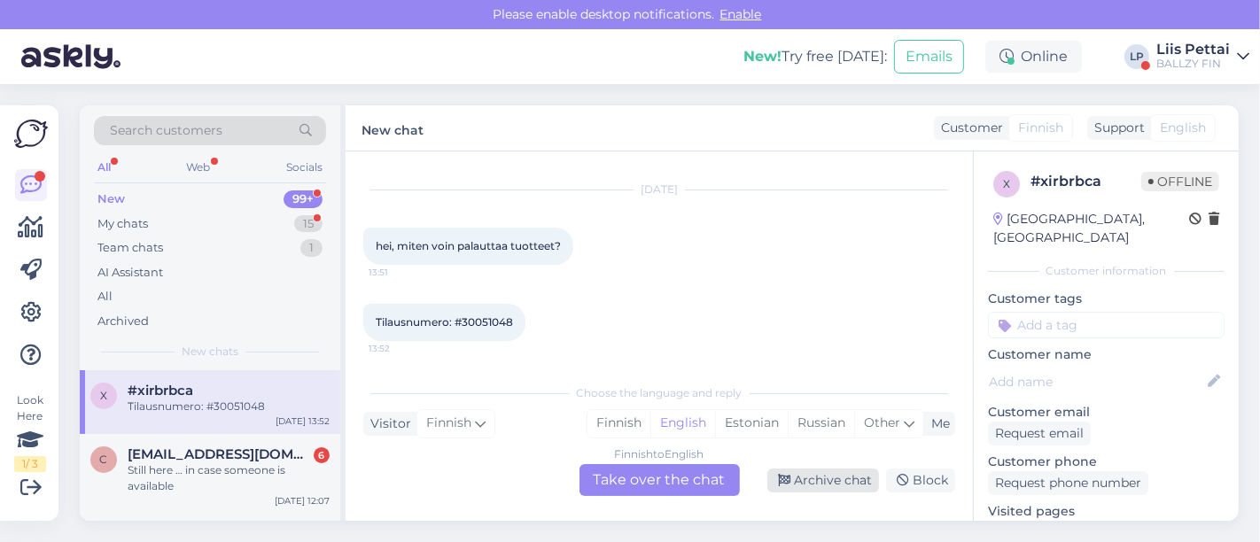
click at [860, 473] on div "Archive chat" at bounding box center [823, 481] width 112 height 24
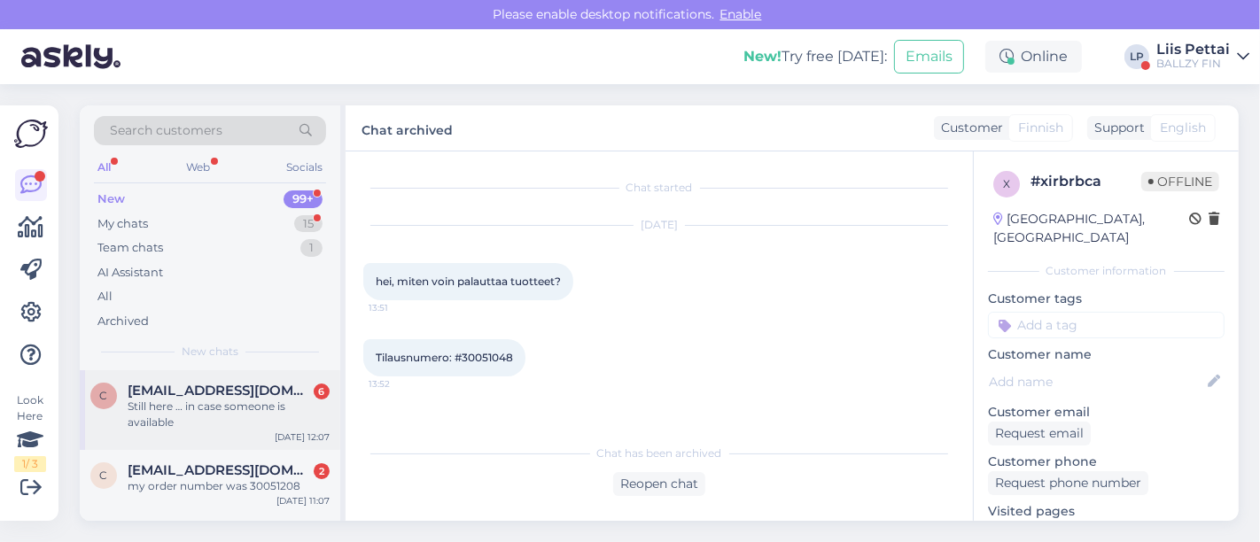
drag, startPoint x: 305, startPoint y: 422, endPoint x: 269, endPoint y: 383, distance: 52.7
click at [258, 381] on div "c cesar.delateja@gmail.com 6 Still here … in case someone is available Sep 9 12…" at bounding box center [210, 410] width 260 height 80
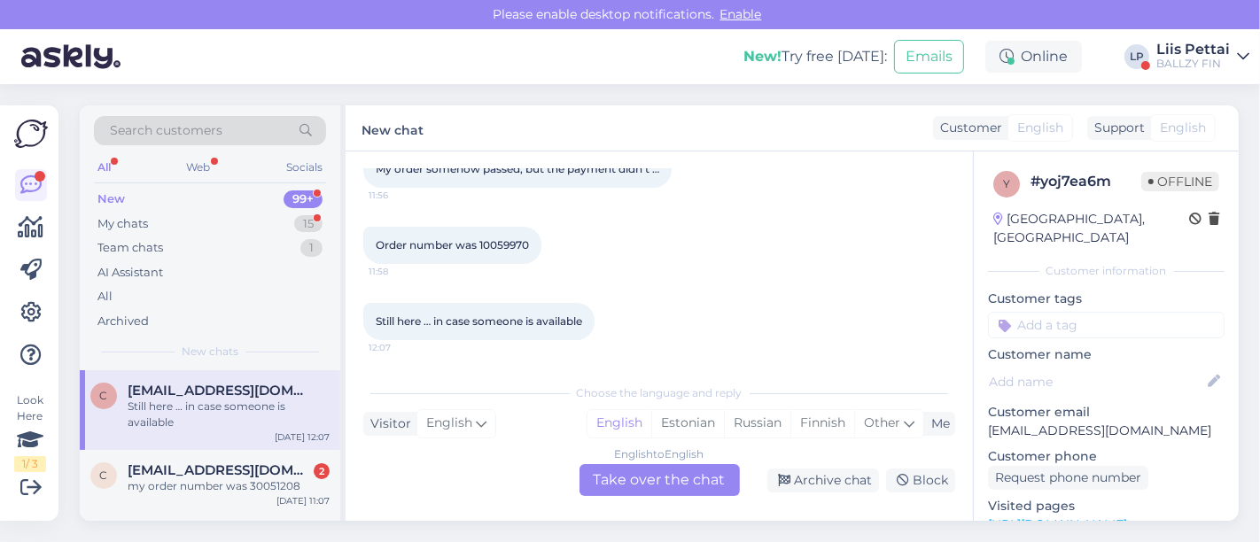
drag, startPoint x: 810, startPoint y: 474, endPoint x: 705, endPoint y: 501, distance: 108.1
click at [810, 474] on div "Archive chat" at bounding box center [823, 481] width 112 height 24
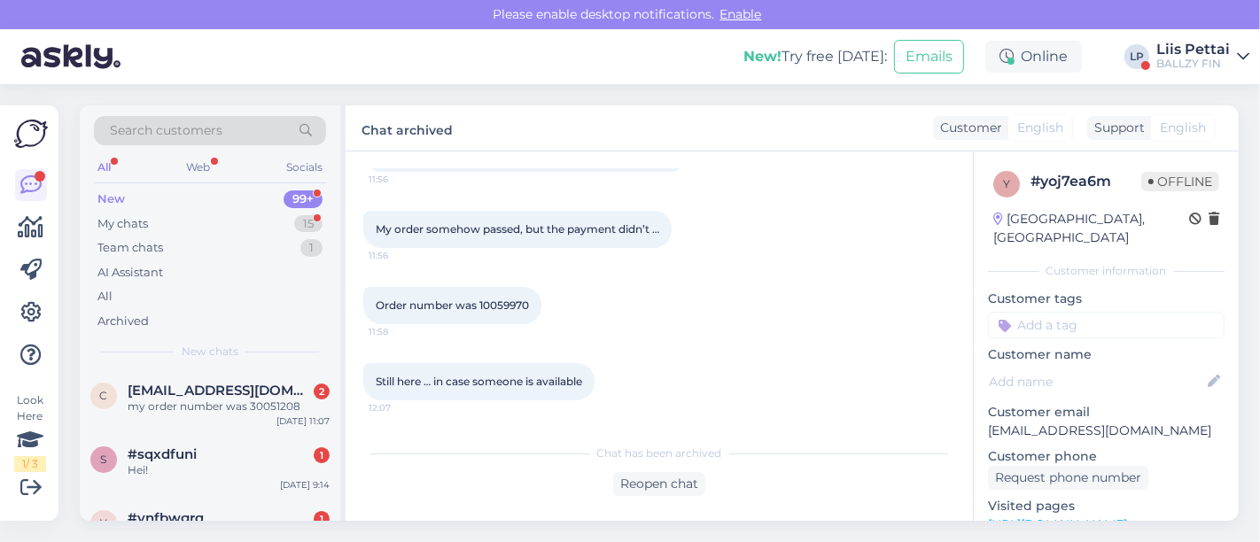
click at [263, 405] on div "my order number was 30051208" at bounding box center [229, 407] width 202 height 16
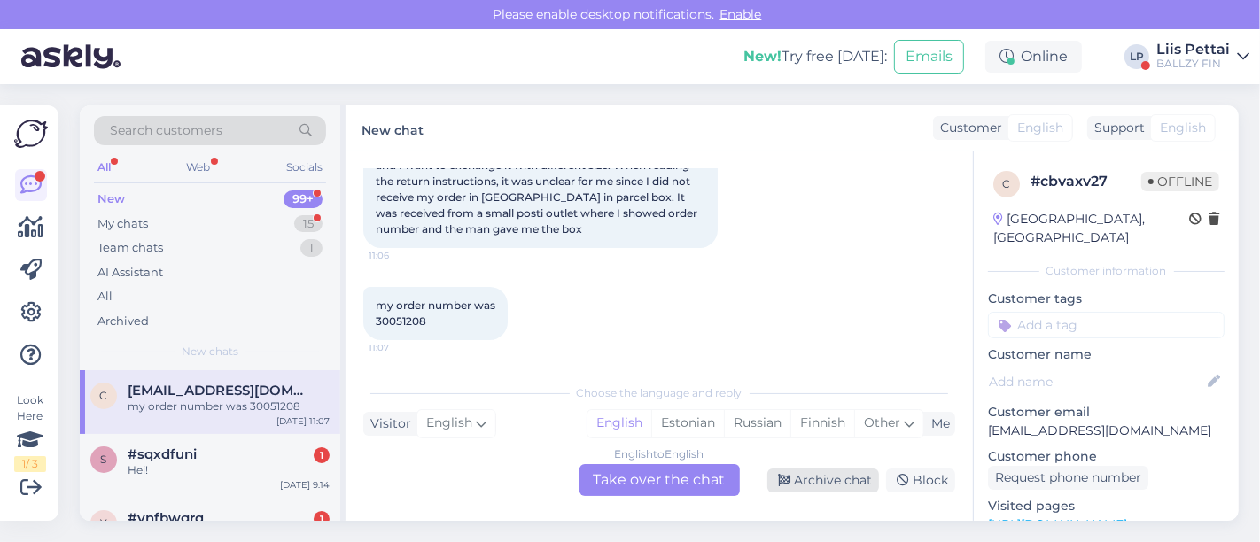
click at [827, 489] on div "Archive chat" at bounding box center [823, 481] width 112 height 24
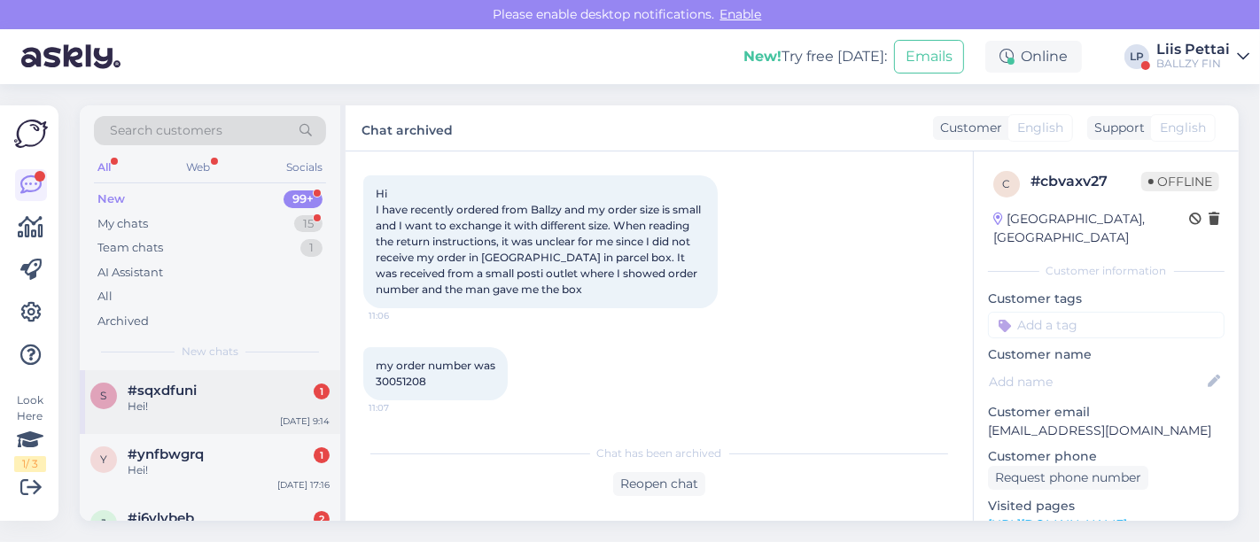
click at [224, 412] on div "Hei!" at bounding box center [229, 407] width 202 height 16
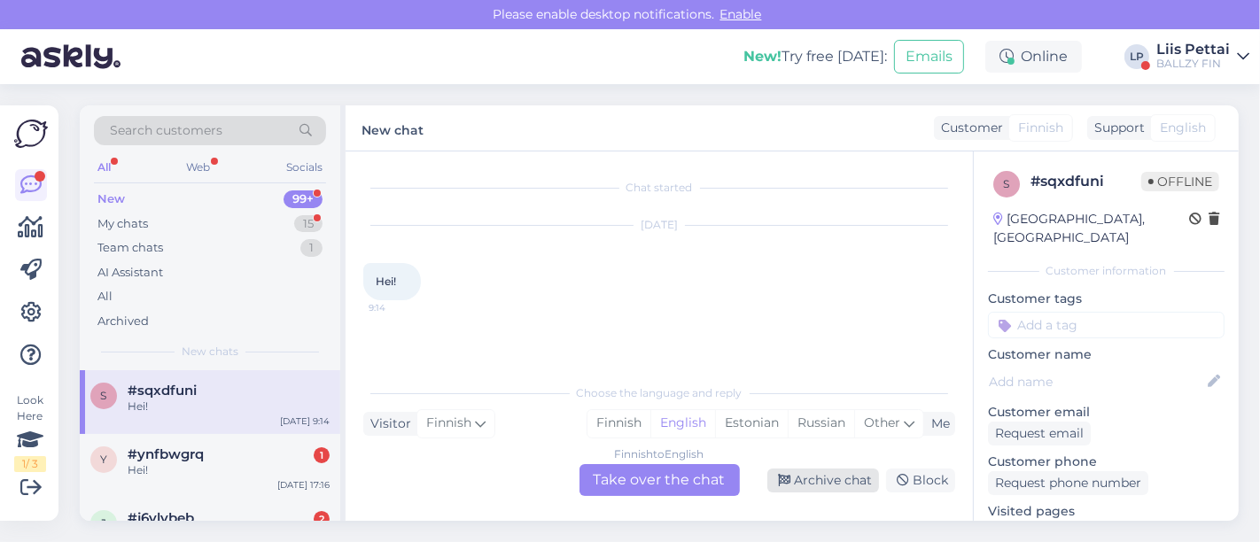
click at [790, 482] on icon at bounding box center [784, 481] width 12 height 12
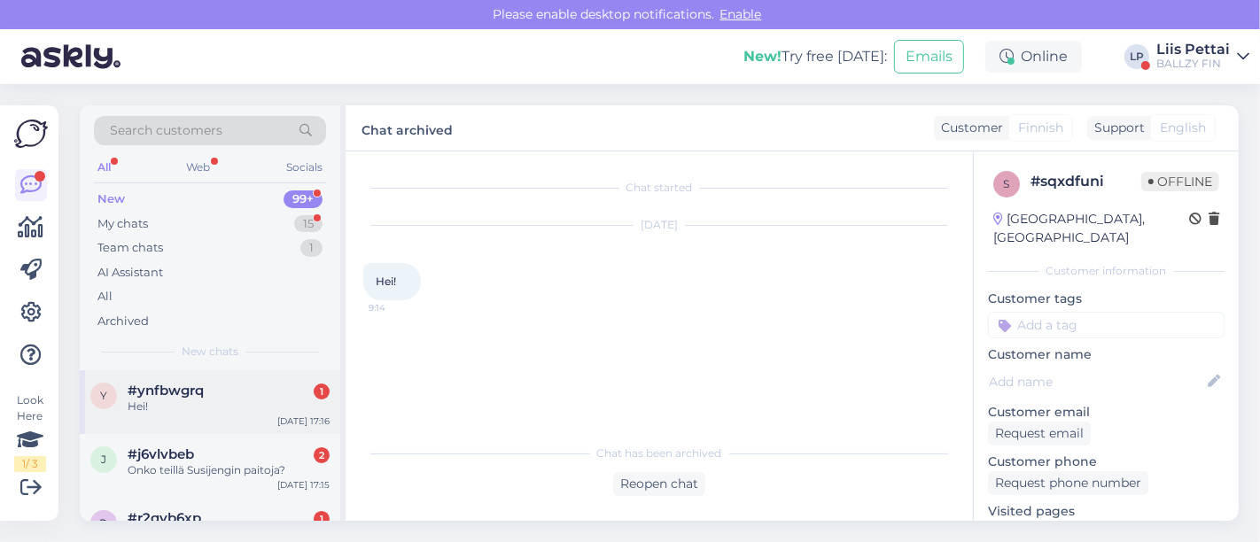
click at [280, 391] on div "#ynfbwgrq 1" at bounding box center [229, 391] width 202 height 16
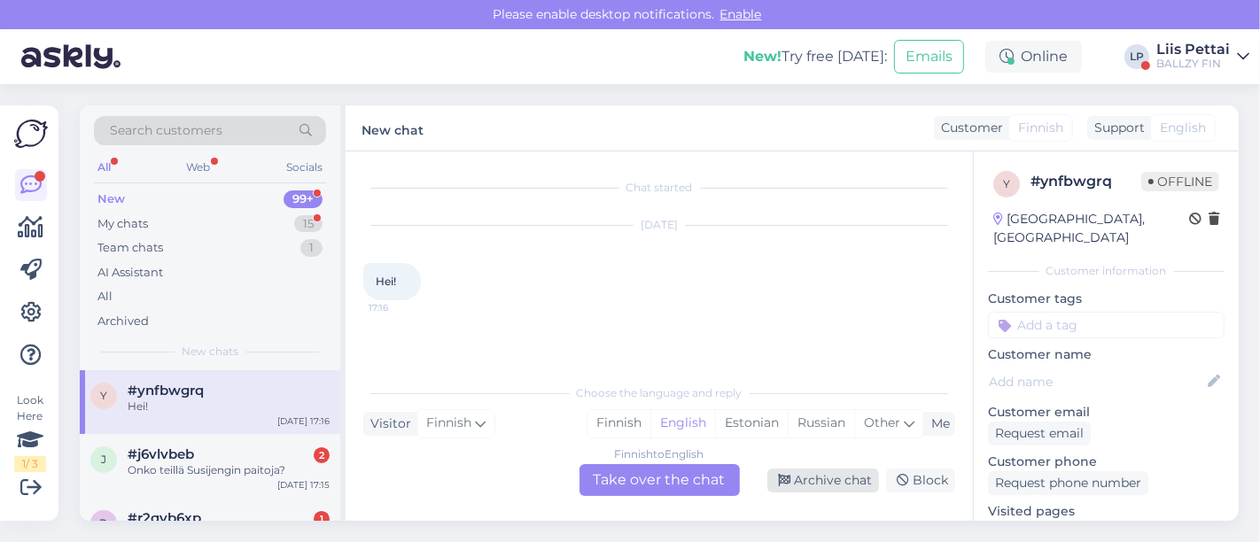
click at [777, 471] on div "Archive chat" at bounding box center [823, 481] width 112 height 24
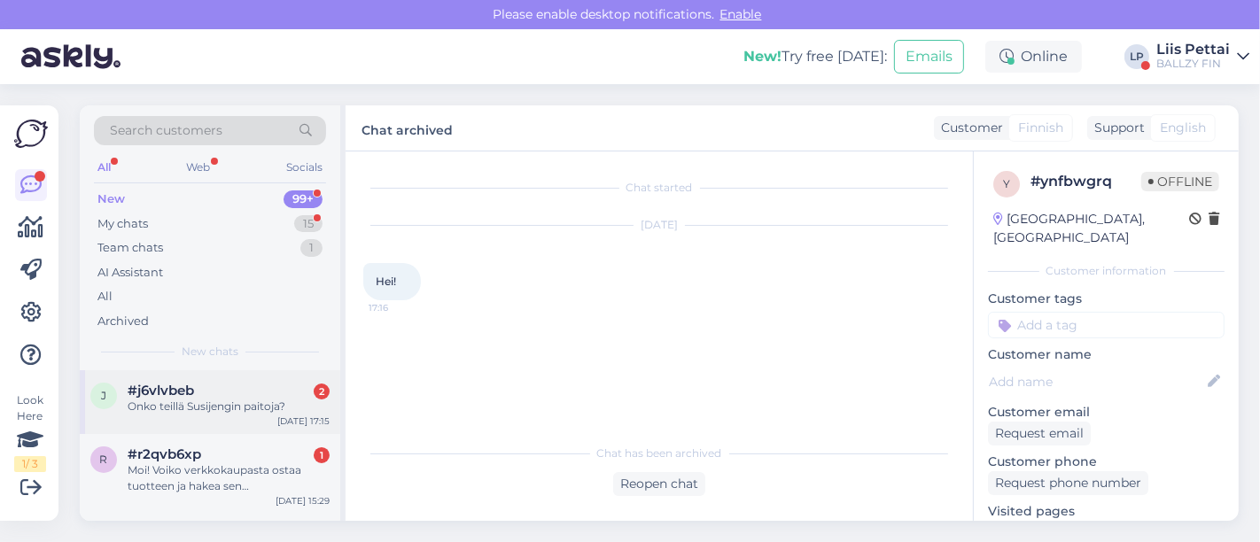
click at [163, 399] on div "Onko teillä Susijengin paitoja?" at bounding box center [229, 407] width 202 height 16
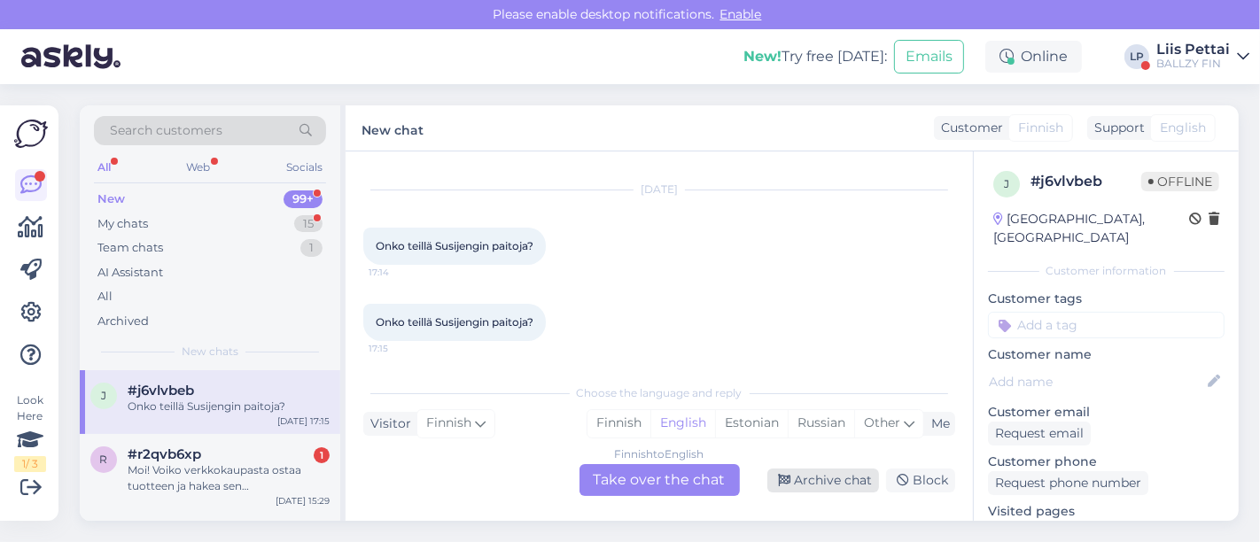
click at [836, 482] on div "Archive chat" at bounding box center [823, 481] width 112 height 24
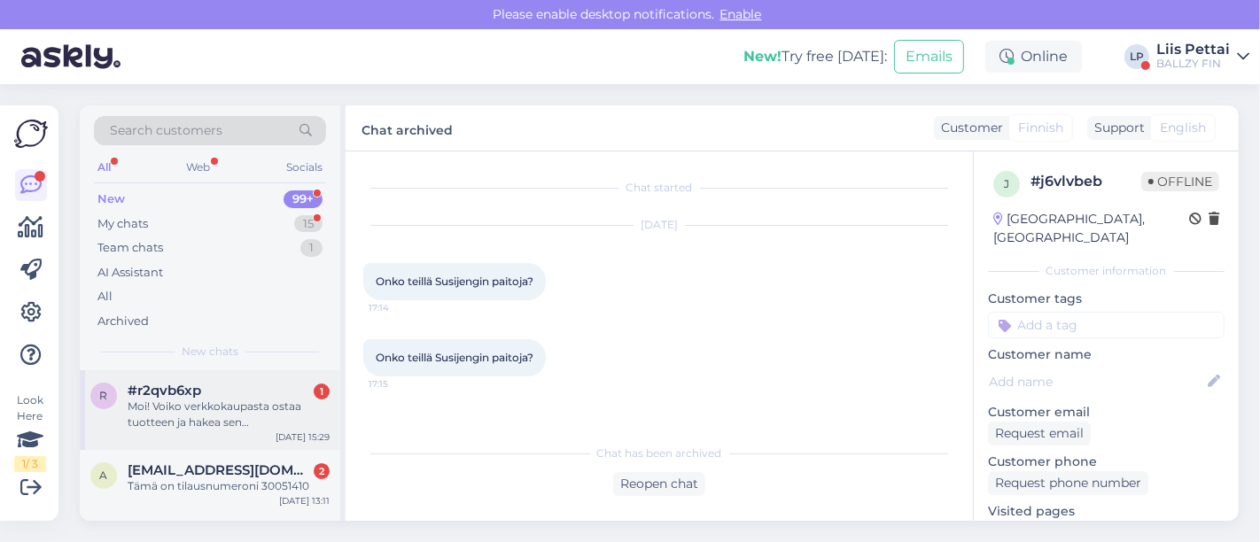
click at [260, 423] on div "Moi! Voiko verkkokaupasta ostaa tuotteen ja hakea sen myymälästänne?" at bounding box center [229, 415] width 202 height 32
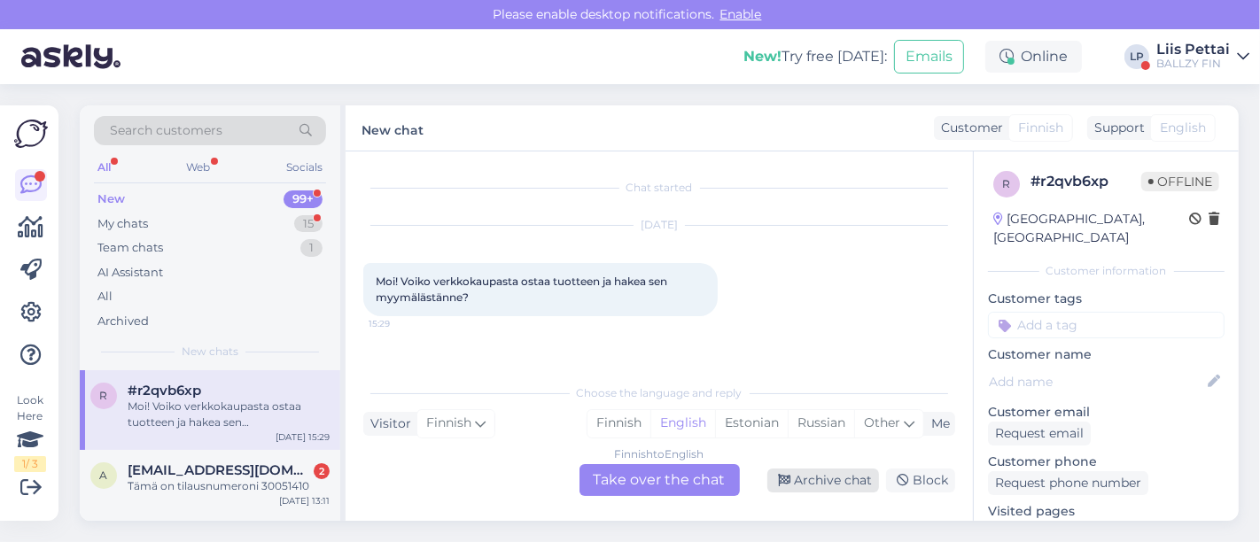
click at [868, 488] on div "Archive chat" at bounding box center [823, 481] width 112 height 24
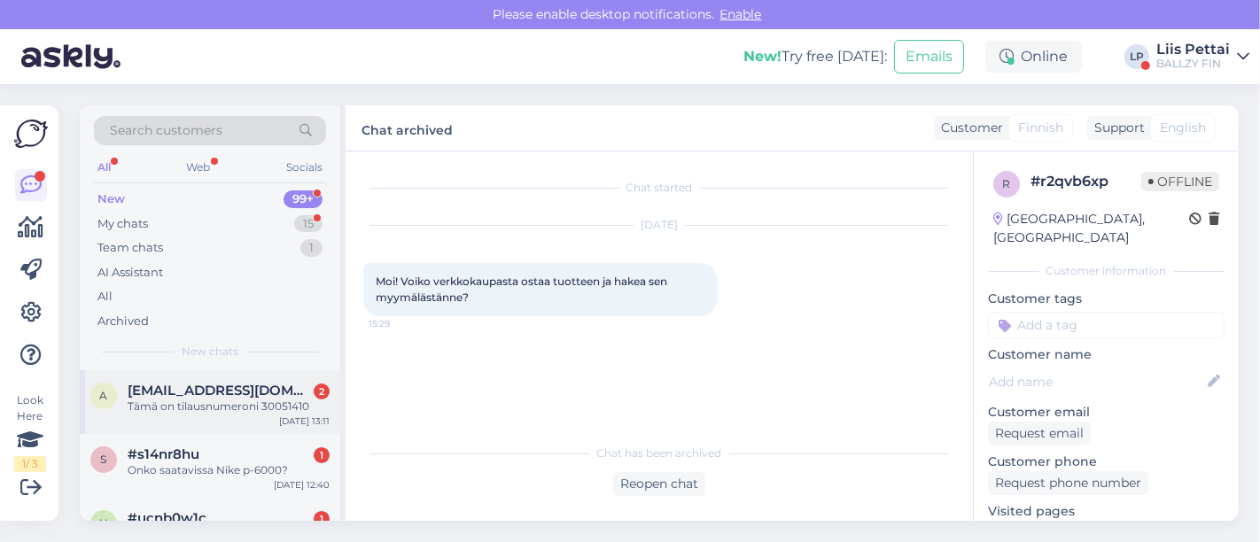
click at [267, 415] on div "a aleksimellas@yahoo.com 2 Tämä on tilausnumeroni 30051410 Sep 8 13:11" at bounding box center [210, 402] width 260 height 64
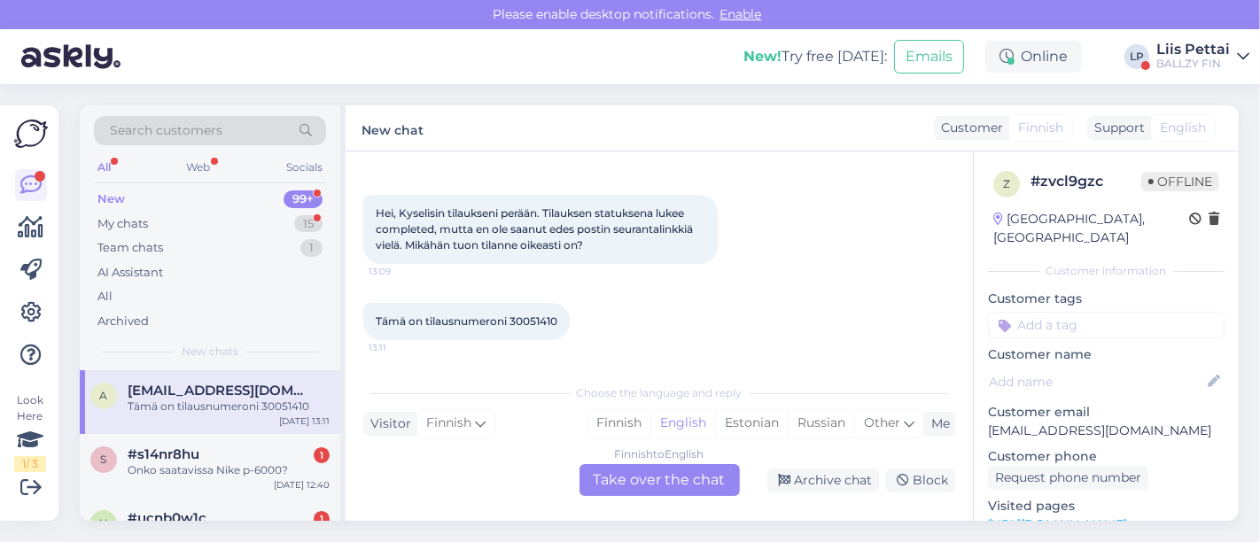
click at [822, 492] on div "Finnish to English Take over the chat Archive chat Block" at bounding box center [659, 480] width 592 height 32
click at [830, 478] on div "Archive chat" at bounding box center [823, 481] width 112 height 24
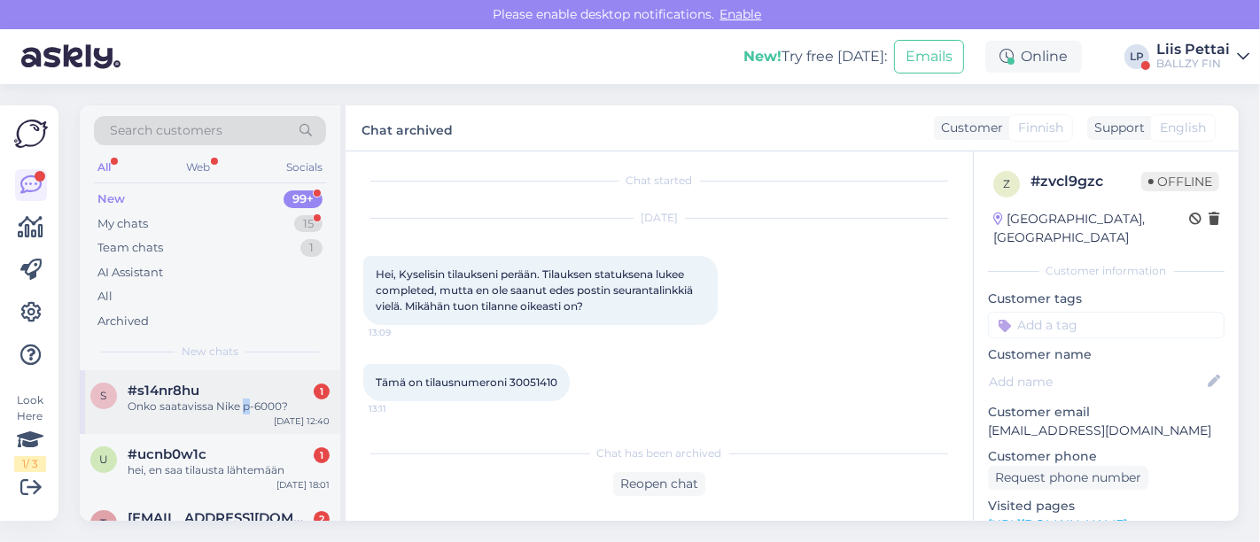
click at [244, 399] on div "Onko saatavissa Nike p-6000?" at bounding box center [229, 407] width 202 height 16
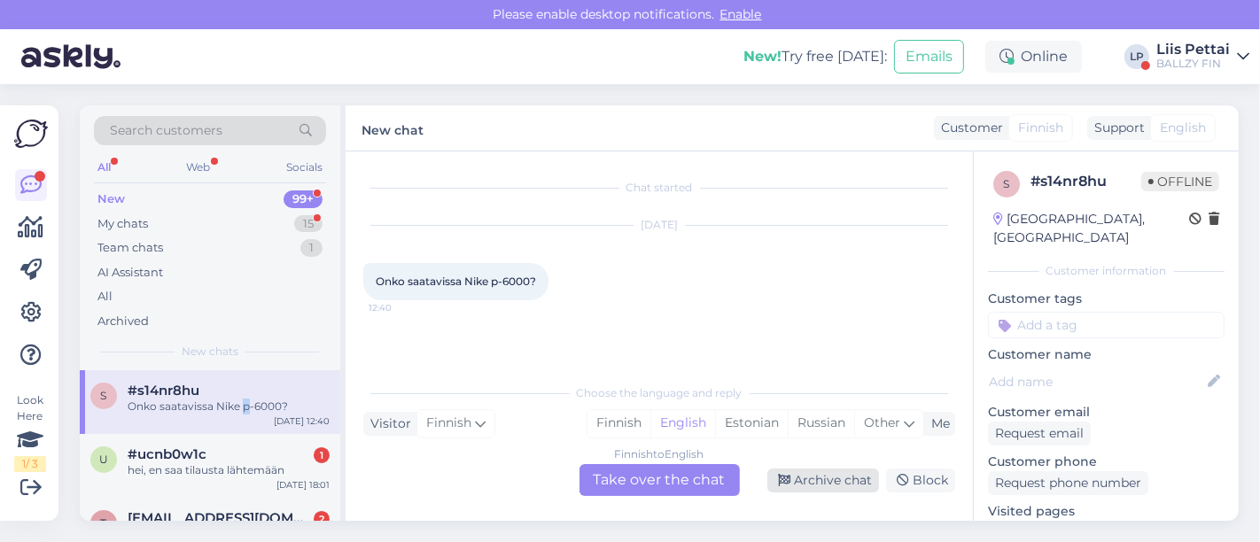
click at [808, 485] on div "Archive chat" at bounding box center [823, 481] width 112 height 24
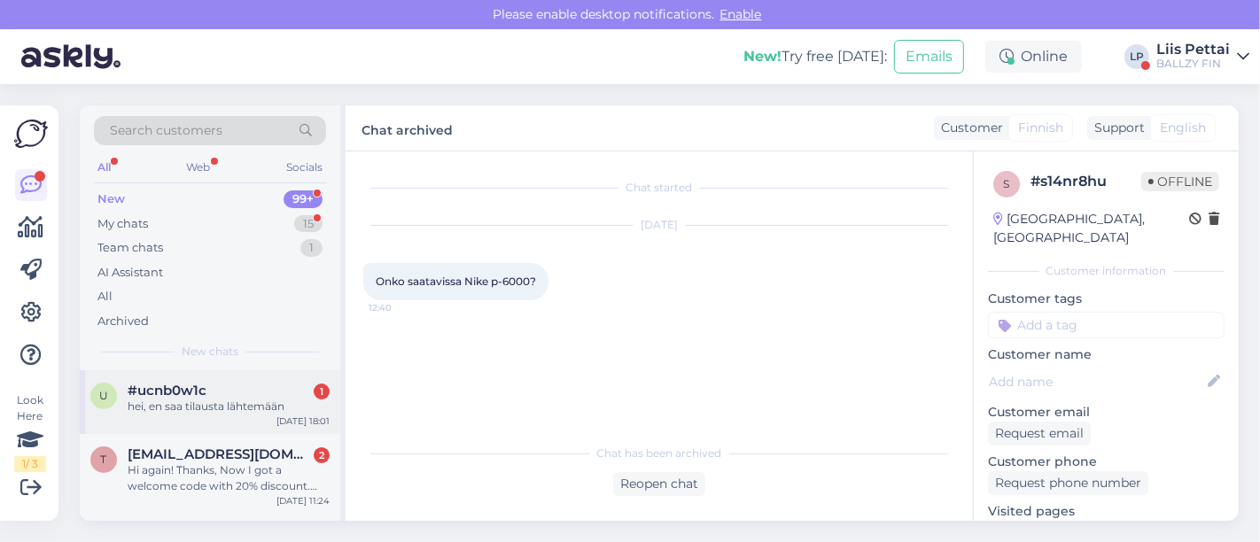
click at [217, 399] on div "hei, en saa tilausta lähtemään" at bounding box center [229, 407] width 202 height 16
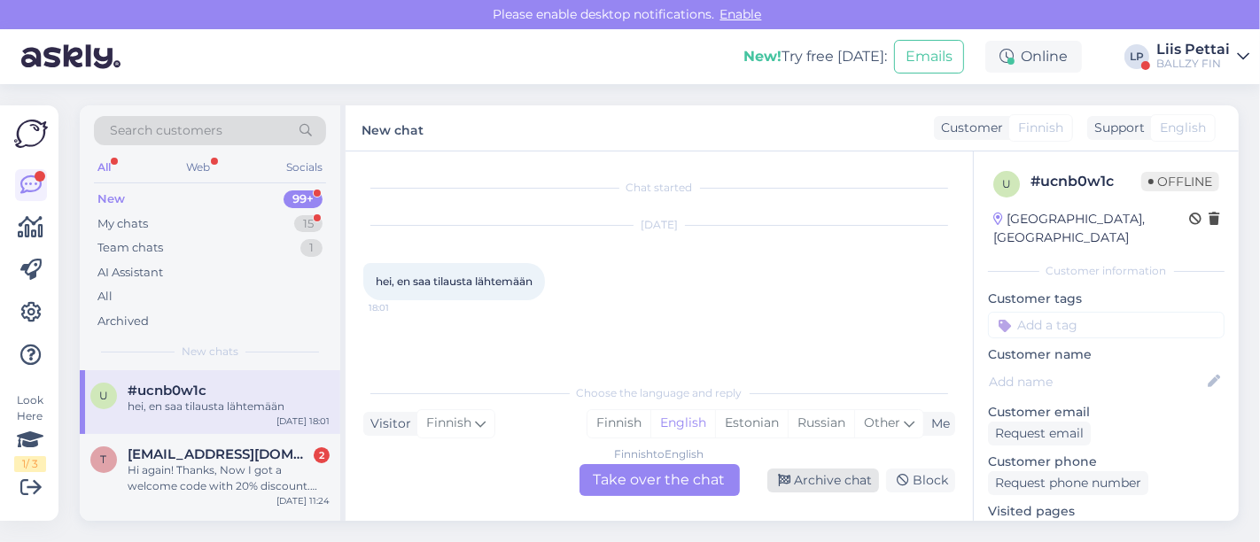
click at [813, 479] on div "Archive chat" at bounding box center [823, 481] width 112 height 24
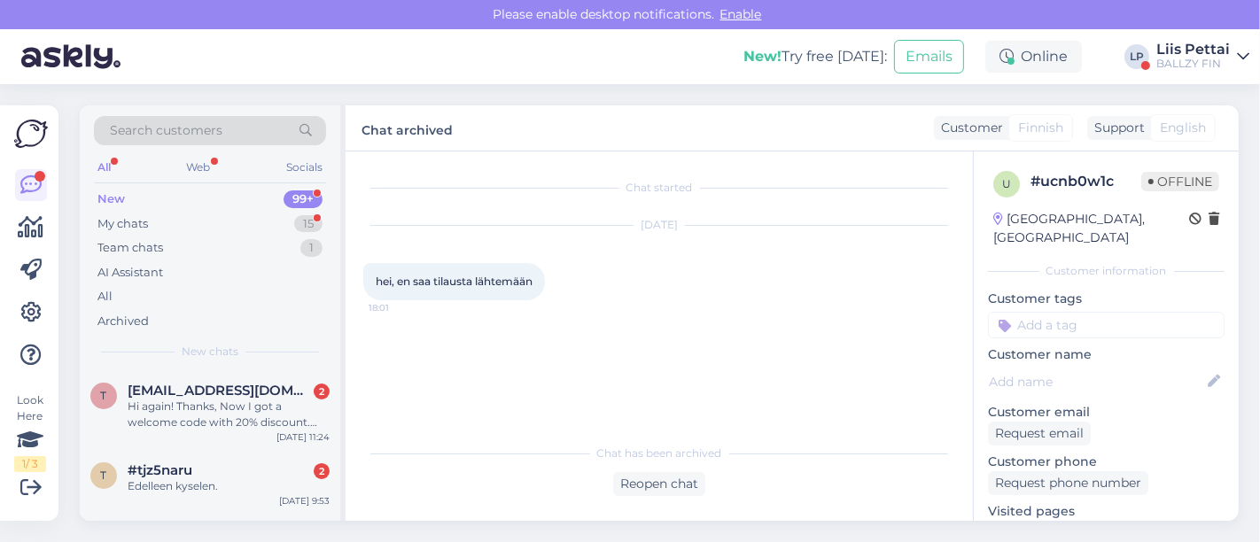
click at [293, 433] on div "Sep 6 11:24" at bounding box center [302, 436] width 53 height 13
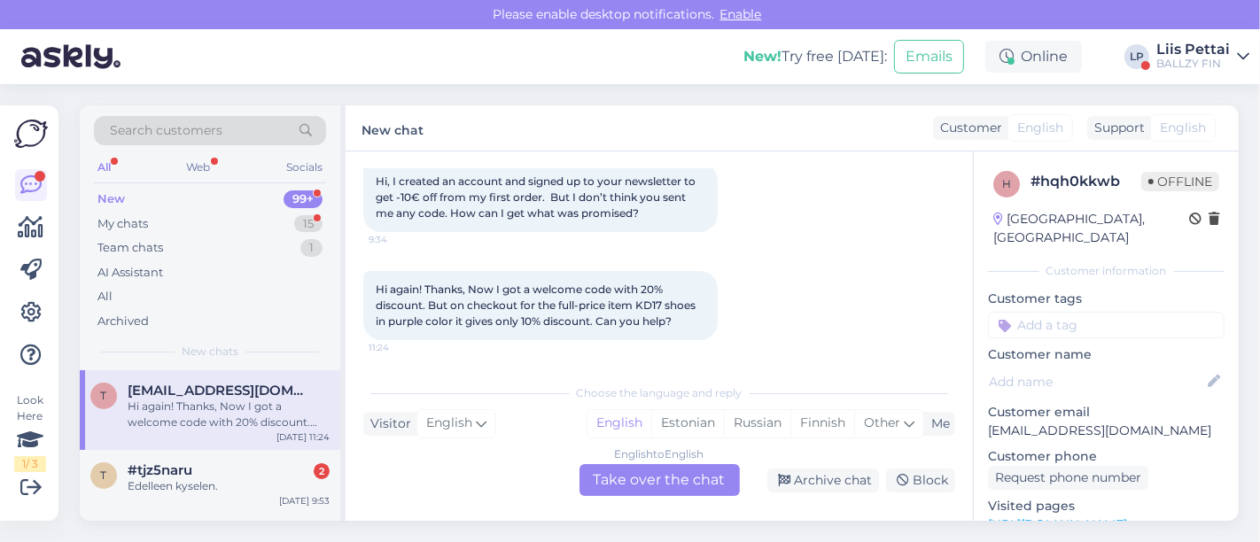
drag, startPoint x: 804, startPoint y: 480, endPoint x: 600, endPoint y: 500, distance: 205.5
click at [805, 480] on div "Archive chat" at bounding box center [823, 481] width 112 height 24
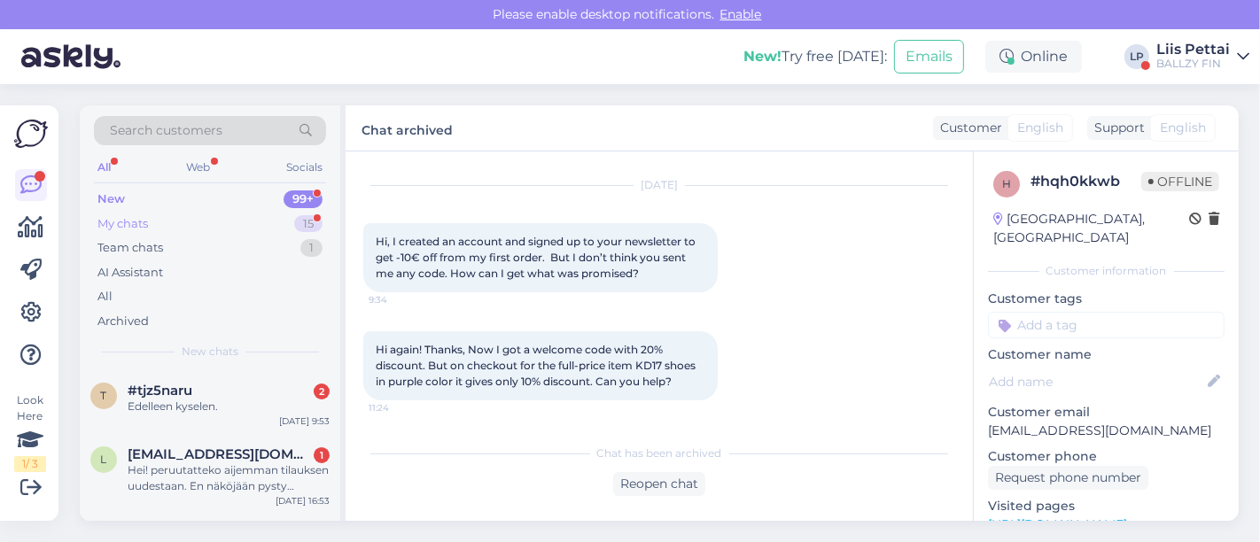
click at [134, 219] on div "My chats" at bounding box center [122, 224] width 50 height 18
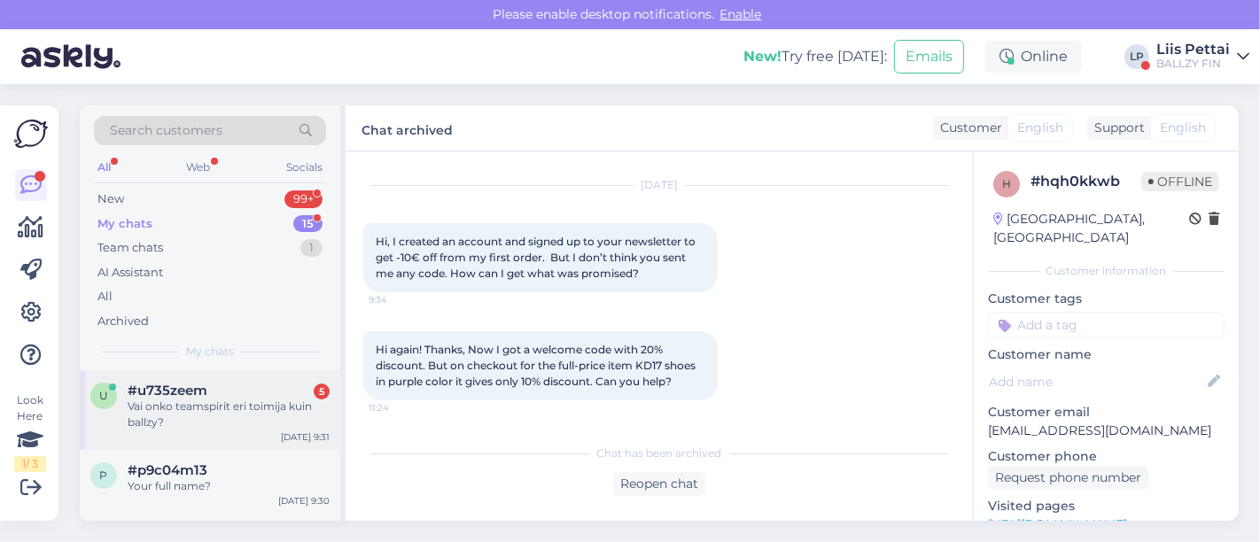
click at [165, 405] on div "Vai onko teamspirit eri toimija kuin ballzy?" at bounding box center [229, 415] width 202 height 32
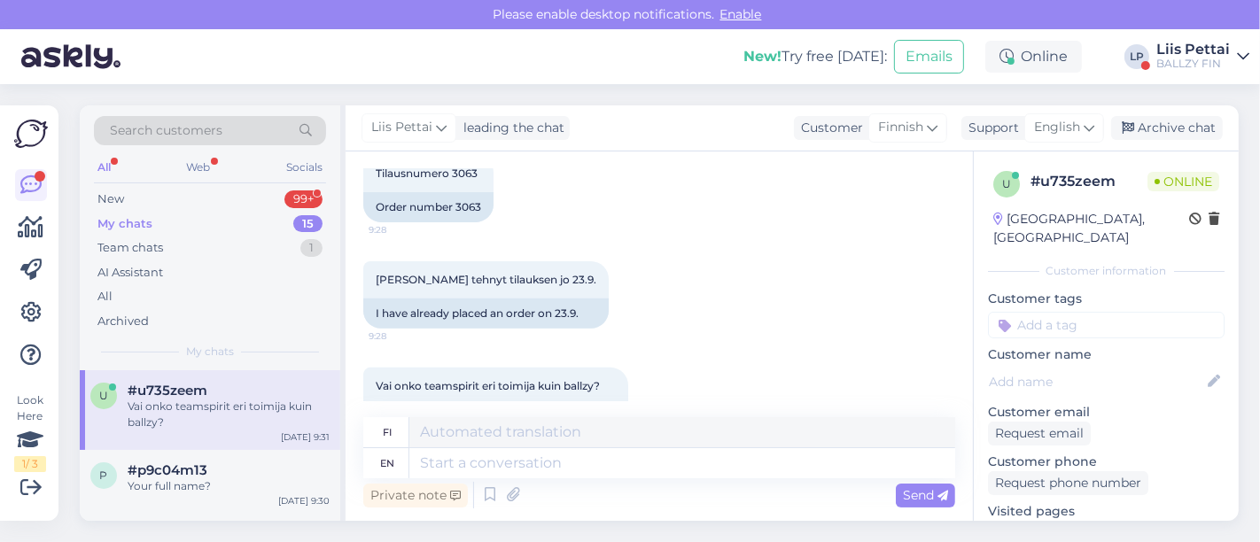
scroll to position [648, 0]
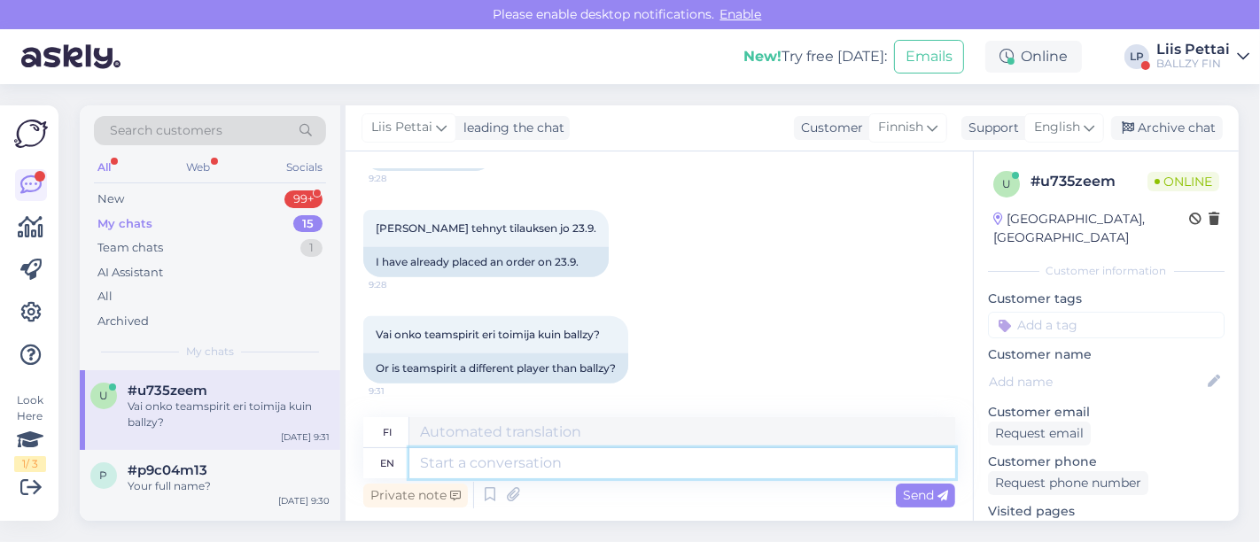
click at [802, 457] on textarea at bounding box center [682, 463] width 546 height 30
type textarea "yes, we"
type textarea "kyllä,"
type textarea "yes, we ar"
type textarea "kyllä, me"
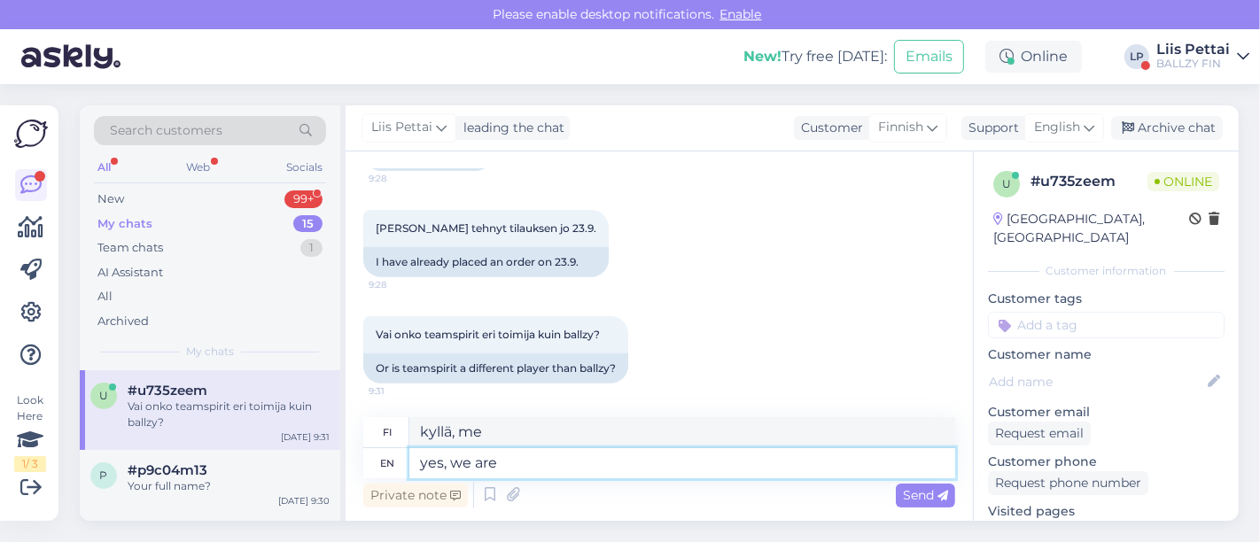
type textarea "yes, we are n"
type textarea "kyllä, me olemme"
type textarea "yes, we are not"
type textarea "kyllä, emme ole"
type textarea "yes, we are not teamspirit"
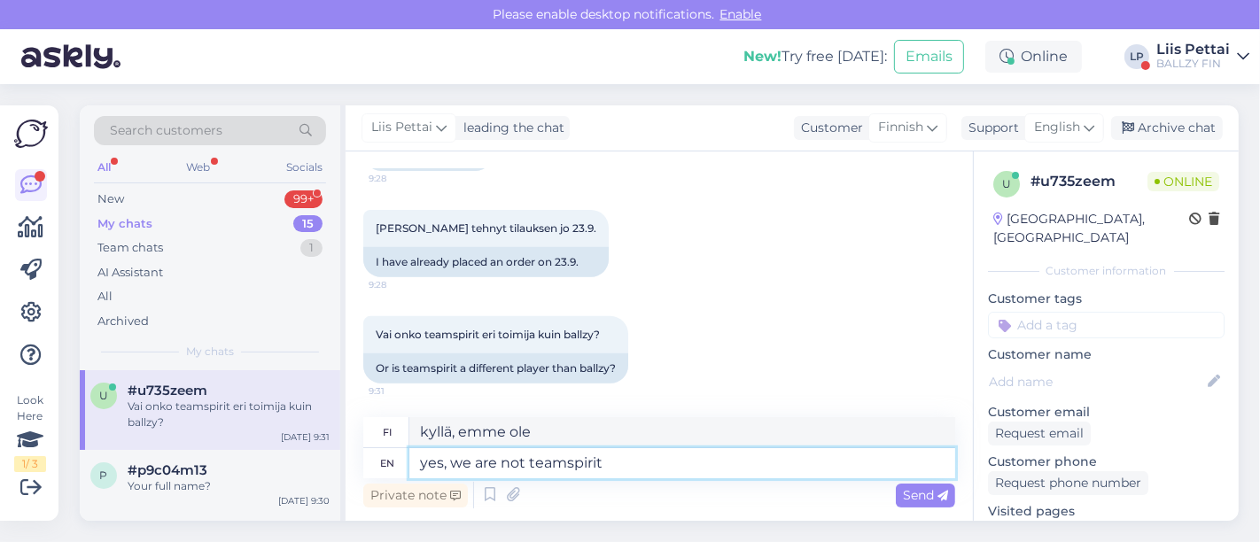
type textarea "kyllä, emme ole joukkuehenkeä"
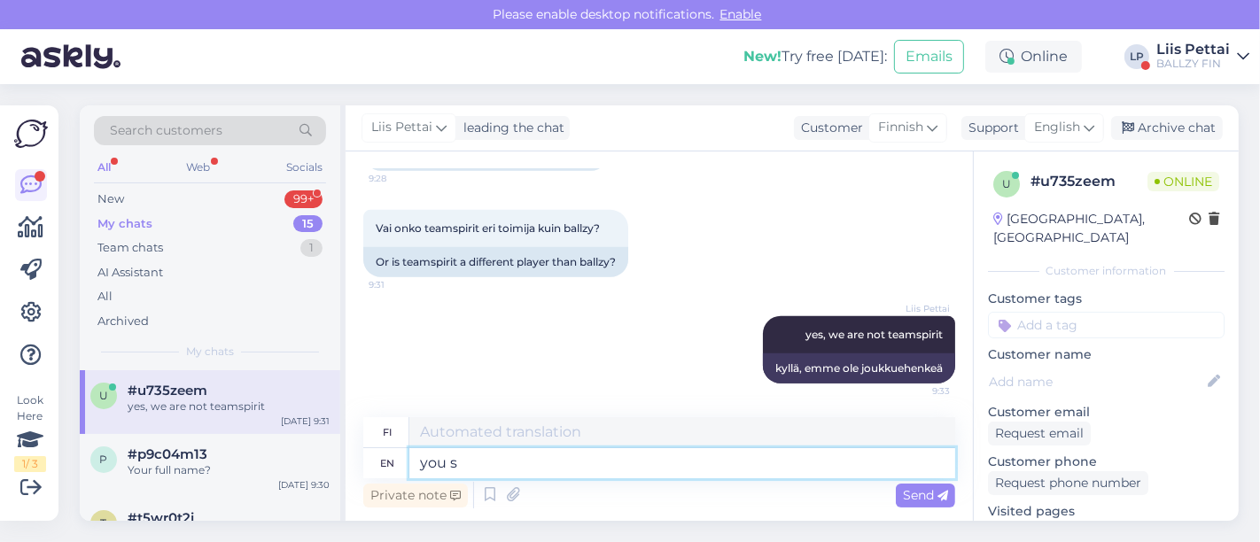
type textarea "you sh"
type textarea "sinä"
type textarea "you should w"
type textarea "sinun pitäisi"
type textarea "you should write t"
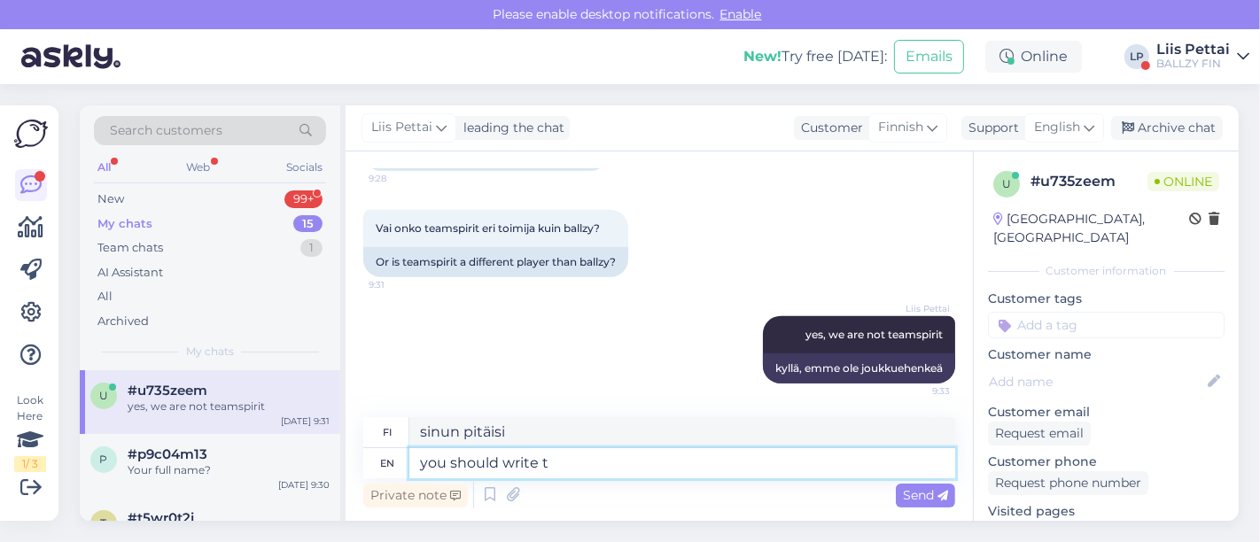
type textarea "sinun pitäisi kirjoittaa"
type textarea "you should write there"
type textarea "sinun pitäisi kirjoittaa sinne"
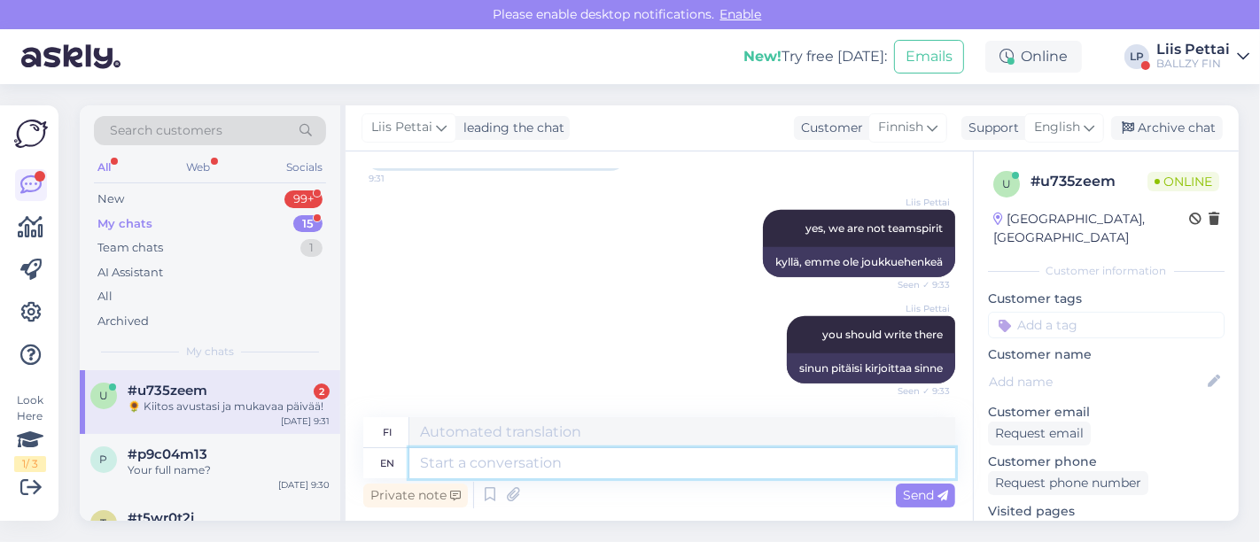
scroll to position [1074, 0]
